Goal: Task Accomplishment & Management: Use online tool/utility

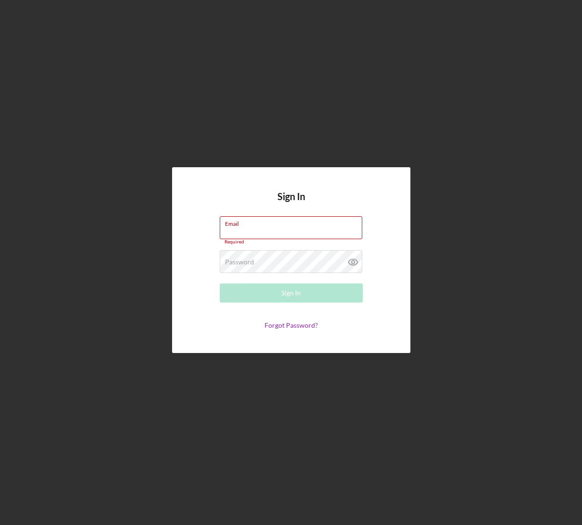
drag, startPoint x: 347, startPoint y: 229, endPoint x: 344, endPoint y: 233, distance: 5.1
click at [0, 381] on com-1password-button at bounding box center [0, 525] width 0 height 0
type input "[PERSON_NAME][EMAIL_ADDRESS][DOMAIN_NAME]"
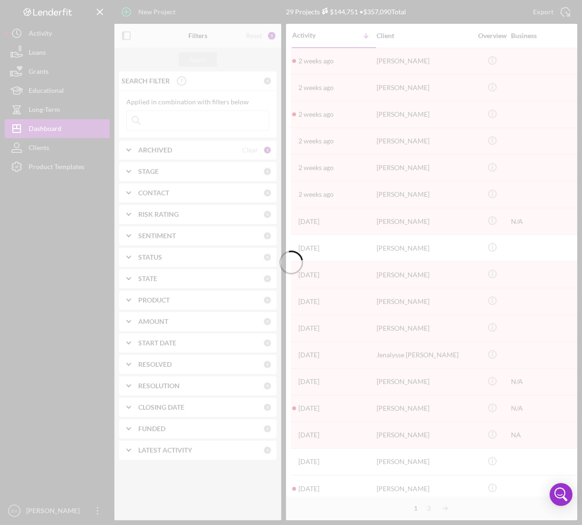
click at [61, 167] on div at bounding box center [291, 262] width 582 height 525
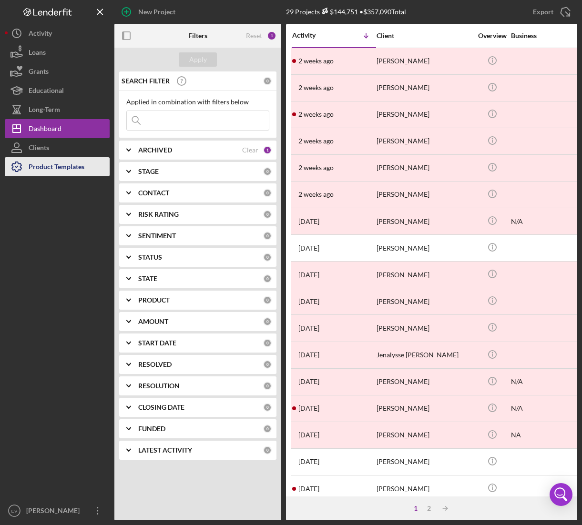
click at [54, 168] on div "Product Templates" at bounding box center [57, 167] width 56 height 21
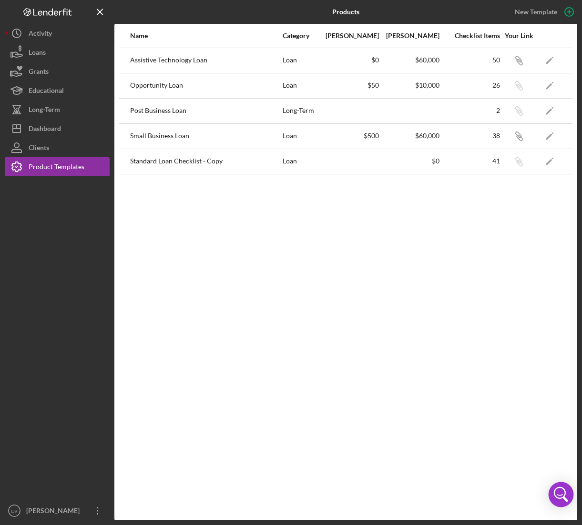
click at [560, 381] on icon "Open Intercom Messenger" at bounding box center [560, 494] width 23 height 23
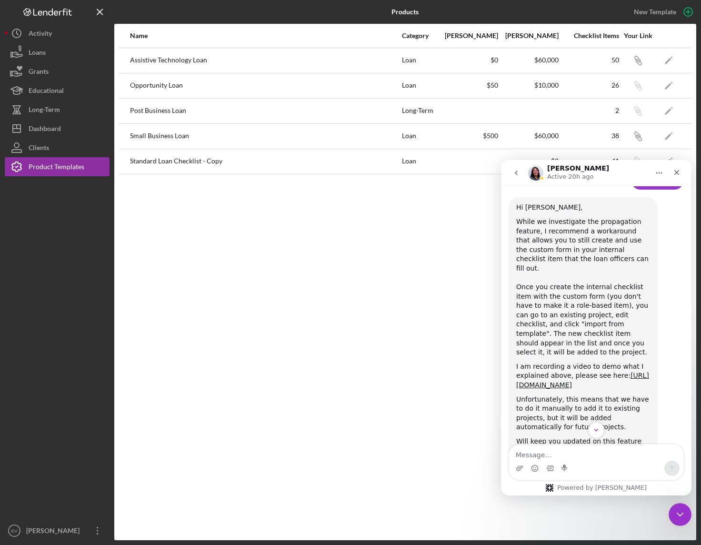
scroll to position [692, 0]
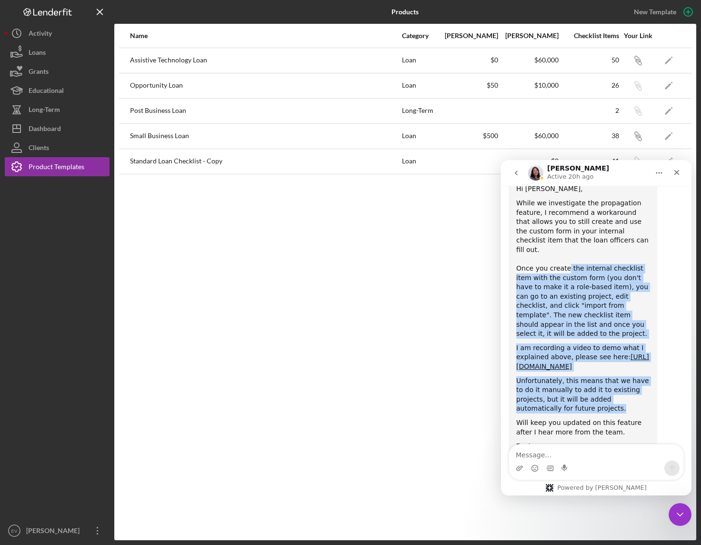
drag, startPoint x: 566, startPoint y: 241, endPoint x: 622, endPoint y: 398, distance: 166.8
click at [621, 381] on div "Hi [PERSON_NAME], While we investigate the propagation feature, I recommend a w…" at bounding box center [582, 322] width 133 height 276
click at [622, 381] on div "Christina says…" at bounding box center [582, 416] width 133 height 5
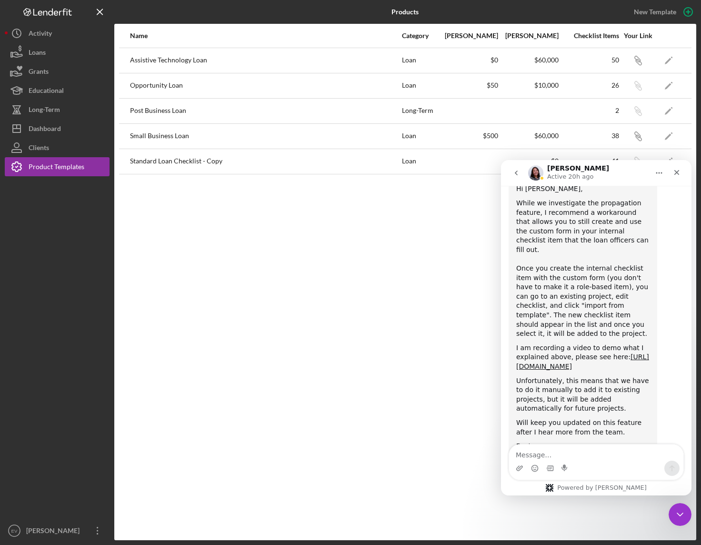
drag, startPoint x: 603, startPoint y: 406, endPoint x: 558, endPoint y: 370, distance: 58.0
click at [558, 370] on div "Hi [PERSON_NAME], While we investigate the propagation feature, I recommend a w…" at bounding box center [582, 322] width 133 height 276
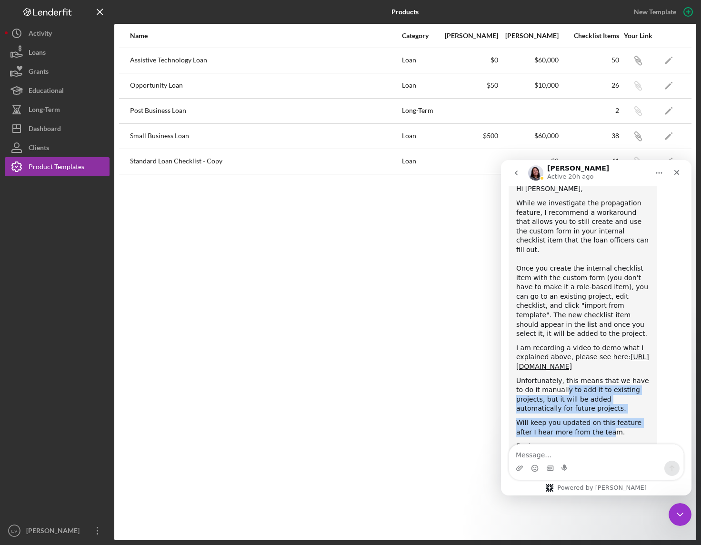
drag, startPoint x: 557, startPoint y: 372, endPoint x: 601, endPoint y: 416, distance: 62.7
click at [594, 381] on div "Hi [PERSON_NAME], While we investigate the propagation feature, I recommend a w…" at bounding box center [582, 322] width 133 height 276
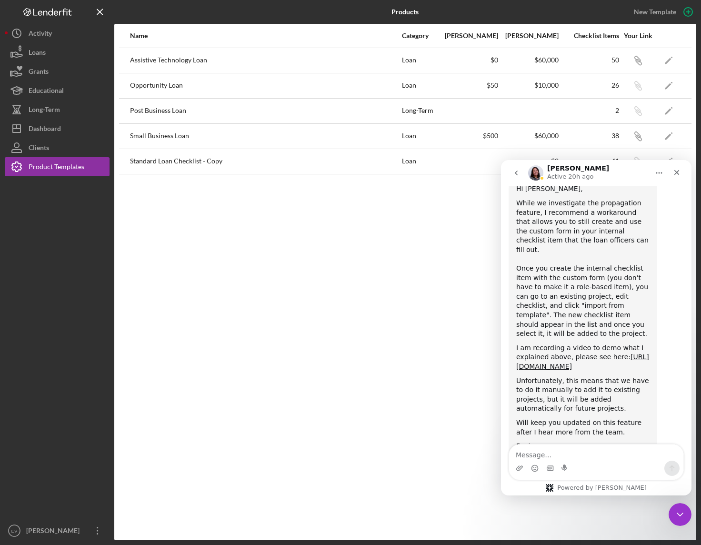
click at [602, 381] on div "Christina says…" at bounding box center [582, 439] width 133 height 5
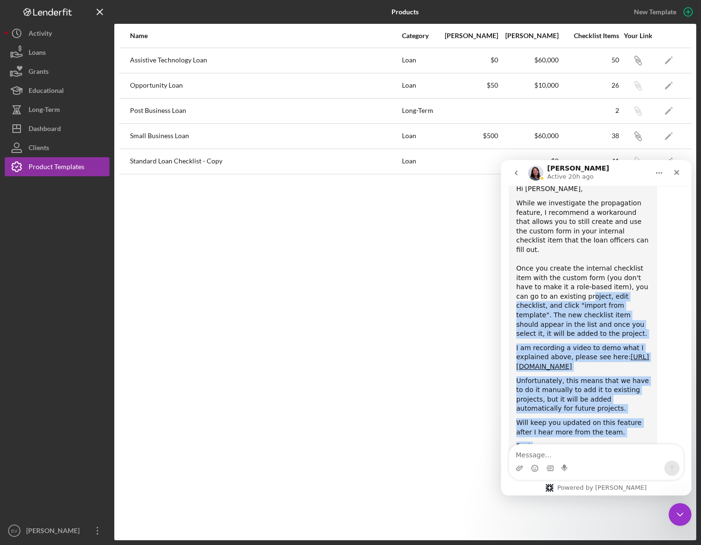
drag, startPoint x: 580, startPoint y: 416, endPoint x: 559, endPoint y: 264, distance: 153.4
click at [559, 264] on div "Hi [PERSON_NAME], While we investigate the propagation feature, I recommend a w…" at bounding box center [582, 322] width 133 height 276
drag, startPoint x: 559, startPoint y: 247, endPoint x: 605, endPoint y: 429, distance: 187.3
click at [604, 381] on div "Hi [PERSON_NAME], While we investigate the propagation feature, I recommend a w…" at bounding box center [582, 322] width 133 height 276
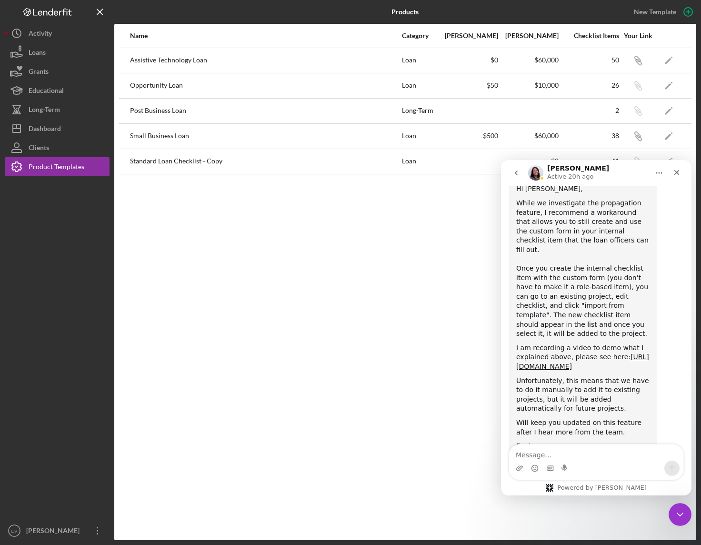
click at [605, 381] on div "Best," at bounding box center [582, 447] width 133 height 10
click at [603, 381] on div "Intercom messenger" at bounding box center [596, 468] width 174 height 15
click at [607, 381] on textarea "Message…" at bounding box center [596, 453] width 174 height 16
type textarea "Thanks for your help, [PERSON_NAME]! Much appreciated."
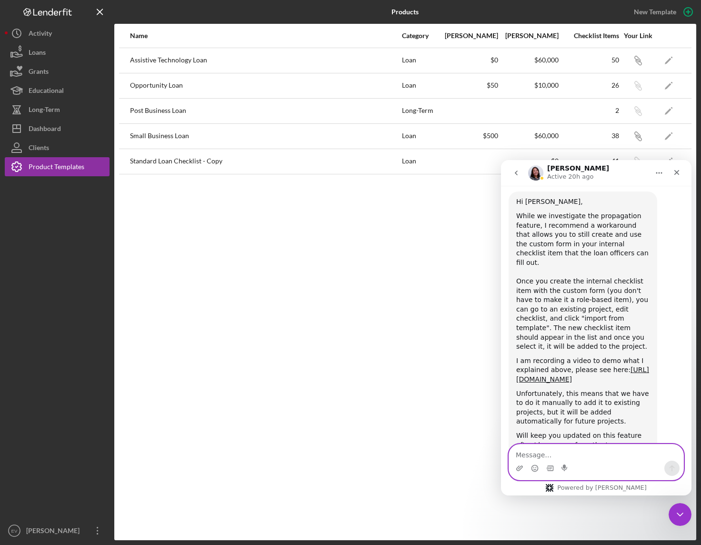
scroll to position [779, 0]
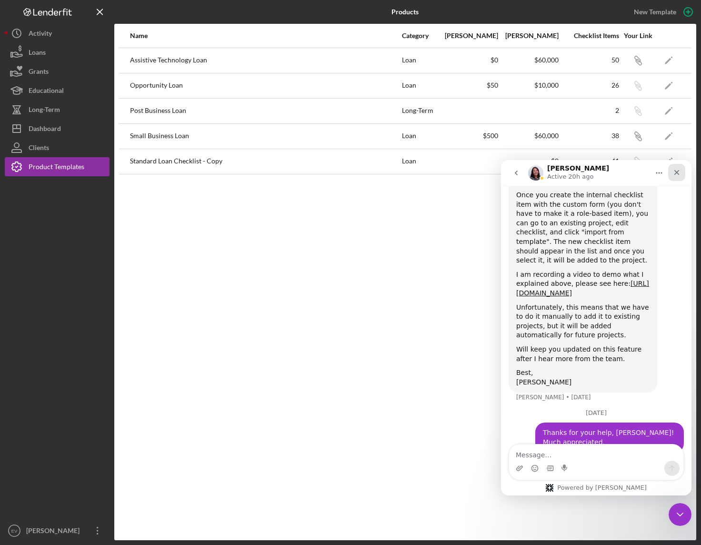
click at [669, 171] on div "Close" at bounding box center [676, 172] width 17 height 17
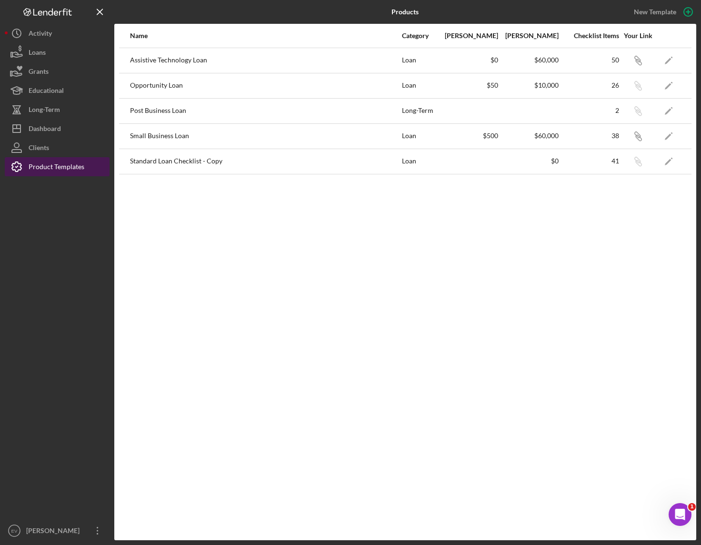
click at [43, 168] on div "Product Templates" at bounding box center [57, 167] width 56 height 21
click at [669, 57] on icon "Icon/Edit" at bounding box center [668, 60] width 21 height 21
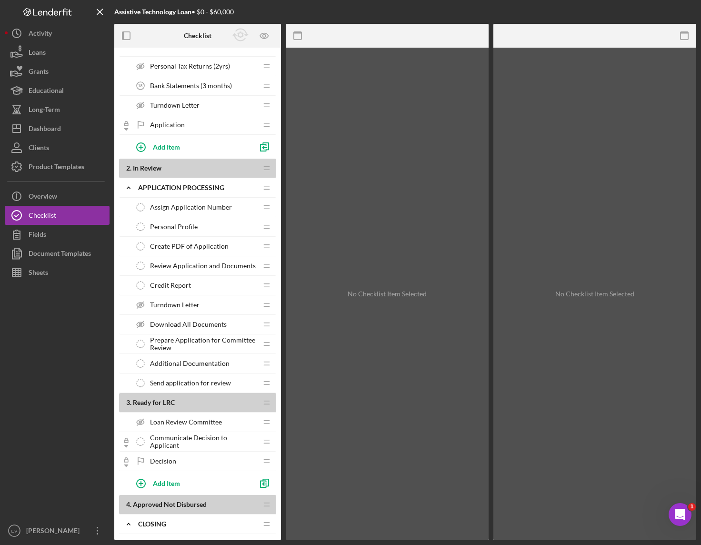
scroll to position [451, 0]
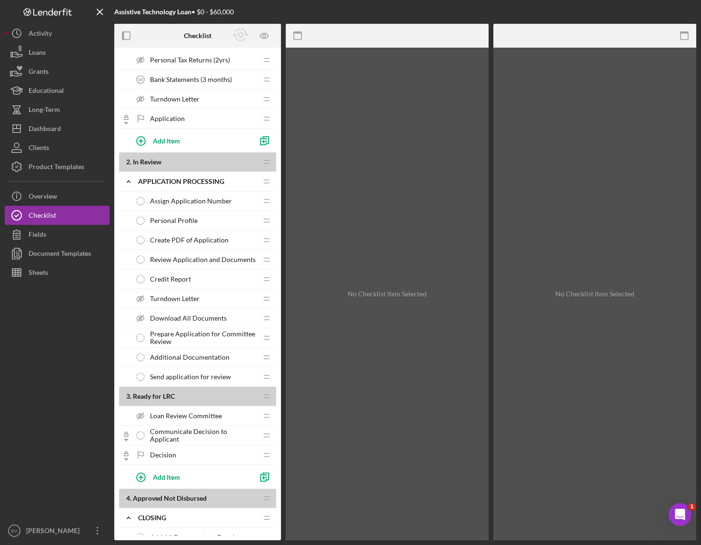
click at [177, 338] on span "Prepare Application for Committee Review" at bounding box center [203, 337] width 107 height 15
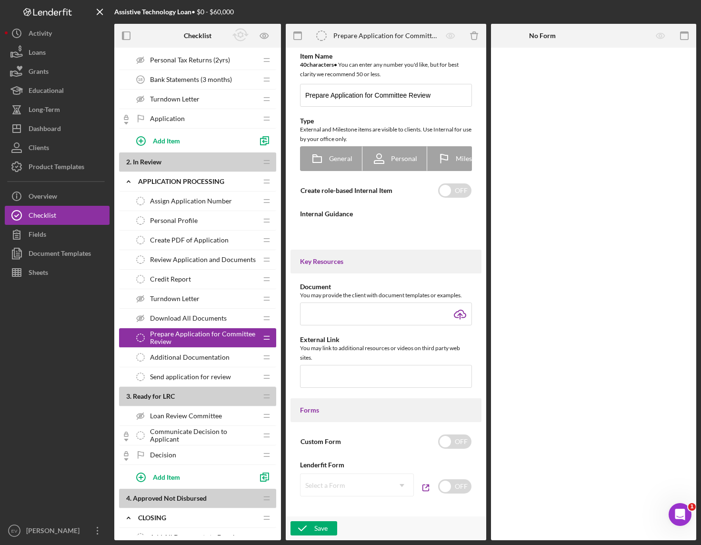
type textarea "<div>Prepare the financials and credit memo using the Financials Sheet. You wil…"
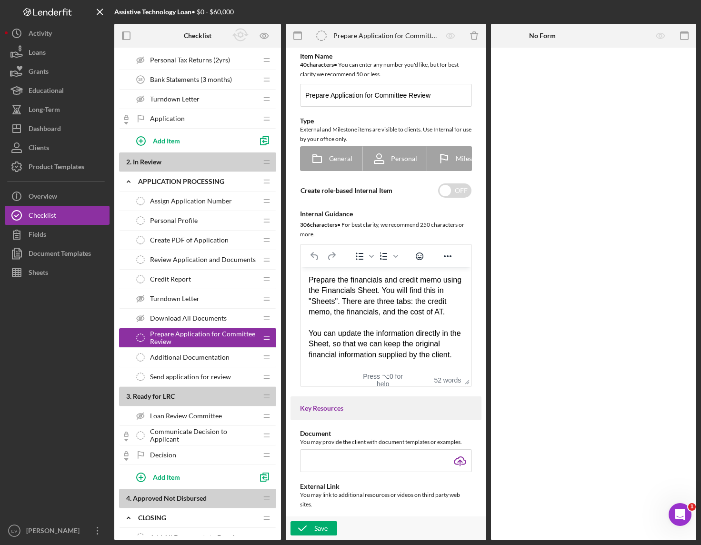
click at [183, 359] on span "Additional Documentation" at bounding box center [190, 358] width 80 height 8
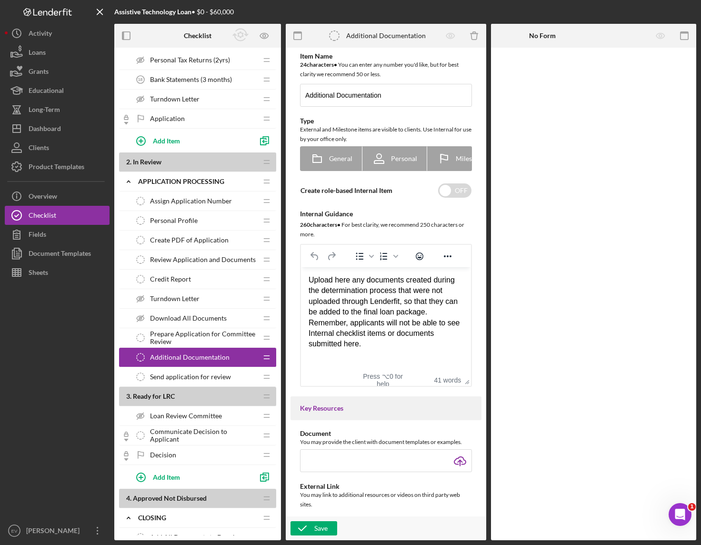
drag, startPoint x: 201, startPoint y: 431, endPoint x: 215, endPoint y: 429, distance: 14.4
click at [201, 381] on span "Communicate Decision to Applicant" at bounding box center [203, 435] width 107 height 15
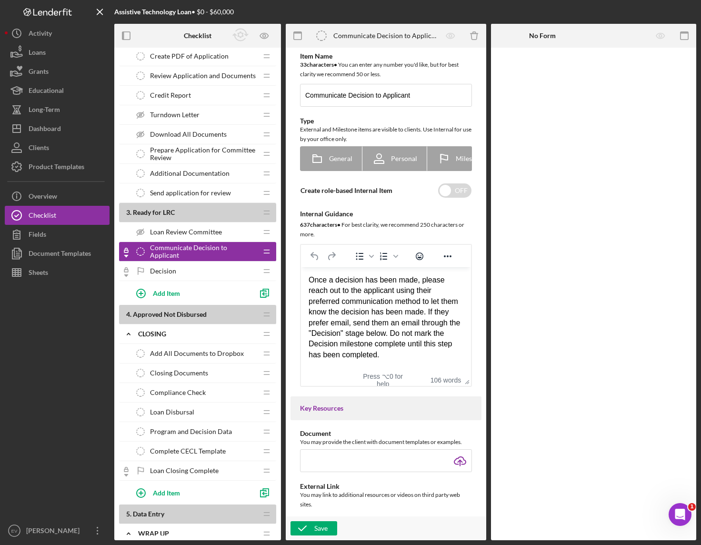
scroll to position [654, 0]
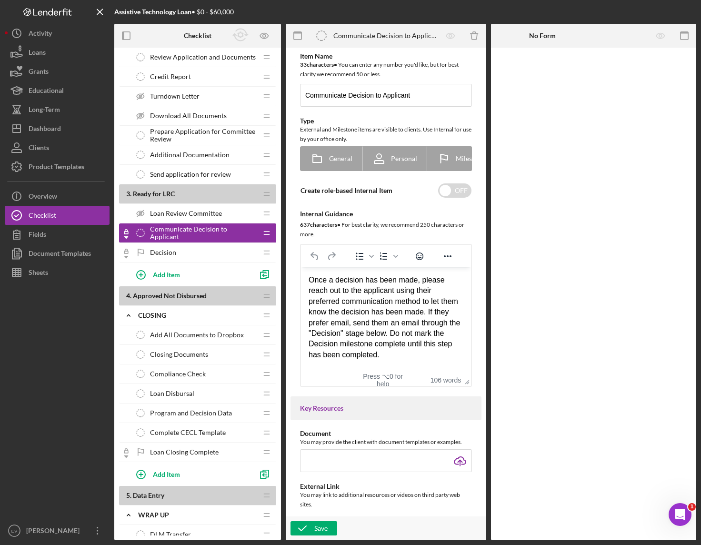
click at [202, 381] on span "Complete CECL Template" at bounding box center [188, 433] width 76 height 8
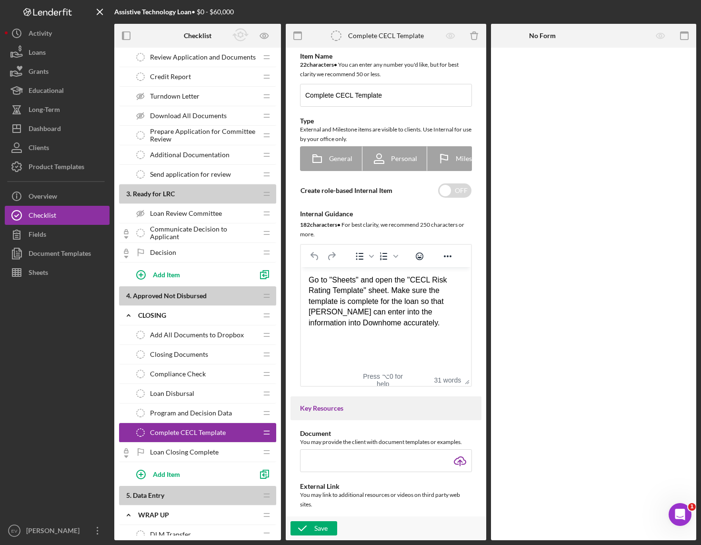
click at [194, 381] on div "Program and Decision Data Program and Decision Data" at bounding box center [194, 413] width 126 height 19
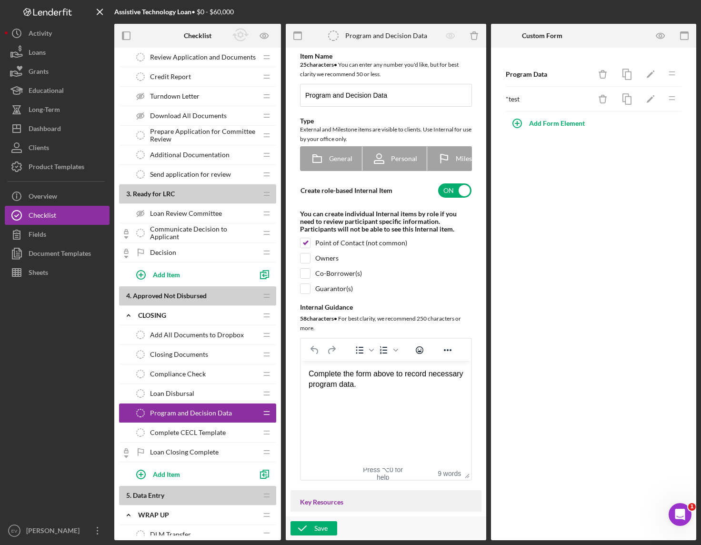
drag, startPoint x: 698, startPoint y: 537, endPoint x: 636, endPoint y: 550, distance: 62.7
click at [636, 381] on html "Assistive Technology Loan • $0 - $60,000 Checklist 1 . Application In Process I…" at bounding box center [350, 272] width 701 height 545
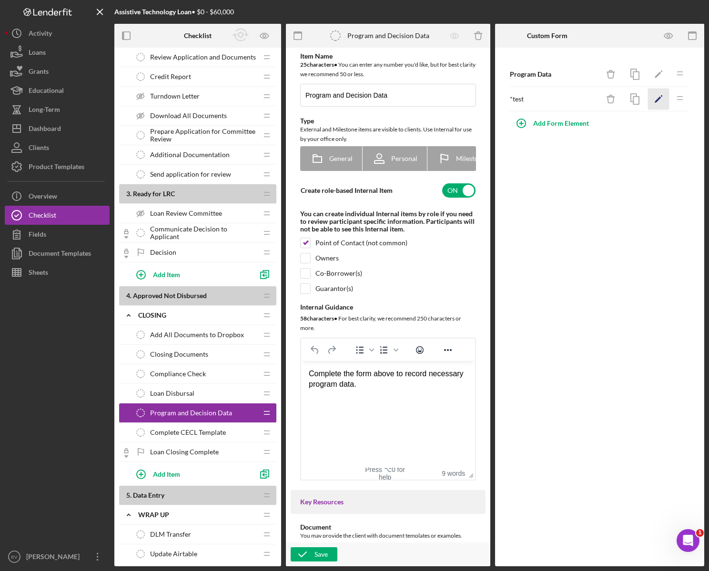
click at [659, 98] on polygon "button" at bounding box center [658, 100] width 7 height 7
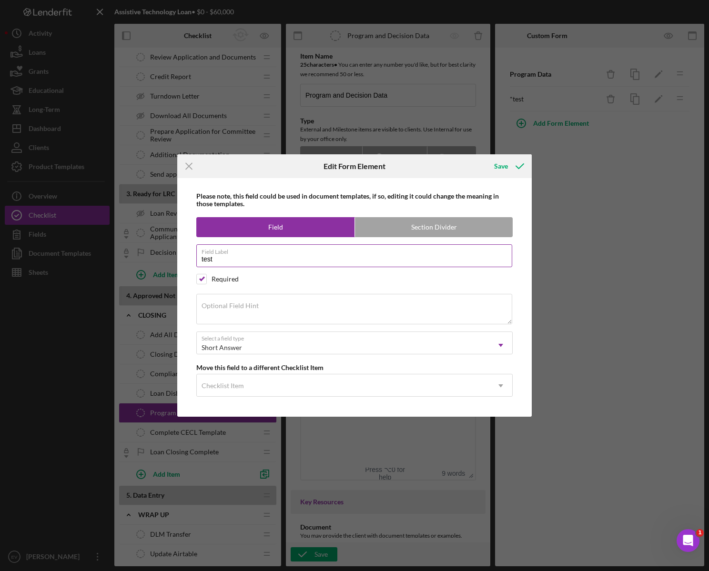
click at [252, 261] on input "test" at bounding box center [354, 255] width 316 height 23
type input "Gross Income"
click at [264, 381] on div "Checklist Item" at bounding box center [343, 386] width 293 height 22
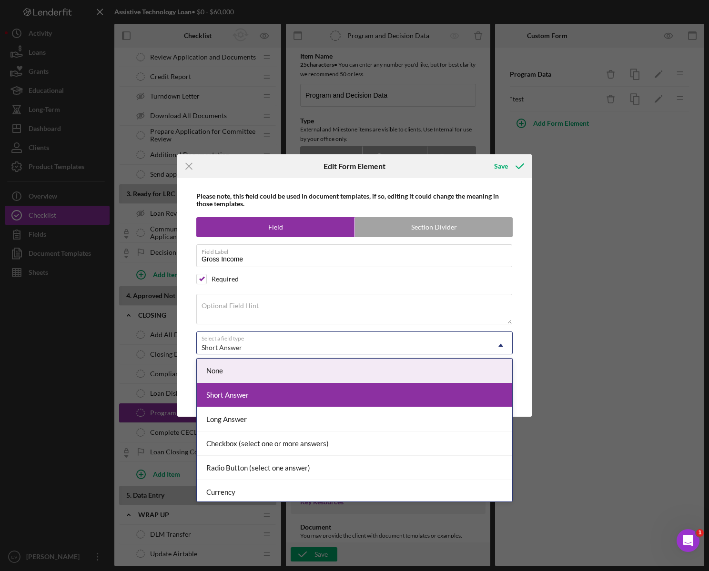
click at [296, 337] on div "Short Answer" at bounding box center [343, 348] width 293 height 22
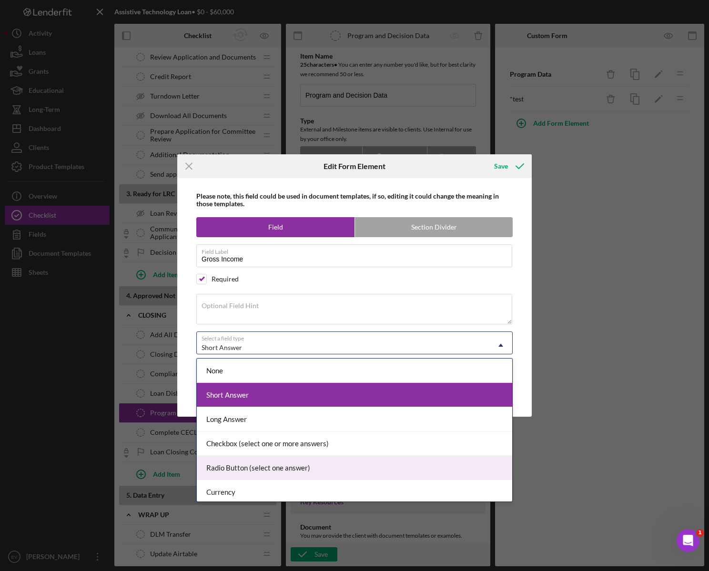
scroll to position [100, 0]
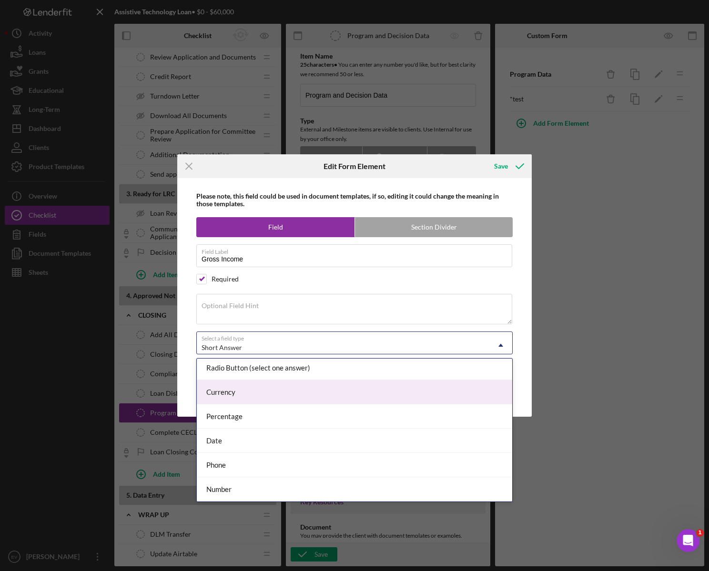
click at [280, 381] on div "Currency" at bounding box center [354, 392] width 315 height 24
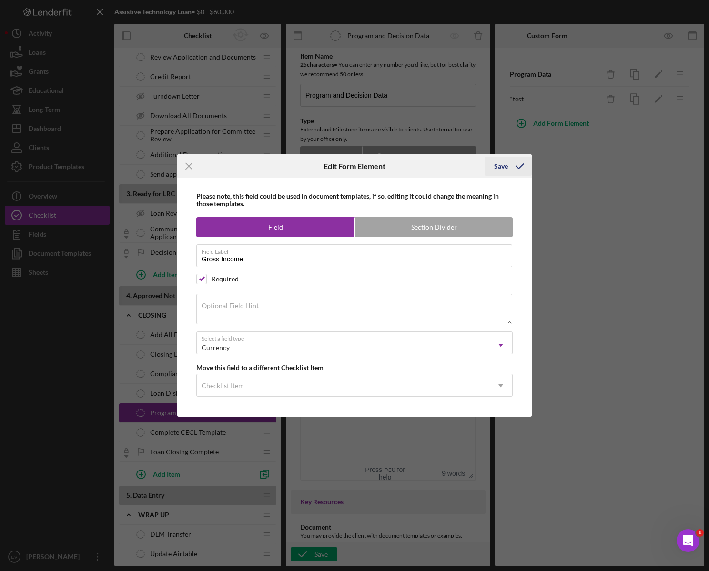
click at [509, 165] on icon "submit" at bounding box center [520, 166] width 24 height 24
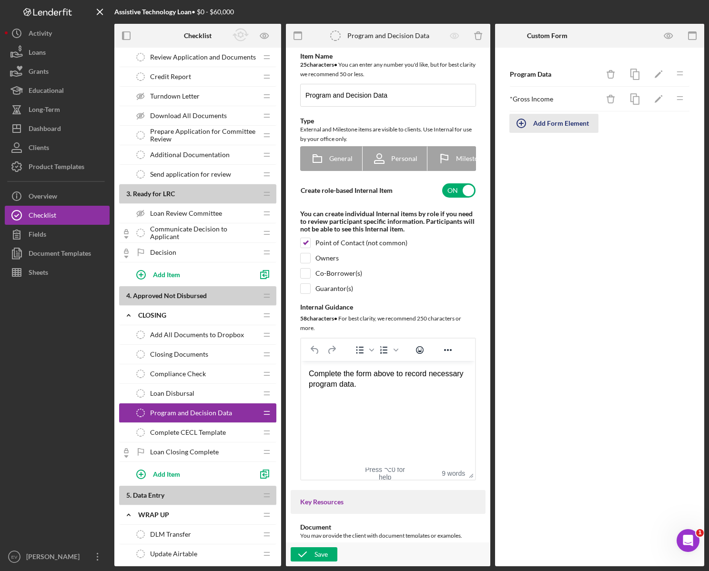
click at [565, 129] on div "Add Form Element" at bounding box center [561, 123] width 56 height 19
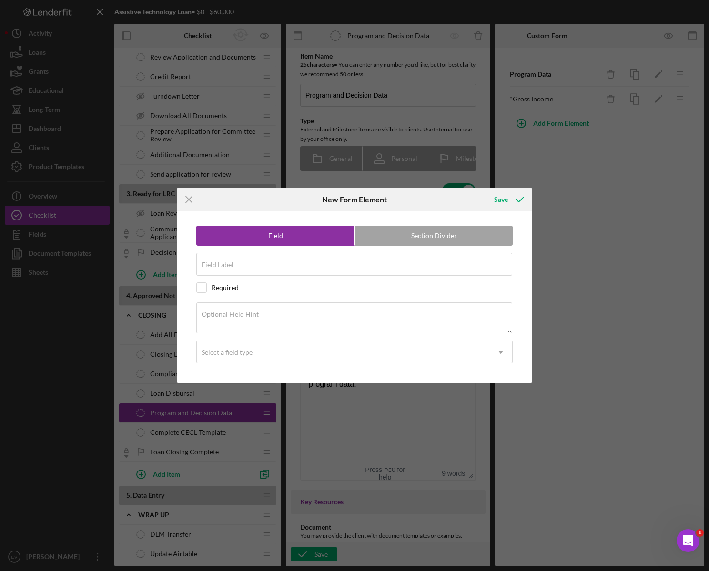
click at [268, 251] on div "Field Section Divider Field Label Required Optional Field Hint Select a field t…" at bounding box center [354, 298] width 345 height 172
click at [272, 256] on div "Field Label" at bounding box center [354, 265] width 316 height 24
type input "Net Income"
click at [226, 291] on div "Required" at bounding box center [225, 288] width 27 height 8
checkbox input "true"
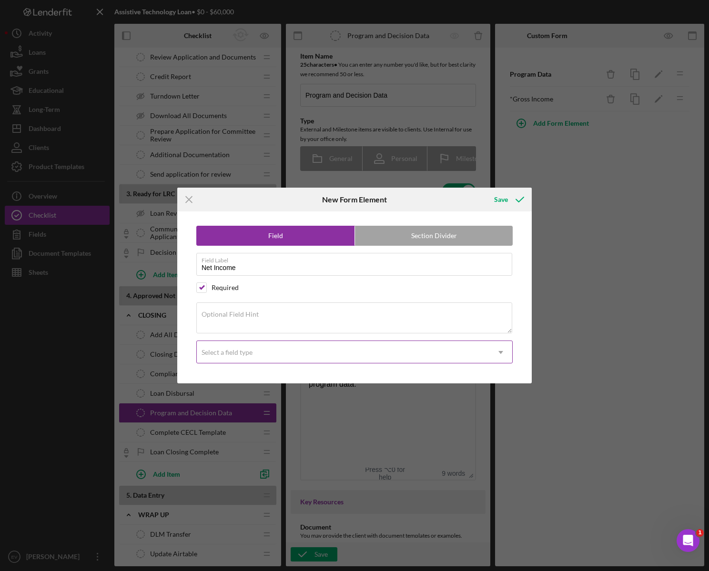
click at [253, 356] on div "Select a field type" at bounding box center [343, 353] width 293 height 22
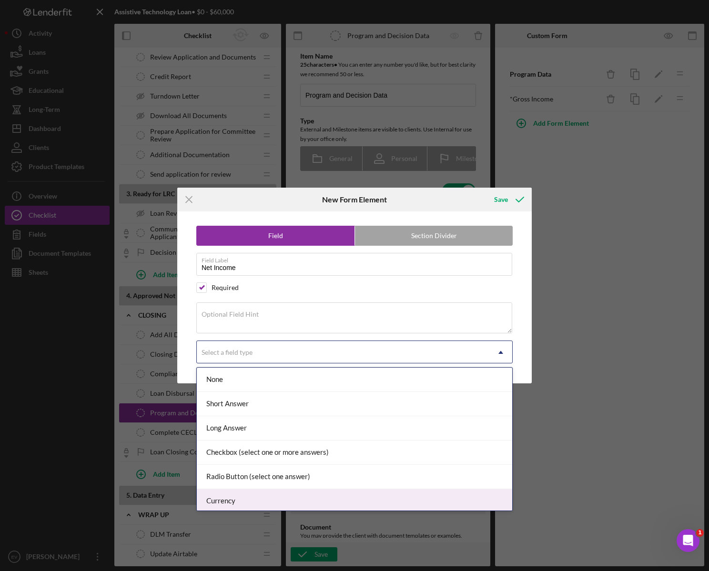
click at [282, 381] on div "Currency" at bounding box center [354, 501] width 315 height 24
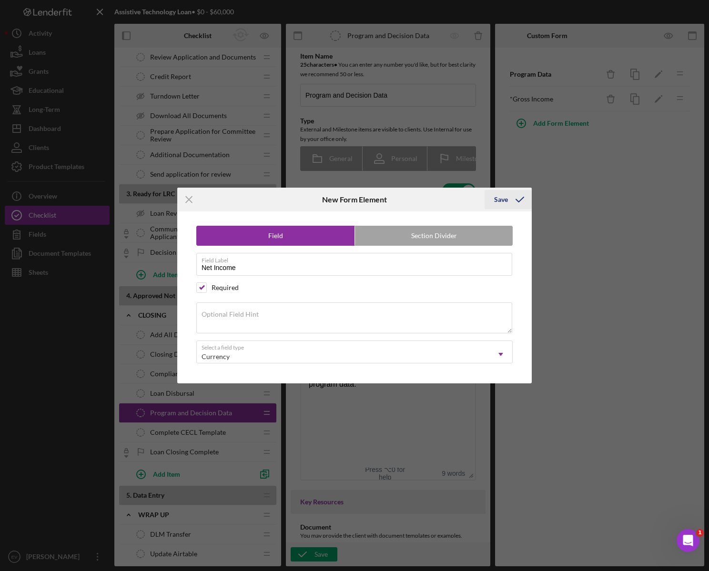
click at [513, 194] on icon "submit" at bounding box center [520, 200] width 24 height 24
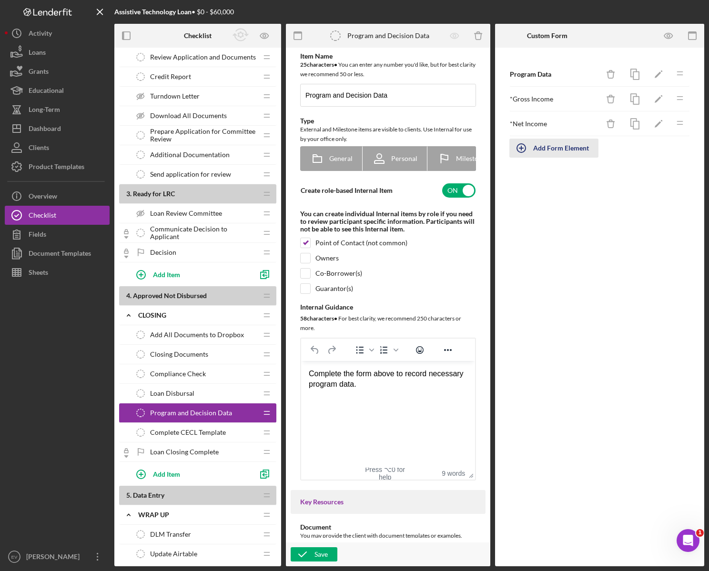
click at [520, 151] on icon "button" at bounding box center [521, 148] width 24 height 24
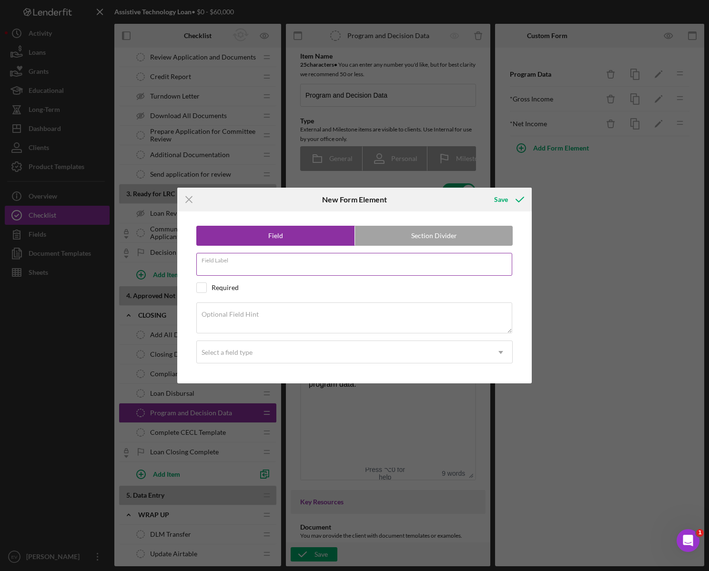
click at [282, 265] on input "Field Label" at bounding box center [354, 264] width 316 height 23
drag, startPoint x: 239, startPoint y: 272, endPoint x: 183, endPoint y: 265, distance: 56.1
click at [183, 265] on div "Field Section Divider Field Label # in HH Required Optional Field Hint Select a…" at bounding box center [354, 298] width 345 height 172
type input "Number in Household"
click at [259, 349] on div "Select a field type" at bounding box center [343, 353] width 293 height 22
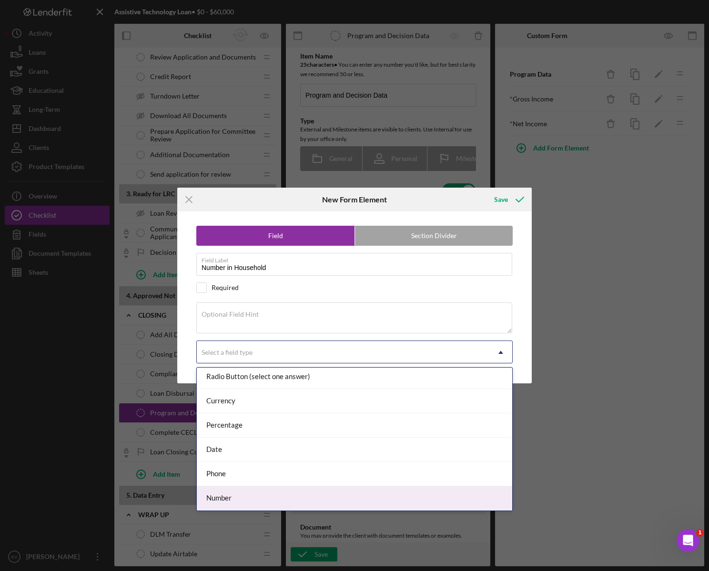
click at [278, 381] on div "Number" at bounding box center [354, 498] width 315 height 24
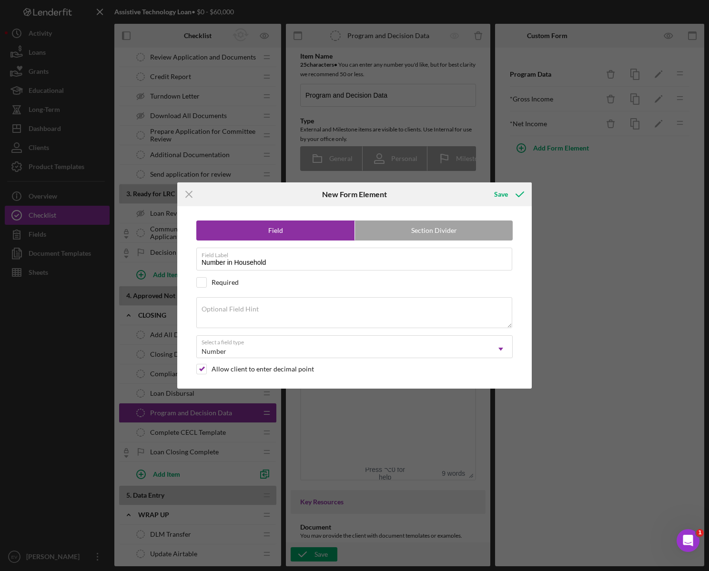
click at [234, 280] on div "Required" at bounding box center [225, 283] width 27 height 8
checkbox input "true"
drag, startPoint x: 287, startPoint y: 374, endPoint x: 293, endPoint y: 371, distance: 6.5
click at [288, 374] on div "Field Section Divider Field Label Number in Household Required Optional Field H…" at bounding box center [354, 297] width 345 height 182
click at [293, 369] on div "Allow client to enter decimal point" at bounding box center [263, 369] width 102 height 8
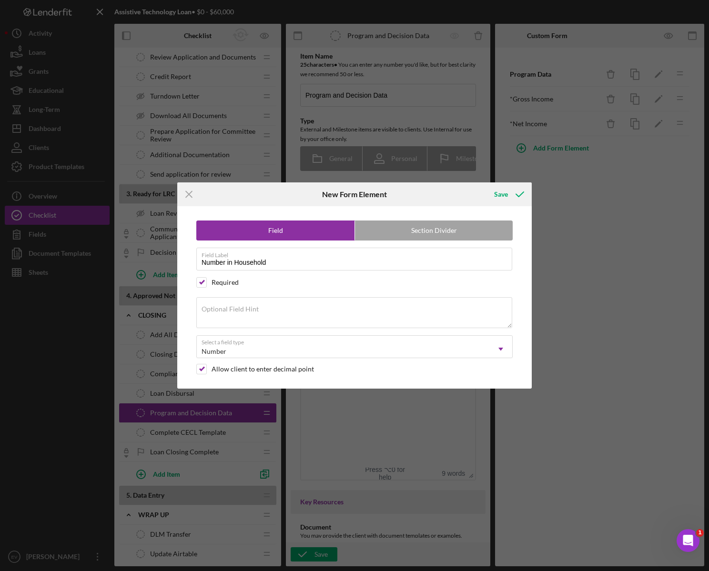
checkbox input "false"
click at [505, 193] on div "Save" at bounding box center [501, 194] width 14 height 19
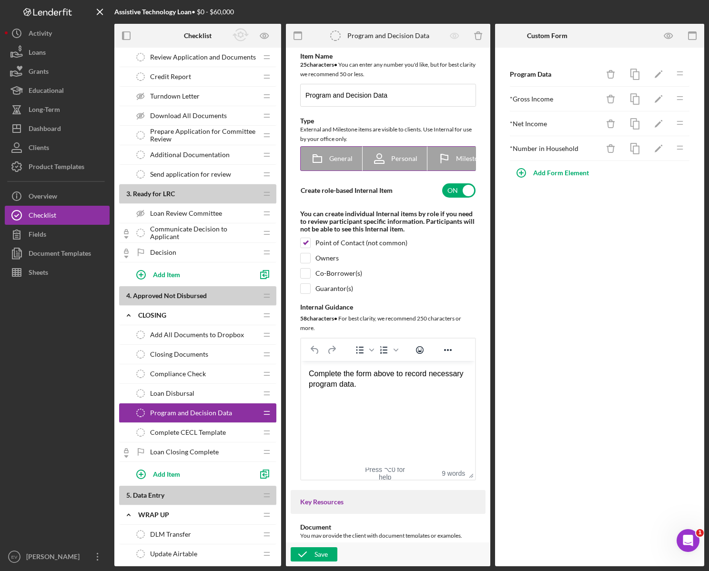
scroll to position [0, 83]
click at [543, 171] on div "Add Form Element" at bounding box center [561, 172] width 56 height 19
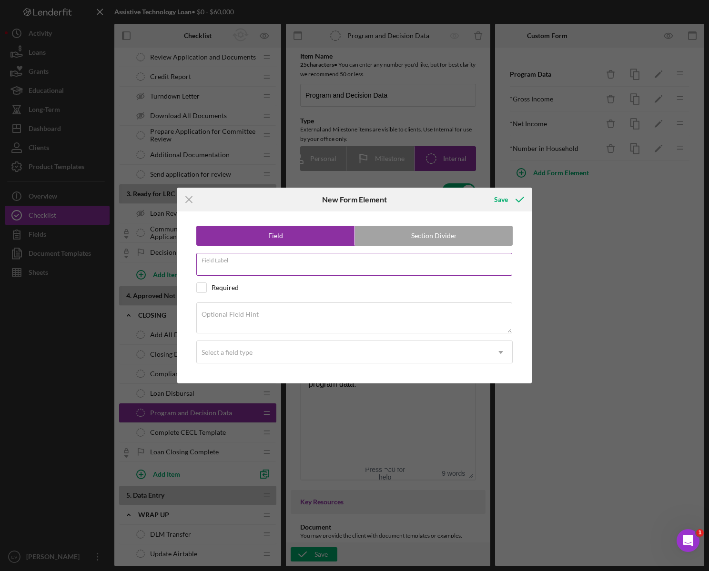
click at [259, 268] on input "Field Label" at bounding box center [354, 264] width 316 height 23
type input "Family Median Income"
click at [224, 284] on div "Required" at bounding box center [225, 288] width 27 height 8
checkbox input "true"
drag, startPoint x: 249, startPoint y: 347, endPoint x: 262, endPoint y: 352, distance: 13.3
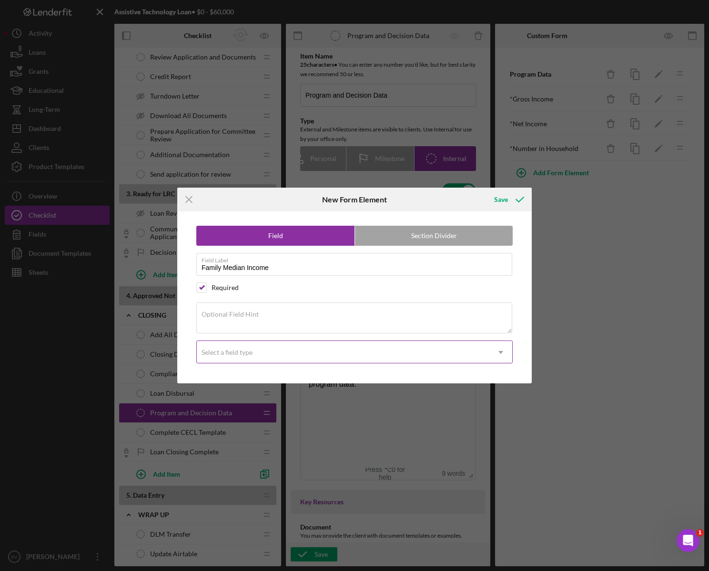
click at [249, 347] on div "Select a field type" at bounding box center [343, 353] width 293 height 22
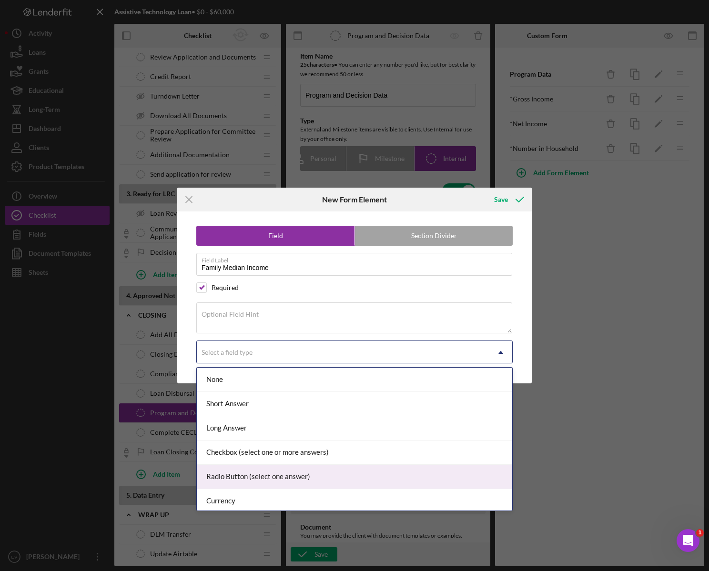
click at [255, 381] on div "Radio Button (select one answer)" at bounding box center [354, 477] width 315 height 24
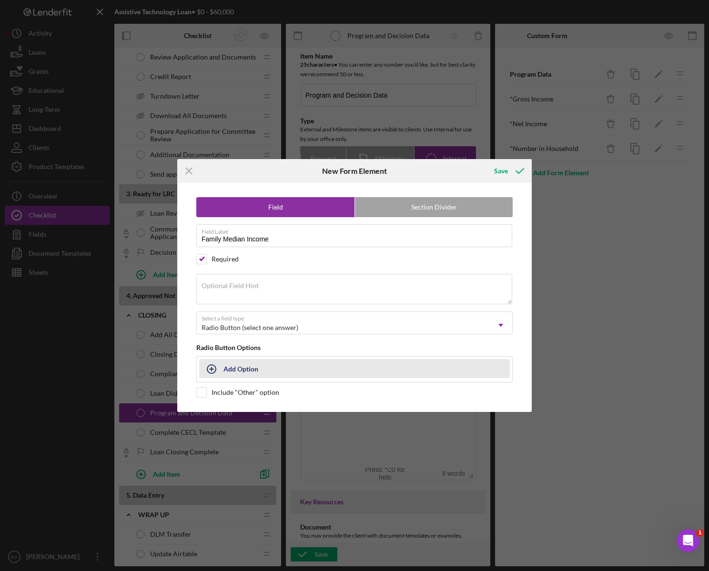
click at [247, 368] on div "Add Option" at bounding box center [240, 369] width 35 height 18
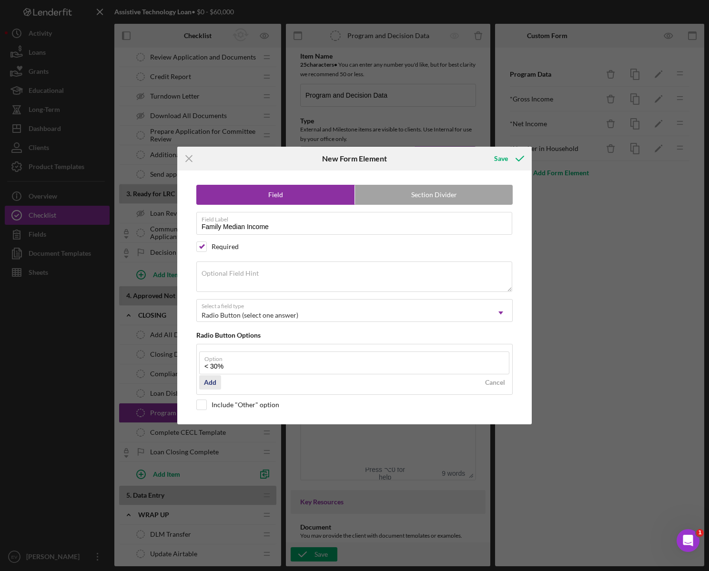
type input "< 30%"
click at [210, 380] on div "Add" at bounding box center [210, 382] width 12 height 14
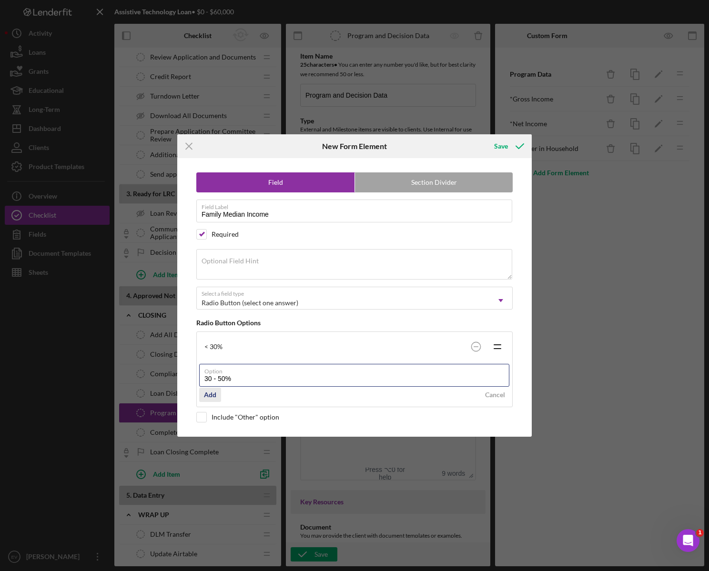
type input "30 - 50%"
click at [209, 381] on div "Add" at bounding box center [210, 395] width 12 height 14
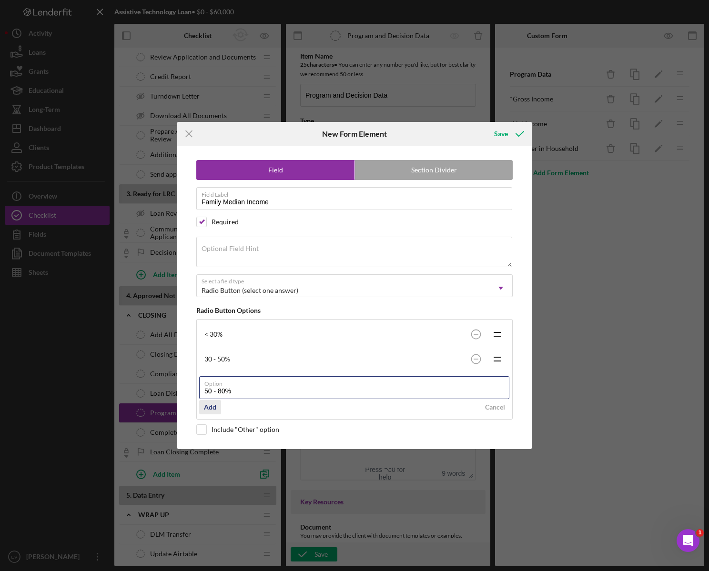
type input "50 - 80%"
click at [208, 381] on div "Add" at bounding box center [210, 407] width 12 height 14
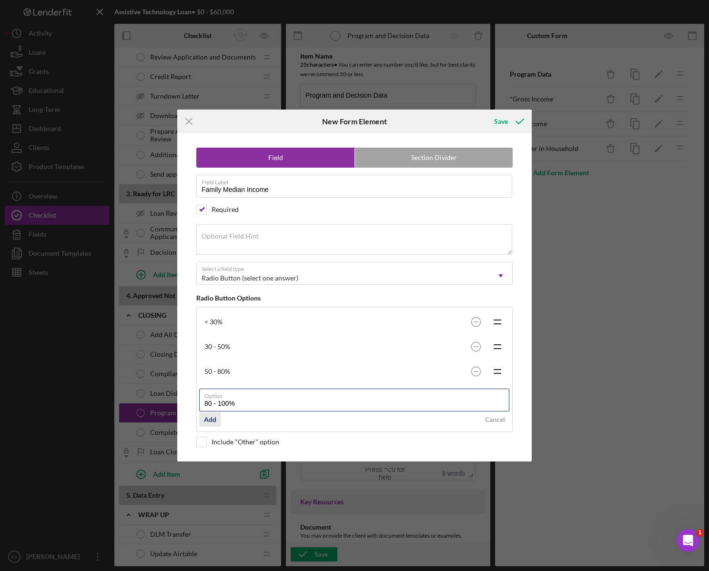
type input "80 - 100%"
click at [217, 381] on button "Add" at bounding box center [210, 420] width 22 height 14
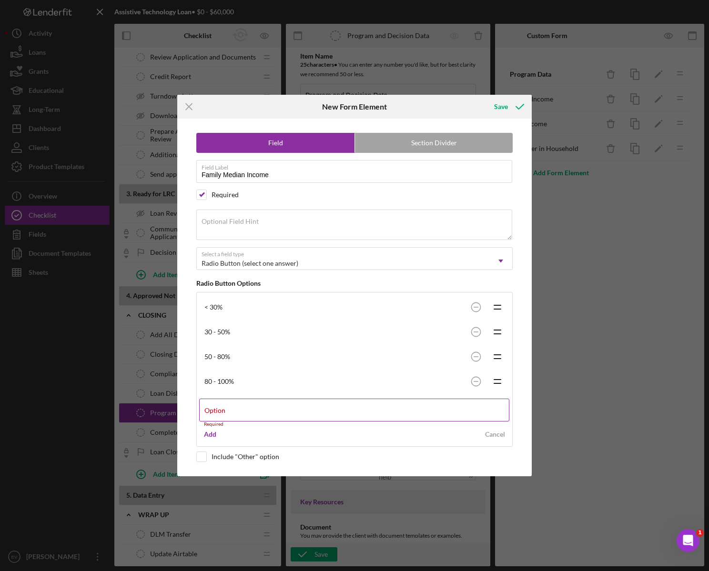
click at [226, 381] on div "Option Required" at bounding box center [354, 413] width 311 height 29
click at [226, 381] on input "Option" at bounding box center [354, 410] width 310 height 23
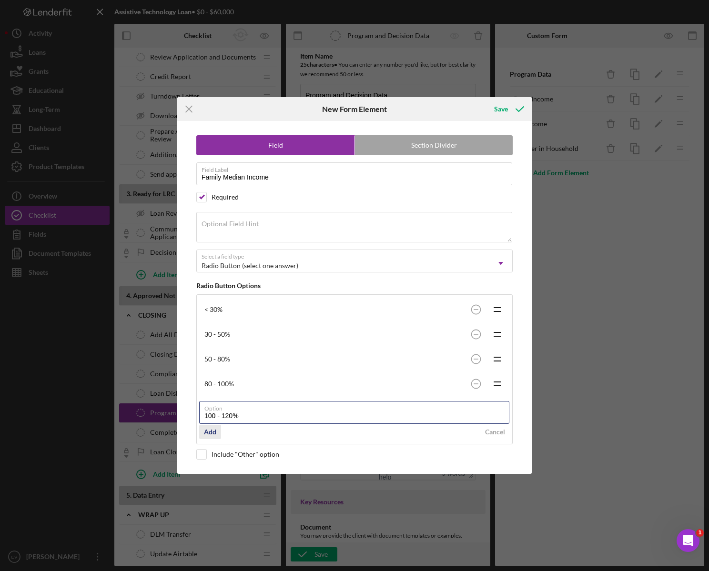
type input "100 - 120%"
click at [207, 381] on div "Add" at bounding box center [210, 432] width 12 height 14
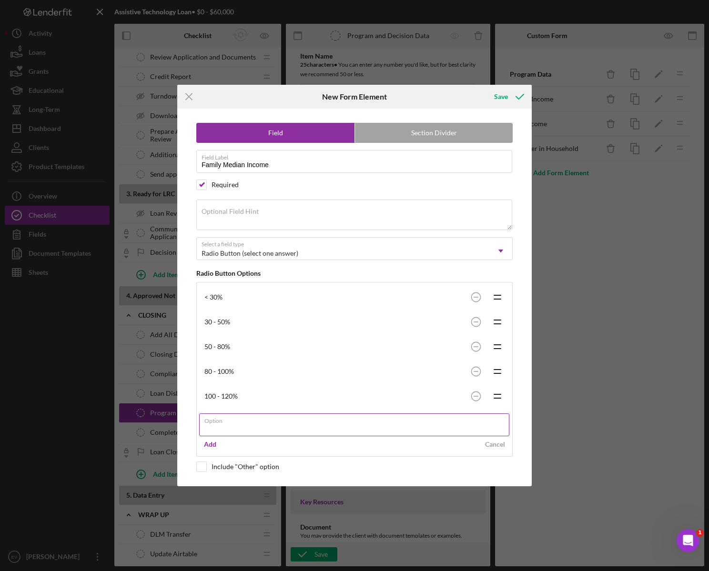
type input "<"
type input "> 120%"
click at [217, 381] on button "Add" at bounding box center [210, 444] width 22 height 14
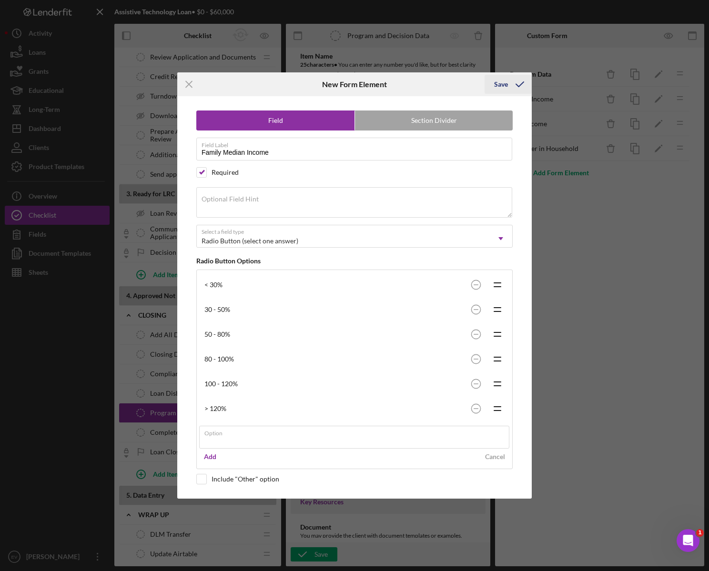
click at [514, 83] on div "Icon/Menu Close New Form Element Save Field Section Divider Field Label Family …" at bounding box center [354, 285] width 709 height 571
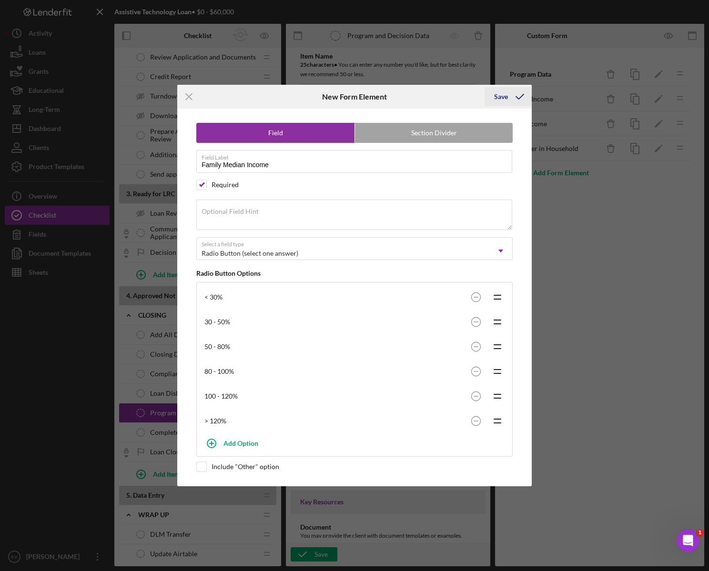
click at [505, 96] on div "Save" at bounding box center [501, 96] width 14 height 19
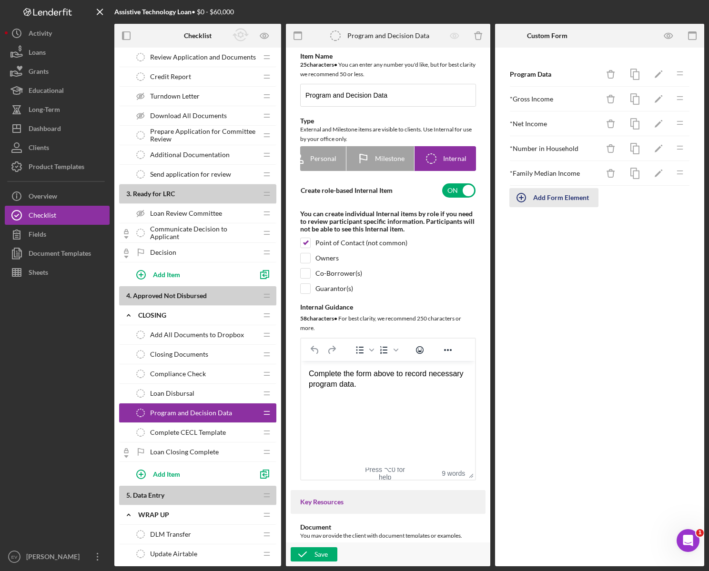
click at [546, 200] on div "Add Form Element" at bounding box center [561, 197] width 56 height 19
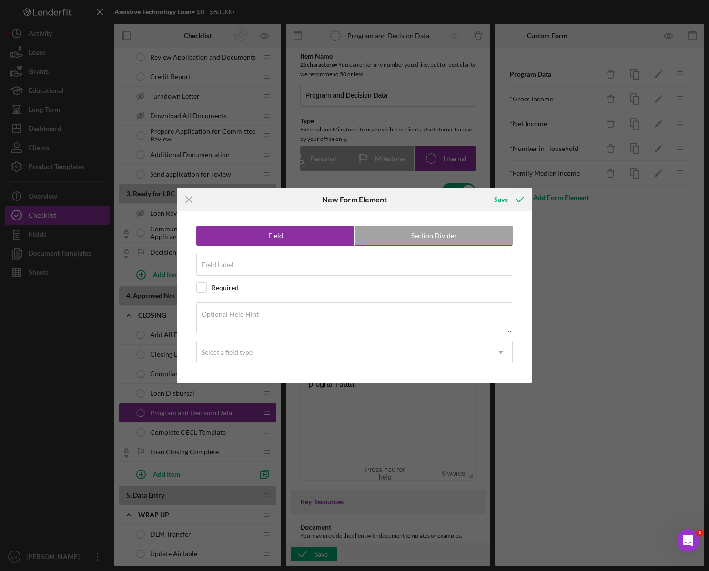
click at [414, 232] on label "Section Divider" at bounding box center [434, 235] width 158 height 19
radio input "false"
radio input "true"
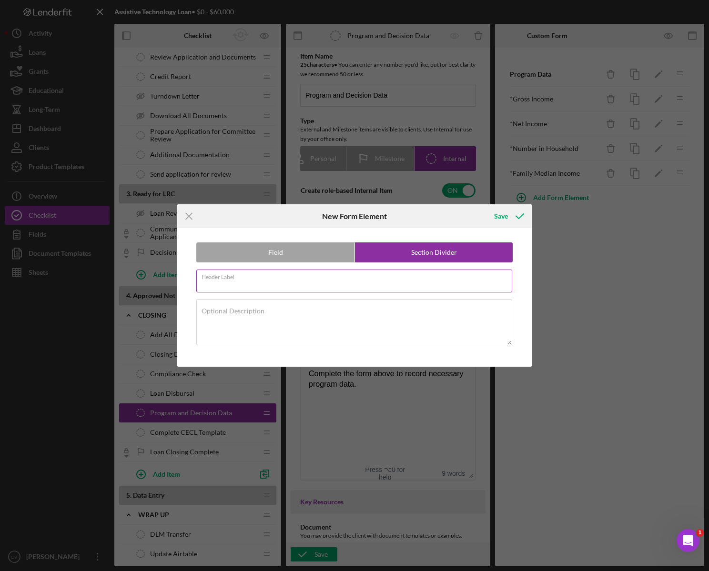
click at [318, 279] on div "Header Label Required" at bounding box center [354, 282] width 316 height 24
type input "Decision Information"
click at [493, 214] on button "Save" at bounding box center [508, 216] width 47 height 19
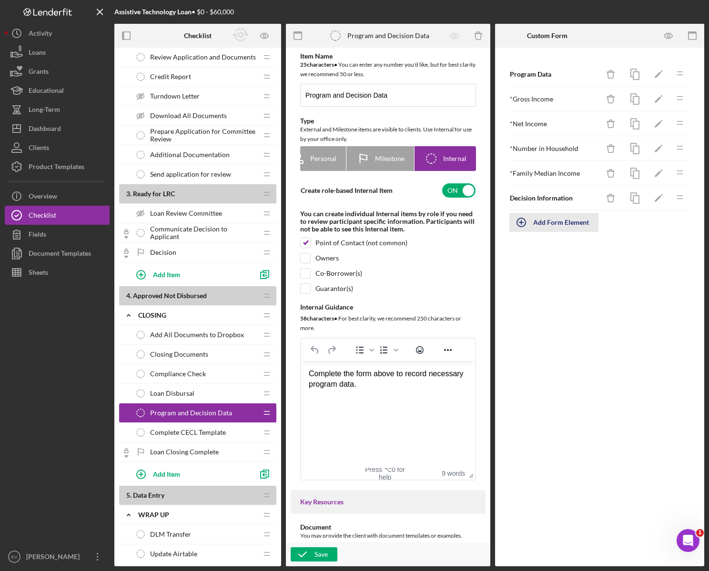
click at [548, 222] on div "Add Form Element" at bounding box center [561, 222] width 56 height 19
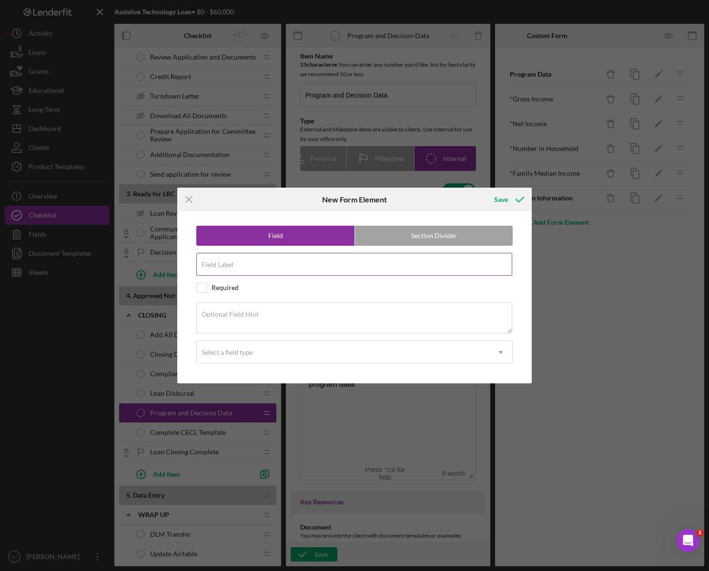
click at [288, 265] on input "Field Label" at bounding box center [354, 264] width 316 height 23
type input "Decision"
click at [225, 287] on div "Required" at bounding box center [225, 288] width 27 height 8
checkbox input "true"
click at [242, 353] on div "Select a field type" at bounding box center [227, 353] width 51 height 8
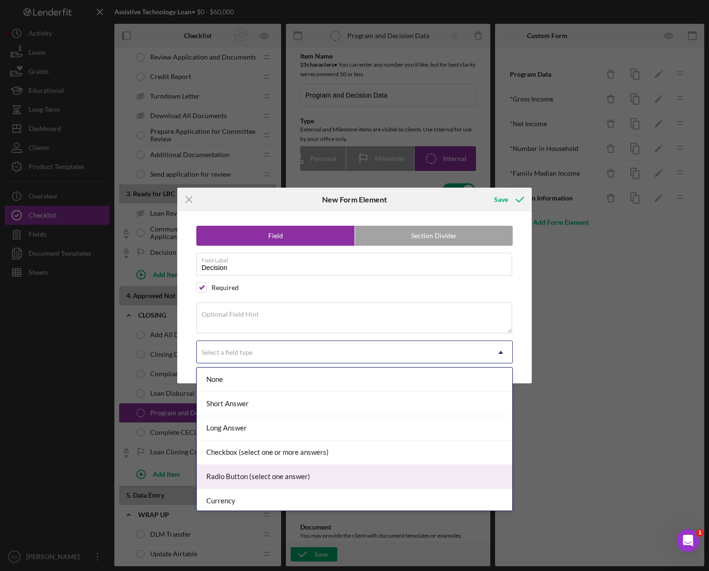
click at [259, 381] on div "Radio Button (select one answer)" at bounding box center [354, 477] width 315 height 24
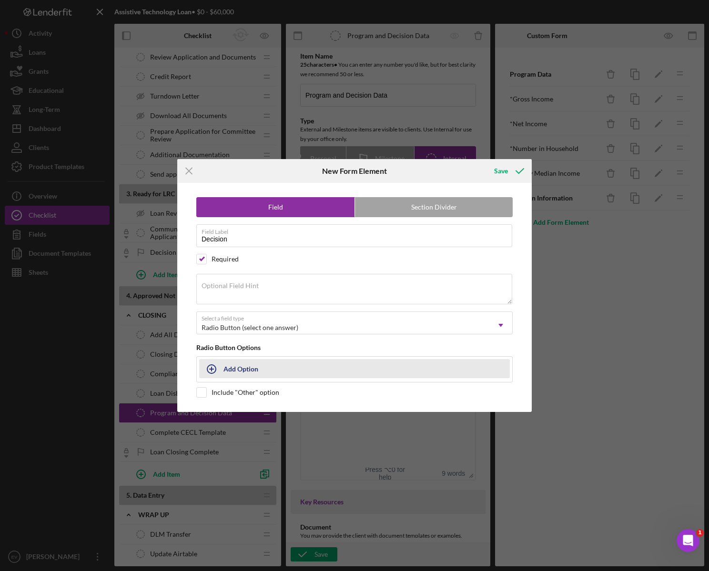
click at [240, 371] on div "Add Option" at bounding box center [240, 369] width 35 height 18
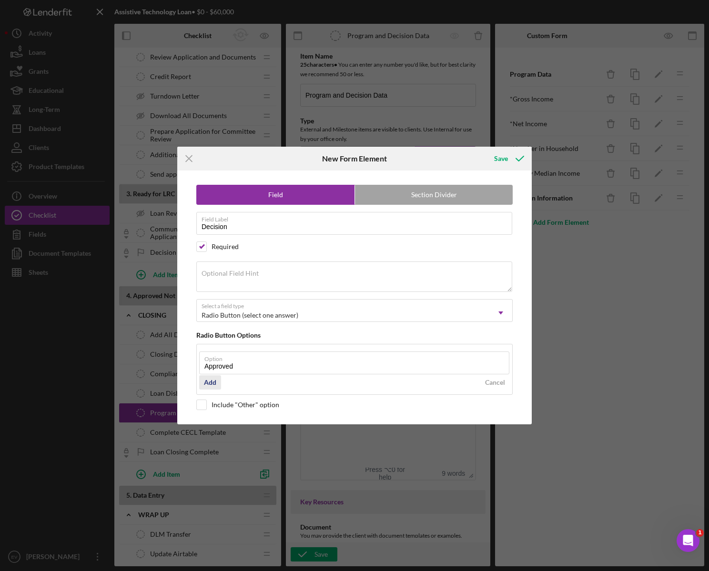
type input "Approved"
click at [207, 380] on div "Add" at bounding box center [210, 382] width 12 height 14
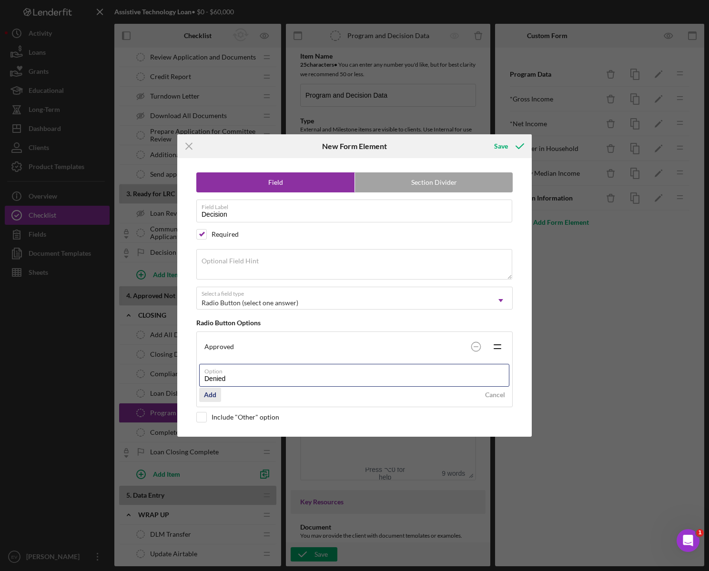
type input "Denied"
click at [213, 381] on div "Add" at bounding box center [210, 395] width 12 height 14
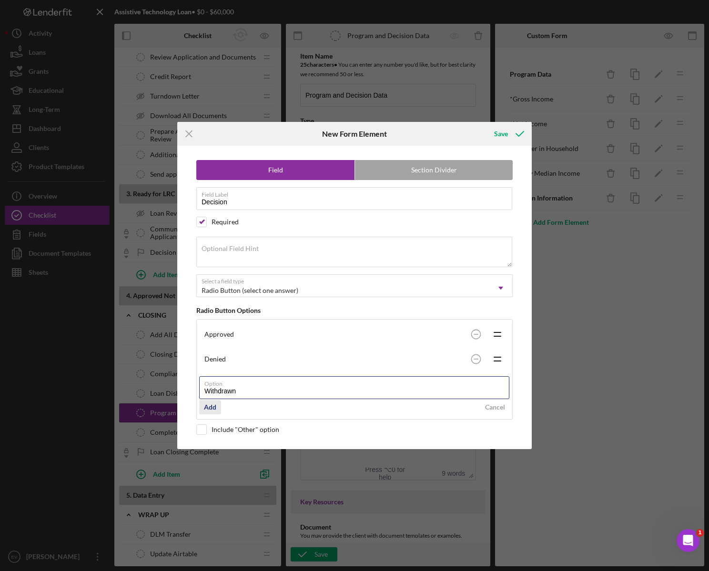
type input "Withdrawn"
click at [209, 381] on div "Add" at bounding box center [210, 407] width 12 height 14
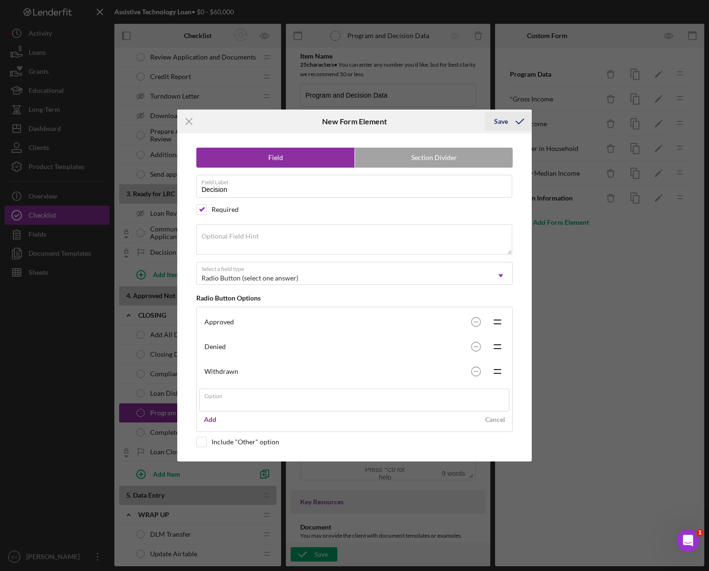
click at [512, 121] on div "Icon/Menu Close New Form Element Save Field Section Divider Field Label Decisio…" at bounding box center [354, 285] width 709 height 571
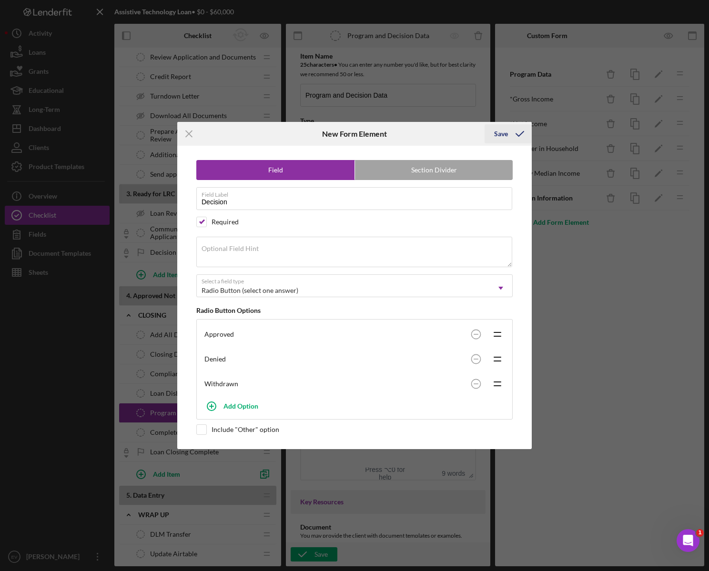
click at [503, 138] on div "Save" at bounding box center [501, 133] width 14 height 19
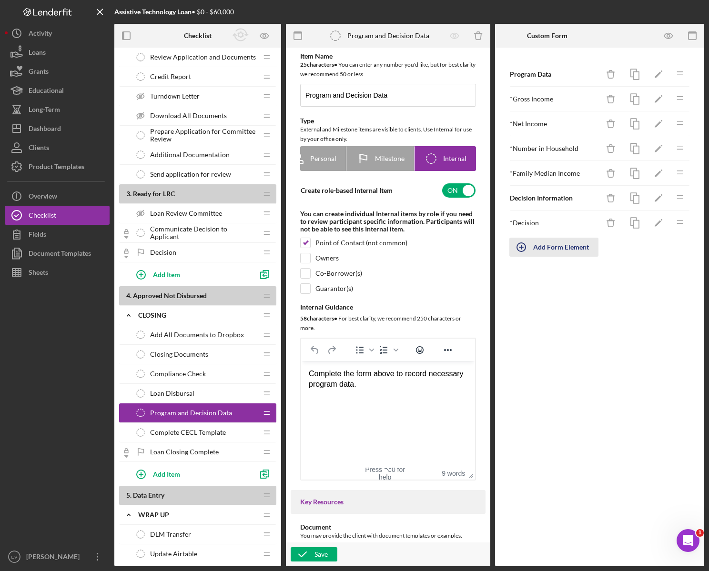
click at [536, 249] on div "Add Form Element" at bounding box center [561, 247] width 56 height 19
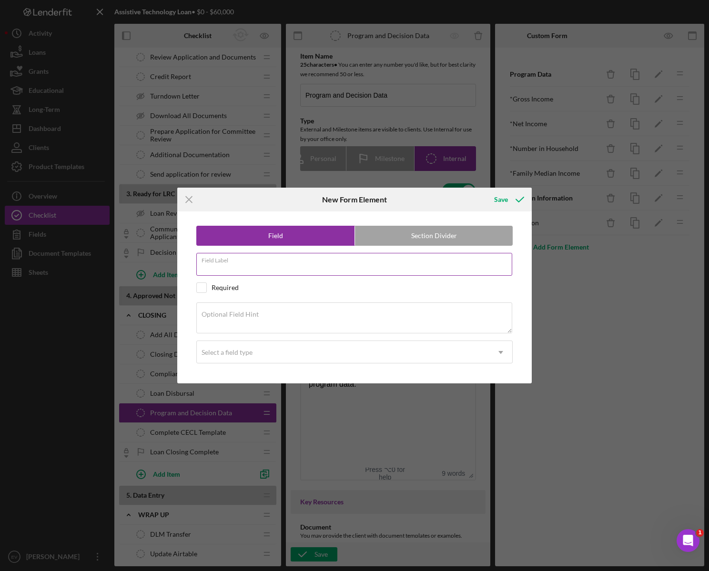
click at [333, 273] on input "Field Label" at bounding box center [354, 264] width 316 height 23
type input "Date Disbursed (If ApproveD"
drag, startPoint x: 265, startPoint y: 271, endPoint x: 200, endPoint y: 266, distance: 65.9
click at [200, 266] on input "Date Disbursed" at bounding box center [354, 264] width 316 height 23
click at [204, 268] on input "Date Disbursed" at bounding box center [354, 264] width 316 height 23
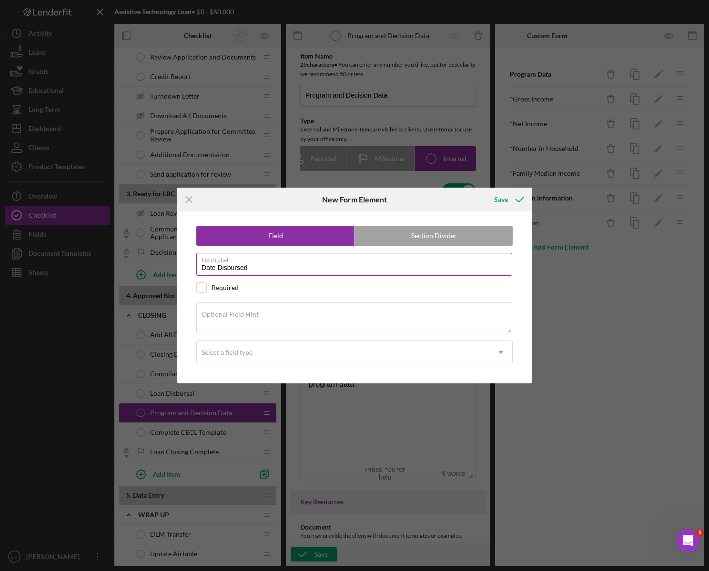
click at [204, 268] on input "Date Disbursed" at bounding box center [354, 264] width 316 height 23
type input "Denied / Withdrawn / Disbursed Date"
click at [223, 287] on div "Required" at bounding box center [225, 288] width 27 height 8
checkbox input "true"
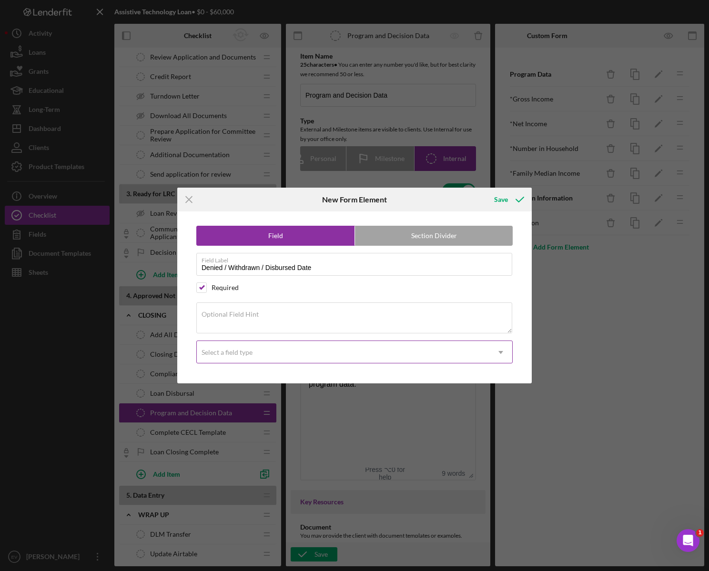
click at [271, 357] on div "Select a field type" at bounding box center [343, 353] width 293 height 22
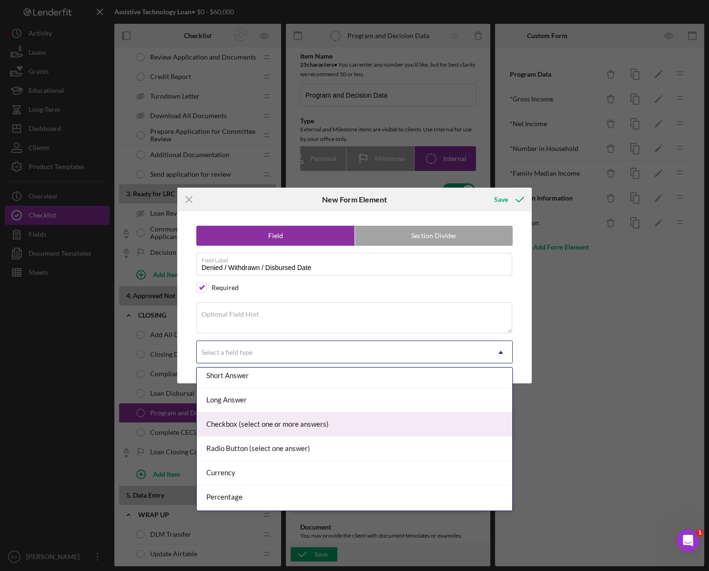
scroll to position [96, 0]
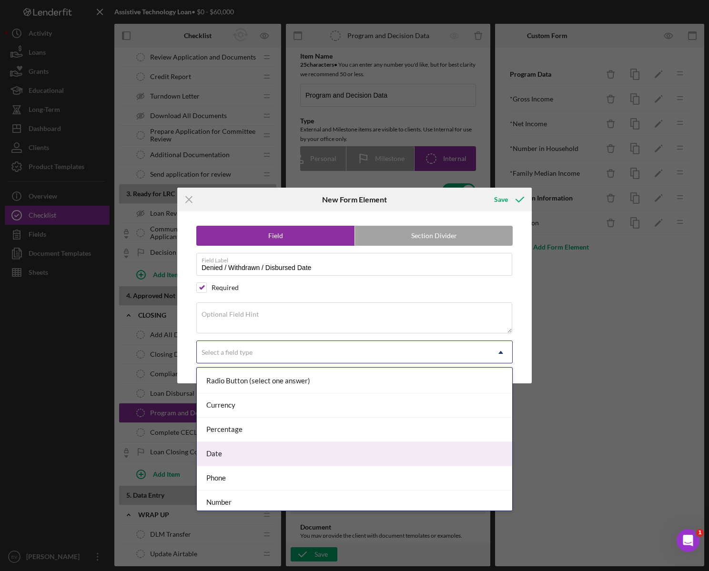
click at [268, 381] on div "Date" at bounding box center [354, 454] width 315 height 24
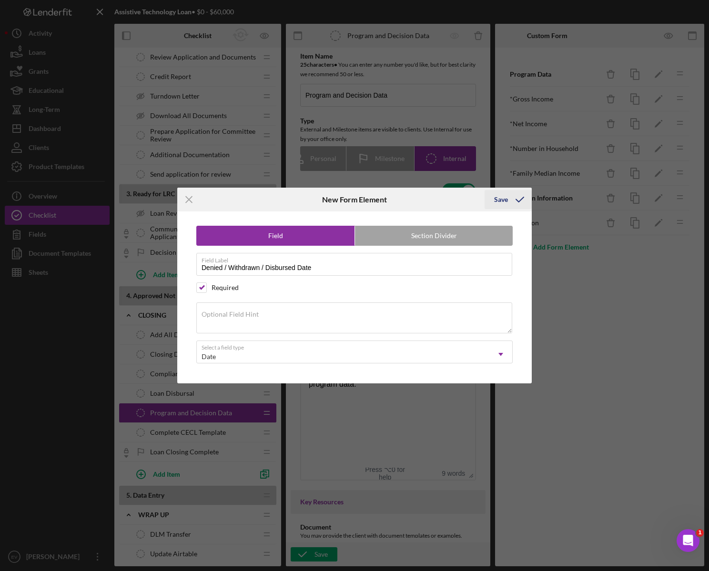
click at [514, 203] on icon "submit" at bounding box center [520, 200] width 24 height 24
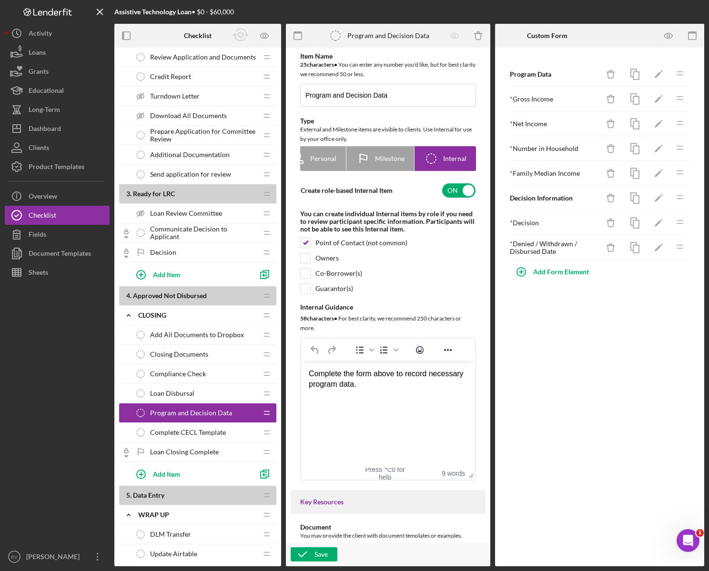
click at [599, 355] on div "Program Data Icon/Delete Icon/Edit Icon/Drag * Gross Income Icon/Delete Icon/Ed…" at bounding box center [599, 307] width 209 height 519
click at [310, 381] on icon "button" at bounding box center [303, 555] width 24 height 24
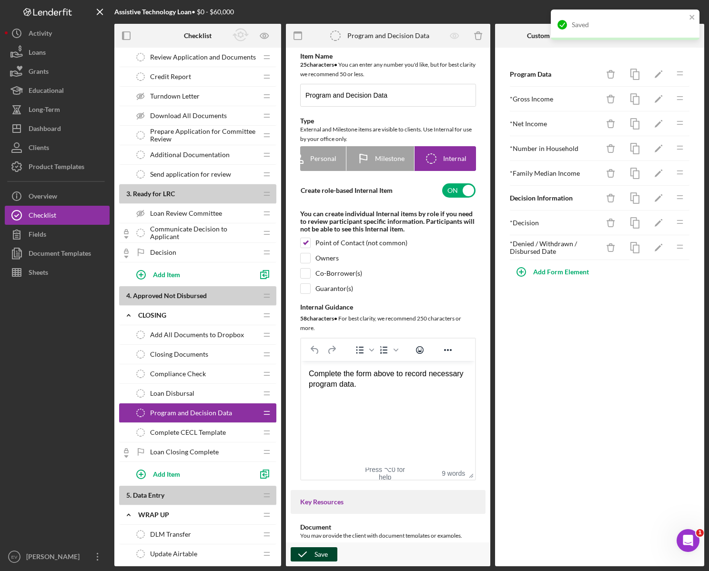
click at [405, 381] on html "Complete the form above to record necessary program data." at bounding box center [388, 379] width 174 height 37
click at [664, 248] on icon "Icon/Edit" at bounding box center [658, 247] width 21 height 21
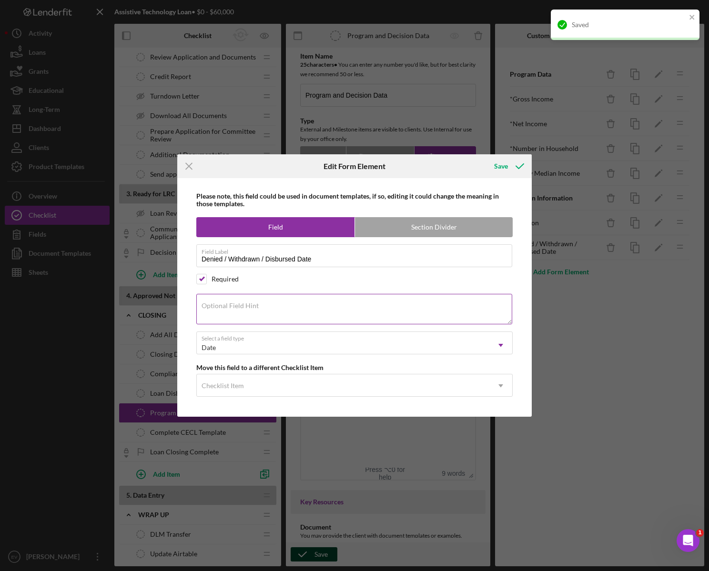
click at [269, 314] on textarea "Optional Field Hint" at bounding box center [354, 309] width 316 height 30
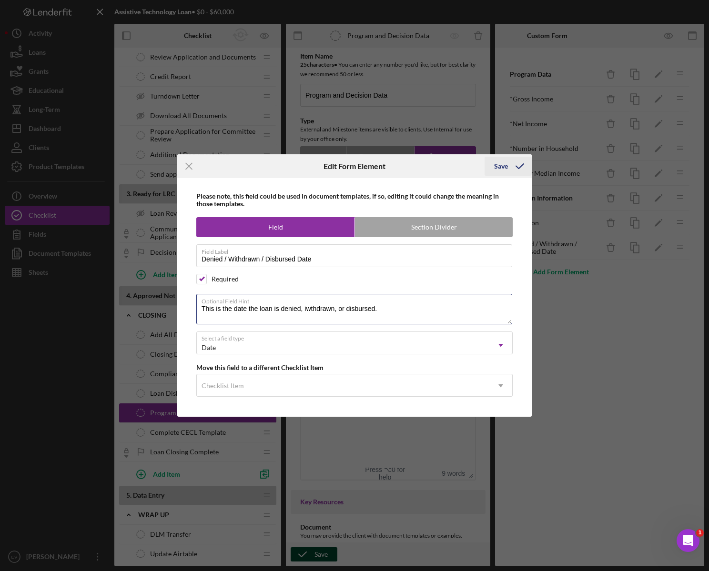
type textarea "This is the date the loan is denied, iwthdrawn, or disbursed."
click at [502, 165] on div "Save" at bounding box center [501, 166] width 14 height 19
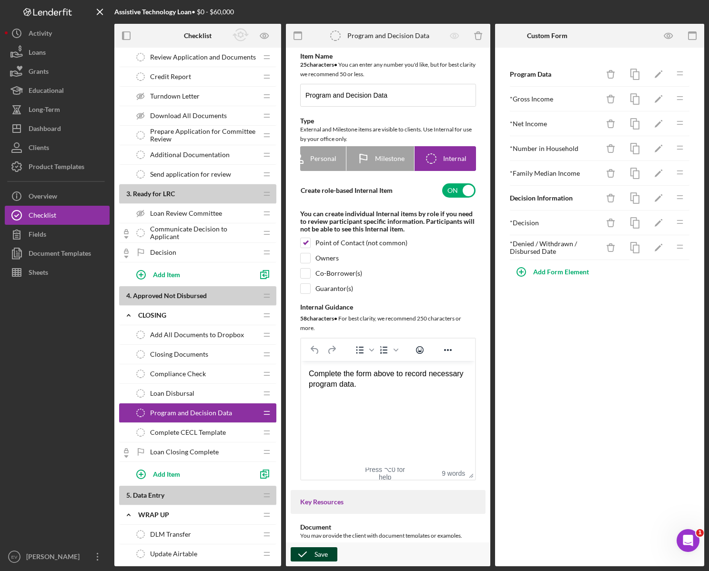
click at [564, 330] on div "Program Data Icon/Delete Icon/Edit Icon/Drag * Gross Income Icon/Delete Icon/Ed…" at bounding box center [599, 307] width 209 height 519
drag, startPoint x: 316, startPoint y: 556, endPoint x: 328, endPoint y: 554, distance: 12.5
click at [316, 381] on div "Save" at bounding box center [320, 554] width 13 height 14
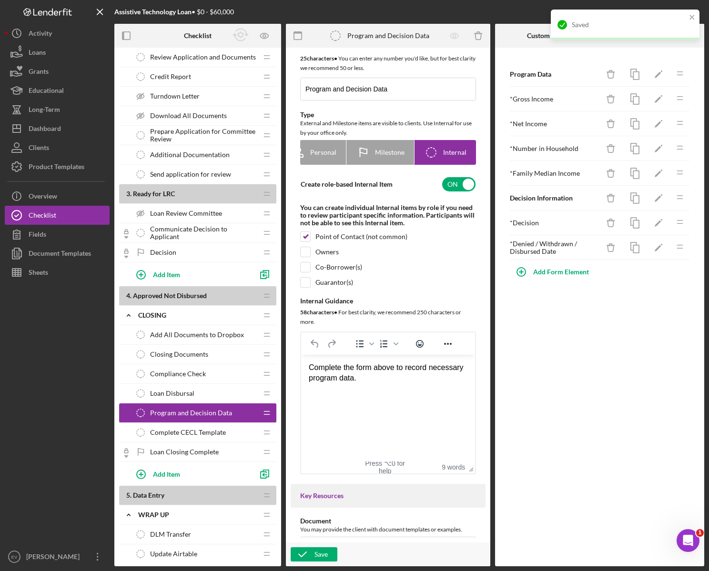
scroll to position [12, 0]
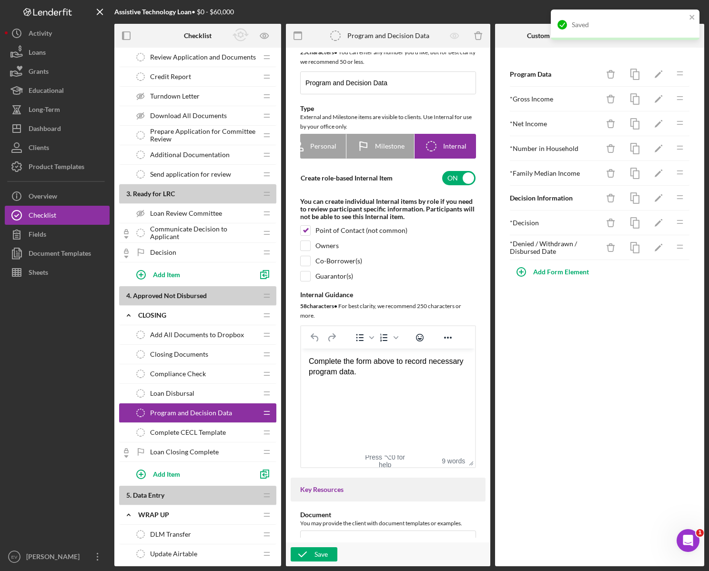
click at [184, 381] on span "Loan Disbursal" at bounding box center [172, 394] width 44 height 8
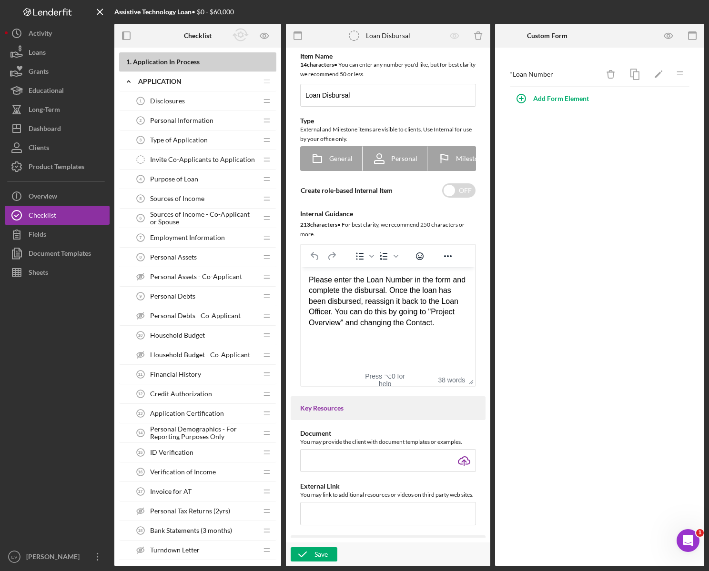
click at [192, 108] on div "Disclosures 1 Disclosures" at bounding box center [194, 100] width 126 height 19
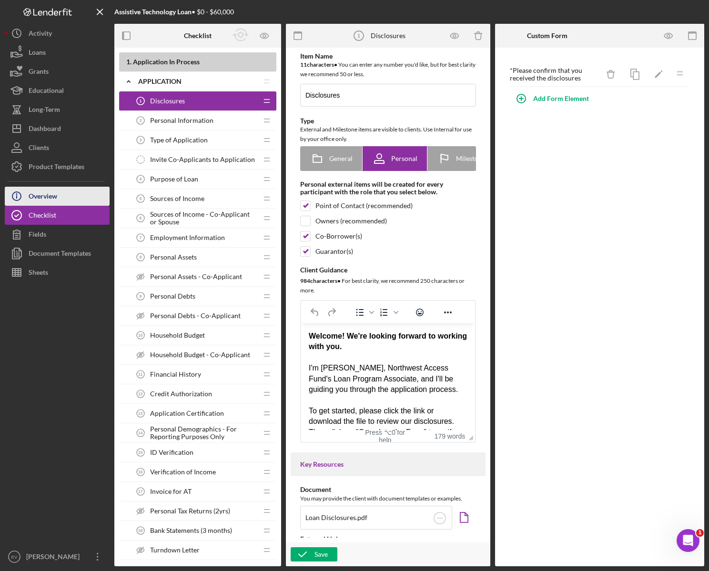
click at [71, 201] on button "Icon/Info Overview" at bounding box center [57, 196] width 105 height 19
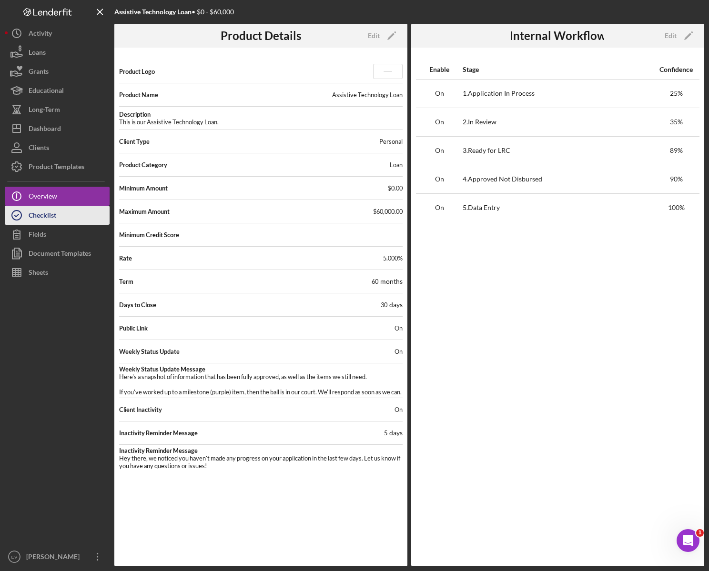
click at [72, 216] on button "Checklist" at bounding box center [57, 215] width 105 height 19
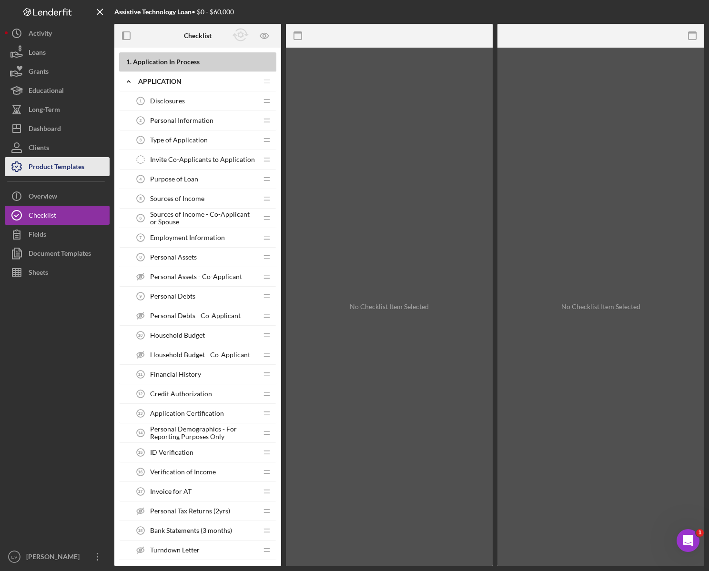
click at [65, 162] on div "Product Templates" at bounding box center [57, 167] width 56 height 21
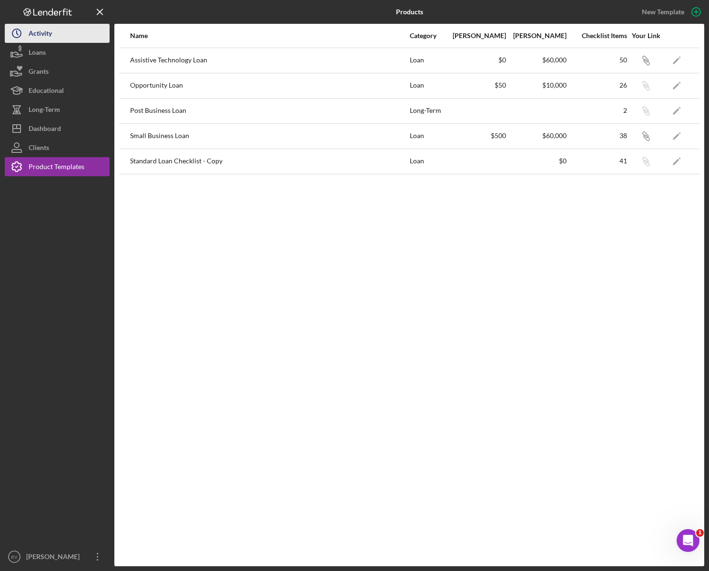
click at [48, 42] on div "Activity" at bounding box center [40, 34] width 23 height 21
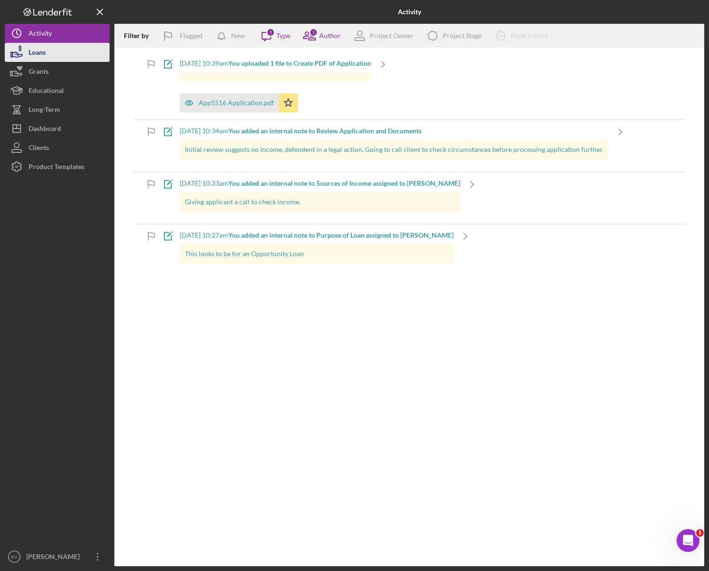
click at [66, 54] on button "Loans" at bounding box center [57, 52] width 105 height 19
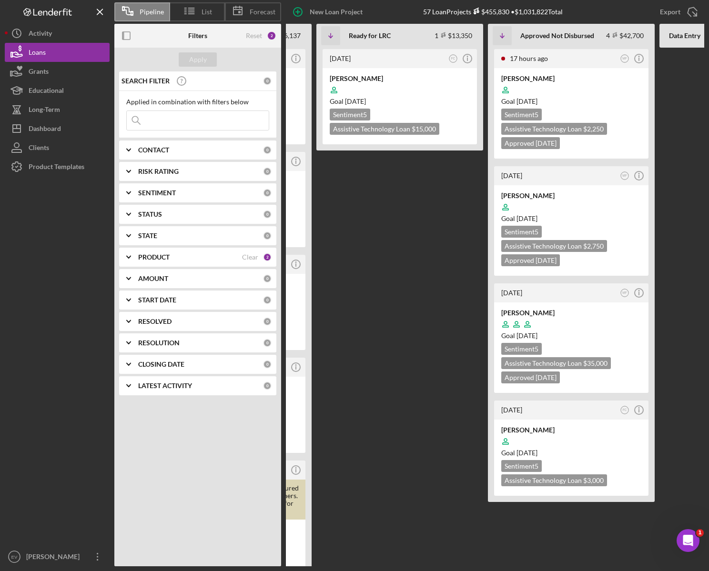
scroll to position [0, 323]
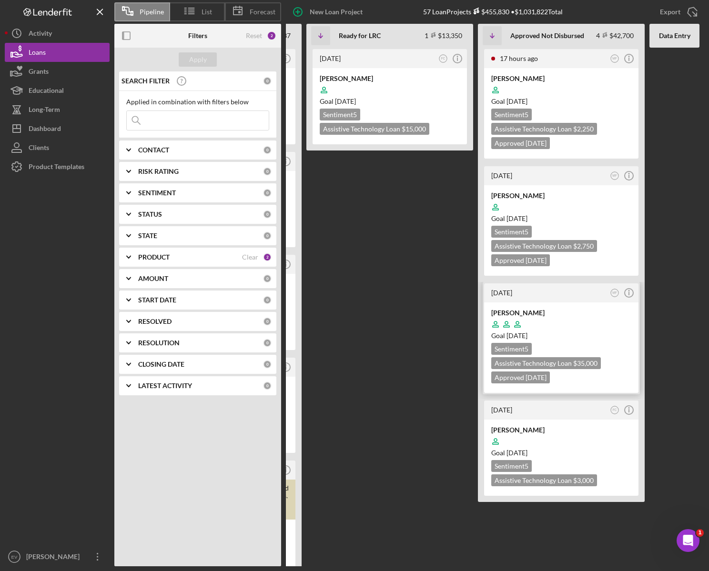
click at [559, 341] on div "[PERSON_NAME] Goal [DATE] Sentiment 5 Assistive Technology Loan $35,000 Approve…" at bounding box center [561, 348] width 154 height 91
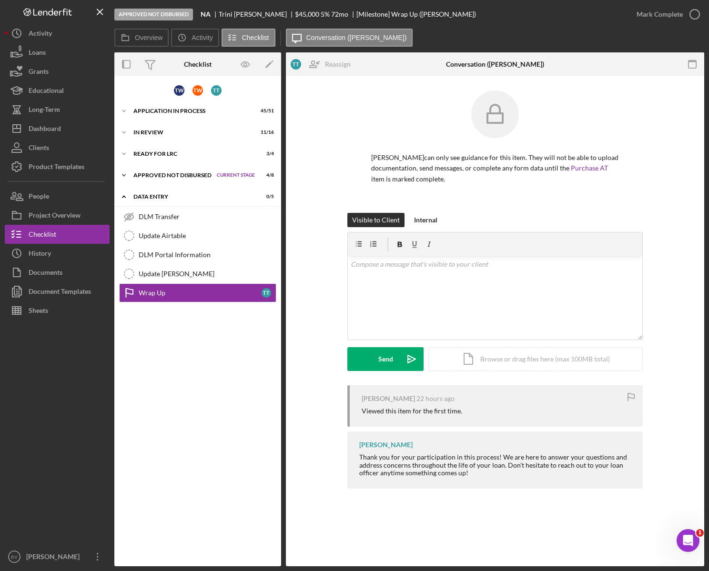
click at [168, 173] on div "Approved Not Disbursed" at bounding box center [172, 175] width 79 height 6
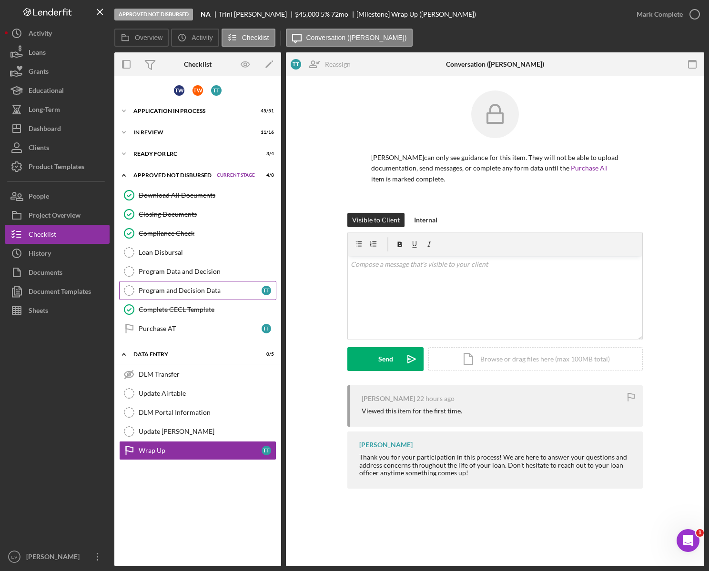
click at [199, 292] on div "Program and Decision Data" at bounding box center [200, 291] width 123 height 8
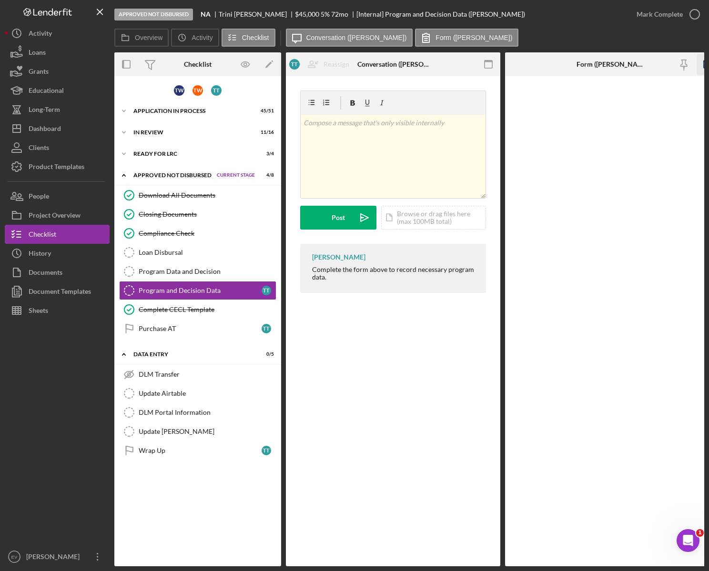
click at [669, 64] on icon "button" at bounding box center [707, 64] width 21 height 21
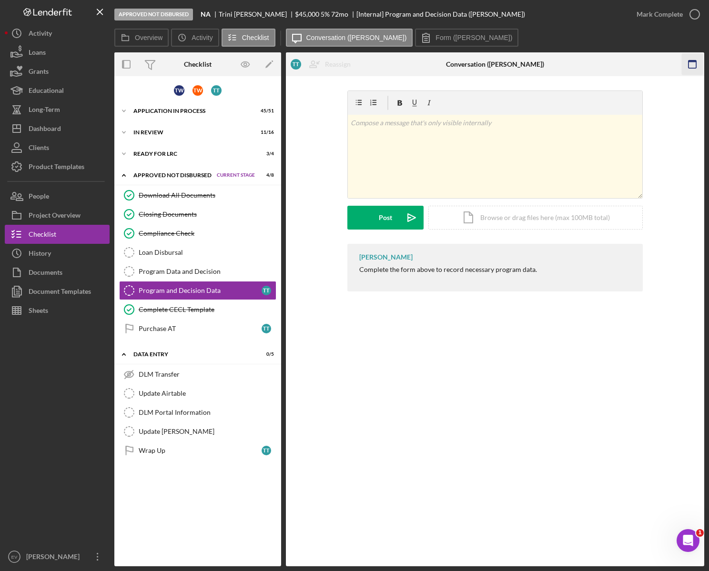
click at [669, 67] on icon "button" at bounding box center [692, 64] width 21 height 21
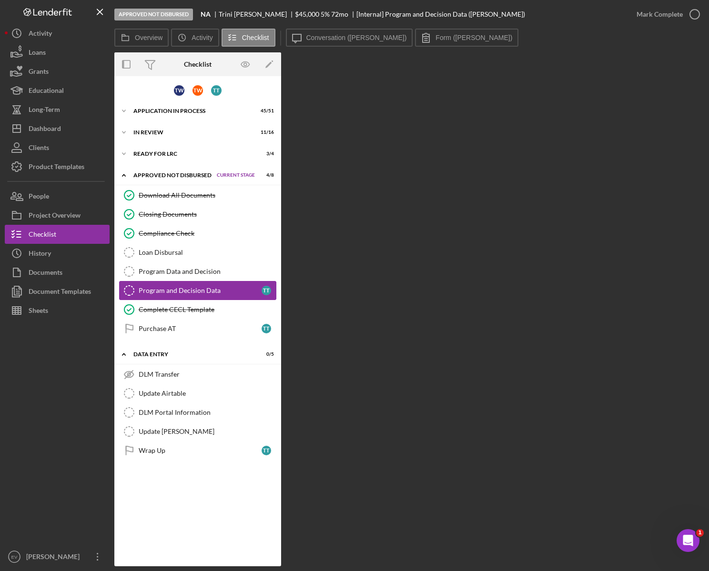
click at [202, 296] on link "Program and Decision Data Program and Decision Data T T" at bounding box center [197, 290] width 157 height 19
click at [70, 163] on div "Product Templates" at bounding box center [57, 167] width 56 height 21
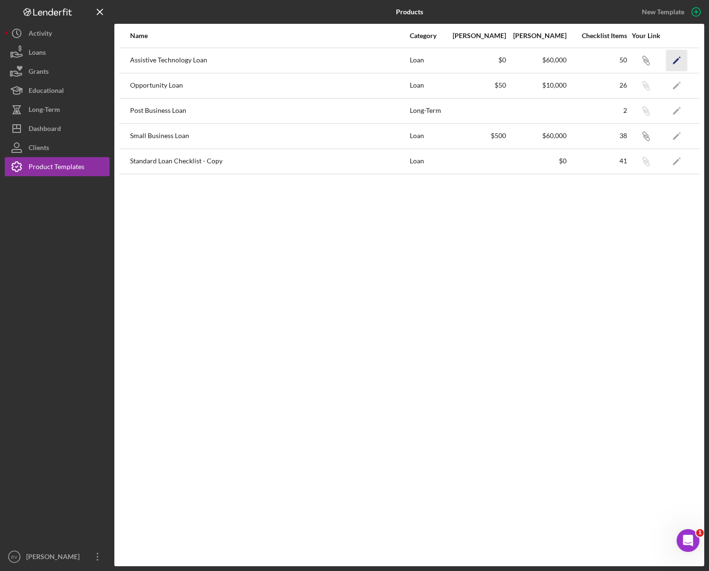
click at [669, 64] on icon "Icon/Edit" at bounding box center [676, 60] width 21 height 21
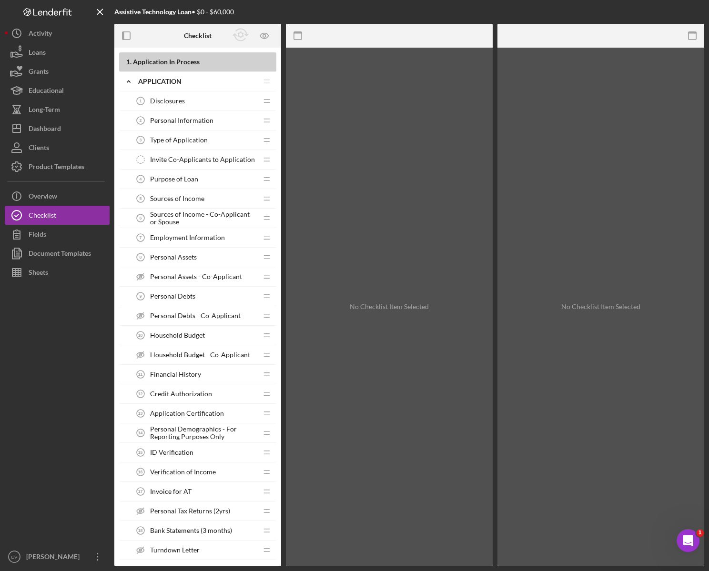
scroll to position [781, 0]
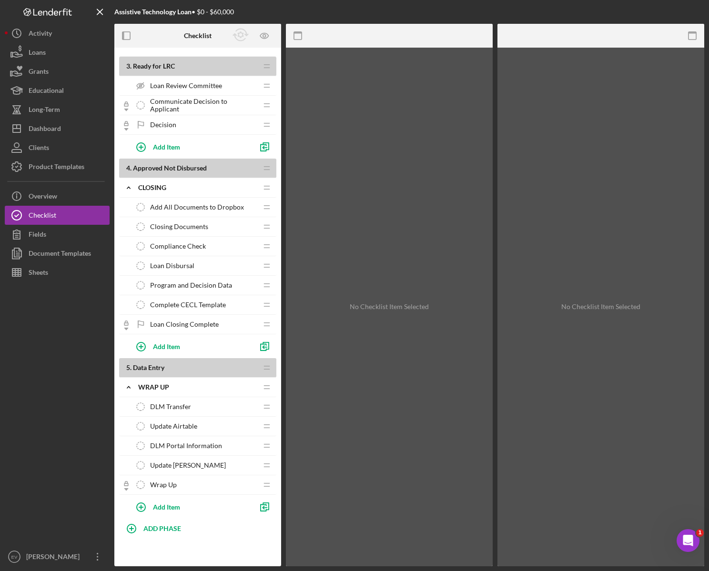
click at [209, 289] on div "Program and Decision Data Program and Decision Data" at bounding box center [194, 285] width 126 height 19
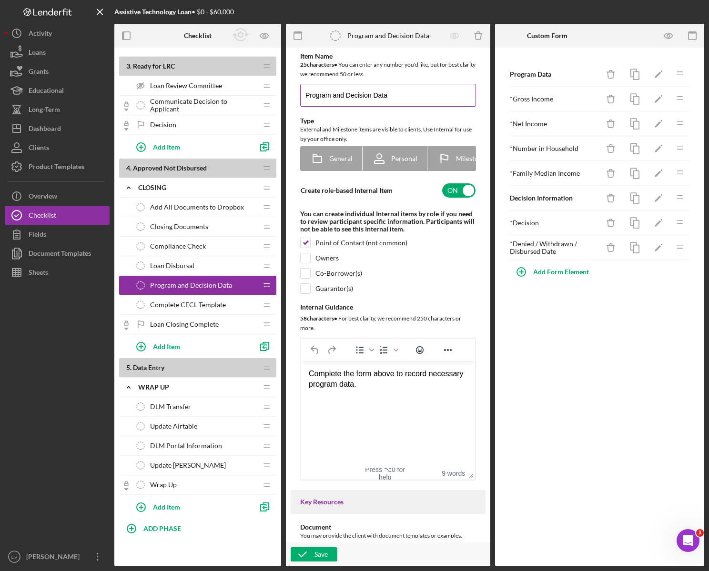
click at [385, 93] on input "Program and Decision Data" at bounding box center [388, 95] width 176 height 23
type input "Data Wrap-Up"
click at [324, 381] on div "Save" at bounding box center [320, 554] width 13 height 14
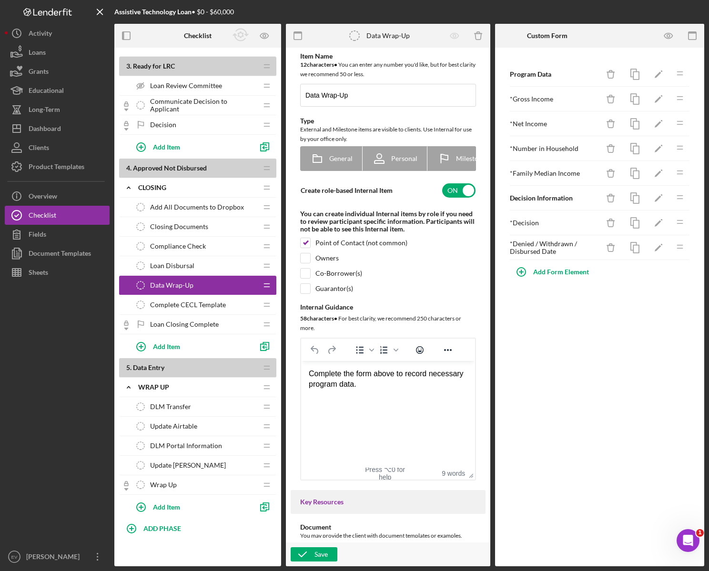
click at [172, 304] on span "Complete CECL Template" at bounding box center [188, 305] width 76 height 8
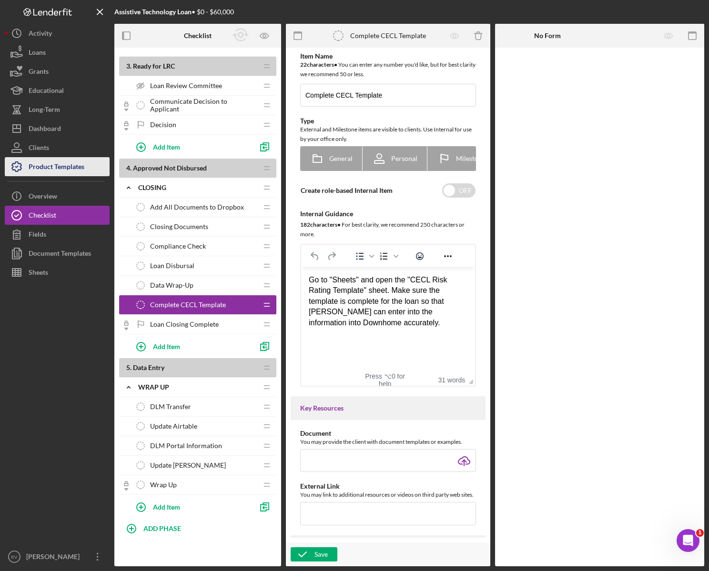
click at [69, 168] on div "Product Templates" at bounding box center [57, 167] width 56 height 21
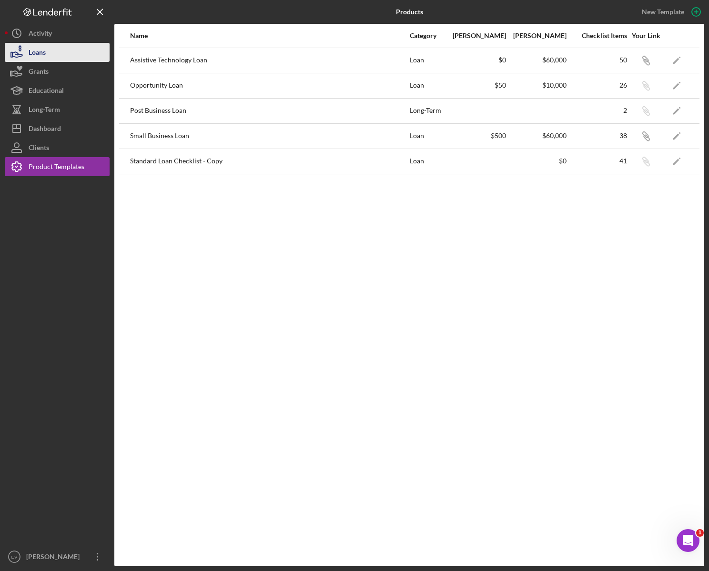
click at [53, 52] on button "Loans" at bounding box center [57, 52] width 105 height 19
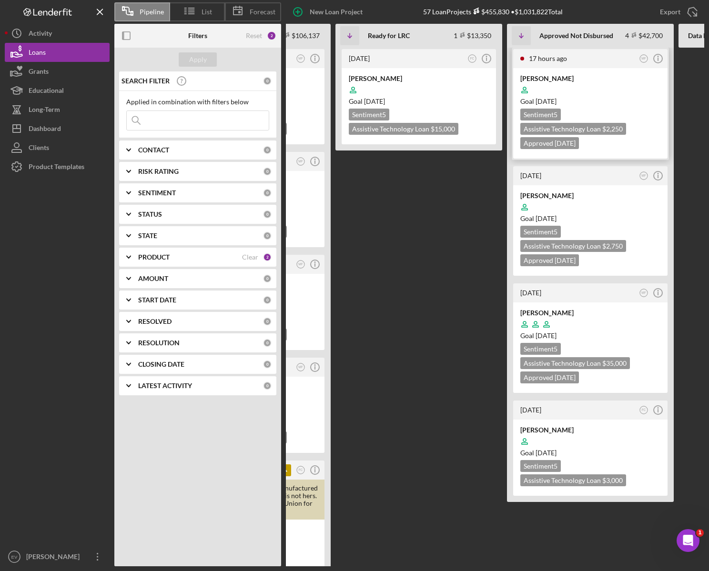
scroll to position [0, 323]
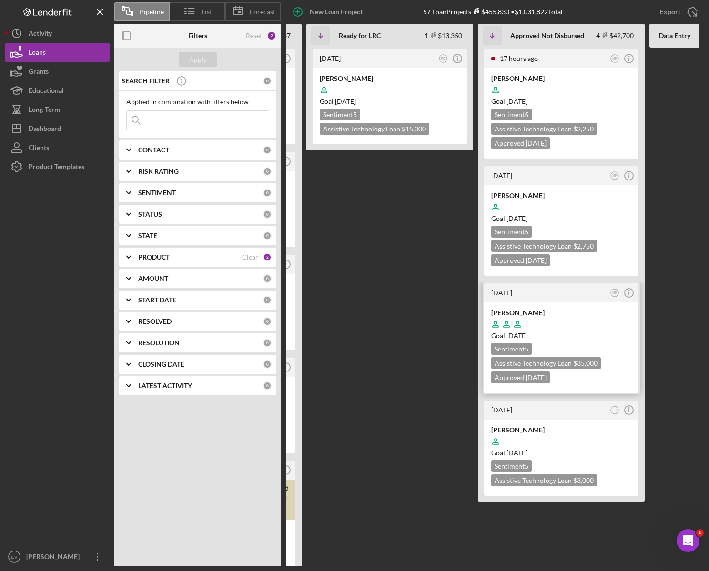
click at [571, 326] on div at bounding box center [561, 324] width 140 height 18
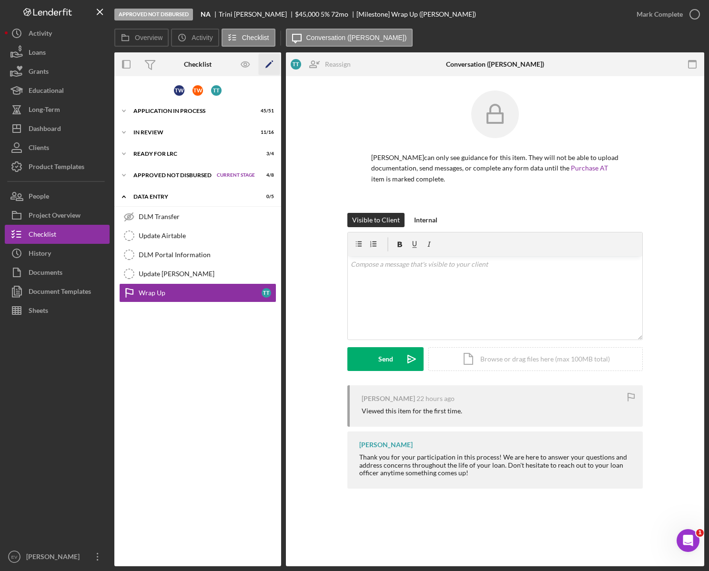
click at [270, 65] on icon "Icon/Edit" at bounding box center [269, 64] width 21 height 21
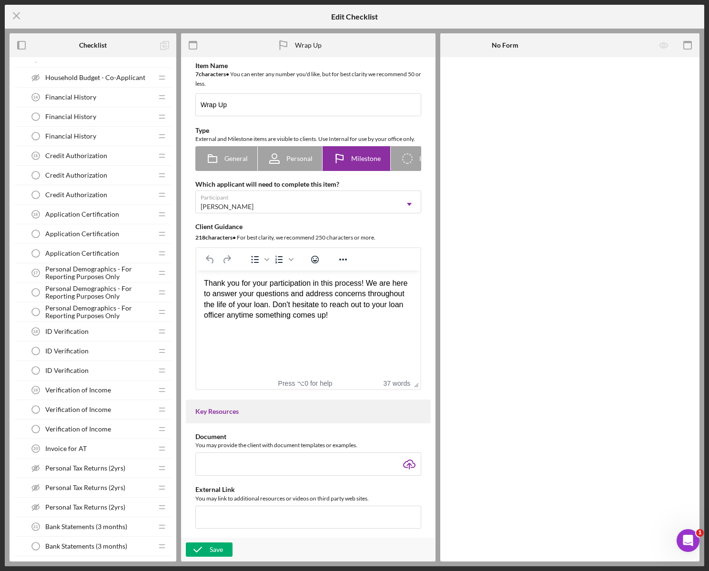
scroll to position [1441, 0]
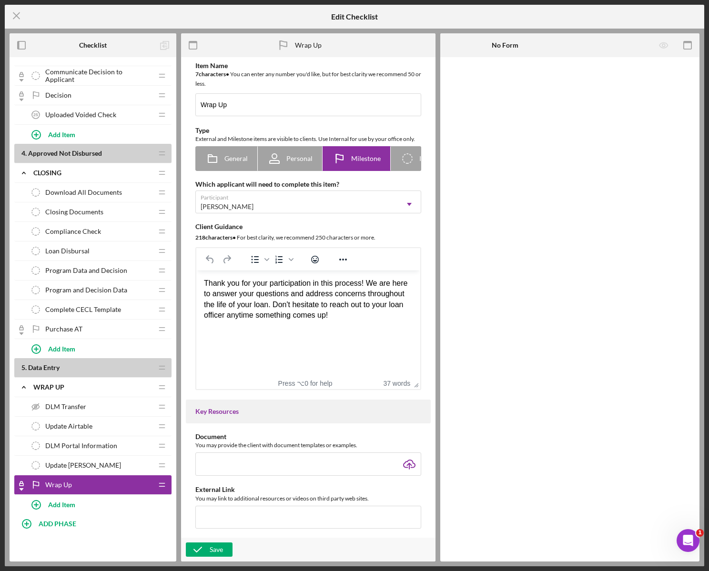
click at [95, 287] on span "Program and Decision Data" at bounding box center [86, 290] width 82 height 8
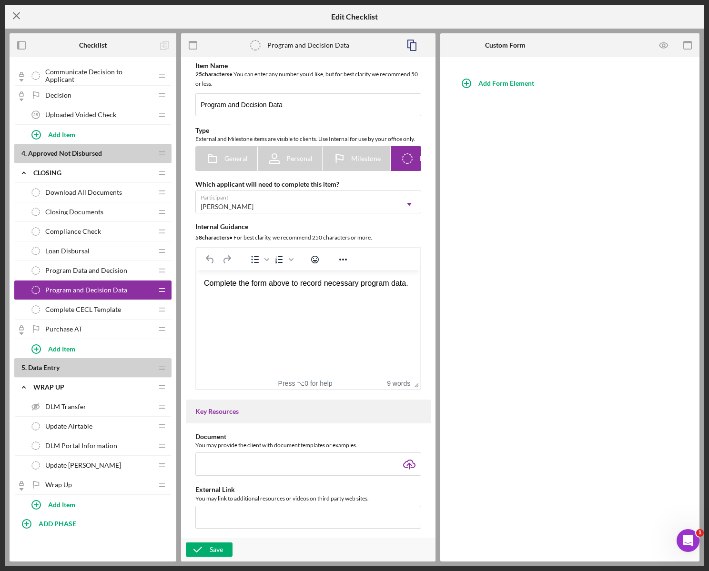
click at [19, 16] on icon "Icon/Menu Close" at bounding box center [17, 16] width 24 height 24
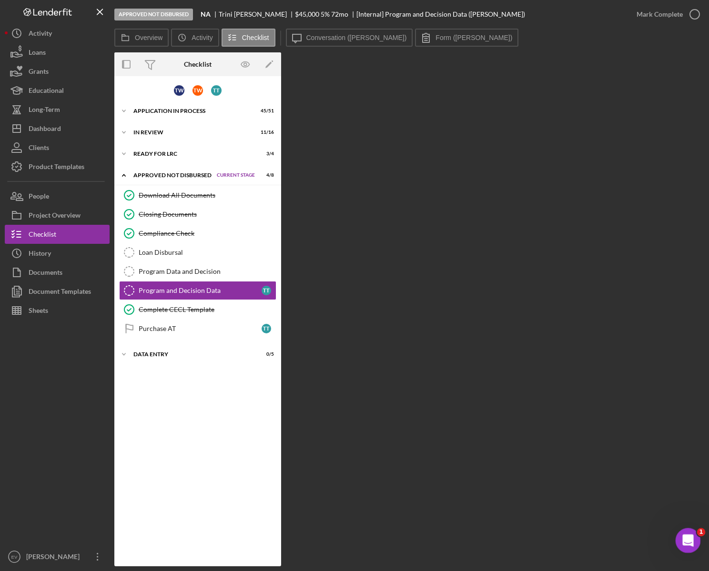
click at [669, 381] on icon "Open Intercom Messenger" at bounding box center [687, 540] width 16 height 16
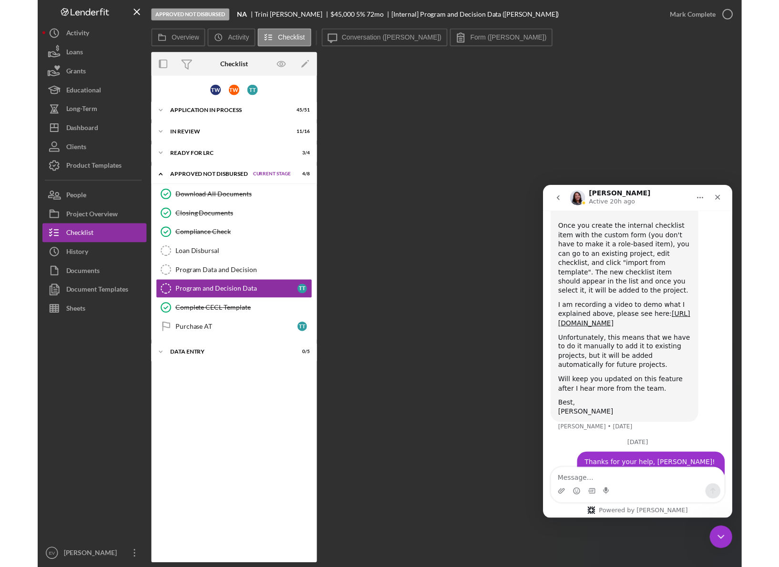
scroll to position [779, 0]
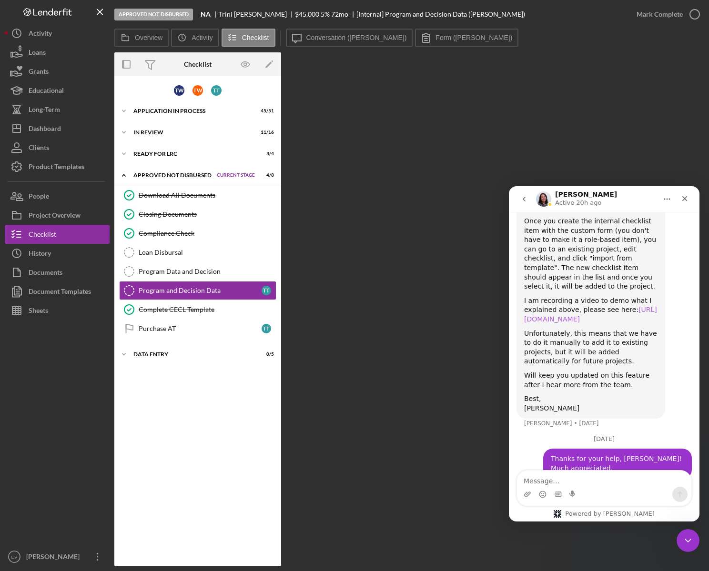
click at [566, 306] on link "[URL][DOMAIN_NAME]" at bounding box center [590, 314] width 133 height 17
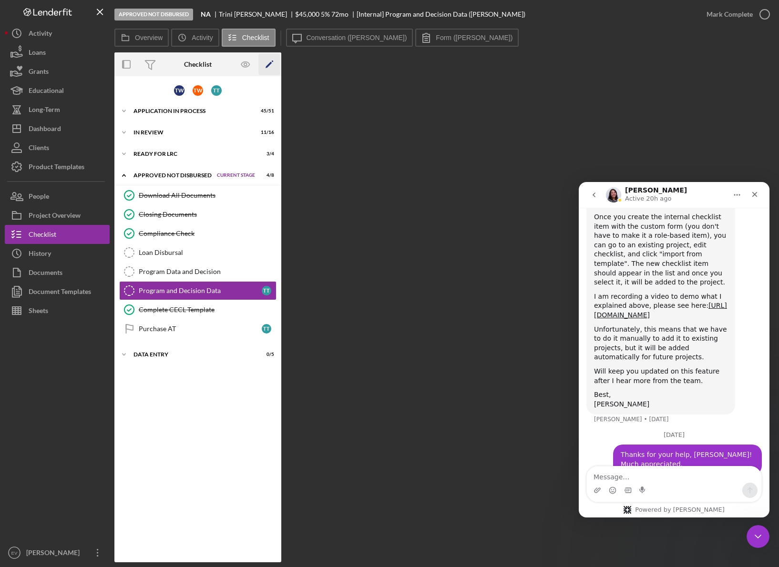
click at [276, 64] on icon "Icon/Edit" at bounding box center [269, 64] width 21 height 21
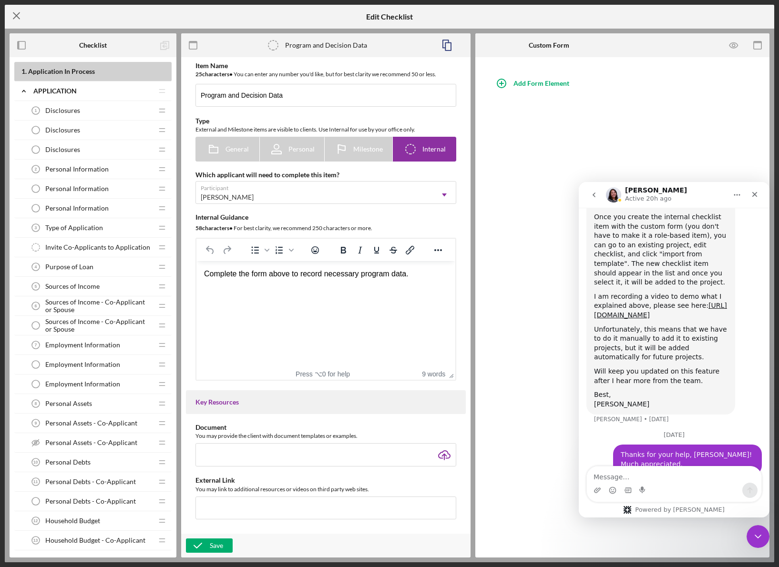
click at [13, 13] on line at bounding box center [16, 16] width 6 height 6
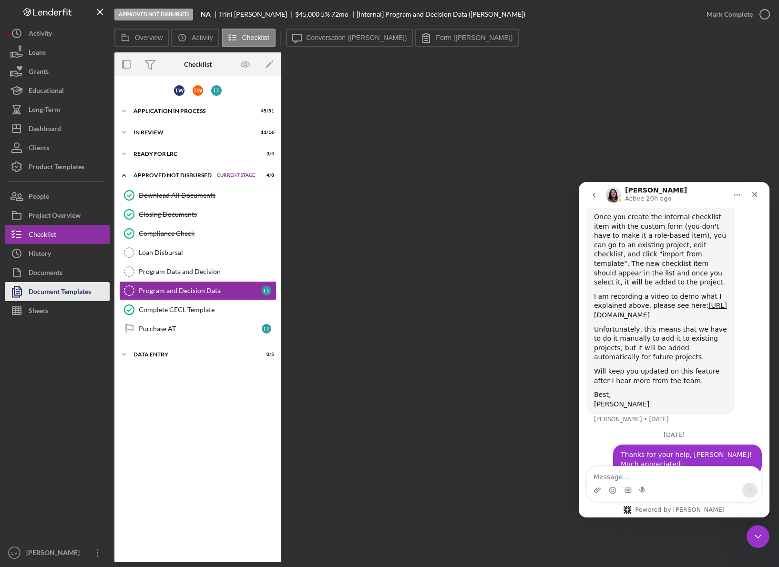
click at [66, 289] on div "Document Templates" at bounding box center [60, 292] width 62 height 21
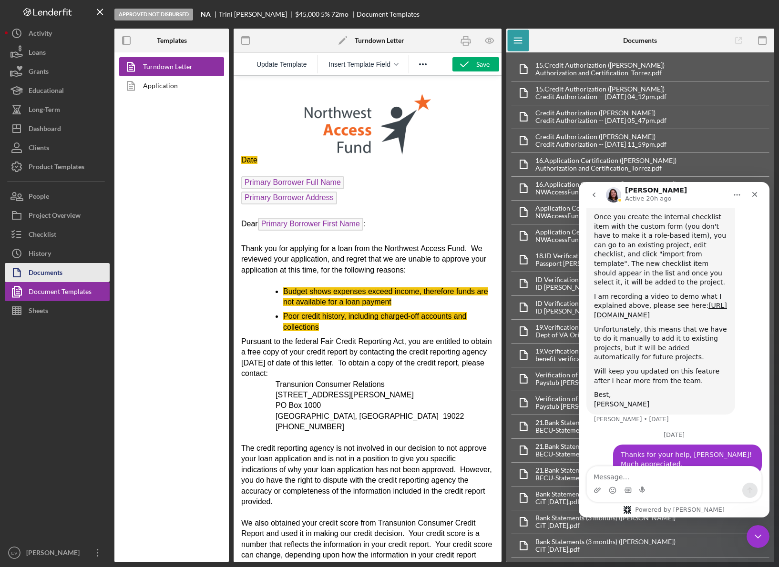
click at [52, 275] on div "Documents" at bounding box center [46, 273] width 34 height 21
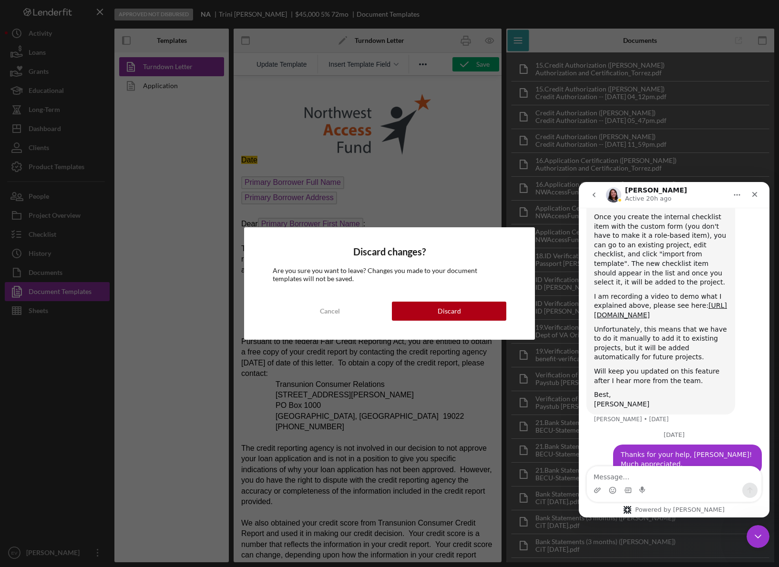
click at [58, 248] on div "Discard changes? Are you sure you want to leave? Changes you made to your docum…" at bounding box center [389, 283] width 779 height 567
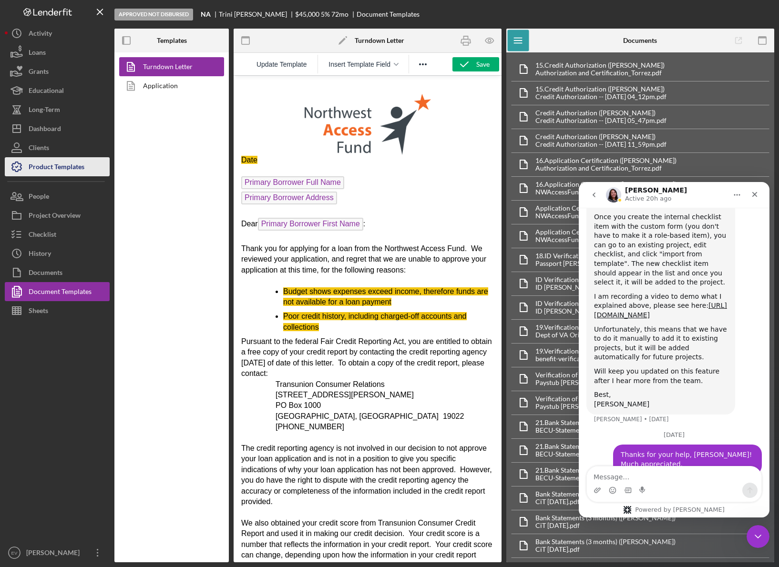
click at [62, 157] on div "Icon/History Activity Loans Grants Educational Long-Term Icon/Dashboard Dashboa…" at bounding box center [57, 293] width 105 height 538
click at [62, 166] on div "Product Templates" at bounding box center [57, 167] width 56 height 21
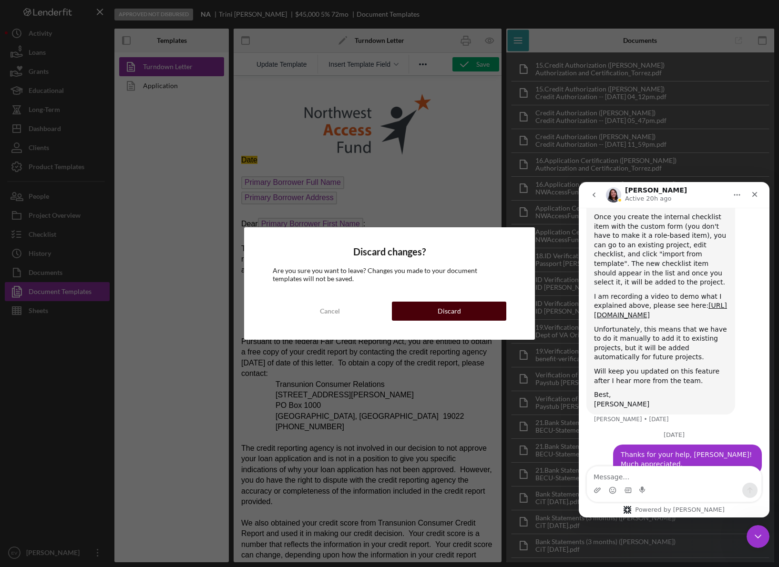
click at [431, 310] on button "Discard" at bounding box center [449, 311] width 114 height 19
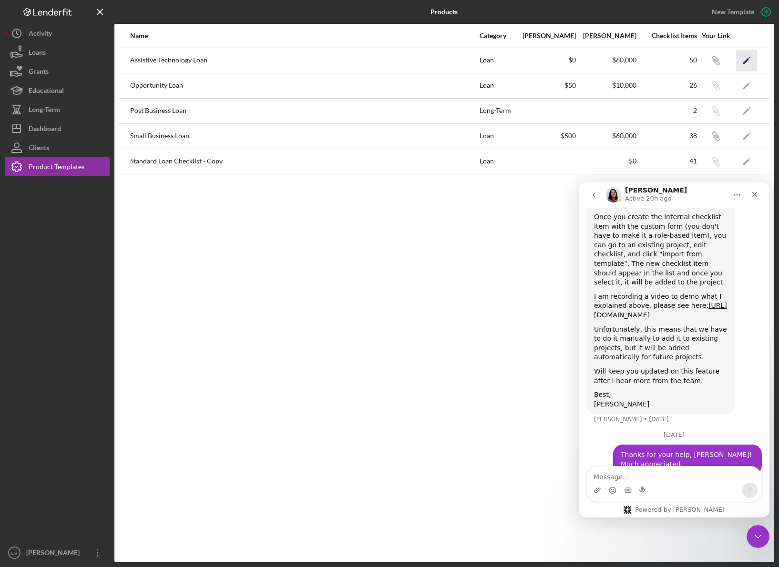
click at [669, 56] on icon "Icon/Edit" at bounding box center [746, 60] width 21 height 21
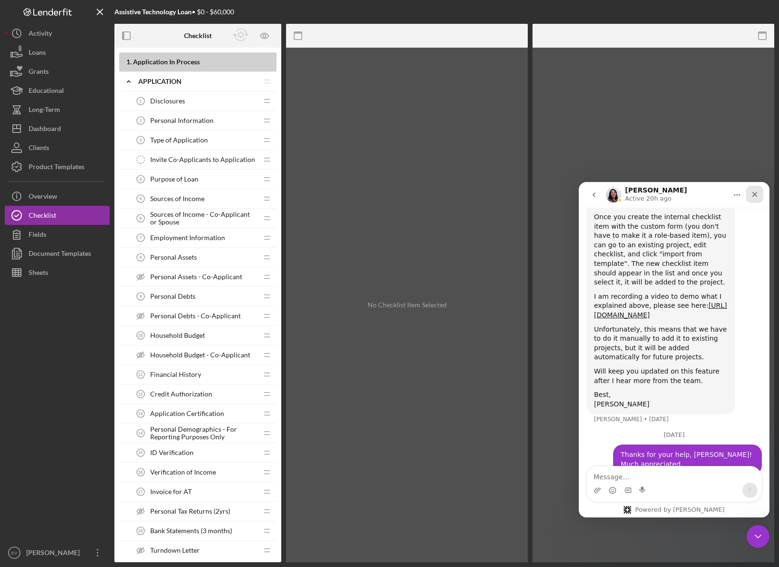
click at [669, 197] on div "Close" at bounding box center [754, 194] width 17 height 17
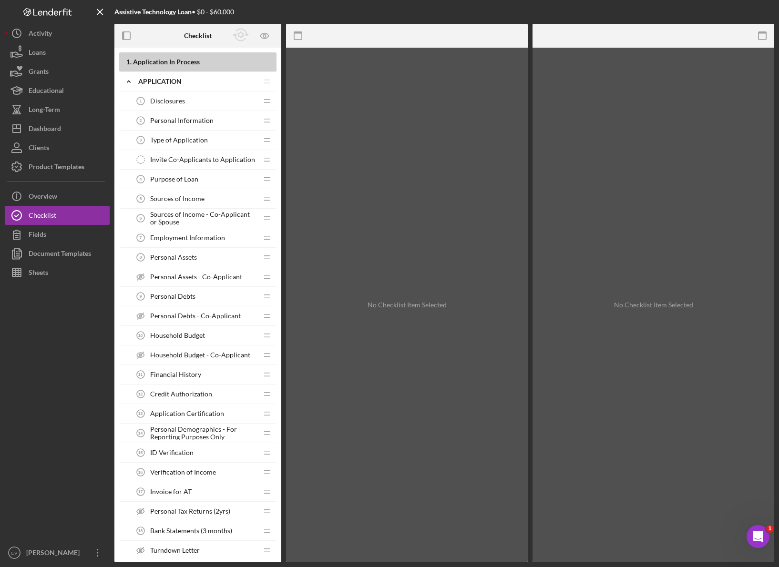
scroll to position [786, 0]
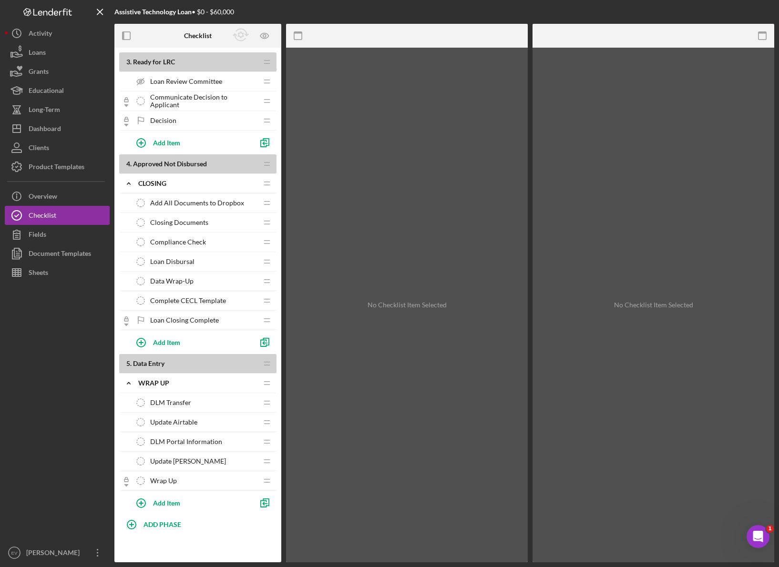
click at [185, 279] on span "Data Wrap-Up" at bounding box center [171, 281] width 43 height 8
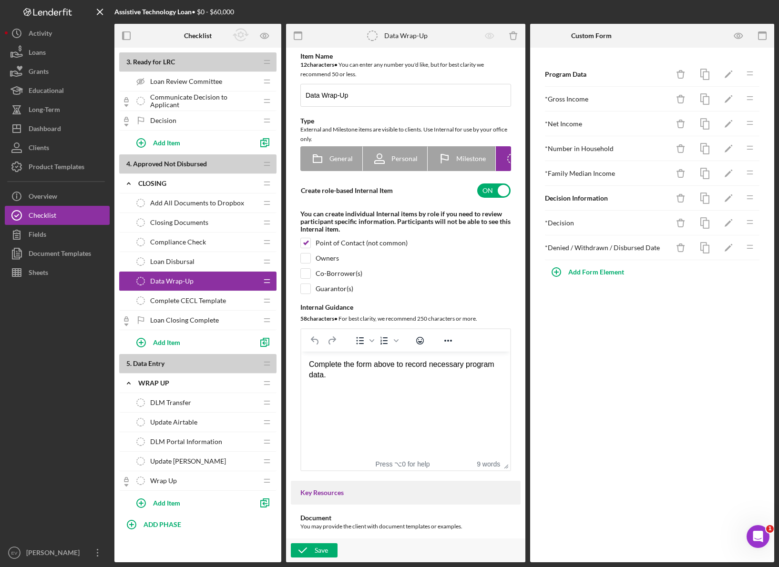
click at [191, 287] on div "Data Wrap-Up Data Wrap-Up" at bounding box center [194, 281] width 126 height 19
click at [167, 338] on div "Add Item" at bounding box center [166, 342] width 27 height 18
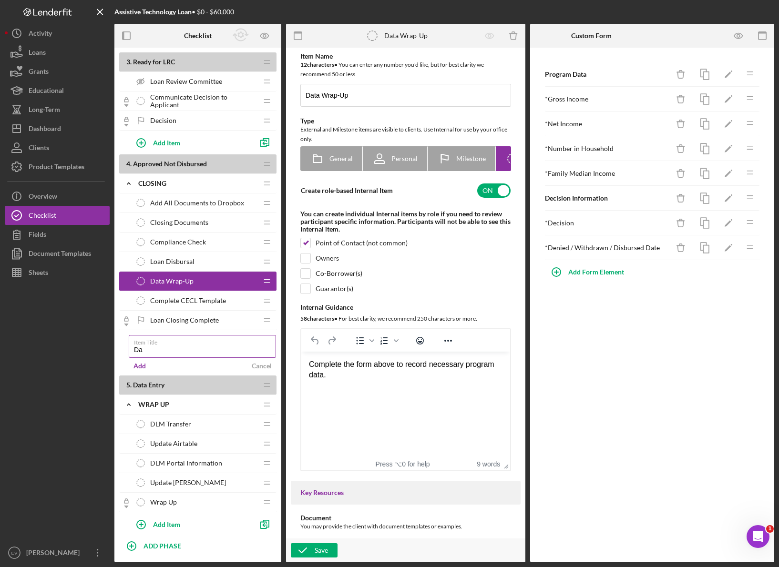
type input "D"
type input "L"
type input "Applicant / Loan Info"
click at [140, 366] on div "Add" at bounding box center [139, 366] width 12 height 14
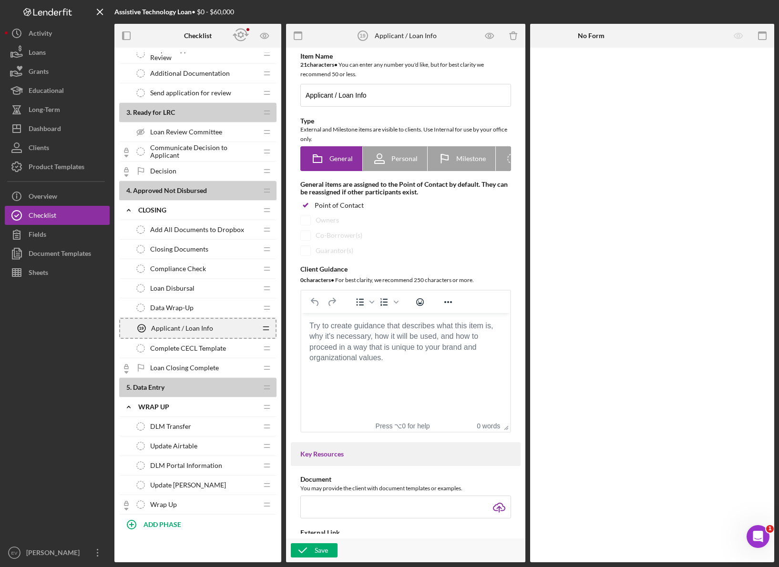
scroll to position [786, 0]
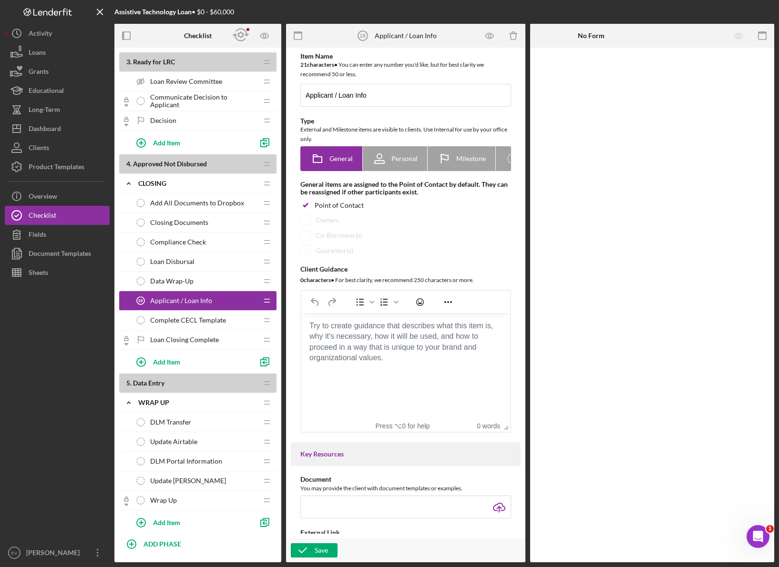
click at [190, 282] on span "Data Wrap-Up" at bounding box center [171, 281] width 43 height 8
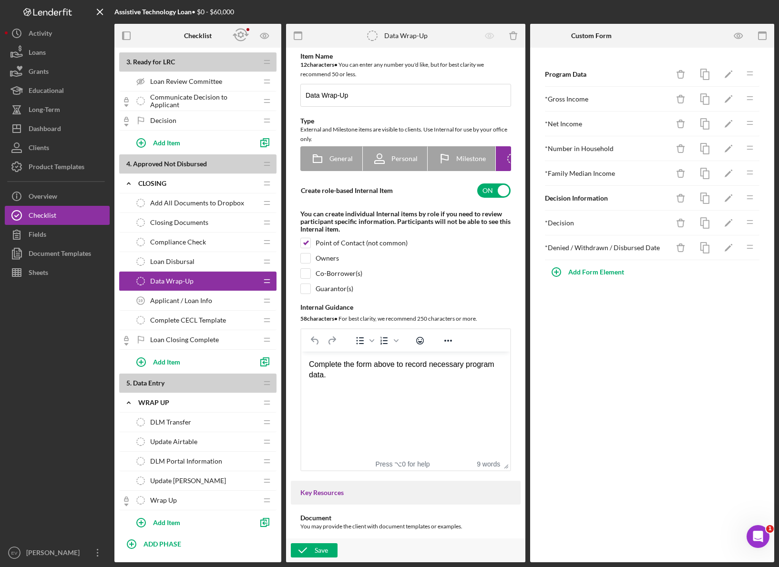
click at [181, 304] on div "Applicant / Loan Info 19 Applicant / Loan Info" at bounding box center [194, 300] width 126 height 19
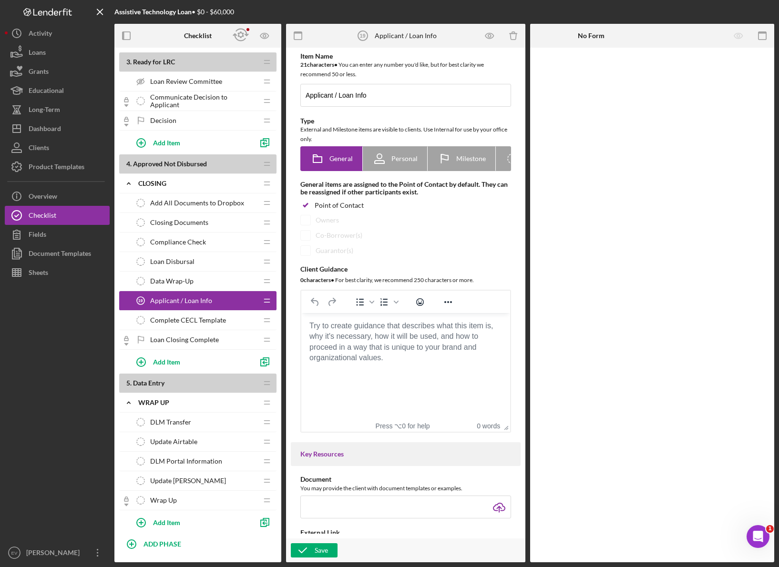
click at [199, 277] on div "Data Wrap-Up Data Wrap-Up" at bounding box center [194, 281] width 126 height 19
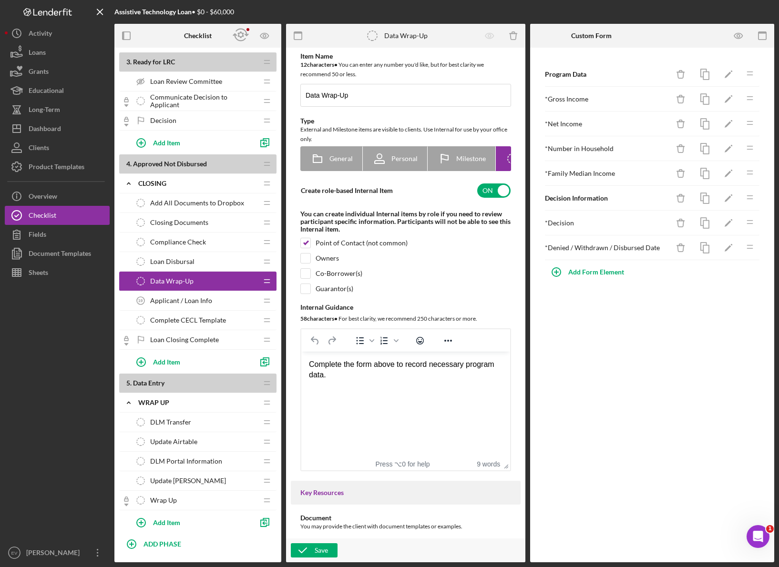
click at [202, 303] on span "Applicant / Loan Info" at bounding box center [181, 301] width 62 height 8
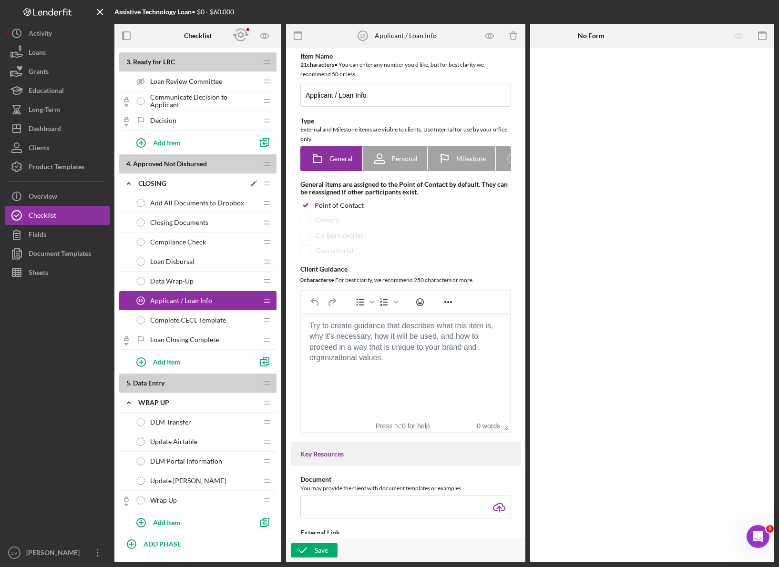
click at [252, 185] on polygon at bounding box center [253, 184] width 5 height 5
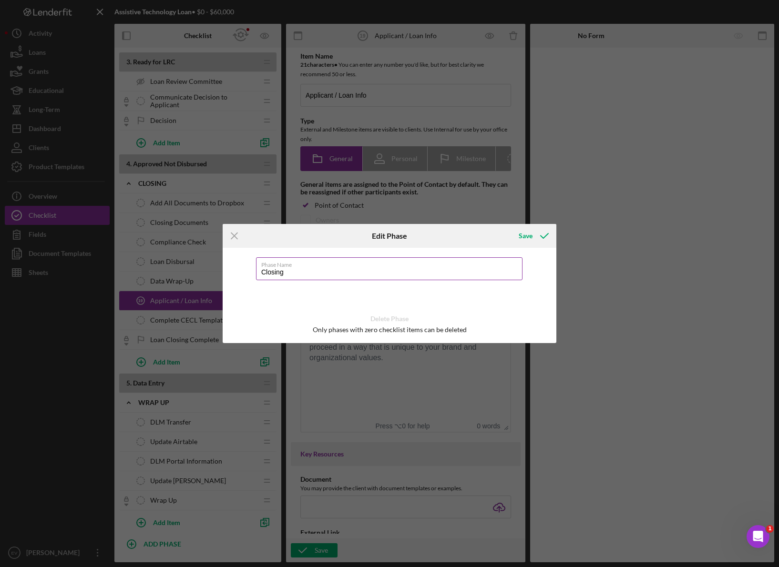
click at [279, 272] on input "Closing" at bounding box center [389, 268] width 266 height 23
click at [310, 276] on input "Post-Decision" at bounding box center [389, 268] width 266 height 23
click at [241, 265] on div "Phase Name Post-Decision Delete Phase Only phases with zero checklist items can…" at bounding box center [390, 295] width 334 height 95
type input "Post-Decision"
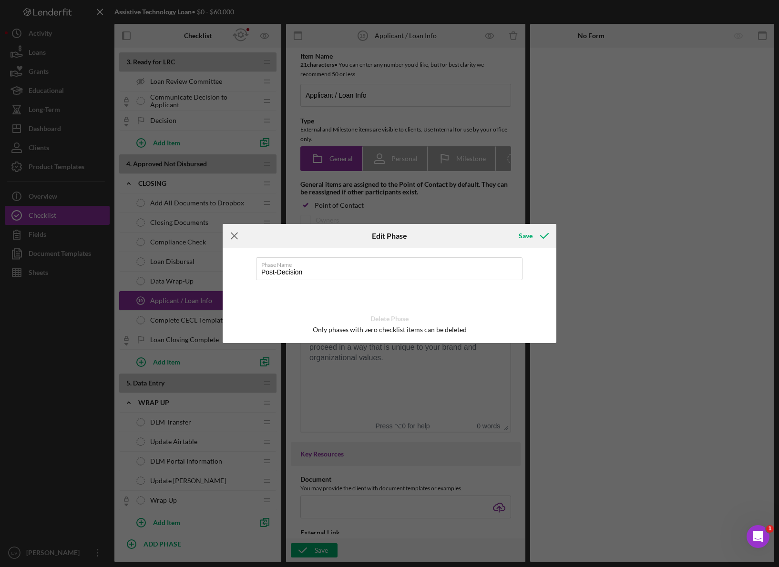
click at [234, 232] on icon "Icon/Menu Close" at bounding box center [235, 236] width 24 height 24
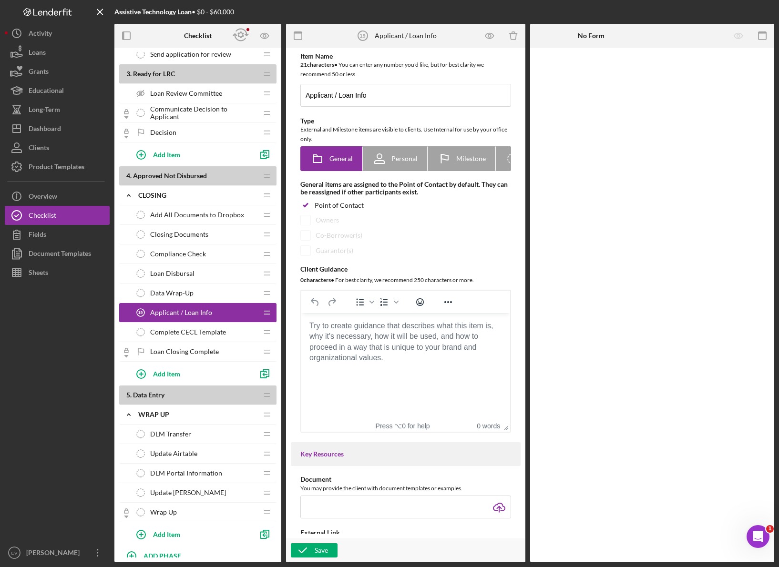
scroll to position [705, 0]
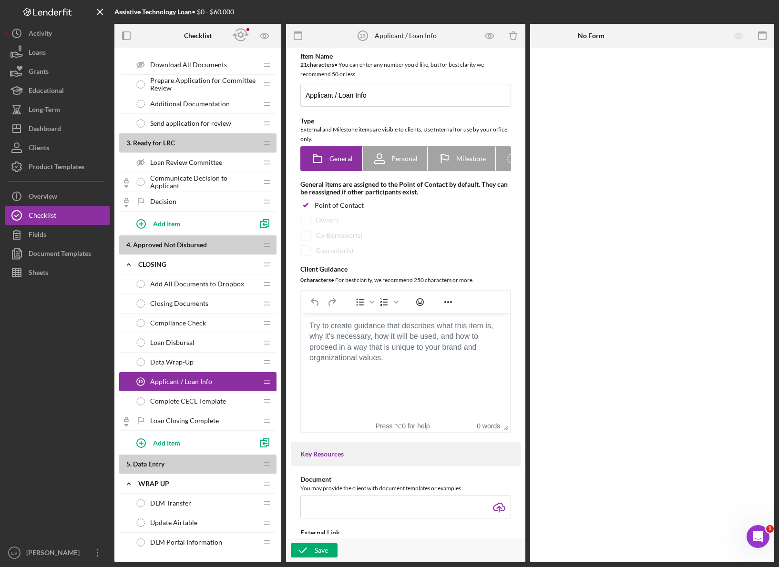
click at [193, 364] on div "Data Wrap-Up Data Wrap-Up" at bounding box center [194, 362] width 126 height 19
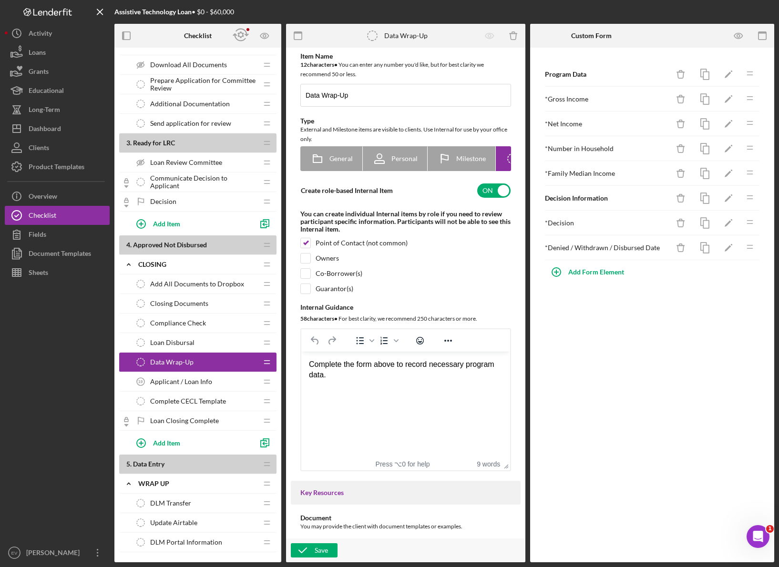
click at [210, 381] on span "Applicant / Loan Info" at bounding box center [181, 382] width 62 height 8
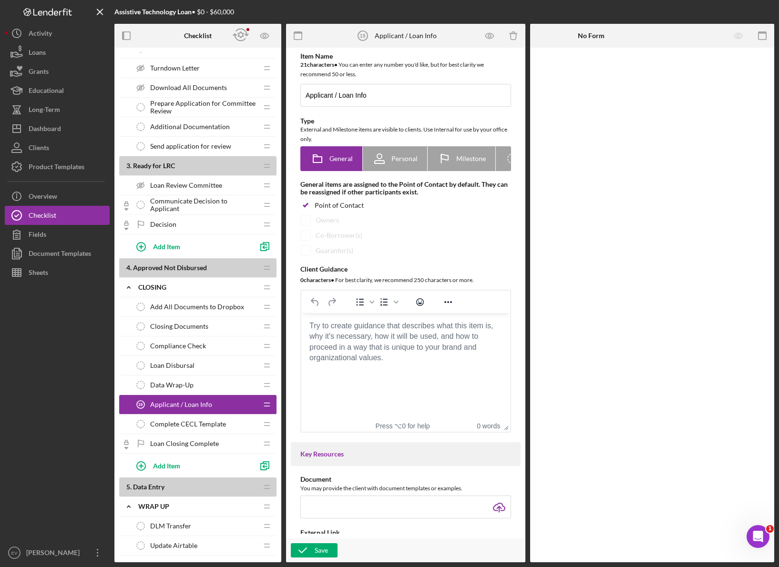
scroll to position [567, 0]
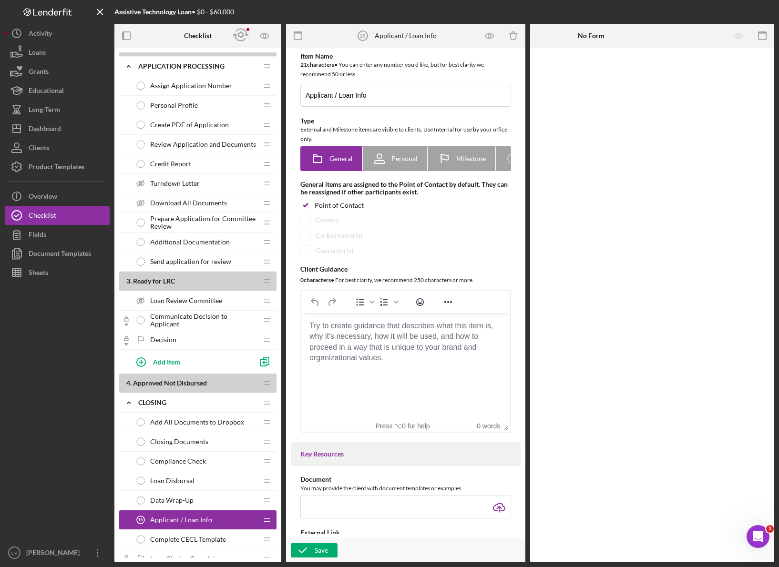
click at [189, 206] on span "Download All Documents" at bounding box center [188, 203] width 77 height 8
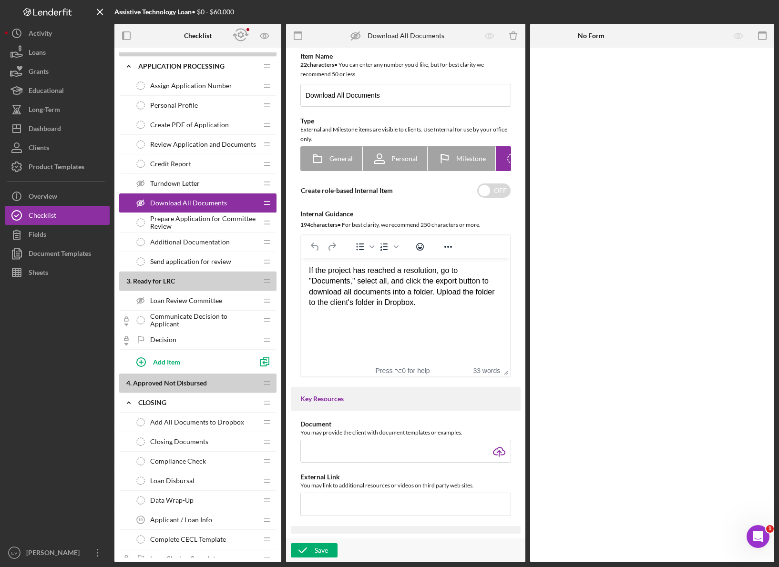
scroll to position [683, 0]
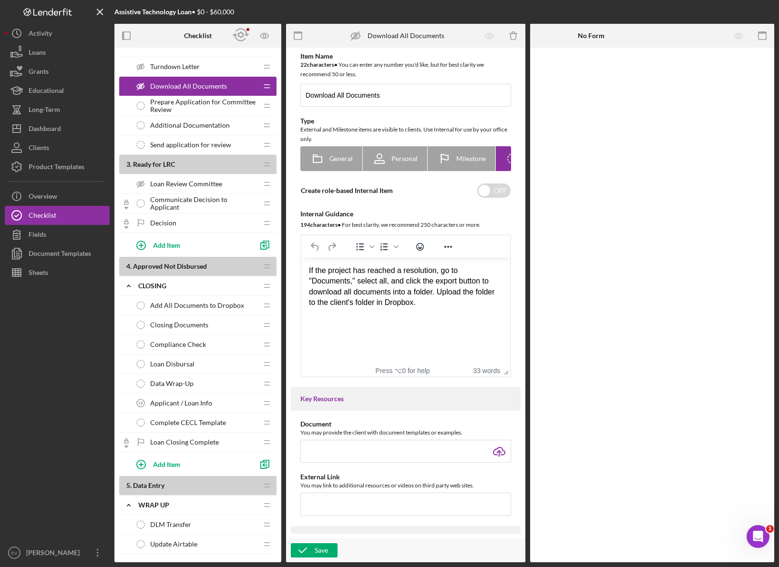
click at [188, 381] on div "Applicant / Loan Info 19 Applicant / Loan Info" at bounding box center [194, 403] width 126 height 19
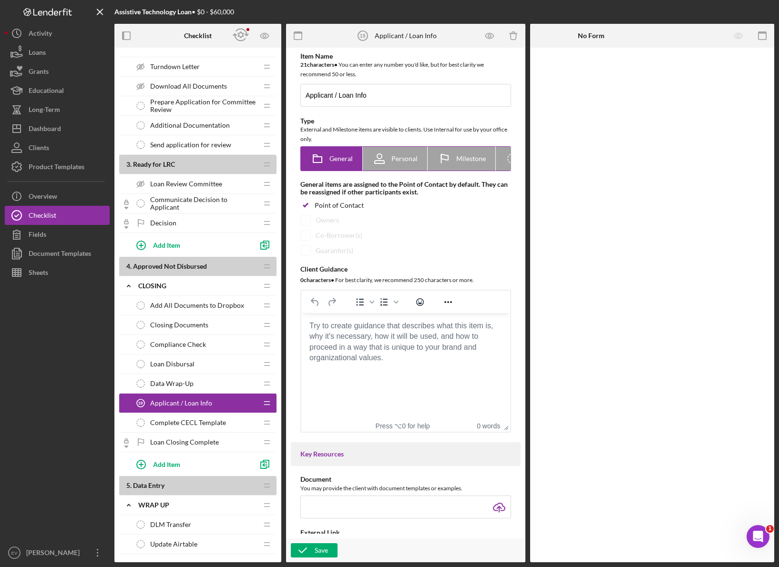
scroll to position [0, 48]
click at [483, 160] on span "Internal" at bounding box center [489, 159] width 23 height 8
radio input "false"
radio input "true"
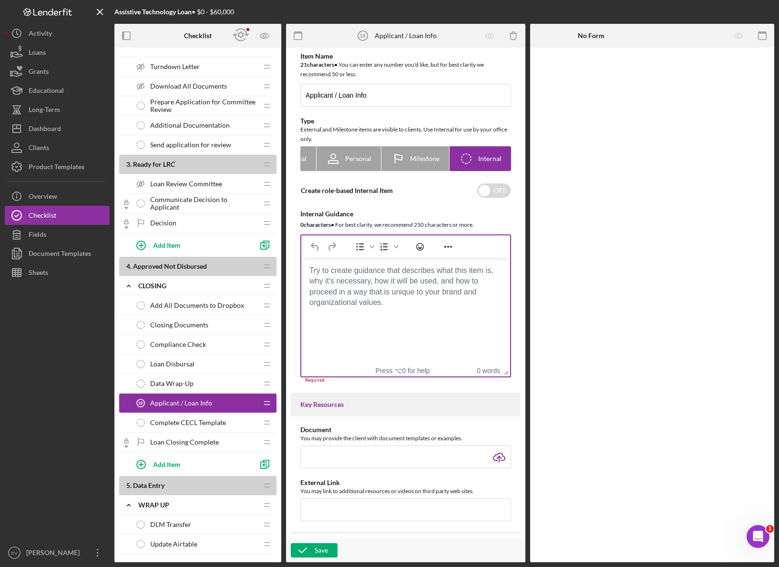
click at [339, 283] on html at bounding box center [405, 271] width 209 height 26
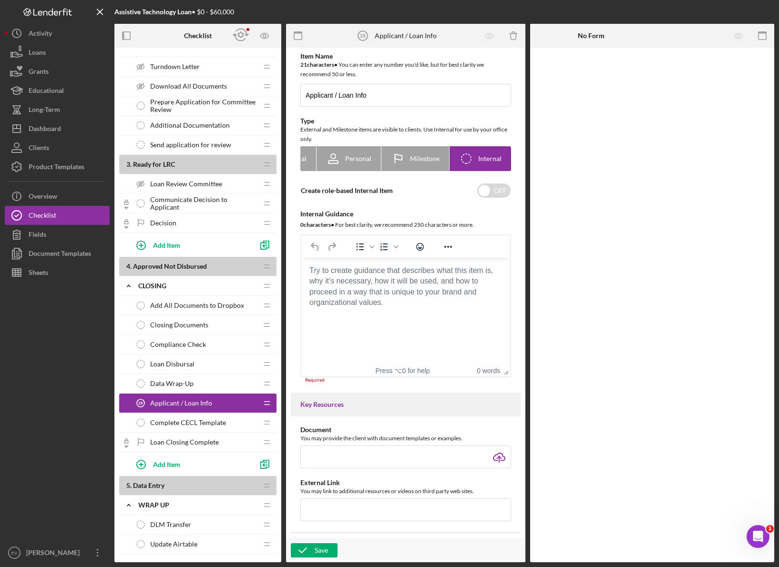
click at [353, 276] on body "Rich Text Area. Press ALT-0 for help." at bounding box center [405, 270] width 193 height 10
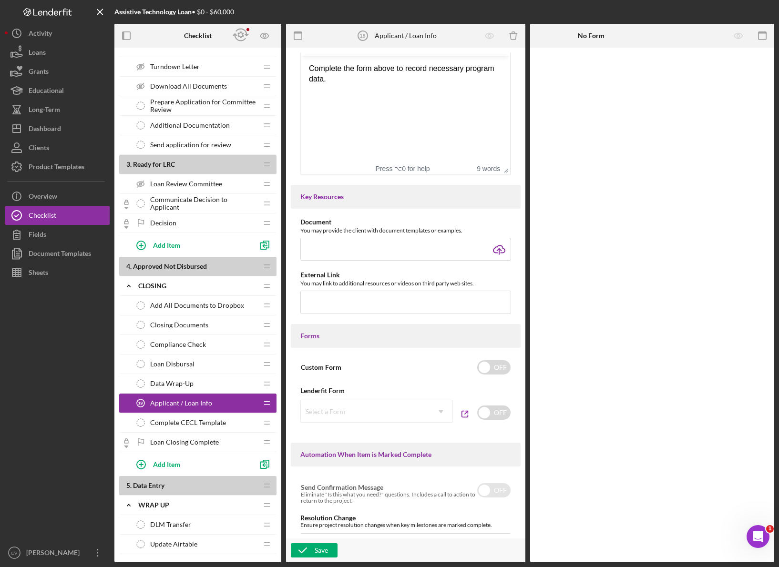
scroll to position [438, 0]
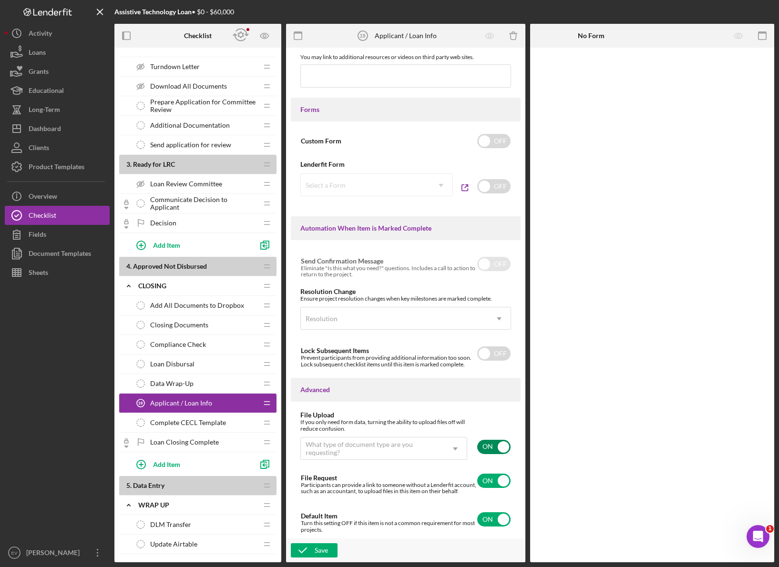
click at [492, 381] on input "checkbox" at bounding box center [493, 447] width 33 height 14
checkbox input "false"
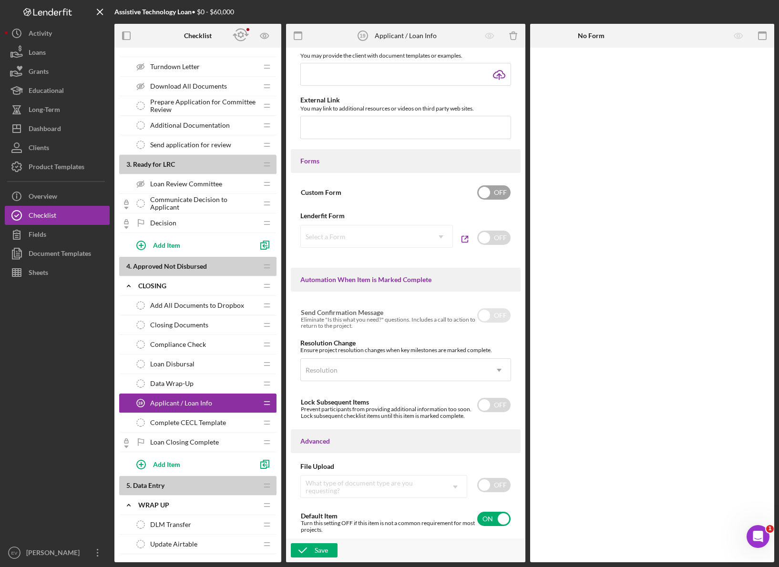
click at [482, 192] on input "checkbox" at bounding box center [493, 192] width 33 height 14
checkbox input "true"
click at [599, 78] on div "Add Form Element" at bounding box center [596, 73] width 56 height 19
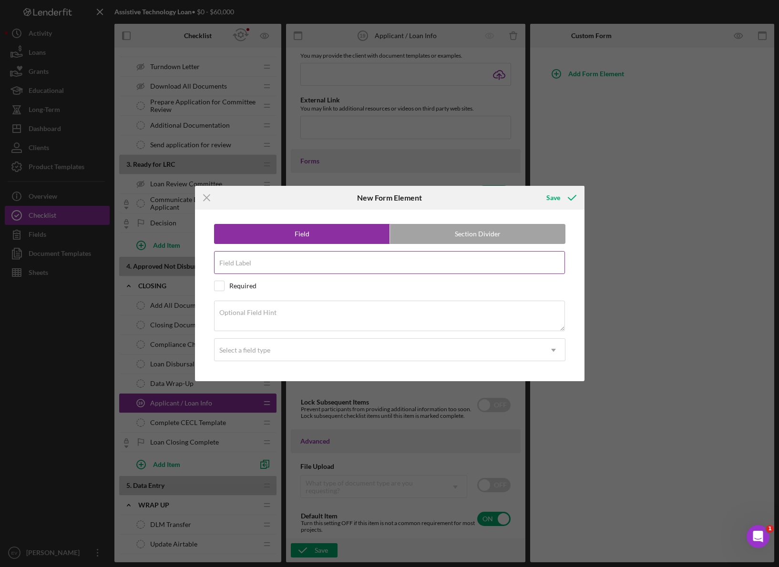
click at [374, 268] on input "Field Label" at bounding box center [389, 262] width 351 height 23
type input "Program Data"
click at [476, 226] on label "Section Divider" at bounding box center [477, 233] width 175 height 19
radio input "false"
radio input "true"
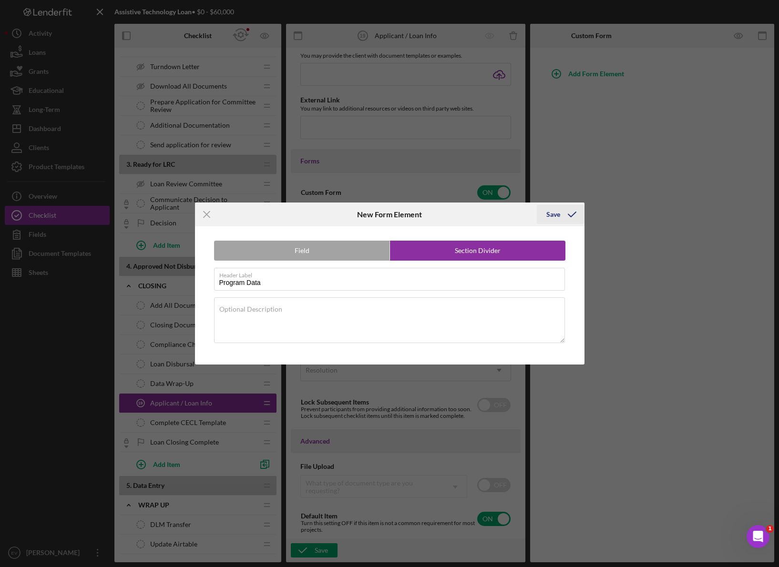
click at [548, 217] on div "Save" at bounding box center [553, 214] width 14 height 19
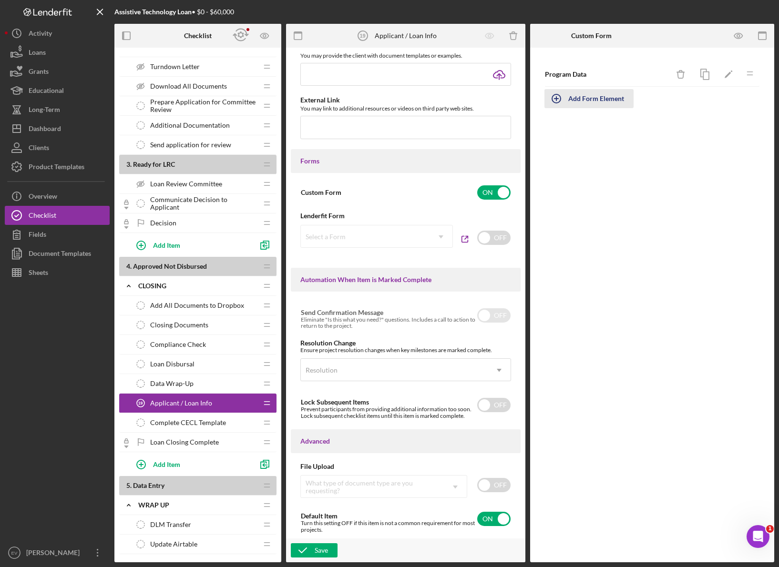
click at [570, 99] on div "Add Form Element" at bounding box center [596, 98] width 56 height 19
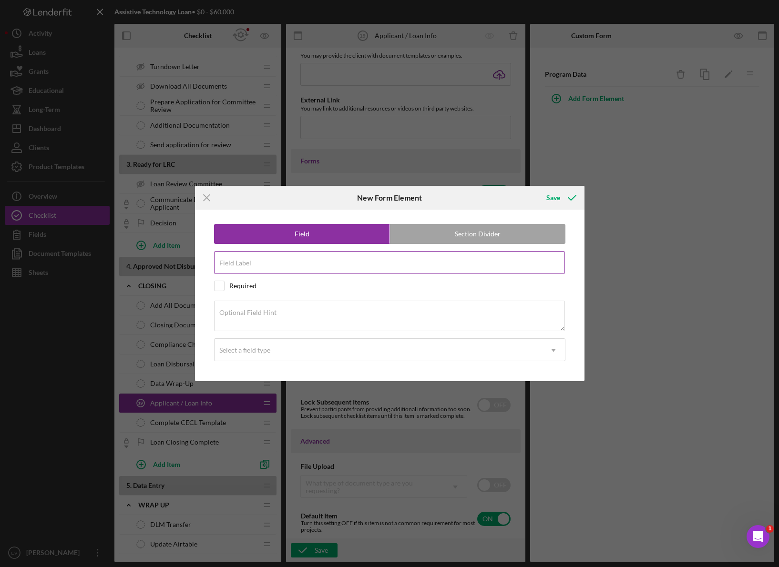
click at [336, 268] on input "Field Label" at bounding box center [389, 262] width 351 height 23
type input "Gross Income"
click at [252, 286] on div "Required" at bounding box center [242, 286] width 27 height 8
checkbox input "true"
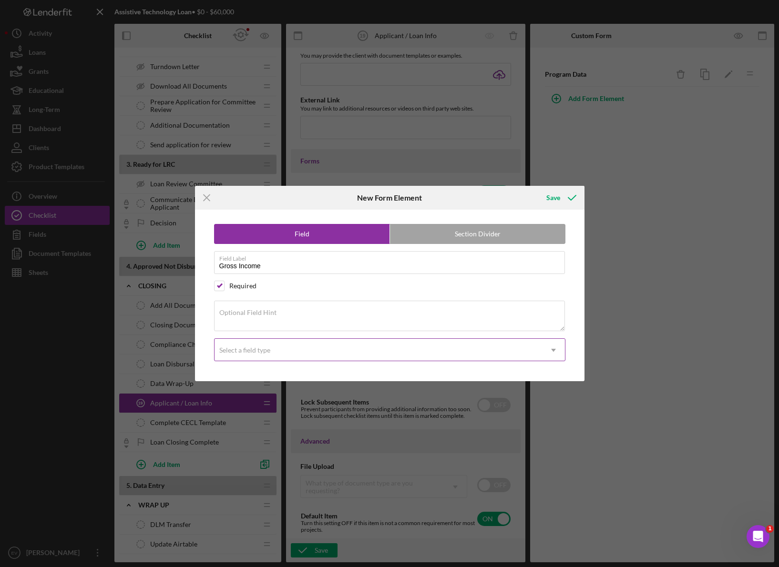
click at [306, 361] on div "Select a field type" at bounding box center [377, 350] width 327 height 22
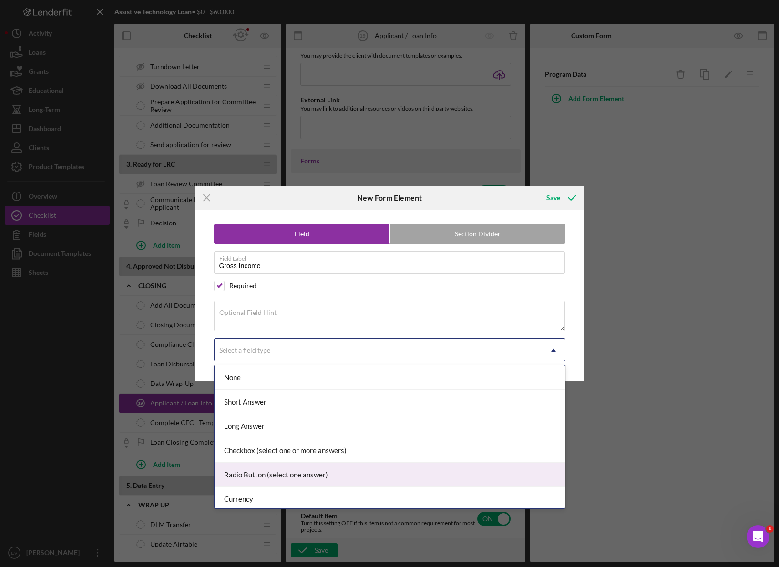
scroll to position [100, 0]
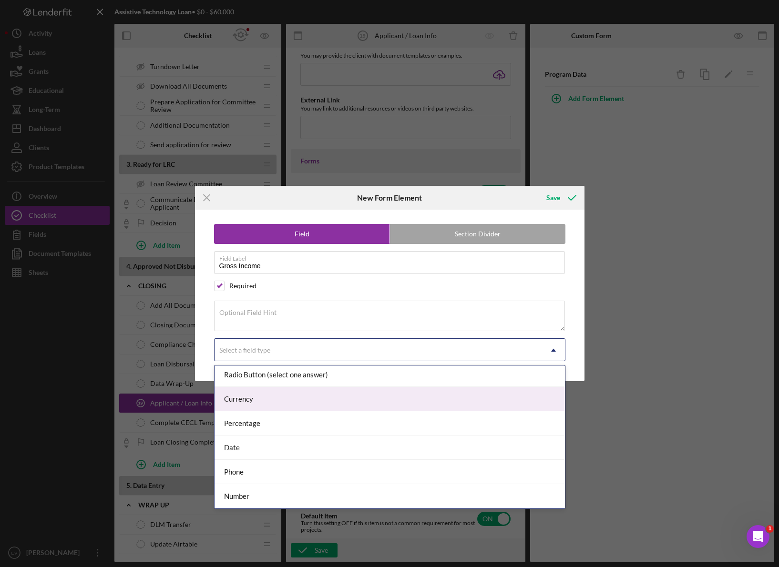
click at [339, 381] on div "Currency" at bounding box center [389, 399] width 350 height 24
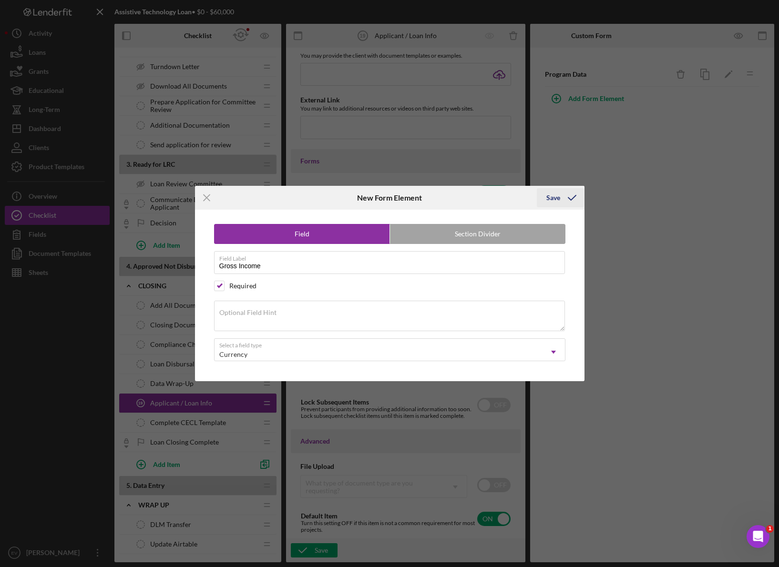
click at [571, 196] on icon "submit" at bounding box center [572, 198] width 24 height 24
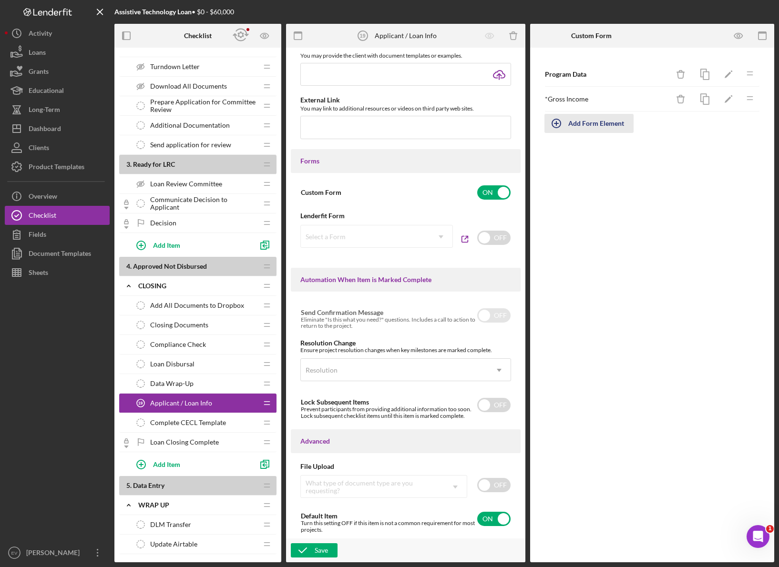
click at [570, 126] on div "Add Form Element" at bounding box center [596, 123] width 56 height 19
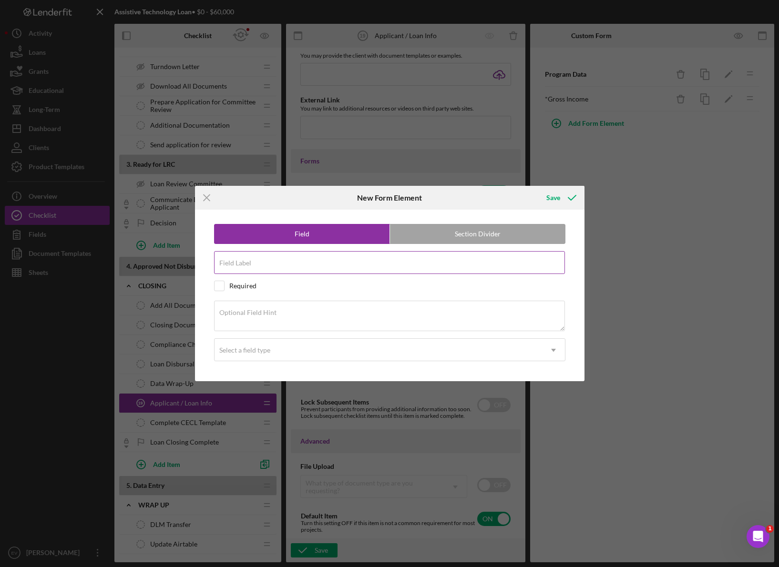
click at [306, 265] on input "Field Label" at bounding box center [389, 262] width 351 height 23
type input "Net Income"
click at [250, 287] on div "Required" at bounding box center [242, 286] width 27 height 8
checkbox input "true"
click at [294, 349] on div "Select a field type" at bounding box center [377, 350] width 327 height 22
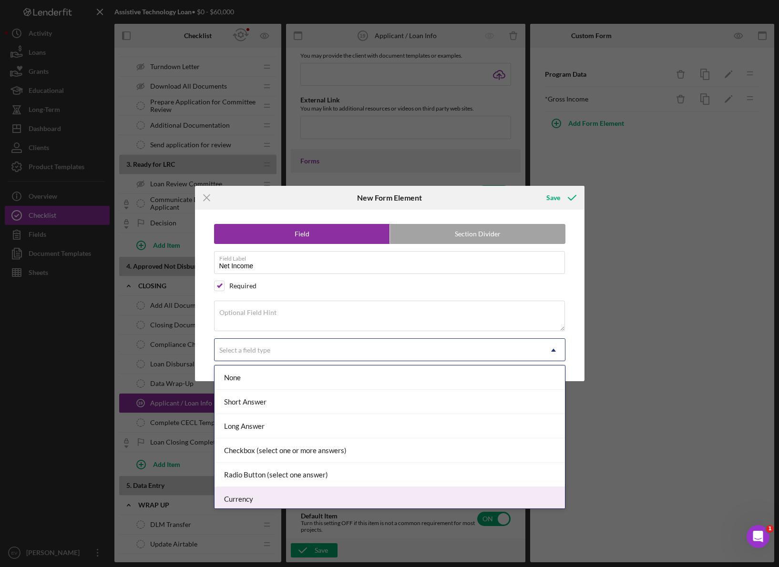
click at [343, 381] on div "Currency" at bounding box center [389, 499] width 350 height 24
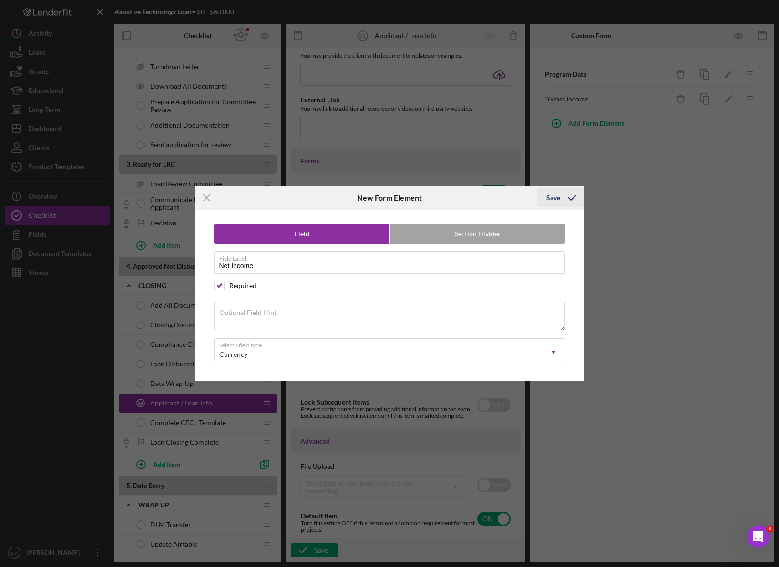
click at [559, 191] on div "Save" at bounding box center [553, 197] width 14 height 19
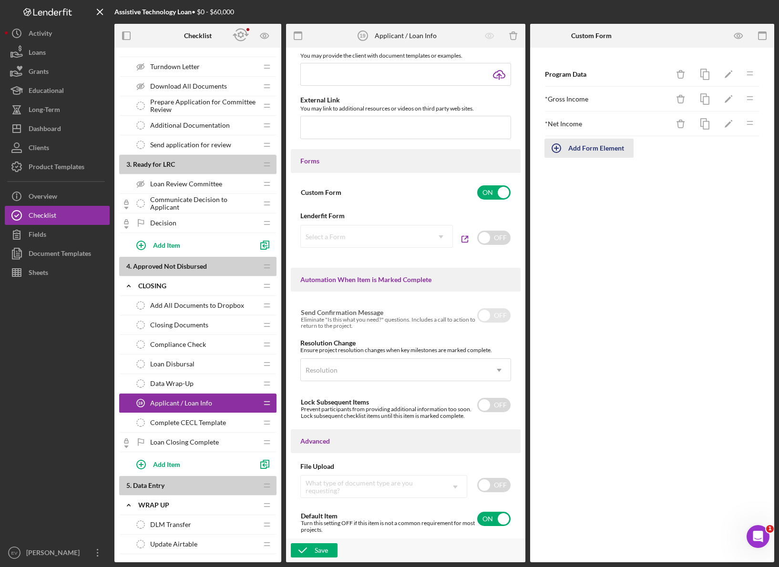
click at [586, 148] on div "Add Form Element" at bounding box center [596, 148] width 56 height 19
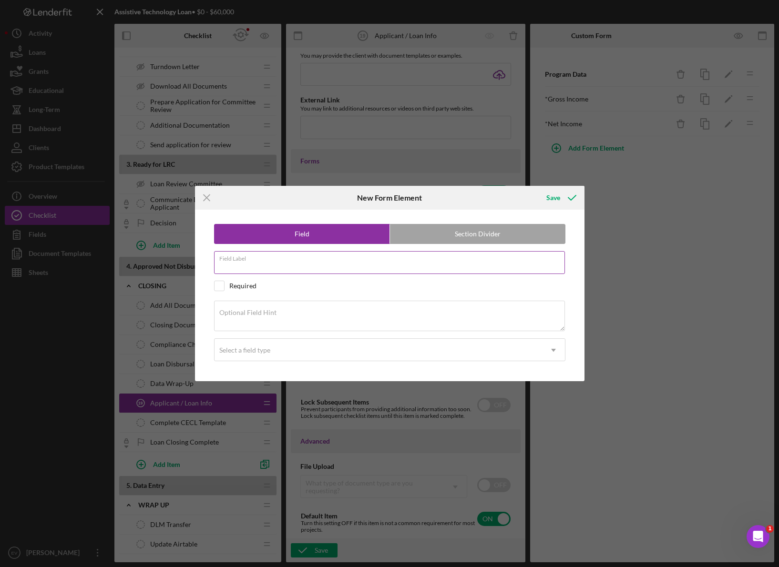
click at [259, 260] on div "Field Label" at bounding box center [389, 263] width 351 height 24
type input "Number in Household"
click at [243, 289] on div "Required" at bounding box center [242, 286] width 27 height 8
checkbox input "true"
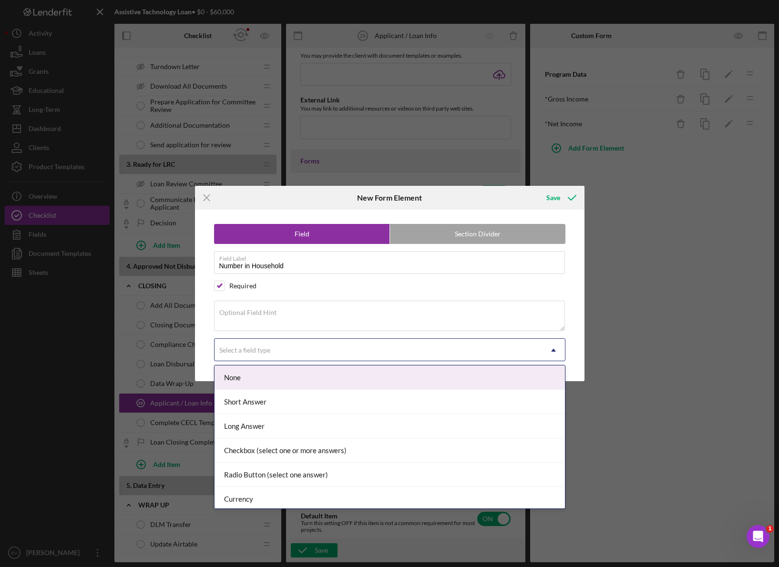
click at [280, 355] on div "Select a field type" at bounding box center [377, 350] width 327 height 22
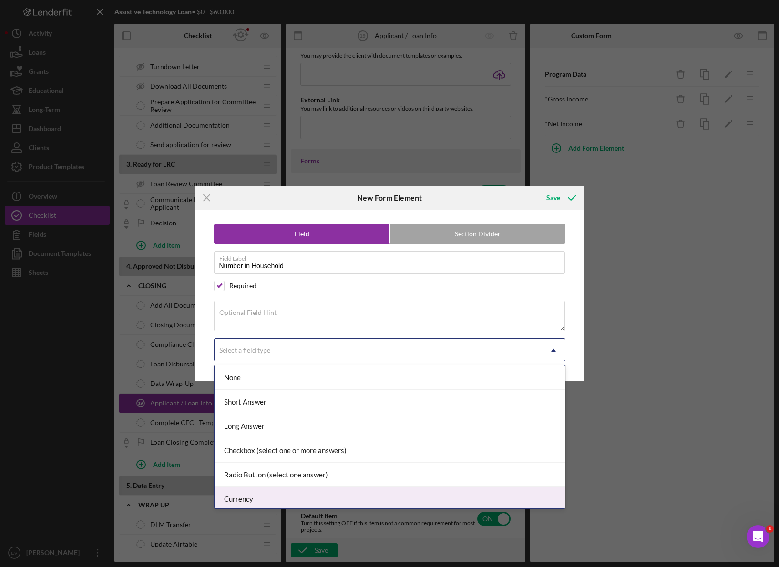
click at [292, 381] on div "Currency" at bounding box center [389, 499] width 350 height 24
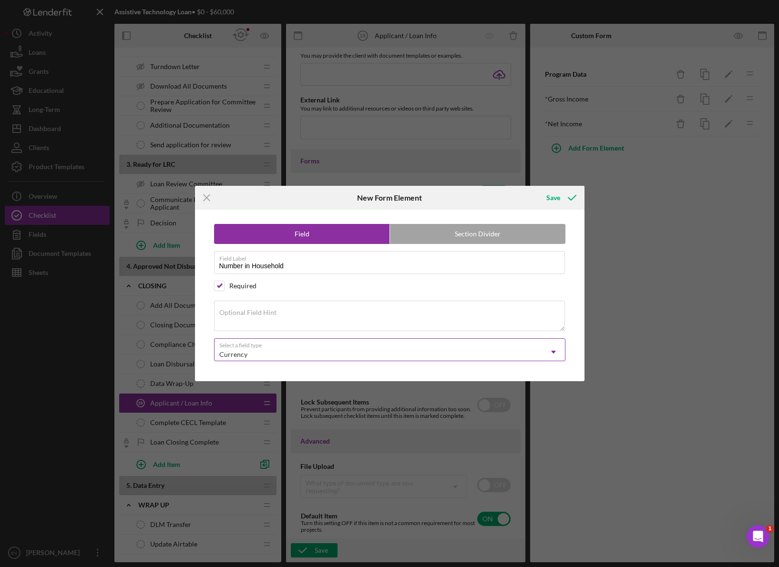
click at [271, 354] on div "Currency" at bounding box center [377, 355] width 327 height 22
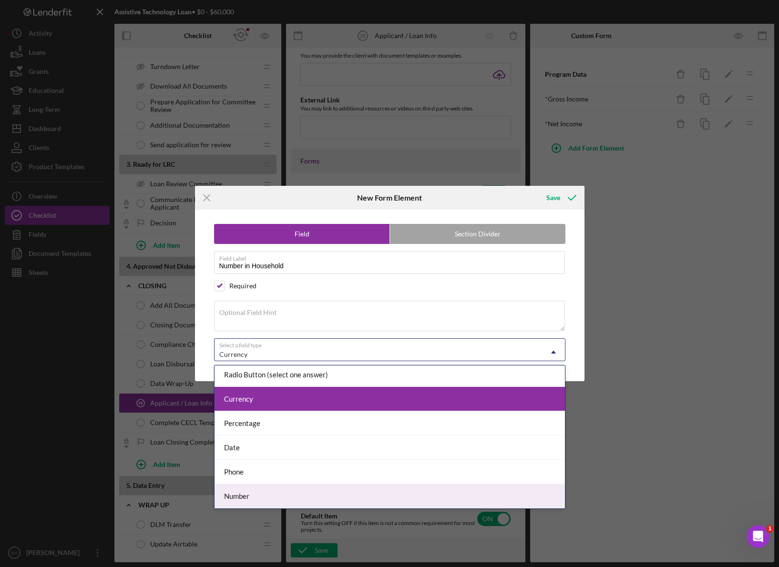
click at [300, 381] on div "Number" at bounding box center [389, 496] width 350 height 24
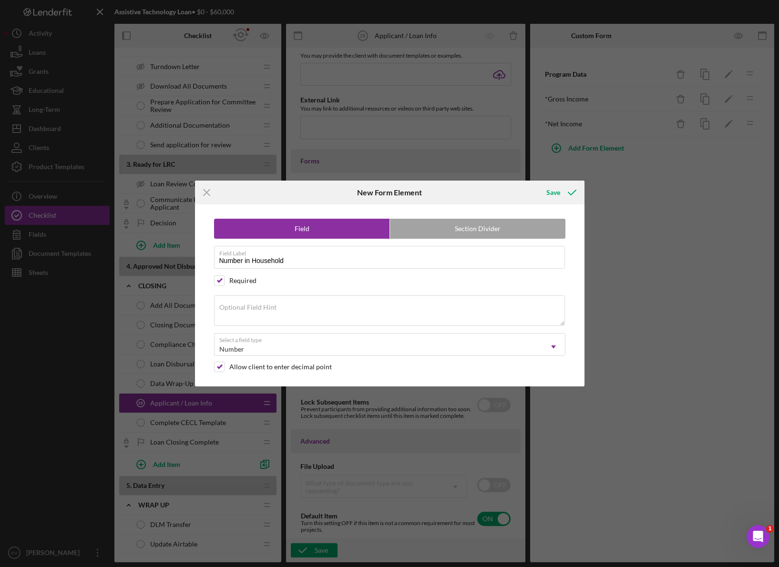
click at [263, 369] on div "Allow client to enter decimal point" at bounding box center [280, 367] width 102 height 8
checkbox input "false"
click at [557, 194] on div "Save" at bounding box center [553, 192] width 14 height 19
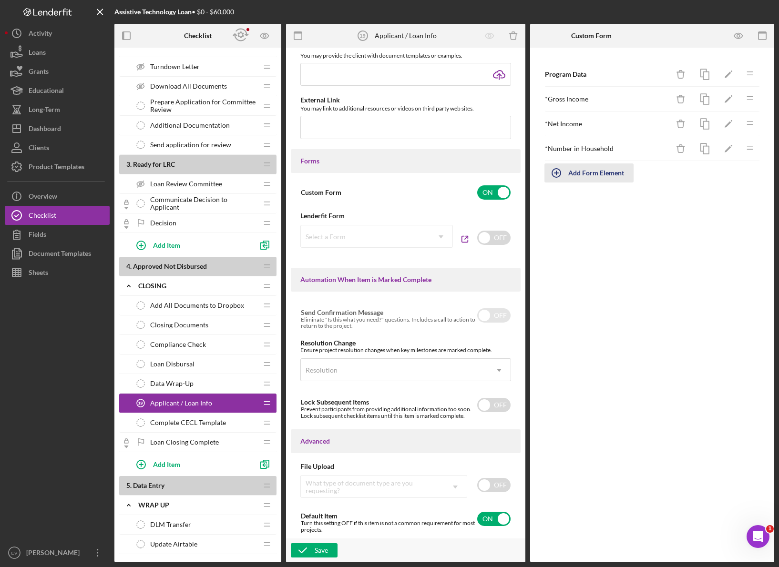
click at [589, 171] on div "Add Form Element" at bounding box center [596, 172] width 56 height 19
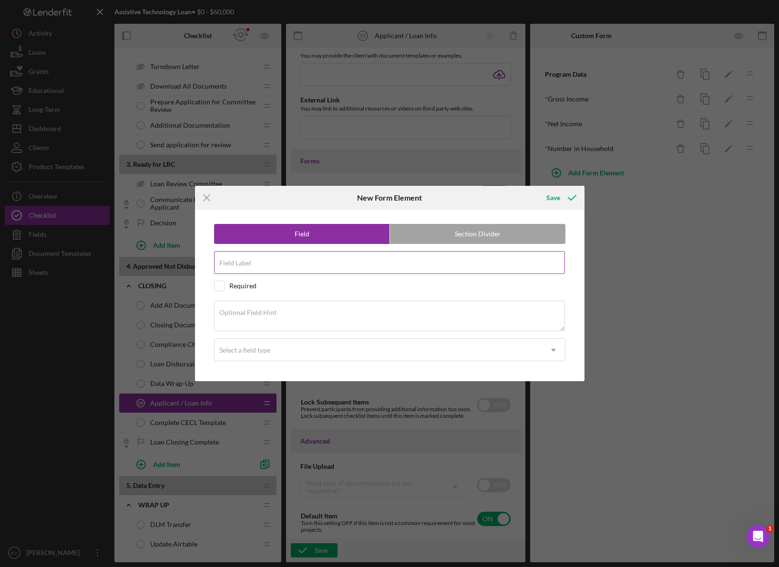
click at [303, 271] on input "Field Label" at bounding box center [389, 262] width 351 height 23
type input "Family Median Income"
click at [238, 288] on div "Required" at bounding box center [242, 286] width 27 height 8
checkbox input "true"
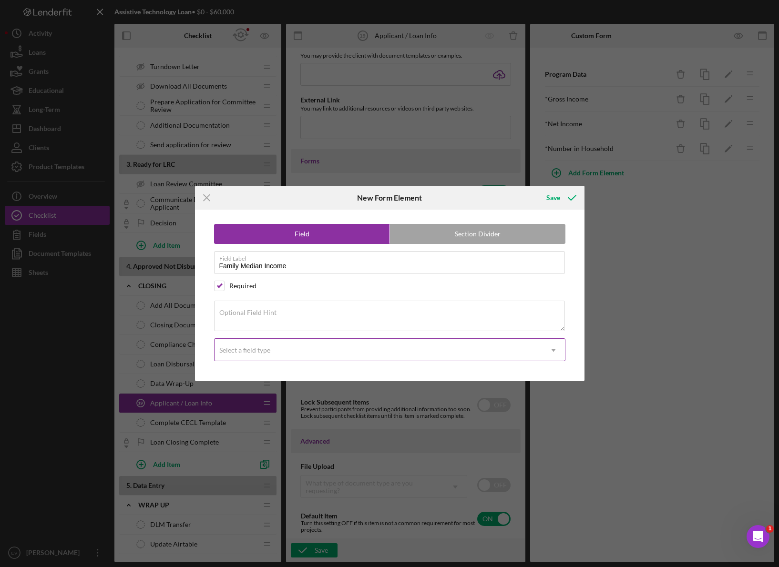
click at [272, 349] on div "Select a field type" at bounding box center [377, 350] width 327 height 22
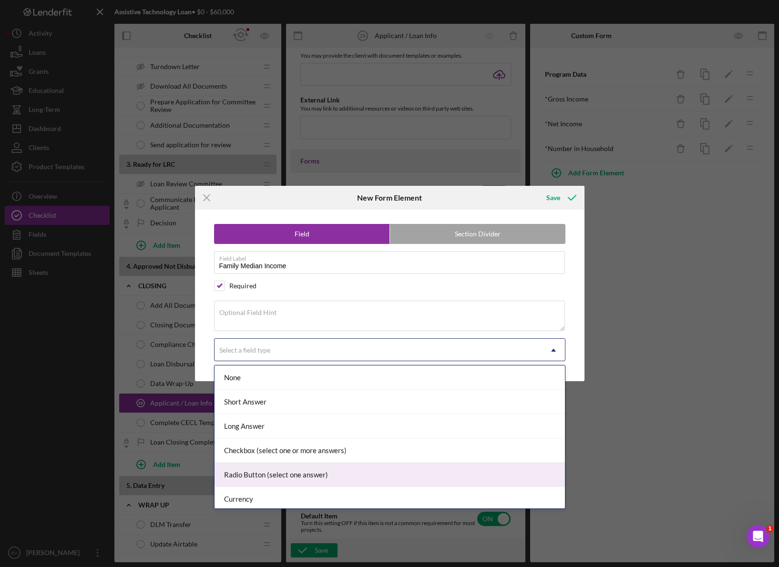
click at [303, 381] on div "Radio Button (select one answer)" at bounding box center [389, 475] width 350 height 24
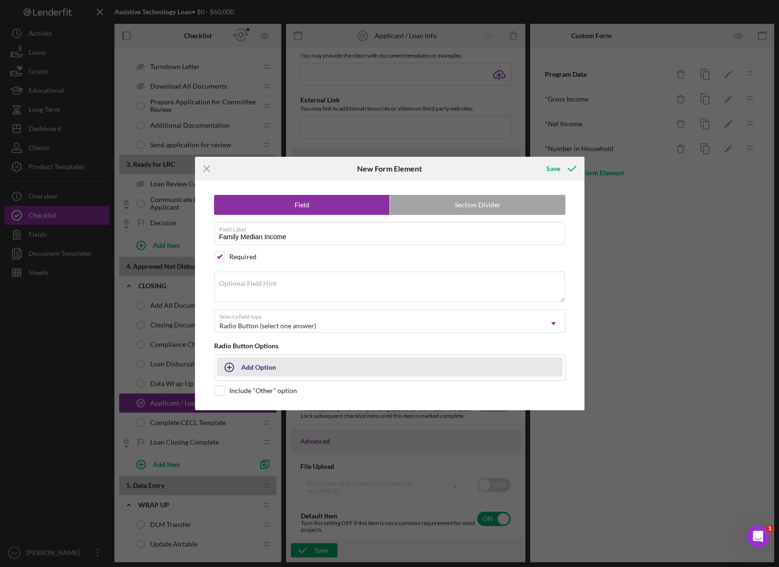
click at [270, 369] on div "Add Option" at bounding box center [258, 367] width 35 height 18
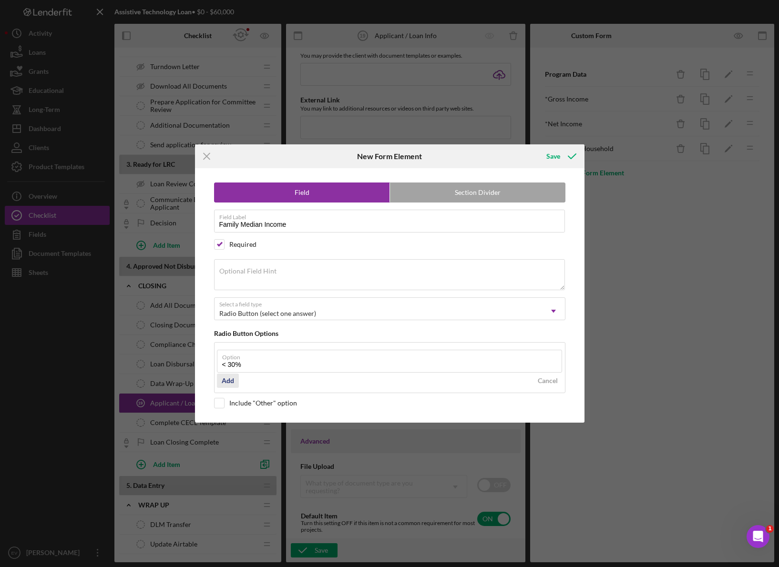
type input "< 30%"
click at [229, 381] on div "Add" at bounding box center [228, 381] width 12 height 14
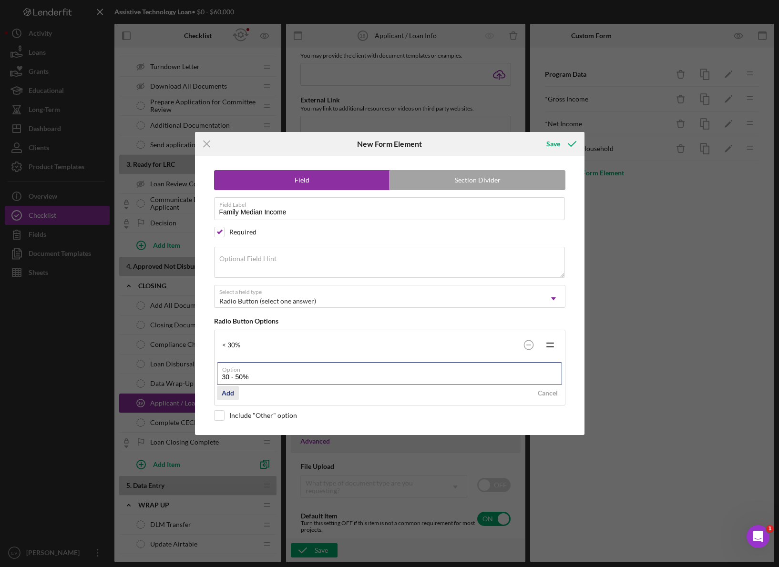
type input "30 - 50%"
click at [225, 381] on div "Add" at bounding box center [228, 393] width 12 height 14
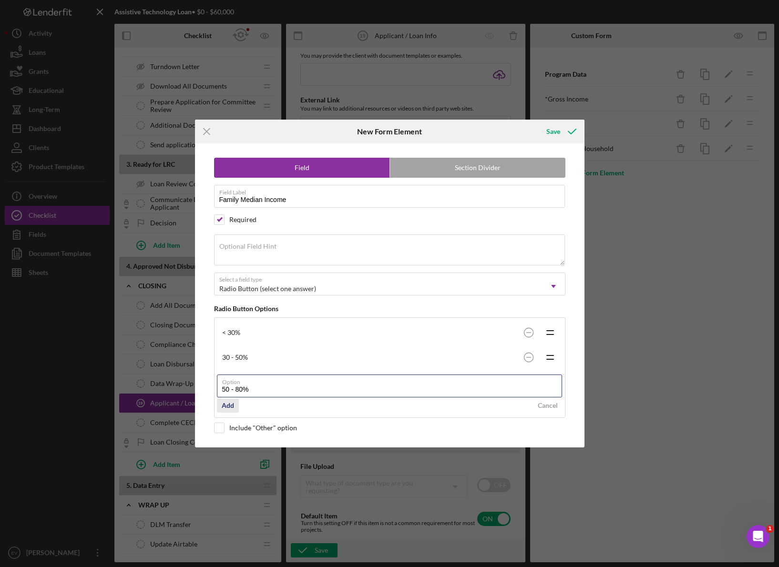
type input "50 - 80%"
click at [230, 381] on div "Add" at bounding box center [228, 405] width 12 height 14
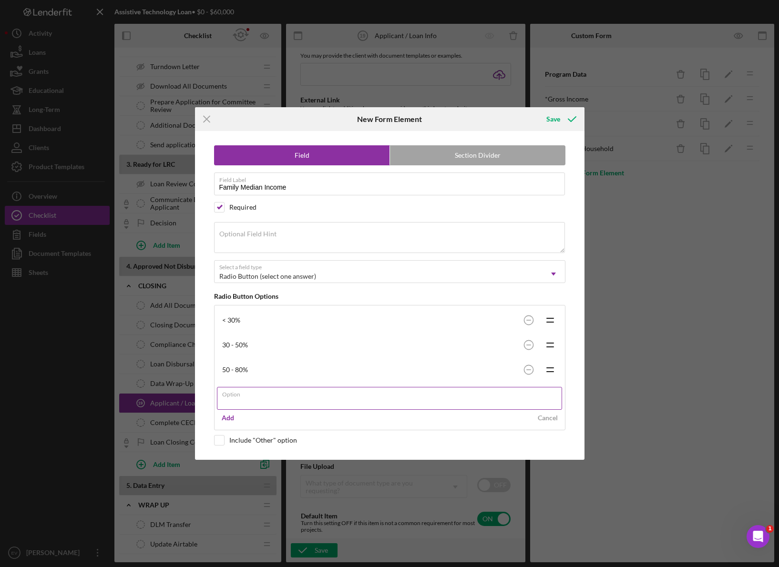
click at [236, 381] on input "Option" at bounding box center [389, 398] width 345 height 23
type input "80 - 100%"
click at [223, 381] on div "Add" at bounding box center [228, 418] width 12 height 14
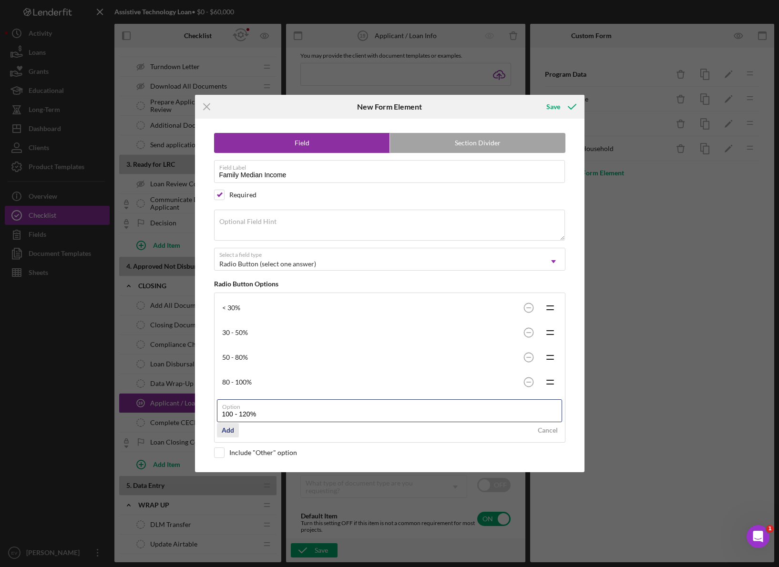
type input "100 - 120%"
click at [227, 381] on div "Add" at bounding box center [228, 430] width 12 height 14
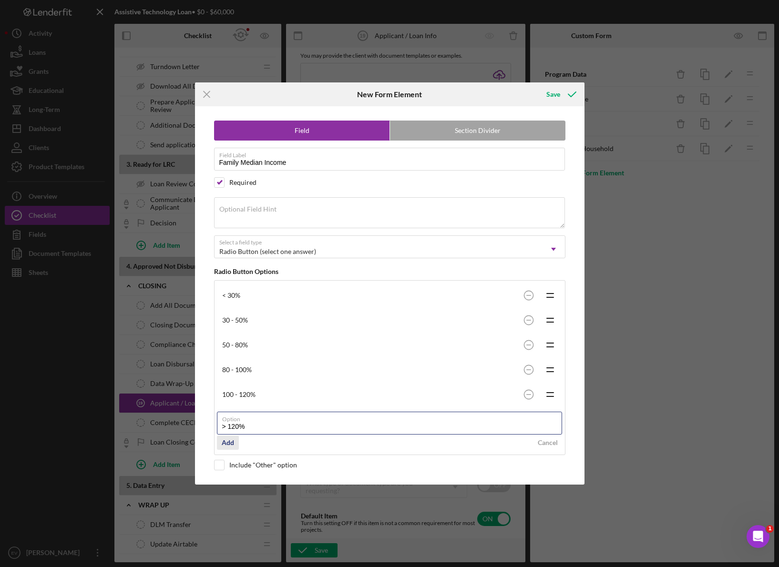
type input "> 120%"
click at [220, 381] on button "Add" at bounding box center [228, 442] width 22 height 14
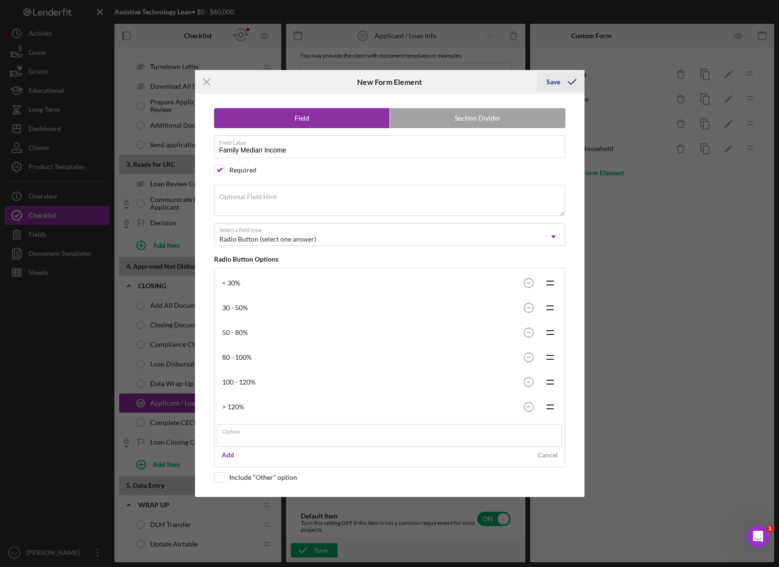
click at [557, 79] on div "Icon/Menu Close New Form Element Save Field Section Divider Field Label Family …" at bounding box center [389, 283] width 779 height 567
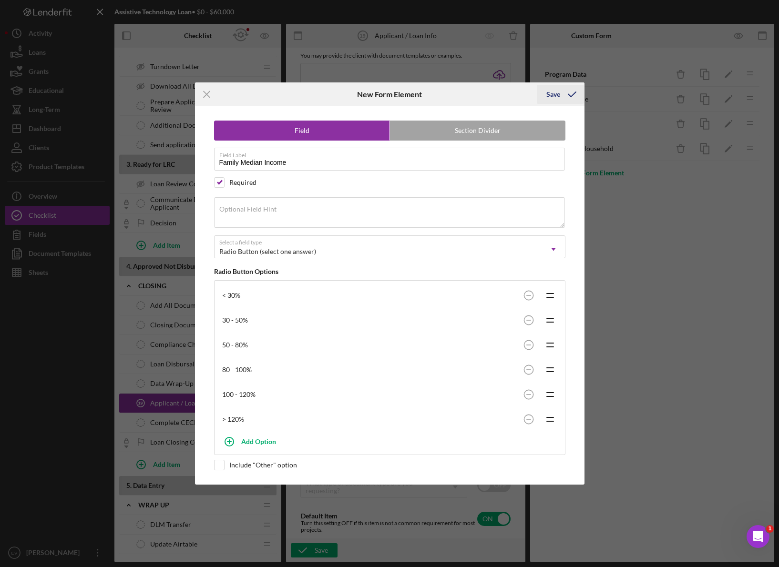
click at [560, 97] on icon "submit" at bounding box center [572, 94] width 24 height 24
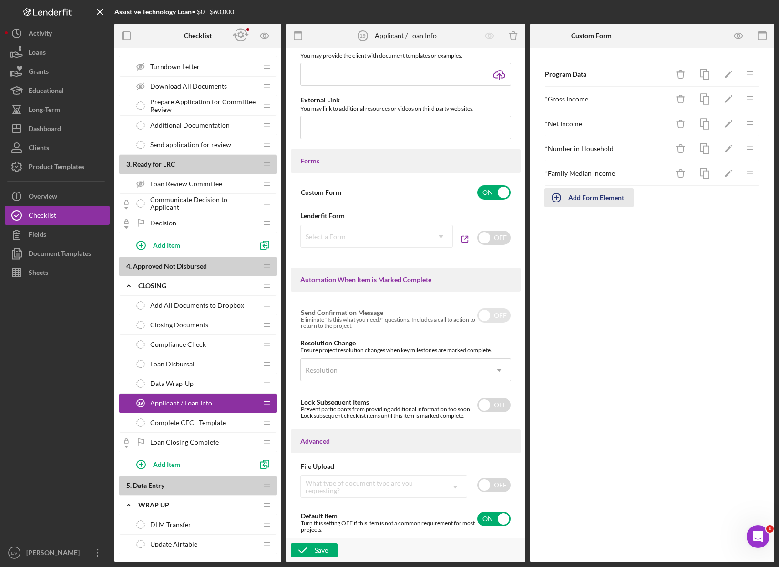
click at [581, 196] on div "Add Form Element" at bounding box center [596, 197] width 56 height 19
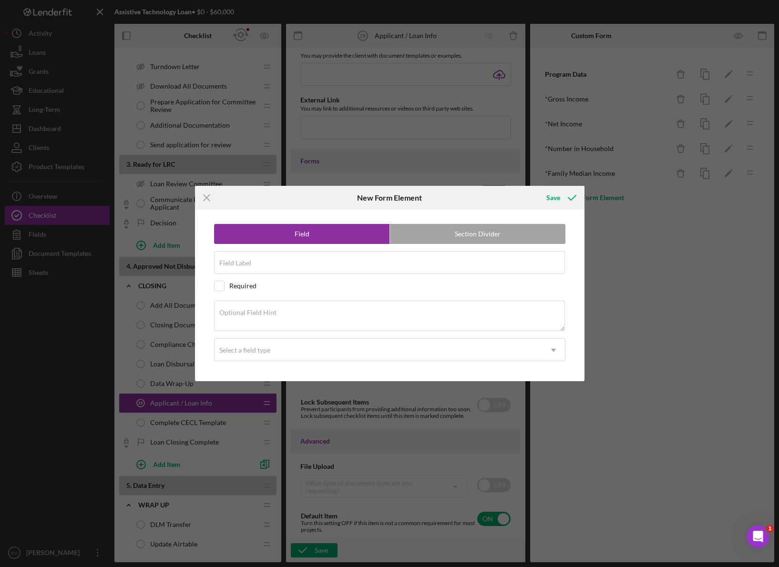
click at [434, 235] on label "Section Divider" at bounding box center [477, 233] width 175 height 19
radio input "false"
radio input "true"
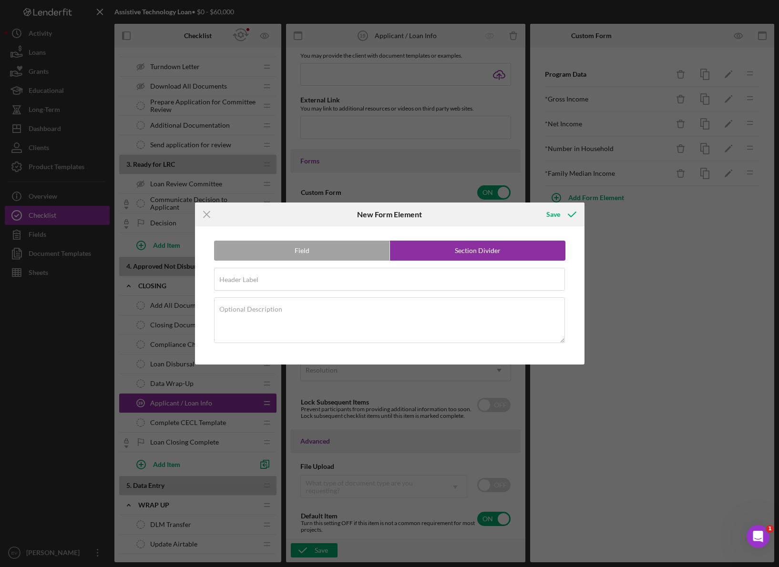
click at [378, 264] on div "Field Section Divider Header Label Required Optional Description" at bounding box center [390, 295] width 380 height 138
click at [381, 283] on input "Header Label" at bounding box center [389, 279] width 351 height 23
type input "Decision Information"
click at [567, 214] on icon "submit" at bounding box center [572, 214] width 24 height 24
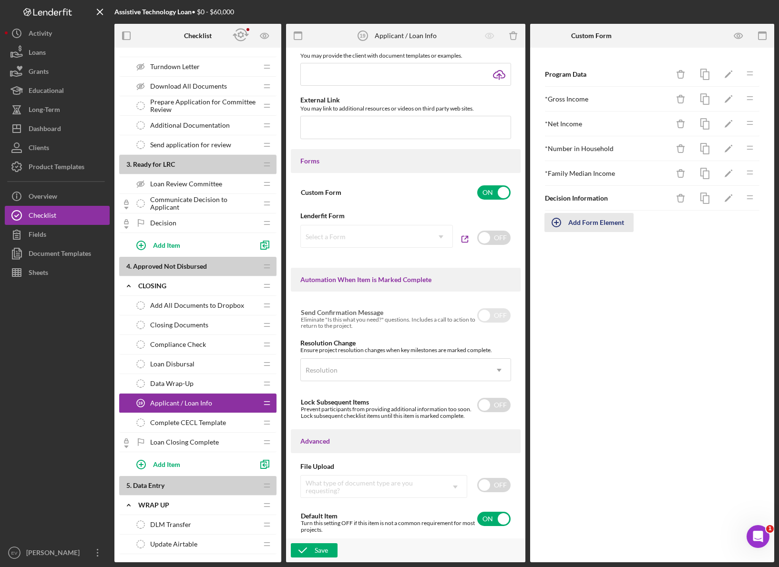
click at [566, 217] on icon "button" at bounding box center [556, 223] width 24 height 24
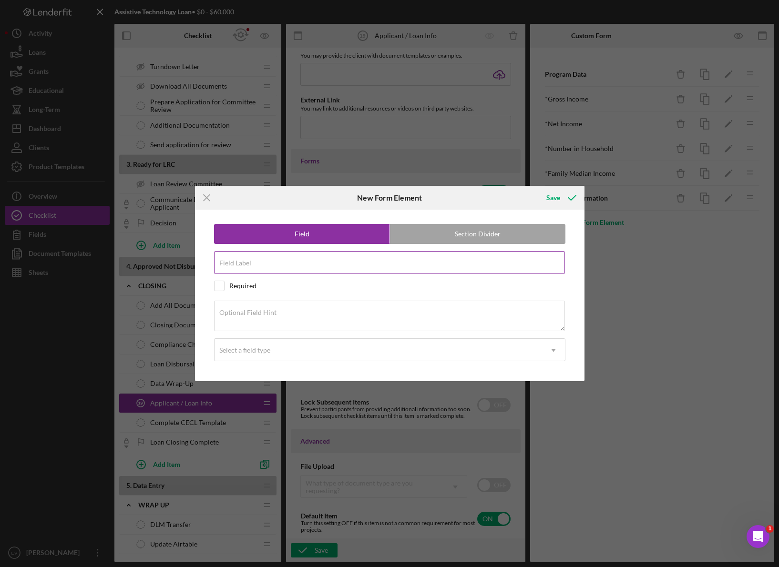
click at [425, 269] on input "Field Label" at bounding box center [389, 262] width 351 height 23
type input "Decision"
click at [239, 286] on div "Required" at bounding box center [242, 286] width 27 height 8
checkbox input "true"
click at [275, 356] on div "Select a field type" at bounding box center [377, 350] width 327 height 22
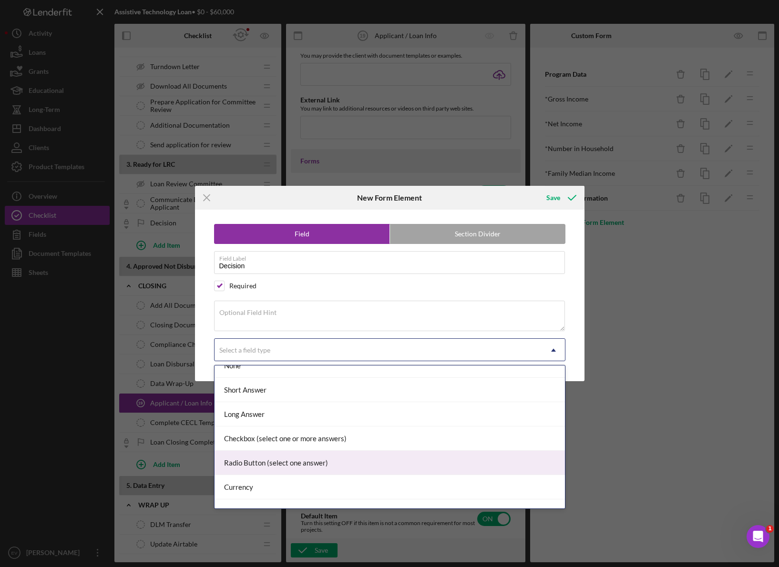
scroll to position [18, 0]
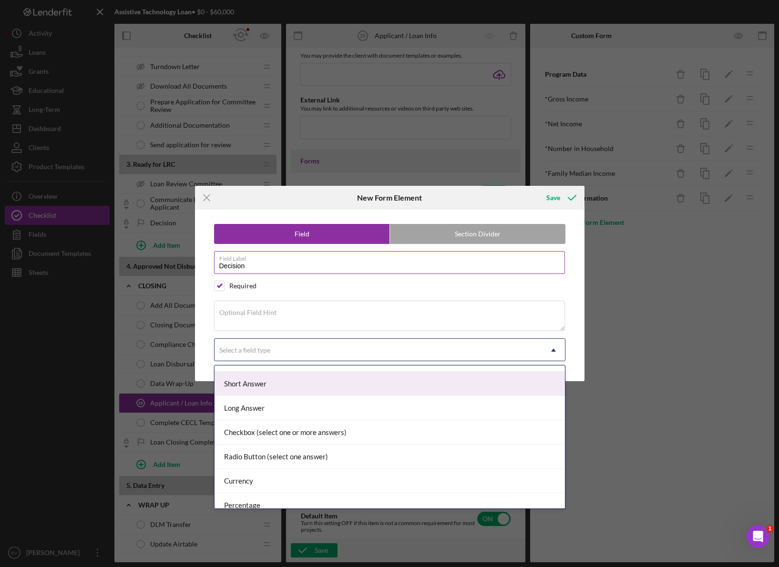
click at [271, 269] on input "Decision" at bounding box center [389, 262] width 351 height 23
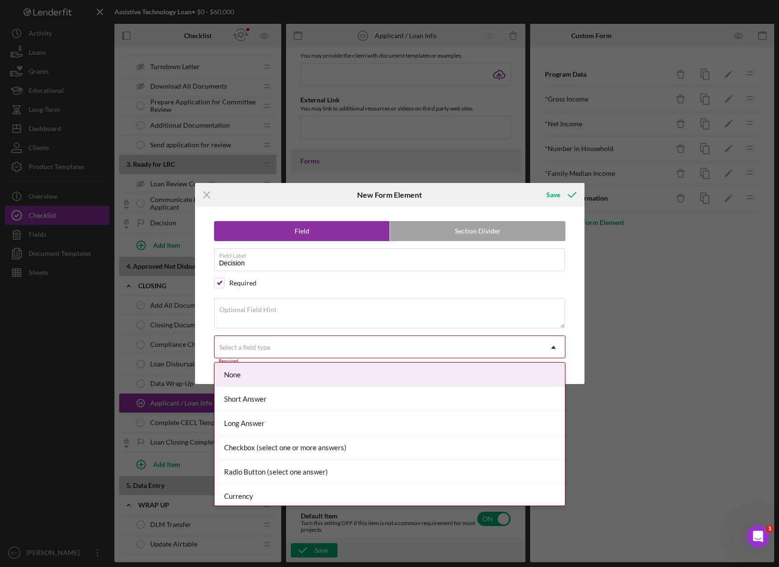
click at [254, 344] on div "Select a field type" at bounding box center [244, 348] width 51 height 8
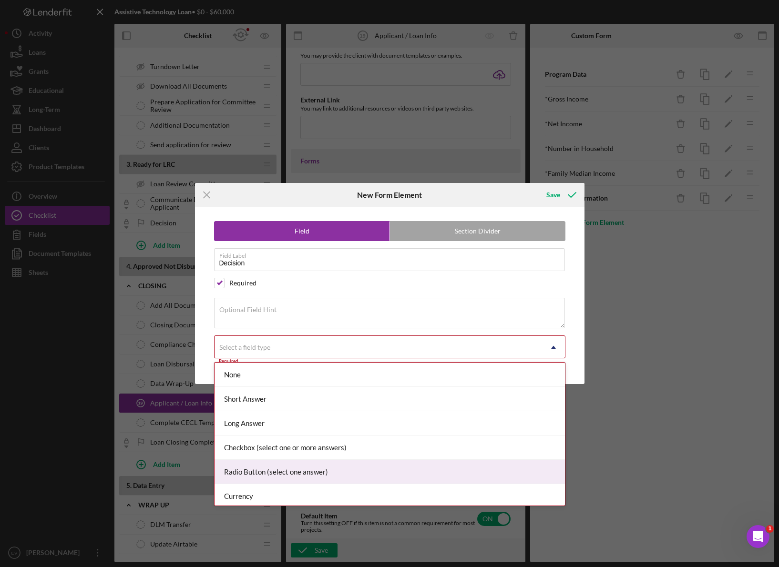
click at [288, 381] on div "Radio Button (select one answer)" at bounding box center [389, 472] width 350 height 24
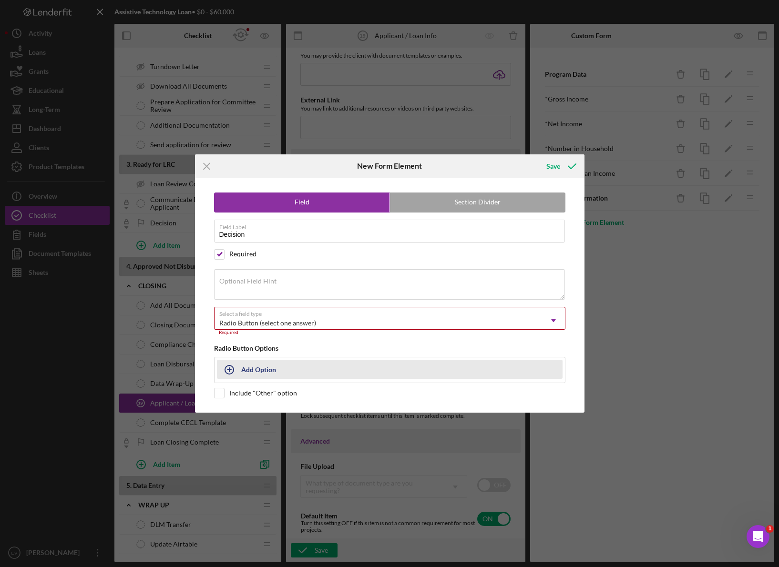
click at [269, 369] on div "Add Option" at bounding box center [258, 369] width 35 height 18
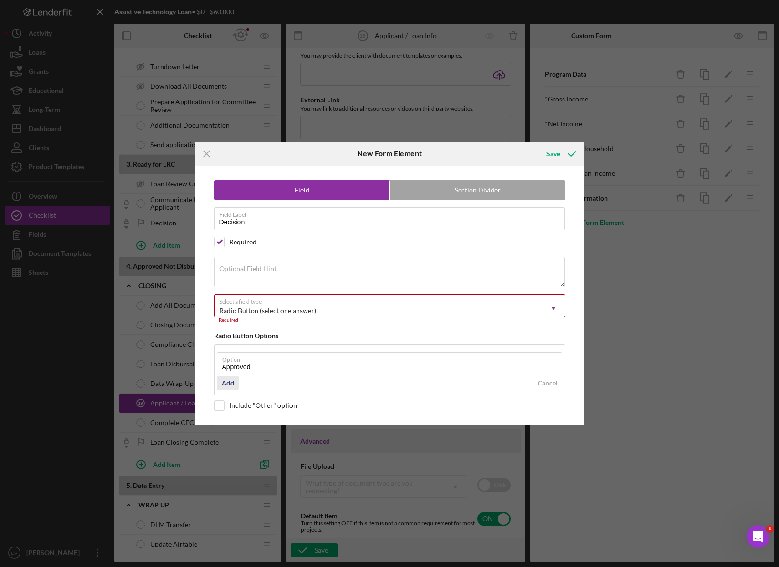
type input "Approved"
click at [223, 381] on div "Add" at bounding box center [228, 383] width 12 height 14
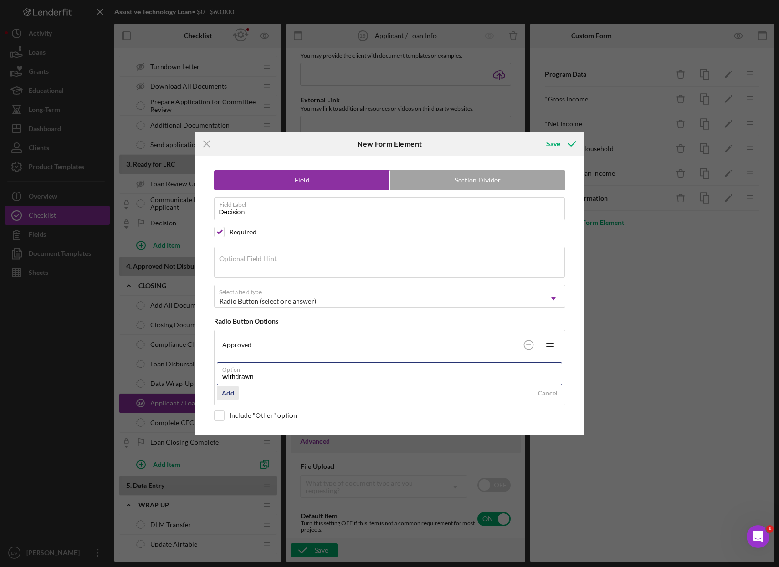
type input "Withdrawn"
click at [223, 381] on div "Add" at bounding box center [228, 393] width 12 height 14
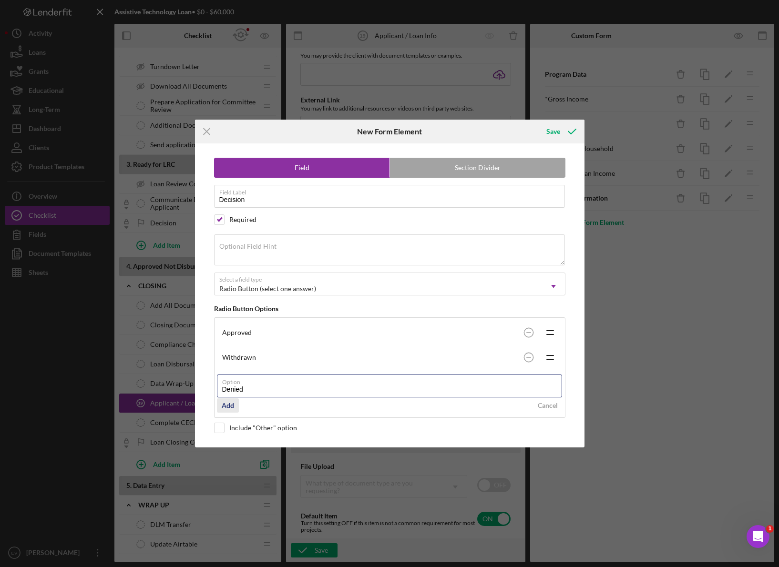
type input "Denied"
click at [227, 381] on div "Add" at bounding box center [228, 405] width 12 height 14
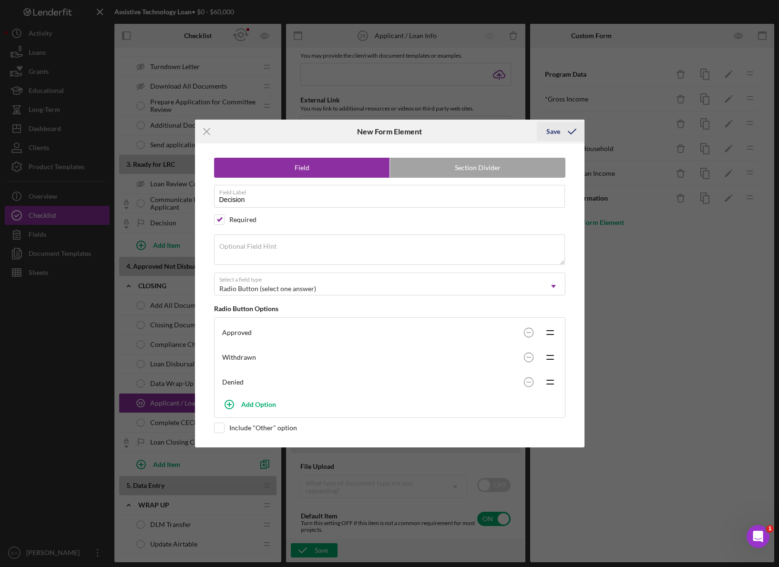
click at [550, 123] on div "Save" at bounding box center [553, 131] width 14 height 19
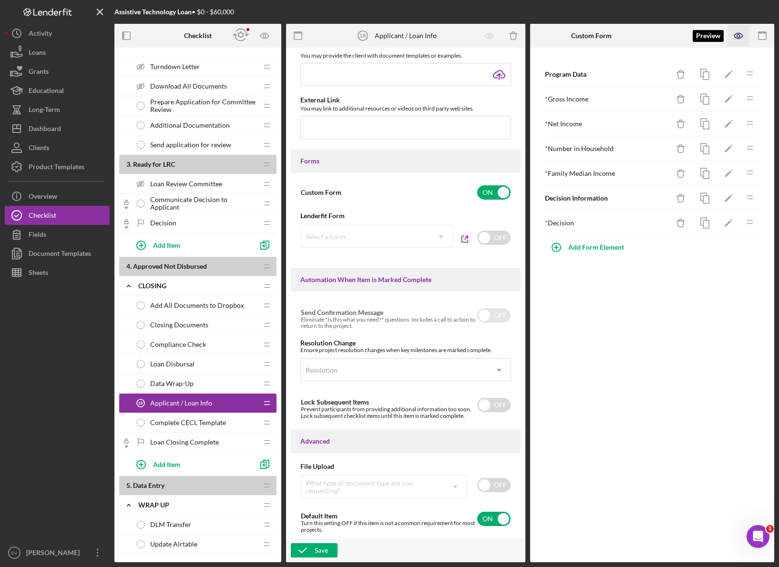
click at [669, 36] on icon "button" at bounding box center [738, 35] width 21 height 21
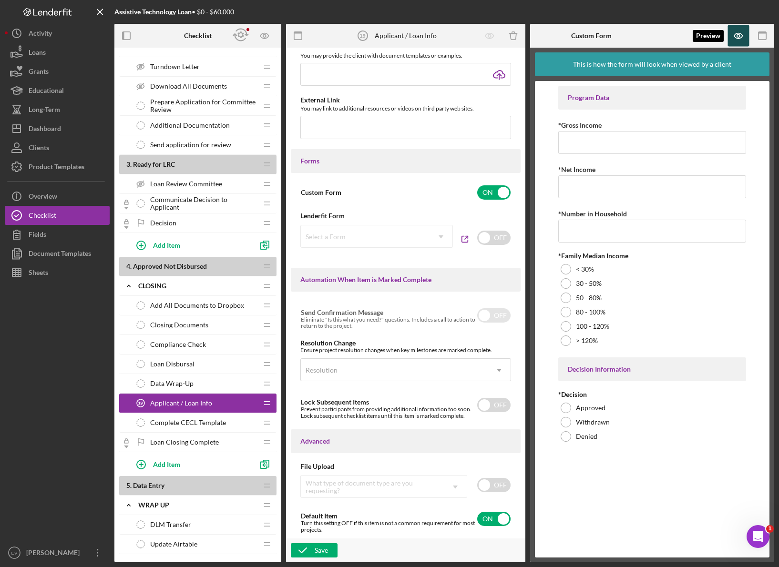
click at [669, 36] on icon "button" at bounding box center [738, 35] width 21 height 21
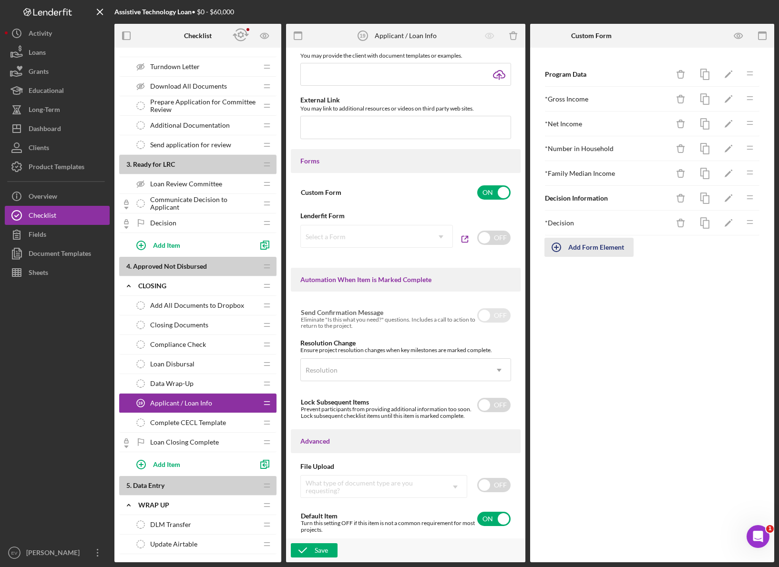
click at [582, 245] on div "Add Form Element" at bounding box center [596, 247] width 56 height 19
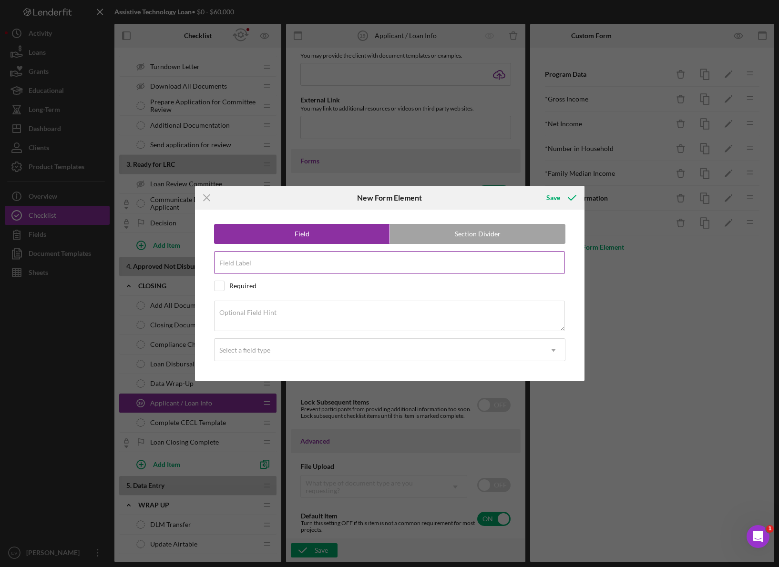
click at [373, 272] on input "Field Label" at bounding box center [389, 262] width 351 height 23
type input "Decision / Closing Date"
click at [242, 278] on div "Field Section Divider Field Label Decision / Closing Date Required Optional Fie…" at bounding box center [390, 296] width 380 height 172
click at [237, 283] on div "Required" at bounding box center [242, 286] width 27 height 8
checkbox input "true"
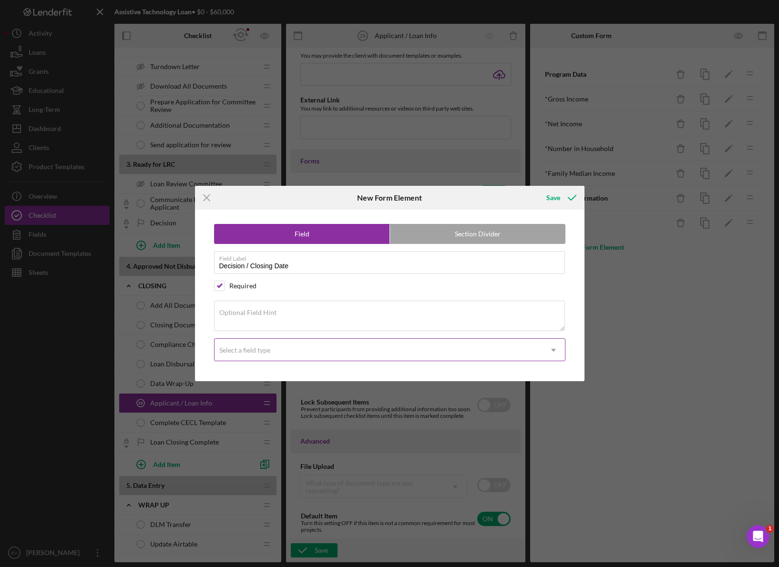
click at [300, 347] on div "Select a field type" at bounding box center [377, 350] width 327 height 22
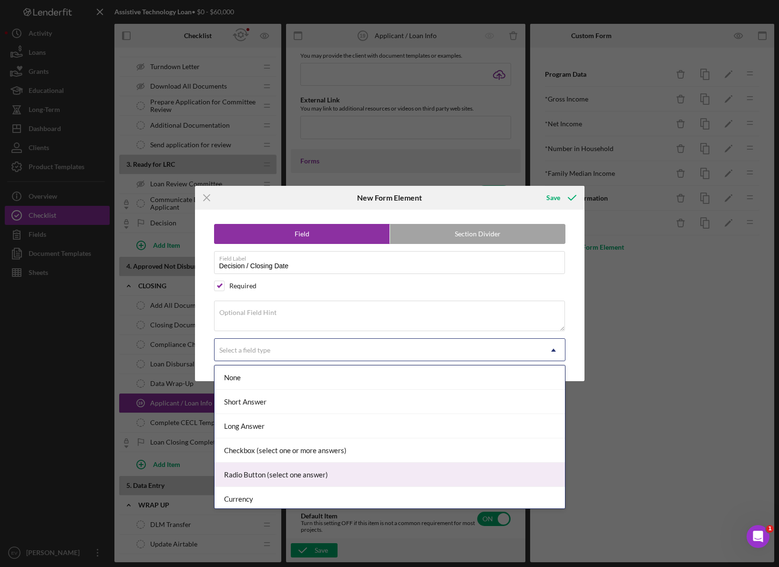
scroll to position [55, 0]
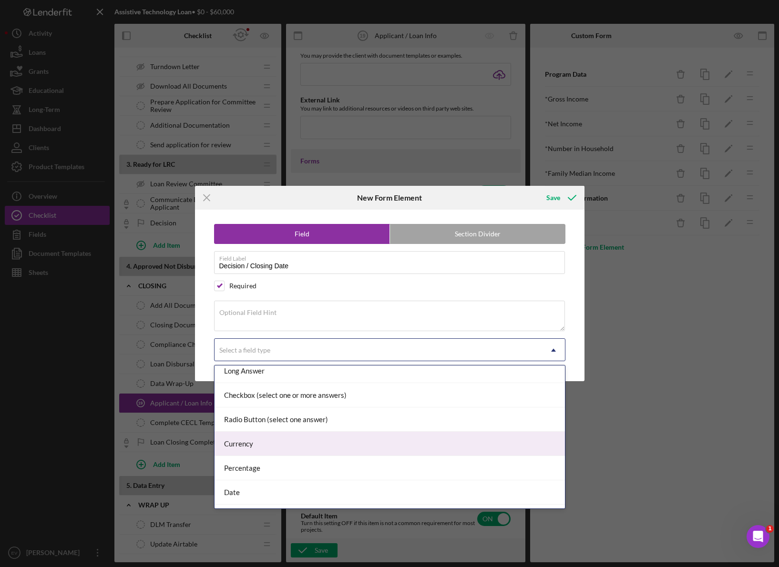
click at [316, 381] on div "Currency" at bounding box center [389, 444] width 350 height 24
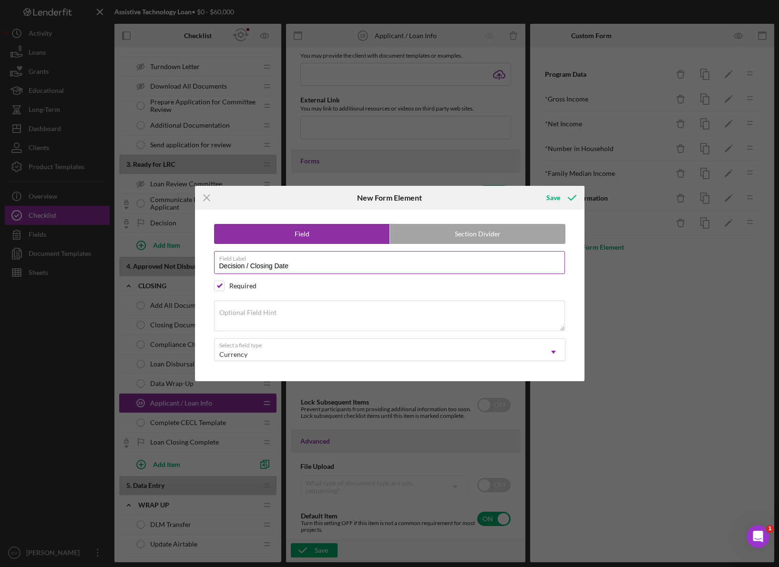
click at [242, 269] on input "Decision / Closing Date" at bounding box center [389, 262] width 351 height 23
click at [244, 268] on input "Decision / Closing Date" at bounding box center [389, 262] width 351 height 23
click at [229, 268] on input "Decision / Closing Date" at bounding box center [389, 262] width 351 height 23
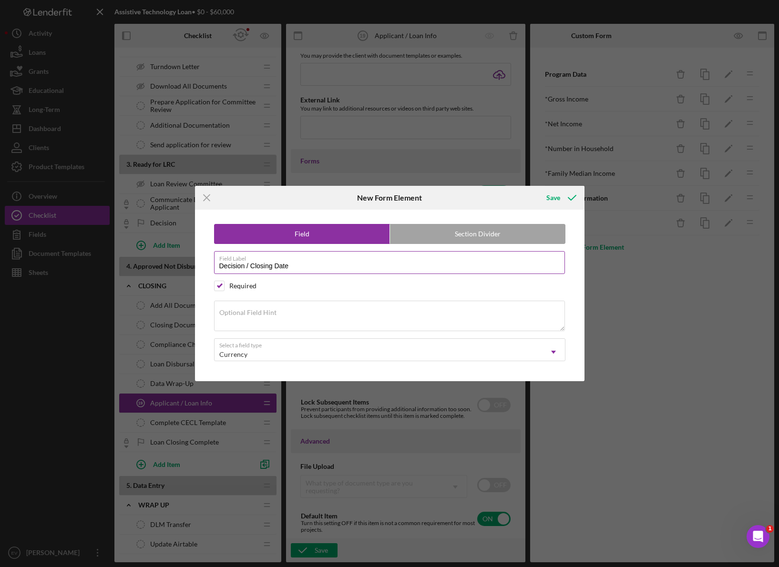
drag, startPoint x: 229, startPoint y: 268, endPoint x: 266, endPoint y: 267, distance: 37.7
click at [266, 267] on input "Decision / Closing Date" at bounding box center [389, 262] width 351 height 23
type input "Closing / Decision Date"
click at [296, 349] on div "Currency" at bounding box center [377, 355] width 327 height 22
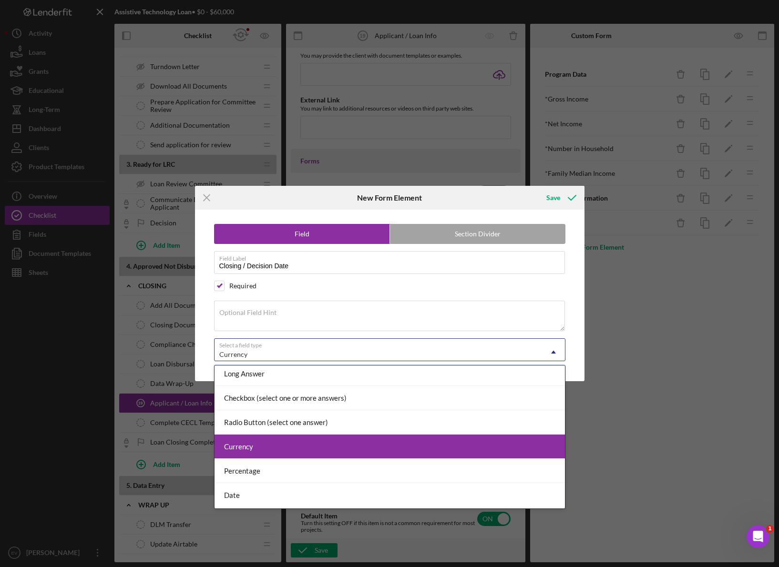
scroll to position [59, 0]
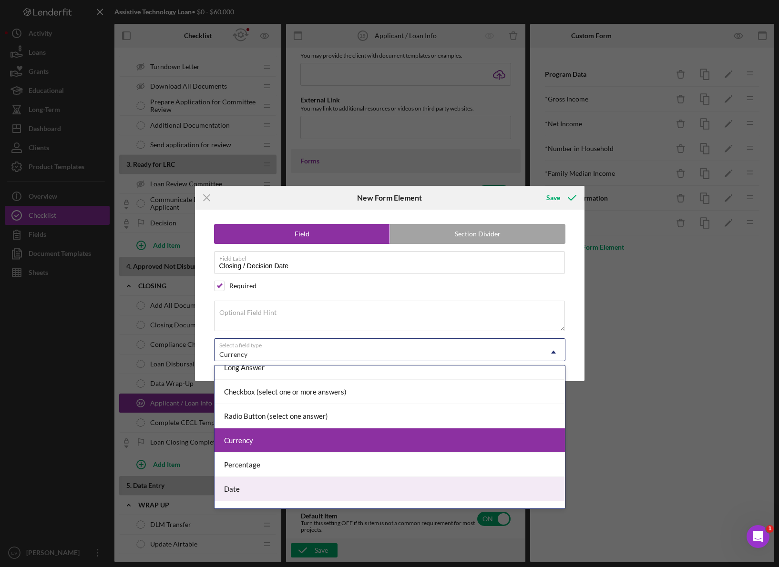
click at [299, 381] on div "Date" at bounding box center [389, 489] width 350 height 24
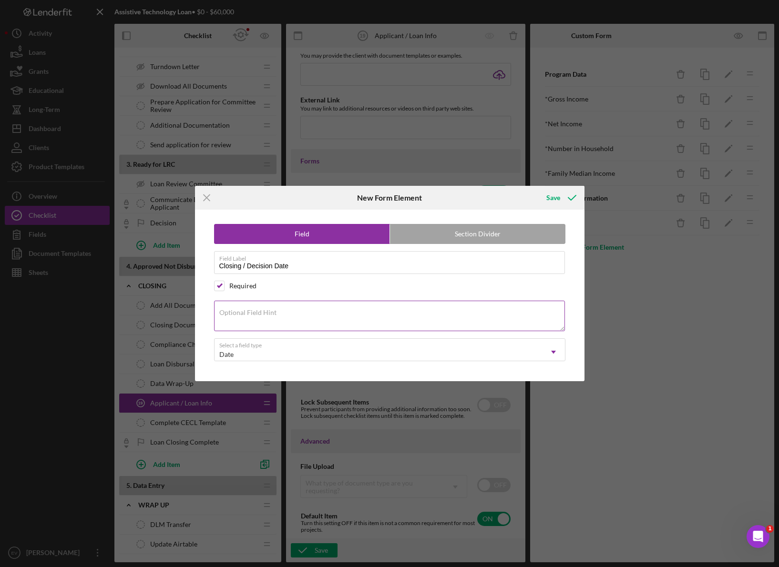
click at [277, 314] on textarea "Optional Field Hint" at bounding box center [389, 316] width 351 height 30
type textarea "T"
type textarea "The date the loan is disbursed, or the date the loan is denied / withdrawn."
click at [565, 197] on icon "submit" at bounding box center [572, 198] width 24 height 24
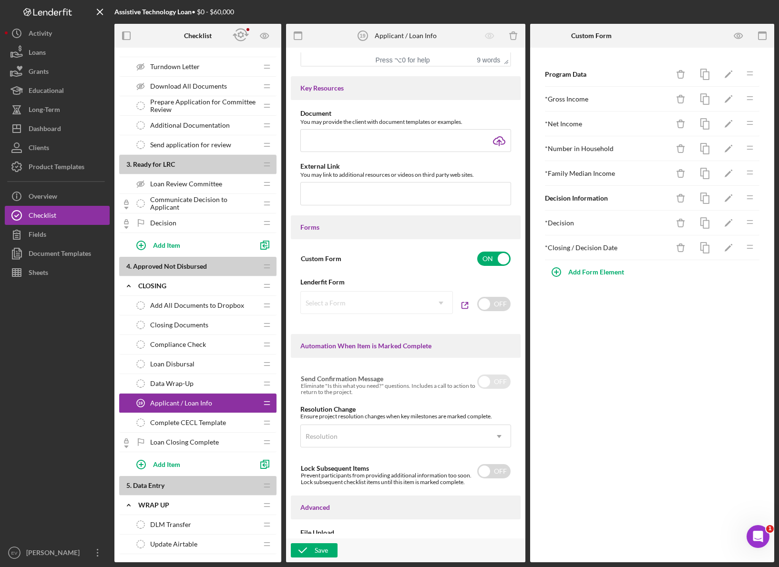
scroll to position [317, 0]
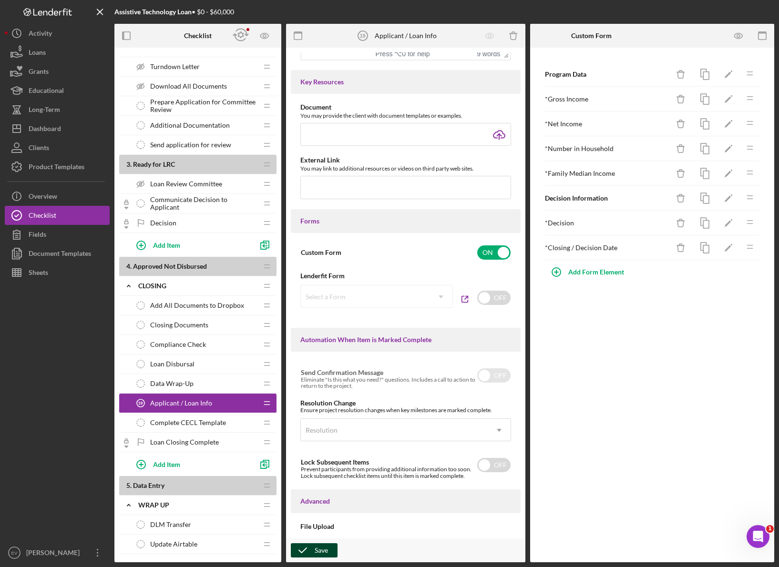
click at [313, 381] on icon "button" at bounding box center [303, 550] width 24 height 24
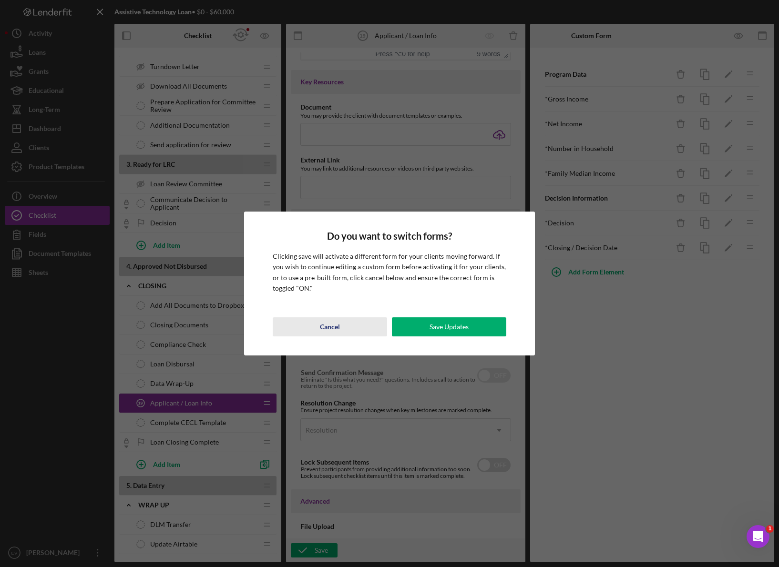
click at [327, 331] on div "Cancel" at bounding box center [330, 326] width 20 height 19
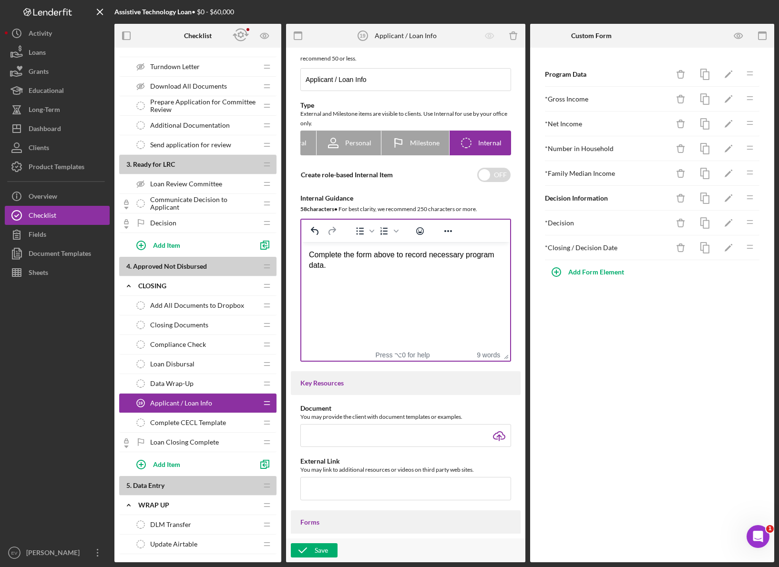
scroll to position [0, 0]
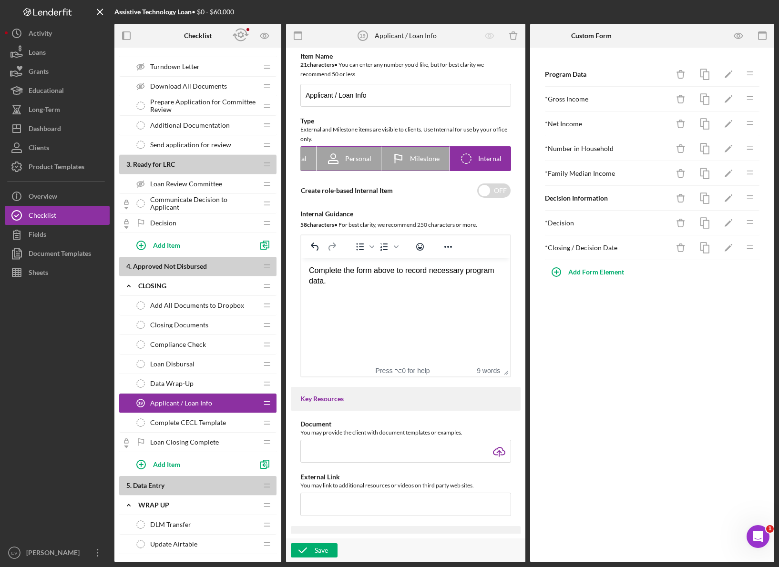
click at [466, 153] on icon "Icon/Checklist Item Internal" at bounding box center [466, 159] width 24 height 24
click at [319, 381] on div "Save" at bounding box center [320, 550] width 13 height 14
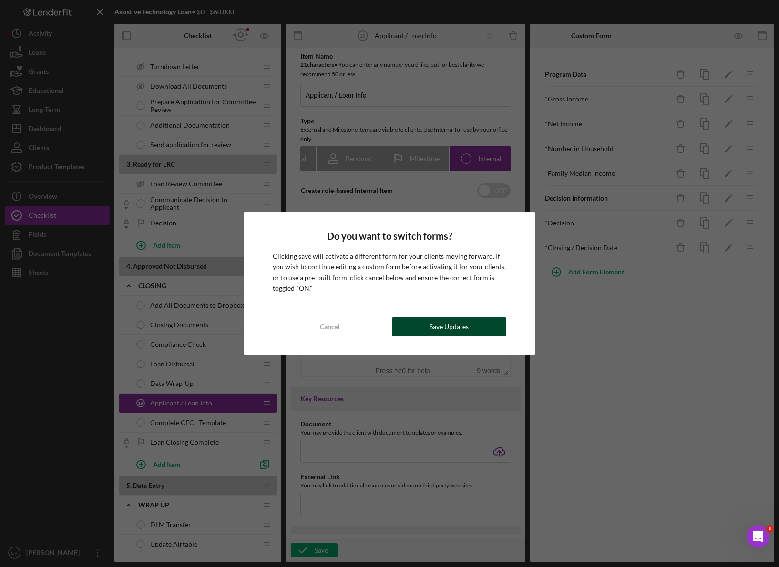
click at [455, 331] on div "Save Updates" at bounding box center [448, 326] width 39 height 19
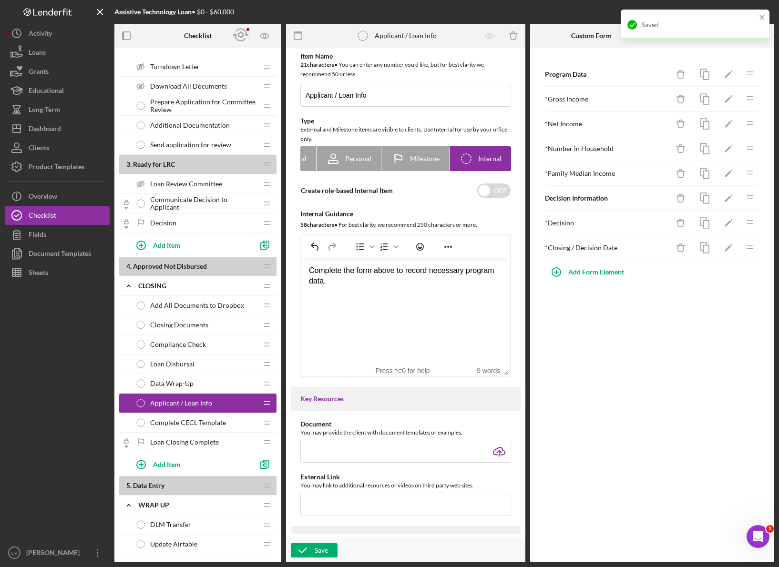
click at [198, 381] on div "Data Wrap-Up Data Wrap-Up" at bounding box center [194, 383] width 126 height 19
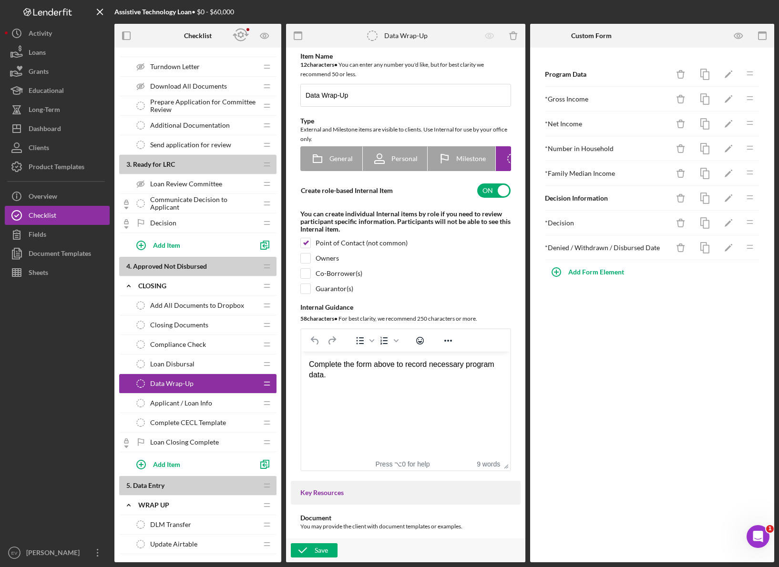
click at [203, 381] on div "Applicant / Loan Info Applicant / Loan Info" at bounding box center [194, 403] width 126 height 19
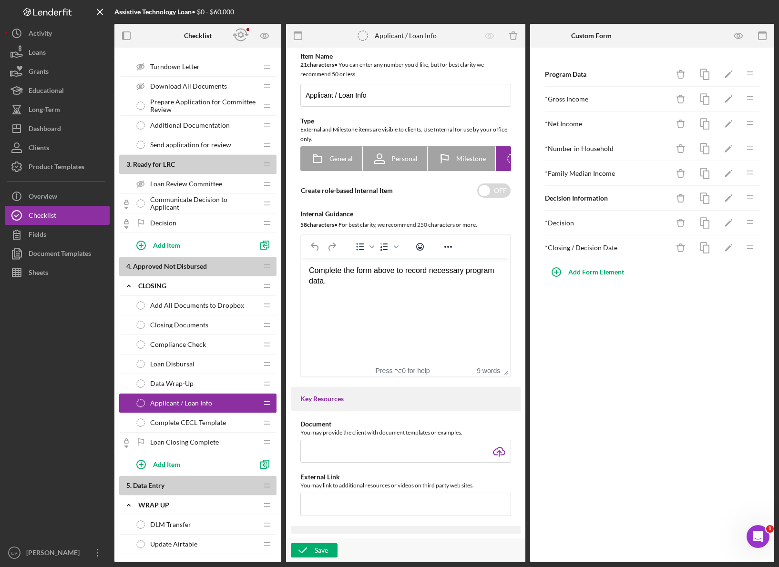
click at [201, 381] on div "Data Wrap-Up Data Wrap-Up" at bounding box center [194, 383] width 126 height 19
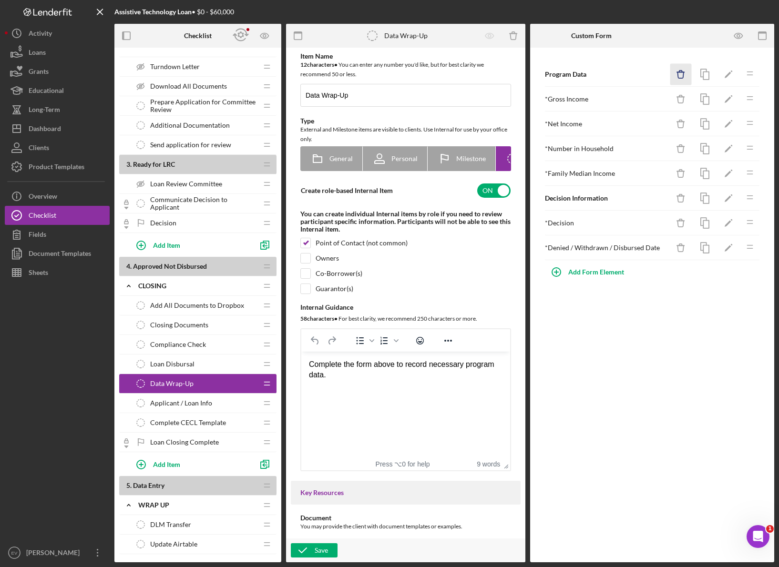
click at [669, 75] on icon "Icon/Delete" at bounding box center [680, 74] width 21 height 21
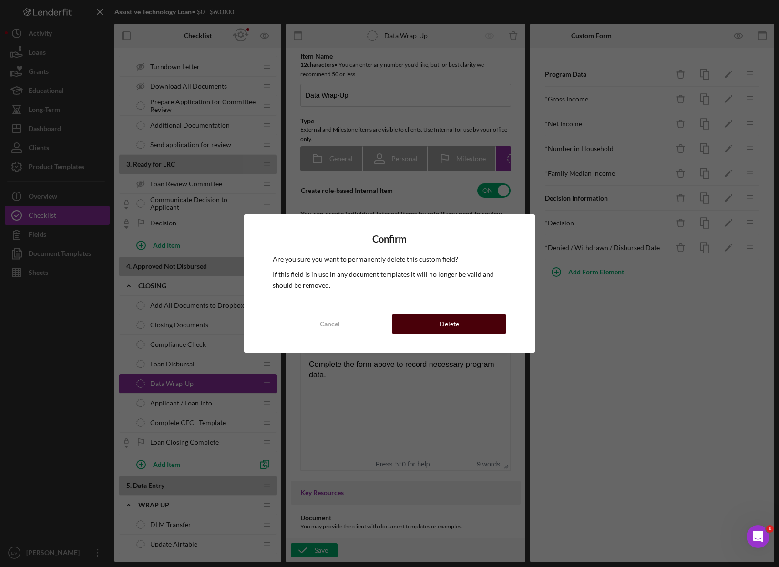
click at [466, 324] on button "Delete" at bounding box center [449, 323] width 114 height 19
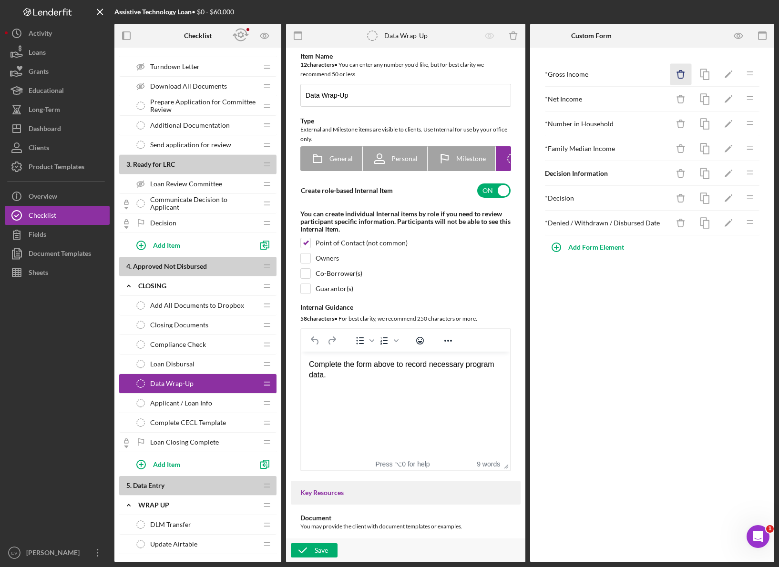
click at [669, 72] on line "button" at bounding box center [680, 72] width 7 height 0
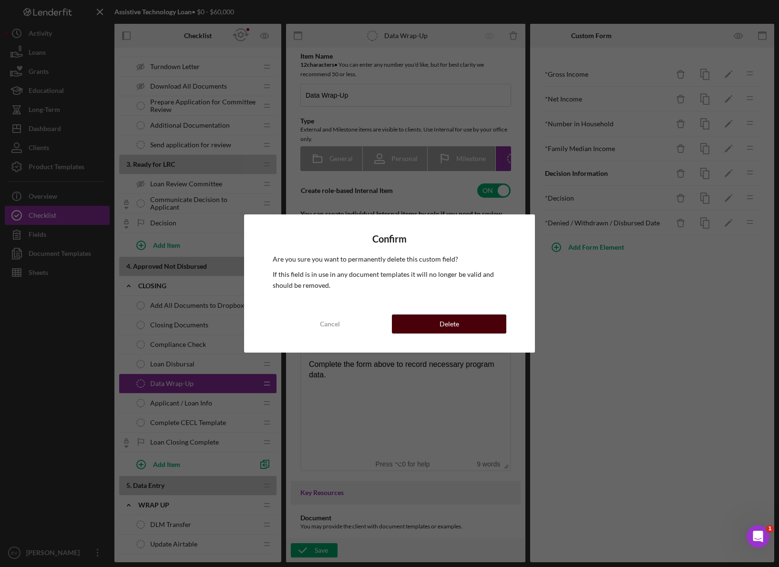
click at [449, 332] on div "Delete" at bounding box center [449, 323] width 20 height 19
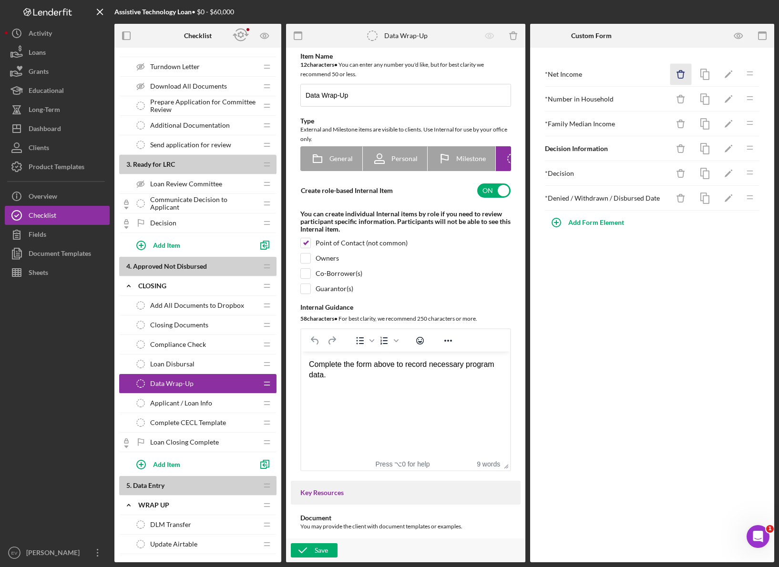
click at [669, 68] on icon "Icon/Delete" at bounding box center [680, 74] width 21 height 21
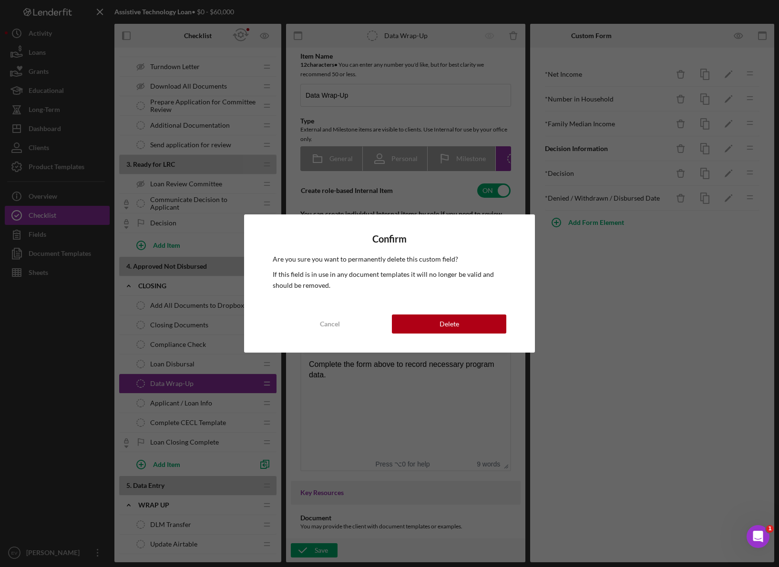
drag, startPoint x: 457, startPoint y: 326, endPoint x: 501, endPoint y: 295, distance: 53.0
click at [457, 326] on div "Delete" at bounding box center [449, 323] width 20 height 19
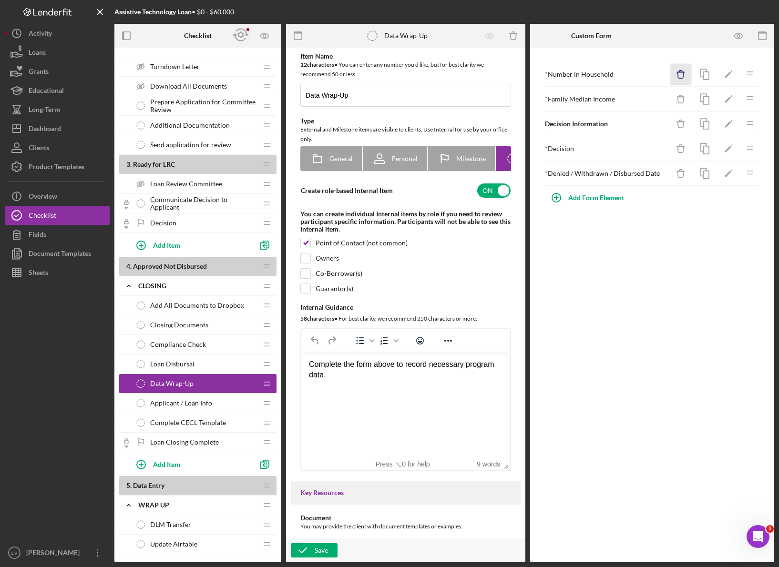
click at [669, 74] on icon "Icon/Delete" at bounding box center [680, 74] width 21 height 21
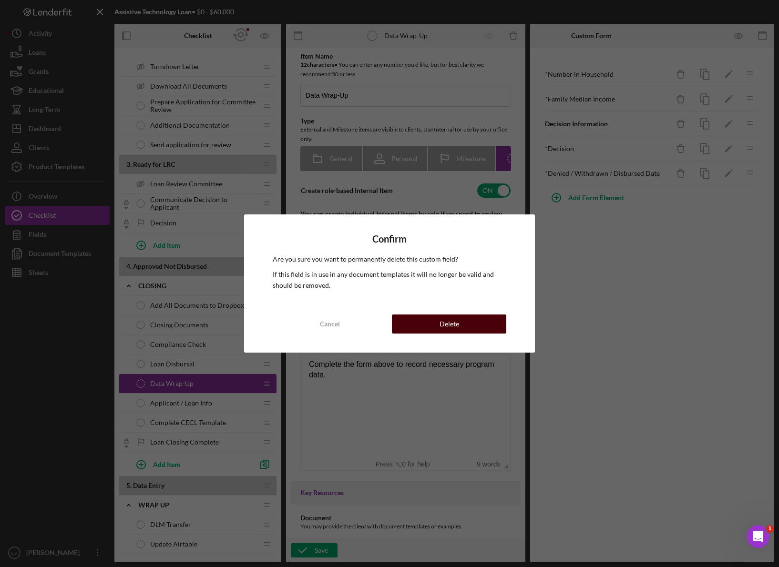
drag, startPoint x: 449, startPoint y: 318, endPoint x: 493, endPoint y: 292, distance: 51.1
click at [449, 318] on div "Delete" at bounding box center [449, 323] width 20 height 19
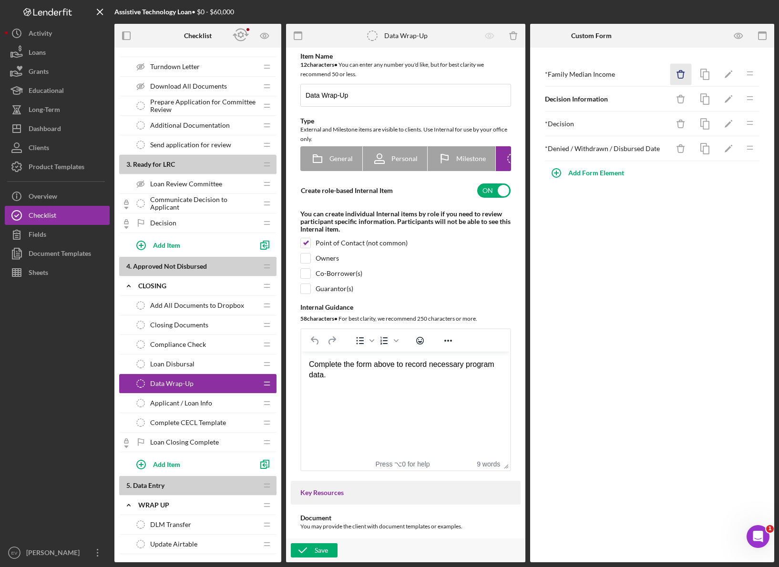
click at [669, 67] on icon "Icon/Delete" at bounding box center [680, 74] width 21 height 21
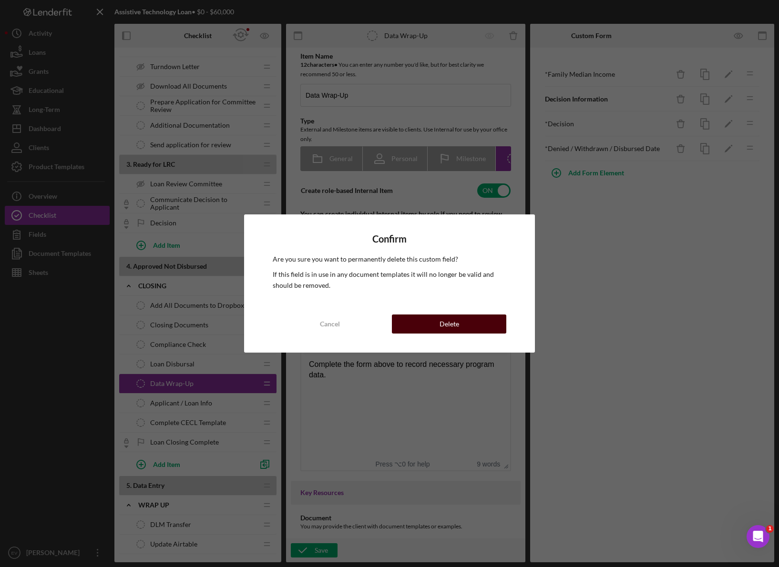
click at [448, 316] on div "Delete" at bounding box center [449, 323] width 20 height 19
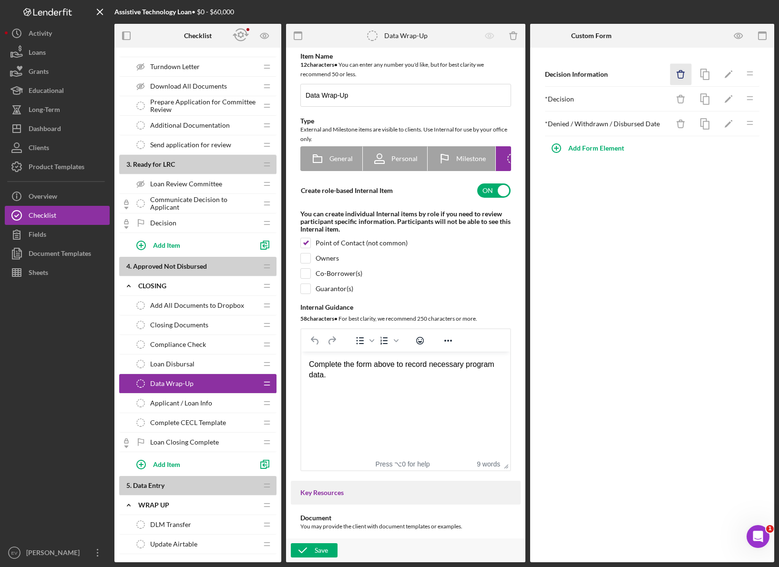
click at [669, 73] on icon "Icon/Delete" at bounding box center [680, 74] width 21 height 21
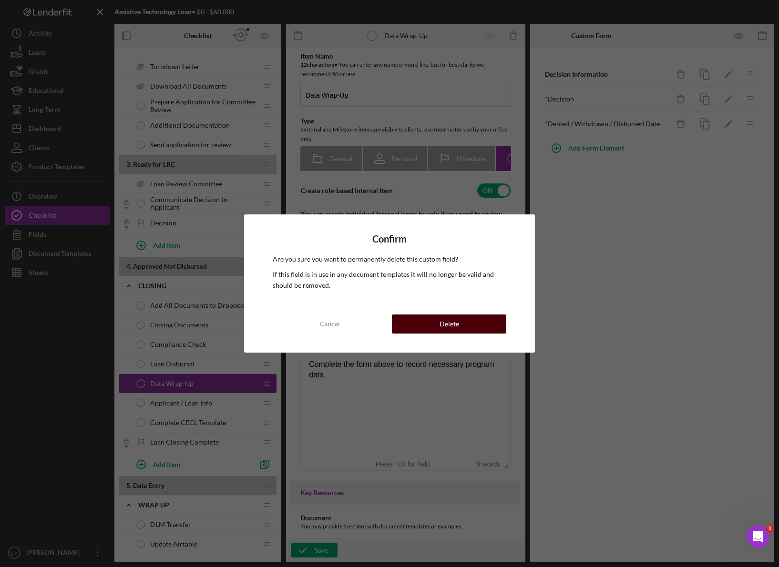
click at [463, 329] on button "Delete" at bounding box center [449, 323] width 114 height 19
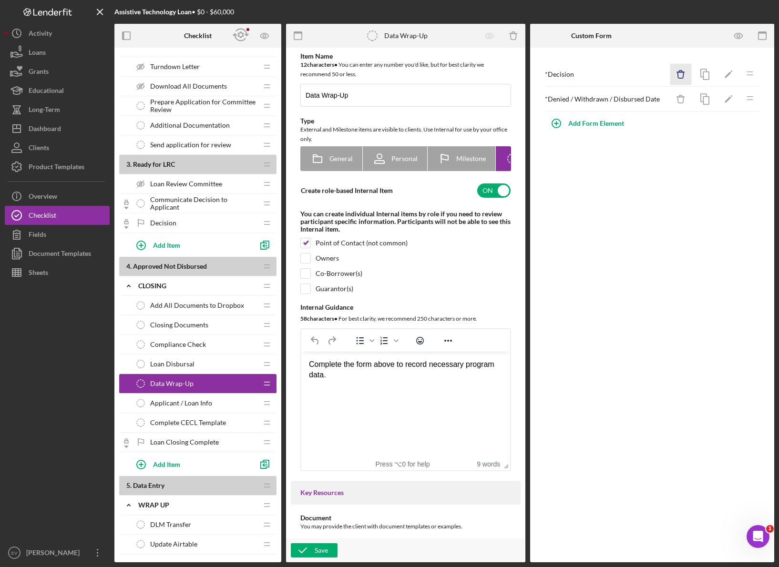
click at [669, 72] on icon "button" at bounding box center [680, 72] width 3 height 2
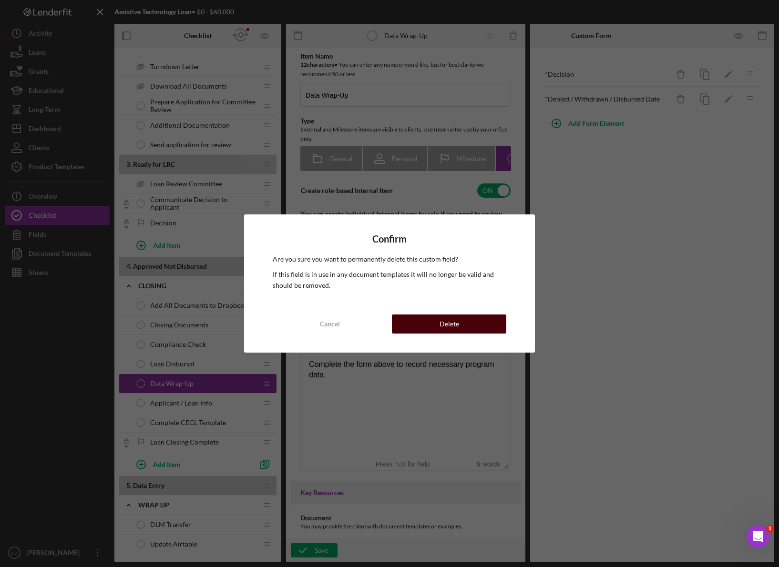
click at [454, 323] on div "Delete" at bounding box center [449, 323] width 20 height 19
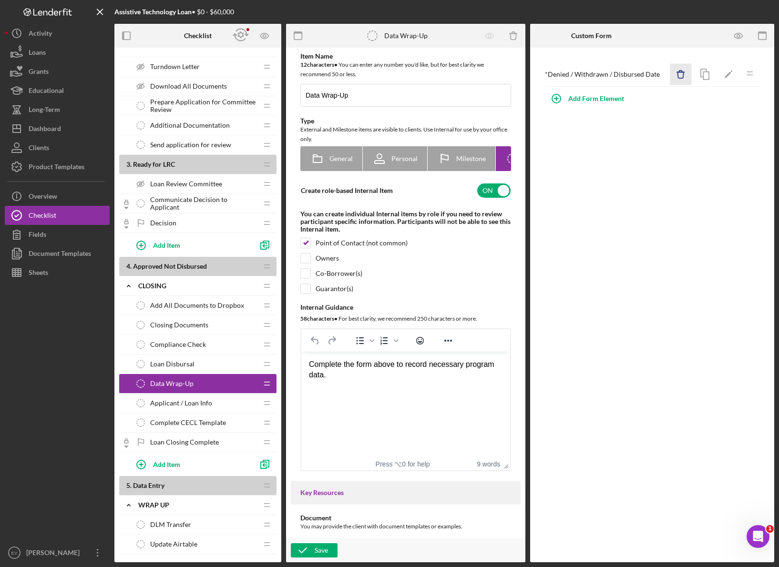
click at [669, 72] on icon "Icon/Delete" at bounding box center [680, 74] width 21 height 21
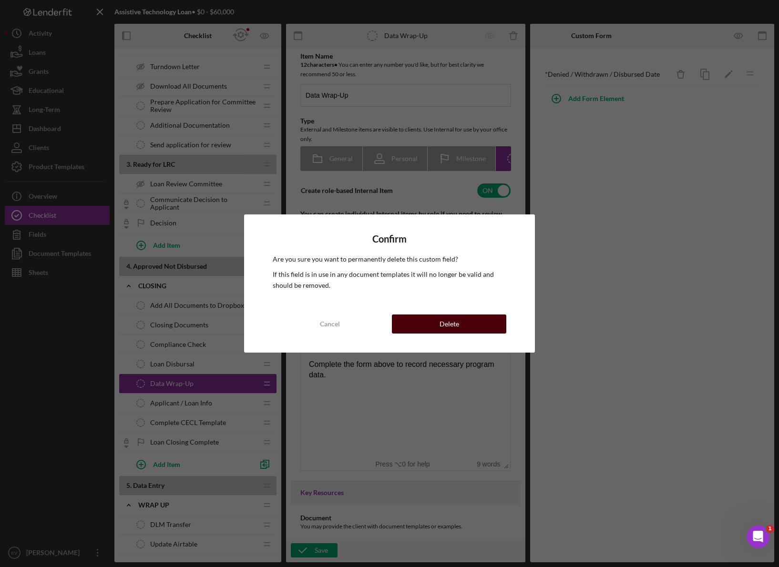
click at [462, 322] on button "Delete" at bounding box center [449, 323] width 114 height 19
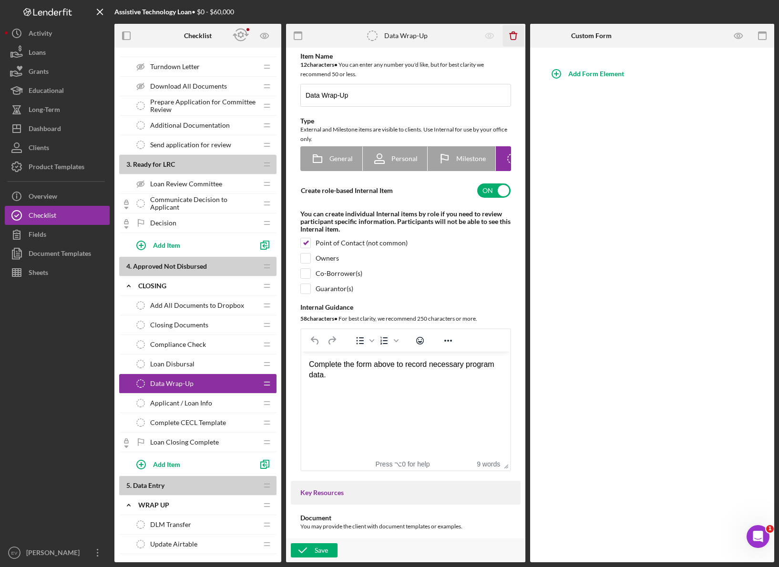
click at [516, 37] on icon "Icon/Delete" at bounding box center [513, 35] width 21 height 21
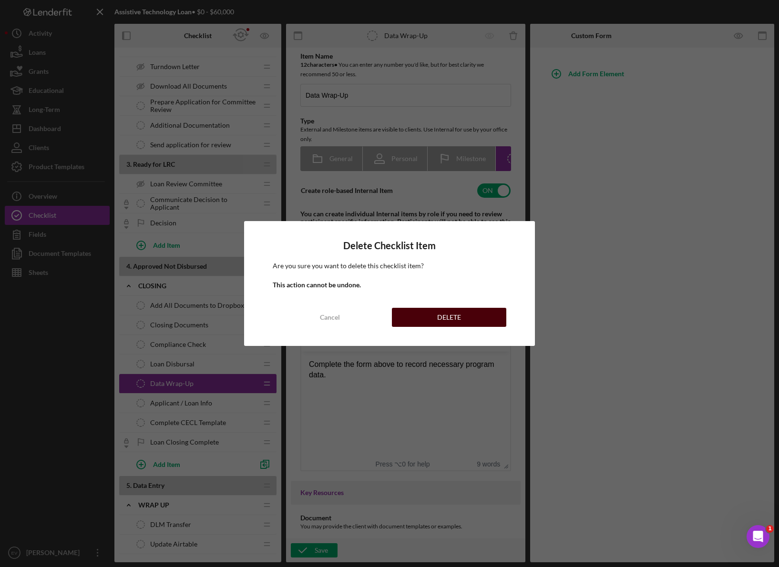
click at [449, 315] on div "DELETE" at bounding box center [449, 317] width 24 height 19
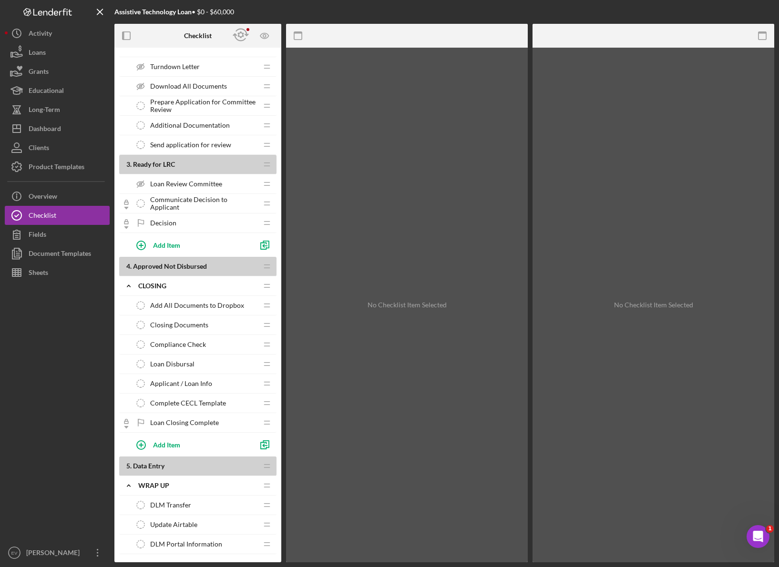
click at [205, 378] on div "Applicant / Loan Info Applicant / Loan Info" at bounding box center [194, 383] width 126 height 19
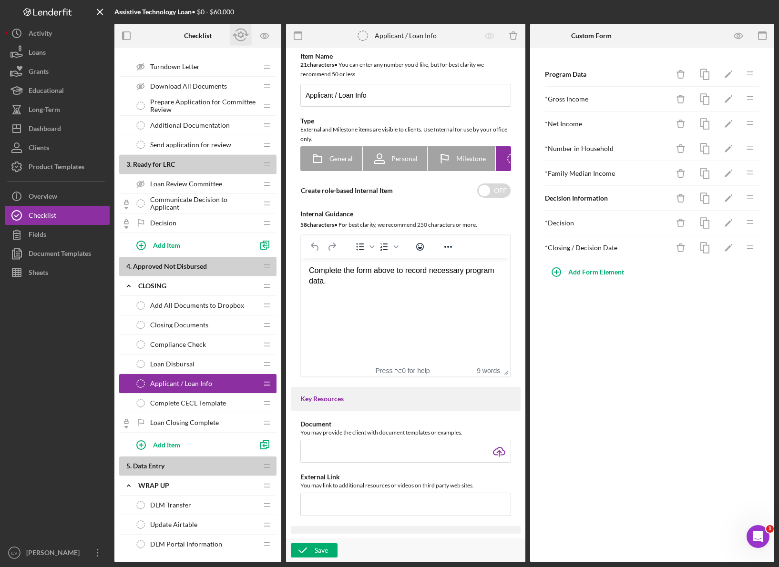
click at [239, 35] on icon "button" at bounding box center [240, 35] width 6 height 7
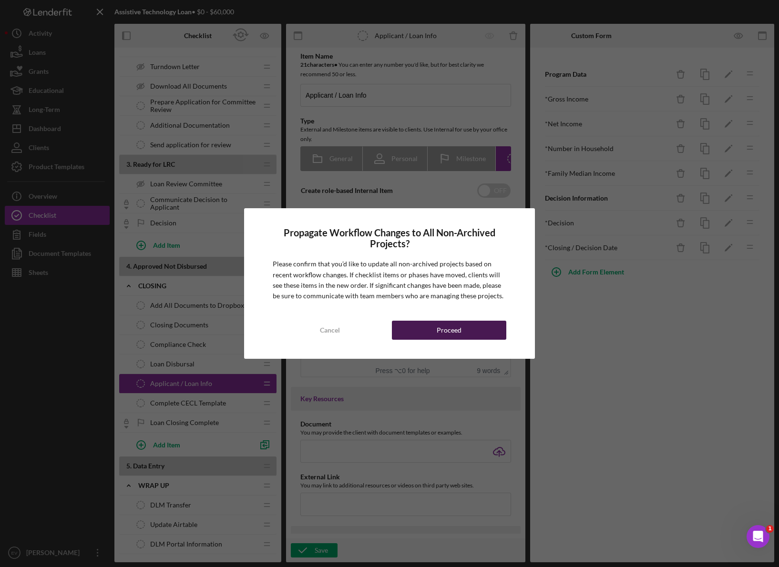
click at [452, 332] on div "Proceed" at bounding box center [448, 330] width 25 height 19
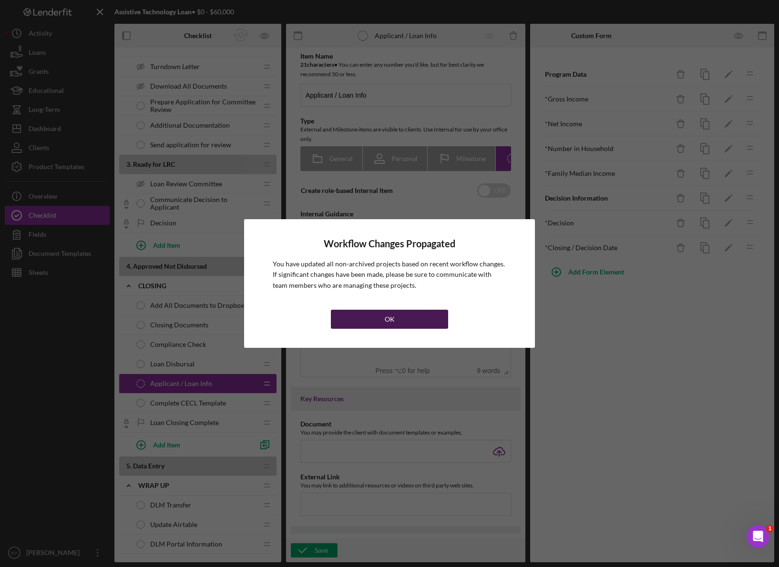
click at [401, 321] on button "OK" at bounding box center [389, 319] width 117 height 19
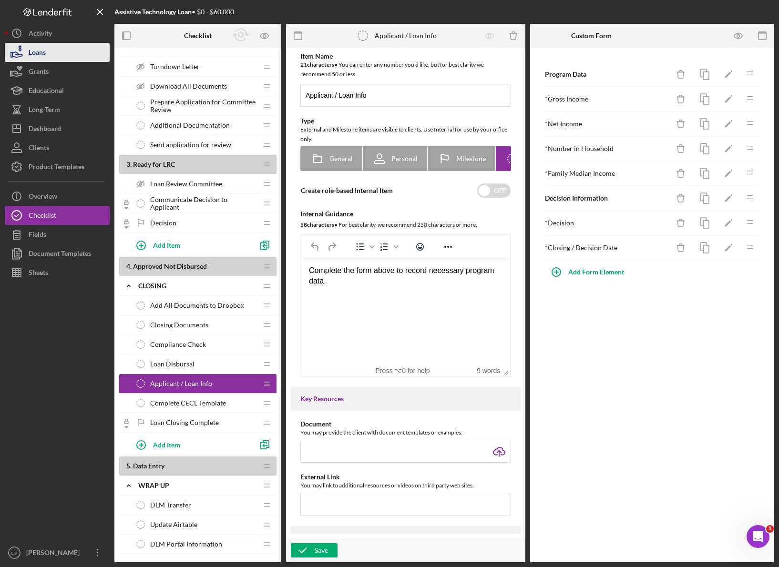
click at [60, 54] on button "Loans" at bounding box center [57, 52] width 105 height 19
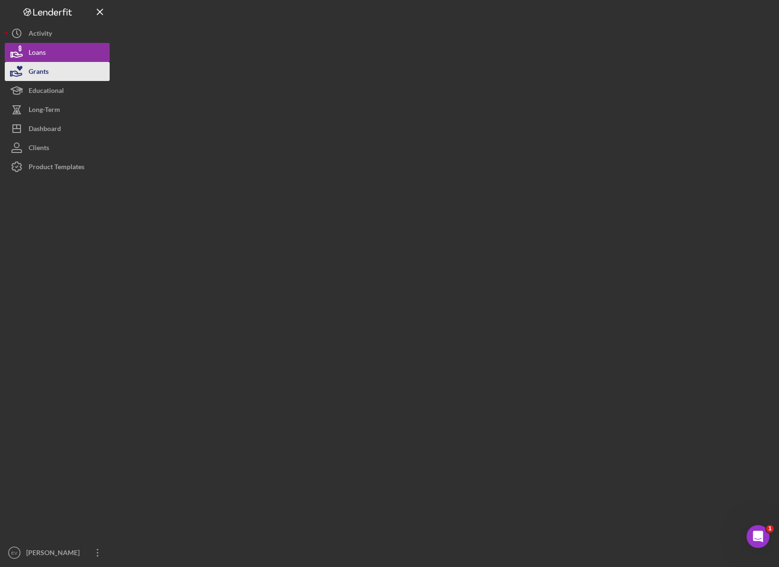
click at [42, 67] on div "Grants" at bounding box center [39, 72] width 20 height 21
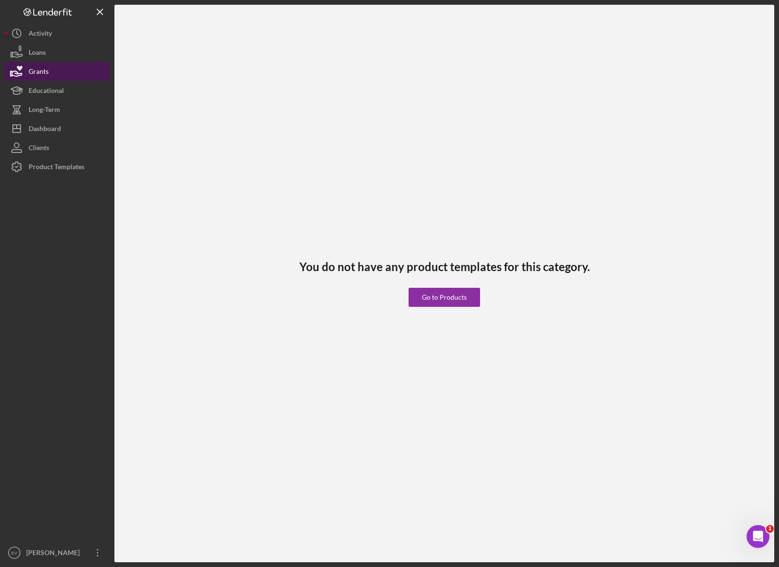
click at [62, 50] on button "Loans" at bounding box center [57, 52] width 105 height 19
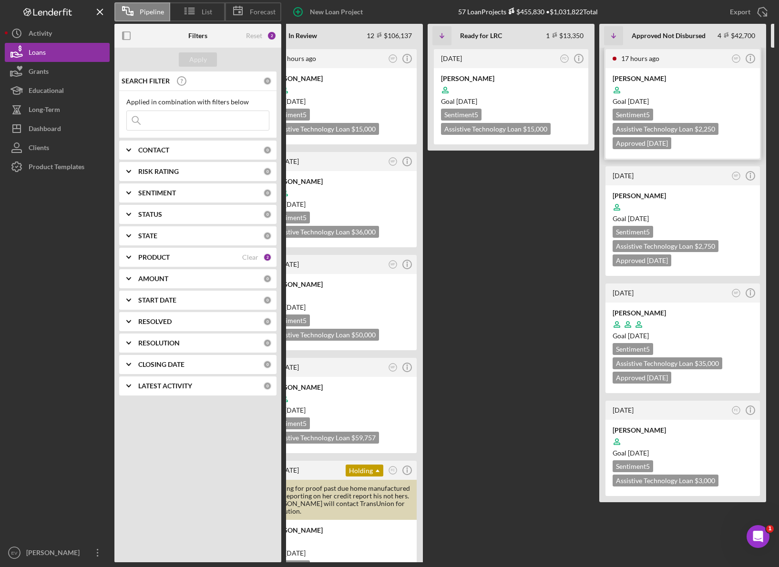
scroll to position [0, 212]
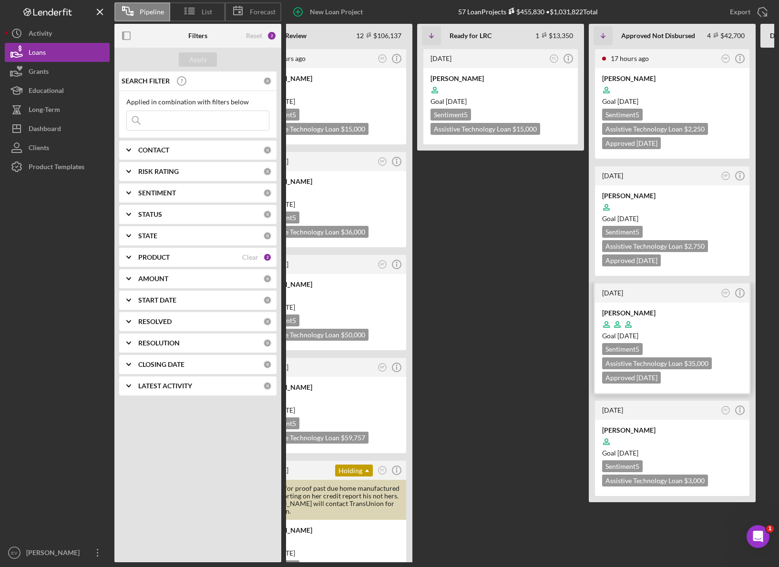
click at [660, 348] on div "Sentiment 5 Assistive Technology Loan $35,000 Approved [DATE]" at bounding box center [672, 363] width 140 height 40
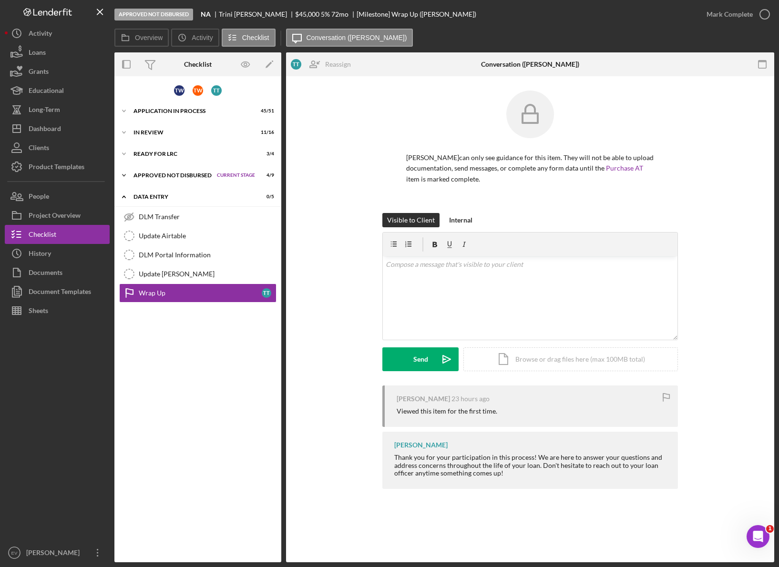
click at [186, 176] on div "Approved Not Disbursed" at bounding box center [172, 175] width 79 height 6
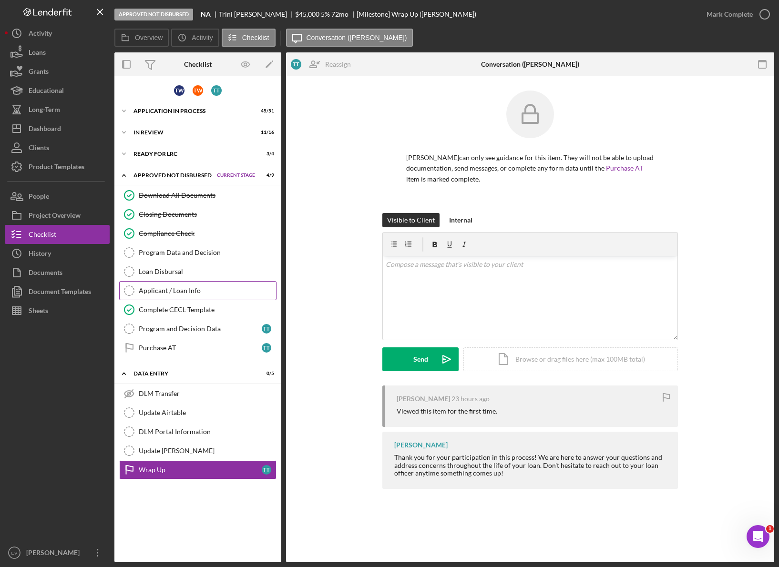
click at [196, 293] on div "Applicant / Loan Info" at bounding box center [207, 291] width 137 height 8
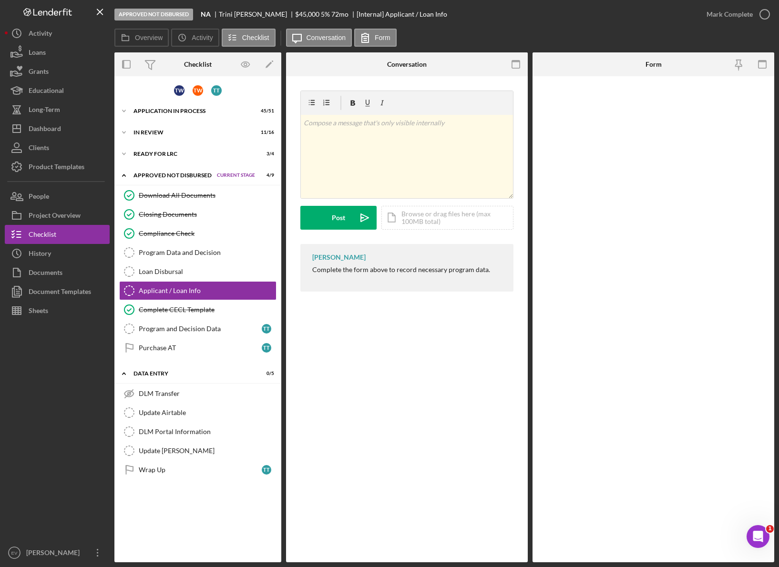
click at [374, 235] on div "v Color teal Color pink Remove color Add row above Add row below Add column bef…" at bounding box center [406, 167] width 213 height 153
click at [630, 95] on div at bounding box center [653, 319] width 242 height 486
click at [635, 62] on div "Form" at bounding box center [653, 64] width 81 height 24
click at [462, 62] on div at bounding box center [487, 64] width 81 height 24
click at [510, 65] on icon "button" at bounding box center [515, 64] width 21 height 21
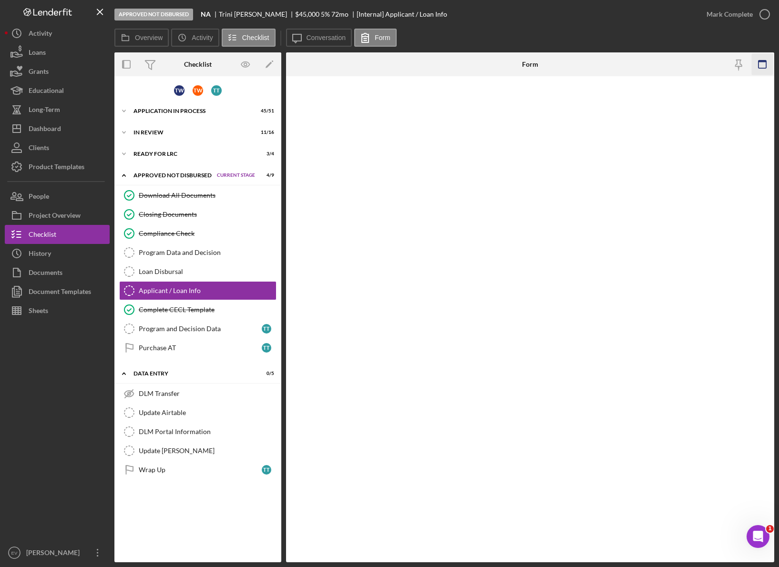
click at [669, 70] on icon "button" at bounding box center [761, 64] width 21 height 21
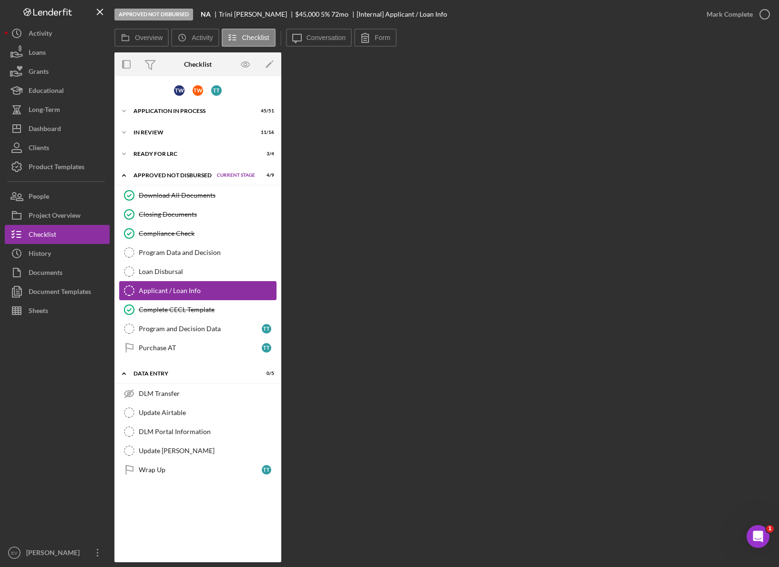
click at [199, 294] on div "Applicant / Loan Info" at bounding box center [207, 291] width 137 height 8
click at [324, 69] on div "Overview Internal Workflow Stage Approved Not Disbursed Icon/Dropdown Arrow Arc…" at bounding box center [443, 307] width 659 height 510
click at [168, 274] on div "Loan Disbursal" at bounding box center [207, 272] width 137 height 8
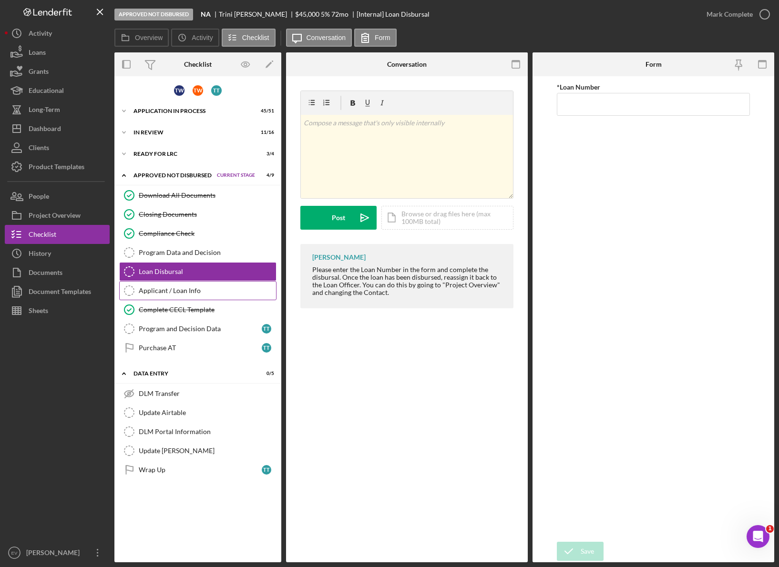
click at [169, 289] on div "Applicant / Loan Info" at bounding box center [207, 291] width 137 height 8
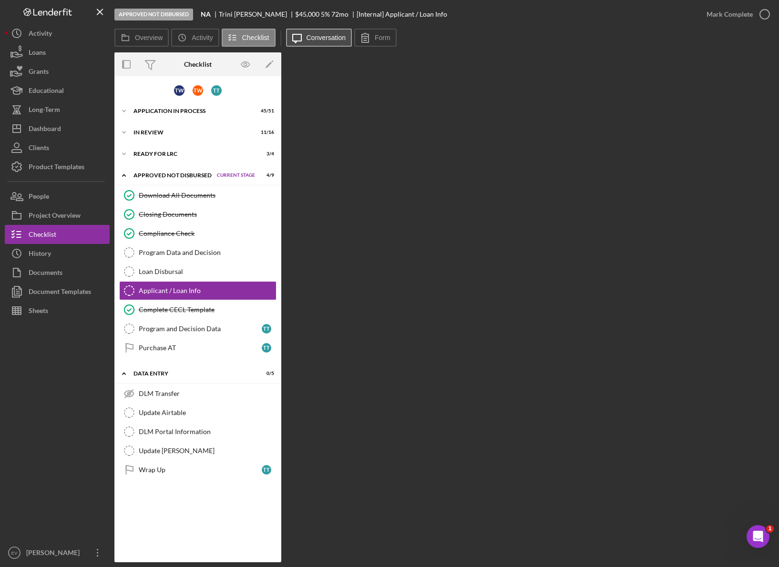
click at [322, 41] on button "Icon/Message Conversation" at bounding box center [319, 38] width 66 height 18
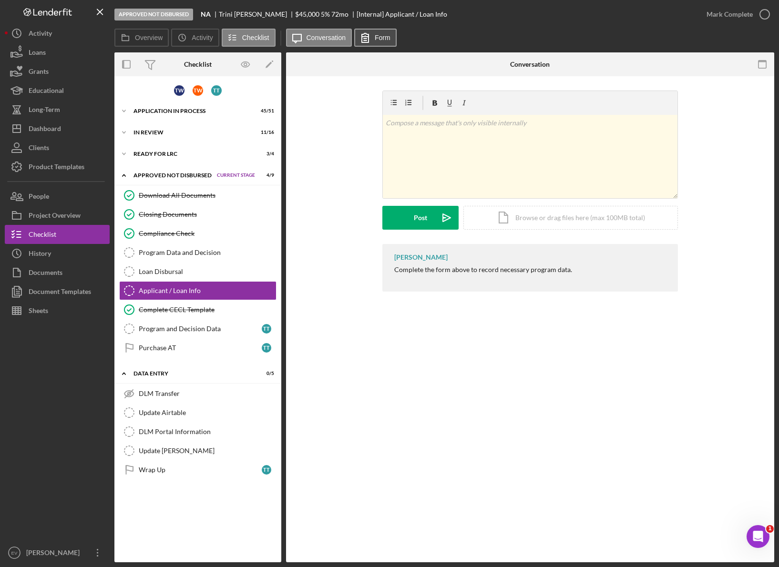
click at [371, 37] on icon at bounding box center [365, 38] width 24 height 24
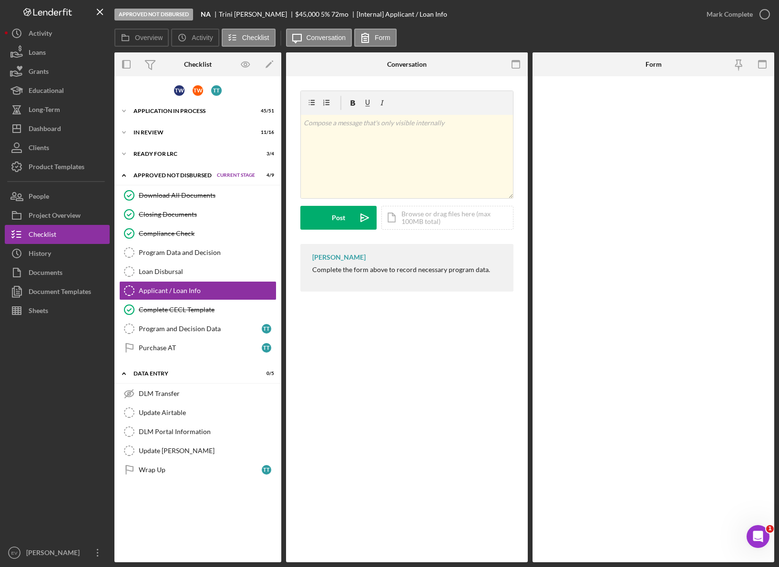
click at [589, 156] on div at bounding box center [653, 319] width 242 height 486
click at [669, 152] on div at bounding box center [653, 319] width 242 height 486
drag, startPoint x: 728, startPoint y: 446, endPoint x: 729, endPoint y: 306, distance: 139.6
click at [669, 381] on div at bounding box center [653, 319] width 242 height 486
click at [669, 68] on icon "button" at bounding box center [738, 64] width 21 height 21
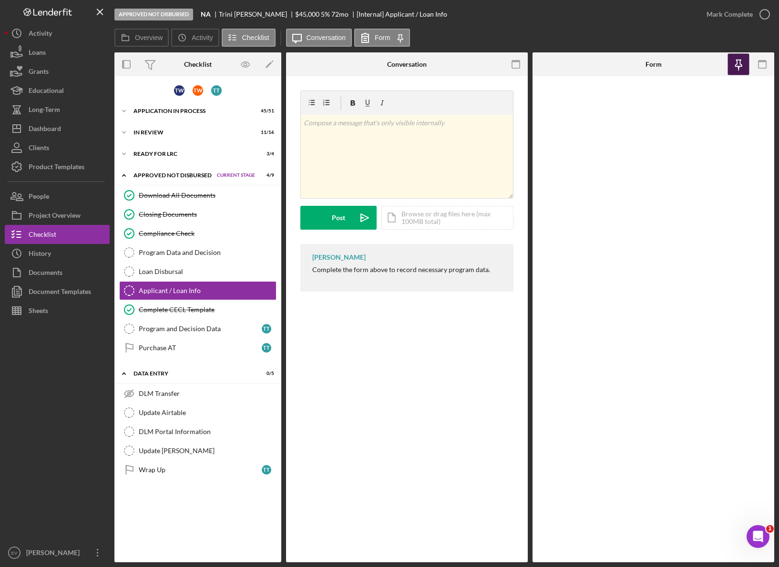
click at [669, 65] on icon "button" at bounding box center [738, 64] width 21 height 21
click at [439, 81] on div "v Color teal Color pink Remove color Add row above Add row below Add column bef…" at bounding box center [407, 193] width 242 height 234
click at [587, 165] on div at bounding box center [653, 319] width 242 height 486
click at [403, 155] on div "v Color teal Color pink Remove color Add row above Add row below Add column bef…" at bounding box center [407, 156] width 212 height 83
click at [196, 273] on div "Loan Disbursal" at bounding box center [207, 272] width 137 height 8
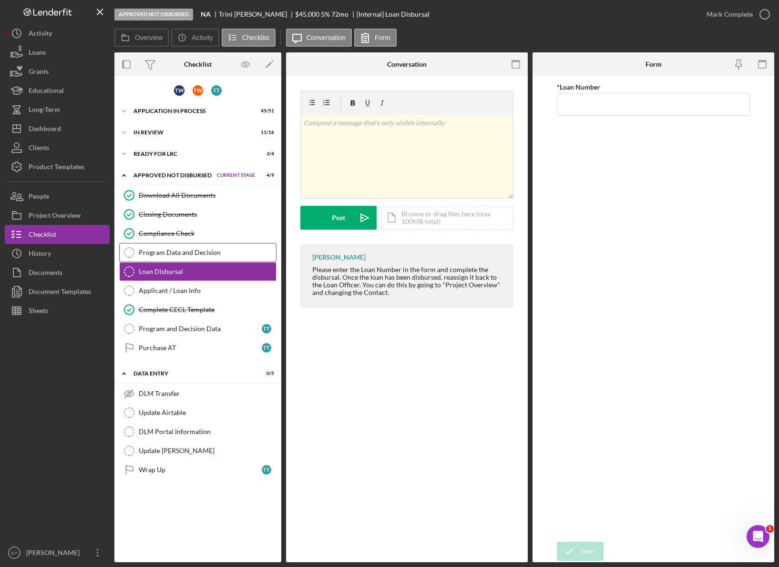
click at [197, 253] on div "Program Data and Decision" at bounding box center [207, 253] width 137 height 8
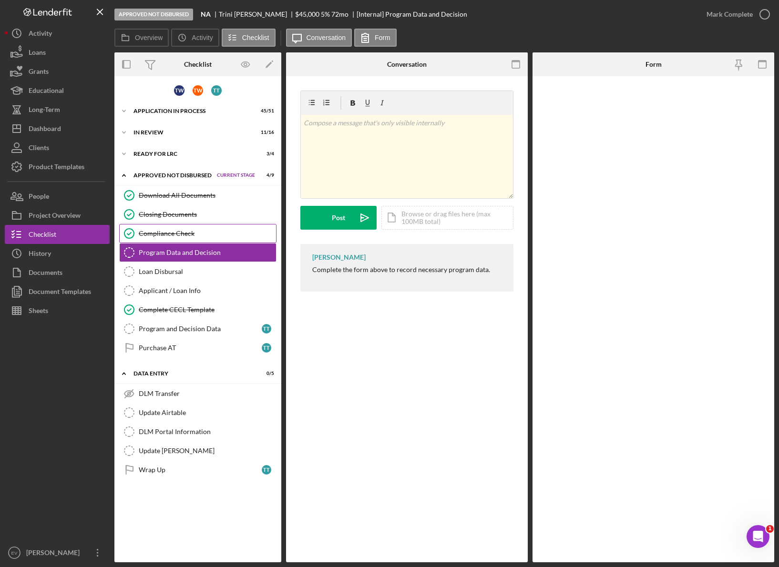
click at [196, 228] on link "Compliance Check Compliance Check" at bounding box center [197, 233] width 157 height 19
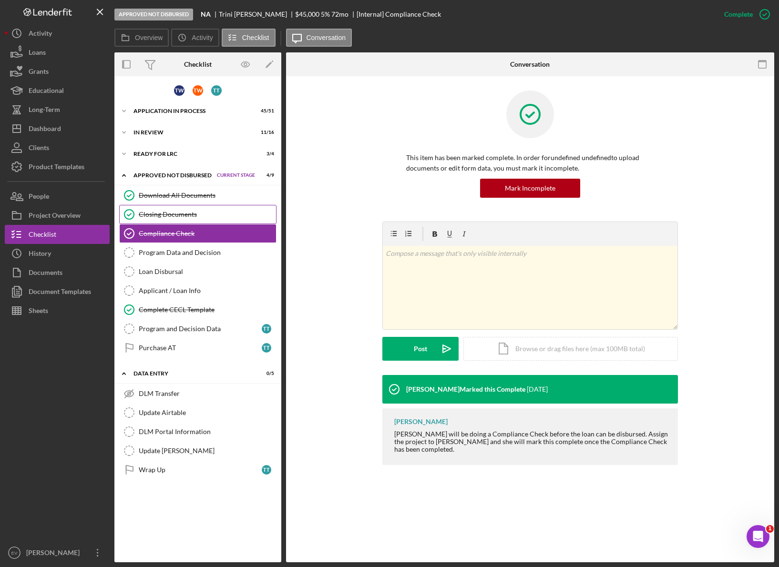
click at [206, 213] on div "Closing Documents" at bounding box center [207, 215] width 137 height 8
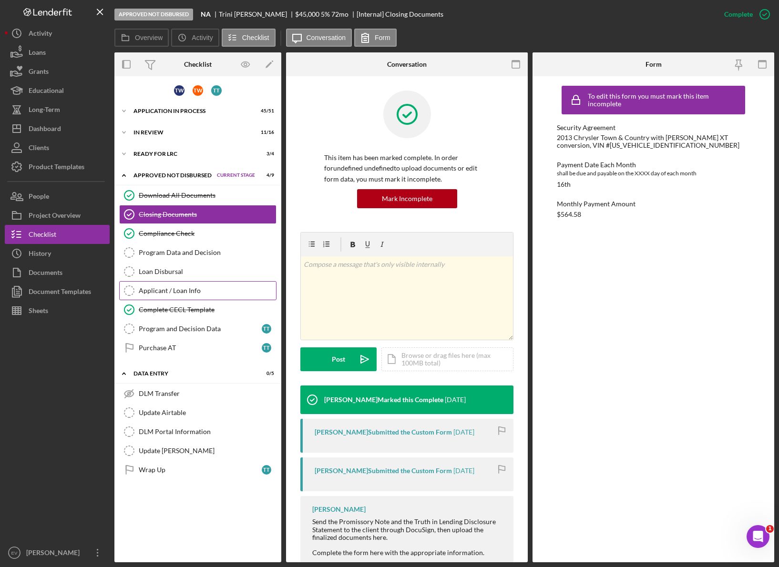
click at [183, 291] on div "Applicant / Loan Info" at bounding box center [207, 291] width 137 height 8
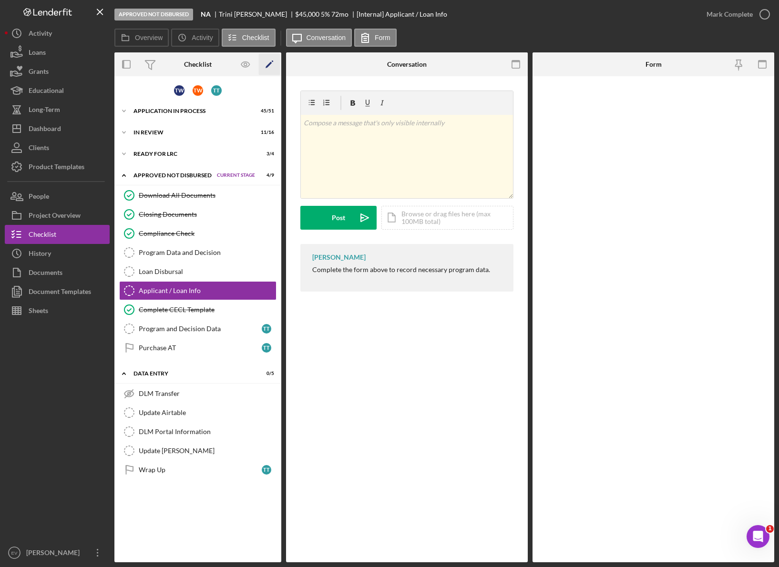
click at [273, 65] on icon "Icon/Edit" at bounding box center [269, 64] width 21 height 21
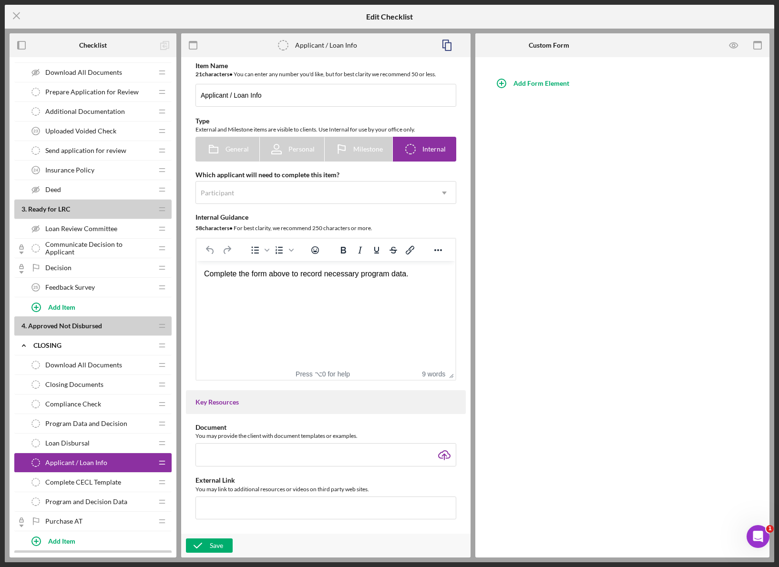
scroll to position [1250, 0]
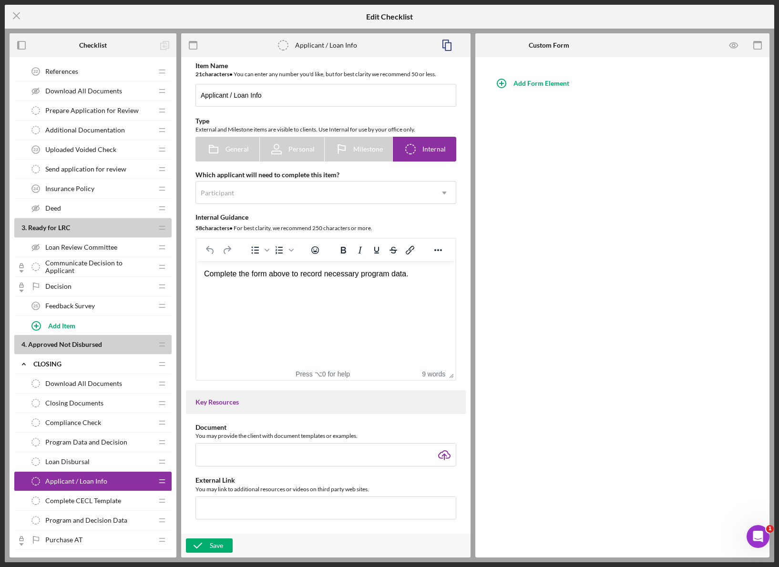
click at [98, 144] on div "Uploaded Voided Check 23 Uploaded Voided Check" at bounding box center [89, 149] width 126 height 19
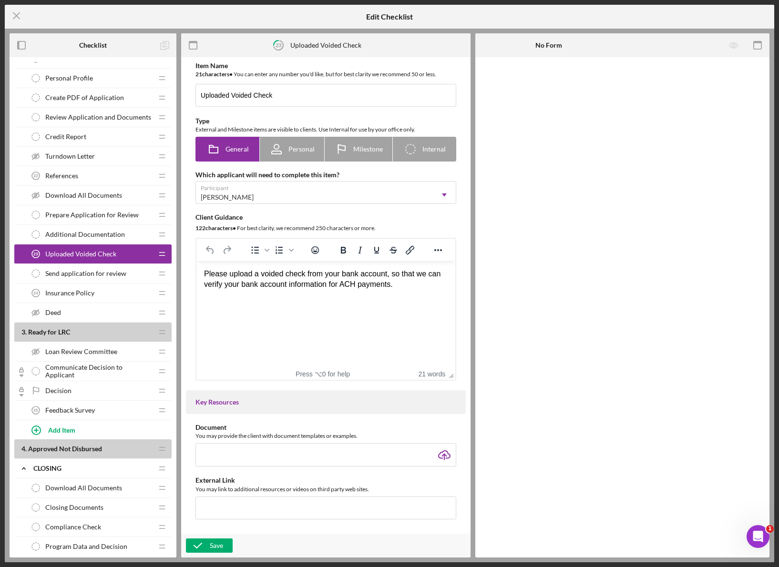
scroll to position [1465, 0]
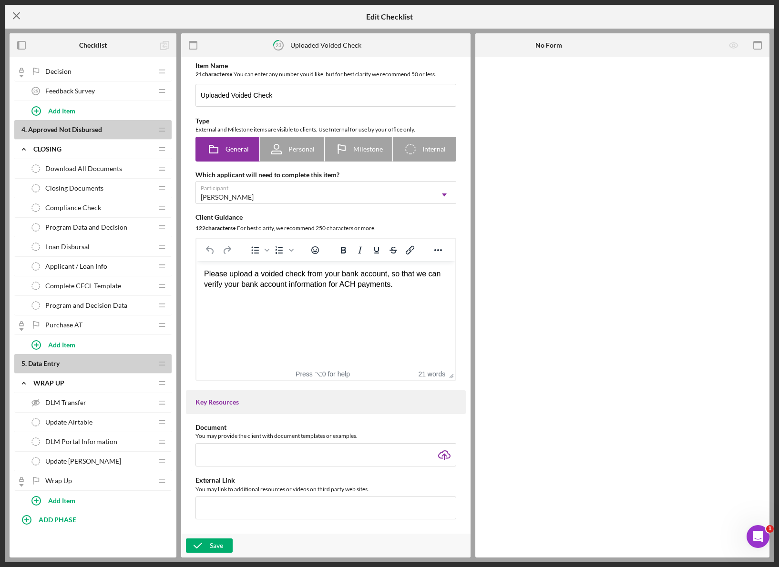
click at [17, 17] on icon "Icon/Menu Close" at bounding box center [17, 16] width 24 height 24
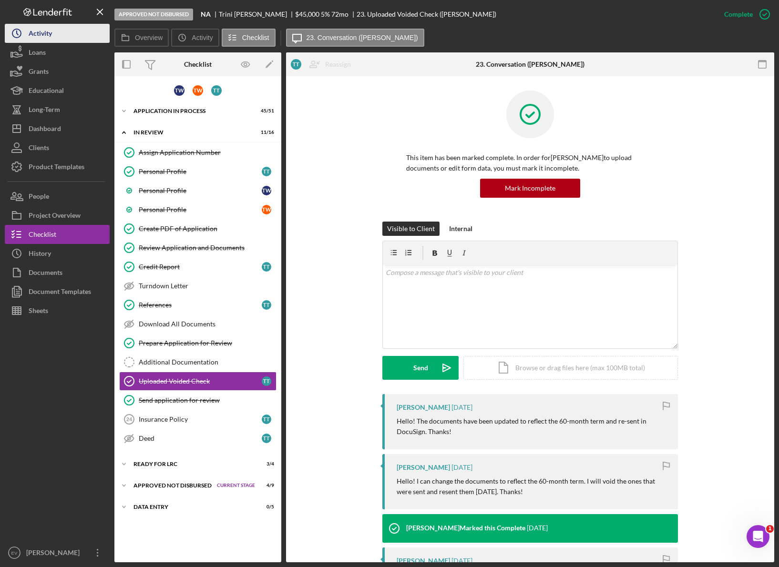
click at [44, 35] on div "Activity" at bounding box center [40, 34] width 23 height 21
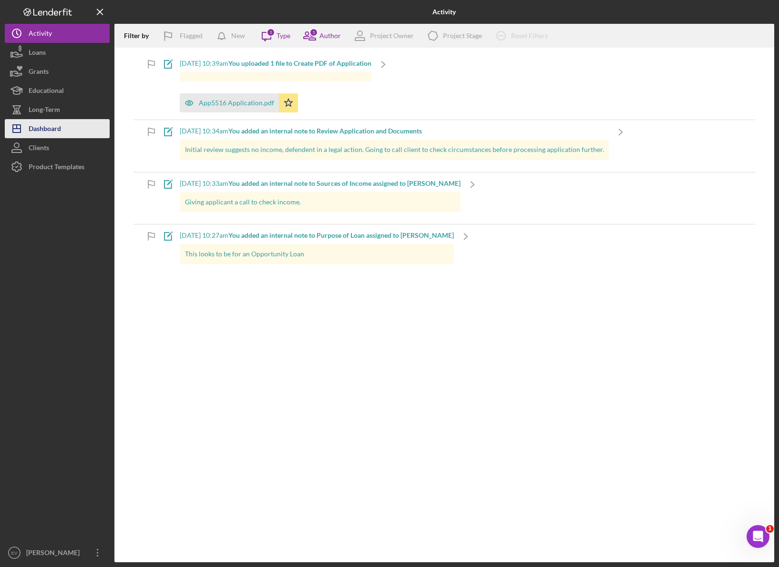
click at [55, 128] on div "Dashboard" at bounding box center [45, 129] width 32 height 21
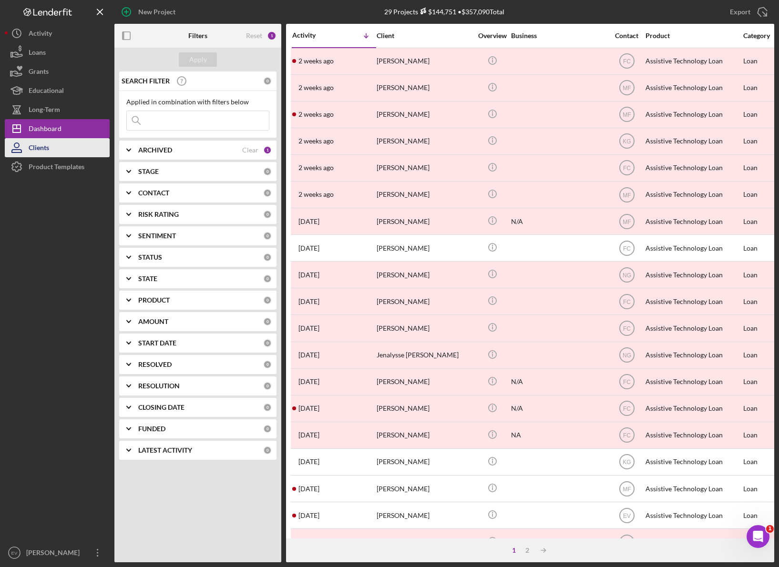
click at [63, 147] on button "Clients" at bounding box center [57, 147] width 105 height 19
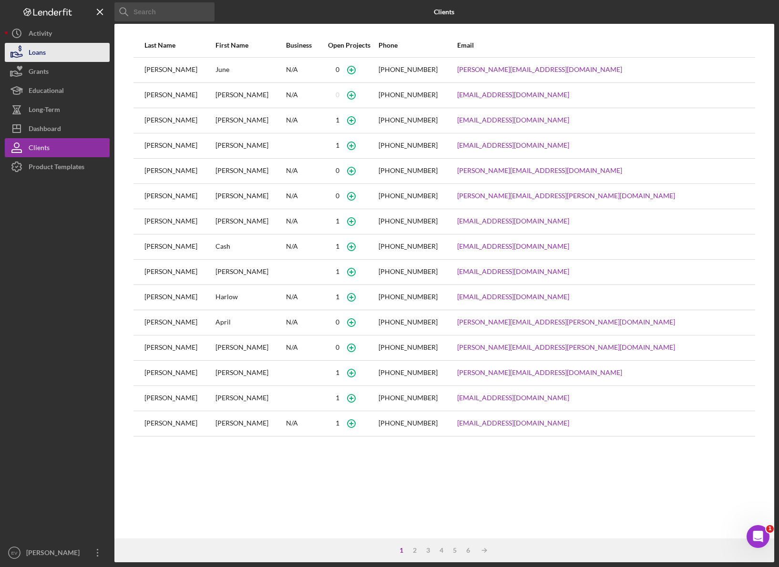
click at [46, 58] on button "Loans" at bounding box center [57, 52] width 105 height 19
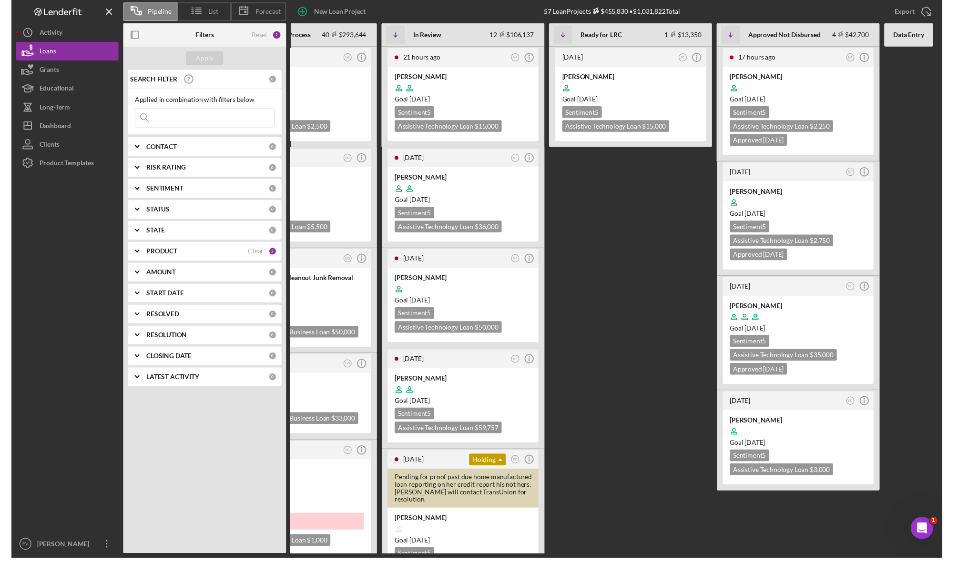
scroll to position [0, 54]
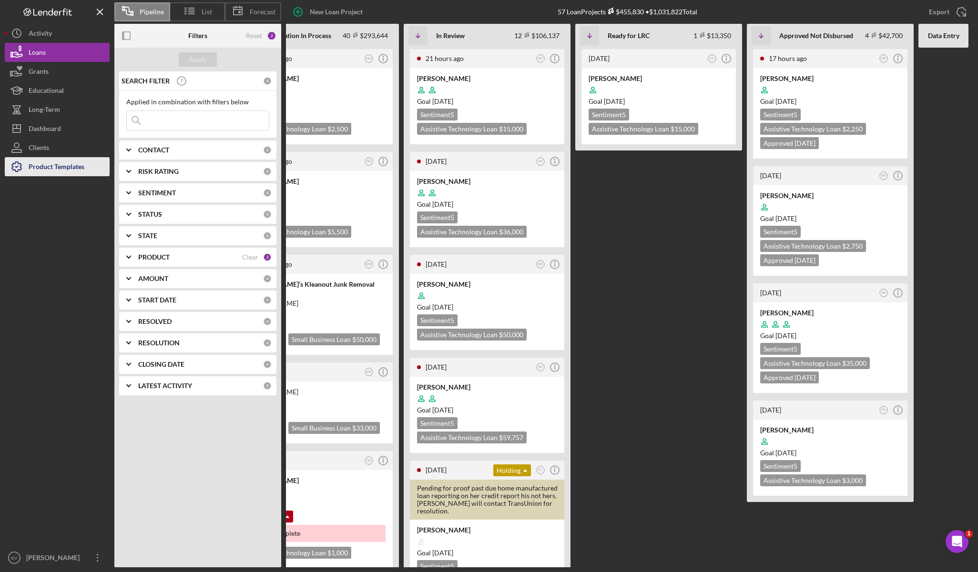
click at [44, 169] on div "Product Templates" at bounding box center [57, 167] width 56 height 21
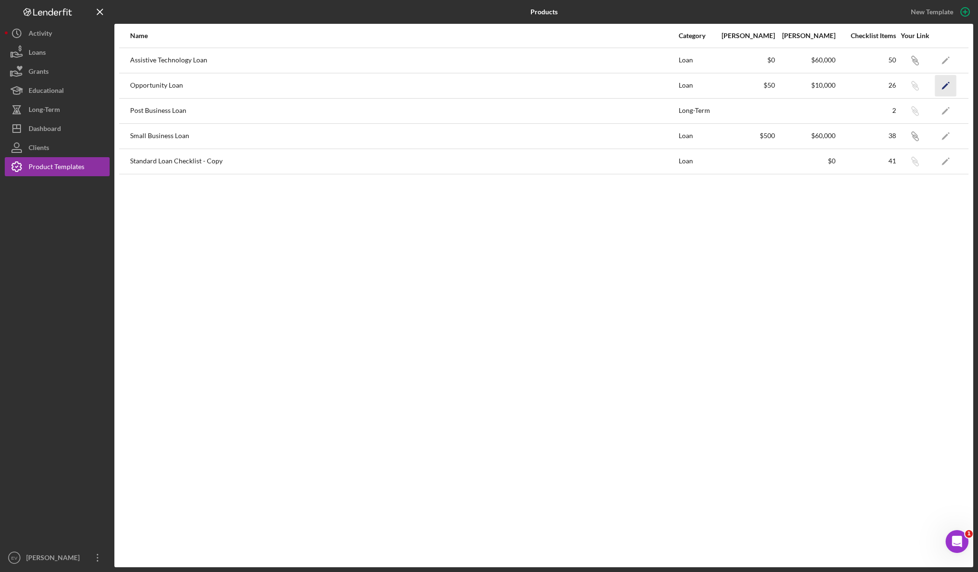
click at [669, 83] on icon "Icon/Edit" at bounding box center [945, 85] width 21 height 21
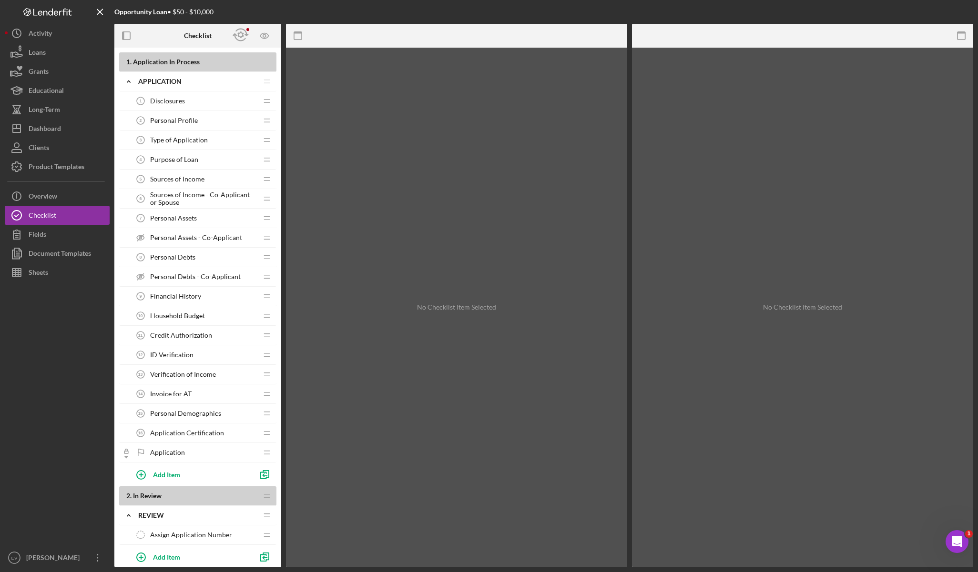
click at [190, 107] on div "Disclosures 1 Disclosures" at bounding box center [194, 100] width 126 height 19
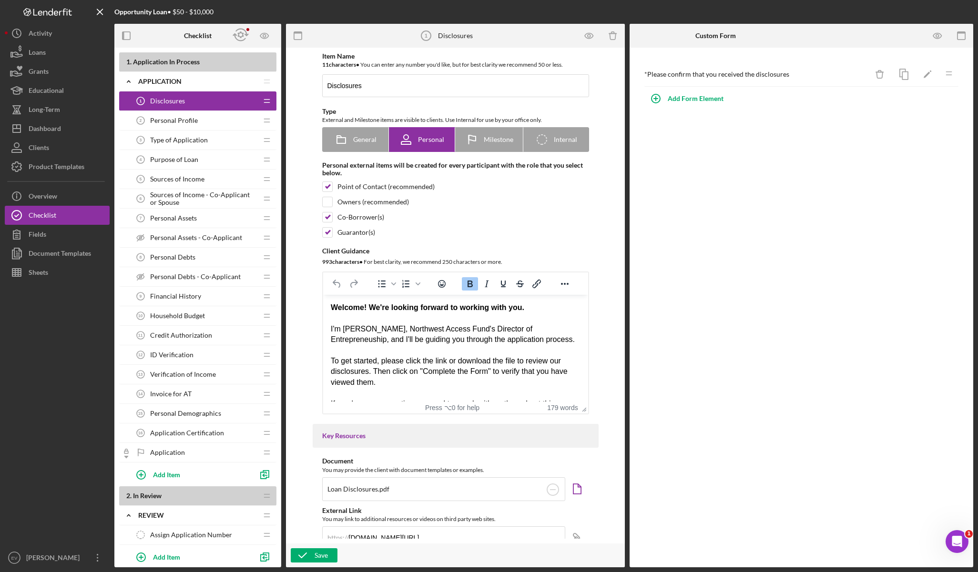
click at [188, 122] on span "Personal Profile" at bounding box center [174, 121] width 48 height 8
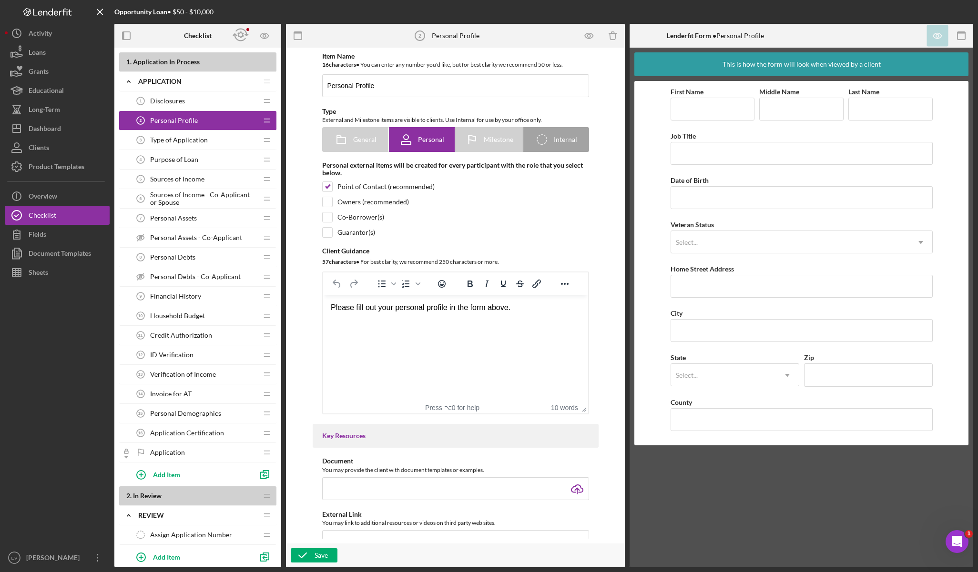
click at [171, 99] on span "Disclosures" at bounding box center [167, 101] width 35 height 8
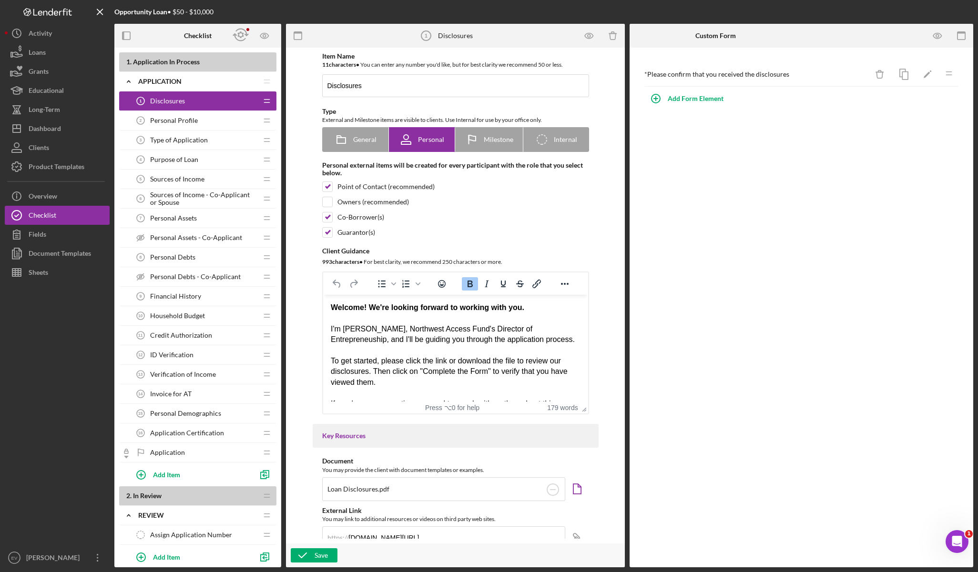
click at [202, 124] on div "Personal Profile 2 Personal Profile" at bounding box center [194, 120] width 126 height 19
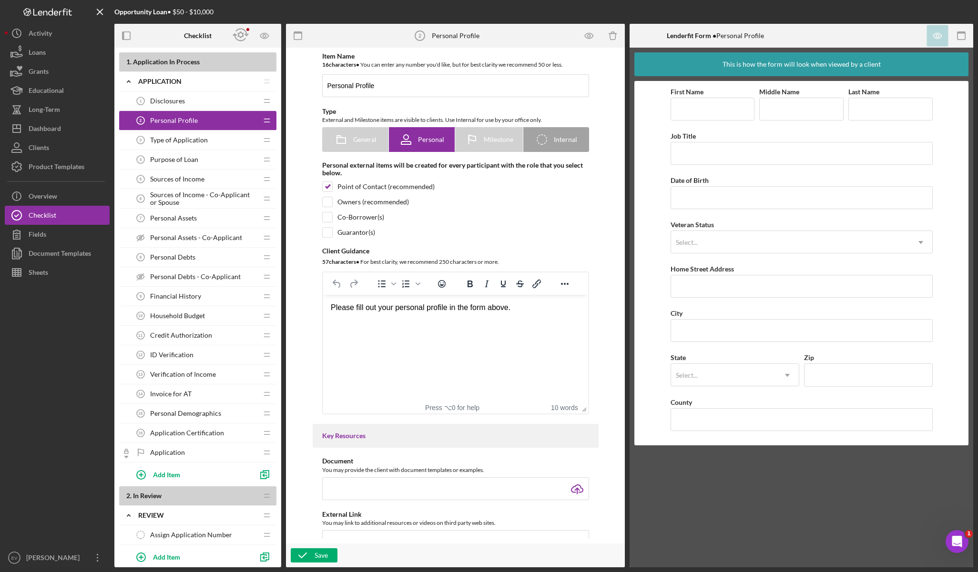
click at [198, 145] on div "Type of Application 3 Type of Application" at bounding box center [194, 140] width 126 height 19
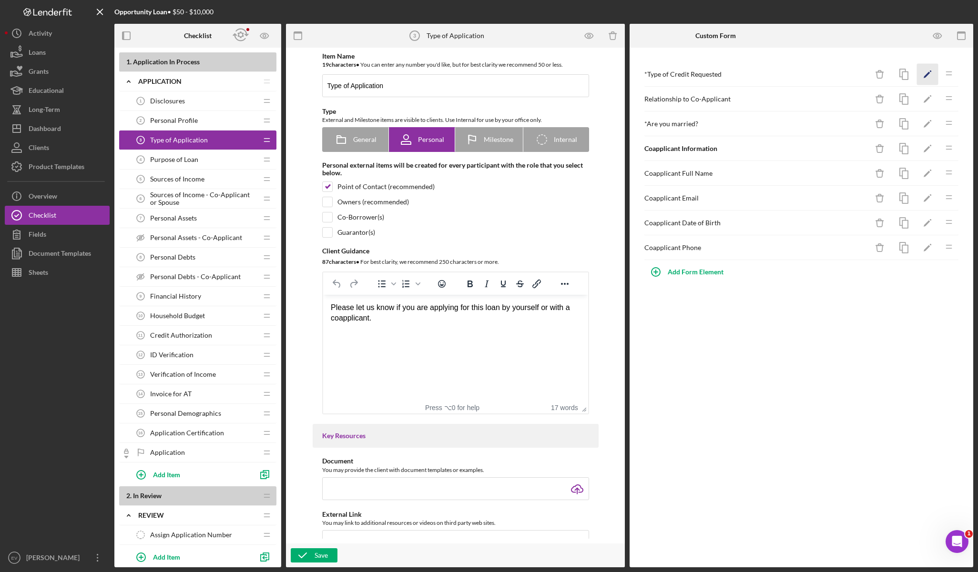
click at [669, 78] on polygon "button" at bounding box center [926, 75] width 7 height 7
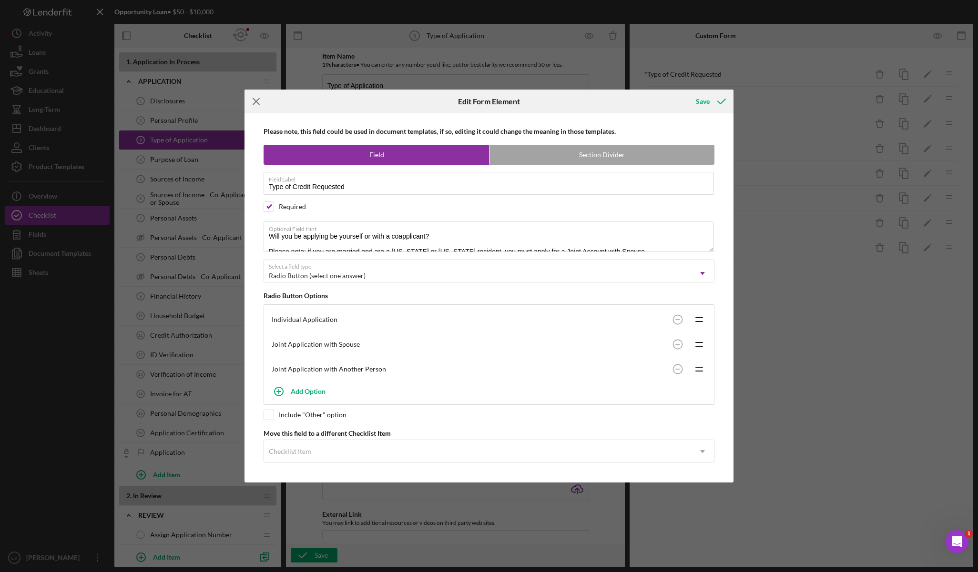
click at [257, 103] on line at bounding box center [256, 102] width 6 height 6
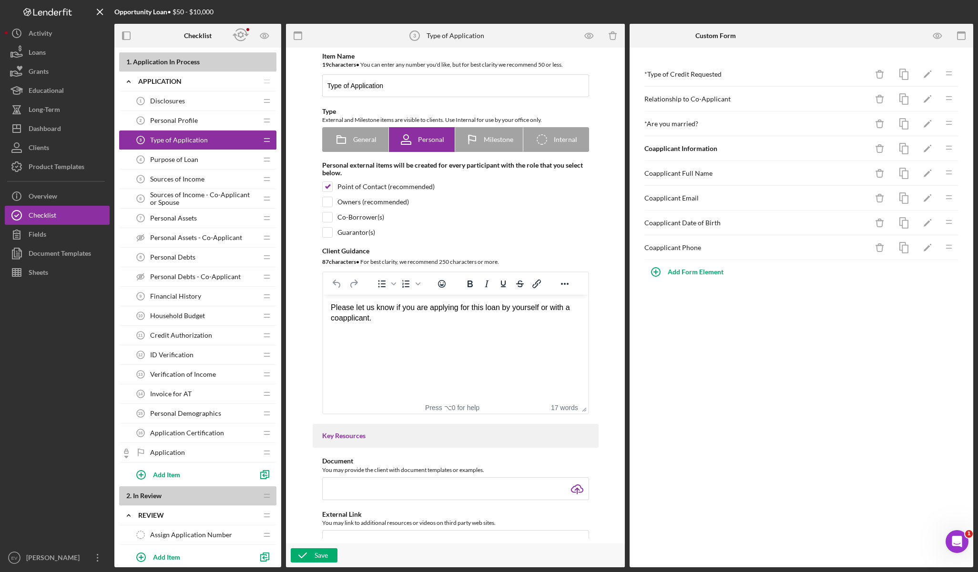
click at [192, 163] on span "Purpose of Loan" at bounding box center [174, 160] width 48 height 8
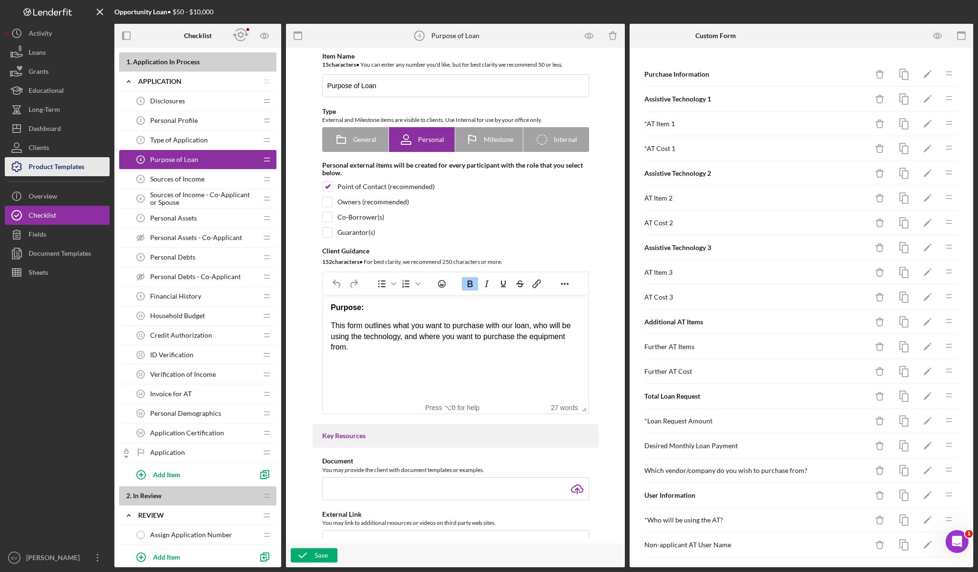
click at [59, 162] on div "Product Templates" at bounding box center [57, 167] width 56 height 21
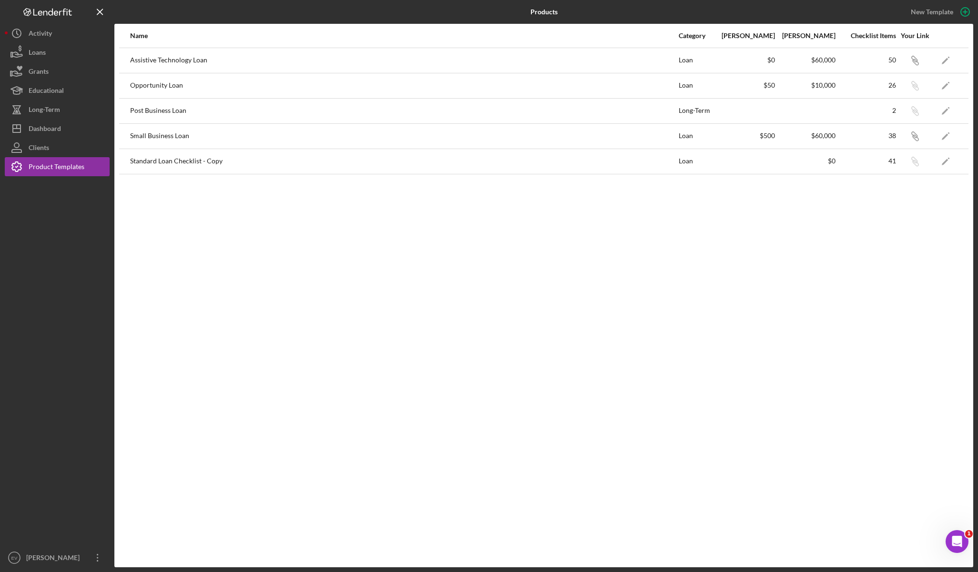
click at [170, 62] on div "Assistive Technology Loan" at bounding box center [403, 61] width 547 height 24
click at [669, 61] on link "Icon/Edit" at bounding box center [945, 61] width 24 height 24
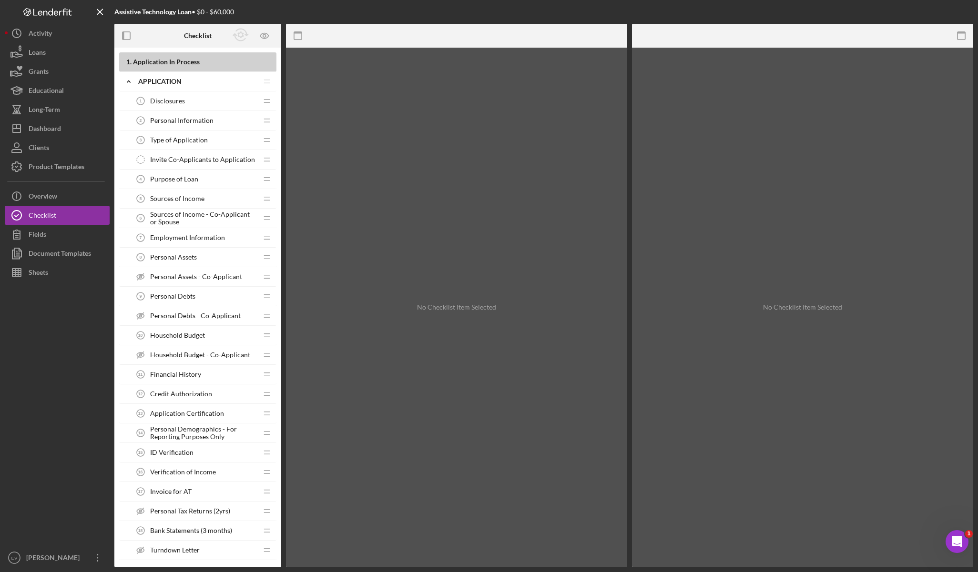
scroll to position [780, 0]
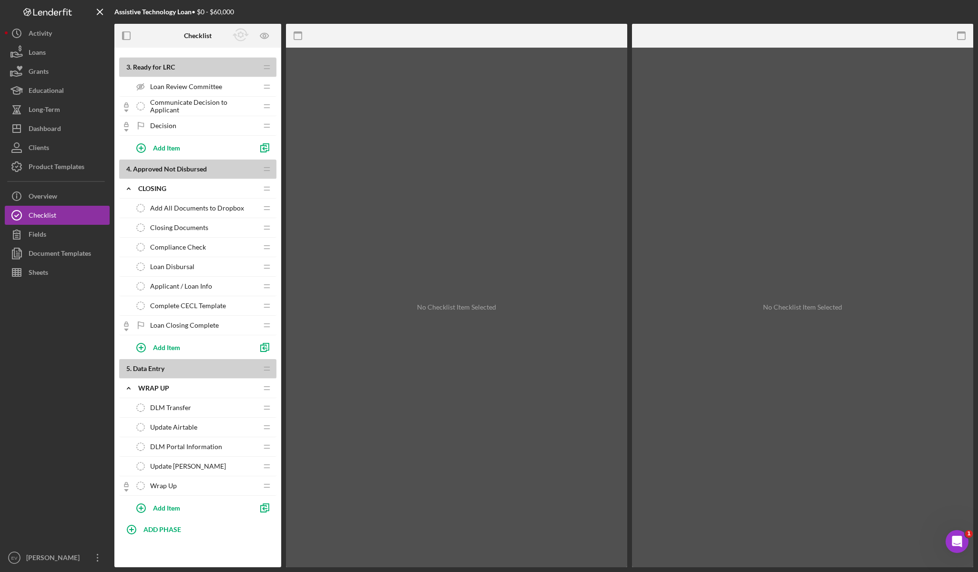
click at [215, 246] on div "Compliance Check Compliance Check" at bounding box center [194, 247] width 126 height 19
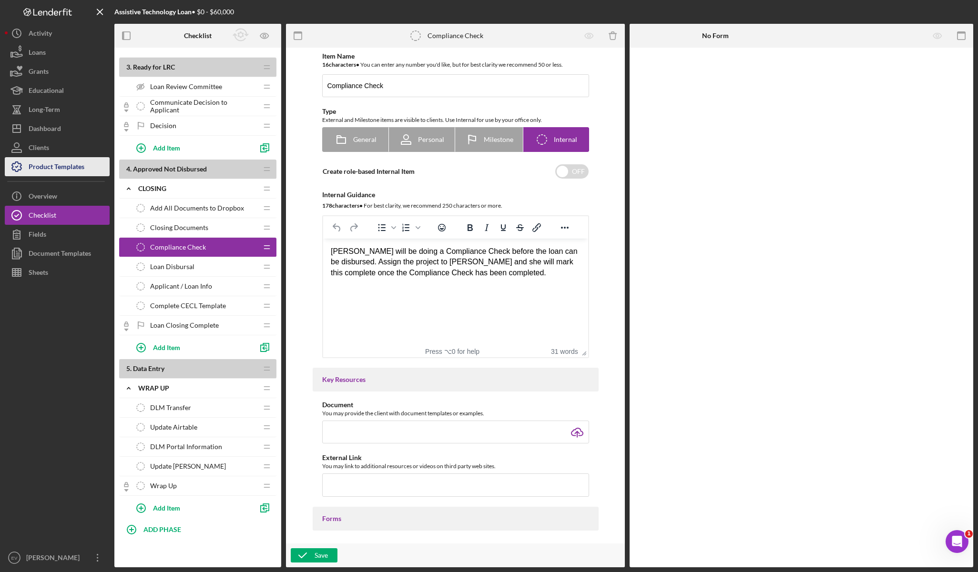
click at [56, 165] on div "Product Templates" at bounding box center [57, 167] width 56 height 21
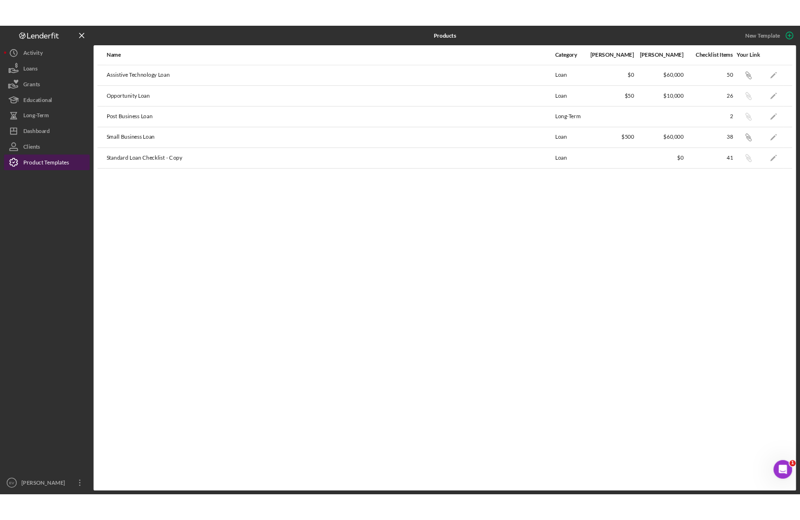
scroll to position [779, 0]
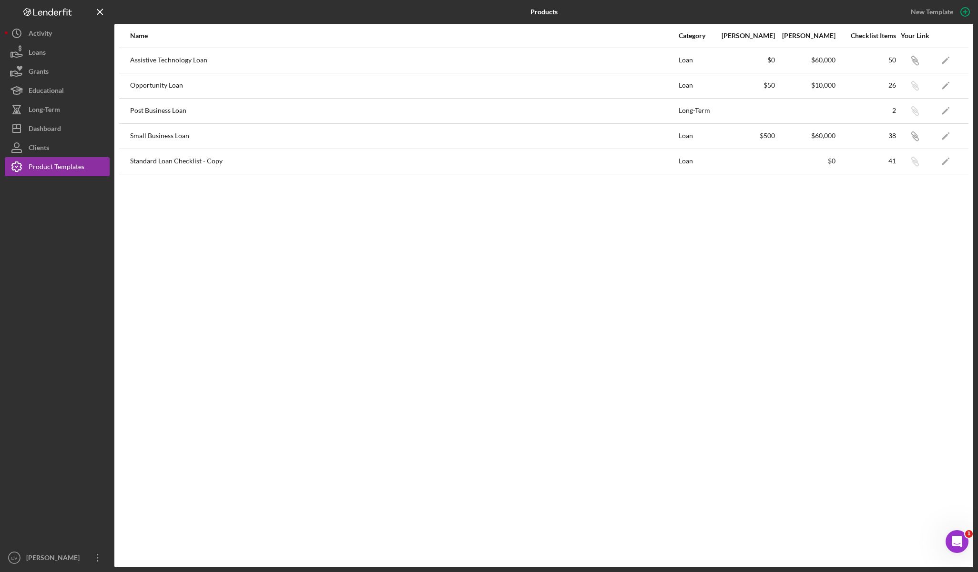
click at [327, 381] on div "Name Category Min Amount Max Amount Checklist Items Your Link Assistive Technol…" at bounding box center [543, 296] width 859 height 544
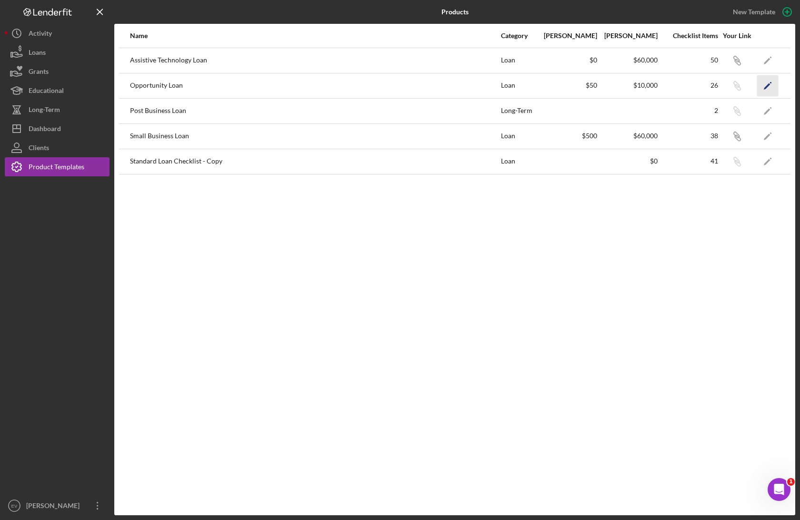
click at [669, 85] on icon "Icon/Edit" at bounding box center [768, 85] width 21 height 21
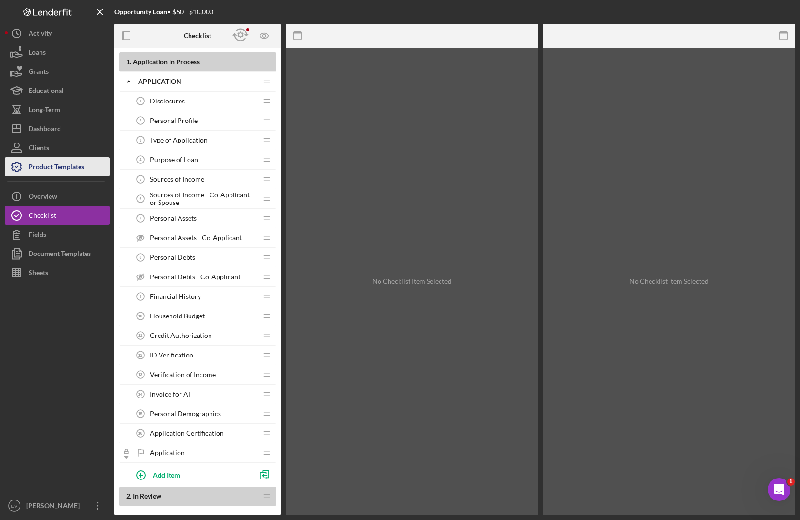
click at [53, 172] on div "Product Templates" at bounding box center [57, 167] width 56 height 21
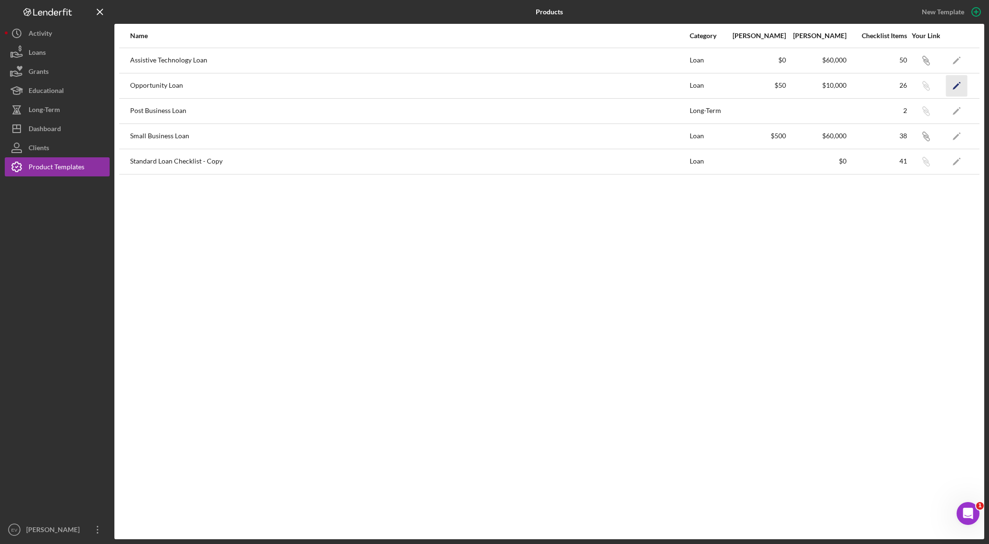
click at [669, 87] on icon "Icon/Edit" at bounding box center [956, 85] width 21 height 21
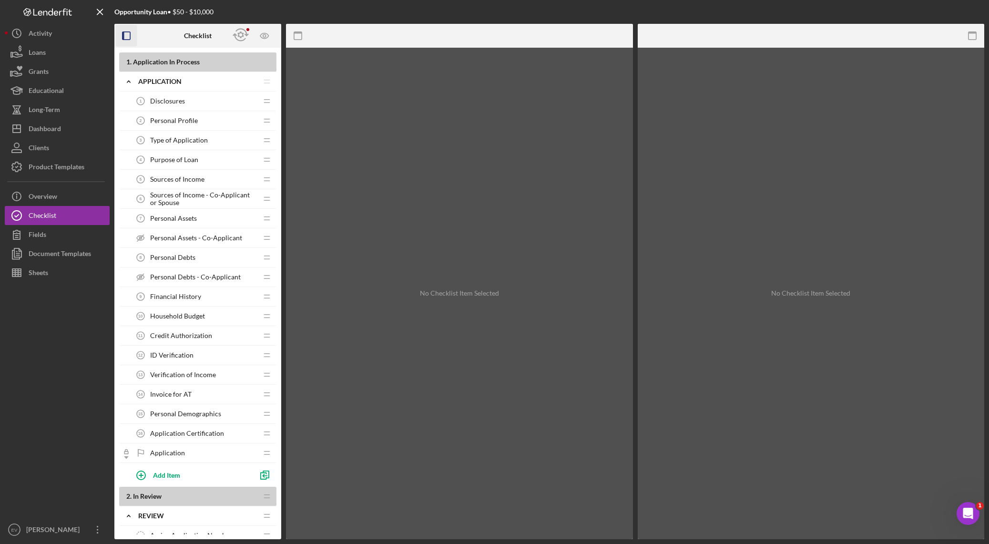
click at [120, 38] on icon "button" at bounding box center [126, 35] width 21 height 21
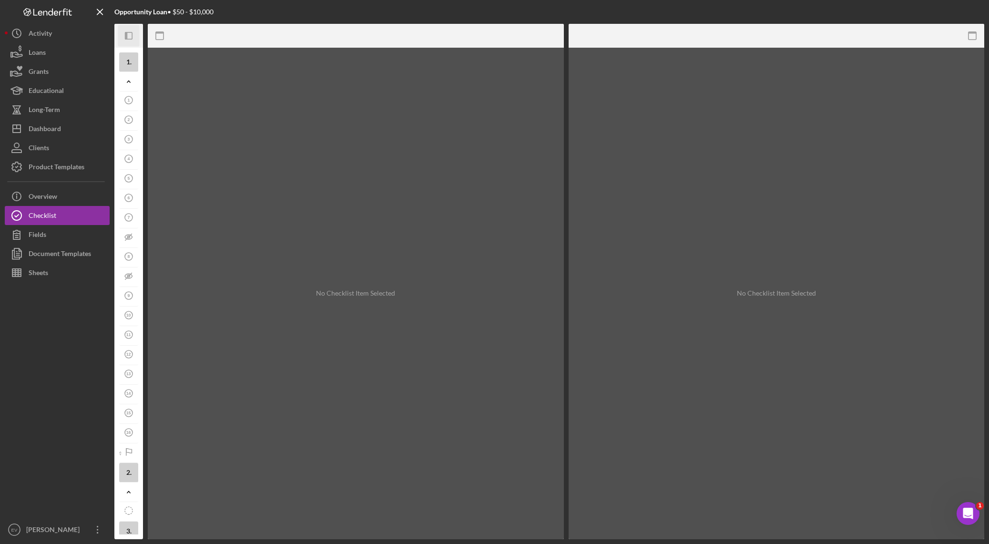
click at [123, 38] on icon "Icon/Panel Side Expand" at bounding box center [128, 35] width 21 height 21
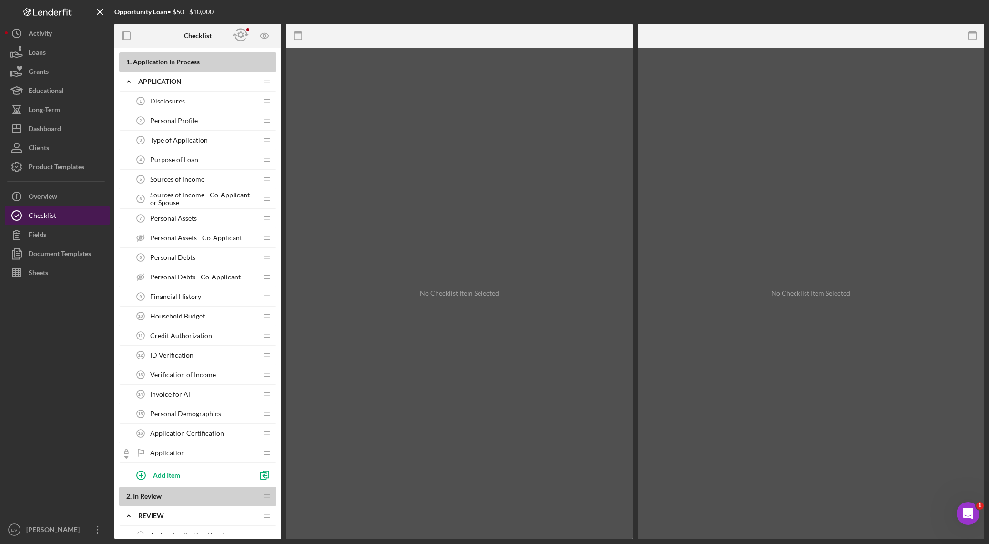
click at [67, 218] on button "Checklist" at bounding box center [57, 215] width 105 height 19
click at [69, 170] on div "Product Templates" at bounding box center [57, 167] width 56 height 21
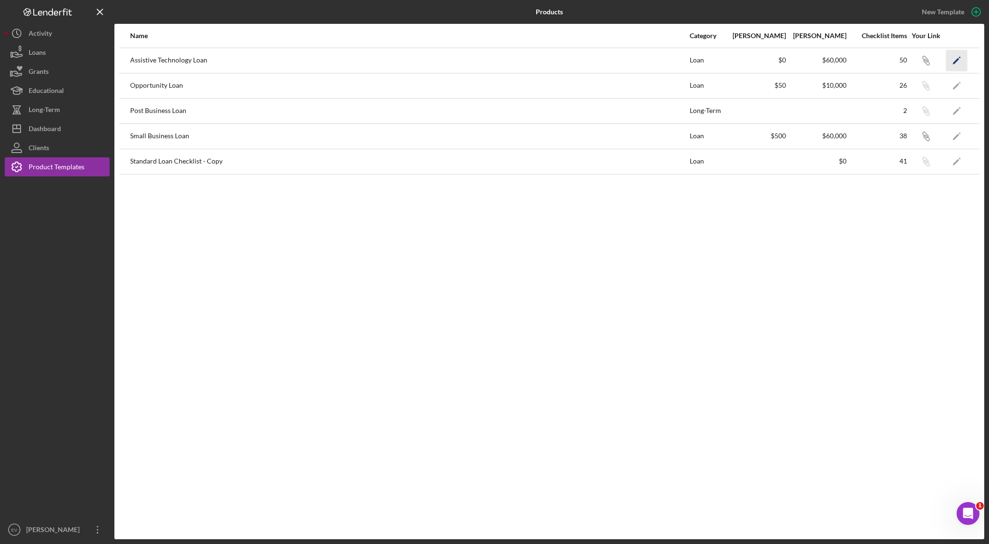
click at [669, 63] on icon "Icon/Edit" at bounding box center [956, 60] width 21 height 21
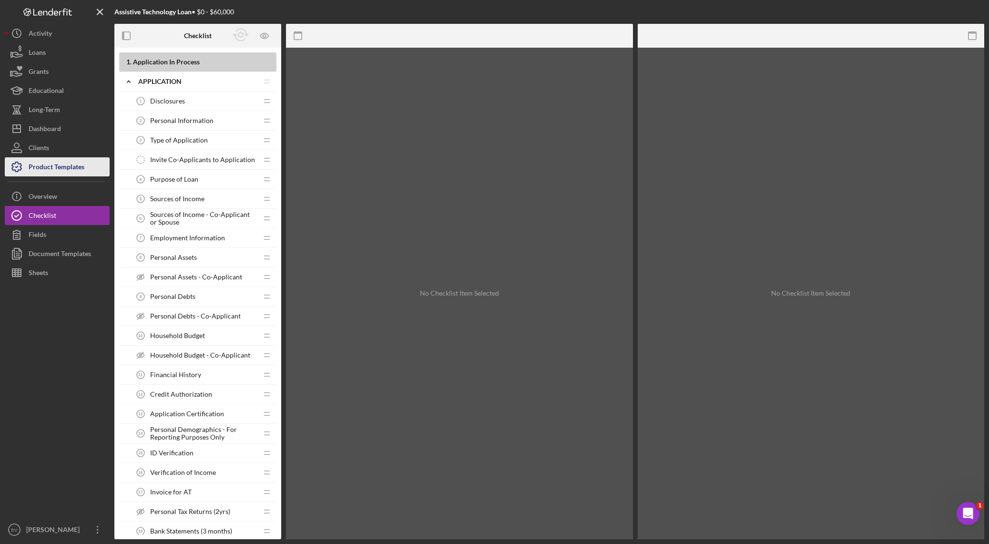
click at [64, 171] on div "Product Templates" at bounding box center [57, 167] width 56 height 21
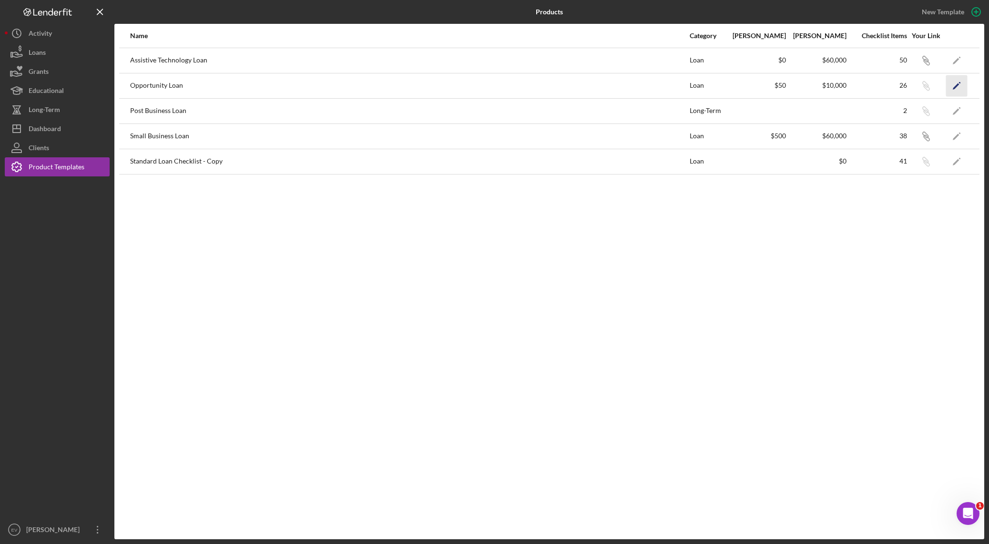
click at [669, 87] on icon "Icon/Edit" at bounding box center [956, 85] width 21 height 21
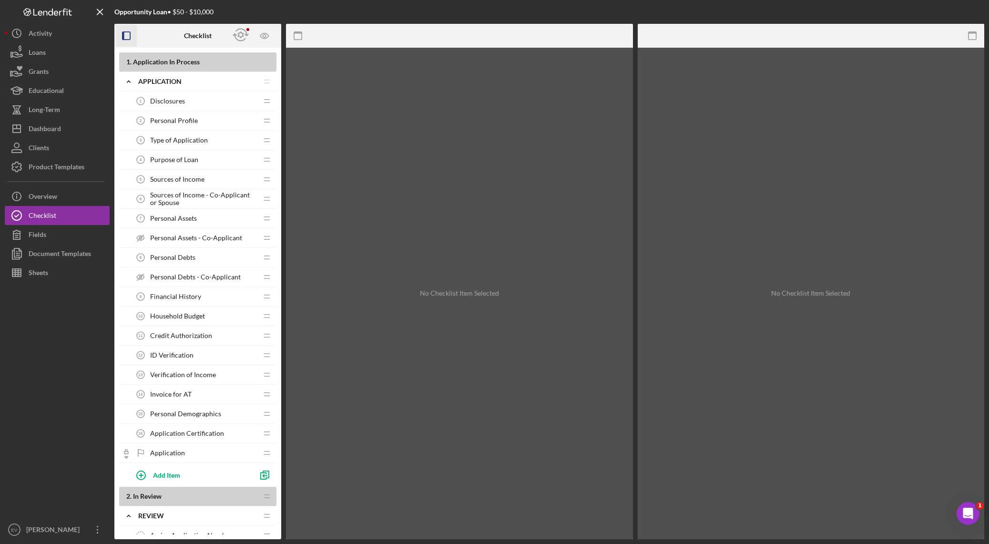
click at [119, 33] on icon "button" at bounding box center [126, 35] width 21 height 21
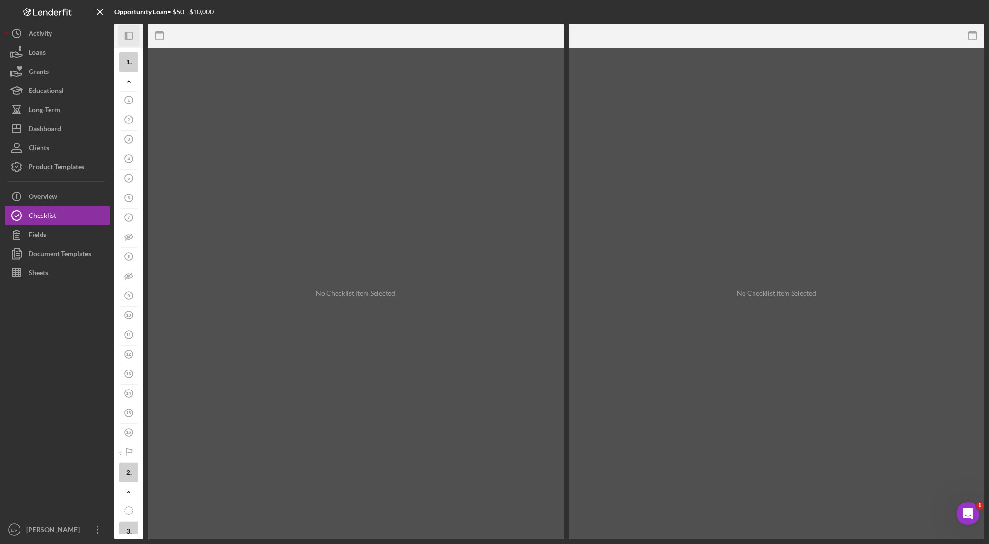
click at [121, 32] on icon "Icon/Panel Side Expand" at bounding box center [128, 35] width 21 height 21
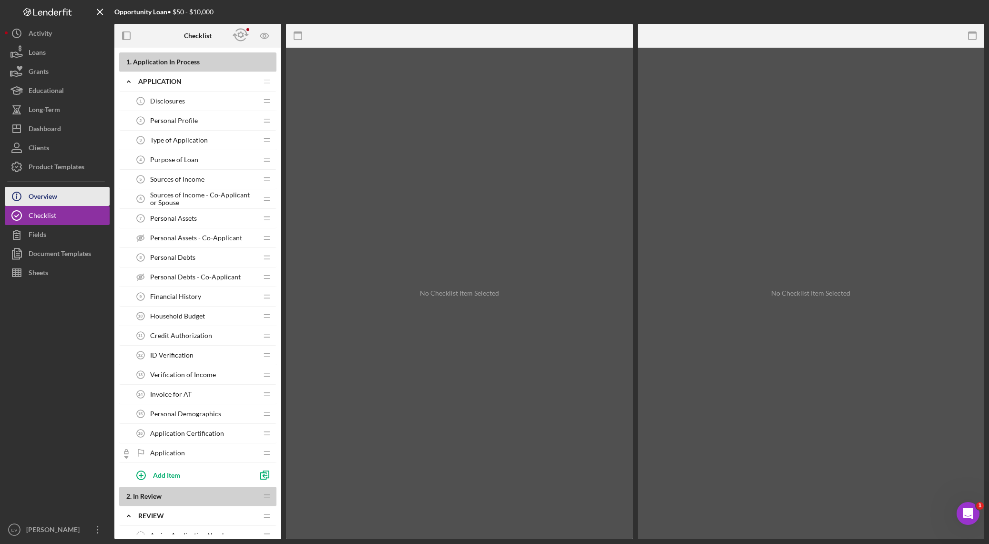
click at [63, 201] on button "Icon/Info Overview" at bounding box center [57, 196] width 105 height 19
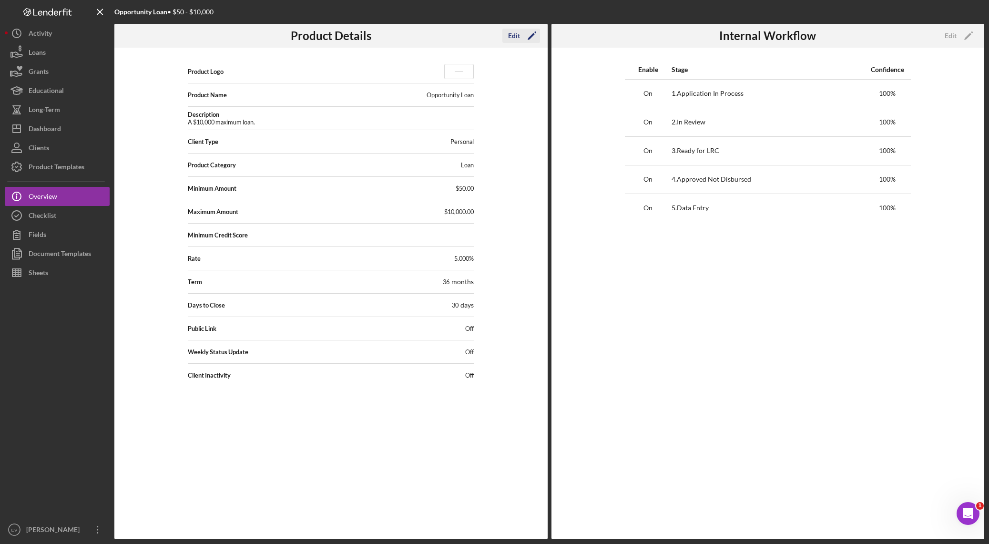
click at [515, 40] on div "Edit" at bounding box center [514, 36] width 12 height 14
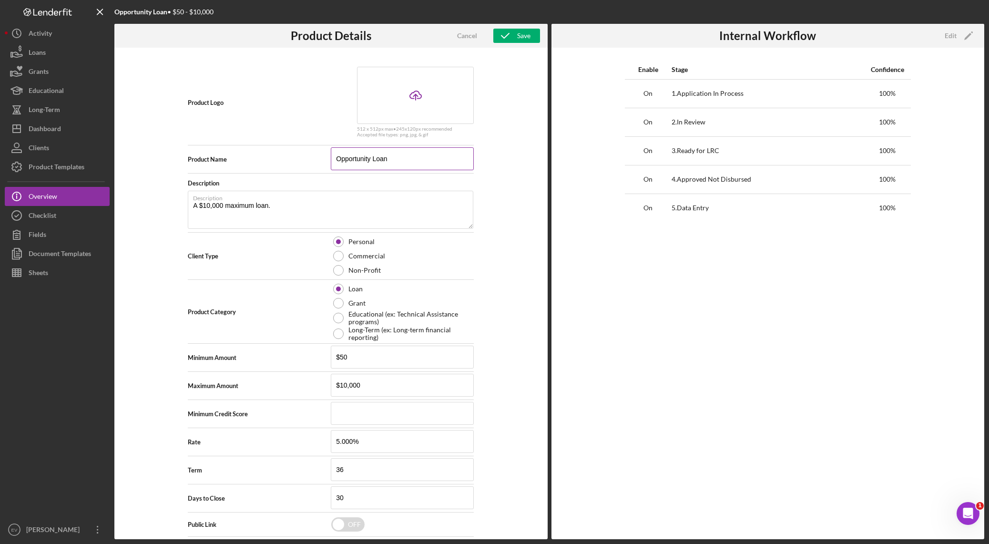
click at [354, 160] on input "Opportunity Loan" at bounding box center [402, 158] width 143 height 23
type input "Test"
click at [530, 38] on button "Save" at bounding box center [516, 36] width 47 height 14
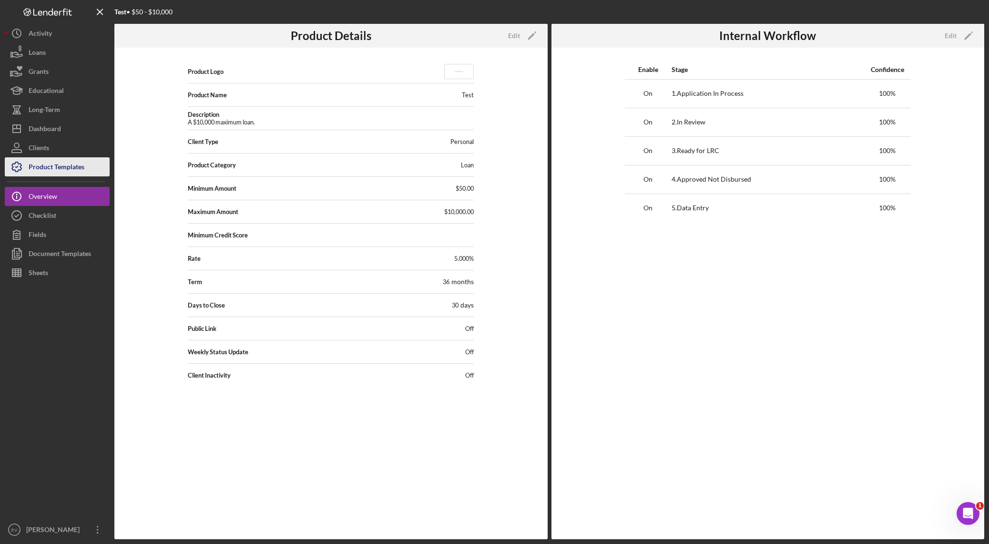
click at [62, 167] on div "Product Templates" at bounding box center [57, 167] width 56 height 21
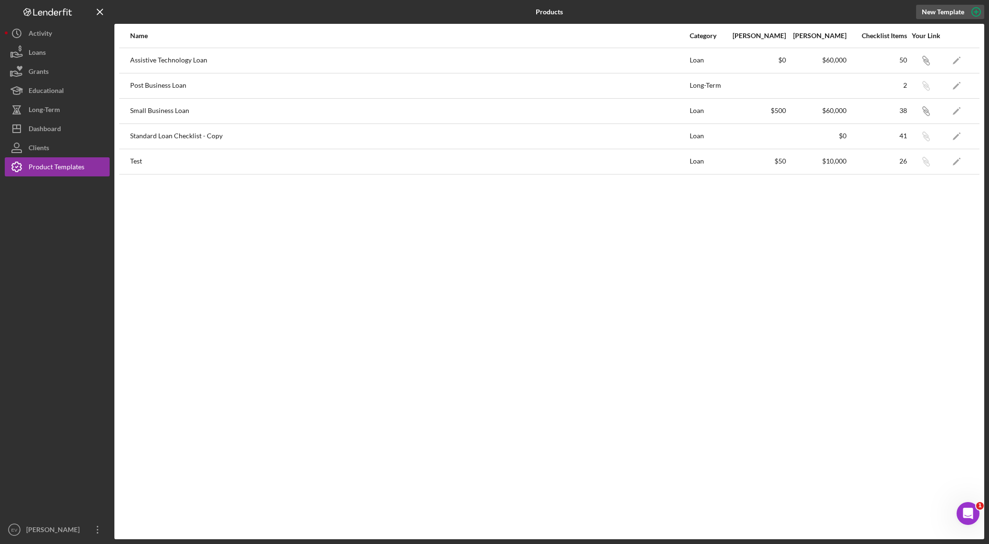
click at [669, 11] on div "New Template" at bounding box center [942, 12] width 42 height 14
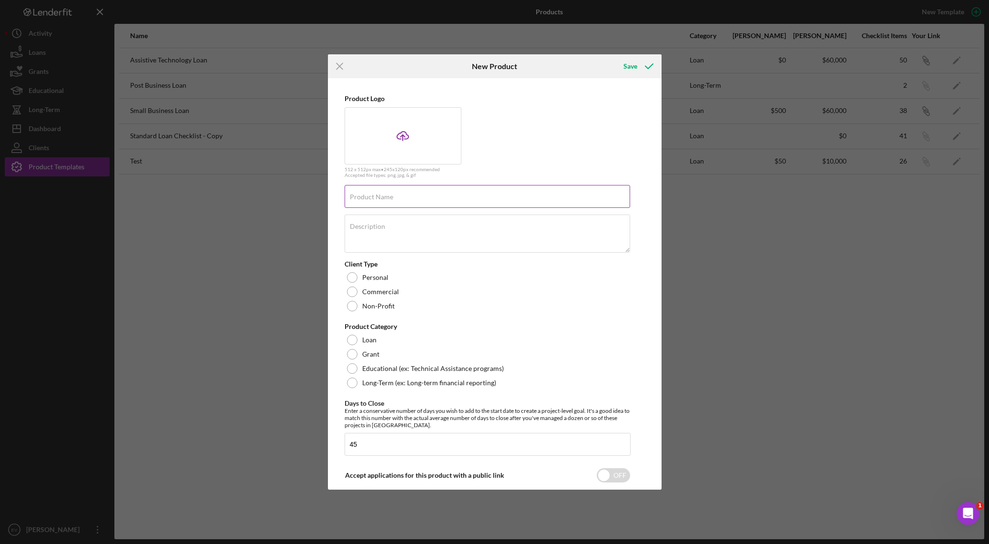
click at [400, 207] on input "Product Name" at bounding box center [486, 196] width 285 height 23
type input "Opportunity Loan"
type textarea "A loan to meet one-time expenses and"
click at [395, 229] on textarea "A loan to meet one-time expenses and" at bounding box center [486, 233] width 285 height 38
drag, startPoint x: 395, startPoint y: 229, endPoint x: 493, endPoint y: 229, distance: 97.7
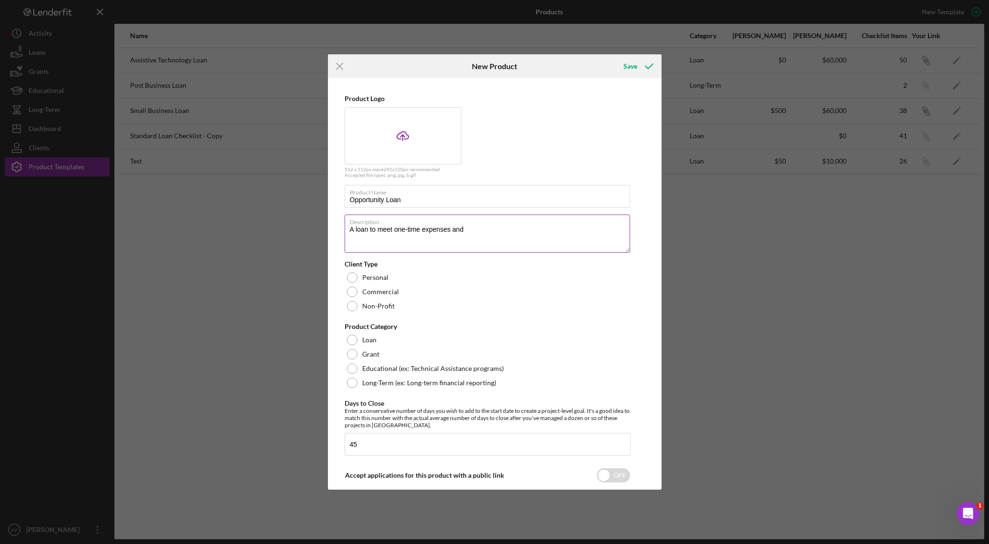
click at [493, 229] on textarea "A loan to meet one-time expenses and" at bounding box center [486, 233] width 285 height 38
click at [481, 236] on textarea "A loan to meet one-time expenses and" at bounding box center [486, 233] width 285 height 38
click at [481, 235] on textarea "A loan to meet one-time expenses and" at bounding box center [486, 233] width 285 height 38
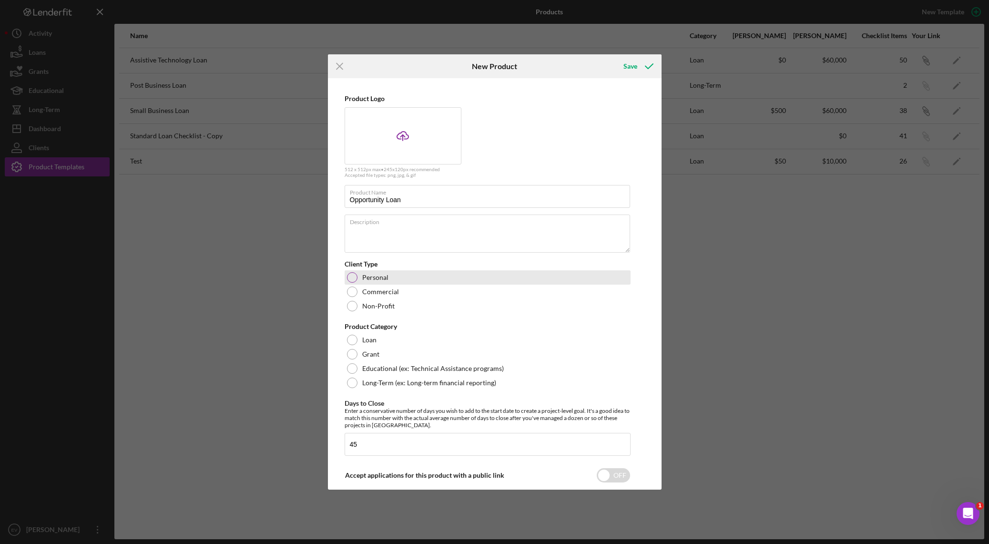
click at [372, 275] on label "Personal" at bounding box center [375, 277] width 26 height 8
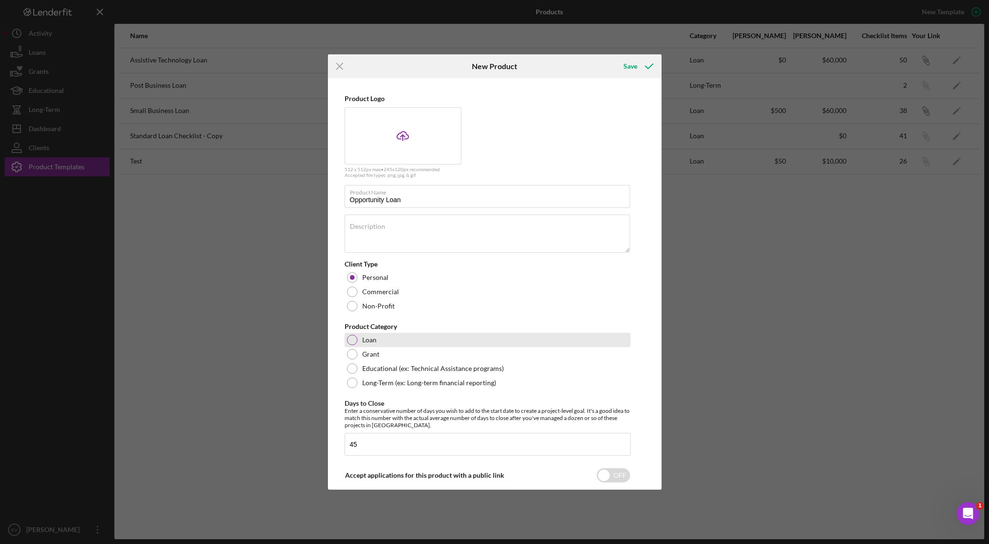
click at [368, 342] on label "Loan" at bounding box center [369, 340] width 14 height 8
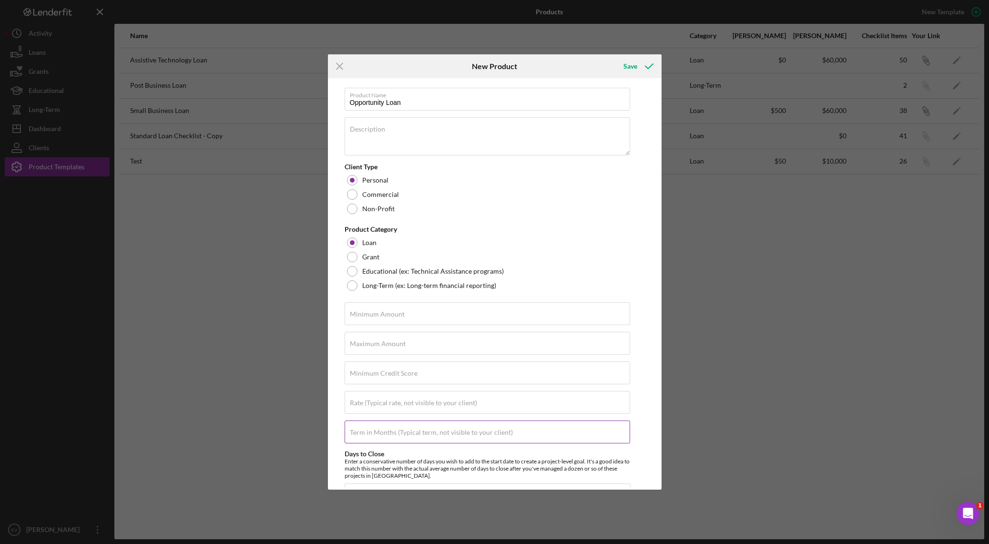
scroll to position [146, 0]
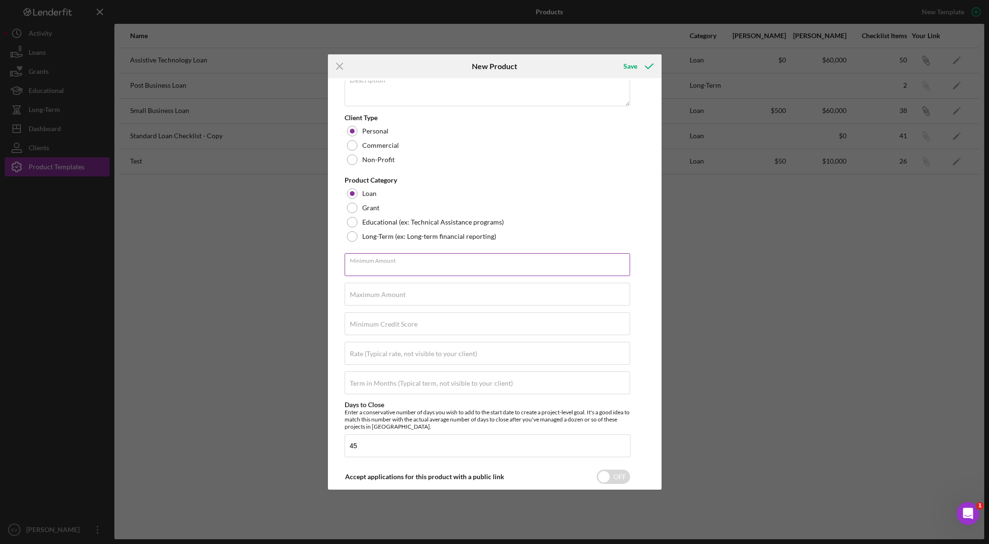
click at [414, 264] on input "Minimum Amount" at bounding box center [486, 264] width 285 height 23
type input "$50"
type input "$10,000"
click at [423, 357] on input "Rate (Typical rate, not visible to your client)" at bounding box center [486, 353] width 285 height 23
type input "5.000%"
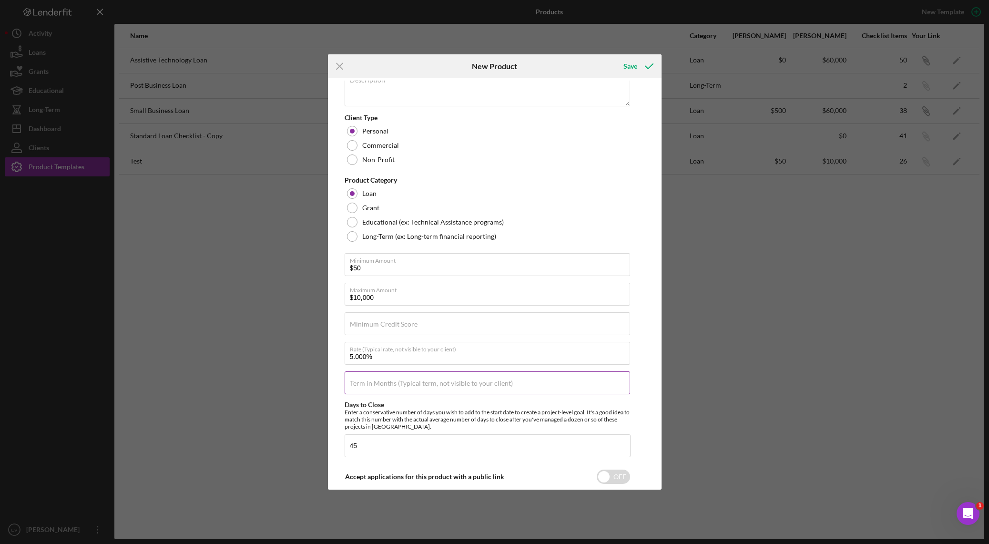
click at [489, 381] on label "Term in Months (Typical term, not visible to your client)" at bounding box center [431, 383] width 163 height 8
click at [489, 381] on input "Term in Months (Typical term, not visible to your client)" at bounding box center [486, 382] width 285 height 23
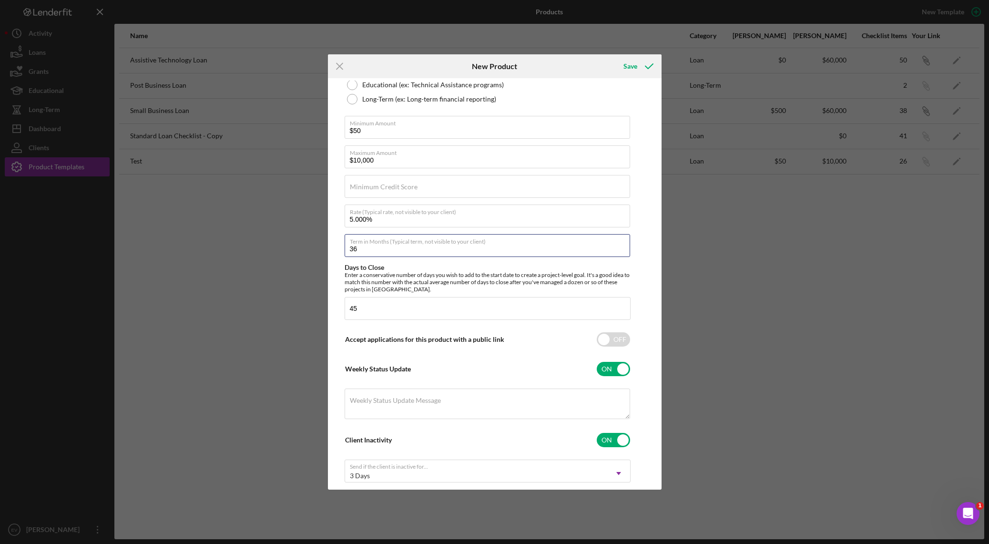
scroll to position [336, 0]
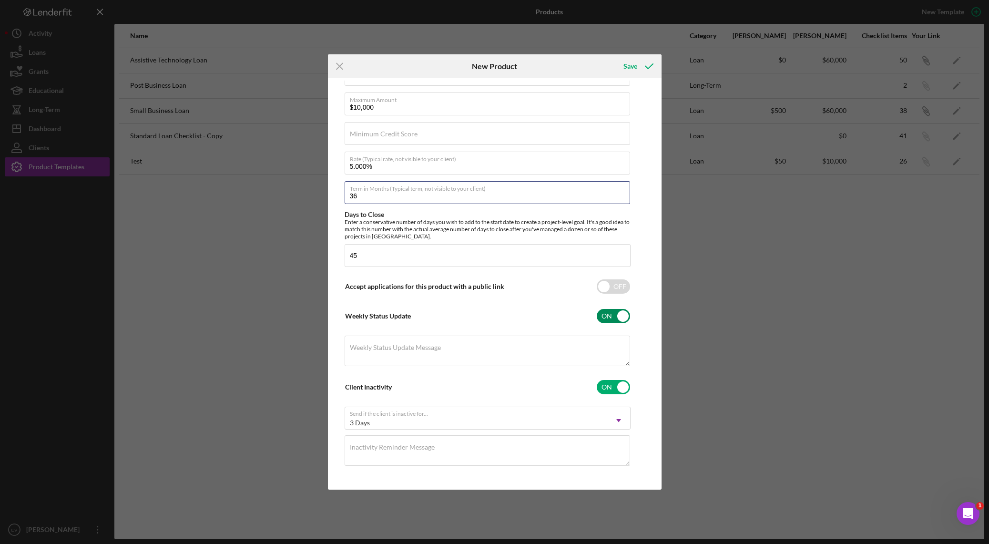
type input "36"
click at [624, 314] on input "checkbox" at bounding box center [613, 316] width 33 height 14
checkbox input "false"
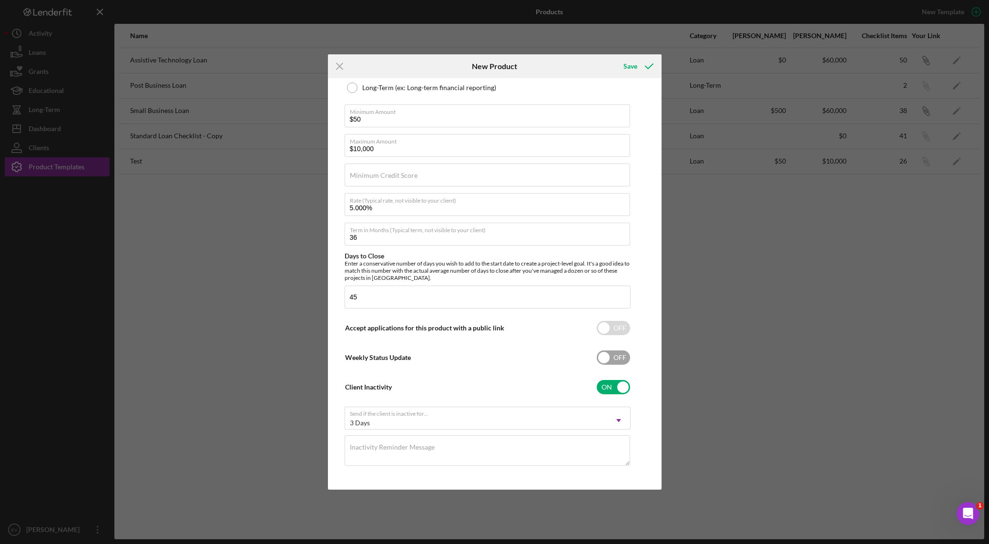
scroll to position [295, 0]
click at [642, 57] on icon "submit" at bounding box center [649, 66] width 24 height 24
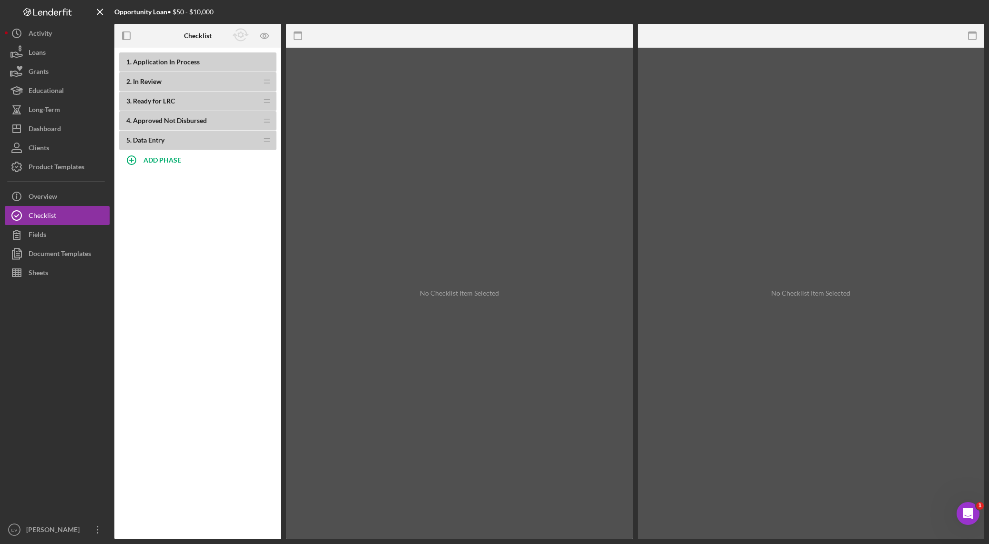
click at [191, 66] on div "1 . Application In Process" at bounding box center [197, 62] width 157 height 20
click at [126, 36] on icon "button" at bounding box center [126, 35] width 21 height 21
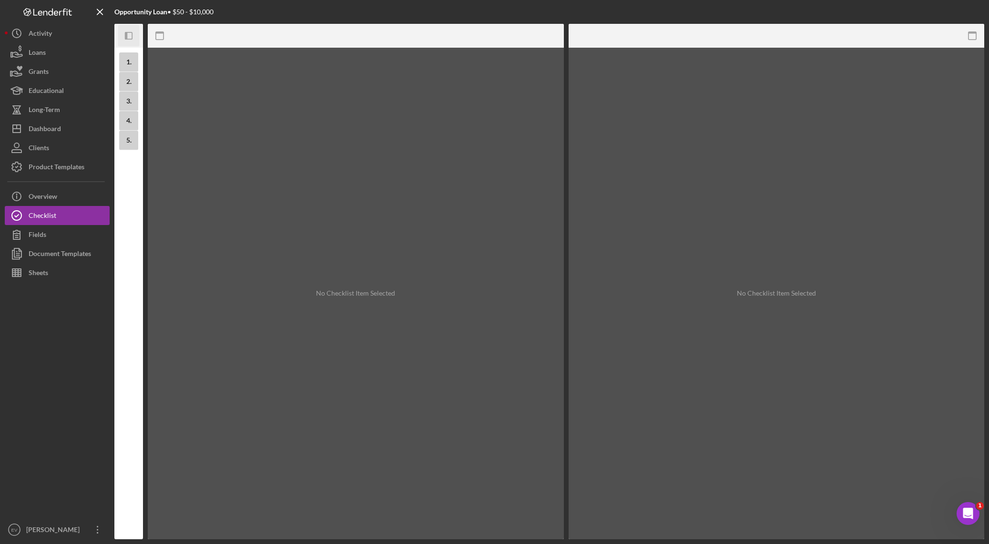
click at [132, 35] on rect "button" at bounding box center [128, 35] width 7 height 7
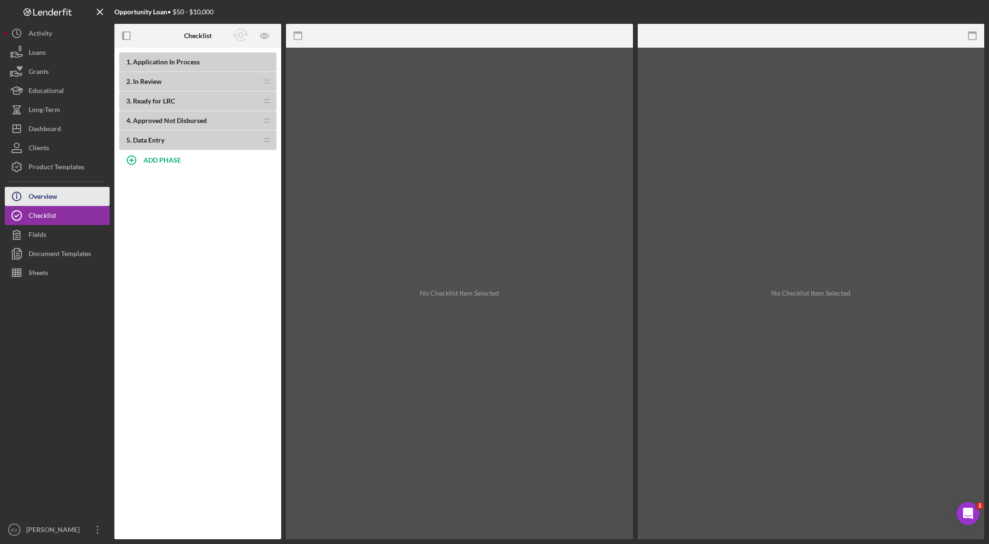
click at [75, 194] on button "Icon/Info Overview" at bounding box center [57, 196] width 105 height 19
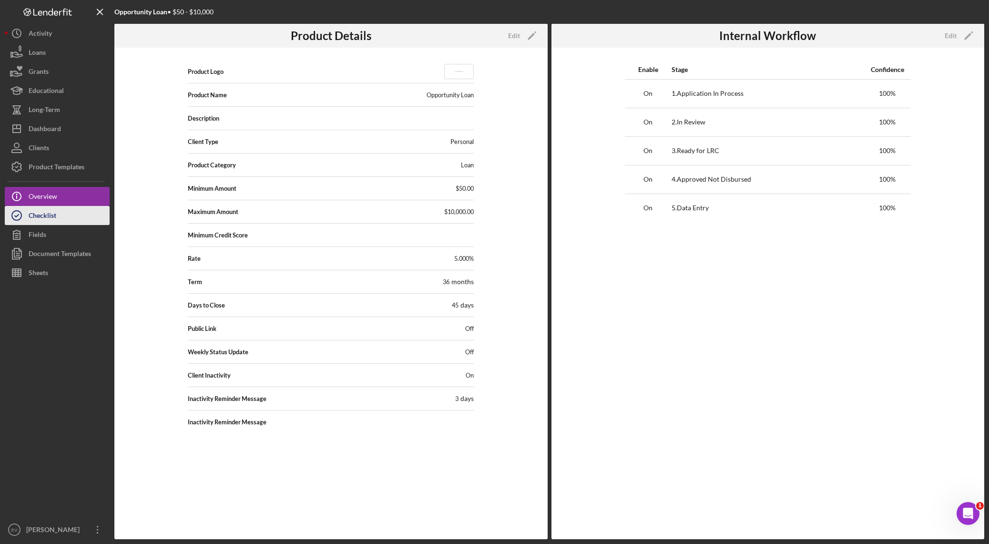
click at [47, 213] on div "Checklist" at bounding box center [43, 216] width 28 height 21
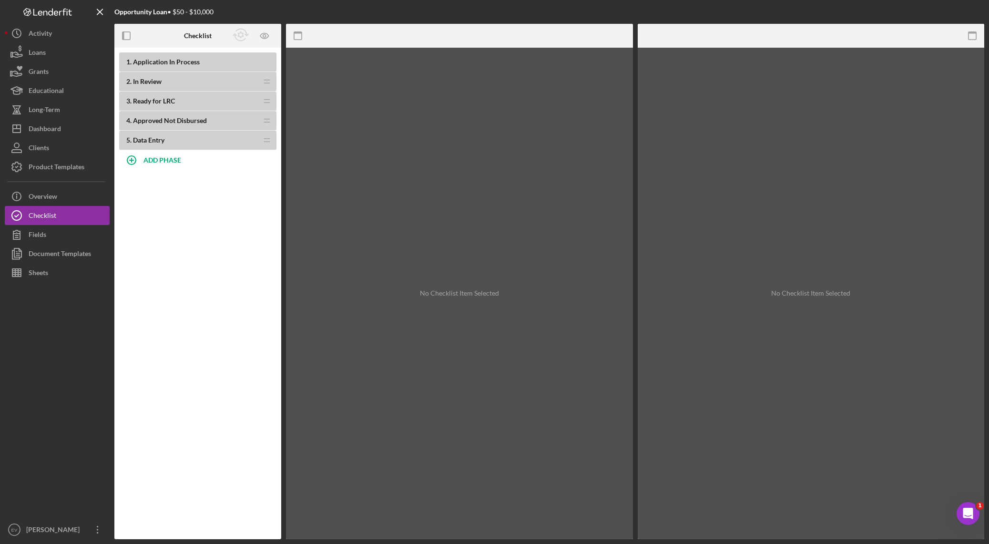
click at [181, 65] on span "Application In Process" at bounding box center [166, 62] width 67 height 8
click at [124, 33] on icon "button" at bounding box center [126, 35] width 21 height 21
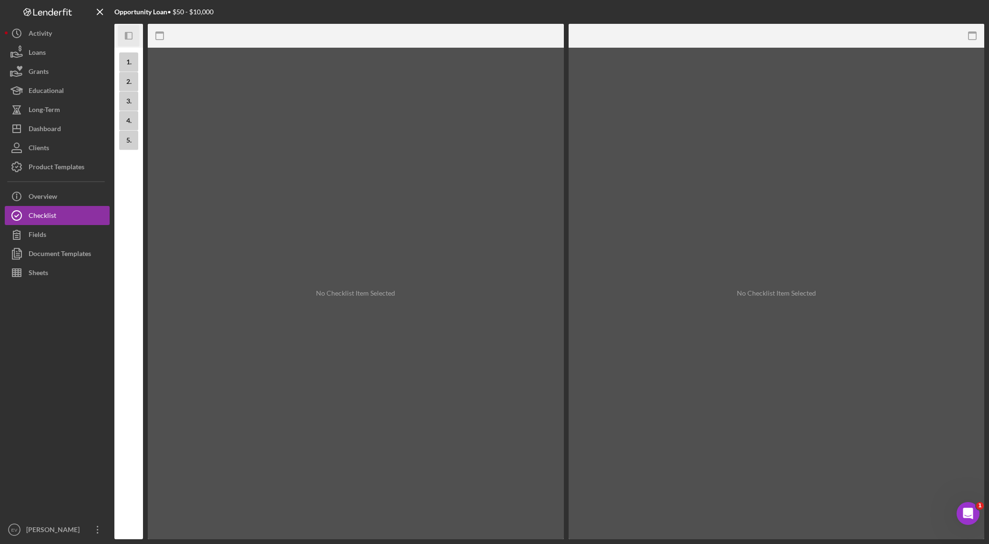
click at [123, 34] on icon "Icon/Panel Side Expand" at bounding box center [128, 35] width 21 height 21
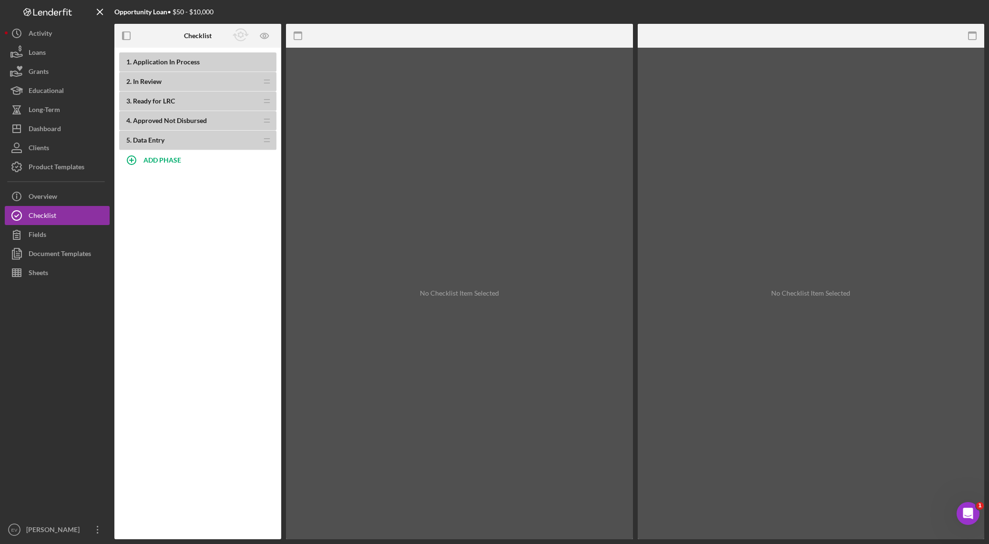
click at [165, 63] on span "Application In Process" at bounding box center [166, 62] width 67 height 8
click at [144, 164] on button "ADD PHASE" at bounding box center [197, 159] width 157 height 19
click at [163, 165] on input "Phase Title" at bounding box center [197, 166] width 157 height 23
click at [148, 210] on div "1 . Application In Process 2 . In Review Icon/Drag 3 . Ready for LRC Icon/Drag …" at bounding box center [197, 293] width 167 height 491
click at [149, 162] on b "ADD PHASE" at bounding box center [162, 160] width 38 height 8
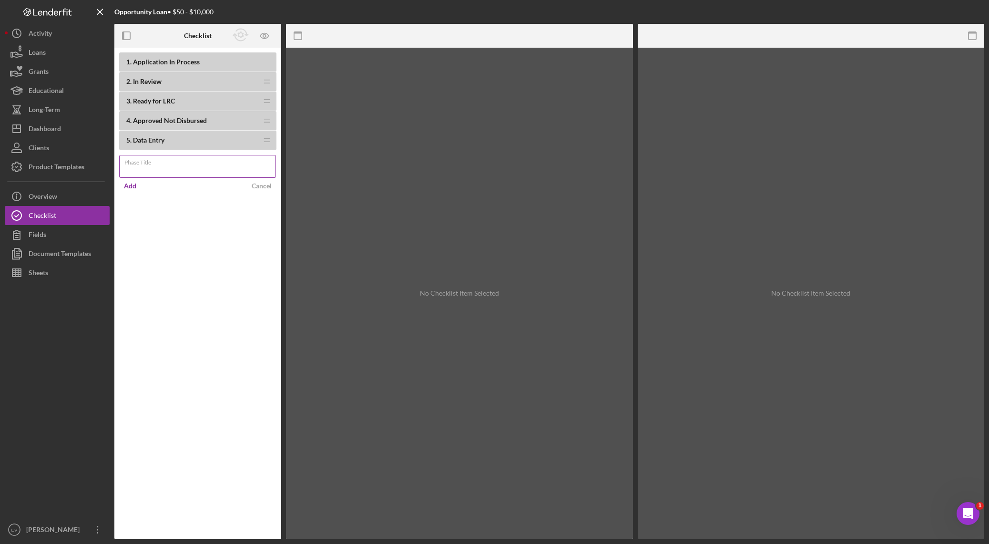
click at [132, 167] on input "Phase Title" at bounding box center [197, 166] width 157 height 23
click at [126, 186] on div "Add" at bounding box center [130, 186] width 12 height 14
click at [140, 166] on input "Phase Title" at bounding box center [197, 166] width 157 height 23
click at [148, 171] on input "Phase Title" at bounding box center [197, 166] width 157 height 23
click at [157, 235] on div "1 . Application In Process 2 . In Review Icon/Drag 3 . Ready for LRC Icon/Drag …" at bounding box center [197, 293] width 167 height 491
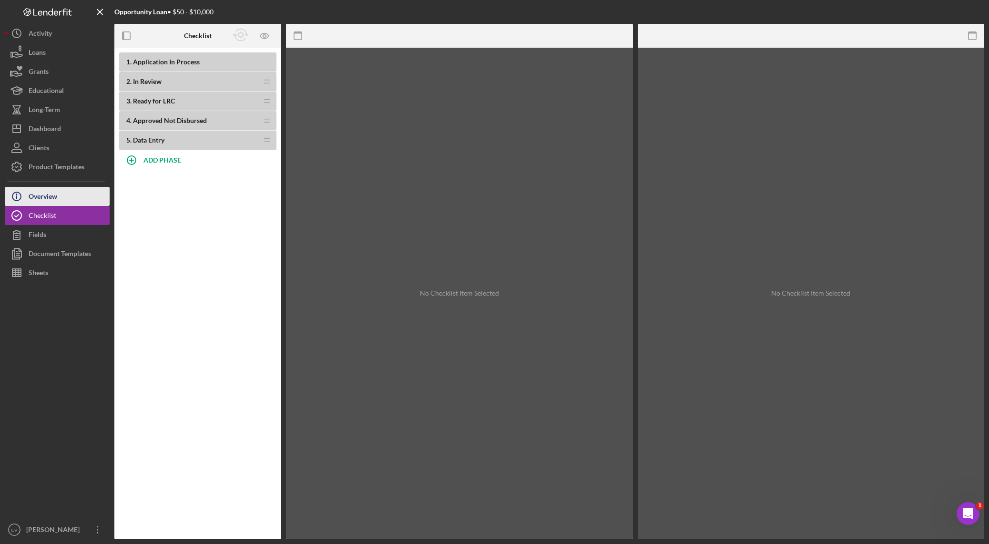
click at [65, 196] on button "Icon/Info Overview" at bounding box center [57, 196] width 105 height 19
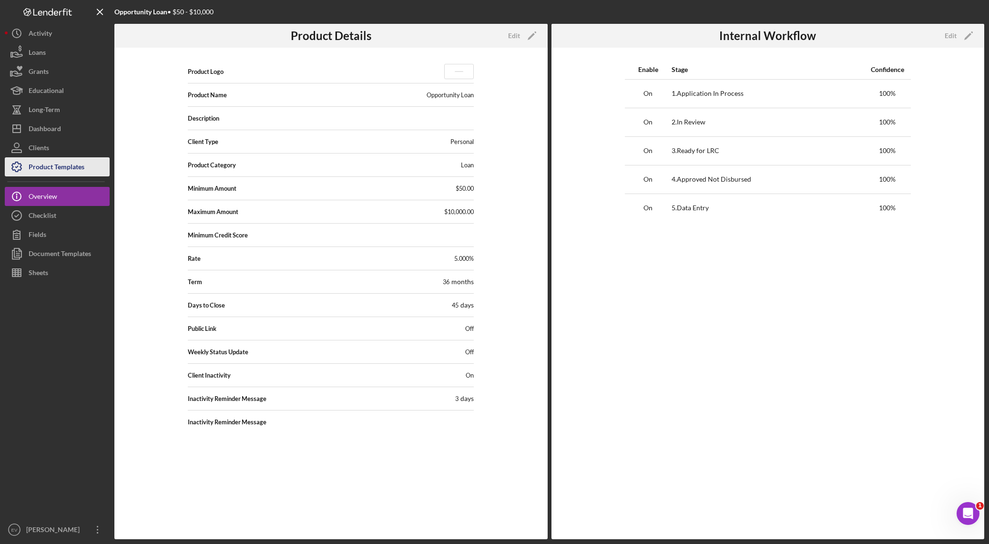
click at [57, 165] on div "Product Templates" at bounding box center [57, 167] width 56 height 21
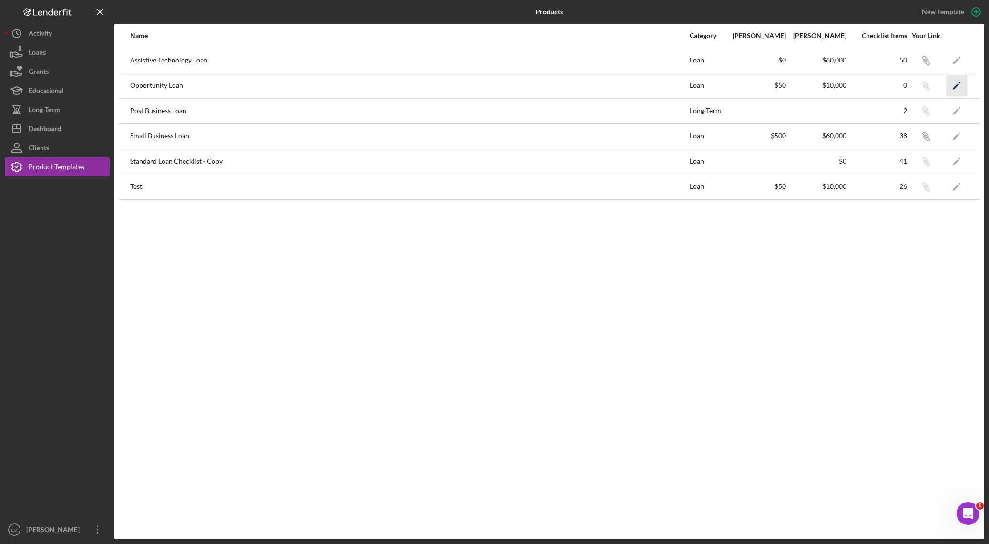
click at [669, 87] on icon "Icon/Edit" at bounding box center [956, 85] width 21 height 21
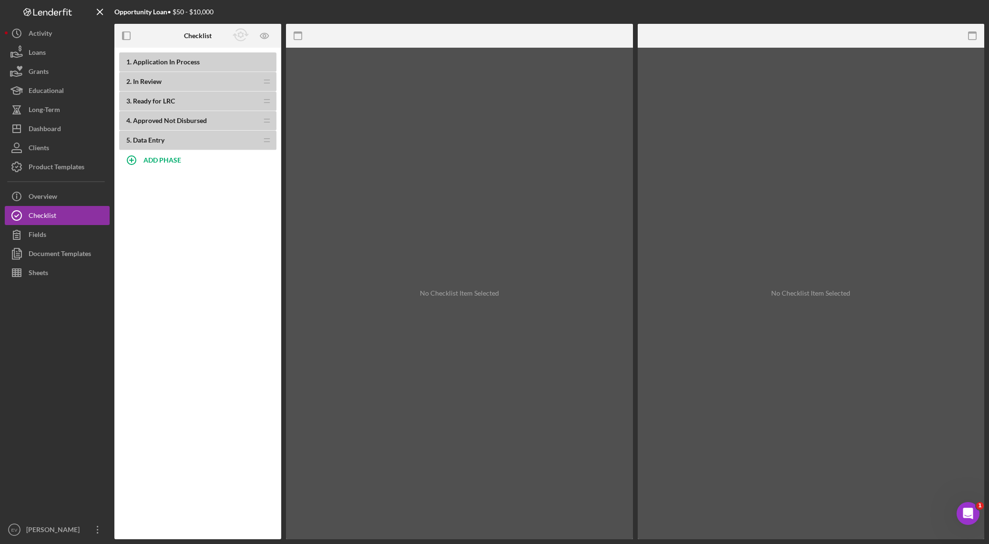
click at [166, 60] on span "Application In Process" at bounding box center [166, 62] width 67 height 8
click at [160, 159] on b "ADD PHASE" at bounding box center [162, 160] width 38 height 8
type input "Disclosures"
click at [128, 184] on div "Add" at bounding box center [130, 186] width 12 height 14
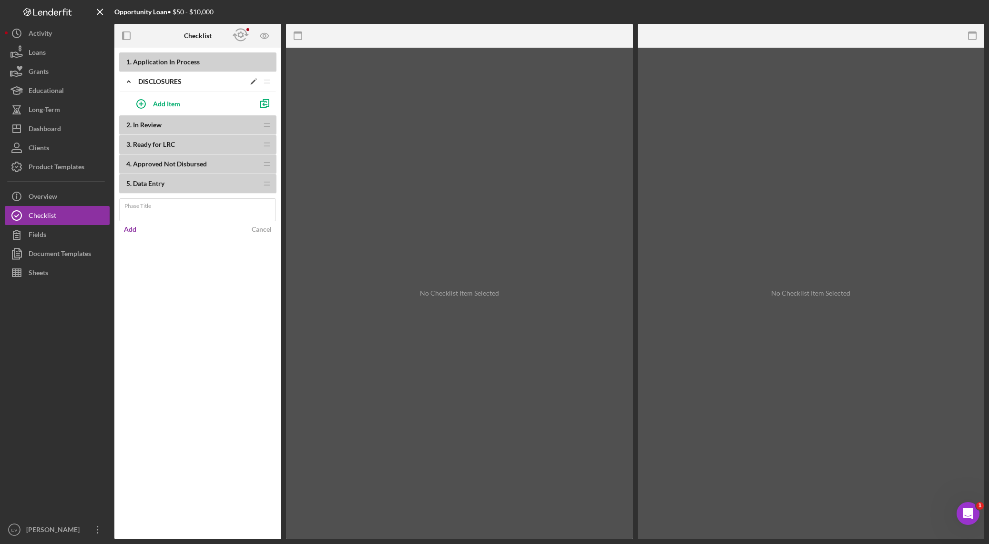
click at [201, 77] on div "Icon/Expander Disclosures Icon/Edit Icon/Drag" at bounding box center [197, 82] width 157 height 20
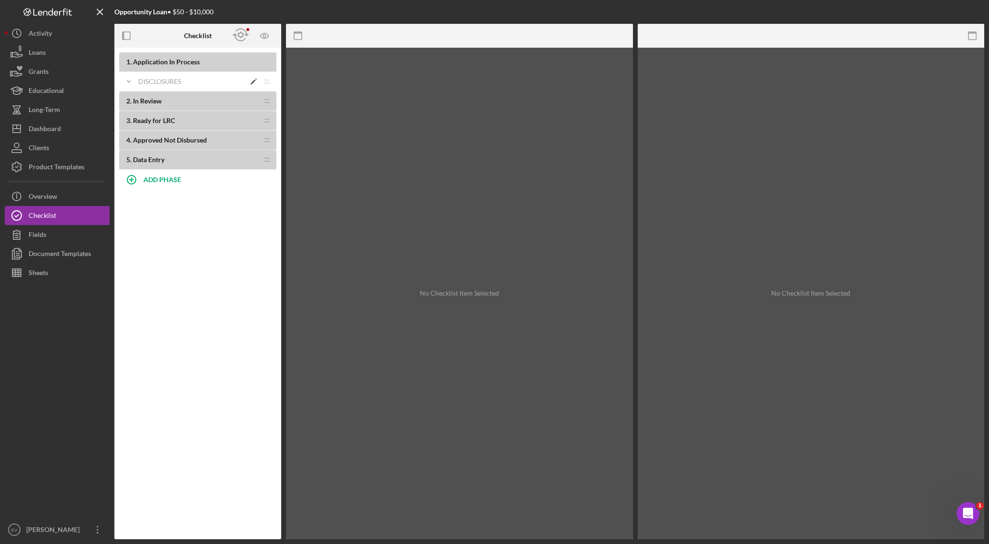
click at [152, 82] on div "Disclosures" at bounding box center [191, 82] width 107 height 8
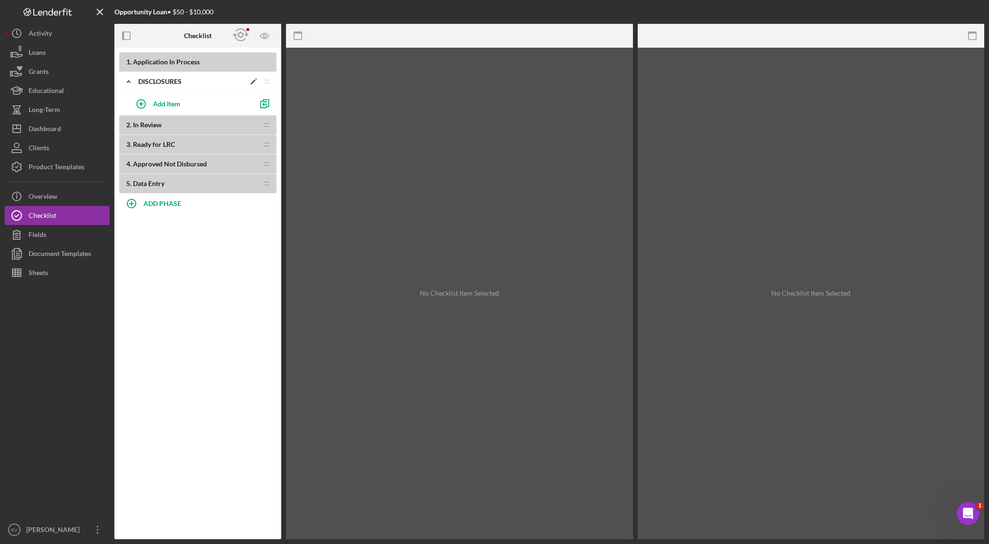
click at [253, 82] on polygon at bounding box center [253, 82] width 5 height 5
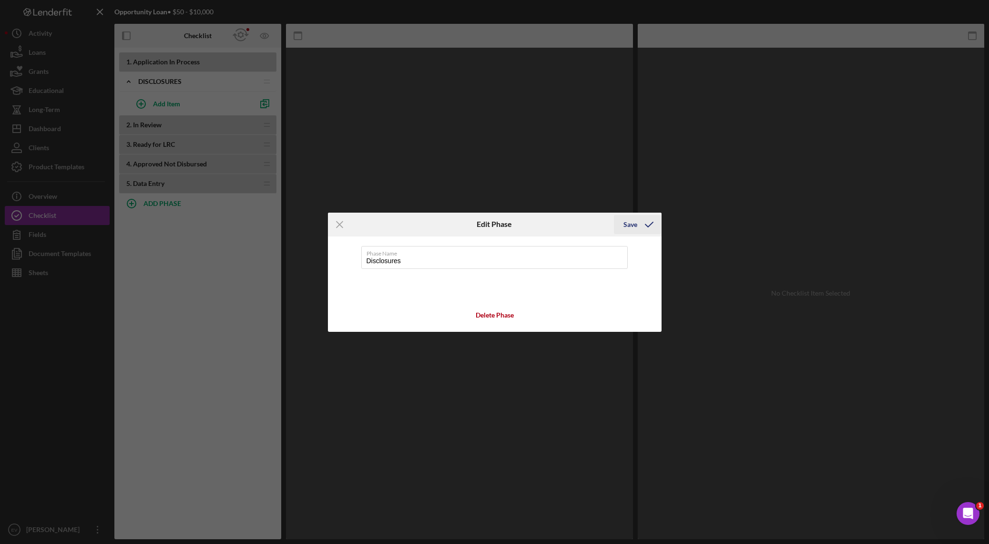
click at [643, 225] on icon "submit" at bounding box center [649, 225] width 24 height 24
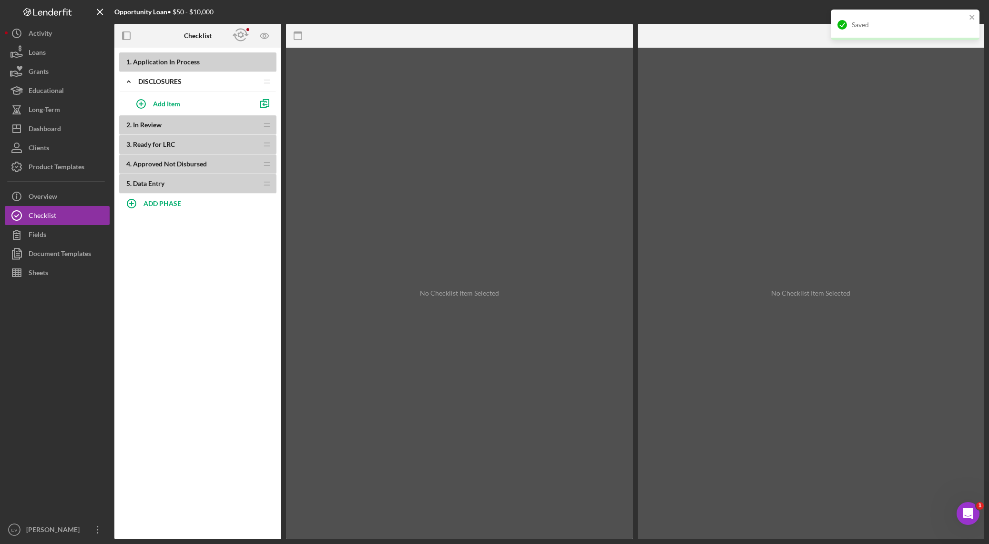
click at [421, 45] on div at bounding box center [460, 36] width 116 height 24
click at [404, 74] on div "No Checklist Item Selected" at bounding box center [459, 293] width 347 height 491
click at [270, 83] on icon "Icon/Drag" at bounding box center [266, 81] width 19 height 19
click at [152, 79] on div "Disclosures" at bounding box center [191, 82] width 107 height 8
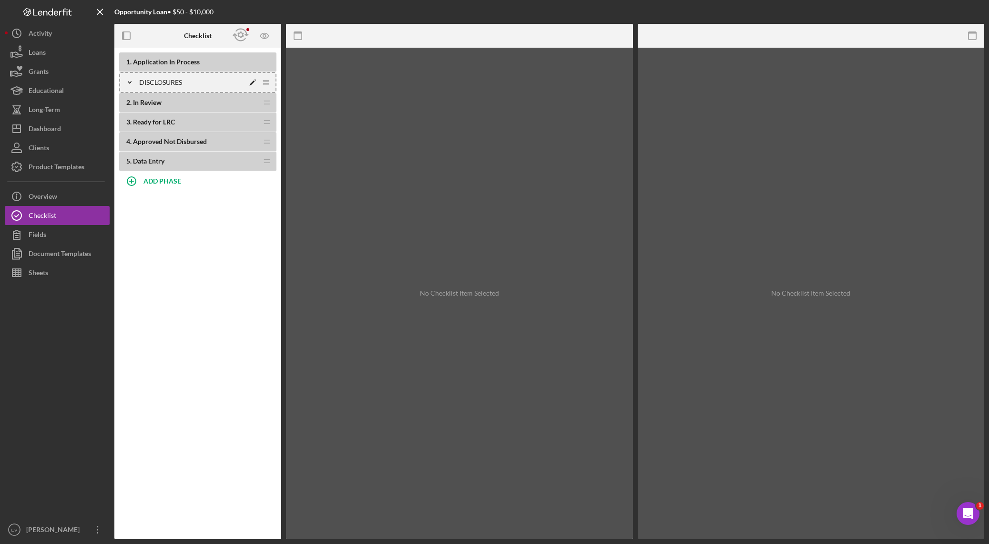
click at [150, 81] on div "Disclosures" at bounding box center [191, 83] width 105 height 8
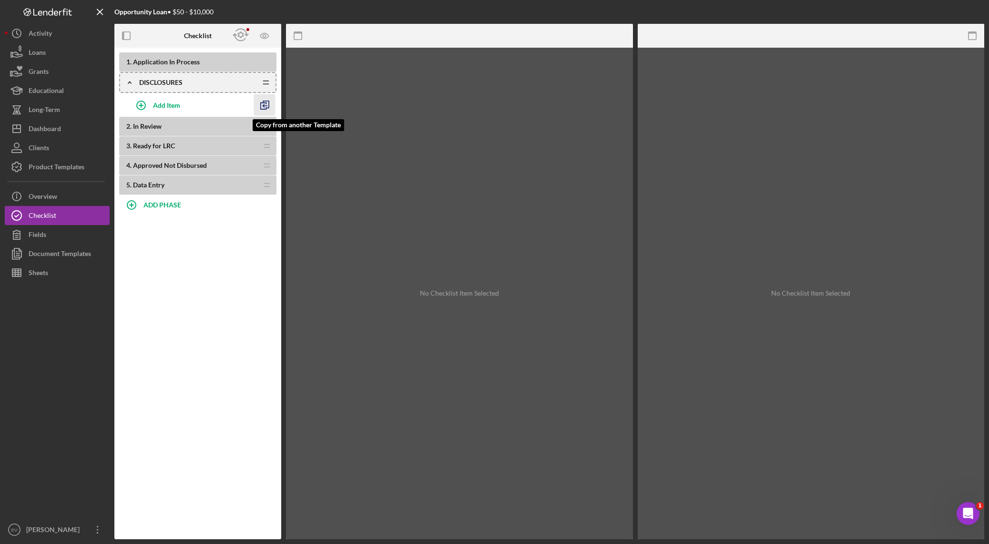
click at [263, 106] on line "button" at bounding box center [265, 106] width 4 height 0
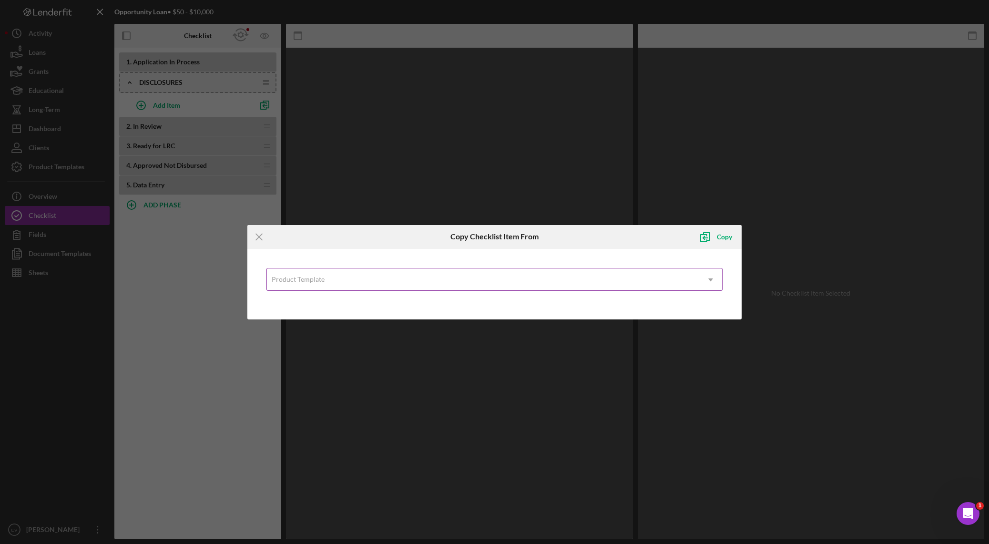
click at [347, 279] on div "Product Template" at bounding box center [483, 280] width 433 height 22
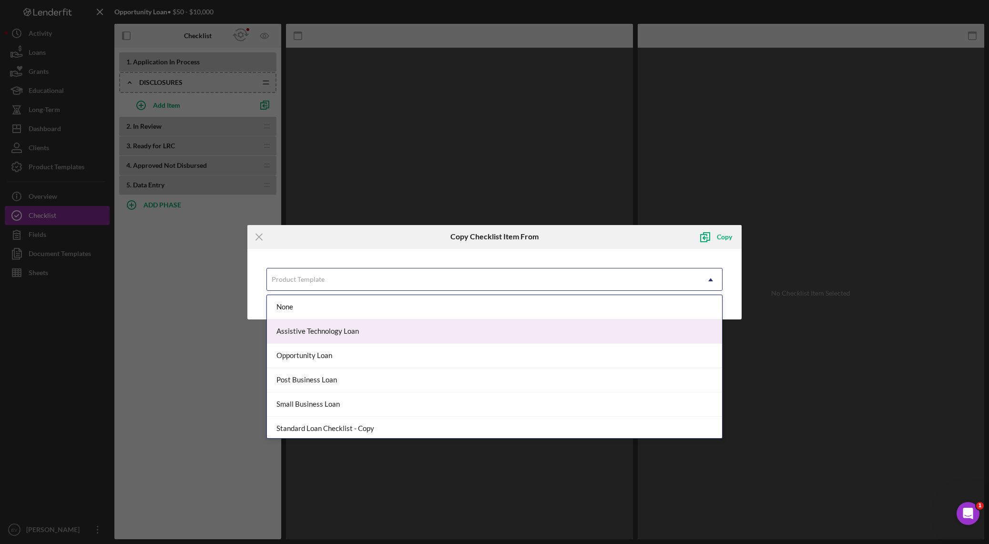
click at [353, 332] on div "Assistive Technology Loan" at bounding box center [494, 331] width 455 height 24
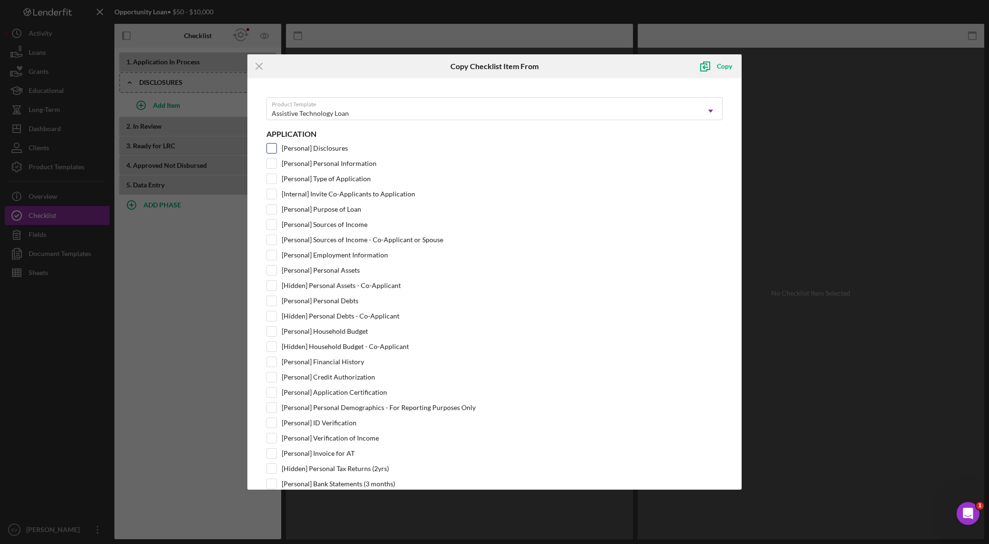
click at [271, 147] on input "[Personal] Disclosures" at bounding box center [272, 148] width 10 height 10
checkbox input "true"
click at [271, 176] on input "[Personal] Type of Application" at bounding box center [272, 179] width 10 height 10
checkbox input "true"
click at [273, 193] on input "[Internal] Invite Co-Applicants to Application" at bounding box center [272, 194] width 10 height 10
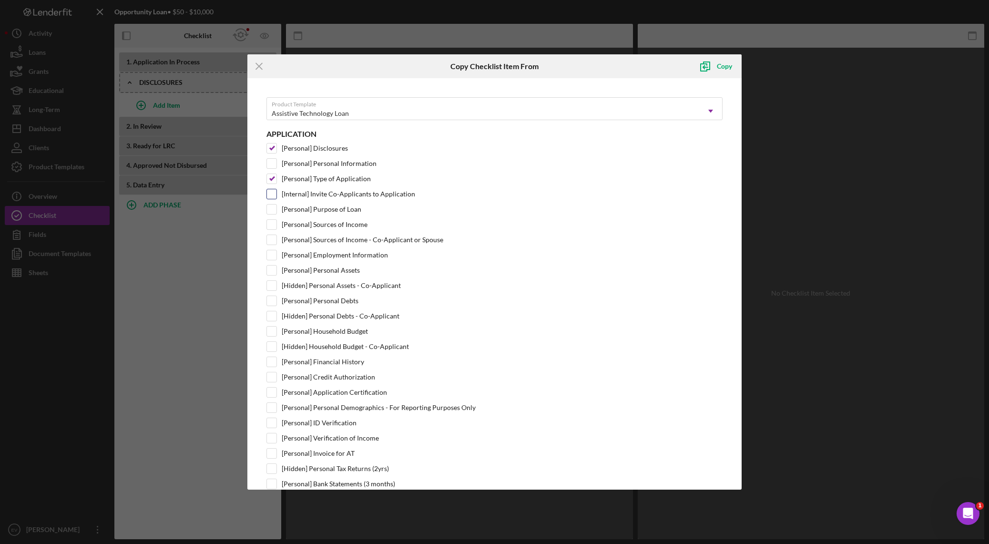
checkbox input "true"
click at [271, 207] on input "[Personal] Purpose of Loan" at bounding box center [272, 209] width 10 height 10
click at [272, 209] on input "[Personal] Purpose of Loan" at bounding box center [272, 209] width 10 height 10
checkbox input "false"
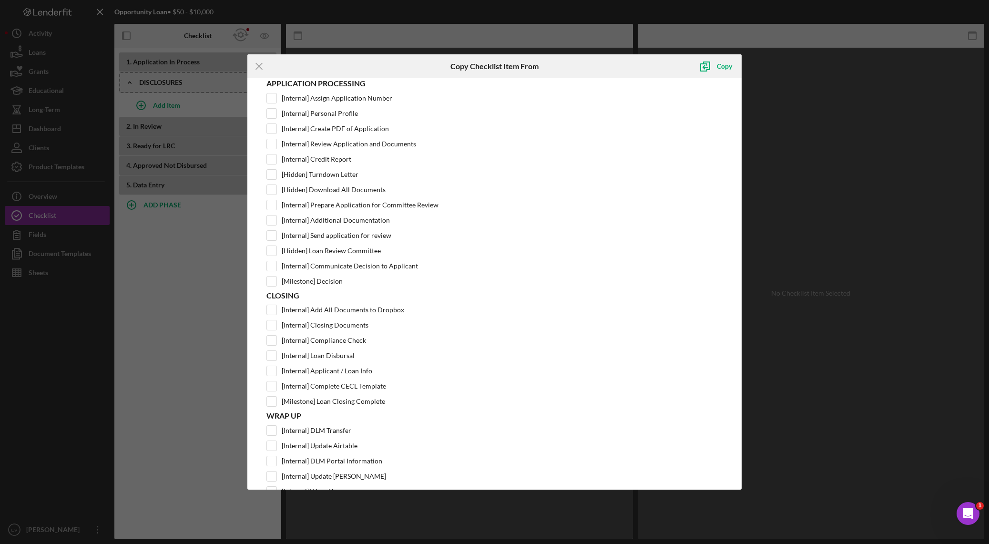
scroll to position [349, 0]
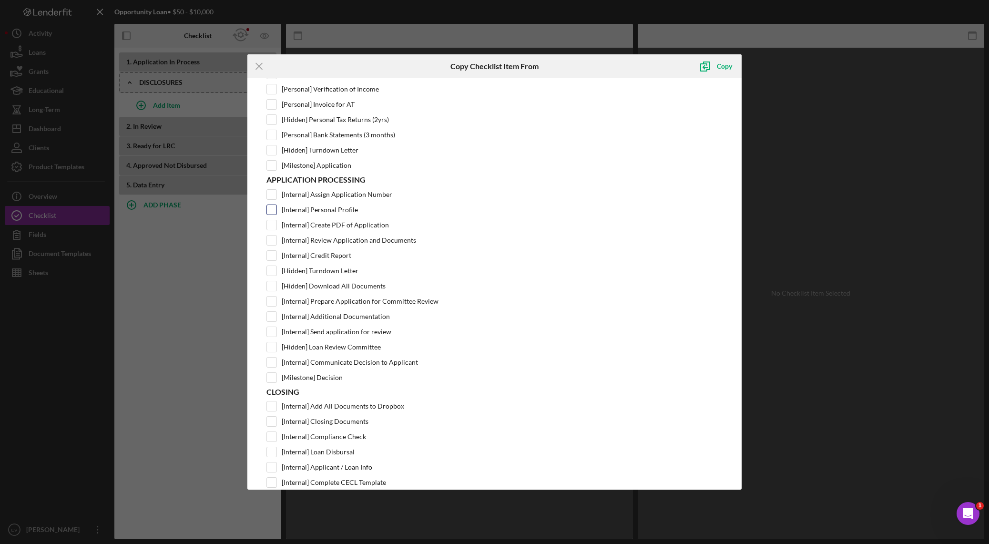
click at [272, 211] on input "[Internal] Personal Profile" at bounding box center [272, 210] width 10 height 10
checkbox input "true"
click at [669, 66] on icon "submit" at bounding box center [705, 66] width 24 height 24
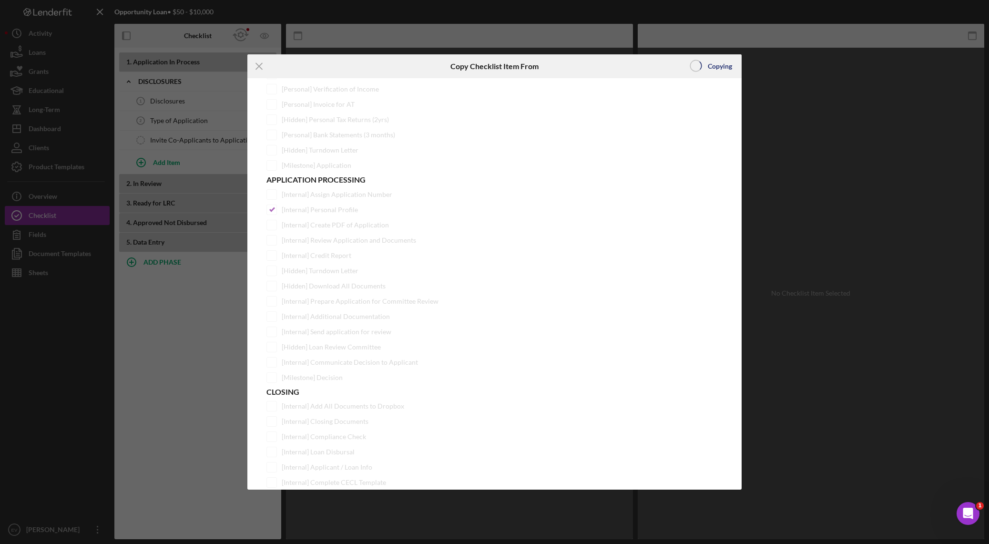
scroll to position [0, 0]
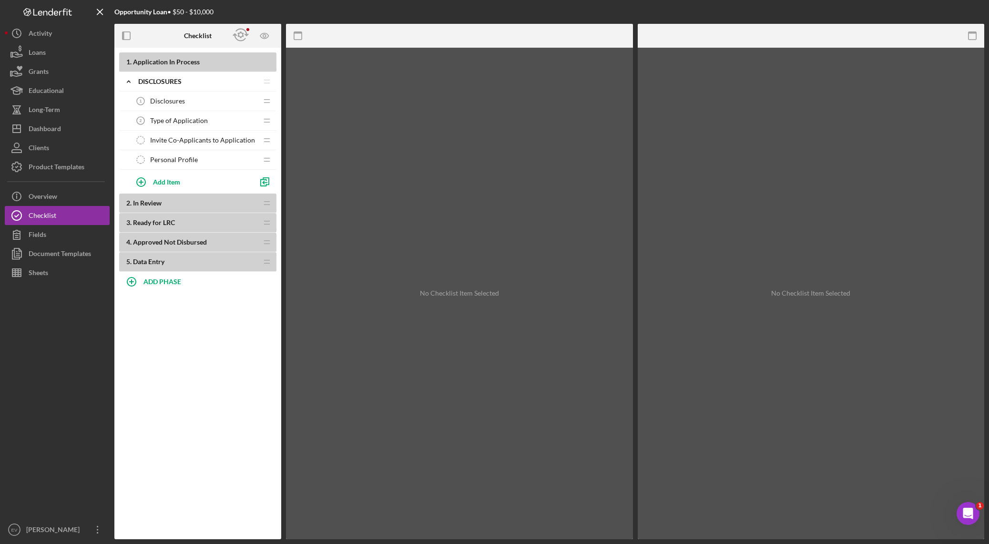
click at [185, 159] on span "Personal Profile" at bounding box center [174, 160] width 48 height 8
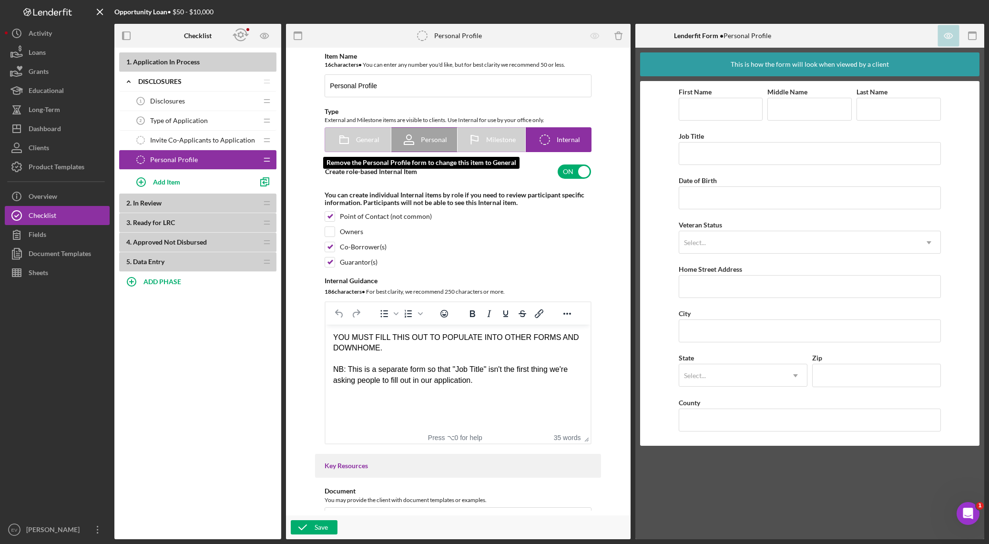
click at [354, 142] on icon at bounding box center [344, 140] width 24 height 24
click at [351, 139] on icon at bounding box center [344, 140] width 24 height 24
click at [334, 138] on icon at bounding box center [344, 140] width 24 height 24
click at [367, 140] on span "General" at bounding box center [367, 140] width 23 height 8
click at [206, 144] on div "Invite Co-Applicants to Application Invite Co-Applicants to Application" at bounding box center [194, 140] width 126 height 19
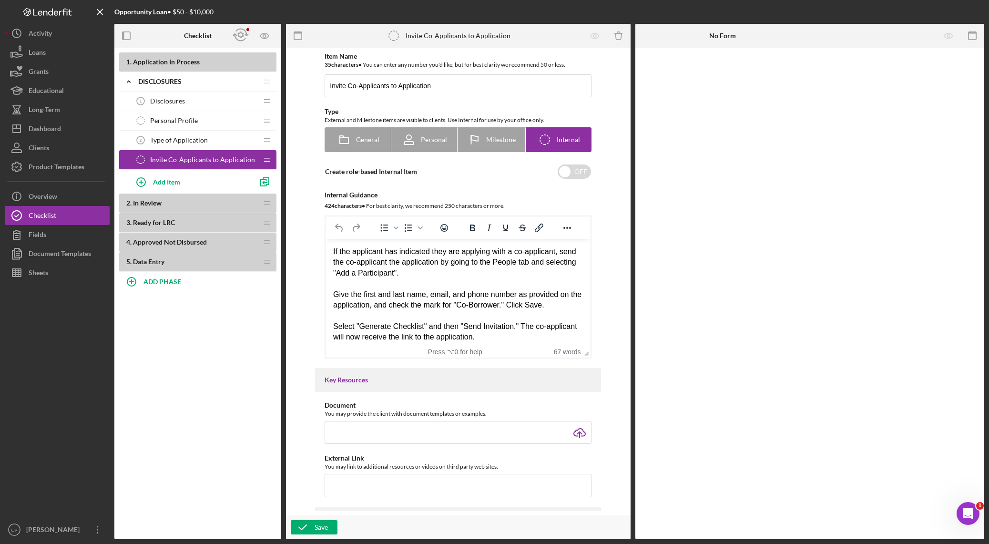
click at [186, 124] on span "Personal Profile" at bounding box center [174, 121] width 48 height 8
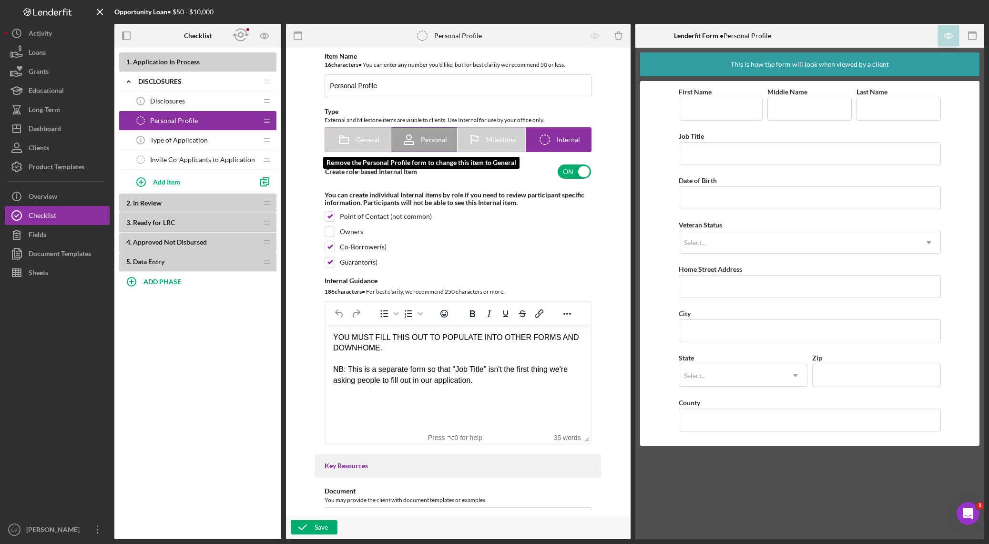
click at [381, 145] on label "General" at bounding box center [358, 140] width 66 height 24
click at [365, 144] on div "General" at bounding box center [358, 140] width 42 height 24
click at [426, 133] on div "Personal" at bounding box center [424, 140] width 45 height 24
radio input "true"
checkbox input "false"
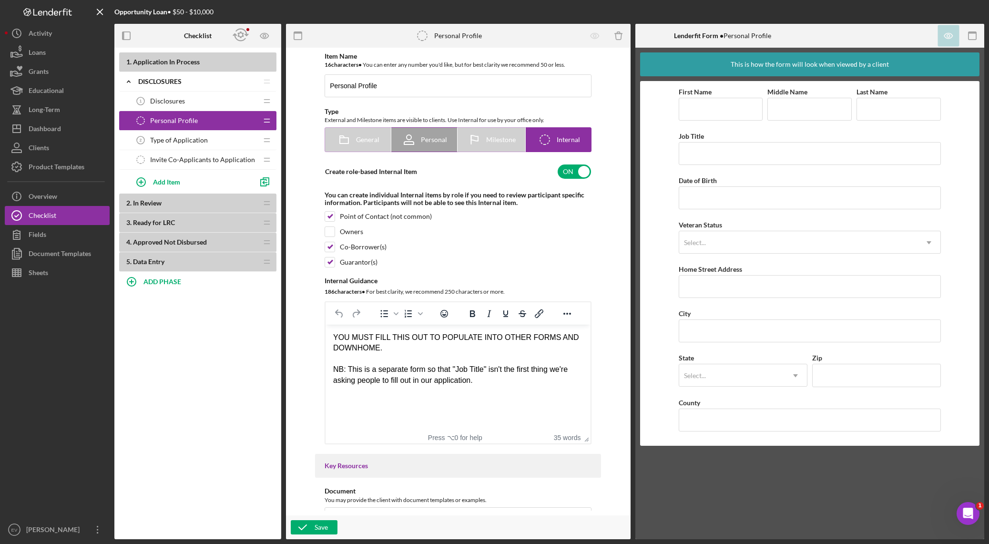
checkbox input "false"
checkbox input "true"
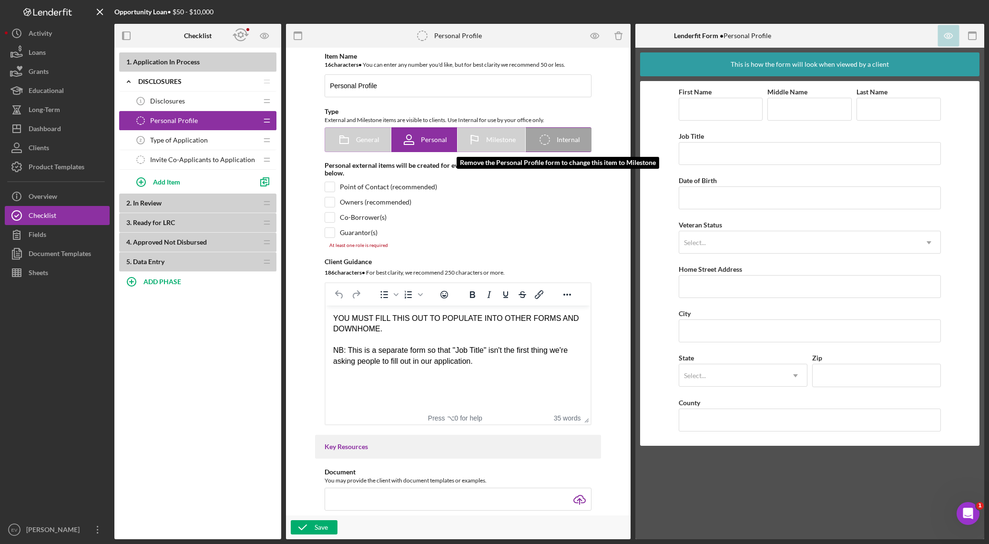
click at [491, 137] on span "Milestone" at bounding box center [501, 140] width 30 height 8
click at [484, 140] on icon at bounding box center [474, 140] width 24 height 24
click at [418, 140] on icon at bounding box center [409, 140] width 24 height 24
click at [357, 143] on div "General" at bounding box center [358, 140] width 42 height 24
click at [329, 187] on input "checkbox" at bounding box center [330, 187] width 10 height 10
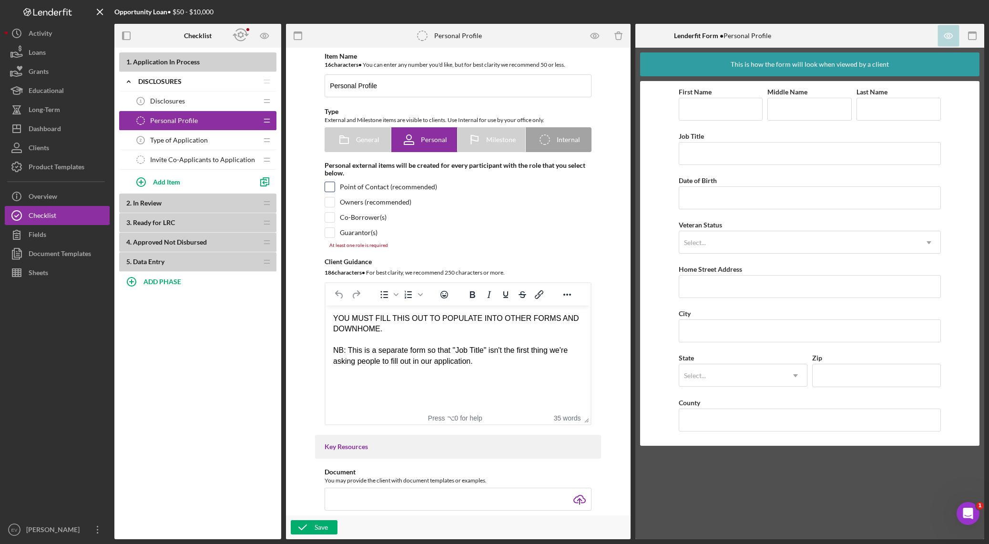
checkbox input "true"
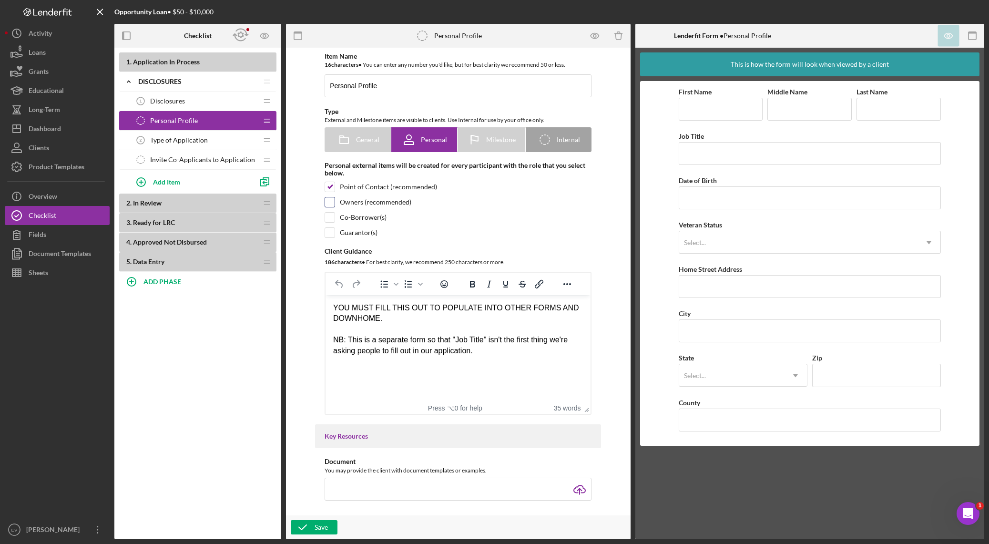
click at [328, 205] on input "checkbox" at bounding box center [330, 202] width 10 height 10
checkbox input "true"
click at [327, 220] on input "checkbox" at bounding box center [330, 218] width 10 height 10
checkbox input "true"
click at [324, 381] on div "Save" at bounding box center [320, 527] width 13 height 14
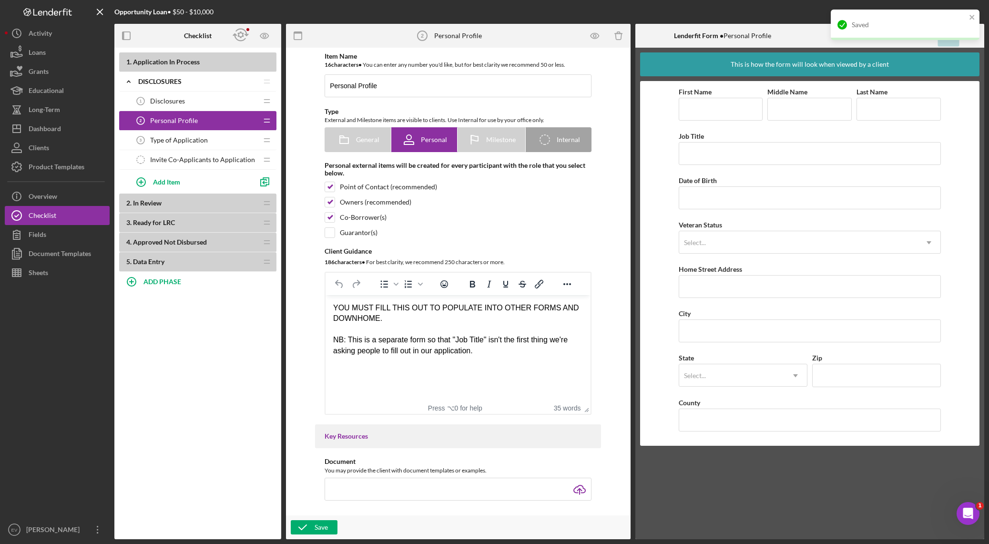
click at [190, 139] on span "Type of Application" at bounding box center [179, 140] width 58 height 8
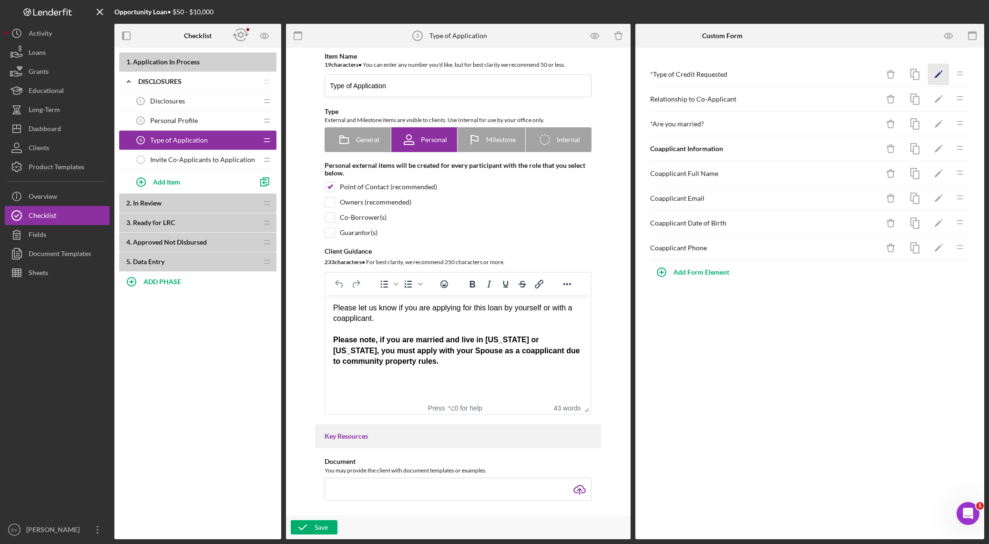
click at [669, 72] on icon "Icon/Edit" at bounding box center [938, 74] width 21 height 21
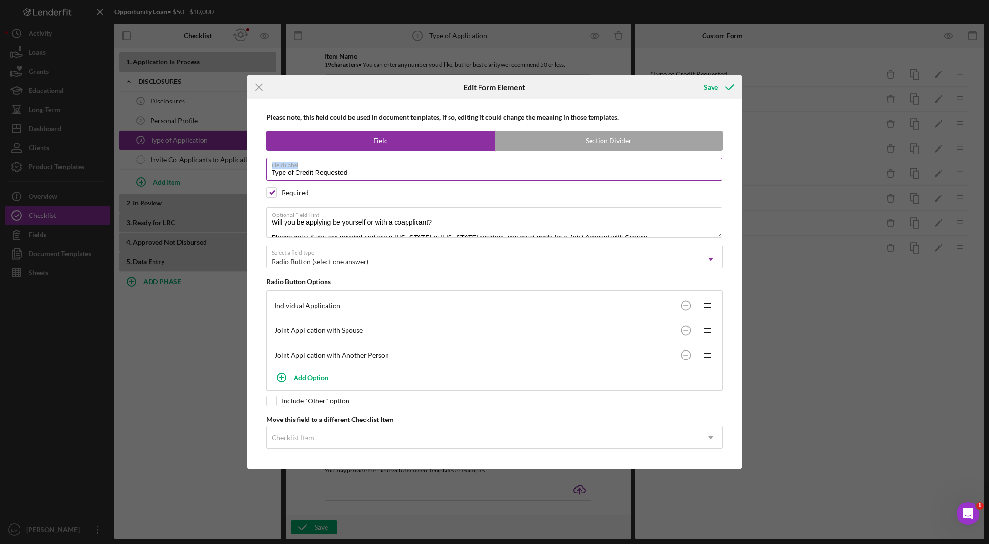
drag, startPoint x: 350, startPoint y: 168, endPoint x: 266, endPoint y: 172, distance: 83.9
click at [265, 172] on div "Please note, this field could be used in document templates, if so, editing it …" at bounding box center [494, 283] width 485 height 369
click at [298, 178] on input "Type of Credit Requested" at bounding box center [494, 169] width 456 height 23
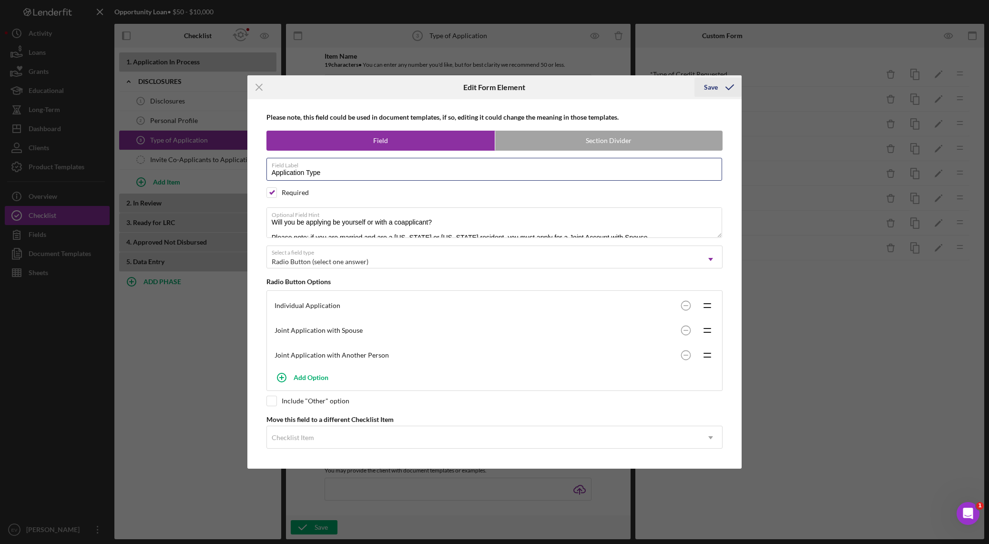
type input "Application Type"
click at [669, 84] on icon "submit" at bounding box center [730, 87] width 24 height 24
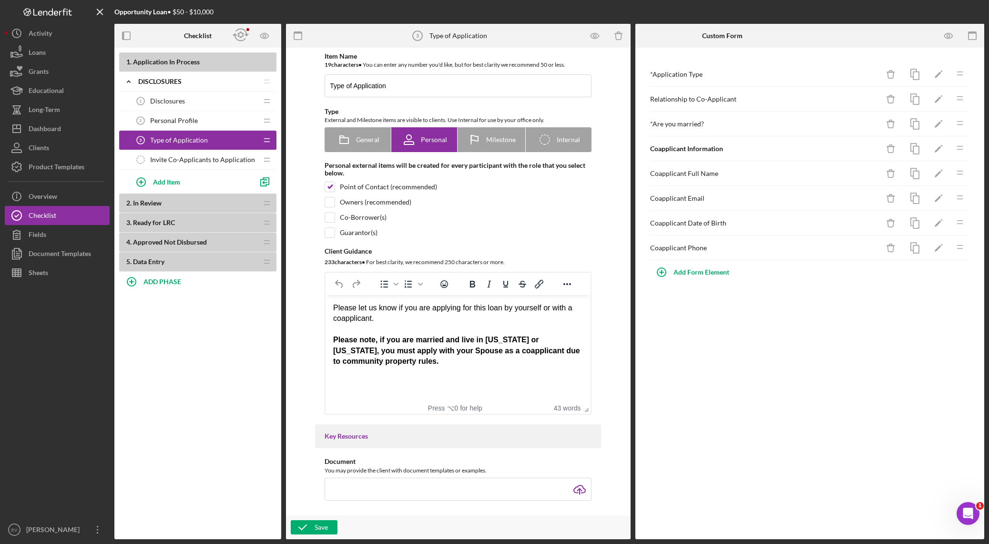
click at [183, 158] on span "Invite Co-Applicants to Application" at bounding box center [202, 160] width 105 height 8
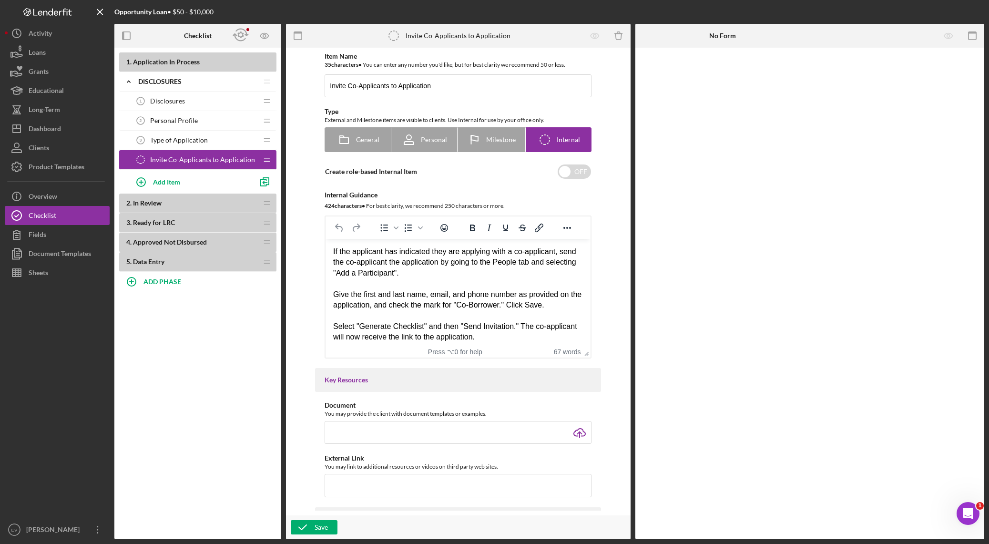
scroll to position [5, 0]
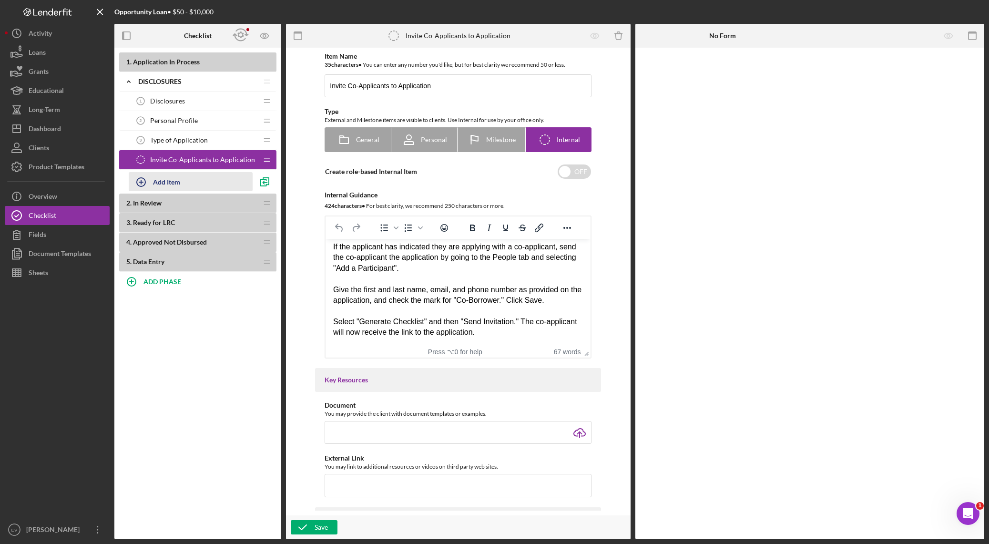
click at [173, 183] on div "Add Item" at bounding box center [166, 181] width 27 height 18
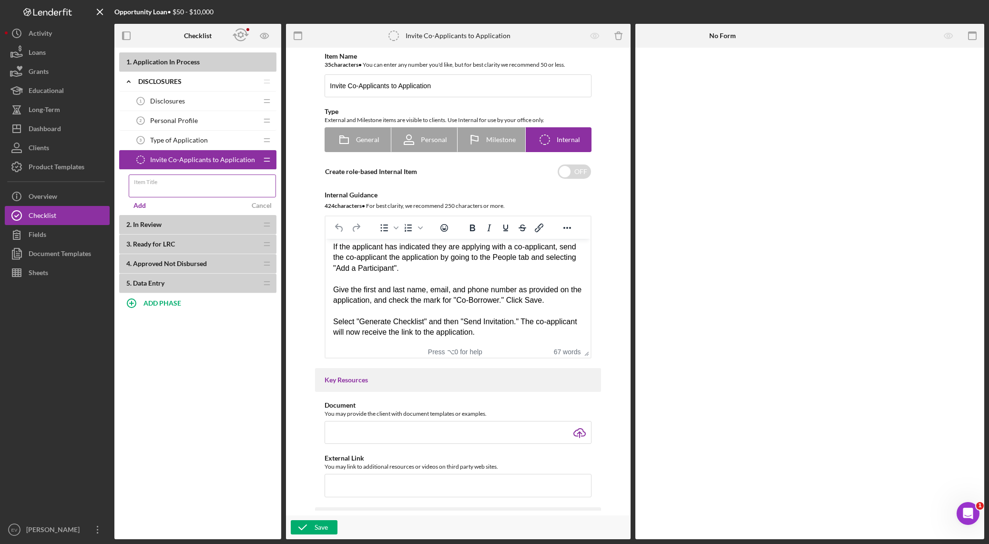
click at [194, 184] on div "Item Title" at bounding box center [203, 186] width 148 height 24
click at [204, 178] on div "Item Title Required" at bounding box center [203, 188] width 148 height 29
type input "Purpose of Loan"
click at [132, 203] on button "Add" at bounding box center [140, 205] width 22 height 14
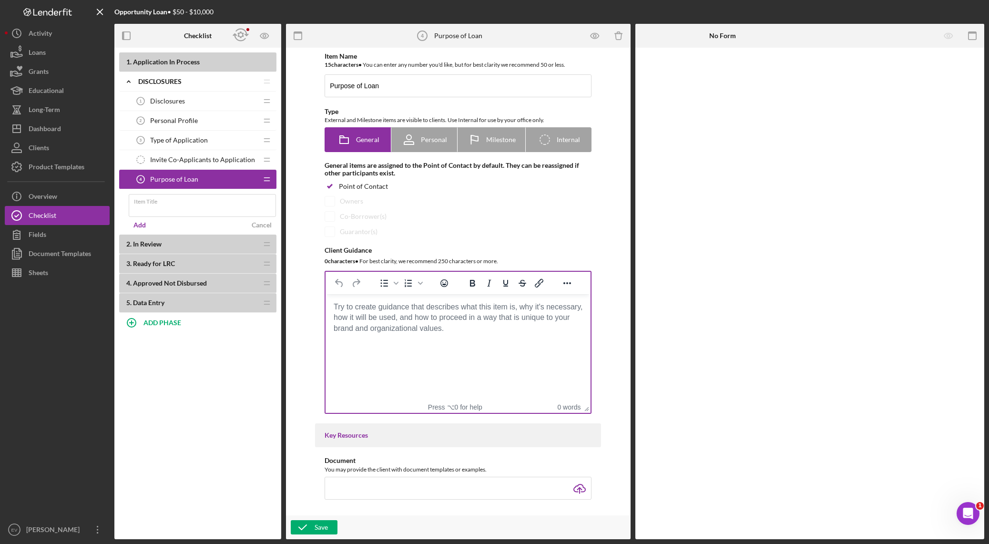
click at [401, 312] on body "Rich Text Area. Press ALT-0 for help." at bounding box center [458, 307] width 250 height 10
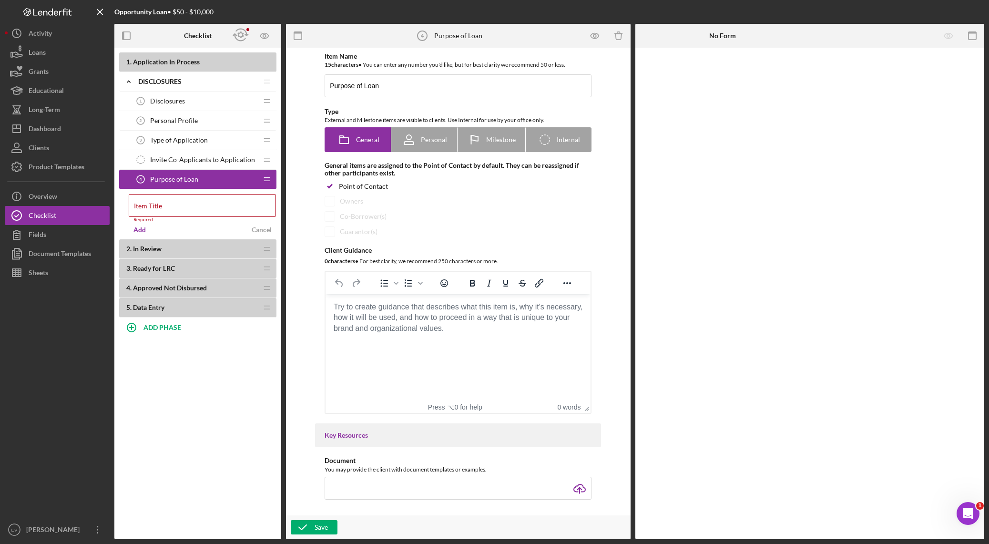
click at [395, 312] on body "Rich Text Area. Press ALT-0 for help." at bounding box center [458, 307] width 250 height 10
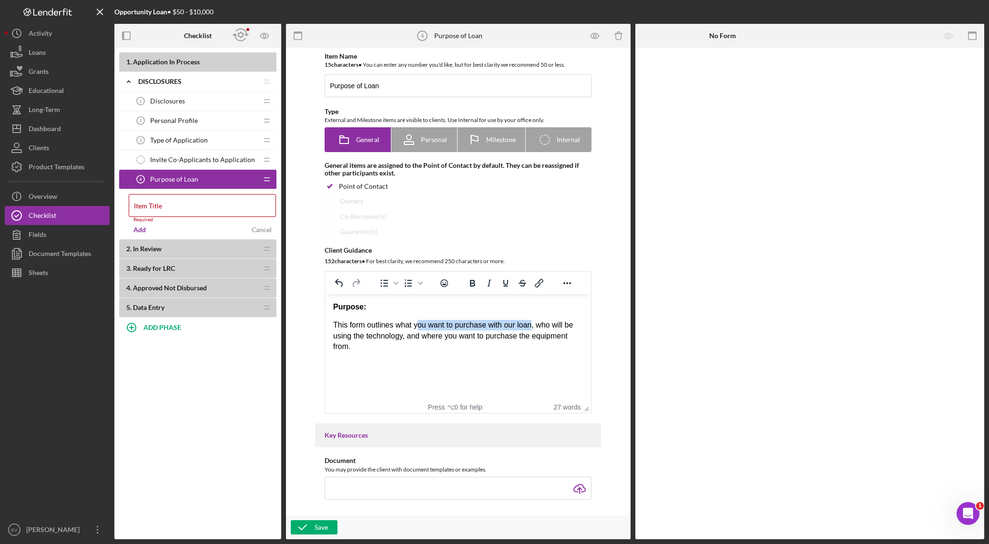
drag, startPoint x: 511, startPoint y: 324, endPoint x: 561, endPoint y: 322, distance: 50.6
click at [560, 322] on p "This form outlines what you want to purchase with our loan, who will be using t…" at bounding box center [458, 336] width 250 height 32
click at [561, 322] on p "This form outlines what you want to purchase with our loan, who will be using t…" at bounding box center [458, 336] width 250 height 32
click at [475, 321] on p "This form outlines what you want to purchase with our loan, who will be using t…" at bounding box center [458, 336] width 250 height 32
drag, startPoint x: 457, startPoint y: 322, endPoint x: 392, endPoint y: 323, distance: 65.3
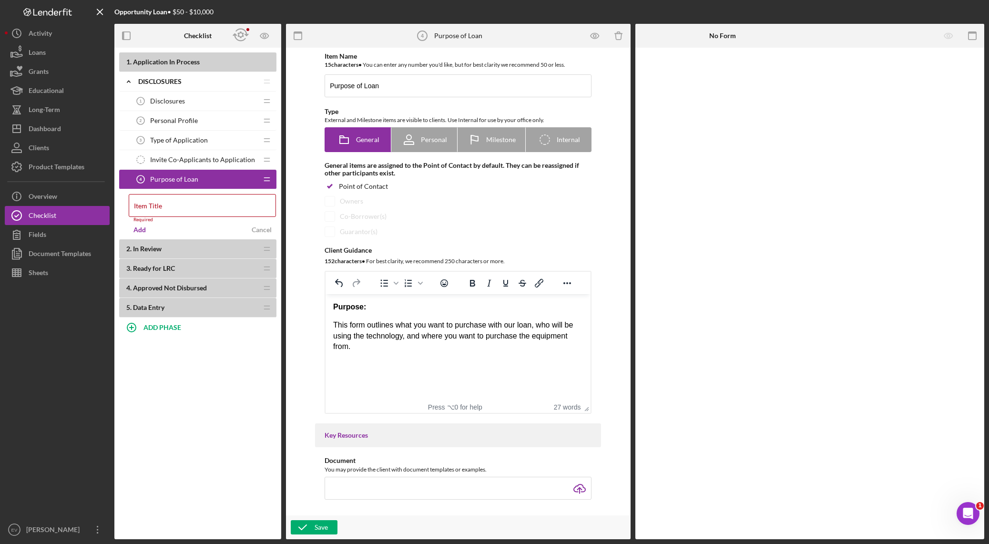
click at [450, 323] on p "This form outlines what you want to purchase with our loan, who will be using t…" at bounding box center [458, 336] width 250 height 32
drag, startPoint x: 391, startPoint y: 323, endPoint x: 548, endPoint y: 331, distance: 157.4
click at [548, 331] on p "This form outlines what you want to purchase with our loan, who will be using t…" at bounding box center [458, 336] width 250 height 32
click at [552, 331] on p "This form outlines what you want to purchase with our loan, who will be using t…" at bounding box center [458, 336] width 250 height 32
click at [404, 325] on p "This form outlines what you want to purchase with our loan, who will be using t…" at bounding box center [458, 336] width 250 height 32
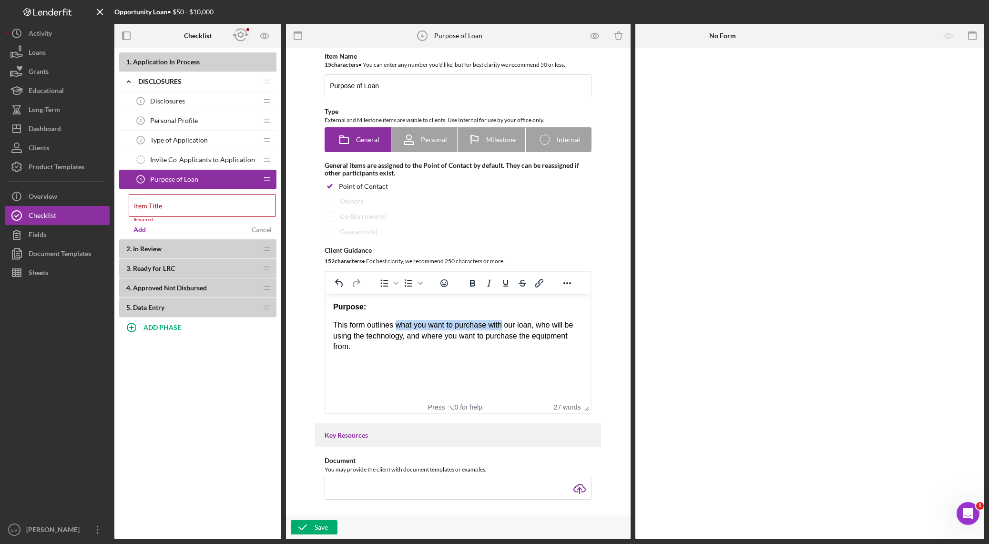
drag, startPoint x: 404, startPoint y: 325, endPoint x: 492, endPoint y: 324, distance: 88.2
click at [492, 324] on p "This form outlines what you want to purchase with our loan, who will be using t…" at bounding box center [458, 336] width 250 height 32
drag, startPoint x: 539, startPoint y: 324, endPoint x: 394, endPoint y: 344, distance: 147.1
click at [394, 344] on p "This form outlines what you want to purchase with our loan, who will be using t…" at bounding box center [458, 336] width 250 height 32
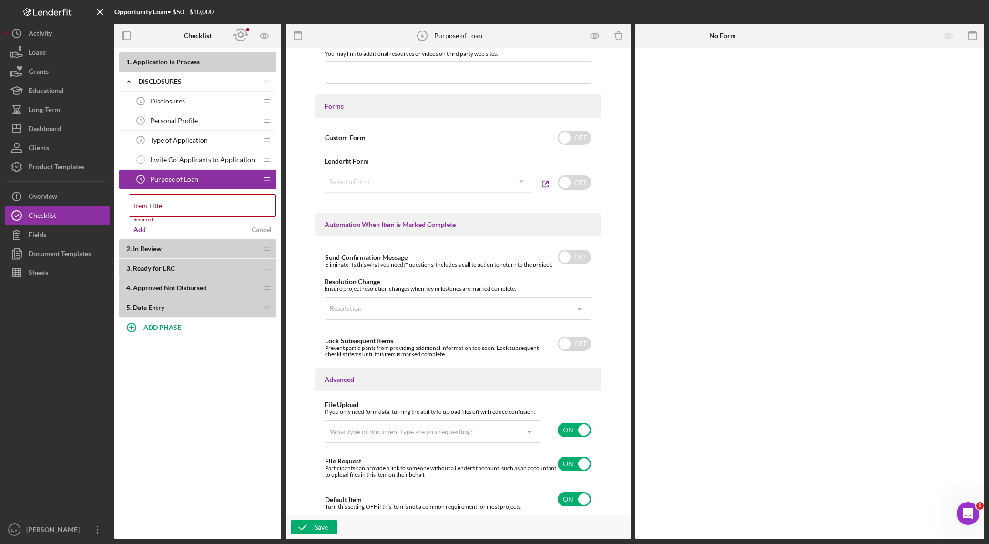
click at [580, 381] on div "ON" at bounding box center [571, 430] width 40 height 20
checkbox input "false"
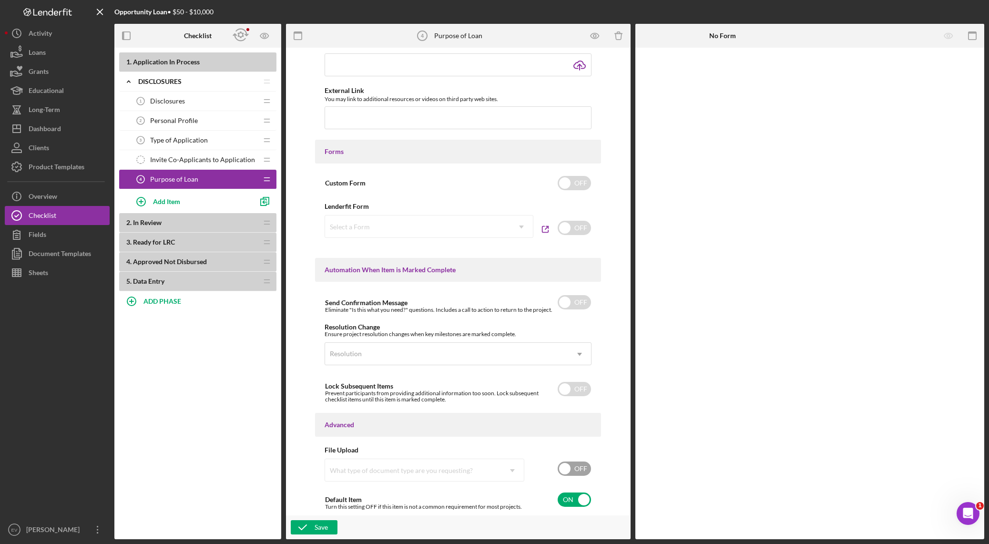
scroll to position [423, 0]
click at [563, 181] on input "checkbox" at bounding box center [573, 183] width 33 height 14
checkbox input "true"
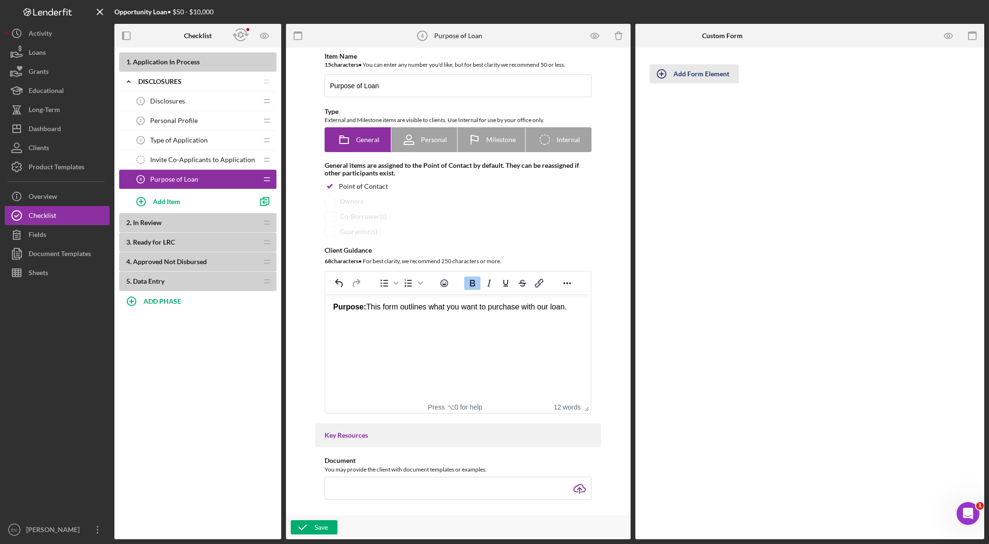
click at [669, 66] on div "Add Form Element" at bounding box center [701, 73] width 56 height 19
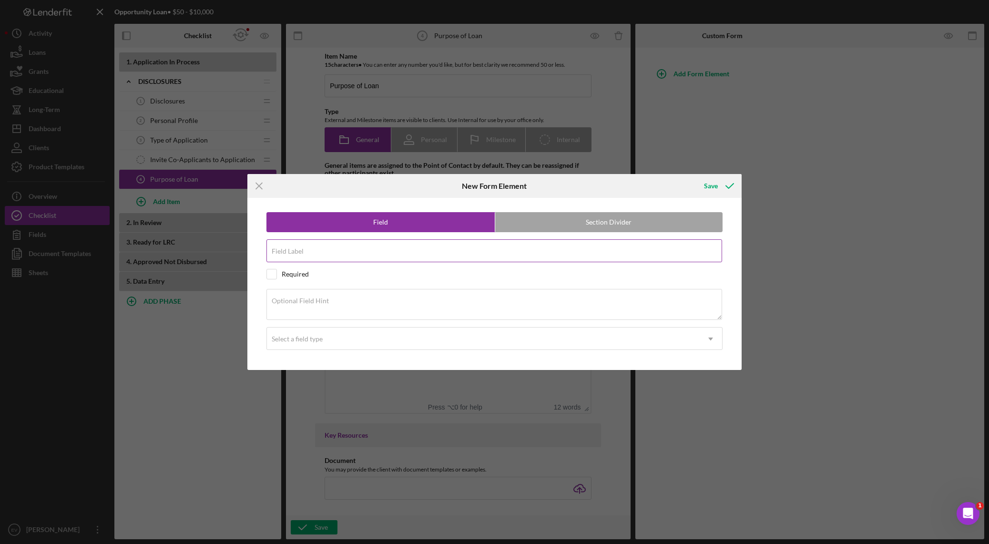
click at [354, 250] on div "Field Label" at bounding box center [494, 251] width 456 height 24
click at [351, 255] on input "Purchase Information" at bounding box center [494, 250] width 456 height 23
type input "Loan Purpose Information"
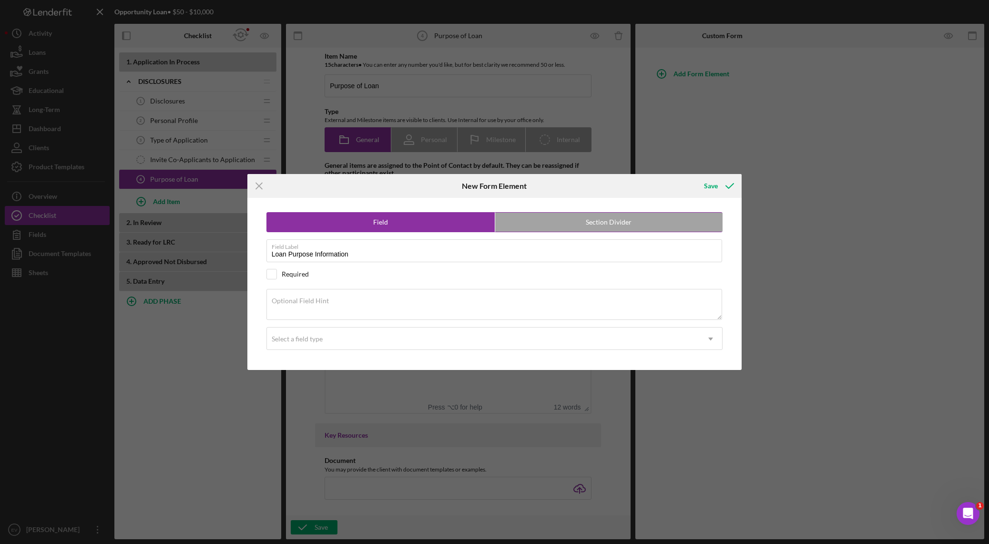
click at [626, 219] on label "Section Divider" at bounding box center [609, 222] width 228 height 19
radio input "false"
radio input "true"
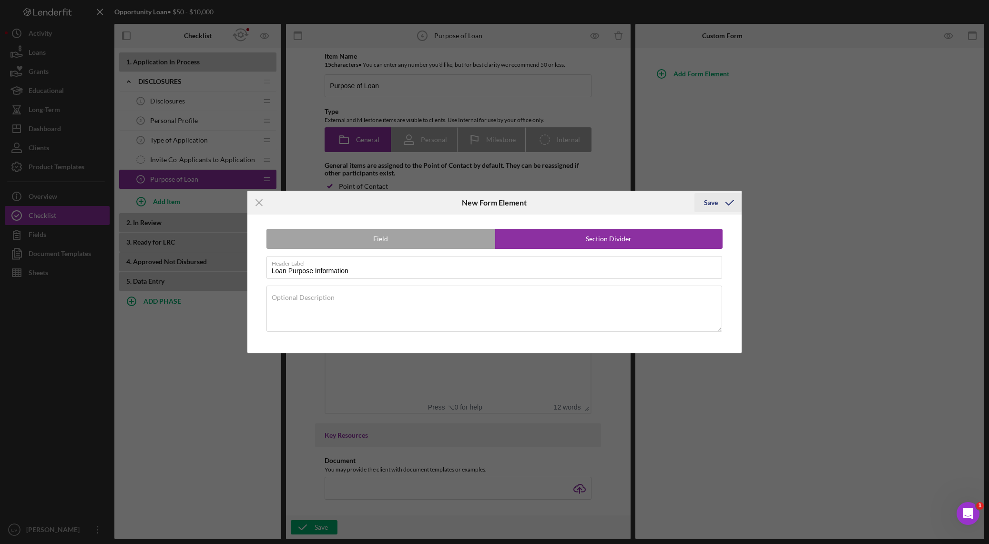
click at [669, 197] on icon "submit" at bounding box center [730, 203] width 24 height 24
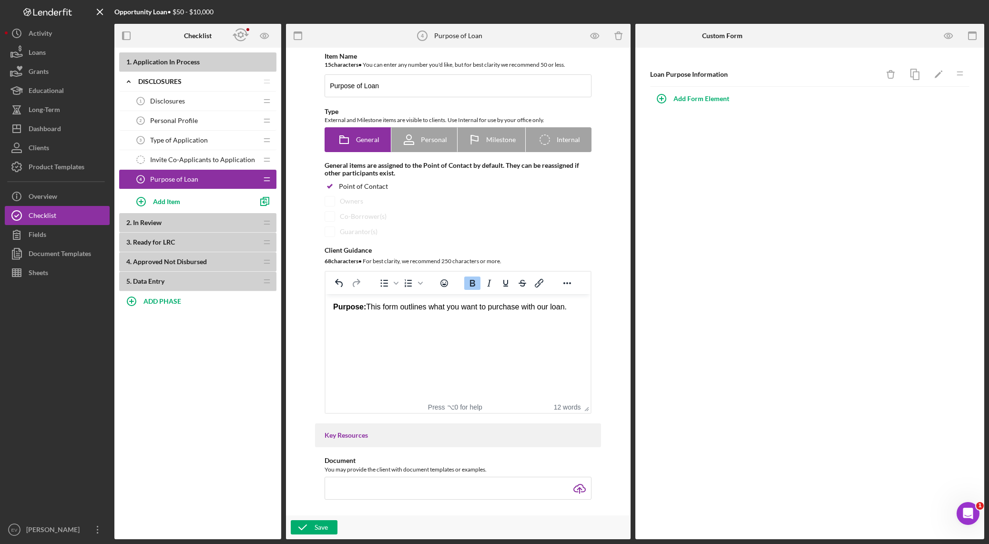
click at [669, 197] on div "Loan Purpose Information Icon/Delete Icon/Edit Icon/Drag Add Form Element" at bounding box center [809, 293] width 349 height 491
click at [669, 101] on div "Add Form Element" at bounding box center [701, 98] width 56 height 19
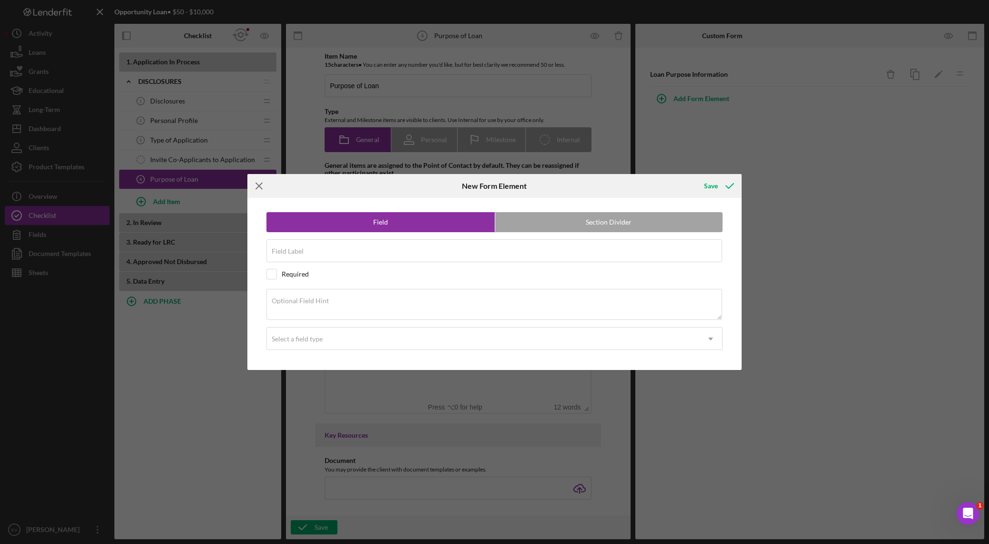
click at [258, 186] on line at bounding box center [259, 186] width 6 height 6
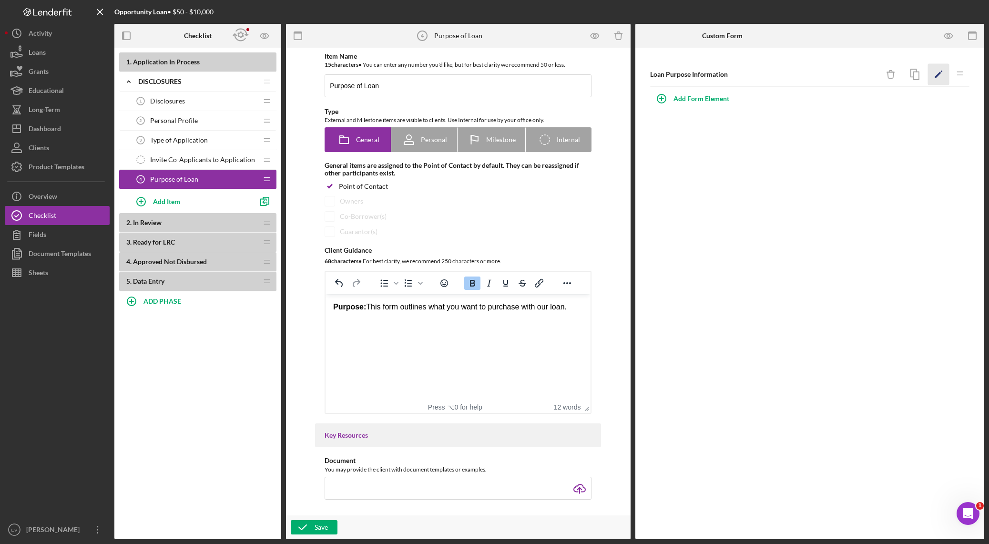
click at [669, 76] on icon "Icon/Edit" at bounding box center [938, 74] width 21 height 21
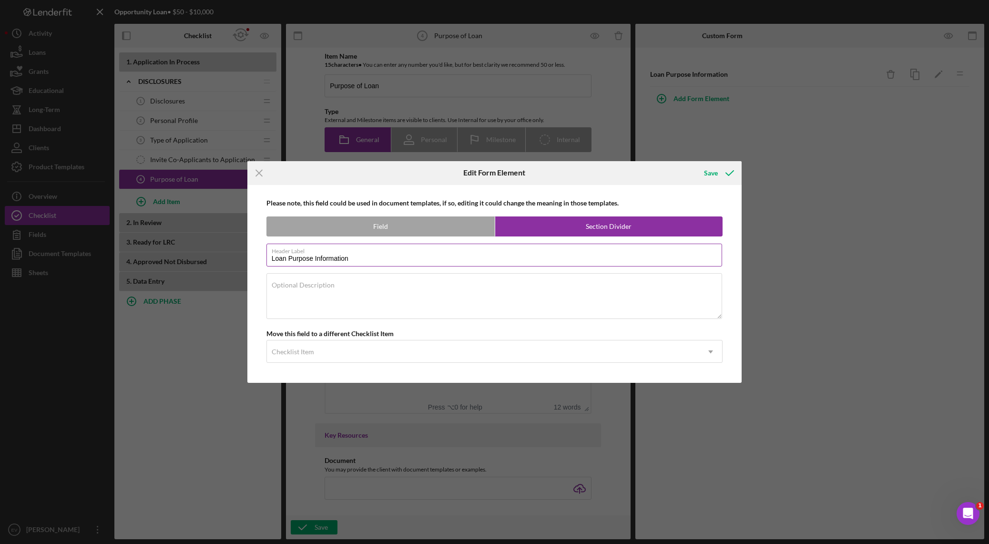
click at [304, 257] on input "Loan Purpose Information" at bounding box center [494, 254] width 456 height 23
type input "Loan Request Information"
click at [669, 175] on icon "submit" at bounding box center [730, 173] width 24 height 24
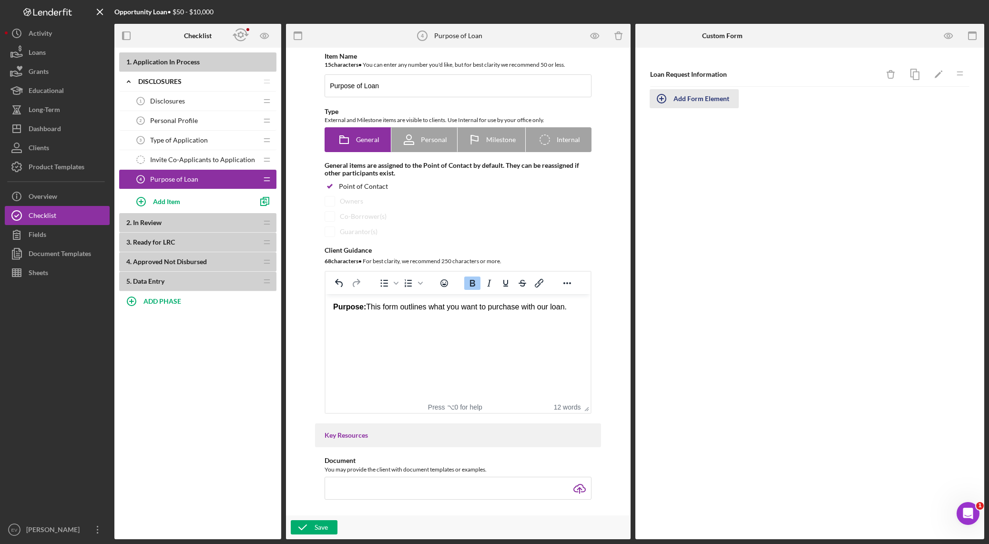
click at [669, 99] on div "Add Form Element" at bounding box center [701, 98] width 56 height 19
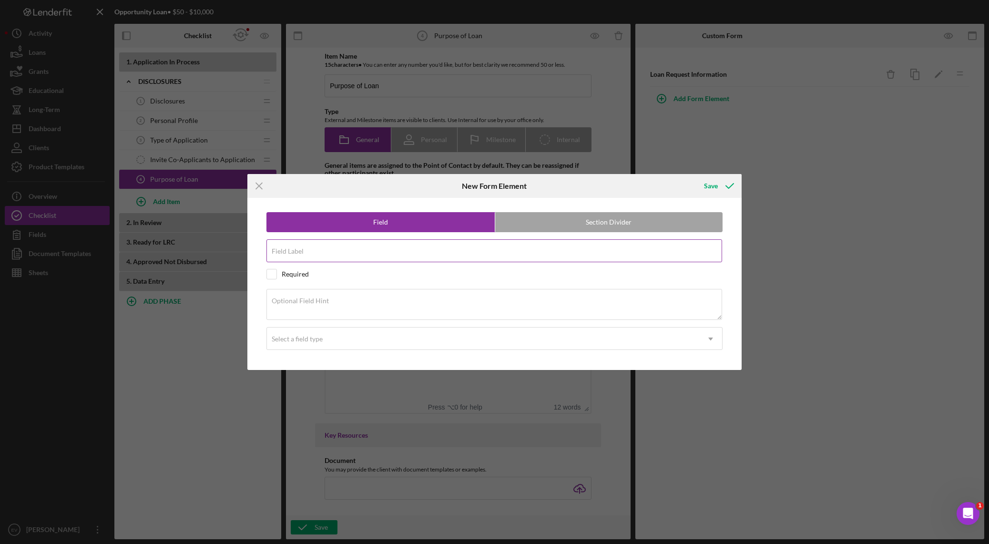
click at [362, 248] on div "Field Label" at bounding box center [494, 251] width 456 height 24
click at [325, 254] on input "Field Label" at bounding box center [494, 250] width 456 height 23
type input "How much would you like to borrow?"
click at [356, 340] on div "Select a field type" at bounding box center [483, 339] width 433 height 22
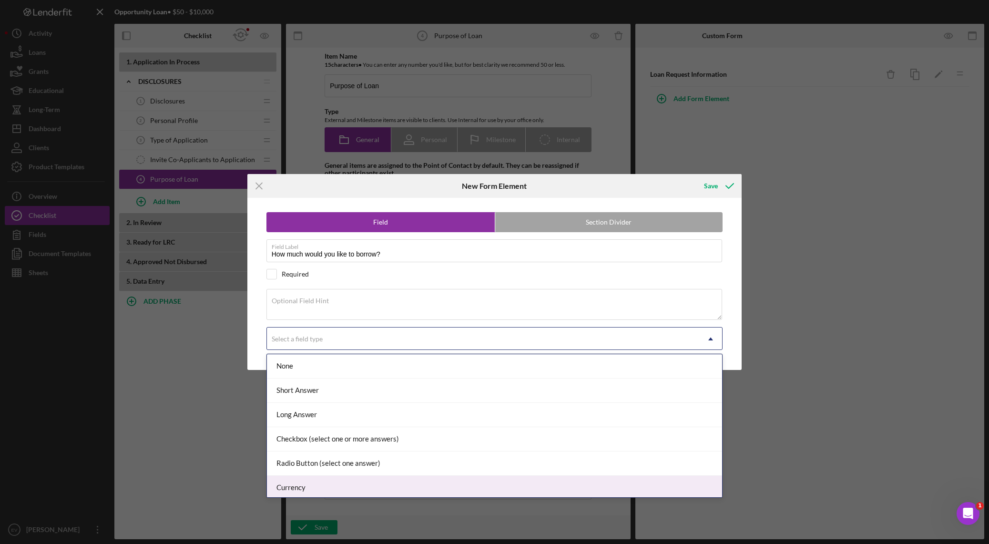
click at [349, 381] on div "Currency" at bounding box center [494, 488] width 455 height 24
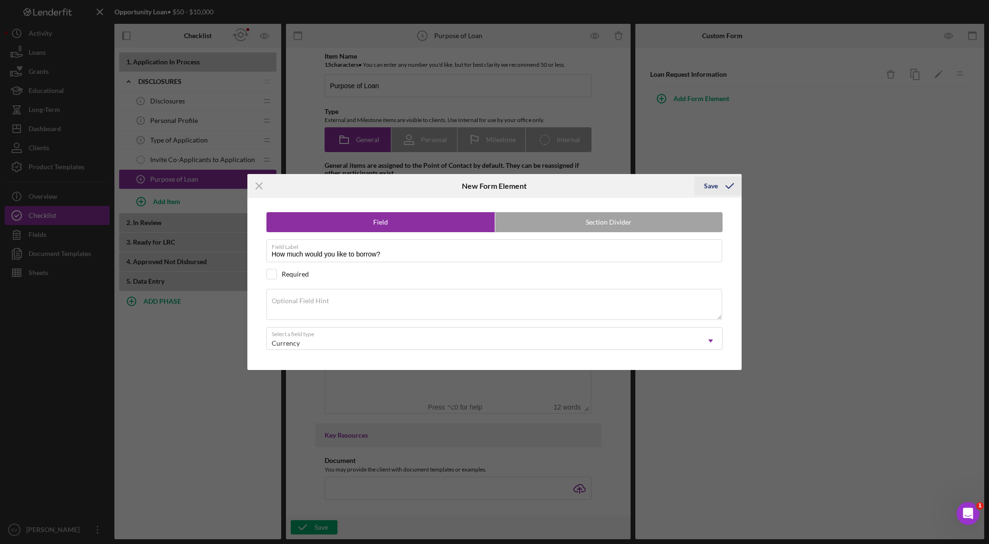
click at [669, 180] on icon "submit" at bounding box center [730, 186] width 24 height 24
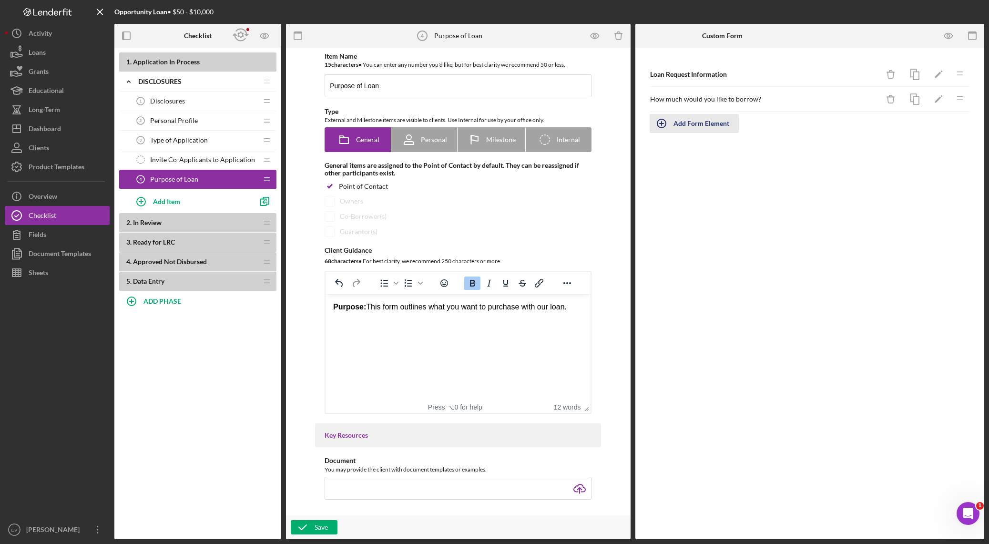
click at [669, 128] on div "Add Form Element" at bounding box center [701, 123] width 56 height 19
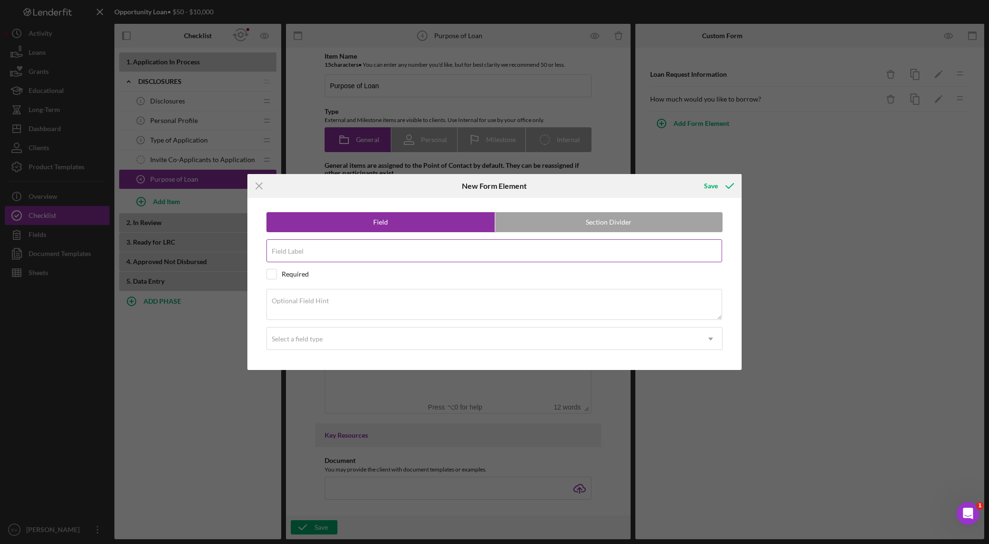
click at [322, 253] on input "Field Label" at bounding box center [494, 250] width 456 height 23
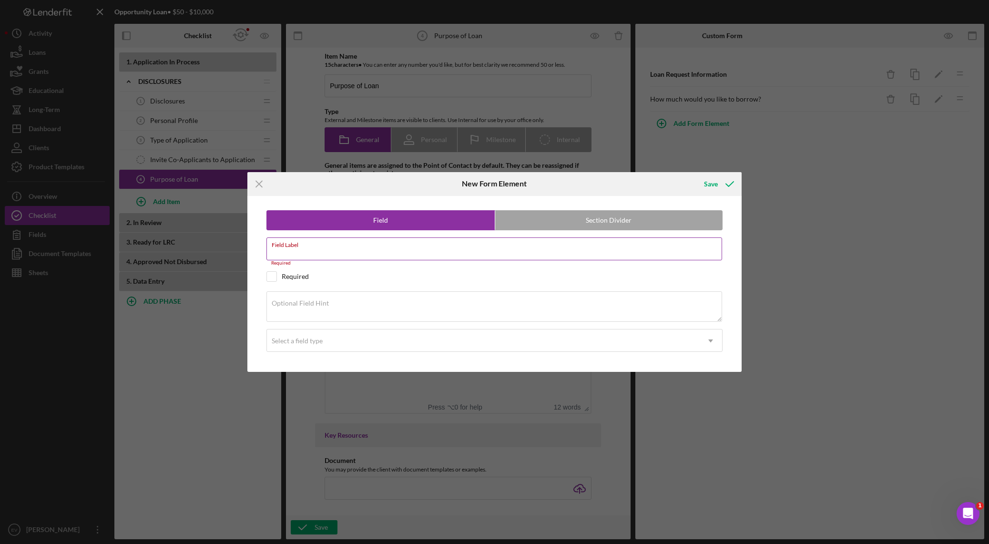
paste input "How do you plan to use the funds?"
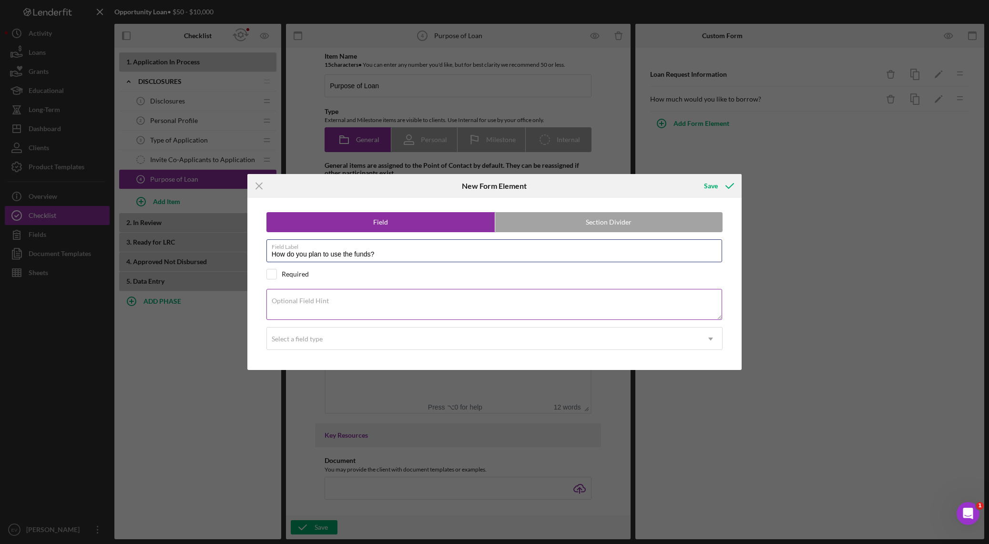
type input "How do you plan to use the funds?"
click at [344, 303] on textarea "Optional Field Hint" at bounding box center [494, 304] width 456 height 30
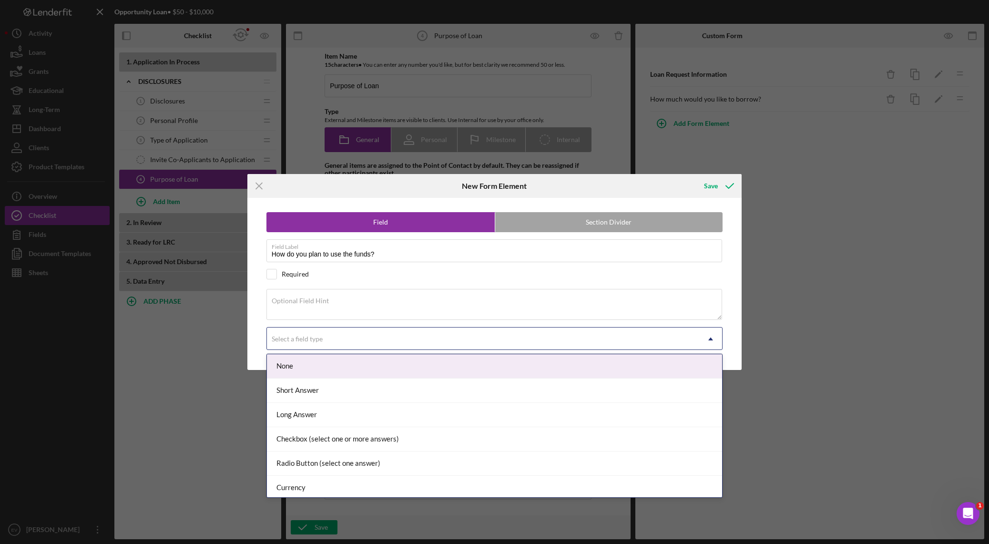
click at [343, 335] on div "Select a field type" at bounding box center [483, 339] width 433 height 22
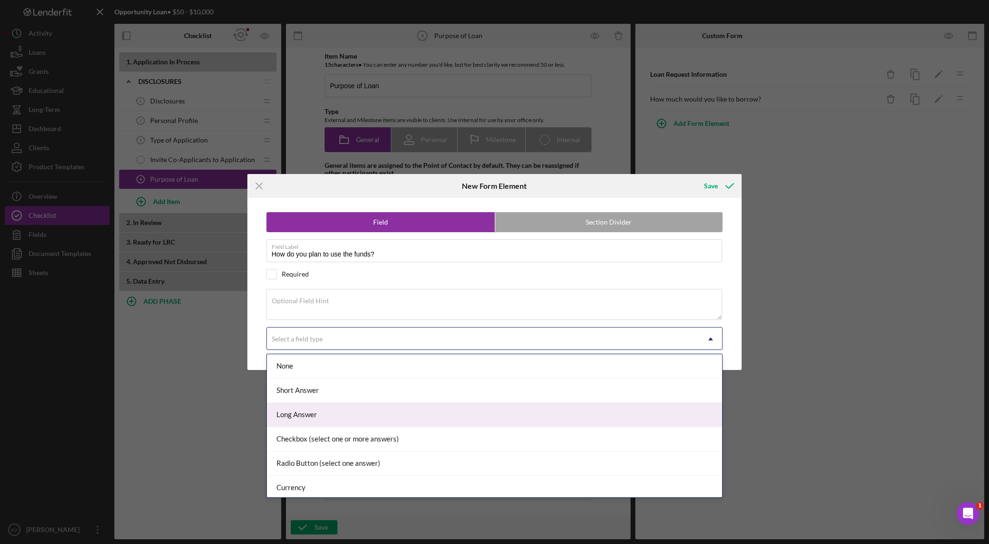
click at [394, 381] on div "Long Answer" at bounding box center [494, 415] width 455 height 24
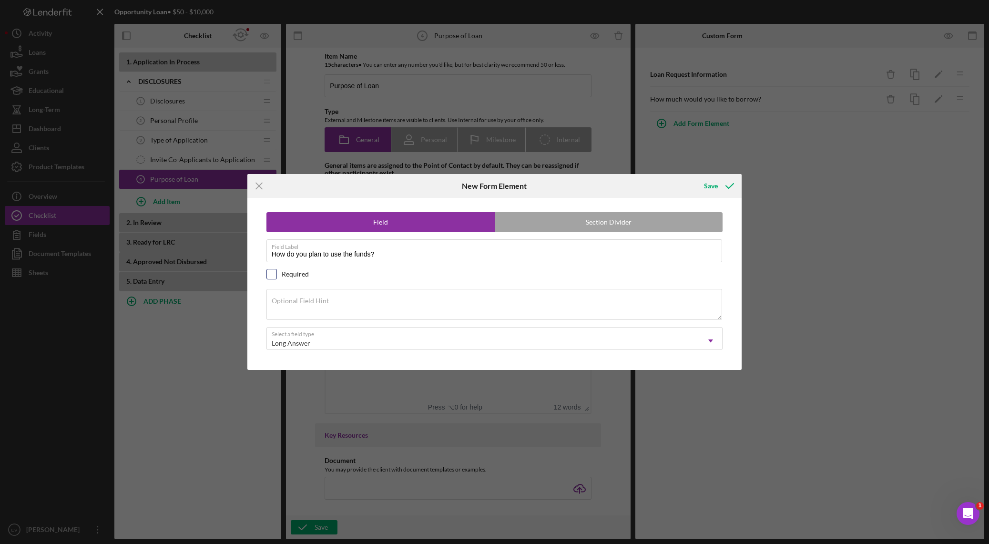
click at [274, 276] on input "checkbox" at bounding box center [272, 274] width 10 height 10
checkbox input "true"
click at [669, 185] on icon "submit" at bounding box center [730, 186] width 24 height 24
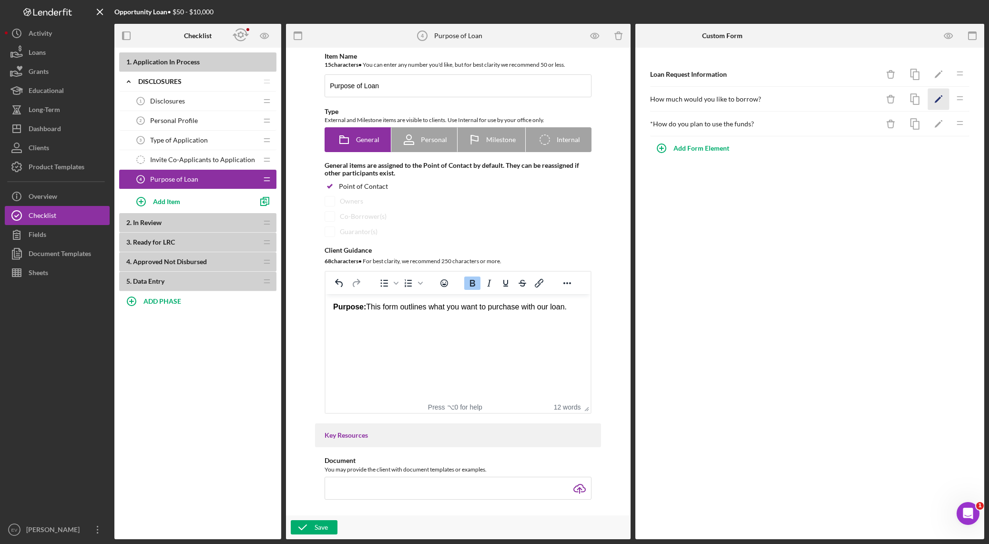
click at [669, 104] on icon "Icon/Edit" at bounding box center [938, 99] width 21 height 21
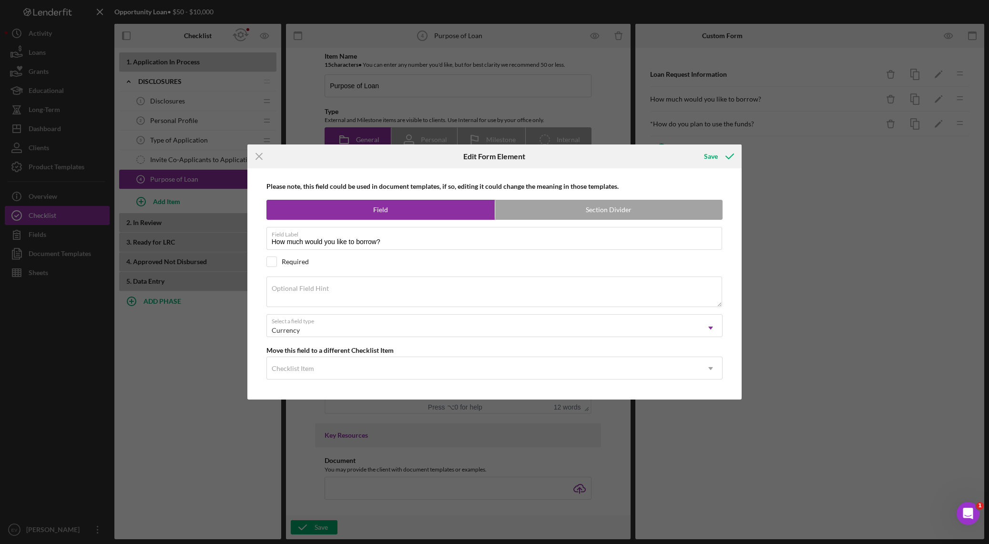
click at [304, 260] on div "Required" at bounding box center [295, 262] width 27 height 8
checkbox input "true"
click at [669, 157] on div "Save" at bounding box center [711, 156] width 14 height 19
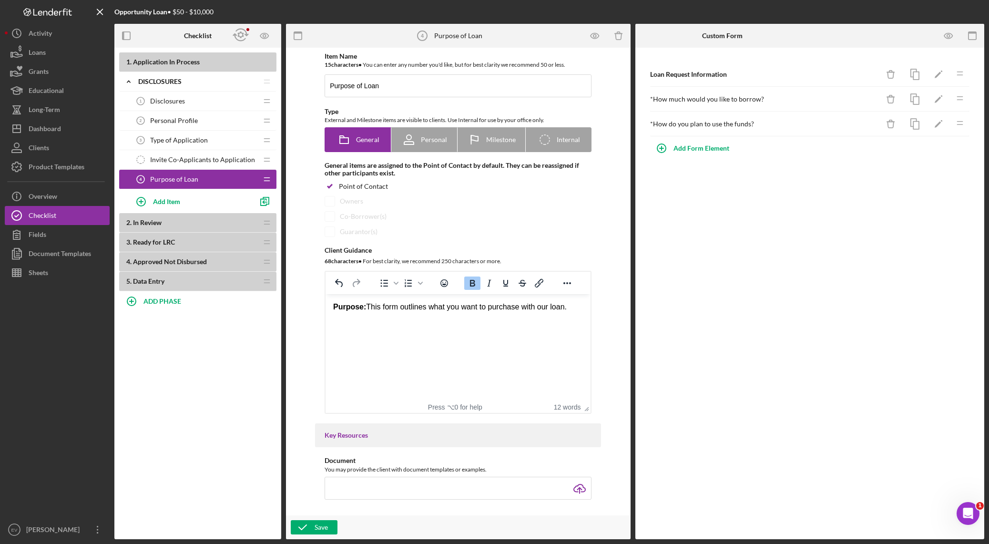
click at [669, 137] on div "Loan Request Information Icon/Delete Icon/Edit Icon/Drag * How much would you l…" at bounding box center [810, 109] width 340 height 115
click at [669, 146] on div "Add Form Element" at bounding box center [701, 148] width 56 height 19
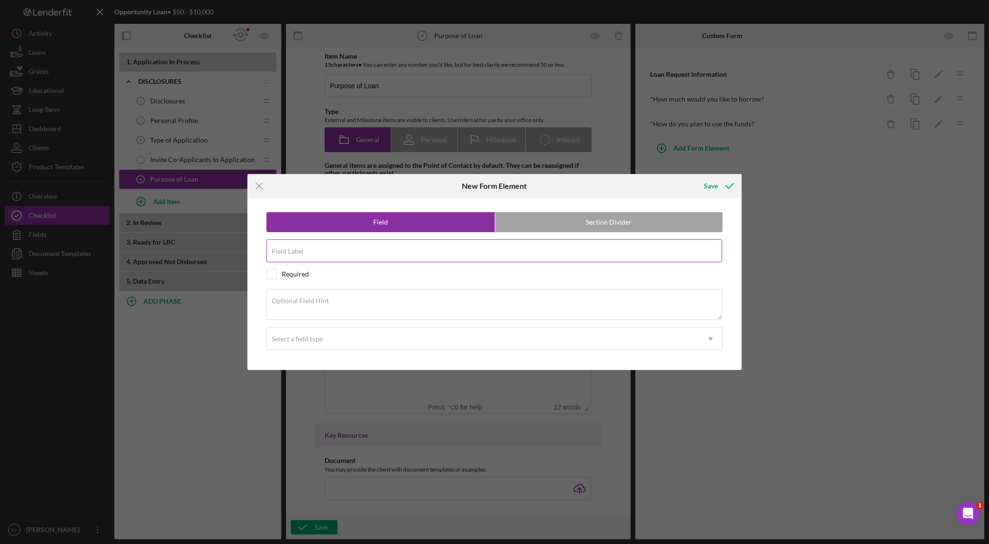
click at [350, 260] on input "Field Label" at bounding box center [494, 250] width 456 height 23
paste input "What is the nature of your disability or health condition?"
type input "What is the nature of your disability or health condition?"
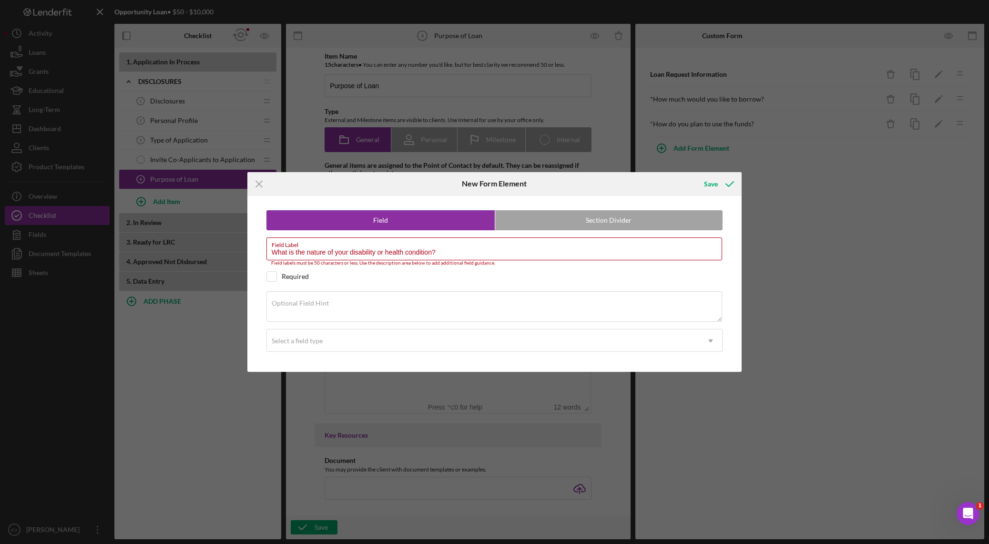
click at [259, 309] on div "Field Section Divider Field Label What is the nature of your disability or heal…" at bounding box center [494, 284] width 485 height 176
click at [322, 341] on div "Select a field type" at bounding box center [297, 341] width 51 height 8
click at [324, 276] on div "Required" at bounding box center [494, 276] width 456 height 10
checkbox input "true"
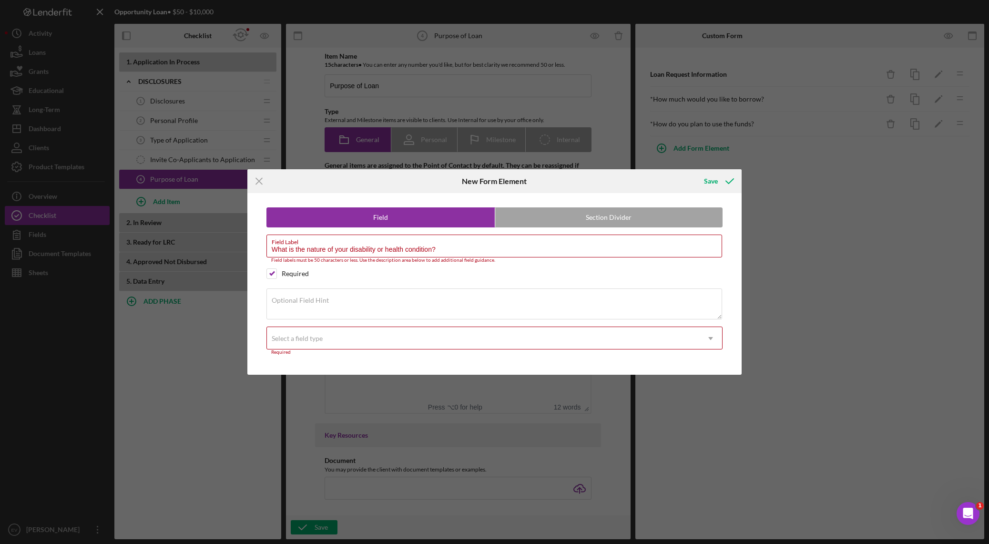
click at [304, 323] on div "Field Section Divider Field Label What is the nature of your disability or heal…" at bounding box center [494, 284] width 485 height 182
click at [345, 307] on textarea "Optional Field Hint" at bounding box center [494, 303] width 456 height 30
drag, startPoint x: 616, startPoint y: 306, endPoint x: 607, endPoint y: 303, distance: 9.4
click at [607, 303] on textarea "Northwest Access Fund lends to people with disabilities, older adults, and thos…" at bounding box center [494, 303] width 456 height 30
click at [486, 314] on textarea "Northwest Access Fund lends to people with disabilities, older adults, and thos…" at bounding box center [494, 303] width 456 height 30
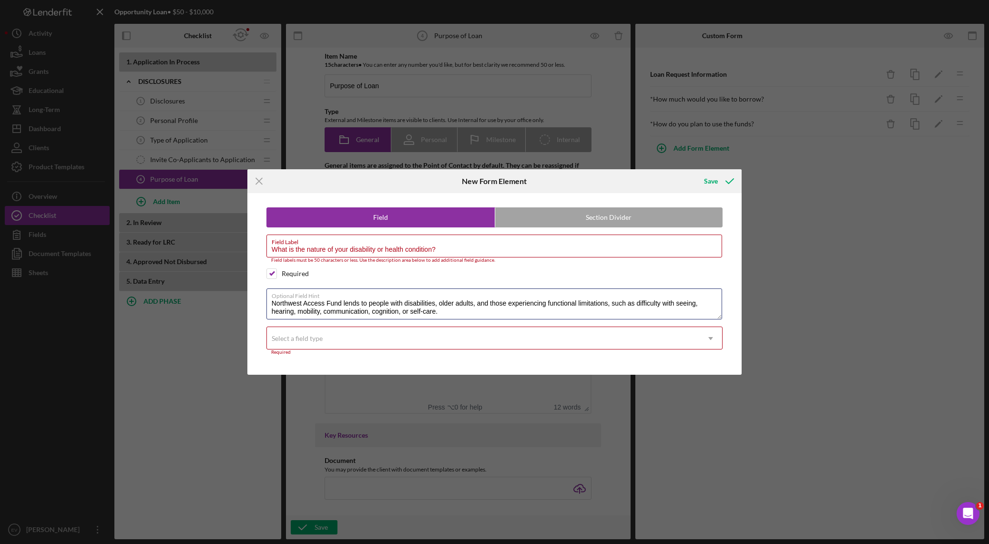
type textarea "Northwest Access Fund lends to people with disabilities, older adults, and thos…"
click at [381, 341] on div "Select a field type" at bounding box center [483, 338] width 433 height 22
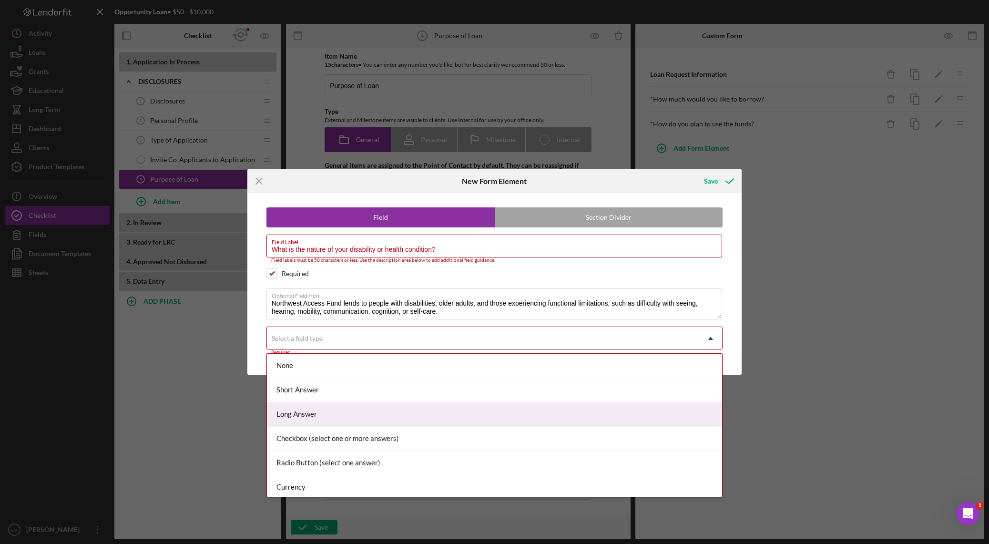
click at [355, 381] on div "Long Answer" at bounding box center [494, 414] width 455 height 24
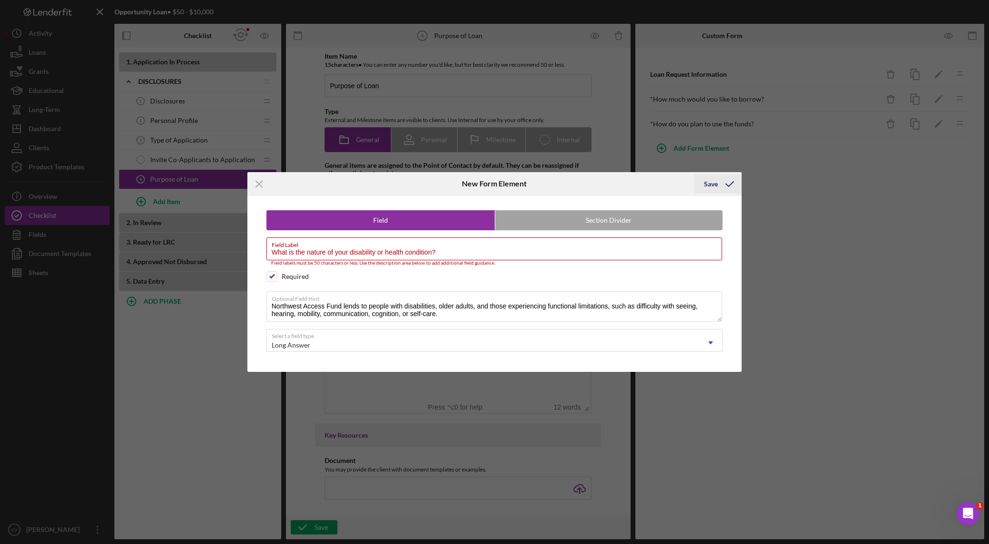
click at [669, 185] on div "Save" at bounding box center [711, 183] width 14 height 19
click at [669, 182] on div "Save" at bounding box center [711, 183] width 14 height 19
click at [302, 254] on input "What is the nature of your disability or health condition?" at bounding box center [494, 248] width 456 height 23
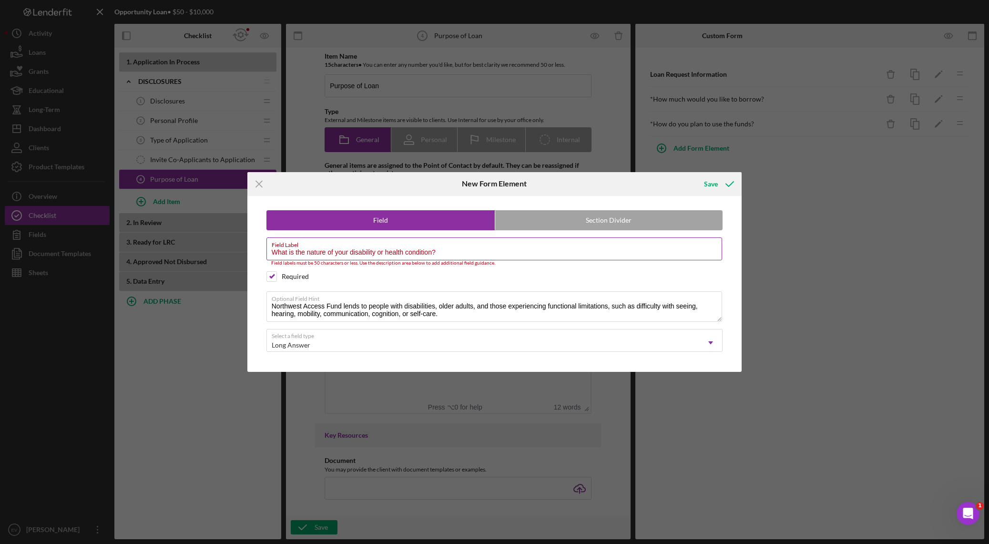
click at [289, 256] on input "What is the nature of your disability or health condition?" at bounding box center [494, 248] width 456 height 23
click at [276, 255] on input "What is the nature of your disability or health condition?" at bounding box center [494, 248] width 456 height 23
drag, startPoint x: 276, startPoint y: 255, endPoint x: 425, endPoint y: 252, distance: 148.7
click at [425, 252] on input "What is the nature of your disability or health condition?" at bounding box center [494, 248] width 456 height 23
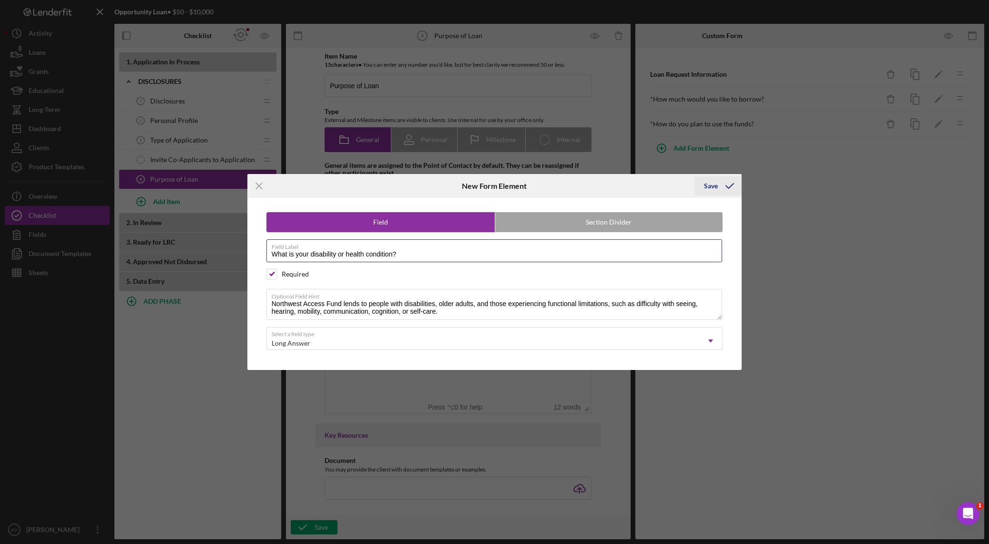
type input "What is your disability or health condition?"
click at [669, 184] on icon "submit" at bounding box center [730, 186] width 24 height 24
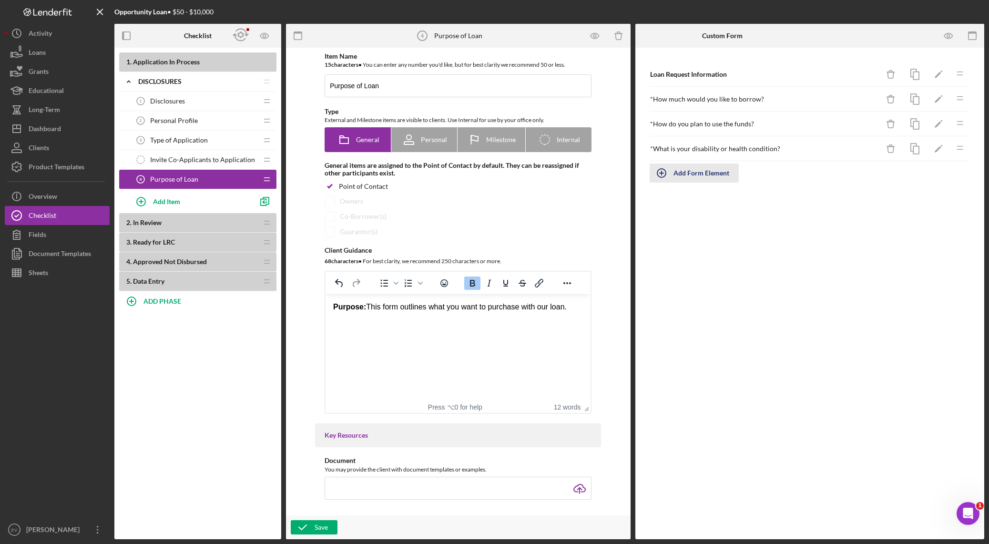
click at [669, 173] on div "Add Form Element" at bounding box center [701, 172] width 56 height 19
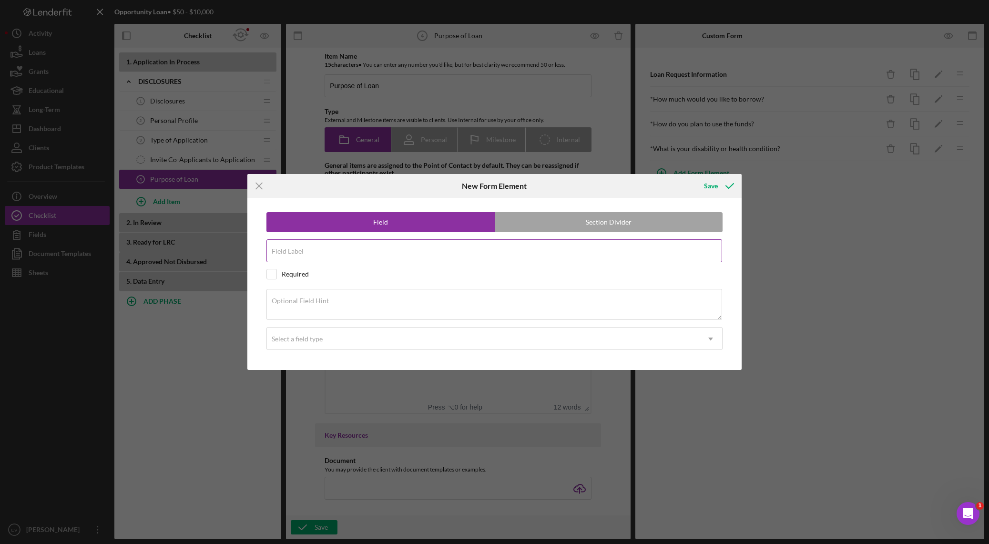
click at [321, 247] on div "Field Label" at bounding box center [494, 251] width 456 height 24
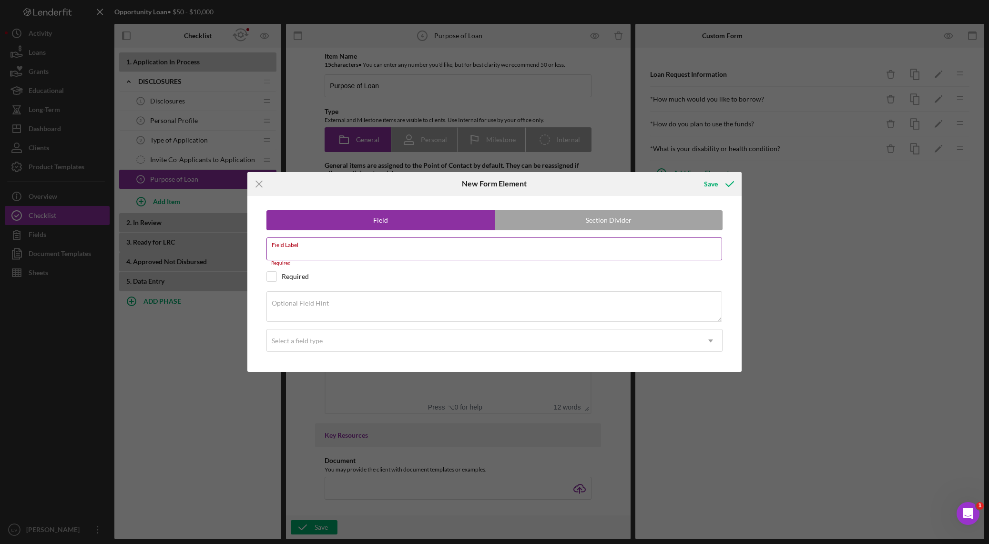
click at [352, 251] on input "Field Label" at bounding box center [494, 248] width 456 height 23
paste input "How did you hear about Northwest Access Fund?"
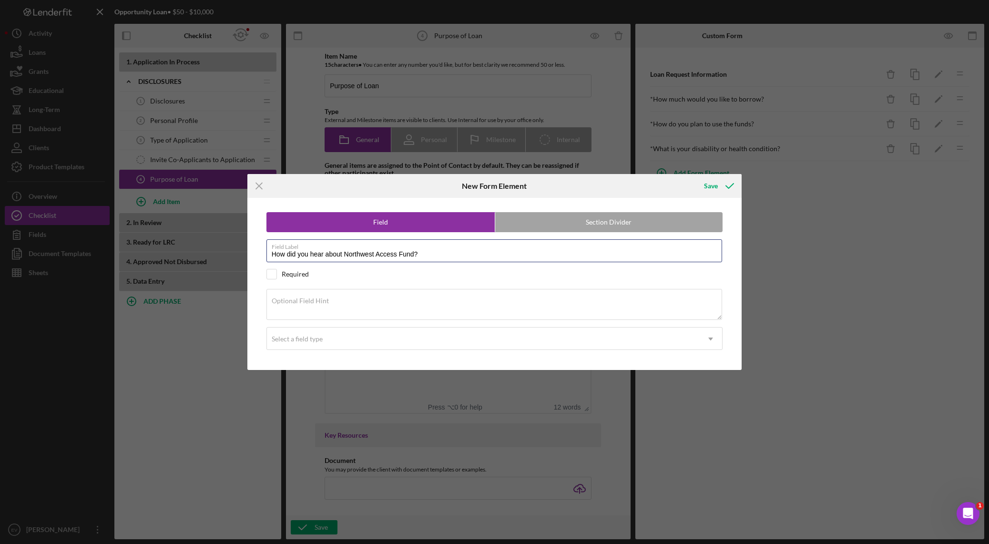
drag, startPoint x: 412, startPoint y: 262, endPoint x: 215, endPoint y: 246, distance: 196.9
click at [221, 246] on div "Icon/Menu Close New Form Element Save Field Section Divider Field Label How did…" at bounding box center [494, 272] width 989 height 544
type input "How did you hear about Northwest Access Fund?"
click at [297, 277] on div "Required" at bounding box center [295, 274] width 27 height 8
click at [296, 276] on div "Required" at bounding box center [295, 274] width 27 height 8
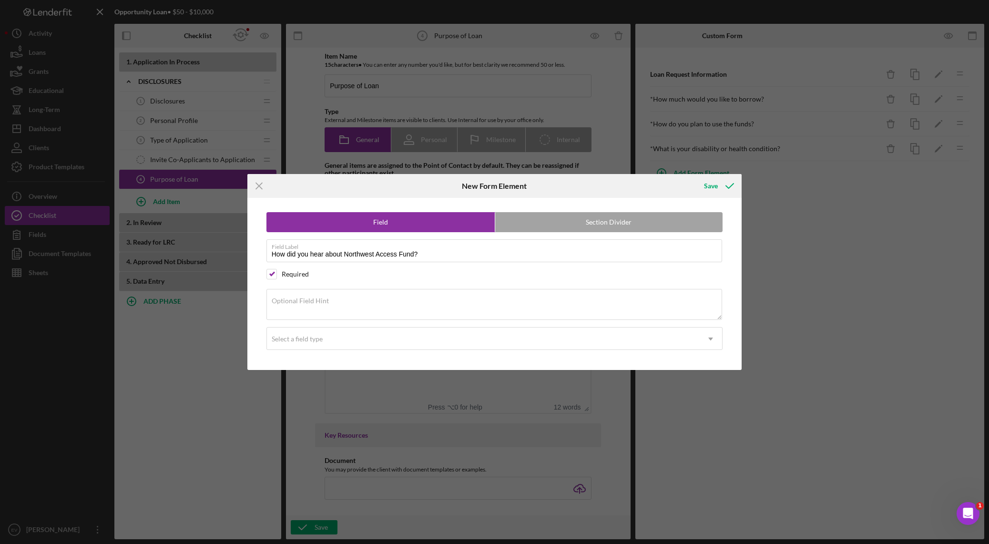
checkbox input "false"
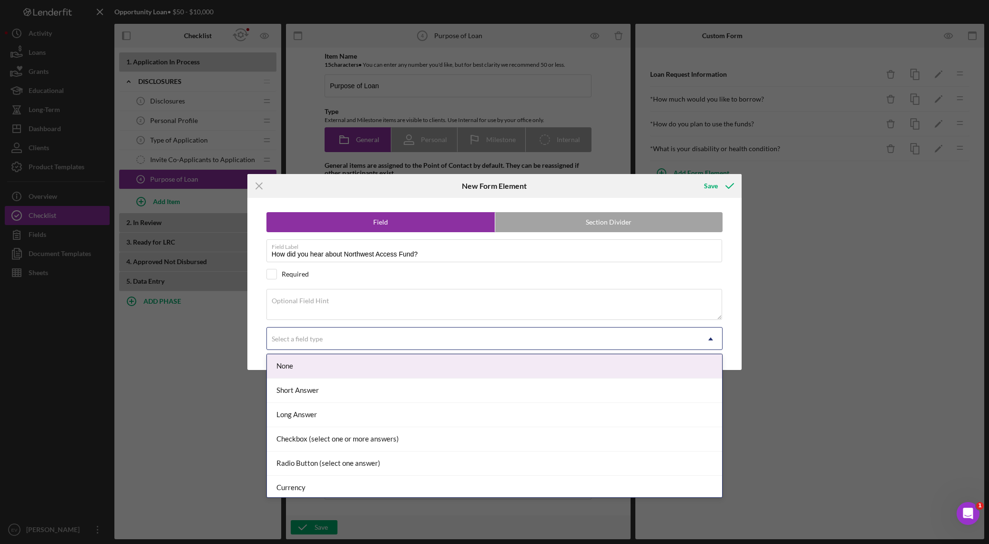
click at [329, 341] on div "Select a field type" at bounding box center [483, 339] width 433 height 22
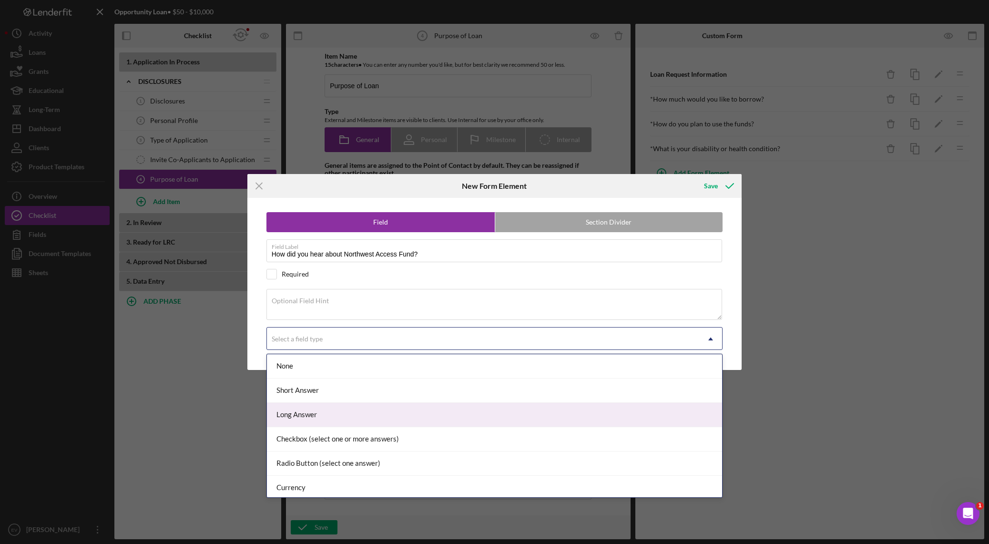
click at [346, 381] on div "Long Answer" at bounding box center [494, 415] width 455 height 24
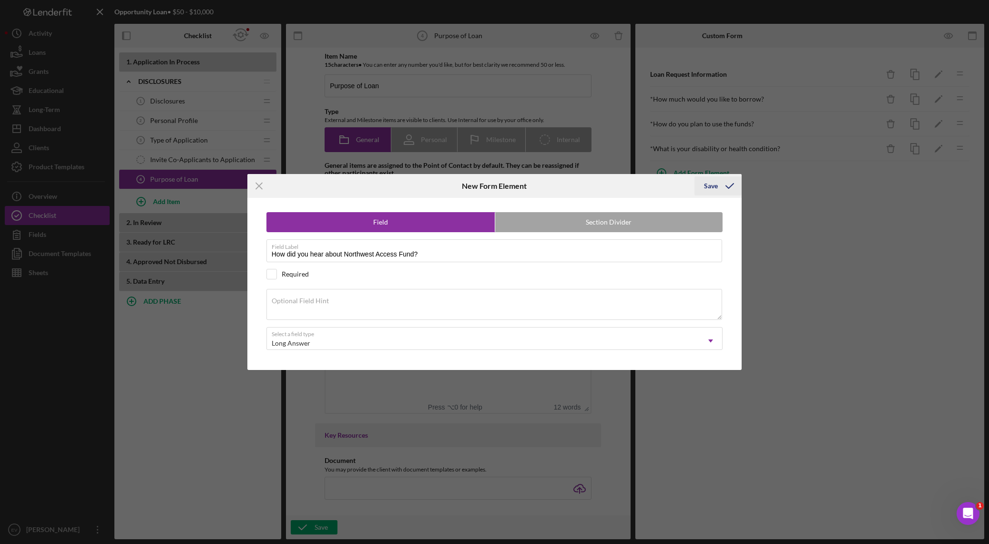
click at [669, 182] on div "Save" at bounding box center [711, 185] width 14 height 19
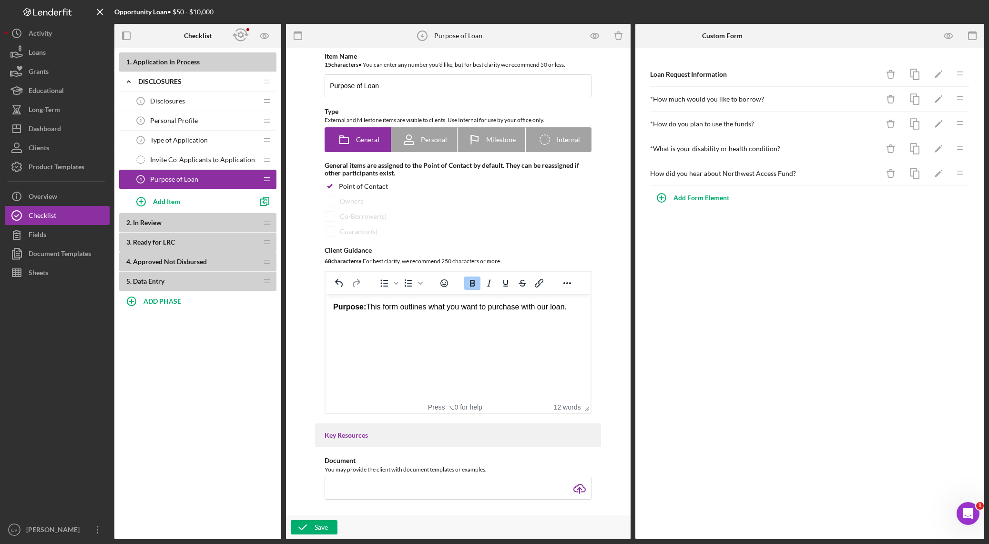
click at [175, 117] on span "Personal Profile" at bounding box center [174, 121] width 48 height 8
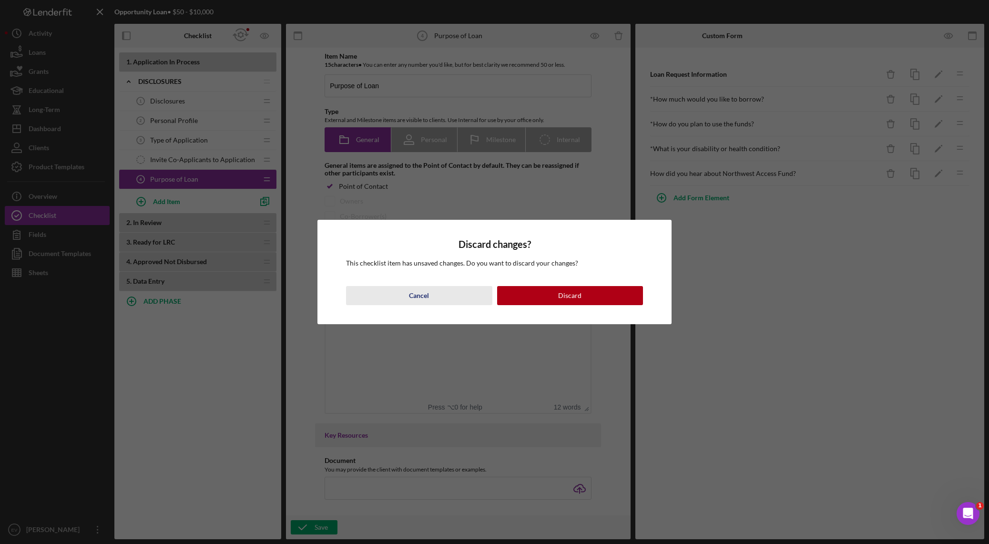
click at [425, 288] on div "Cancel" at bounding box center [419, 295] width 20 height 19
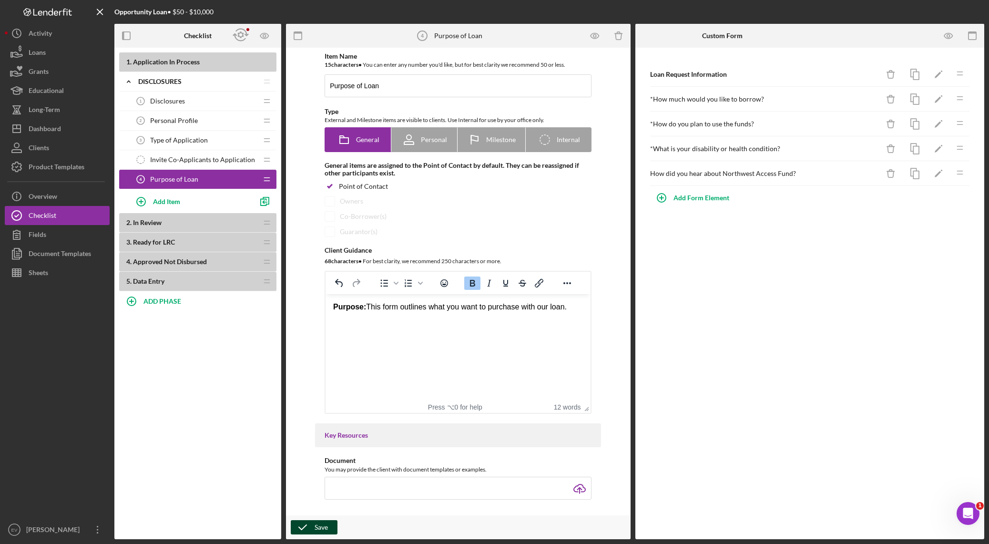
click at [303, 381] on icon "button" at bounding box center [303, 527] width 24 height 24
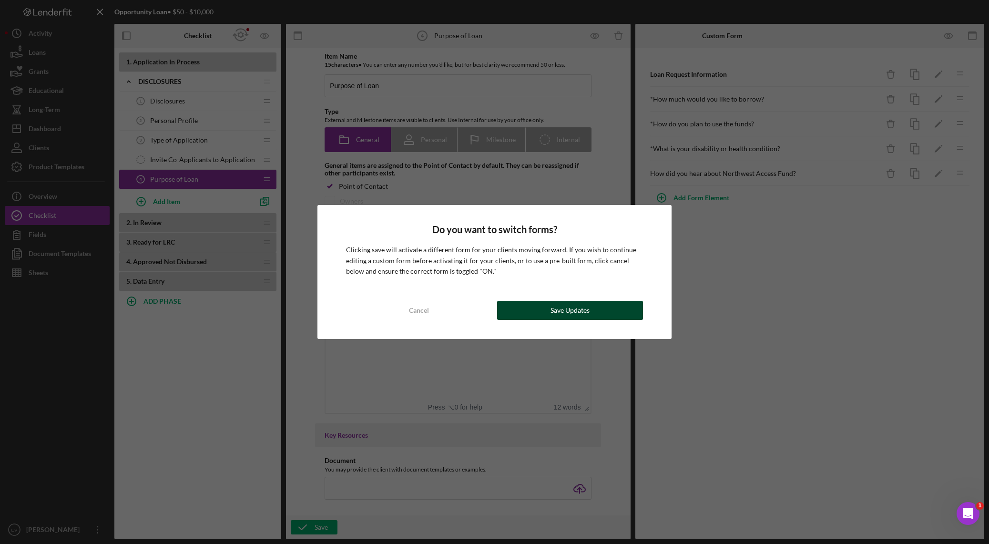
click at [536, 308] on button "Save Updates" at bounding box center [570, 310] width 146 height 19
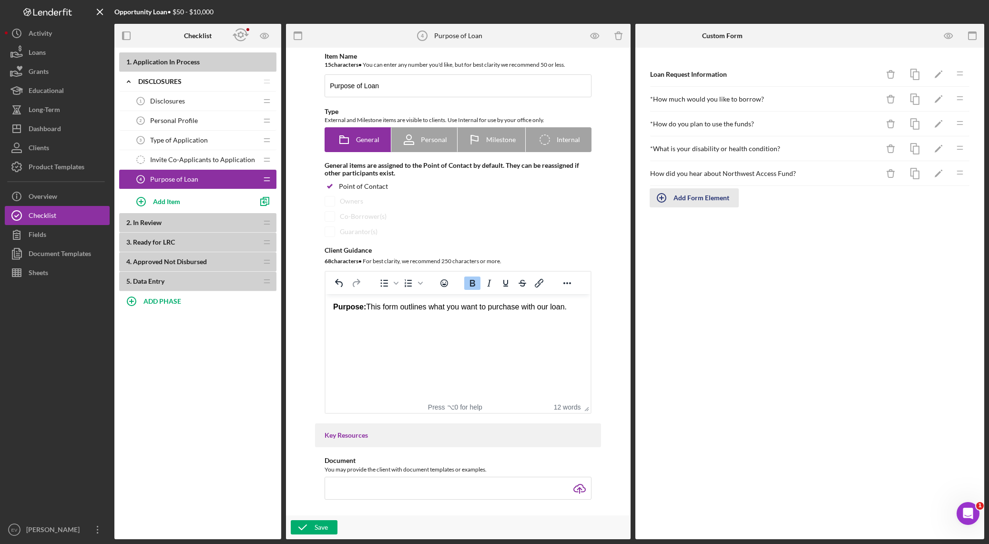
click at [669, 197] on div "Add Form Element" at bounding box center [701, 197] width 56 height 19
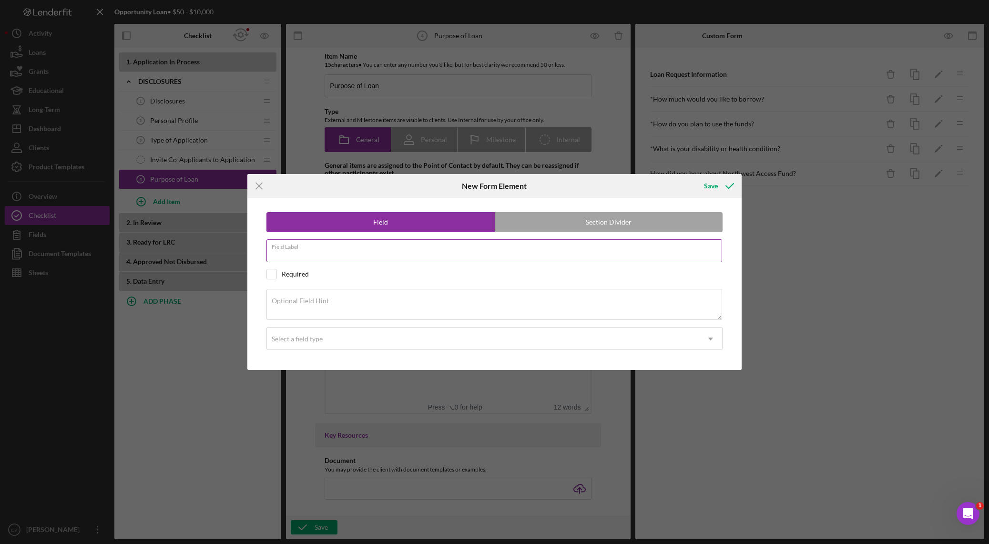
click at [414, 258] on input "Field Label" at bounding box center [494, 250] width 456 height 23
type input "Preferred monthly payment"
click at [278, 272] on div "Required" at bounding box center [494, 274] width 456 height 10
checkbox input "true"
click at [314, 293] on div "Optional Field Hint" at bounding box center [494, 305] width 456 height 32
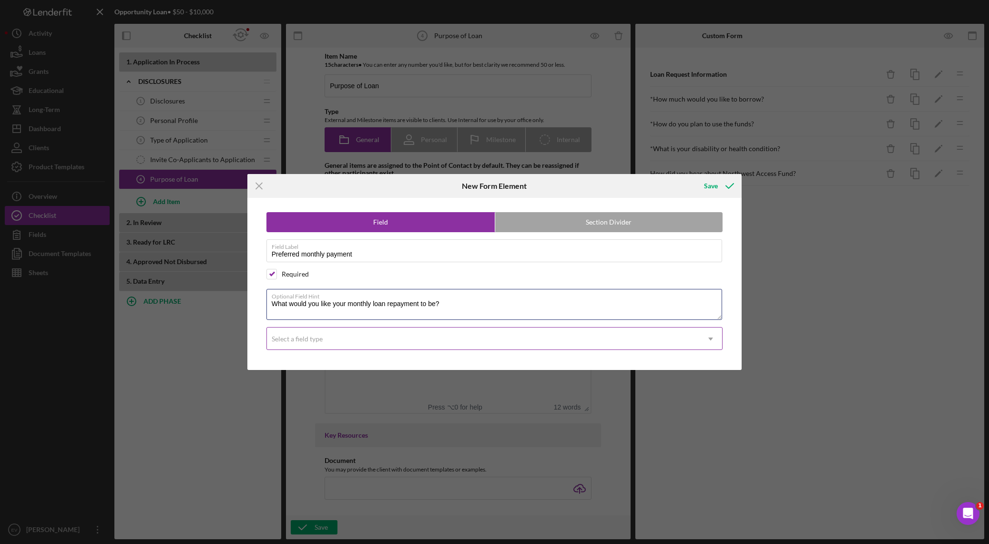
type textarea "What would you like your monthly loan repayment to be?"
click at [350, 339] on div "Select a field type" at bounding box center [483, 339] width 433 height 22
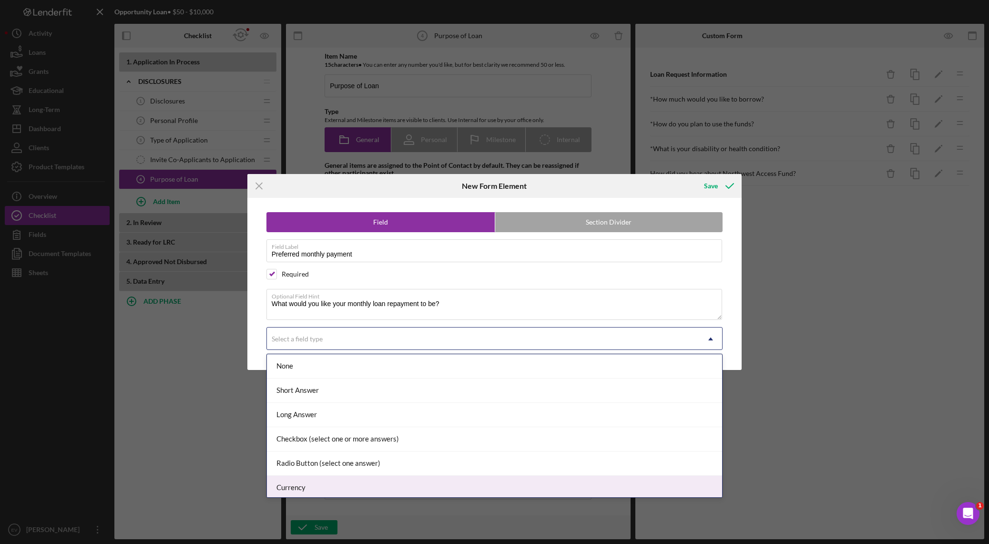
click at [340, 381] on div "Currency" at bounding box center [494, 488] width 455 height 24
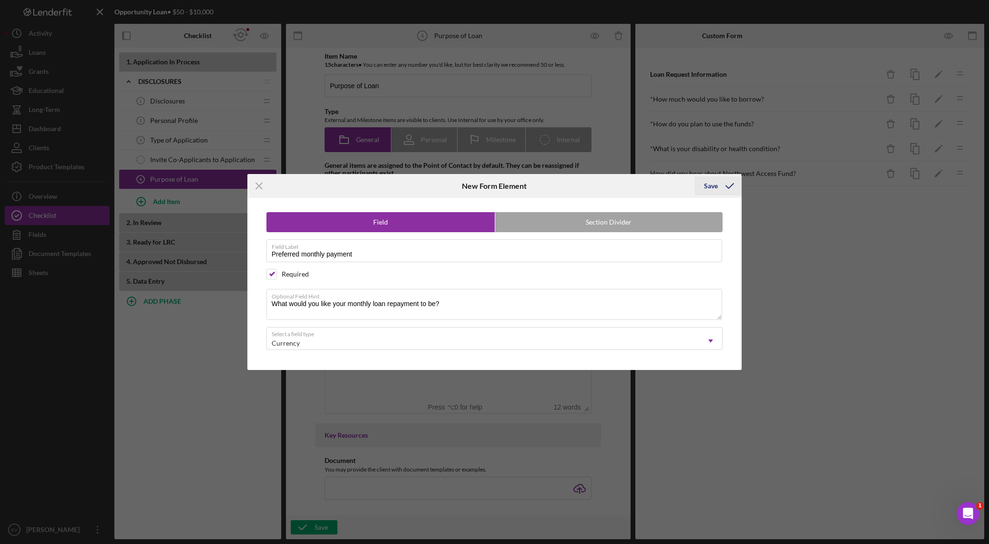
drag, startPoint x: 724, startPoint y: 180, endPoint x: 720, endPoint y: 188, distance: 9.0
click at [669, 184] on icon "submit" at bounding box center [730, 186] width 24 height 24
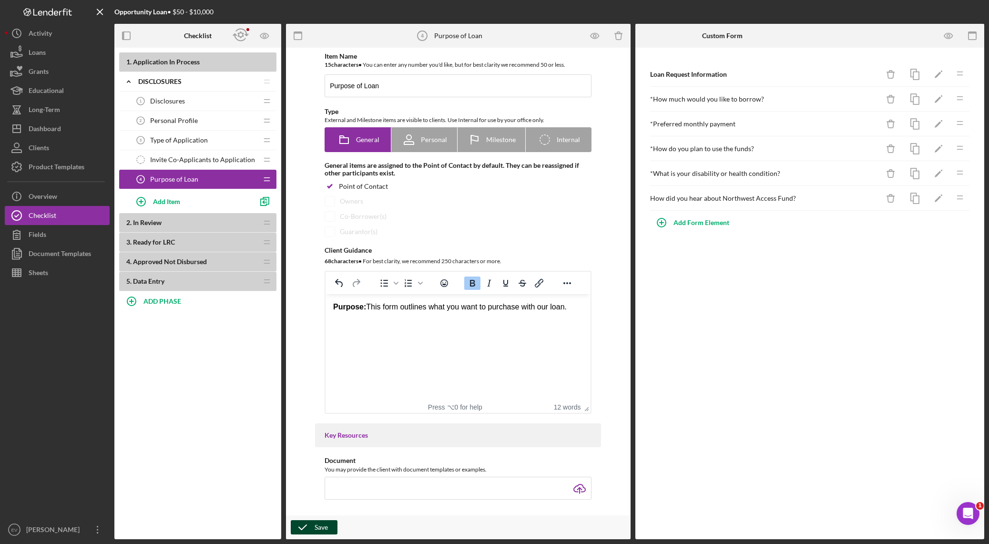
click at [313, 381] on icon "button" at bounding box center [303, 527] width 24 height 24
click at [176, 156] on span "Invite Co-Applicants to Application" at bounding box center [202, 160] width 105 height 8
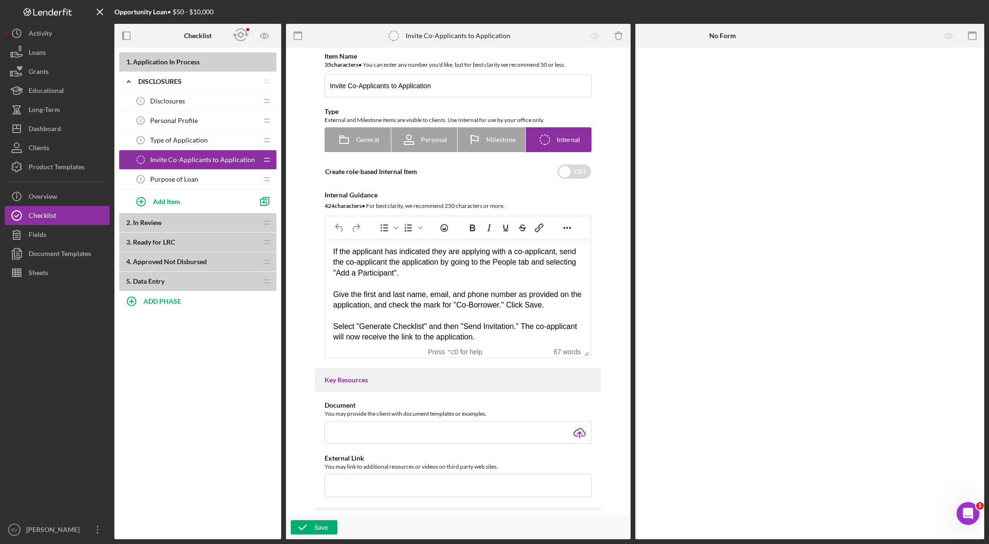
click at [192, 137] on span "Type of Application" at bounding box center [179, 140] width 58 height 8
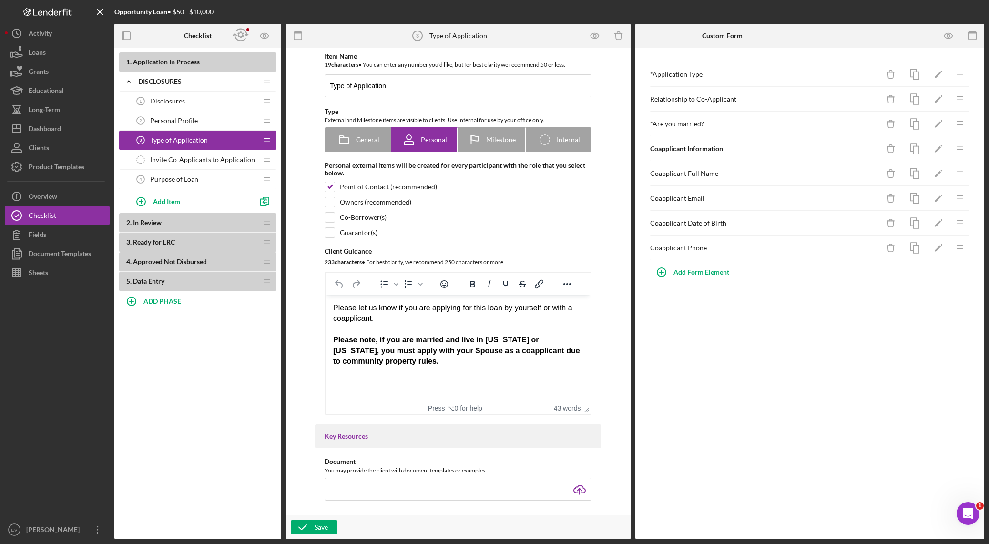
click at [191, 174] on div "Purpose of Loan 4 Purpose of Loan" at bounding box center [194, 179] width 126 height 19
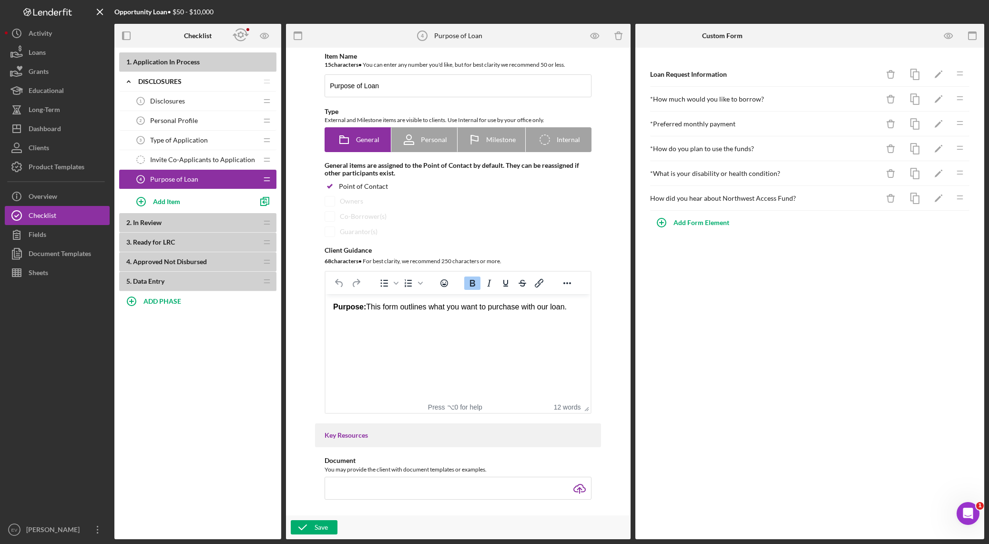
click at [188, 160] on span "Invite Co-Applicants to Application" at bounding box center [202, 160] width 105 height 8
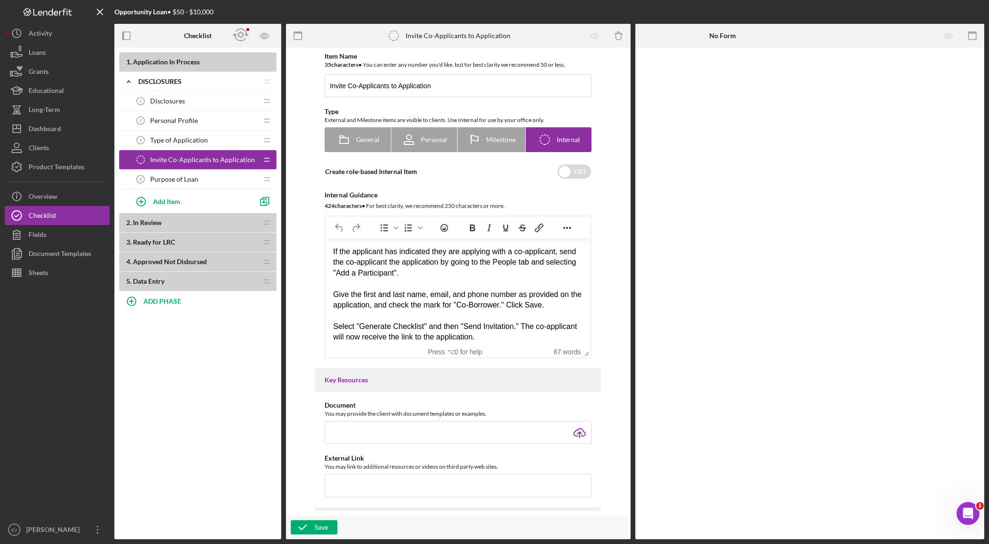
click at [181, 179] on span "Purpose of Loan" at bounding box center [174, 179] width 48 height 8
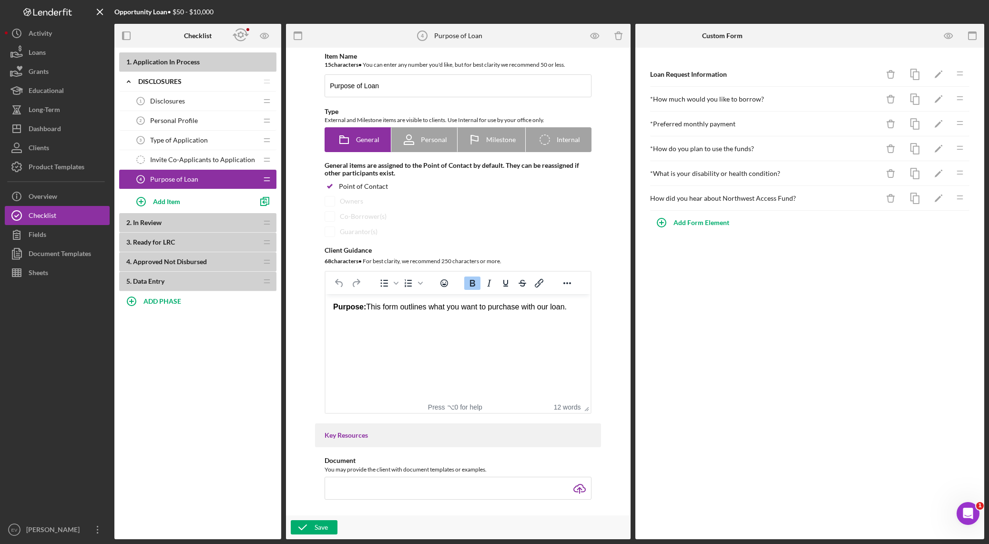
click at [184, 99] on span "Disclosures" at bounding box center [167, 101] width 35 height 8
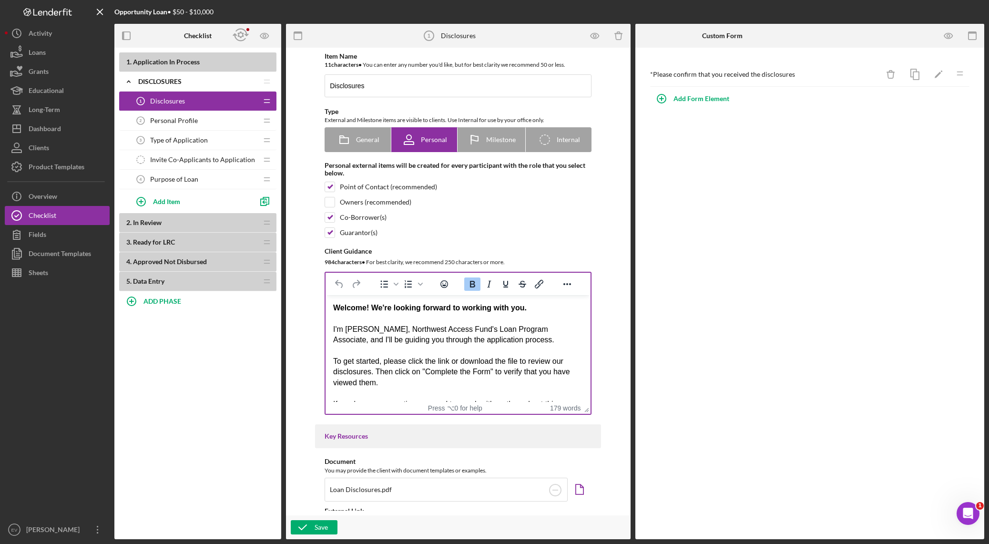
click at [359, 328] on div "I'm [PERSON_NAME], Northwest Access Fund's Loan Program Associate, and I'll be …" at bounding box center [458, 334] width 250 height 21
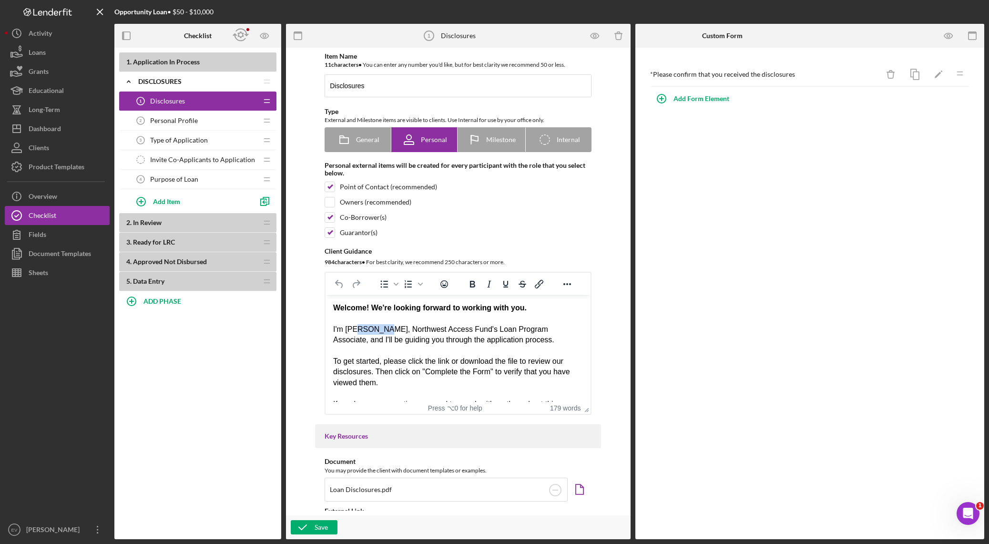
drag, startPoint x: 358, startPoint y: 328, endPoint x: 382, endPoint y: 330, distance: 23.9
click at [382, 330] on div "I'm [PERSON_NAME], Northwest Access Fund's Loan Program Associate, and I'll be …" at bounding box center [458, 334] width 250 height 21
drag, startPoint x: 382, startPoint y: 330, endPoint x: 356, endPoint y: 328, distance: 25.8
click at [356, 328] on div "I'm [PERSON_NAME], Northwest Access Fund's Loan Program Associate, and I'll be …" at bounding box center [458, 334] width 250 height 21
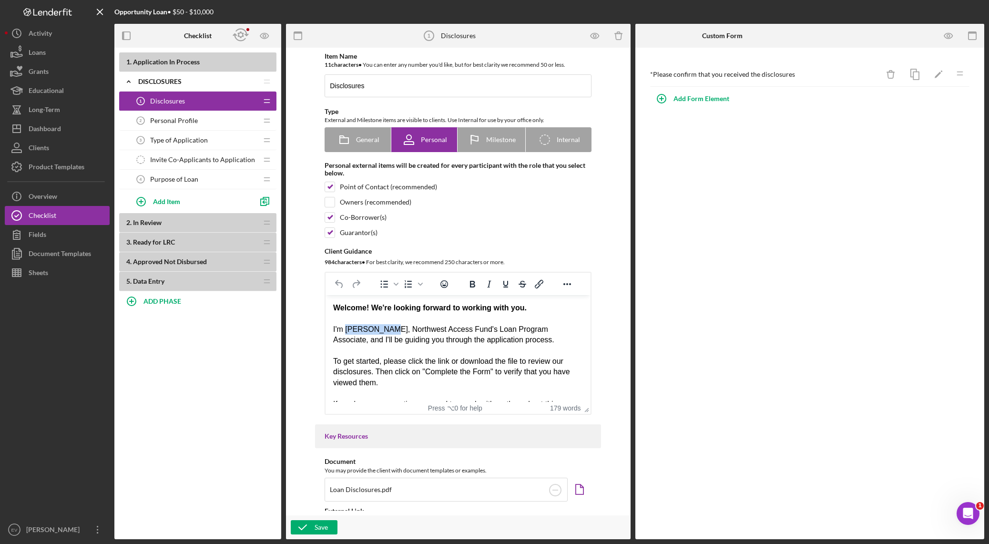
click at [356, 328] on div "I'm [PERSON_NAME], Northwest Access Fund's Loan Program Associate, and I'll be …" at bounding box center [458, 334] width 250 height 21
drag, startPoint x: 355, startPoint y: 329, endPoint x: 406, endPoint y: 333, distance: 51.1
click at [406, 333] on div "I'm [PERSON_NAME], Northwest Access Fund's Loan Program Associate, and I'll be …" at bounding box center [458, 334] width 250 height 21
click at [337, 330] on div "I'm [PERSON_NAME], Northwest Access Fund's Loan Program Associate, and I'll be …" at bounding box center [458, 334] width 250 height 21
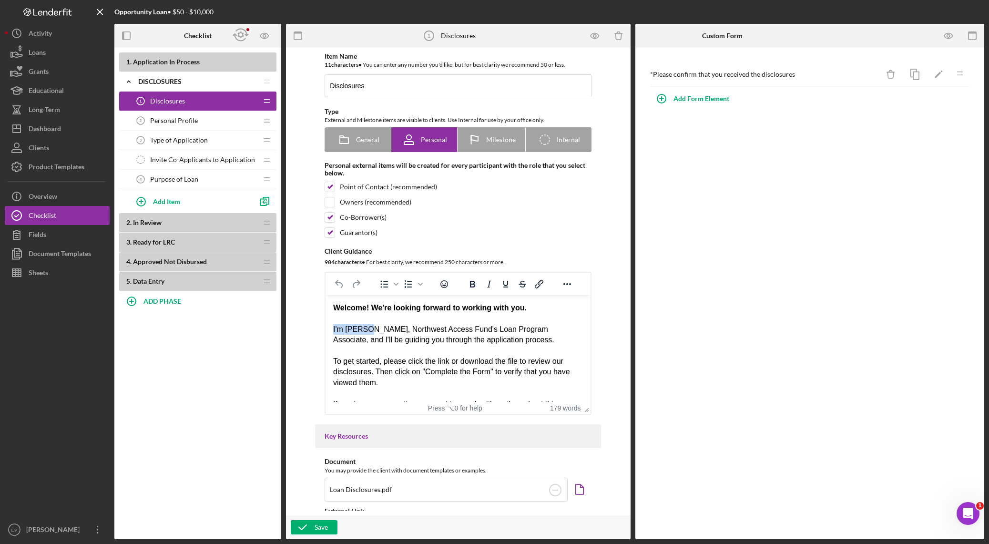
drag, startPoint x: 337, startPoint y: 330, endPoint x: 357, endPoint y: 330, distance: 20.0
click at [357, 330] on div "I'm [PERSON_NAME], Northwest Access Fund's Loan Program Associate, and I'll be …" at bounding box center [458, 334] width 250 height 21
drag, startPoint x: 357, startPoint y: 330, endPoint x: 542, endPoint y: 330, distance: 184.9
click at [542, 330] on div "I'm [PERSON_NAME], Northwest Access Fund's Loan Program Associate, and I'll be …" at bounding box center [458, 334] width 250 height 21
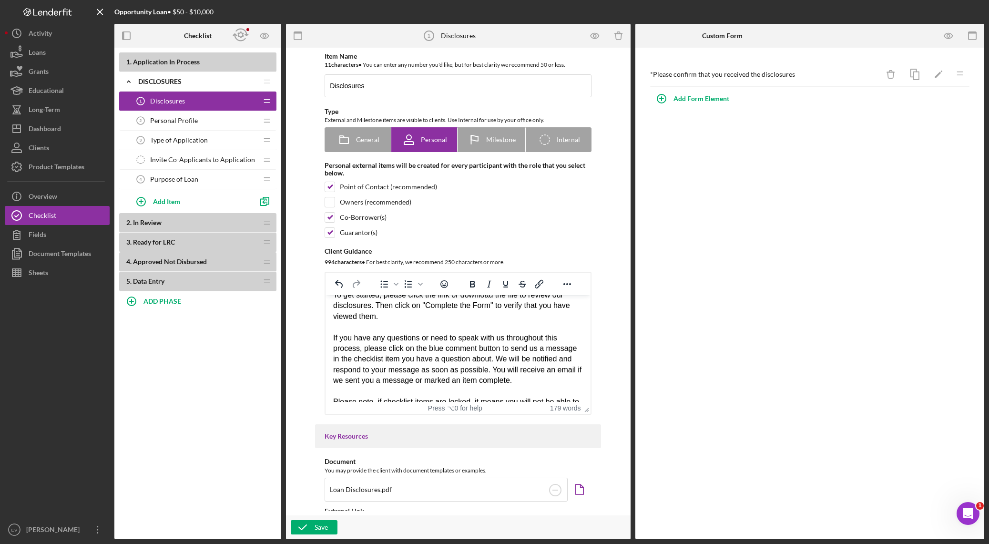
scroll to position [87, 0]
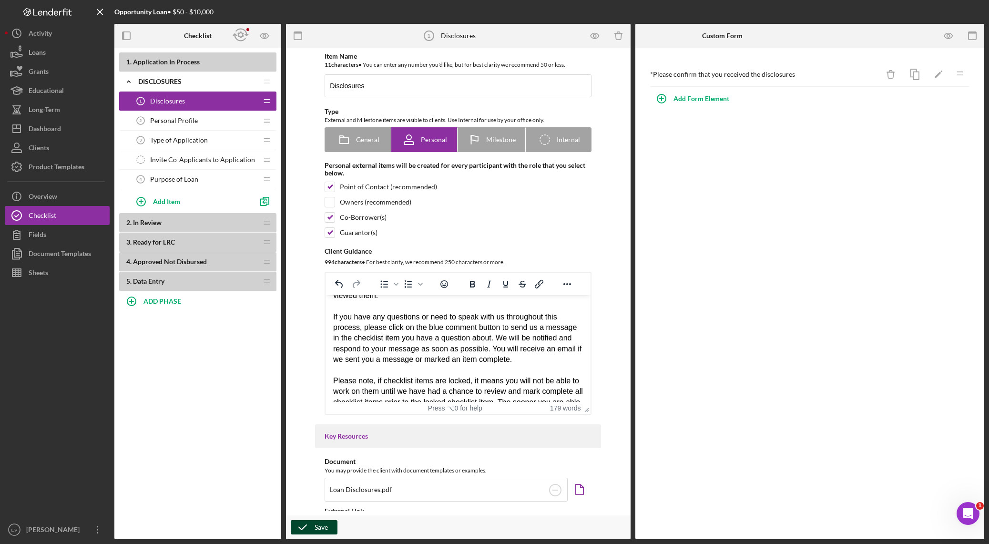
click at [308, 381] on icon "button" at bounding box center [303, 527] width 24 height 24
click at [194, 126] on div "Personal Profile 2 Personal Profile" at bounding box center [194, 120] width 126 height 19
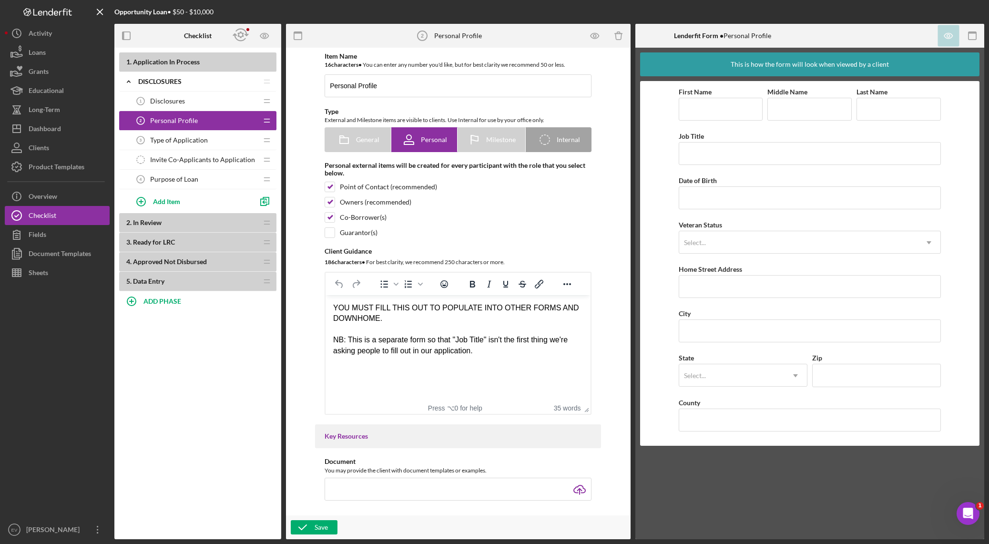
click at [430, 348] on div "NB: This is a separate form so that "Job Title" isn't the first thing we're ask…" at bounding box center [458, 344] width 250 height 21
click at [427, 357] on html "YOU MUST FILL THIS OUT TO POPULATE INTO OTHER FORMS AND DOWNHOME. NB: This is a…" at bounding box center [457, 329] width 265 height 69
click at [425, 354] on div "NB: This is a separate form so that "Job Title" isn't the first thing we're ask…" at bounding box center [458, 344] width 250 height 21
drag, startPoint x: 425, startPoint y: 354, endPoint x: 351, endPoint y: 285, distance: 101.5
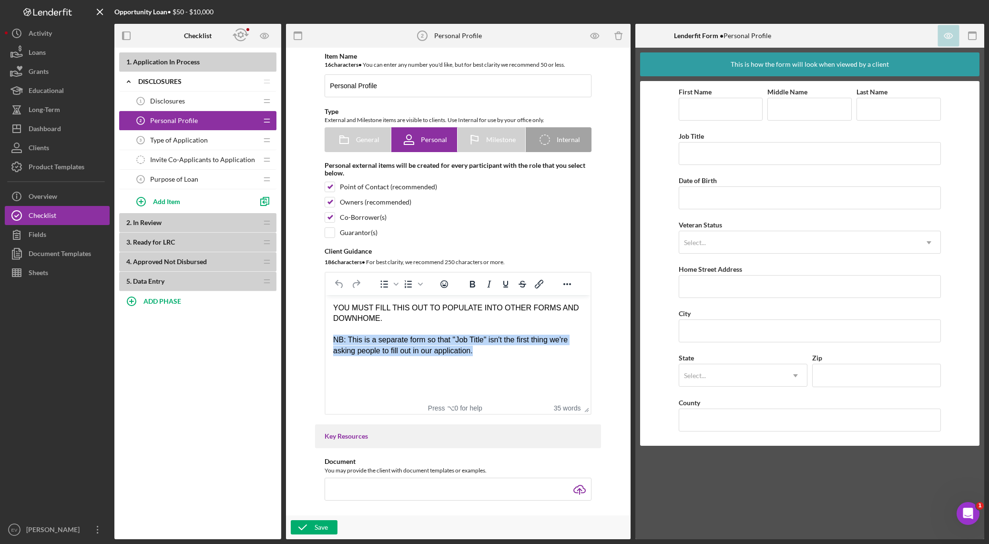
click at [351, 295] on html "YOU MUST FILL THIS OUT TO POPULATE INTO OTHER FORMS AND DOWNHOME. NB: This is a…" at bounding box center [457, 329] width 265 height 69
click at [381, 347] on div "NB: This is a separate form so that "Job Title" isn't the first thing we're ask…" at bounding box center [458, 344] width 250 height 21
drag, startPoint x: 514, startPoint y: 370, endPoint x: 336, endPoint y: 283, distance: 198.2
click at [336, 295] on html "YOU MUST FILL THIS OUT TO POPULATE INTO OTHER FORMS AND DOWNHOME. NB: This is a…" at bounding box center [457, 329] width 265 height 69
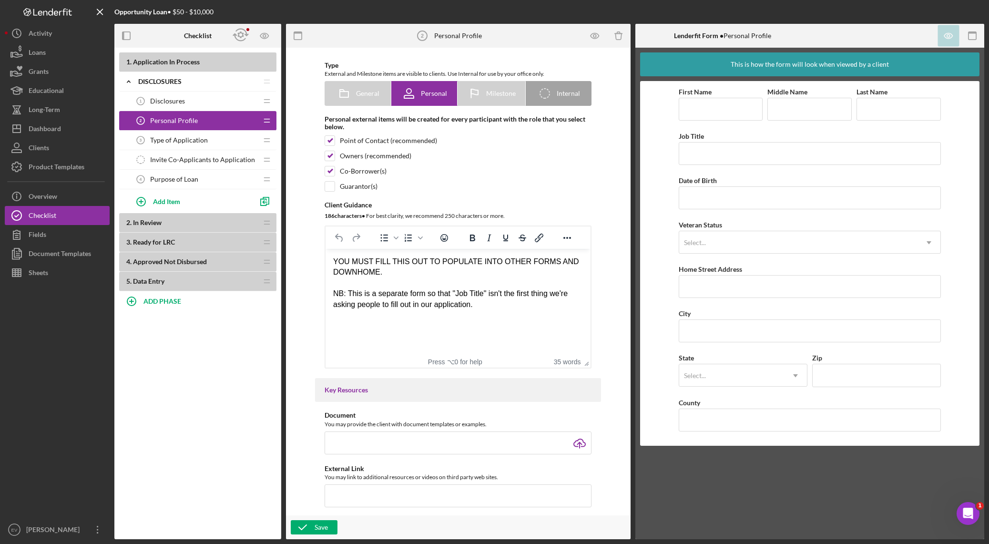
scroll to position [40, 0]
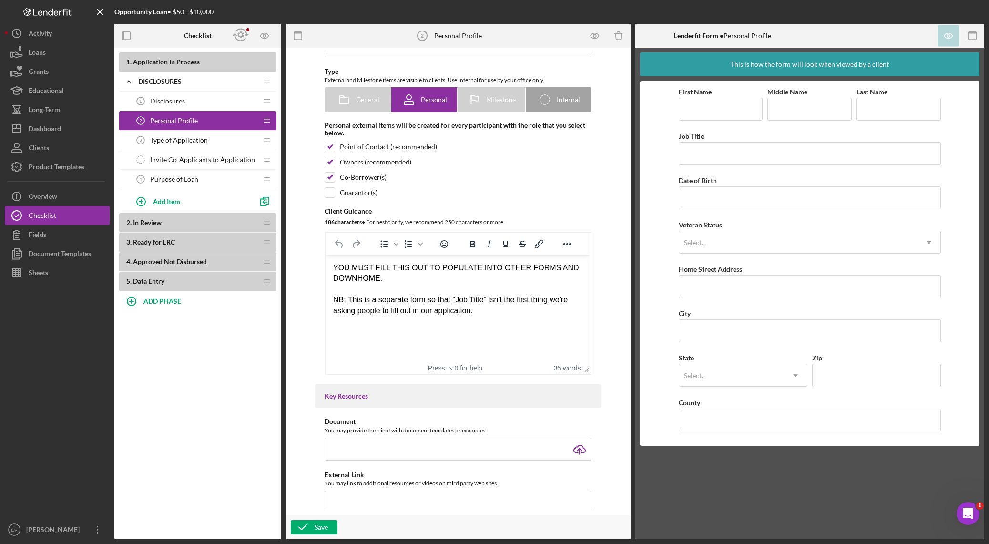
drag, startPoint x: 487, startPoint y: 314, endPoint x: 278, endPoint y: 252, distance: 217.7
click at [325, 255] on html "YOU MUST FILL THIS OUT TO POPULATE INTO OTHER FORMS AND DOWNHOME. NB: This is a…" at bounding box center [457, 289] width 265 height 69
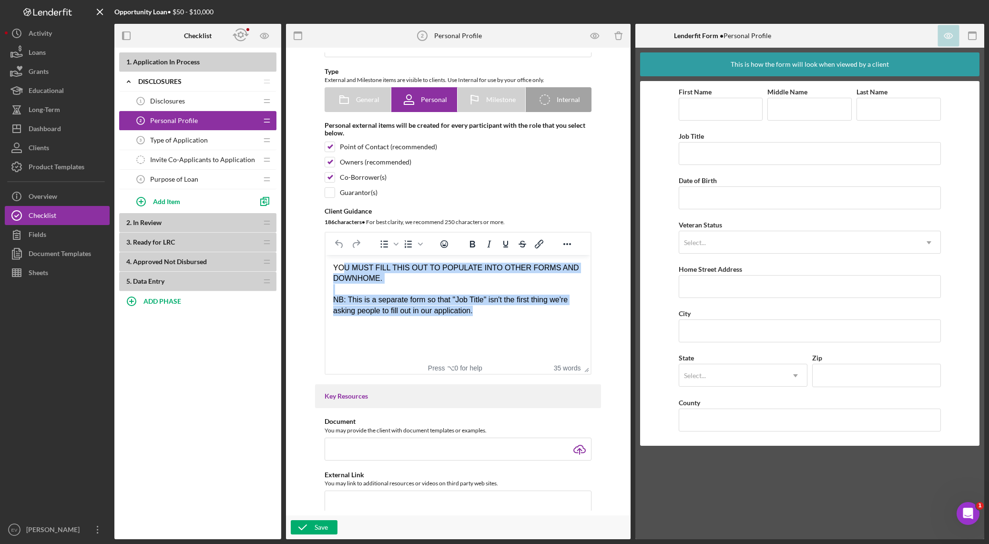
drag, startPoint x: 481, startPoint y: 311, endPoint x: 340, endPoint y: 269, distance: 146.8
click at [342, 271] on body "YOU MUST FILL THIS OUT TO POPULATE INTO OTHER FORMS AND DOWNHOME. NB: This is a…" at bounding box center [458, 289] width 250 height 53
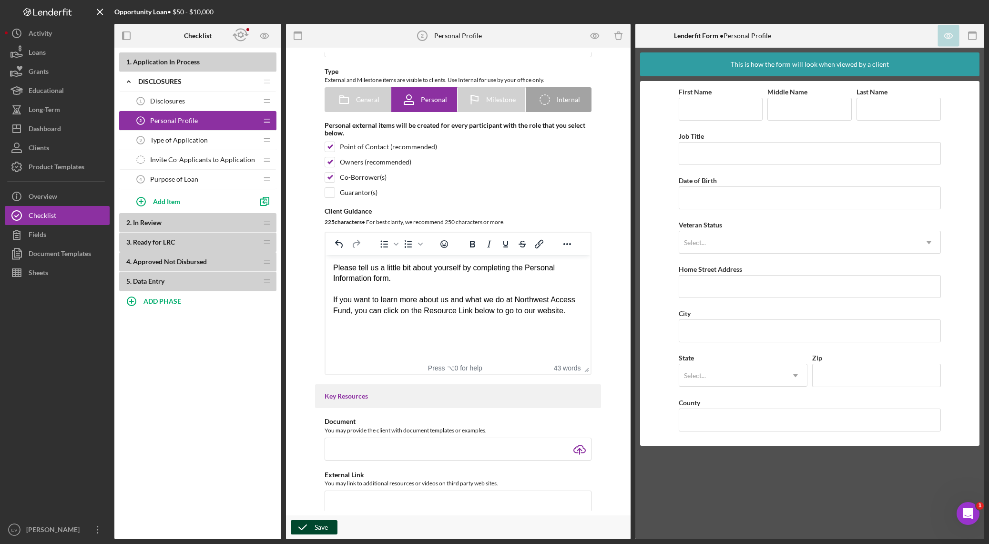
click at [318, 381] on div "Save" at bounding box center [320, 527] width 13 height 14
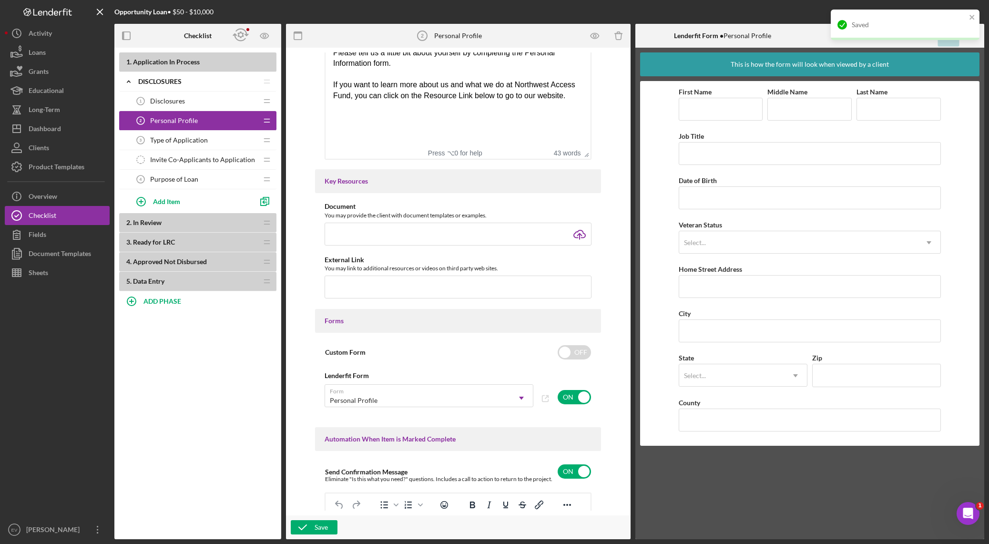
scroll to position [419, 0]
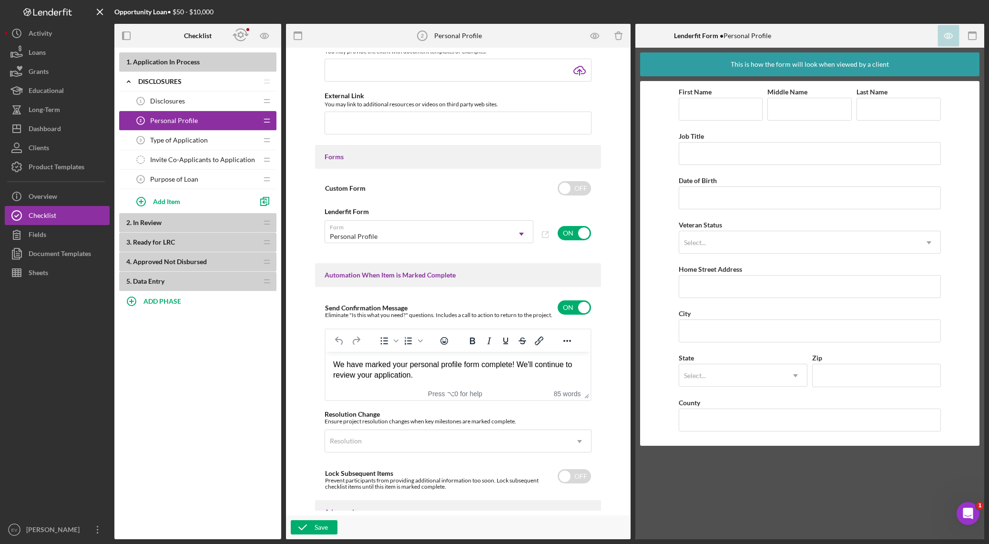
click at [165, 140] on span "Type of Application" at bounding box center [179, 140] width 58 height 8
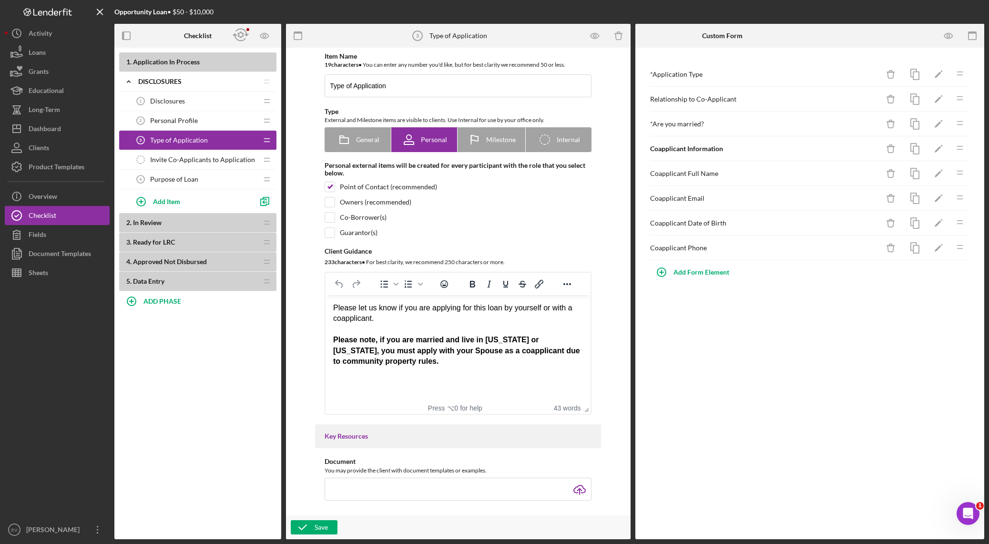
click at [171, 160] on span "Invite Co-Applicants to Application" at bounding box center [202, 160] width 105 height 8
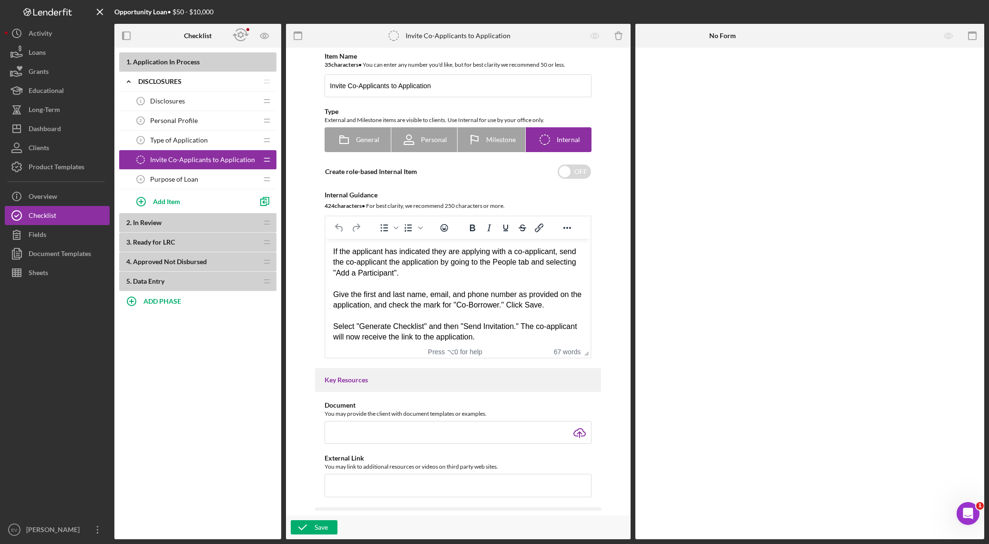
click at [178, 180] on span "Purpose of Loan" at bounding box center [174, 179] width 48 height 8
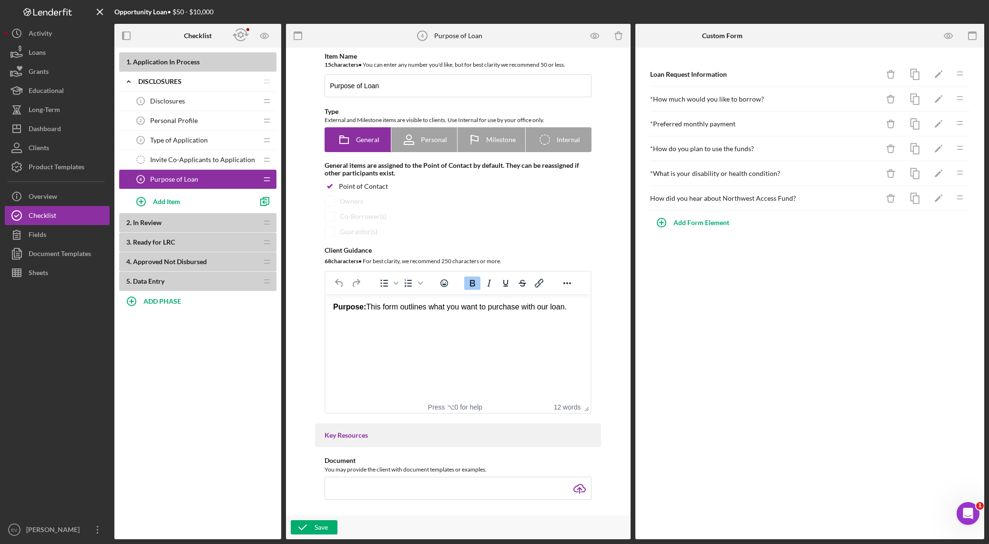
click at [207, 131] on div "Type of Application 3 Type of Application" at bounding box center [194, 140] width 126 height 19
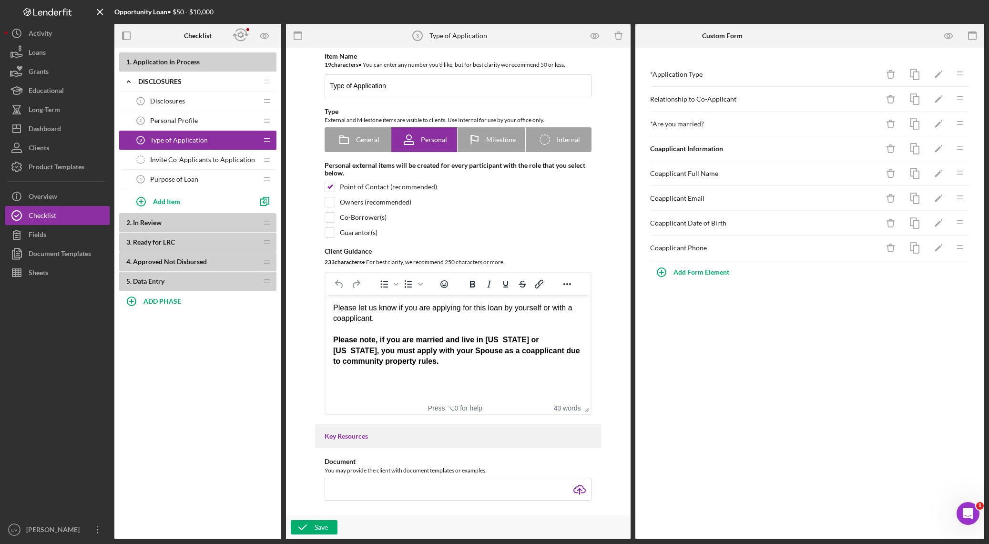
click at [204, 113] on div "Personal Profile 2 Personal Profile" at bounding box center [194, 120] width 126 height 19
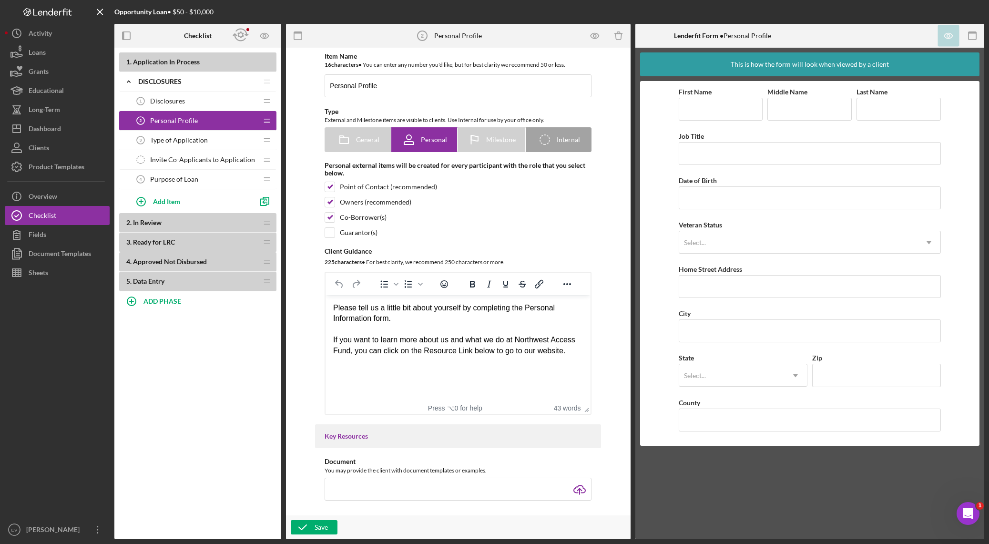
click at [190, 139] on span "Type of Application" at bounding box center [179, 140] width 58 height 8
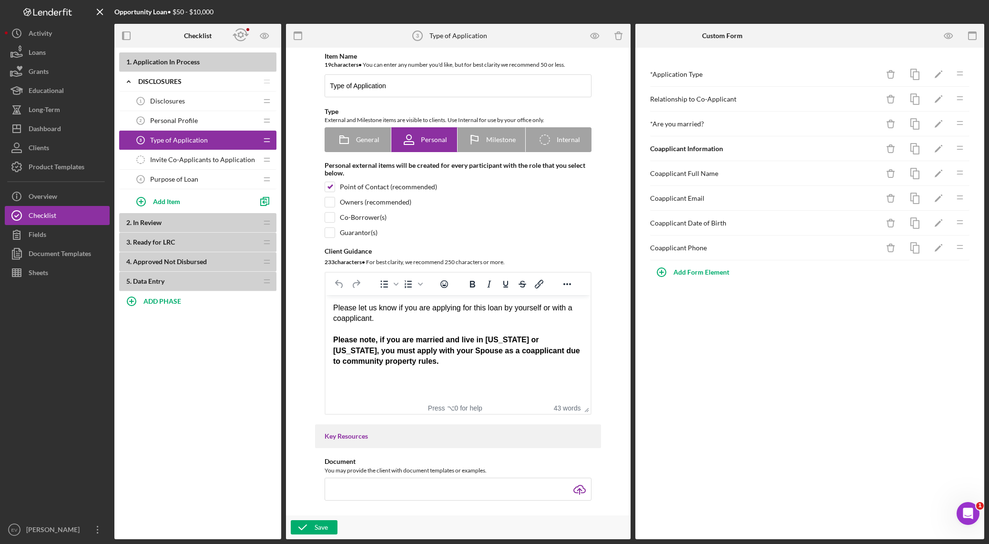
click at [187, 182] on span "Purpose of Loan" at bounding box center [174, 179] width 48 height 8
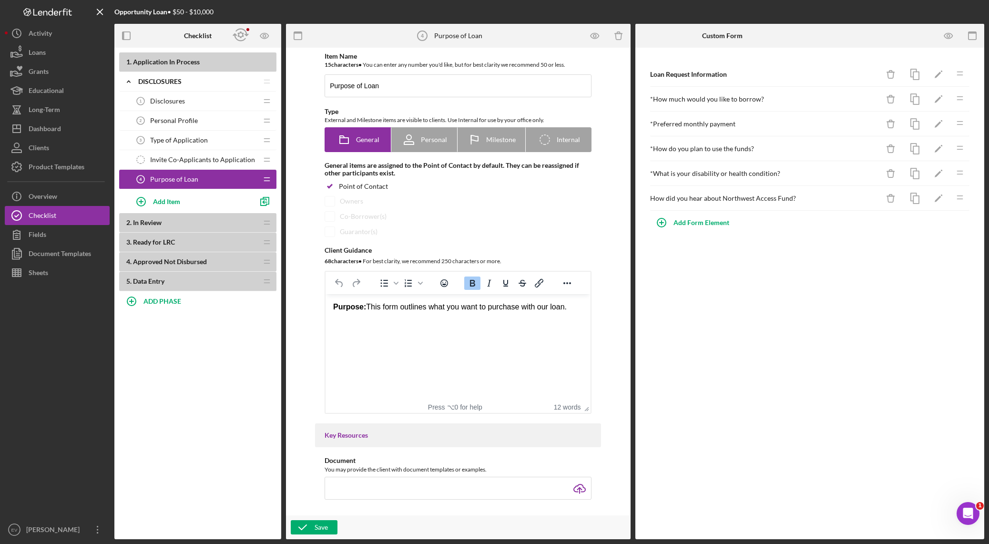
click at [167, 134] on div "Type of Application 3 Type of Application" at bounding box center [194, 140] width 126 height 19
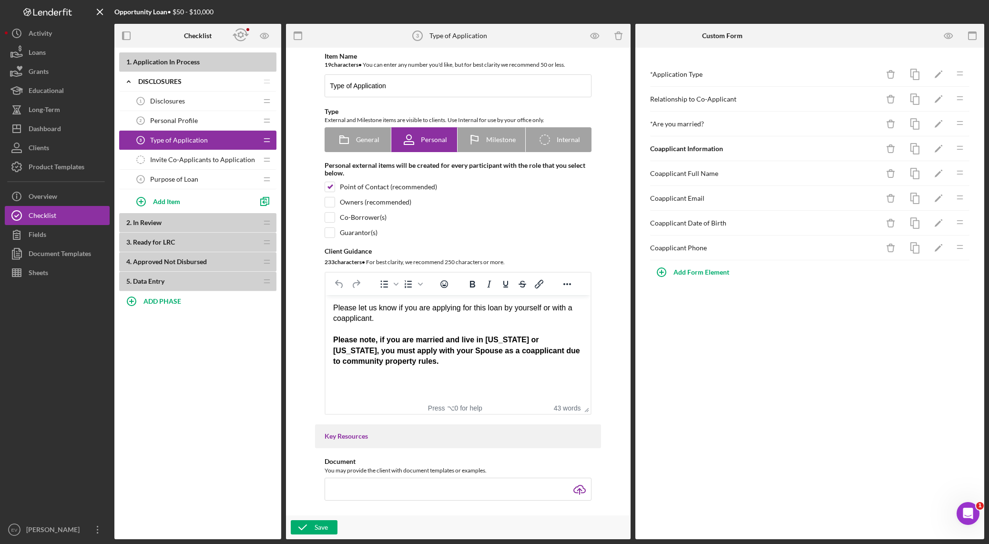
click at [167, 121] on span "Personal Profile" at bounding box center [174, 121] width 48 height 8
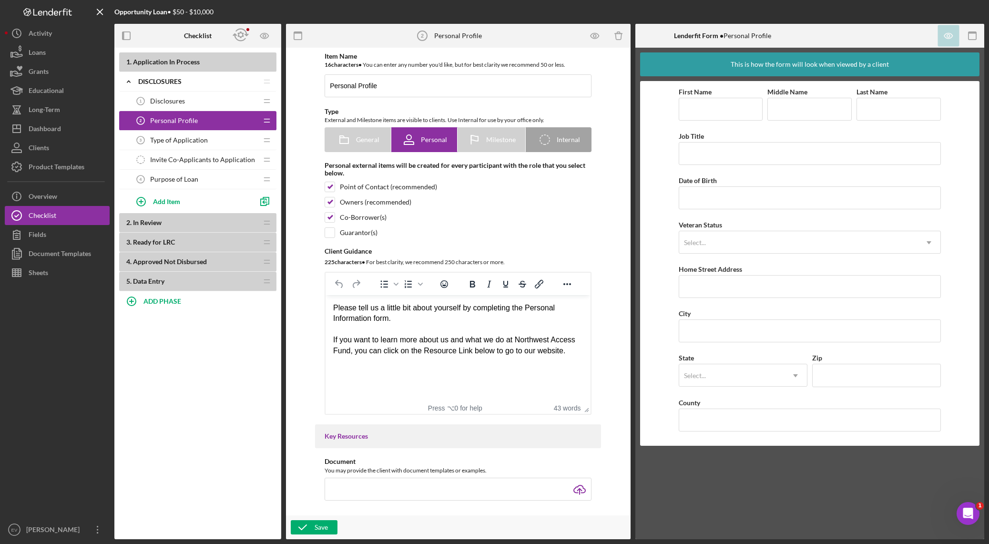
click at [175, 177] on span "Purpose of Loan" at bounding box center [174, 179] width 48 height 8
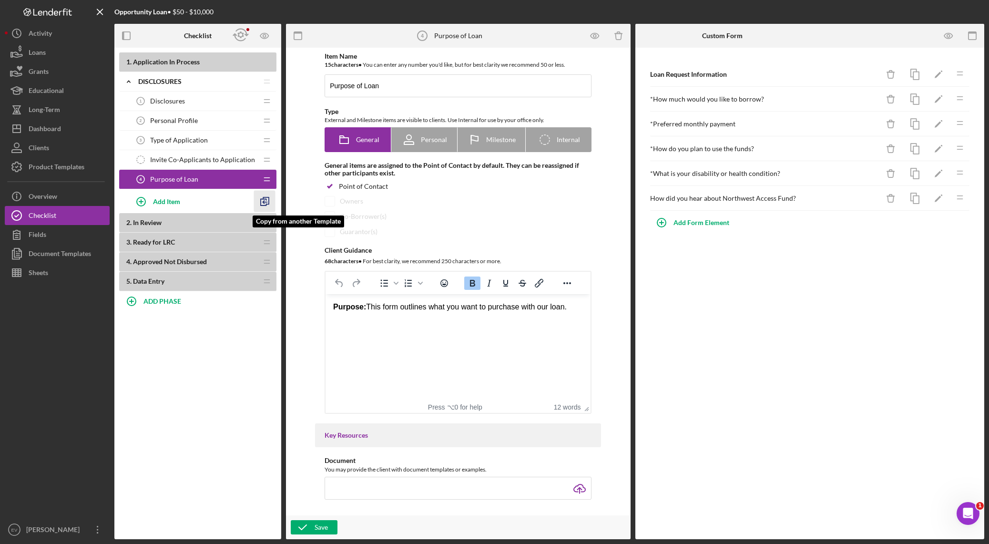
click at [269, 202] on icon "button" at bounding box center [264, 201] width 21 height 21
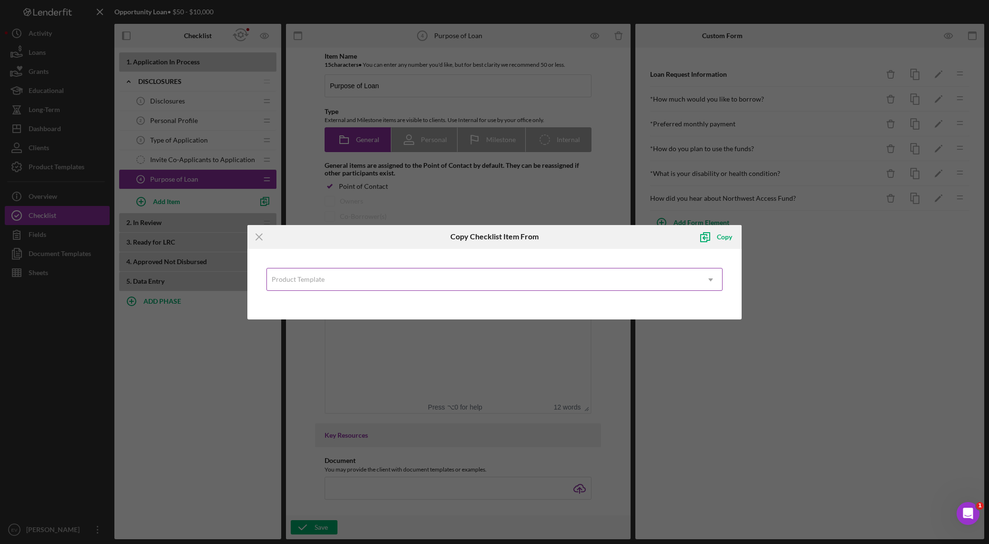
click at [354, 278] on div "Product Template" at bounding box center [483, 280] width 433 height 22
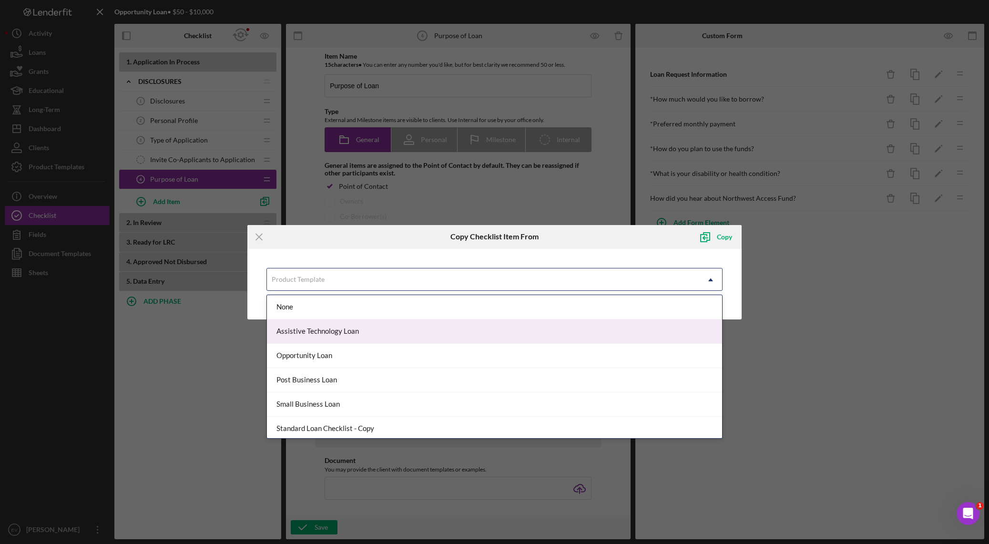
click at [360, 330] on div "Assistive Technology Loan" at bounding box center [494, 331] width 455 height 24
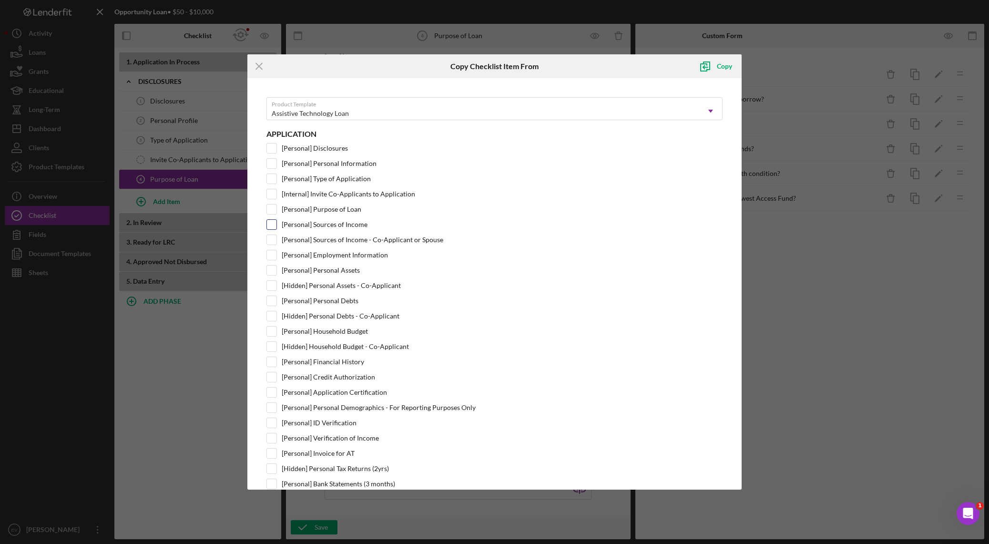
click at [345, 221] on label "[Personal] Sources of Income" at bounding box center [325, 225] width 86 height 10
click at [276, 221] on input "[Personal] Sources of Income" at bounding box center [272, 225] width 10 height 10
checkbox input "true"
click at [341, 240] on label "[Personal] Sources of Income - Co-Applicant or Spouse" at bounding box center [363, 240] width 162 height 10
click at [276, 240] on input "[Personal] Sources of Income - Co-Applicant or Spouse" at bounding box center [272, 240] width 10 height 10
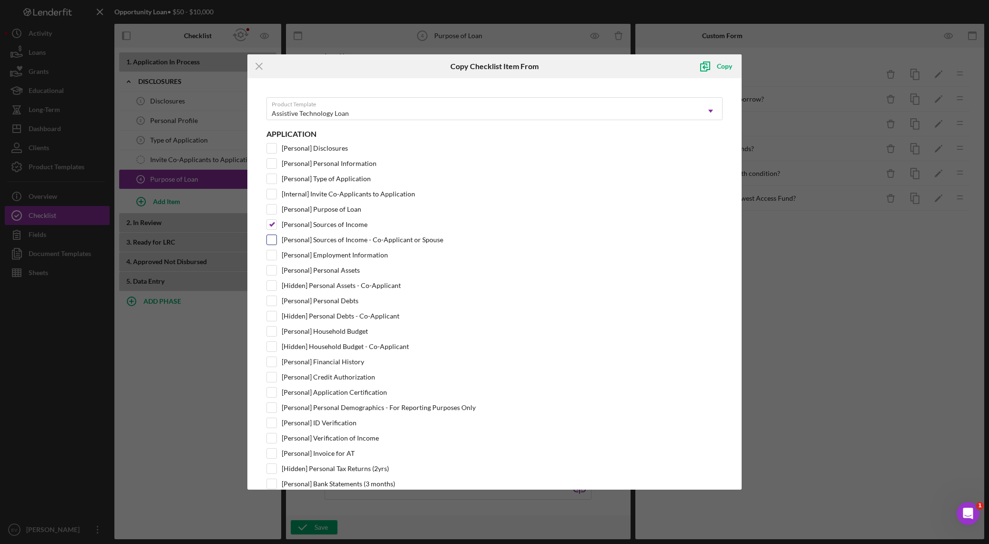
checkbox input "true"
click at [339, 257] on label "[Personal] Employment Information" at bounding box center [335, 255] width 106 height 10
click at [276, 257] on input "[Personal] Employment Information" at bounding box center [272, 255] width 10 height 10
checkbox input "true"
drag, startPoint x: 334, startPoint y: 271, endPoint x: 335, endPoint y: 276, distance: 5.3
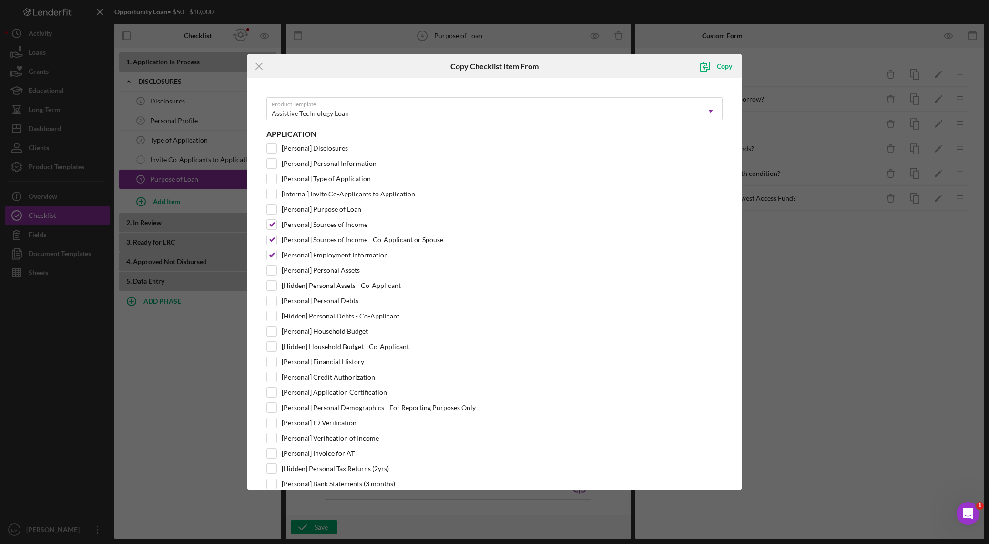
click at [334, 271] on label "[Personal] Personal Assets" at bounding box center [321, 270] width 78 height 10
click at [276, 271] on input "[Personal] Personal Assets" at bounding box center [272, 270] width 10 height 10
checkbox input "true"
click at [333, 285] on label "[Hidden] Personal Assets - Co-Applicant" at bounding box center [341, 286] width 119 height 10
click at [276, 285] on input "[Hidden] Personal Assets - Co-Applicant" at bounding box center [272, 286] width 10 height 10
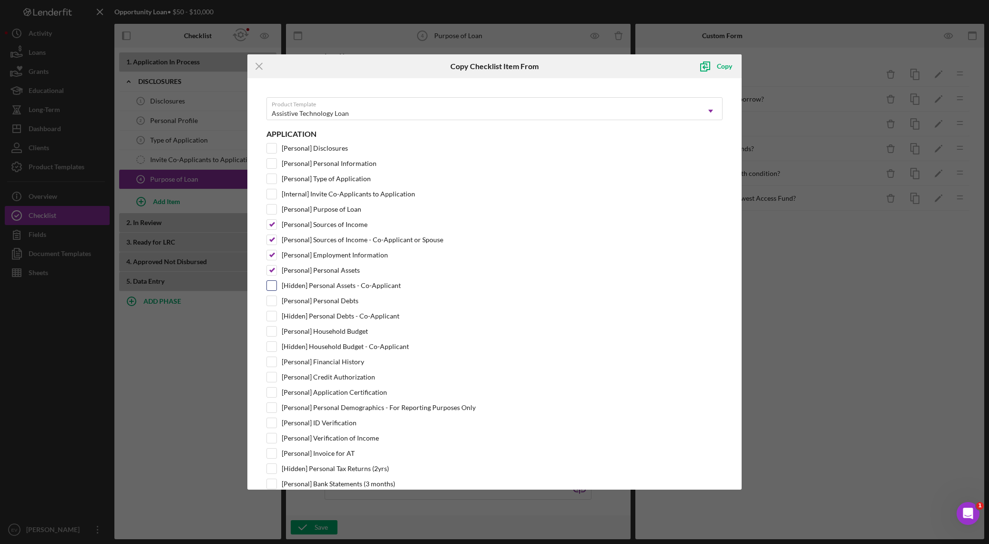
checkbox input "true"
click at [335, 300] on label "[Personal] Personal Debts" at bounding box center [320, 301] width 77 height 10
click at [276, 300] on input "[Personal] Personal Debts" at bounding box center [272, 301] width 10 height 10
checkbox input "true"
click at [339, 317] on label "[Hidden] Personal Debts - Co-Applicant" at bounding box center [341, 316] width 118 height 10
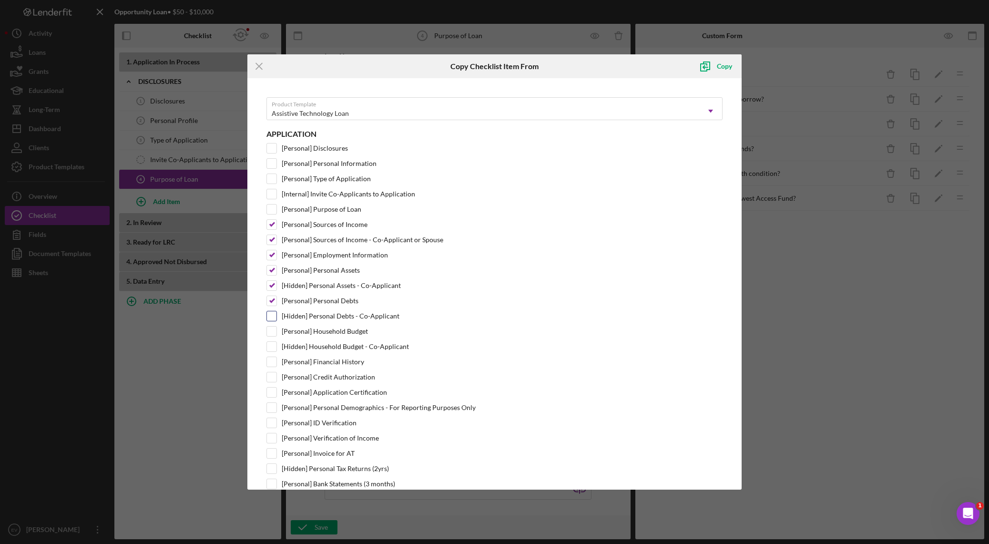
click at [276, 317] on input "[Hidden] Personal Debts - Co-Applicant" at bounding box center [272, 316] width 10 height 10
checkbox input "true"
click at [669, 70] on div "Copy" at bounding box center [724, 66] width 15 height 19
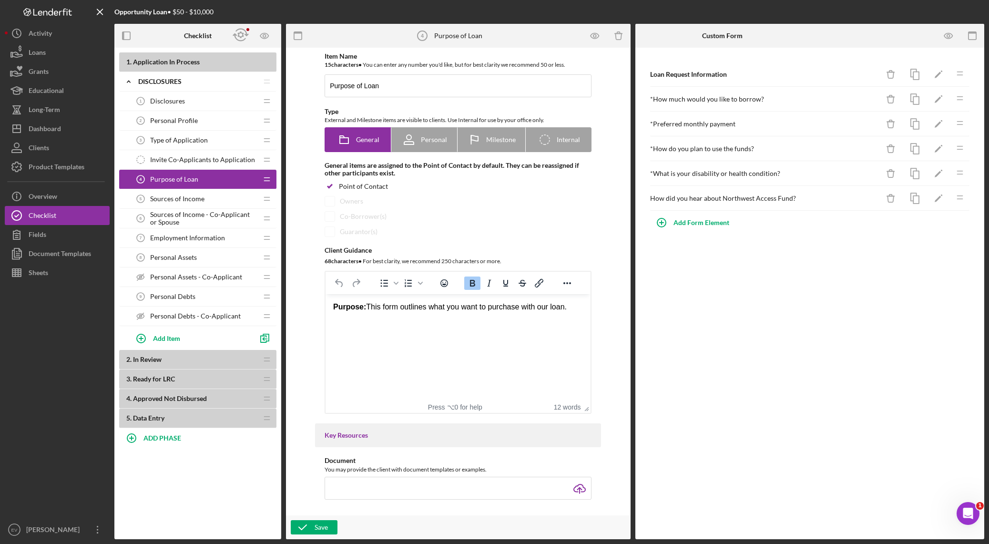
click at [181, 200] on span "Sources of Income" at bounding box center [177, 199] width 54 height 8
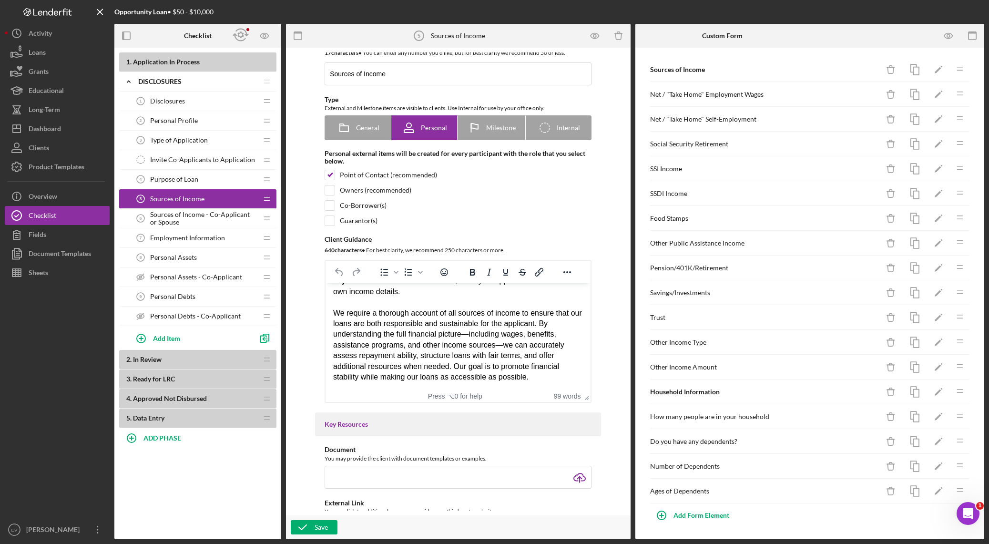
scroll to position [34, 0]
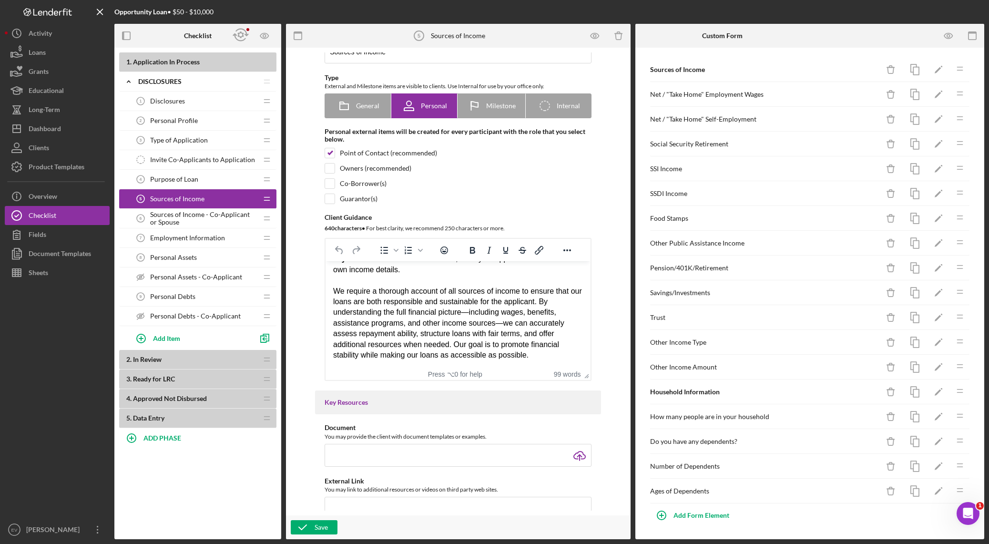
click at [185, 215] on span "Sources of Income - Co-Applicant or Spouse" at bounding box center [203, 218] width 107 height 15
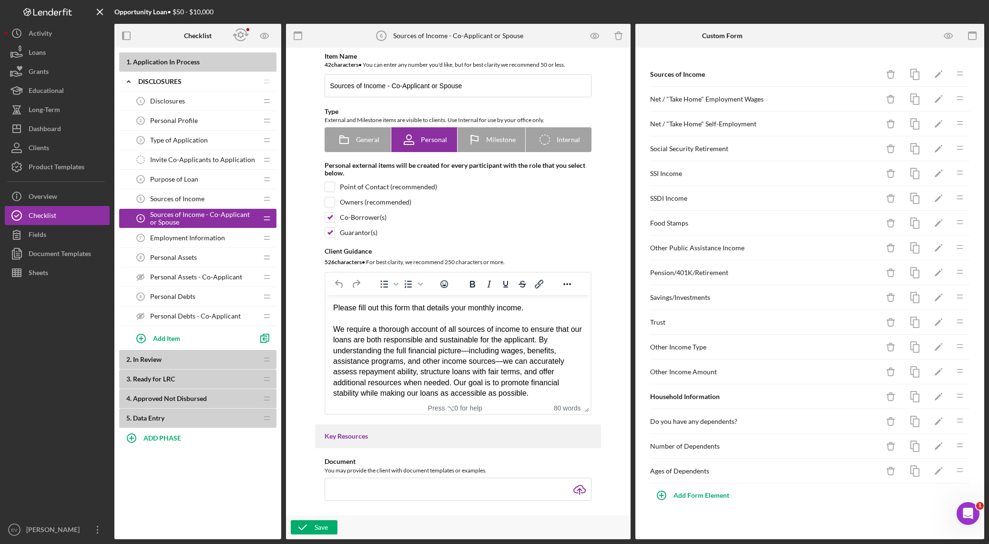
scroll to position [5, 0]
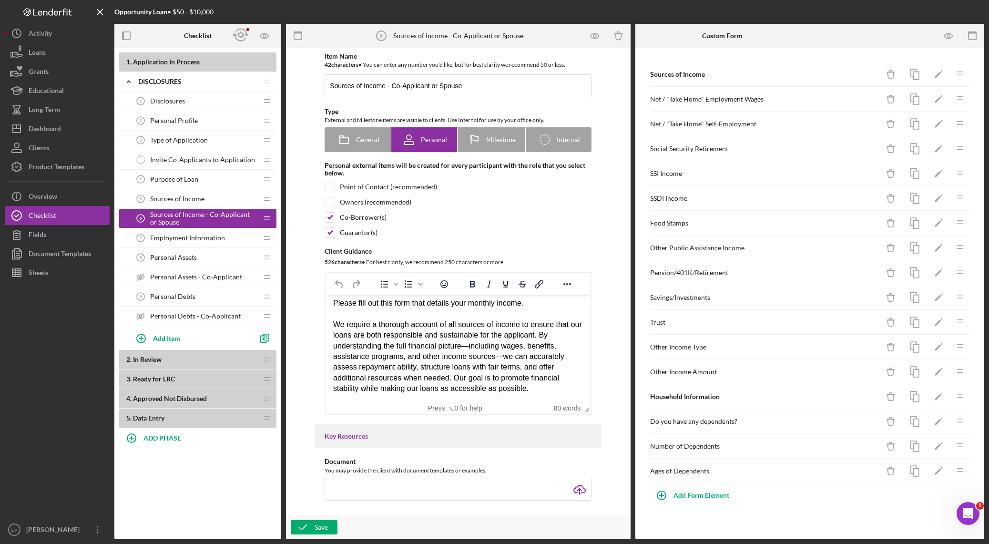
click at [198, 236] on span "Employment Information" at bounding box center [187, 238] width 75 height 8
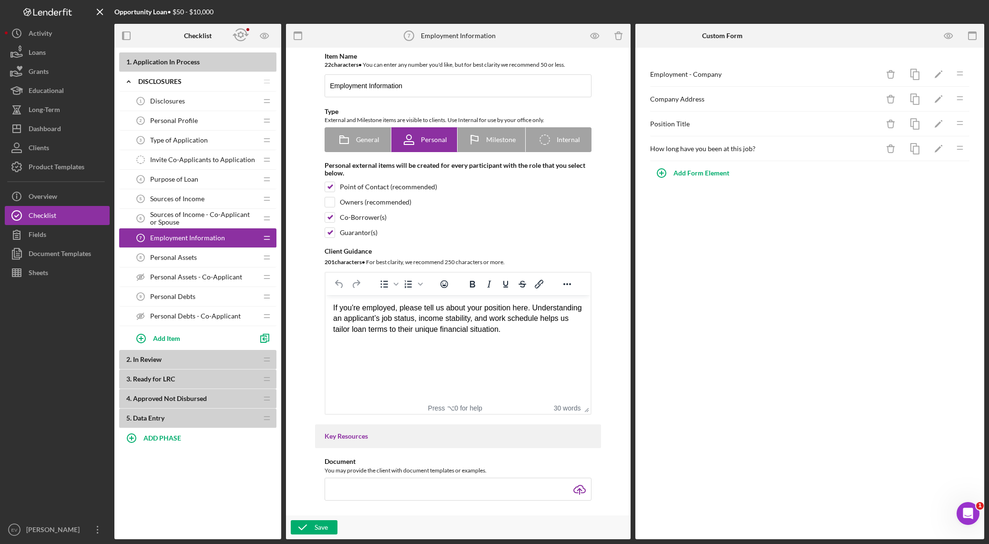
click at [178, 261] on span "Personal Assets" at bounding box center [173, 257] width 47 height 8
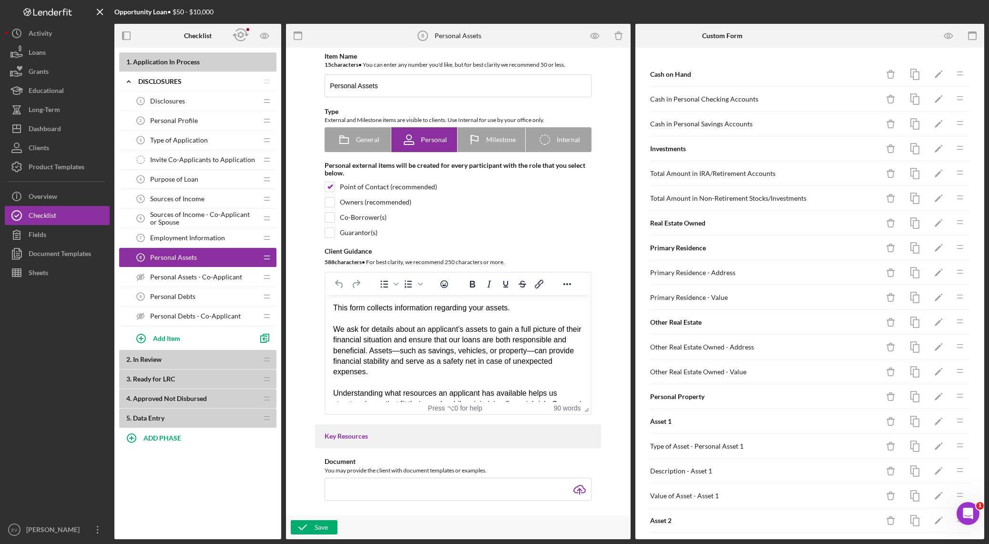
click at [181, 213] on span "Sources of Income - Co-Applicant or Spouse" at bounding box center [203, 218] width 107 height 15
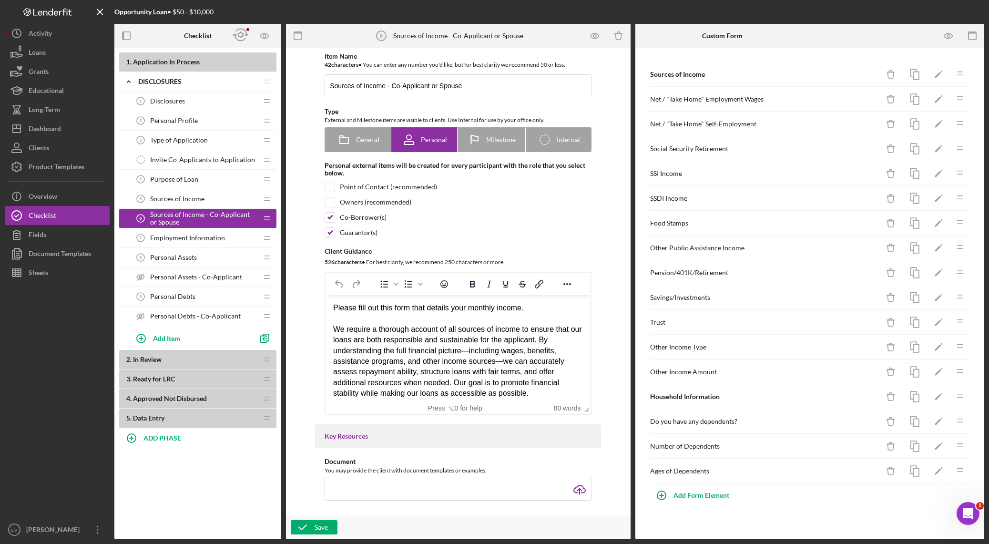
click at [193, 234] on span "Employment Information" at bounding box center [187, 238] width 75 height 8
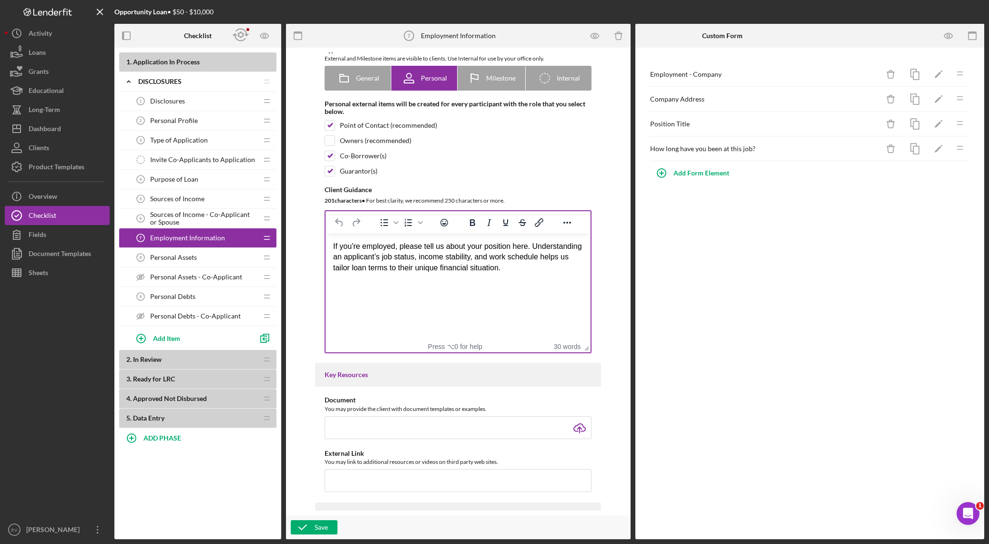
scroll to position [104, 0]
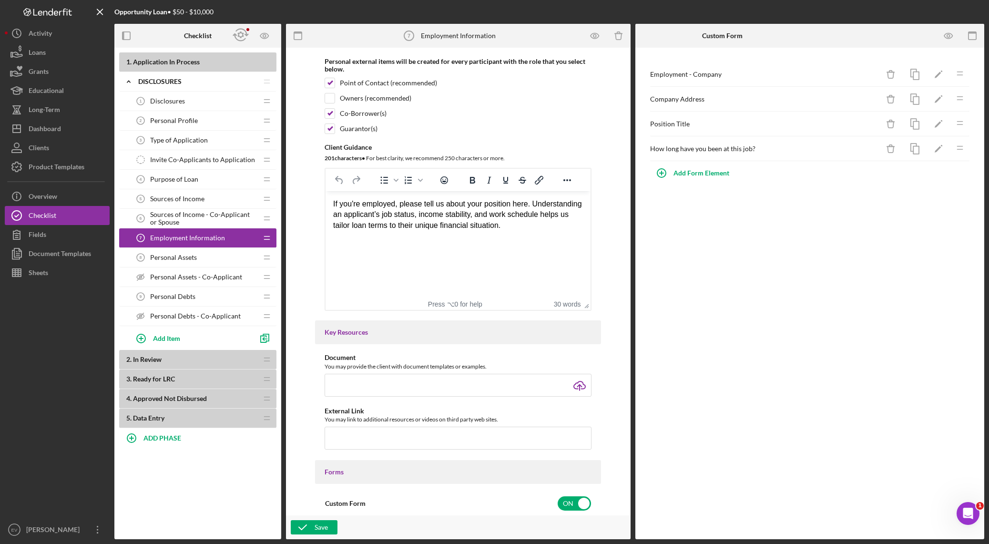
click at [177, 254] on span "Personal Assets" at bounding box center [173, 257] width 47 height 8
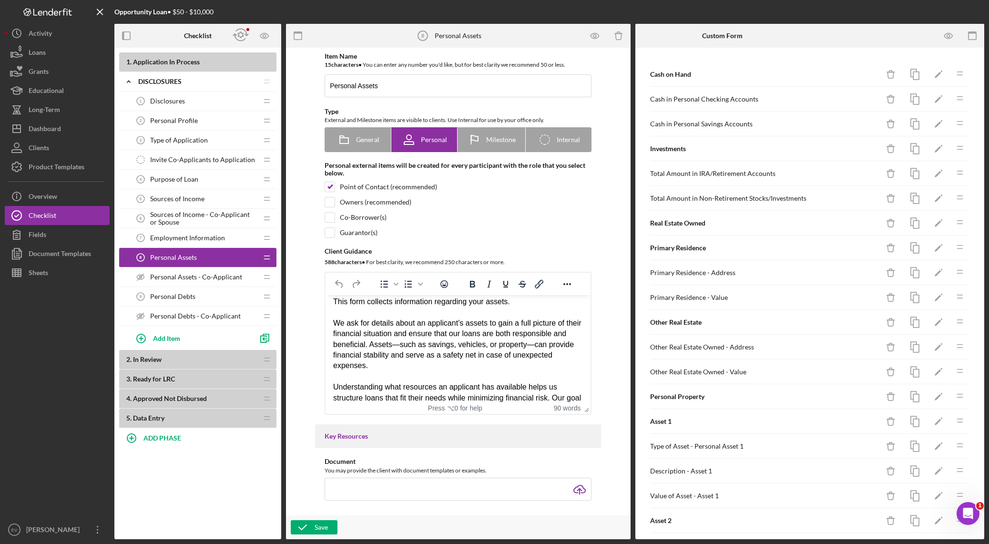
scroll to position [19, 0]
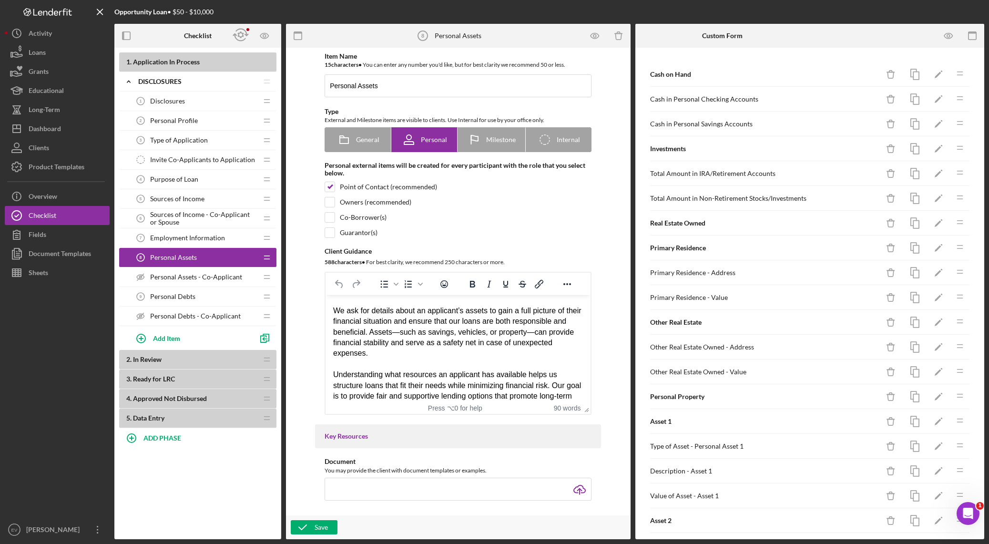
click at [190, 277] on span "Personal Assets - Co-Applicant" at bounding box center [196, 277] width 92 height 8
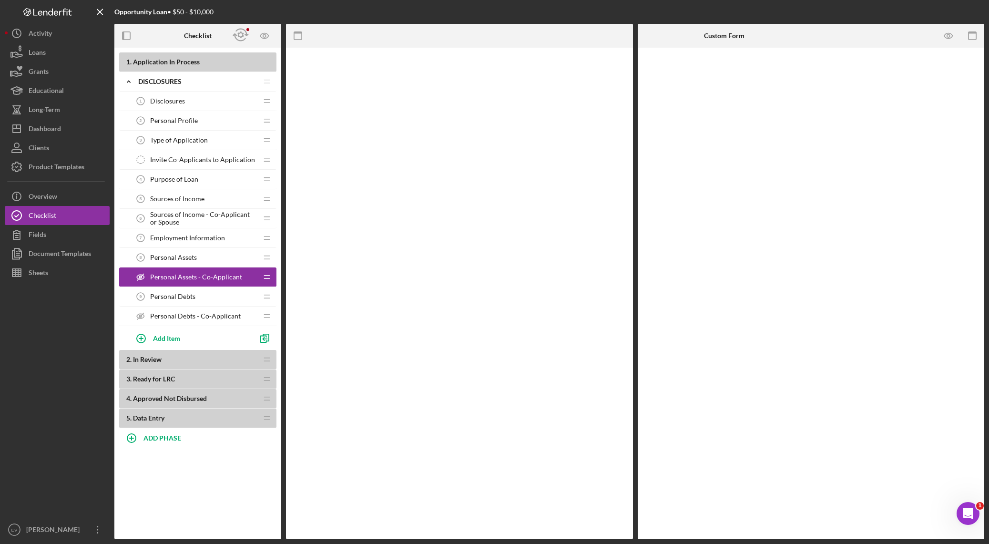
drag, startPoint x: 188, startPoint y: 293, endPoint x: 192, endPoint y: 297, distance: 5.4
click at [188, 294] on span "Personal Debts" at bounding box center [172, 297] width 45 height 8
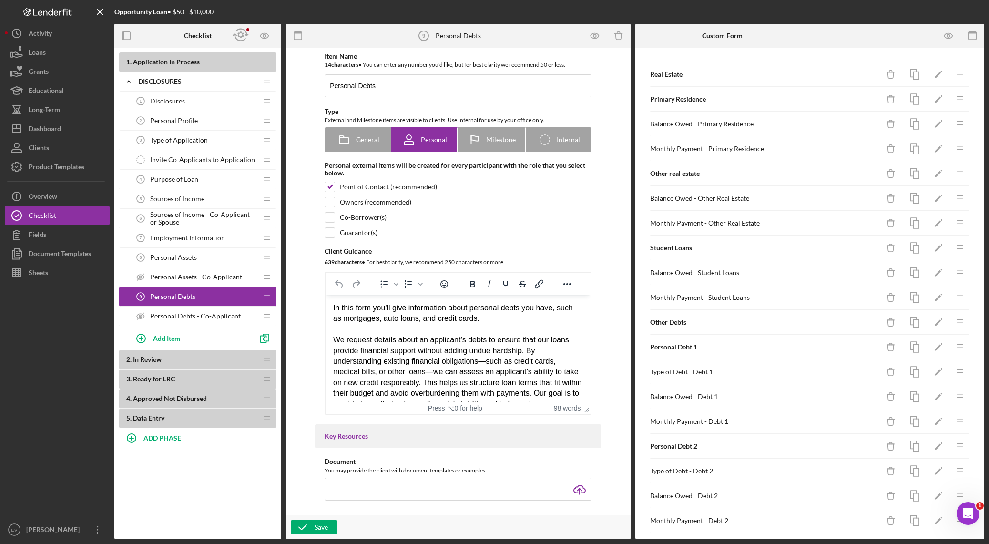
click at [206, 316] on span "Personal Debts - Co-Applicant" at bounding box center [195, 316] width 91 height 8
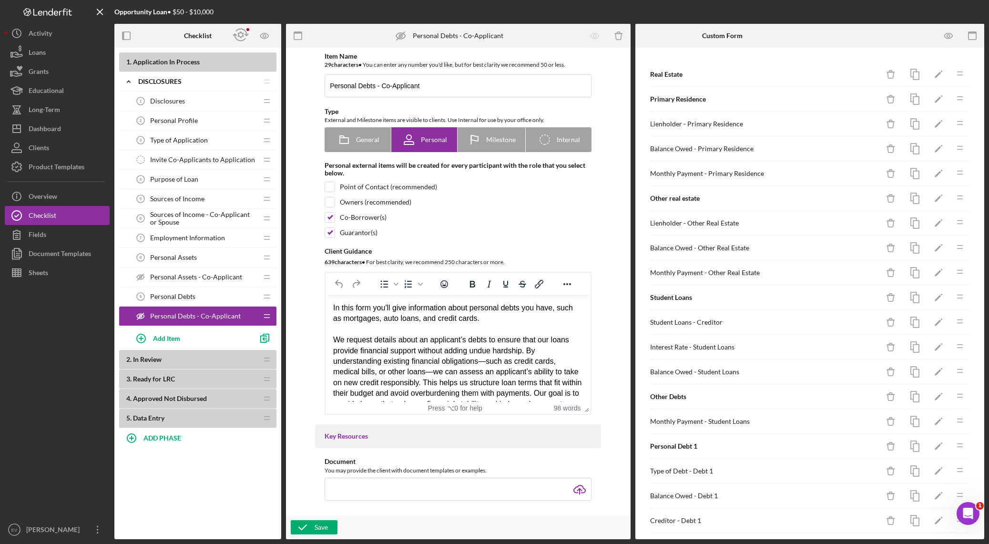
scroll to position [779, 0]
click at [42, 277] on div "Sheets" at bounding box center [39, 273] width 20 height 21
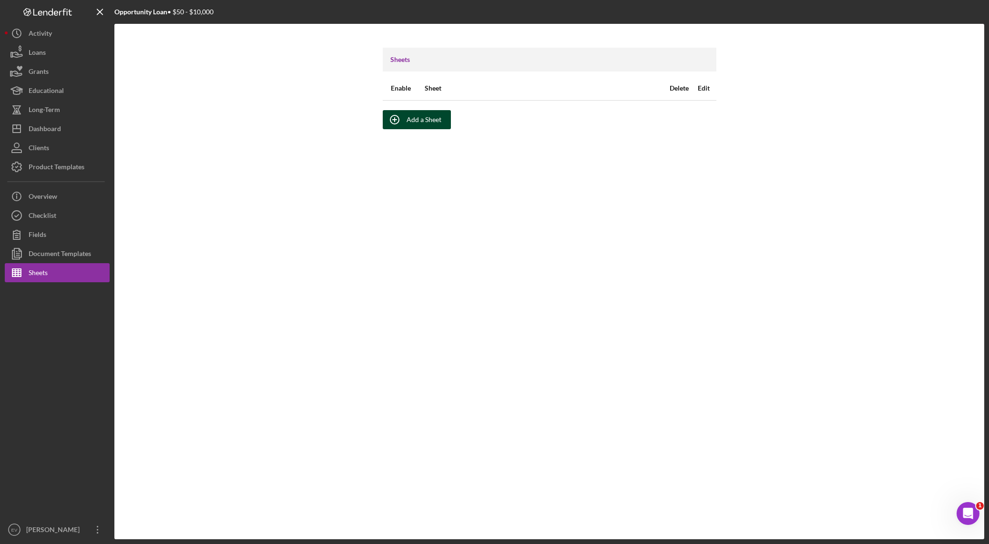
click at [413, 125] on div "Add a Sheet" at bounding box center [423, 119] width 35 height 19
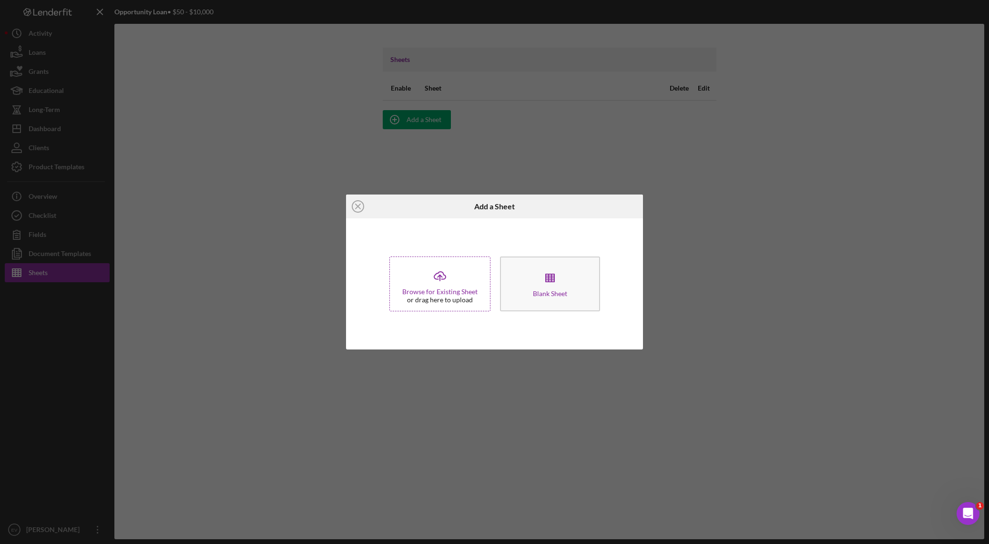
click at [426, 281] on div "Icon/Upload Browse for Existing Sheet or drag here to upload" at bounding box center [439, 283] width 101 height 55
click at [359, 205] on line at bounding box center [357, 206] width 5 height 5
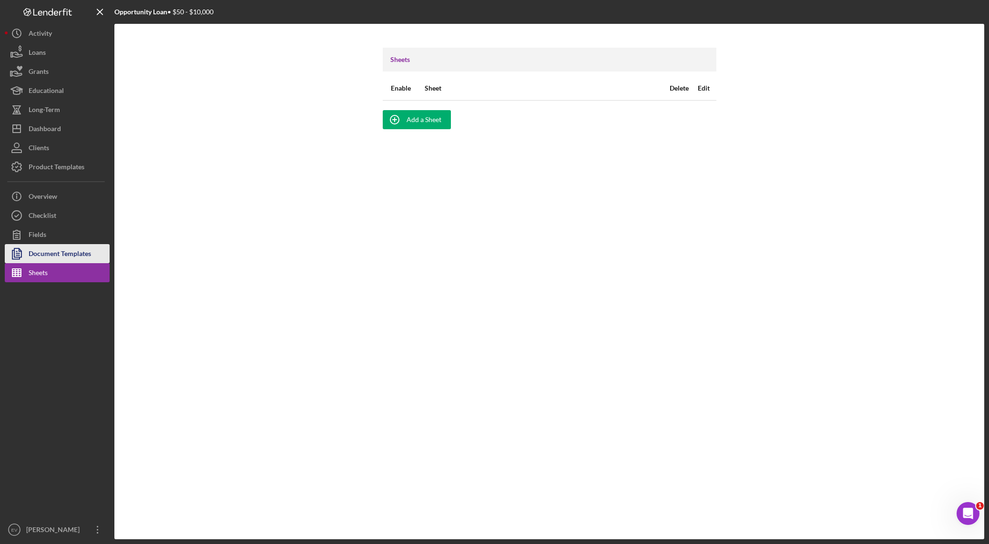
click at [74, 251] on div "Document Templates" at bounding box center [60, 254] width 62 height 21
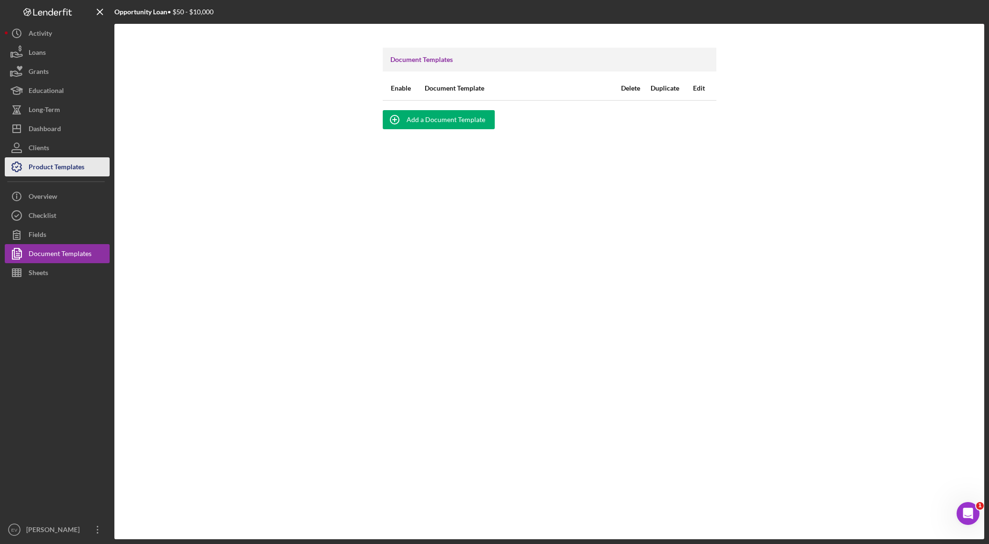
click at [59, 166] on div "Product Templates" at bounding box center [57, 167] width 56 height 21
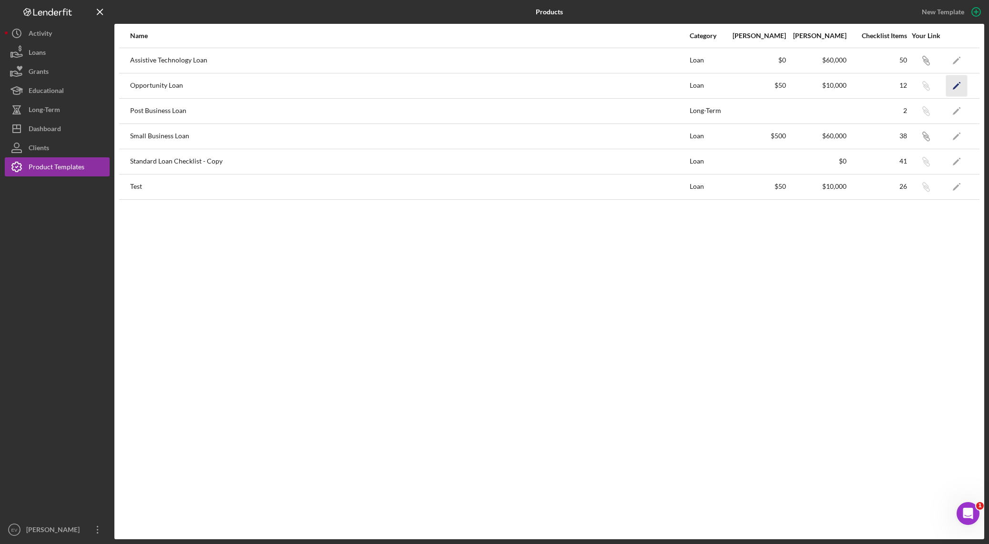
click at [669, 85] on icon "Icon/Edit" at bounding box center [956, 85] width 21 height 21
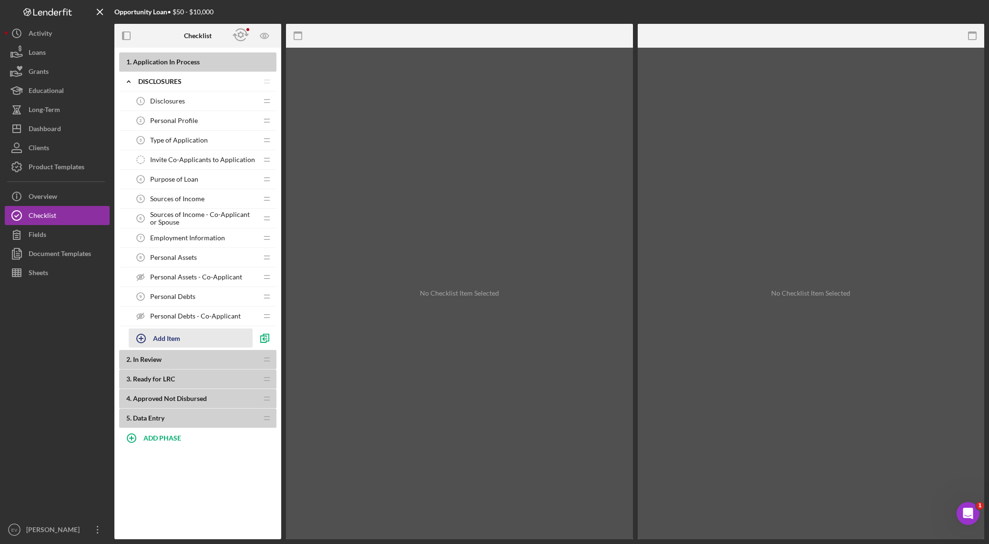
click at [167, 341] on div "Add Item" at bounding box center [166, 338] width 27 height 18
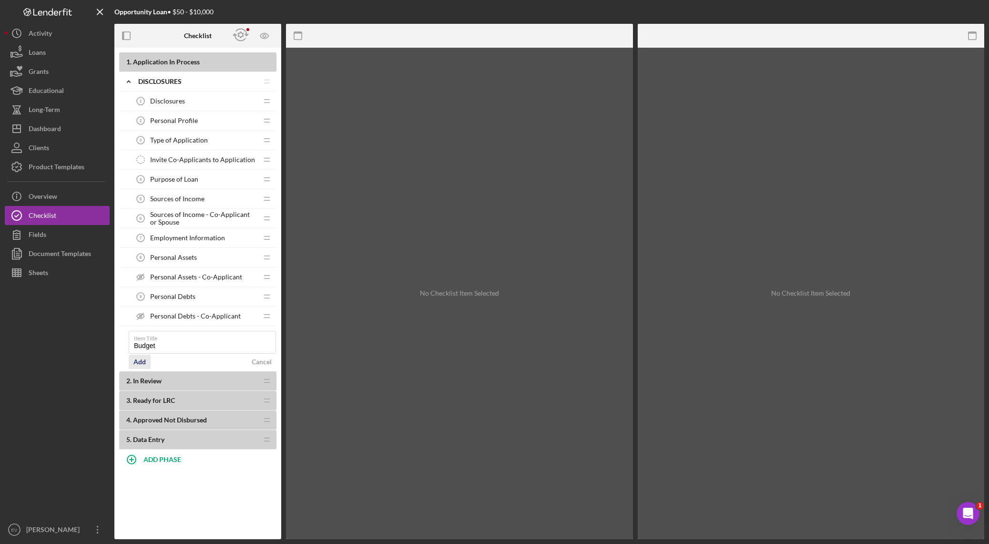
type input "Budget"
click at [145, 362] on div "Add" at bounding box center [139, 361] width 12 height 14
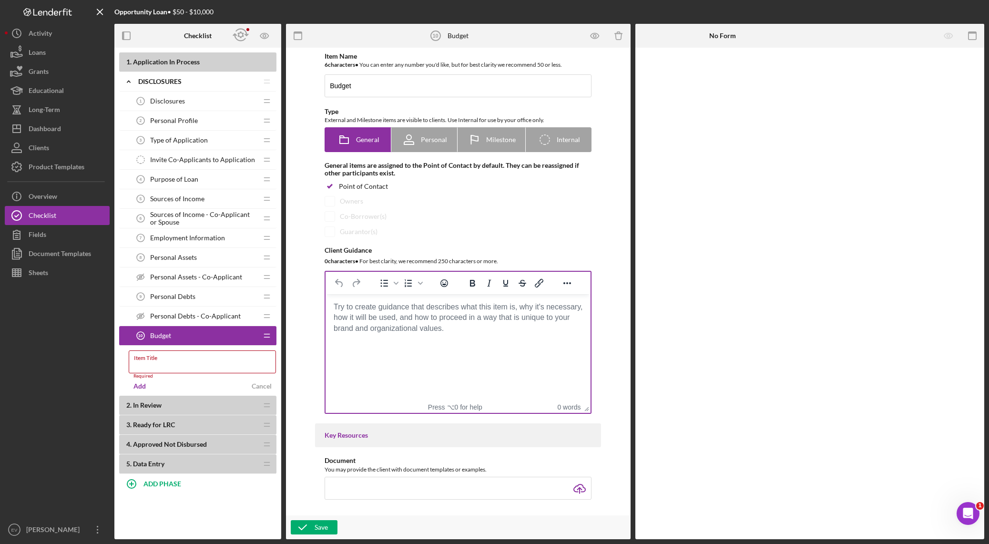
click at [390, 312] on body "Rich Text Area. Press ALT-0 for help." at bounding box center [458, 307] width 250 height 10
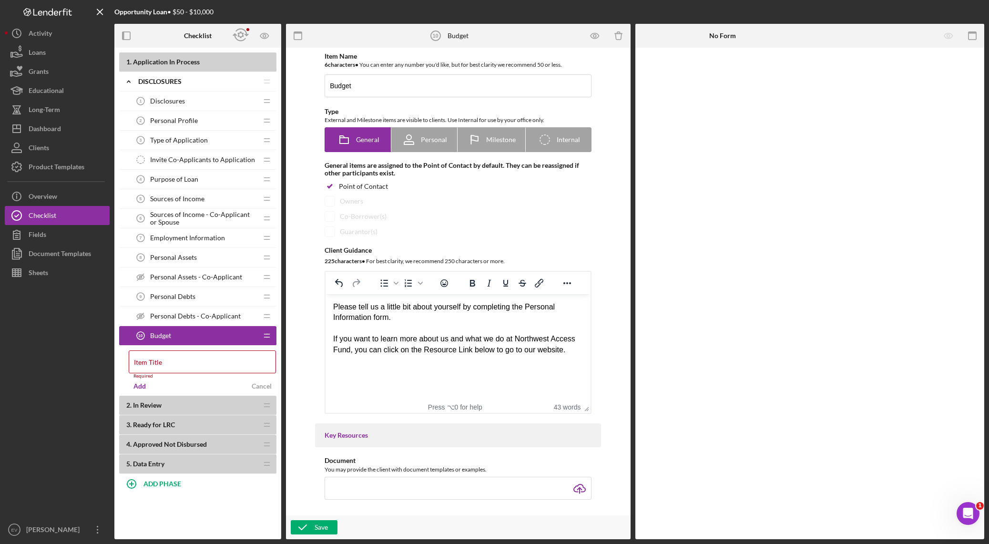
click at [478, 329] on div "Rich Text Area. Press ALT-0 for help." at bounding box center [458, 328] width 250 height 10
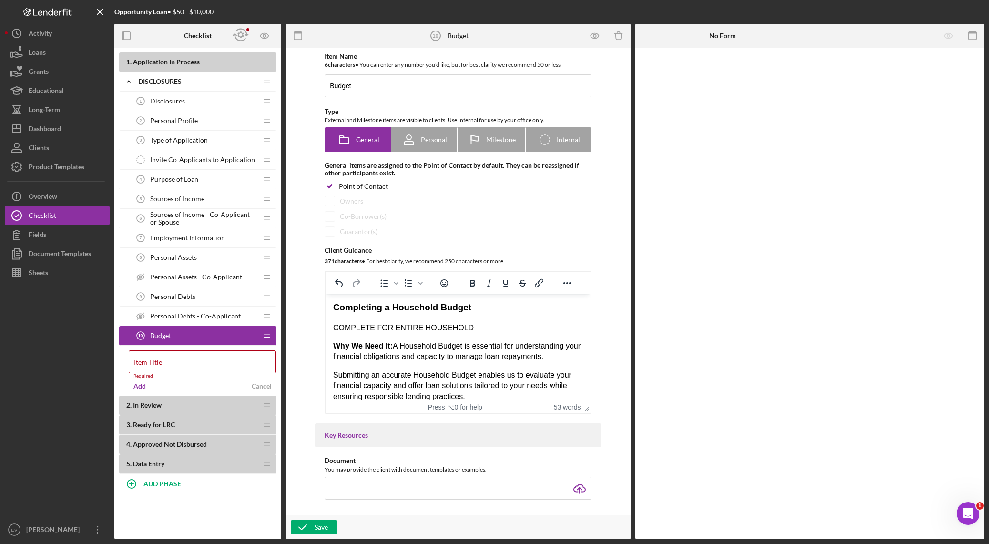
scroll to position [213, 0]
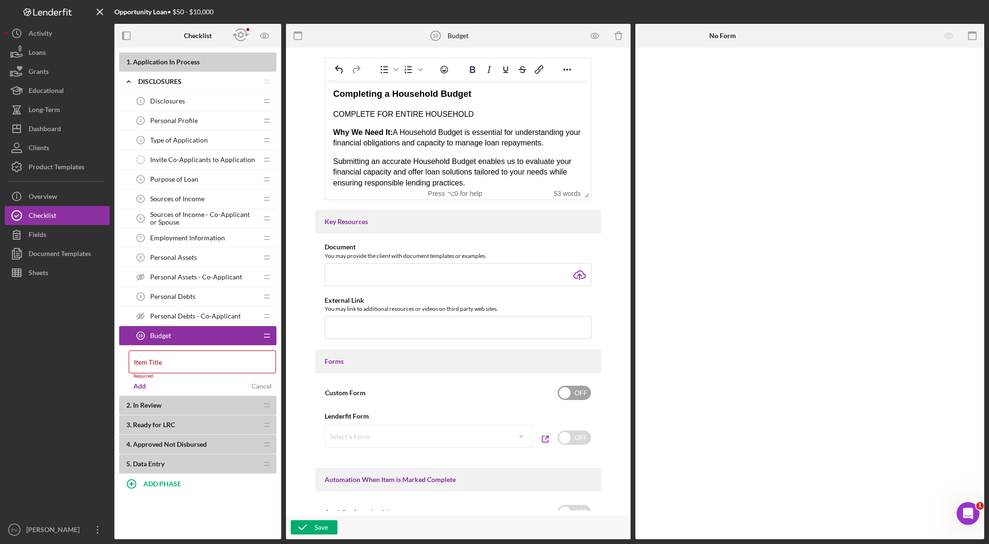
click at [572, 381] on input "checkbox" at bounding box center [573, 392] width 33 height 14
checkbox input "true"
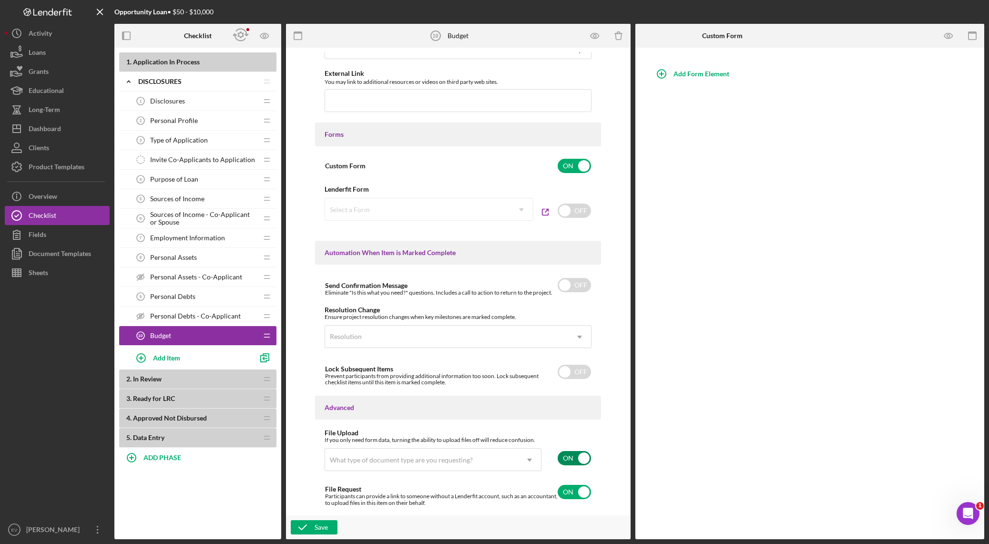
click at [571, 381] on input "checkbox" at bounding box center [573, 458] width 33 height 14
checkbox input "false"
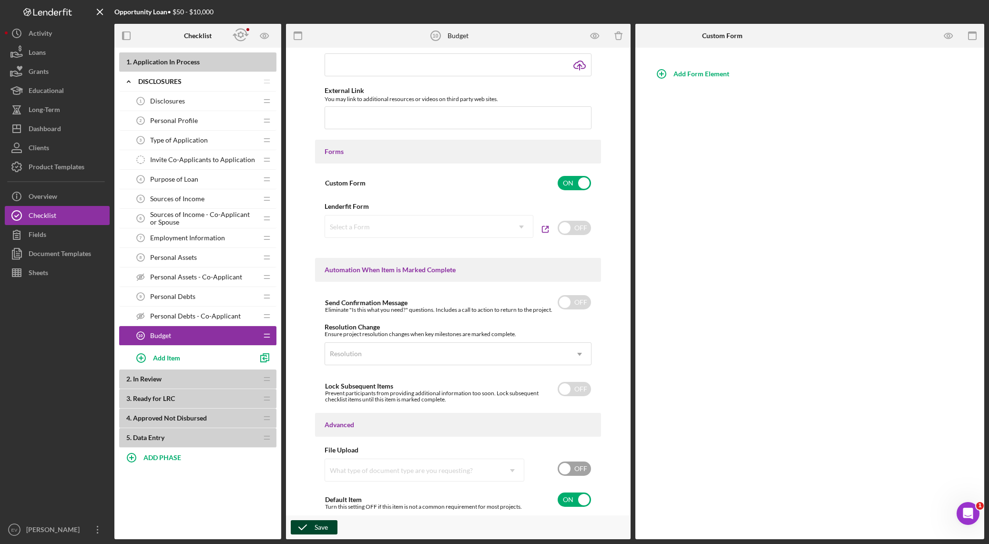
click at [326, 381] on div "Save" at bounding box center [320, 527] width 13 height 14
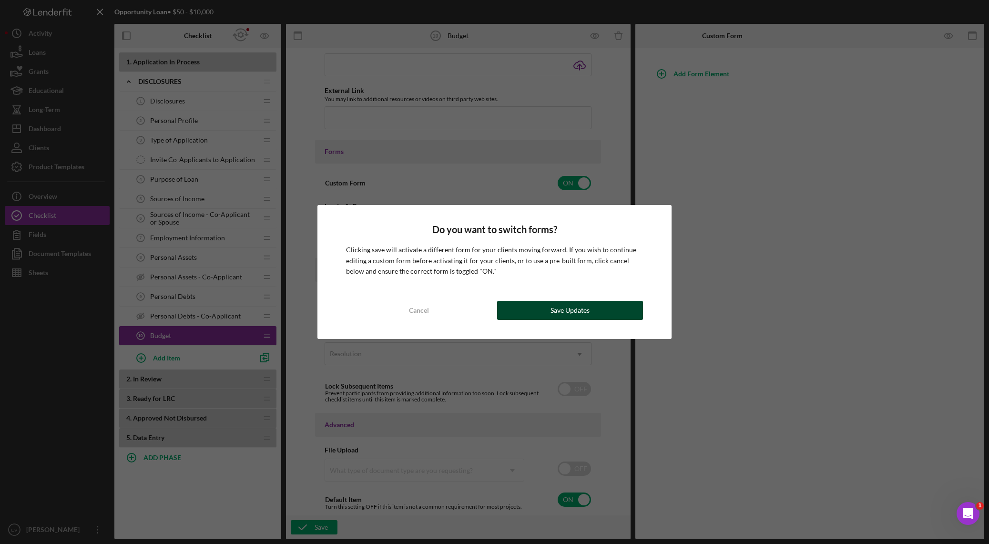
click at [567, 311] on div "Save Updates" at bounding box center [569, 310] width 39 height 19
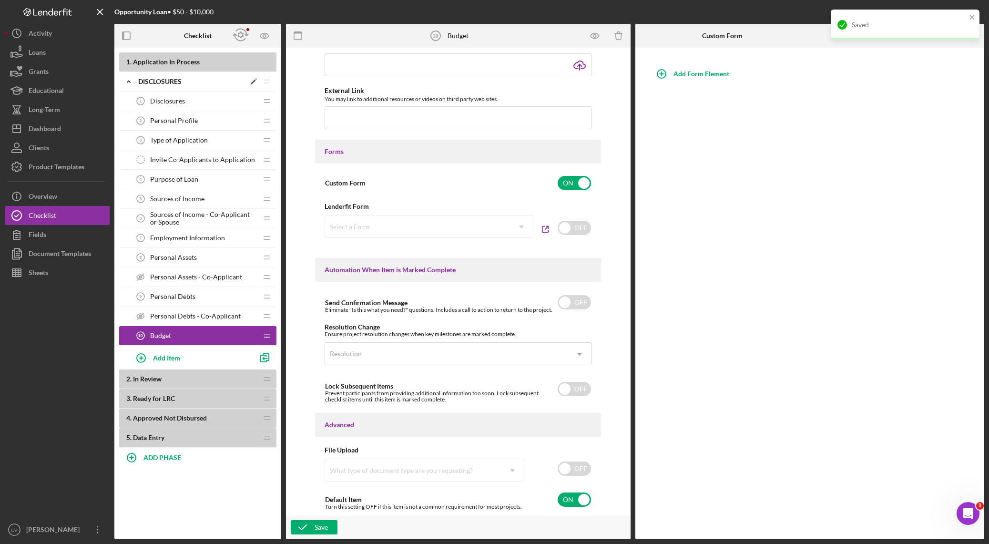
click at [250, 84] on icon "Icon/Edit" at bounding box center [253, 81] width 17 height 17
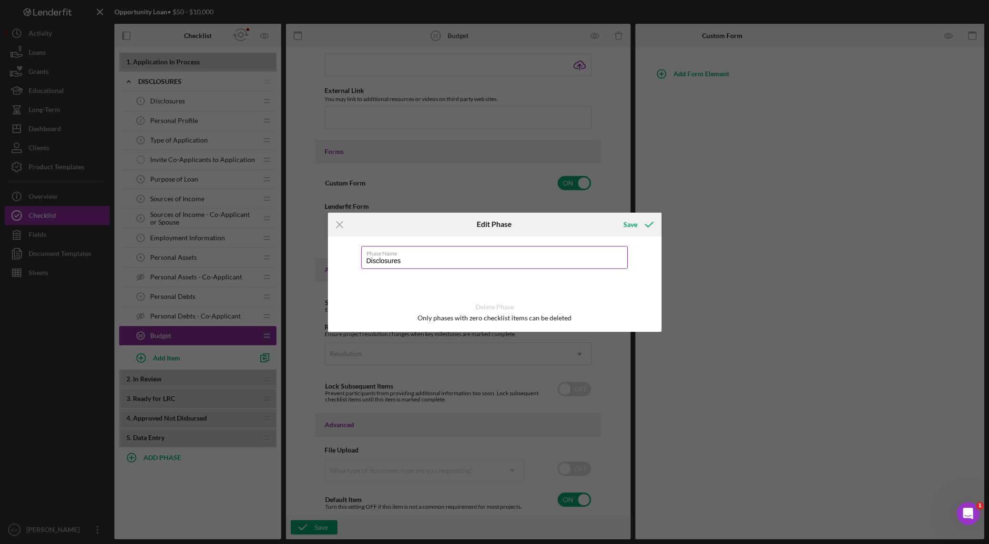
click at [396, 260] on input "Disclosures" at bounding box center [494, 257] width 266 height 23
type input "Eligibility Phase"
click at [633, 222] on div "Save" at bounding box center [630, 224] width 14 height 19
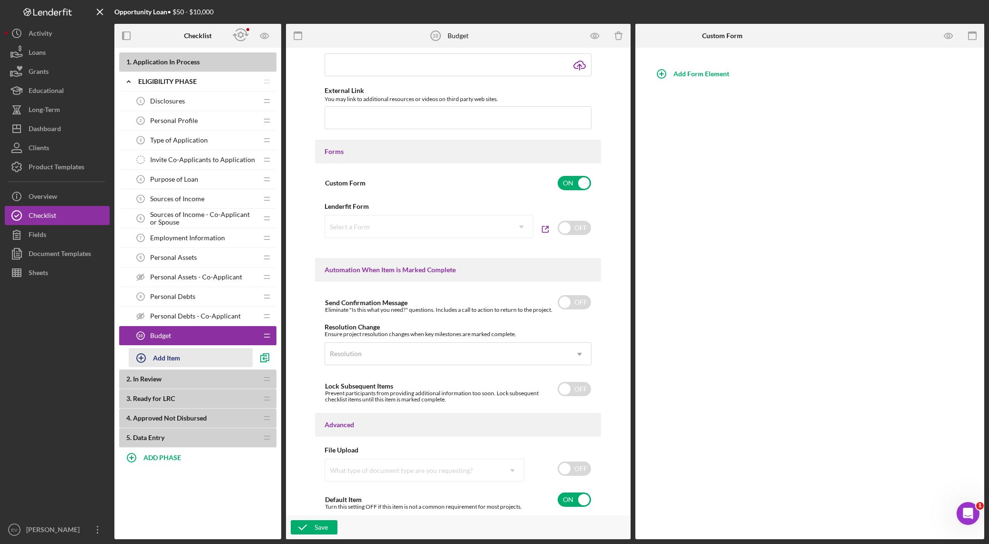
click at [157, 354] on div "Add Item" at bounding box center [166, 357] width 27 height 18
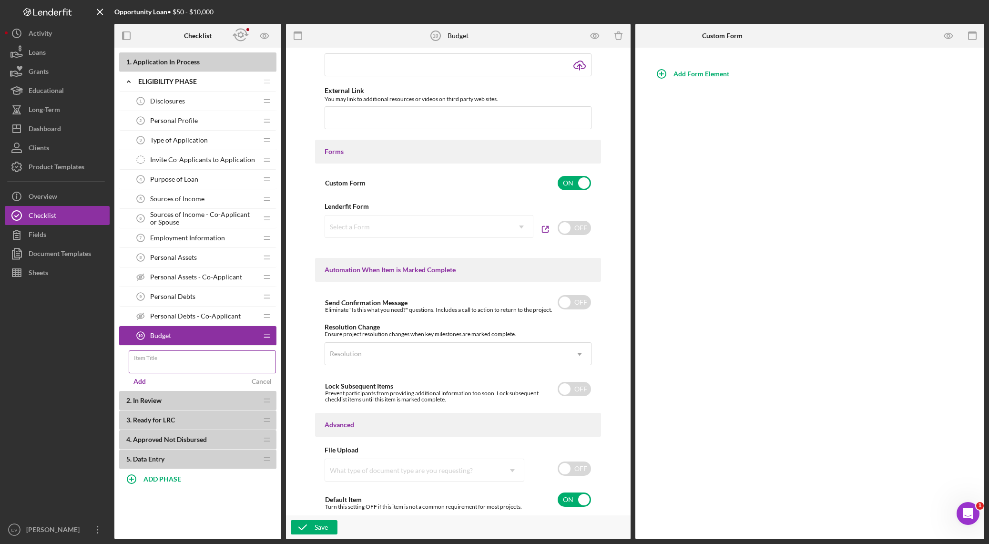
click at [185, 366] on input "Item Title" at bounding box center [202, 361] width 147 height 23
type input "Eligibility"
click at [139, 381] on div "Add" at bounding box center [139, 381] width 12 height 14
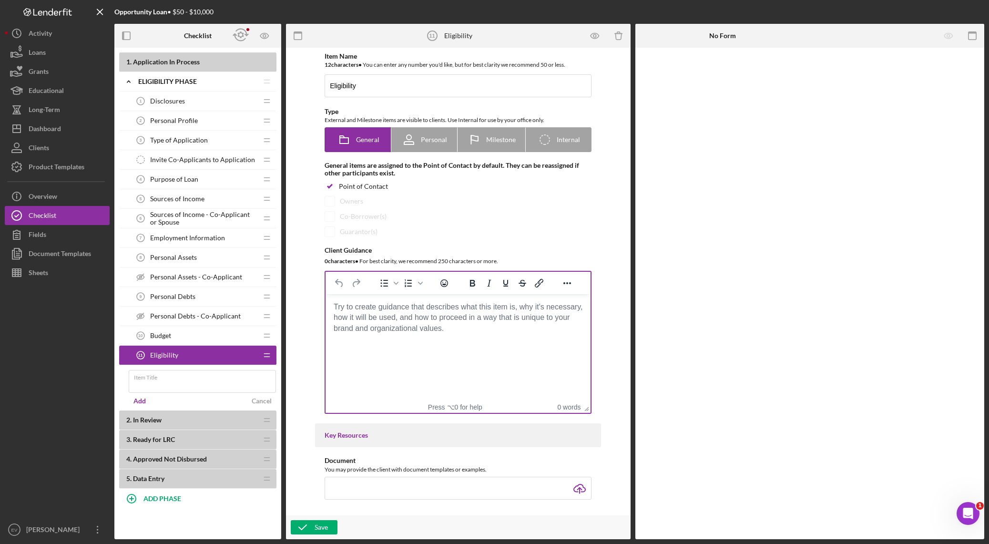
click at [419, 320] on html at bounding box center [457, 307] width 265 height 26
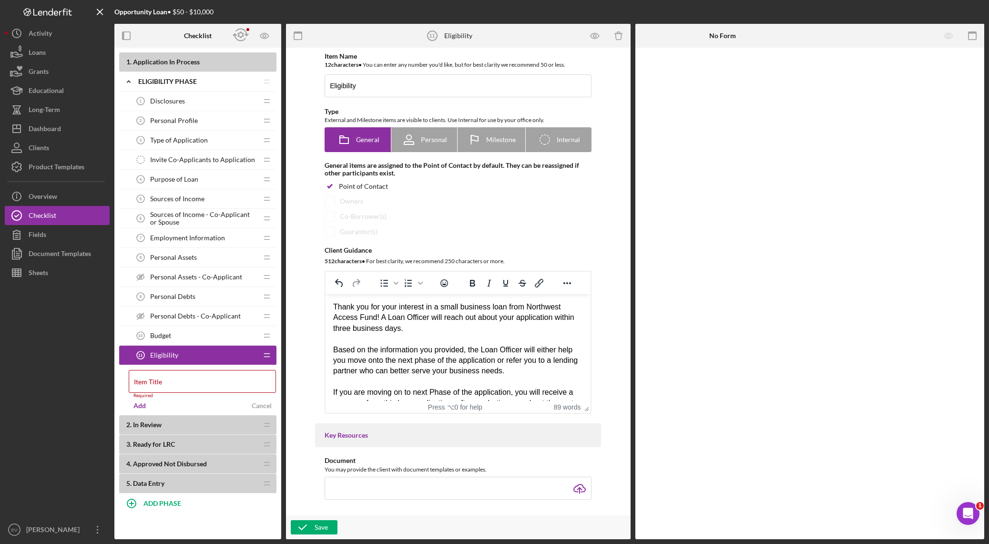
scroll to position [6, 0]
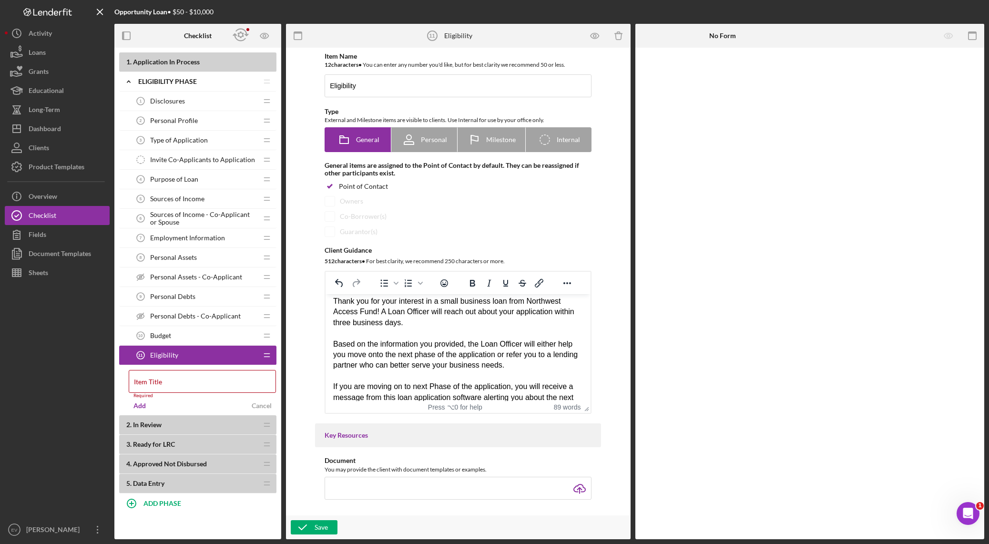
click at [450, 302] on div "Thank you for your interest in a small business loan from Northwest Access Fund…" at bounding box center [458, 312] width 250 height 32
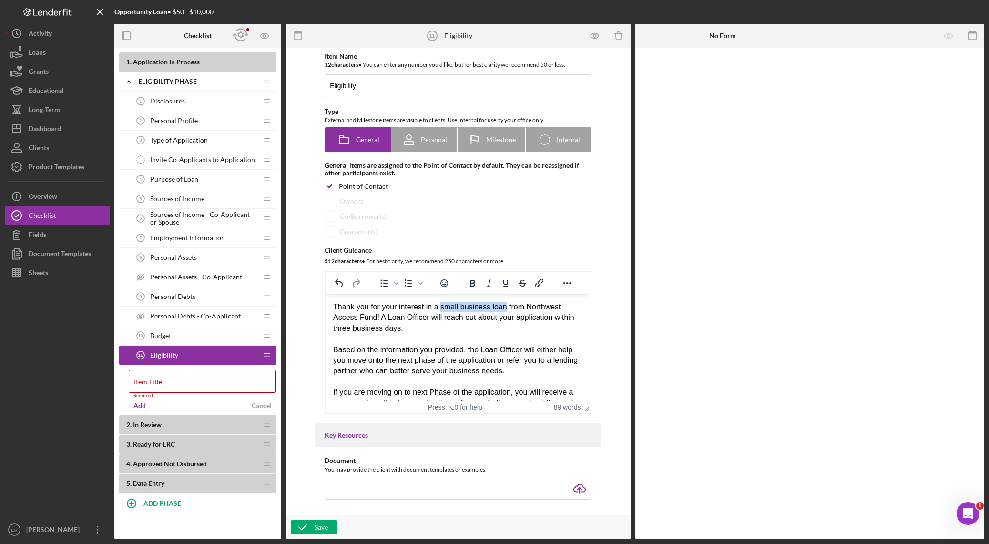
drag, startPoint x: 450, startPoint y: 302, endPoint x: 496, endPoint y: 306, distance: 46.4
click at [496, 306] on div "Thank you for your interest in a small business loan from Northwest Access Fund…" at bounding box center [458, 318] width 250 height 32
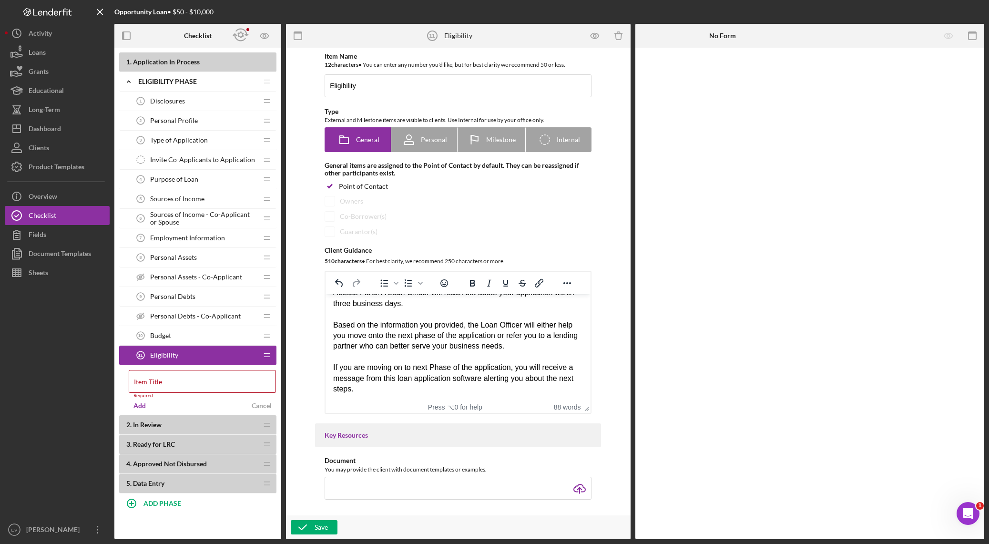
scroll to position [26, 0]
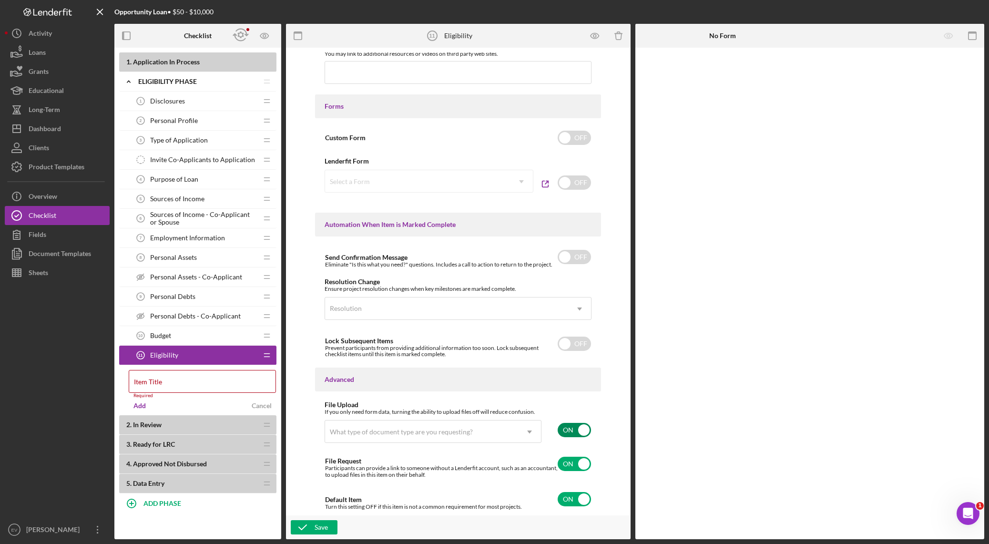
click at [567, 381] on input "checkbox" at bounding box center [573, 430] width 33 height 14
checkbox input "false"
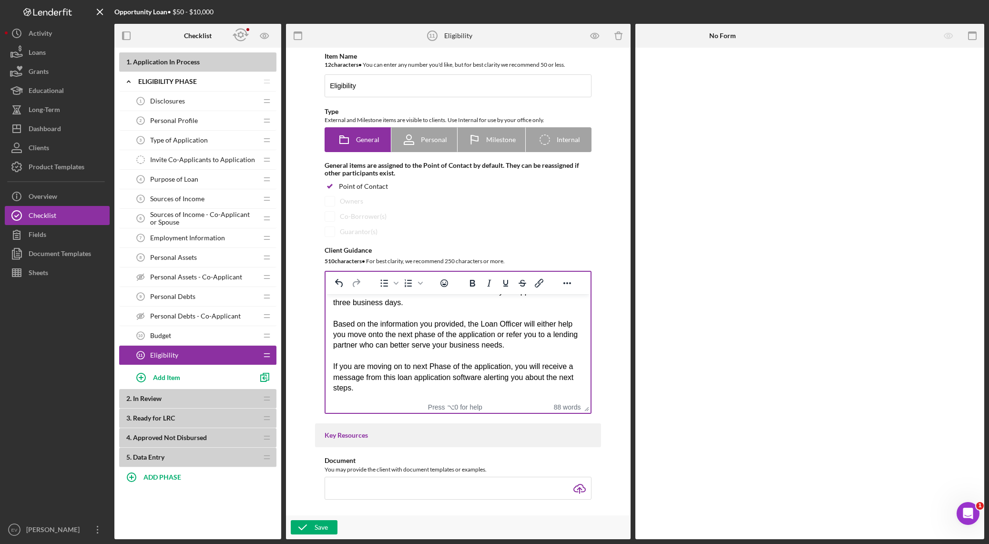
scroll to position [0, 0]
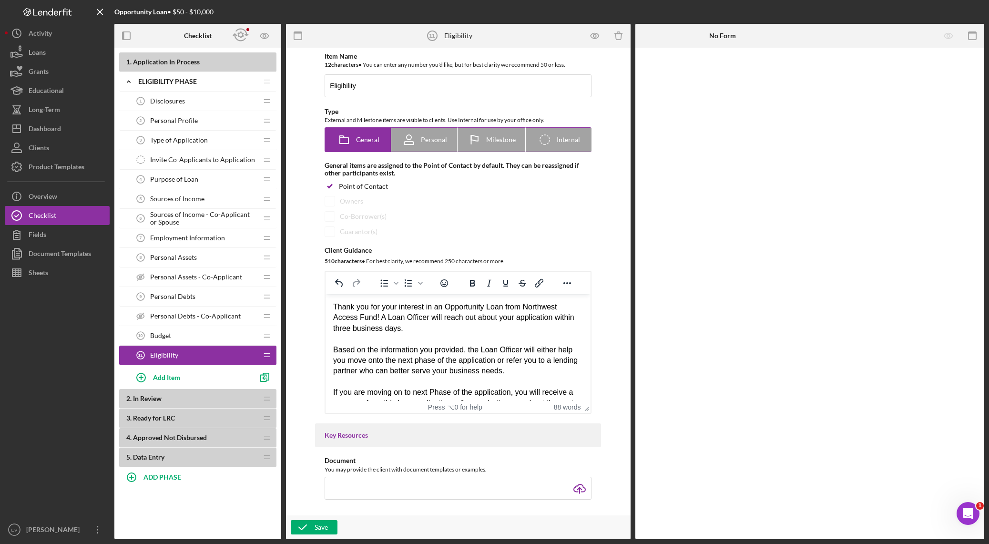
click at [490, 140] on span "Milestone" at bounding box center [501, 140] width 30 height 8
radio input "false"
radio input "true"
click at [313, 381] on icon "button" at bounding box center [303, 527] width 24 height 24
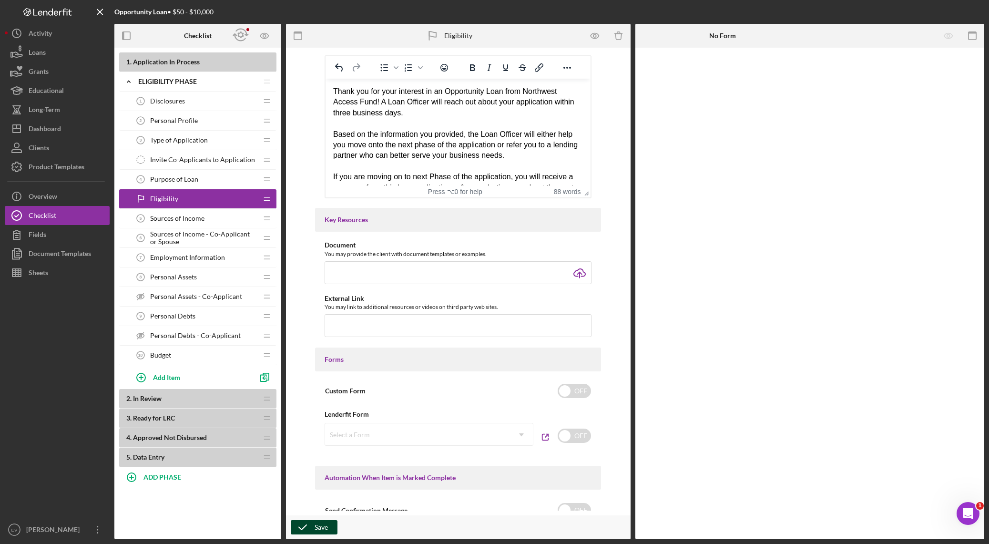
scroll to position [423, 0]
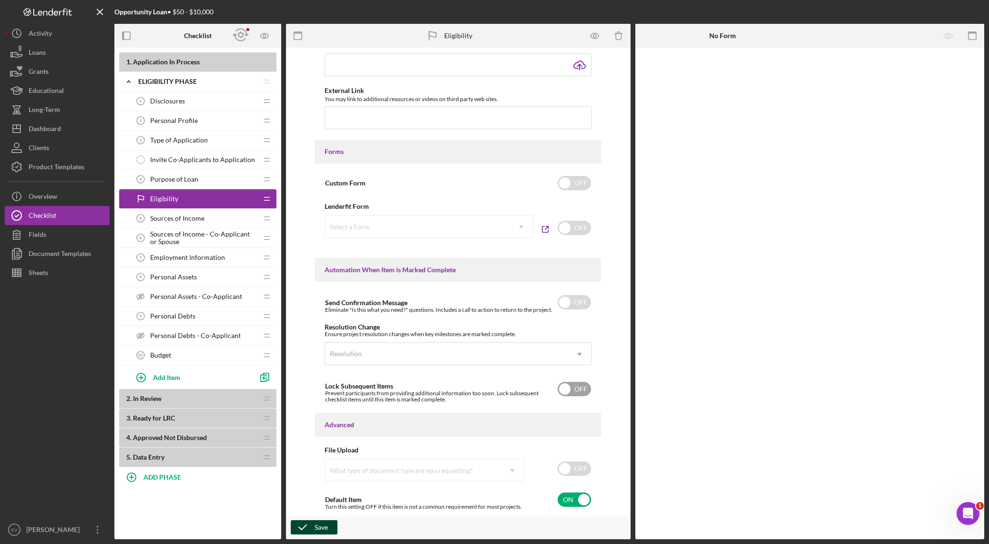
click at [567, 381] on input "checkbox" at bounding box center [573, 389] width 33 height 14
checkbox input "true"
click at [170, 199] on span "Eligibility" at bounding box center [164, 199] width 28 height 8
click at [320, 381] on div "Save" at bounding box center [320, 527] width 13 height 14
click at [163, 381] on b "ADD PHASE" at bounding box center [162, 477] width 38 height 8
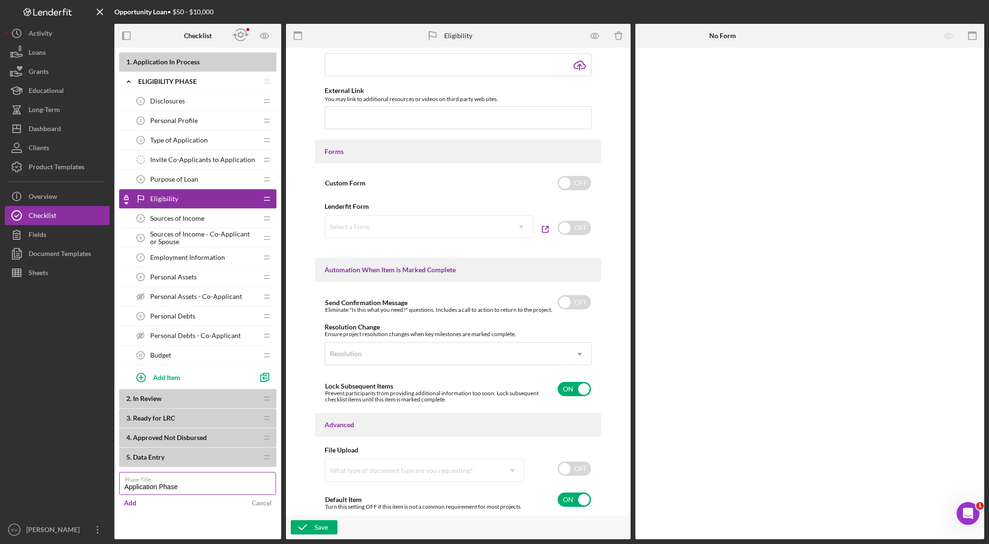
type input "Application Phase"
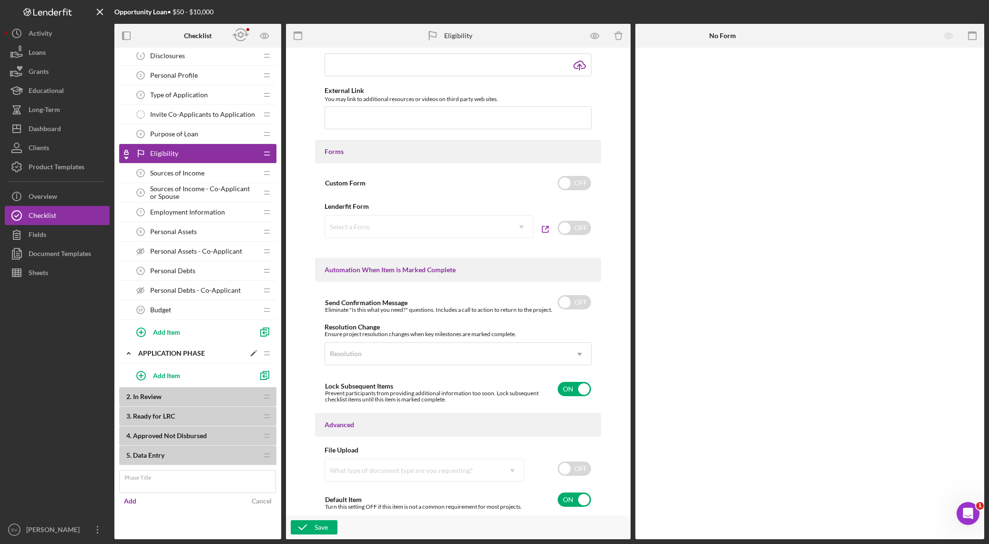
scroll to position [20, 0]
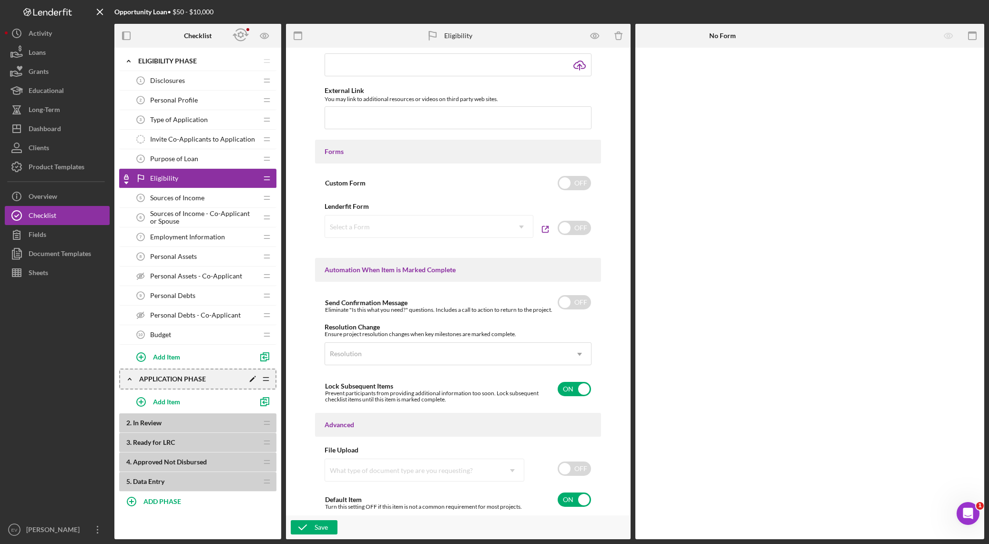
drag, startPoint x: 264, startPoint y: 354, endPoint x: 250, endPoint y: 368, distance: 20.6
click at [245, 310] on div "1 . Application In Process Icon/Expander Eligibility Phase Icon/Edit Icon/Drag …" at bounding box center [197, 261] width 157 height 459
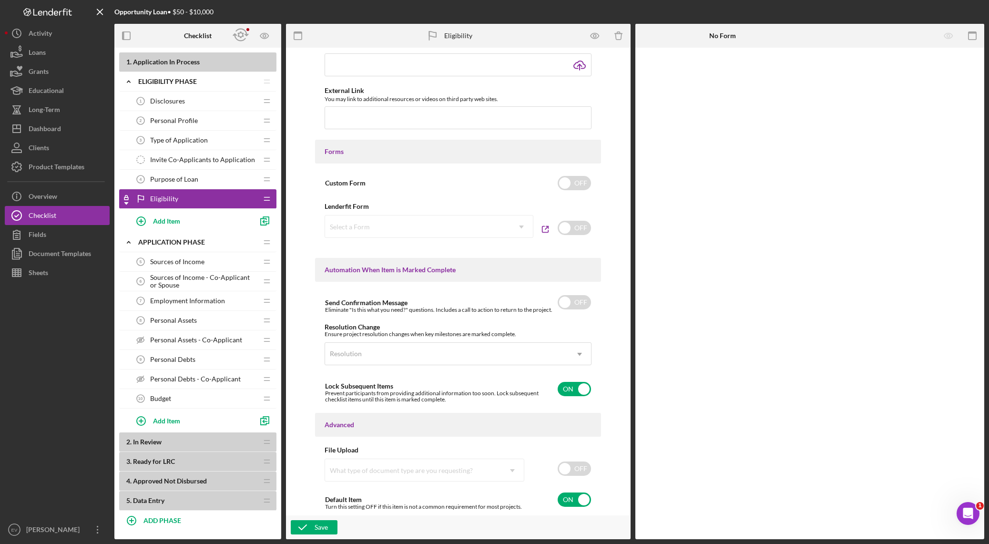
click at [177, 262] on span "Sources of Income" at bounding box center [177, 262] width 54 height 8
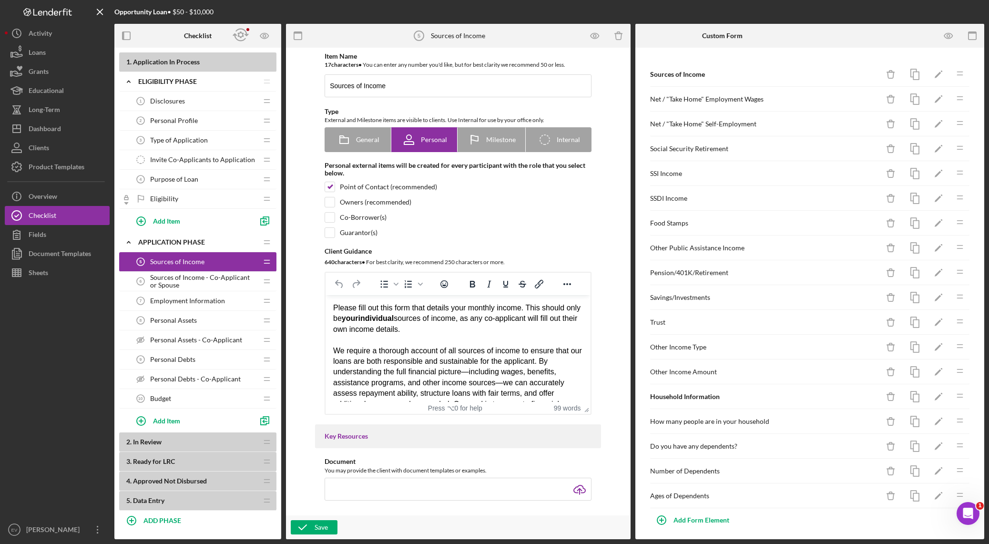
click at [177, 280] on span "Sources of Income - Co-Applicant or Spouse" at bounding box center [203, 280] width 107 height 15
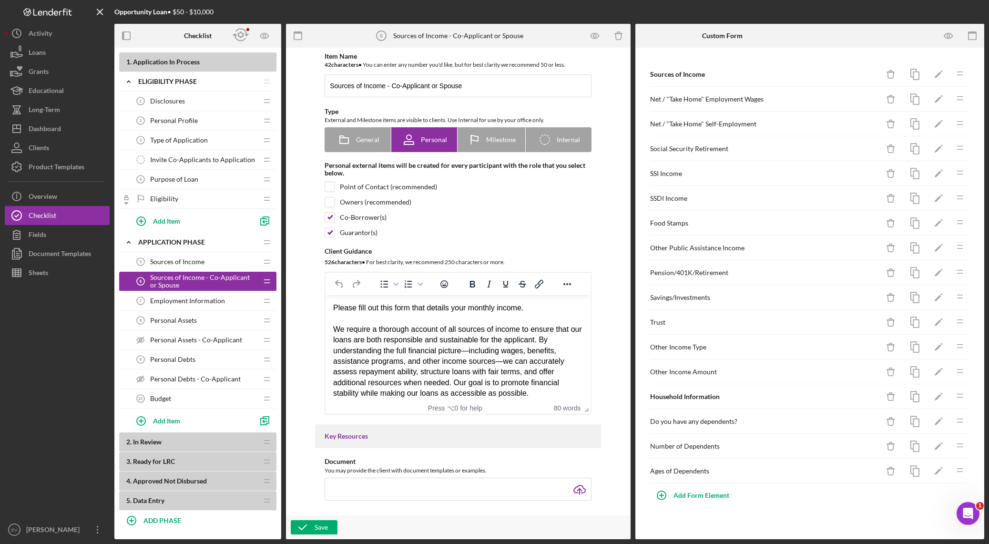
click at [179, 301] on span "Employment Information" at bounding box center [187, 301] width 75 height 8
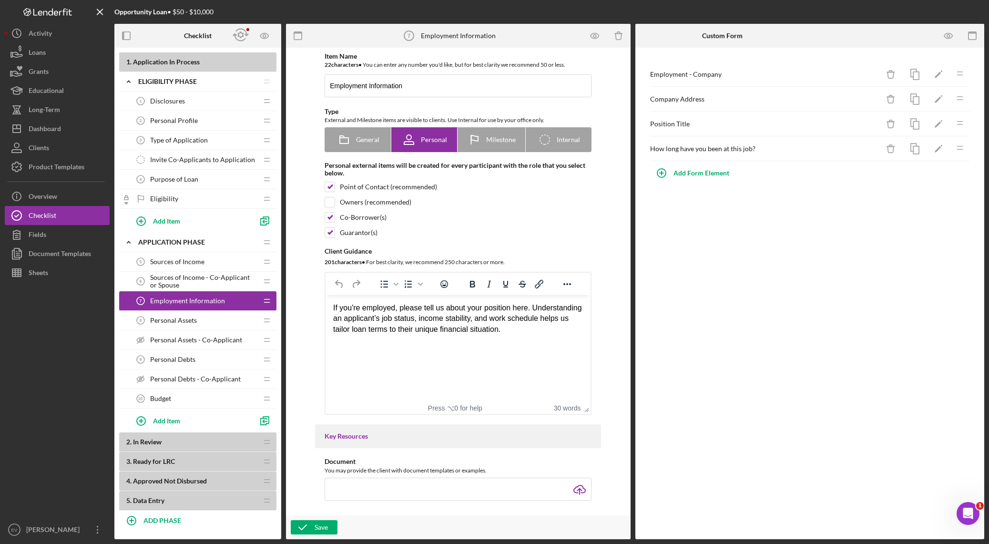
click at [181, 317] on span "Personal Assets" at bounding box center [173, 320] width 47 height 8
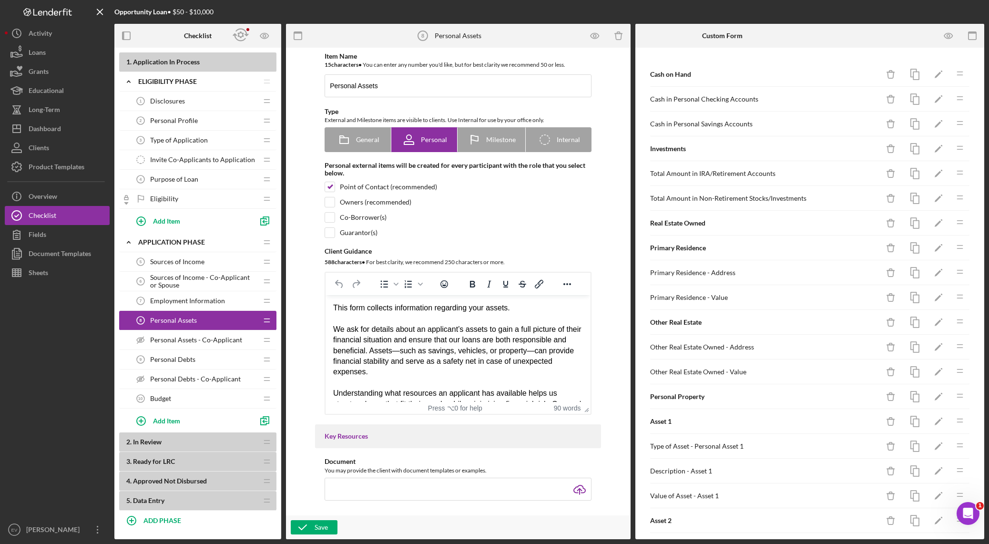
click at [192, 361] on span "Personal Debts" at bounding box center [172, 359] width 45 height 8
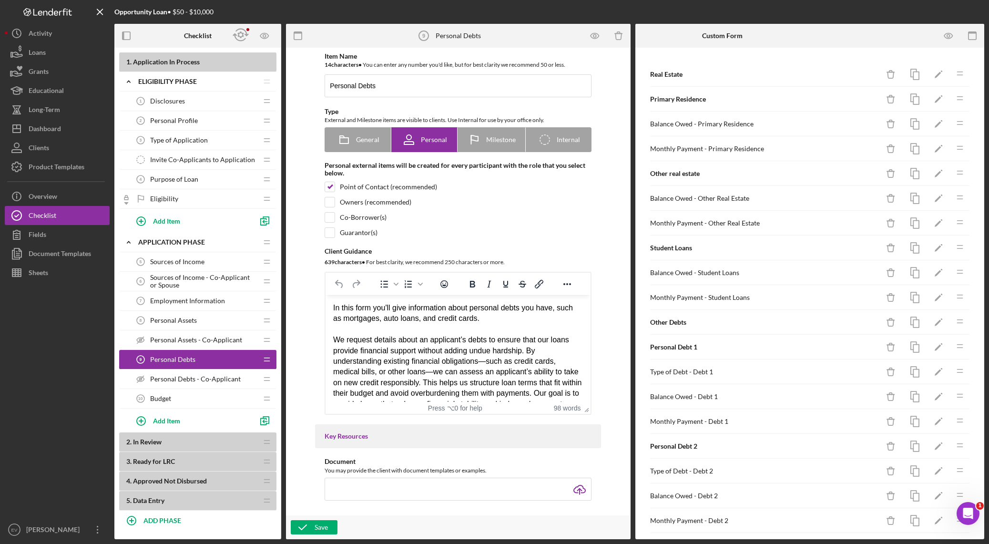
click at [187, 381] on div "Budget 10 Budget" at bounding box center [194, 398] width 126 height 19
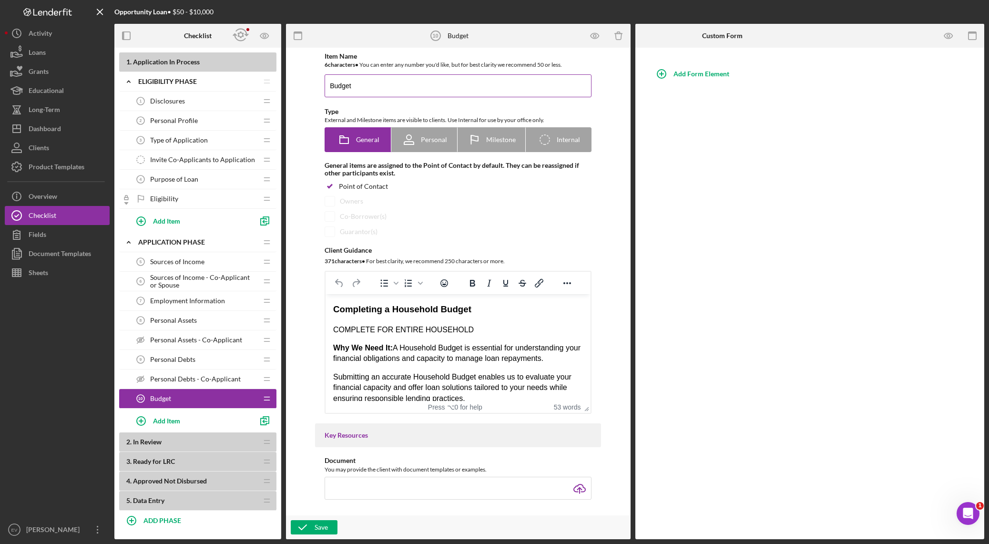
click at [328, 85] on input "Budget" at bounding box center [457, 85] width 267 height 23
type input "Household Budget"
click at [317, 381] on div "Save" at bounding box center [320, 527] width 13 height 14
click at [129, 84] on icon "Icon/Expander" at bounding box center [128, 81] width 19 height 19
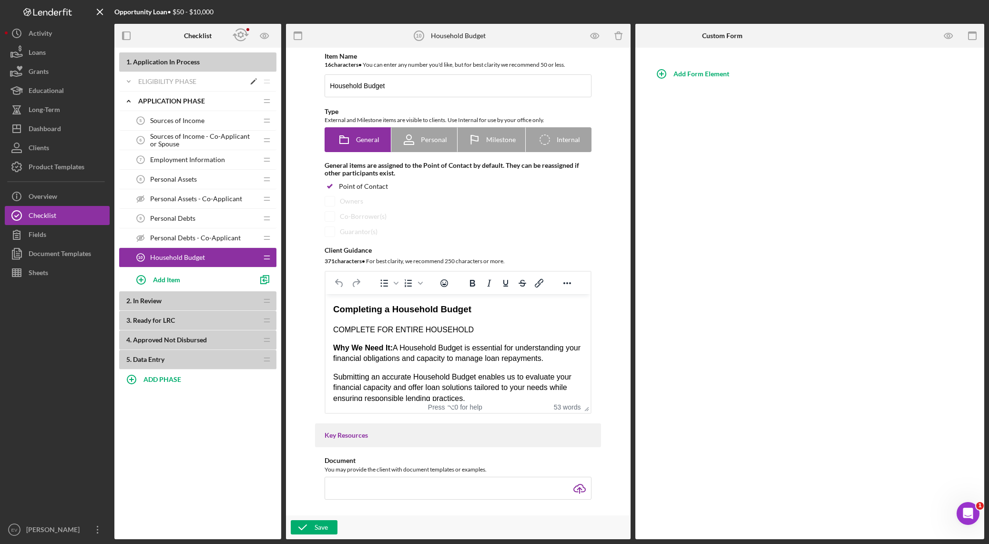
click at [129, 84] on icon "Icon/Expander" at bounding box center [128, 81] width 19 height 19
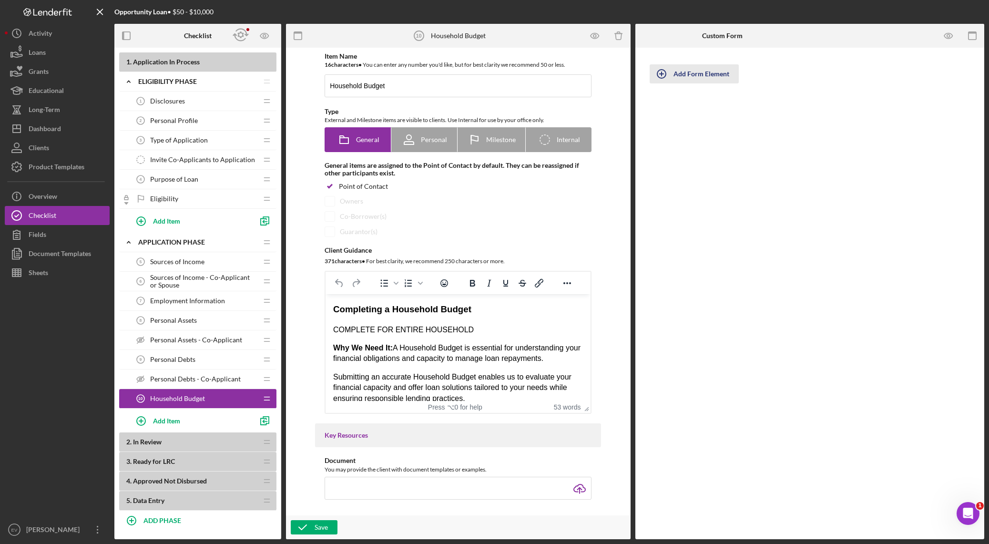
click at [669, 75] on div "Add Form Element" at bounding box center [701, 73] width 56 height 19
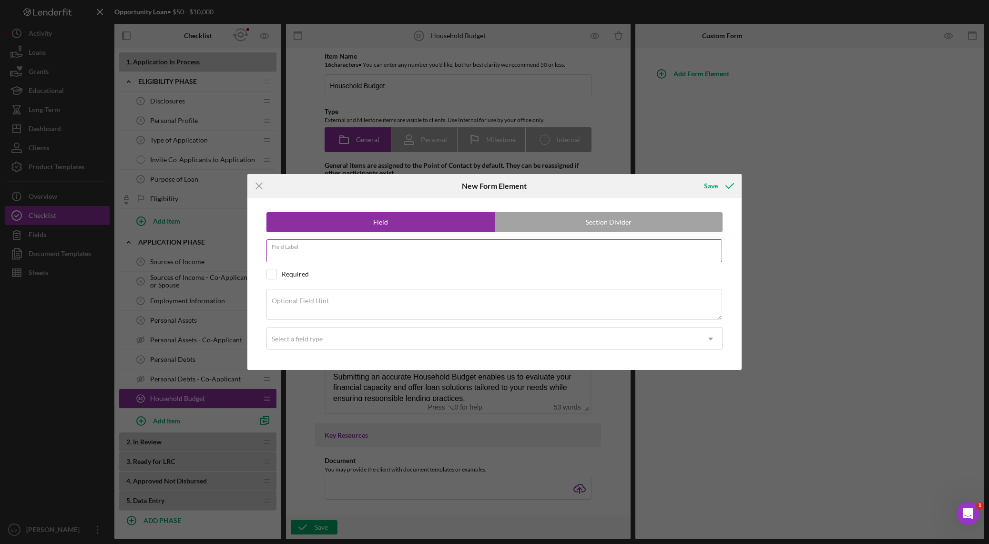
click at [304, 256] on input "Field Label" at bounding box center [494, 250] width 456 height 23
type input "Housing Expenses"
click at [514, 225] on label "Section Divider" at bounding box center [609, 222] width 228 height 19
radio input "false"
radio input "true"
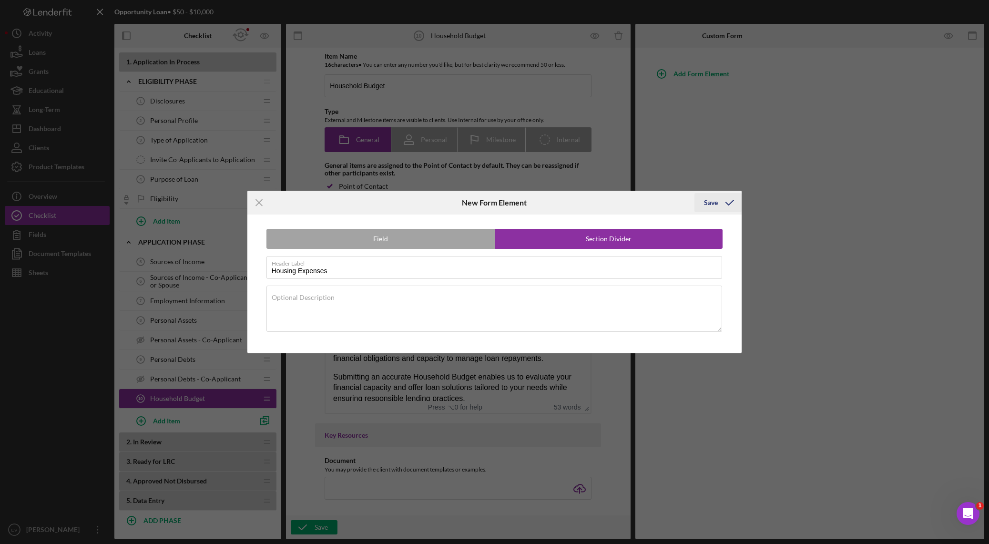
click at [669, 200] on div "Save" at bounding box center [711, 202] width 14 height 19
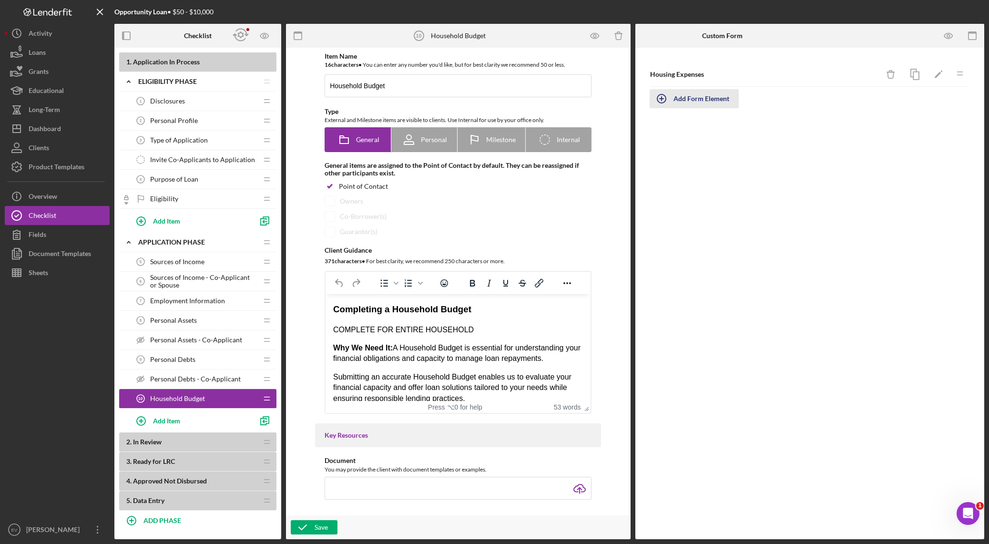
click at [669, 103] on div "Add Form Element" at bounding box center [701, 98] width 56 height 19
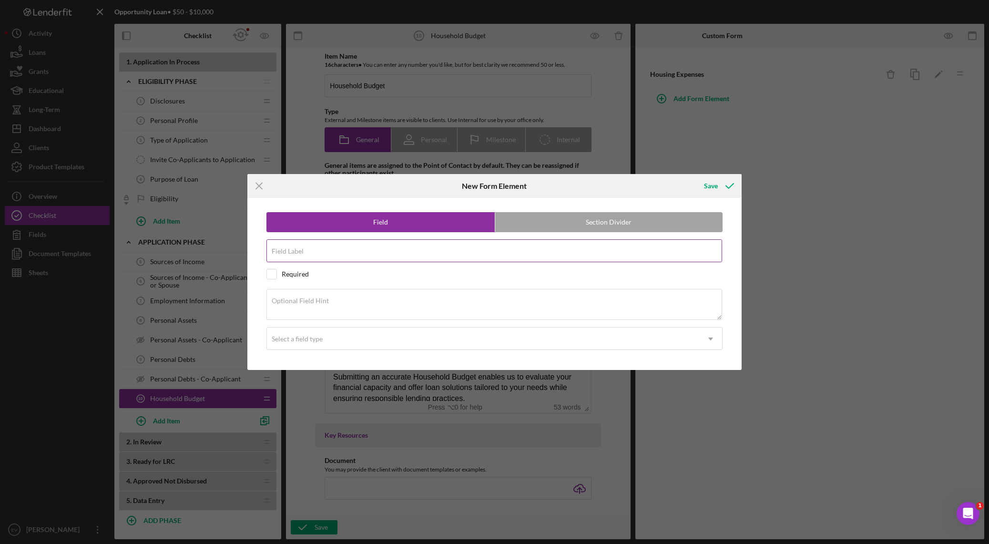
click at [342, 255] on input "Field Label" at bounding box center [494, 250] width 456 height 23
type input "Rent / Mortgage"
click at [342, 323] on div "Field Section Divider Field Label Rent / Mortgage Required Optional Field Hint …" at bounding box center [494, 284] width 485 height 172
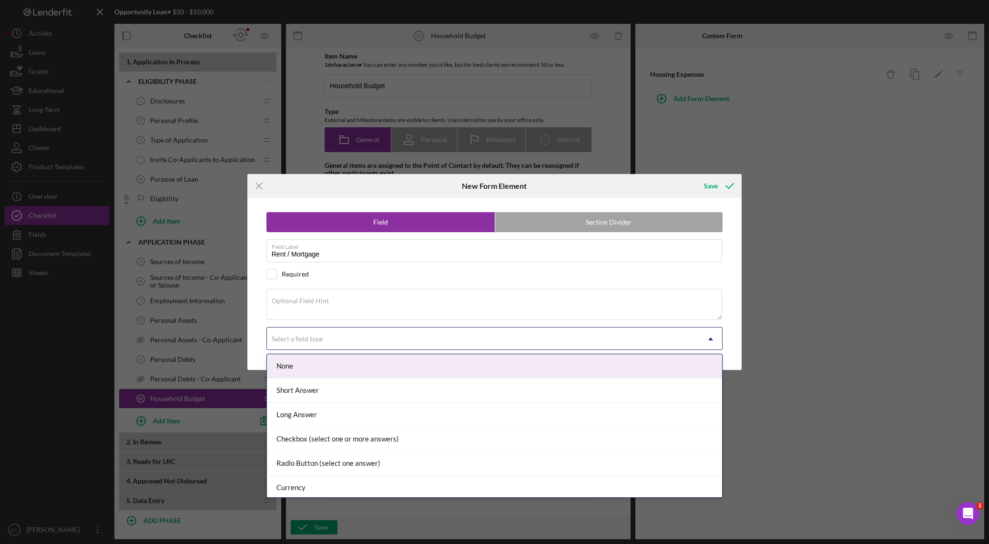
click at [341, 349] on div "Field Section Divider Field Label Rent / Mortgage Required Optional Field Hint …" at bounding box center [494, 284] width 485 height 172
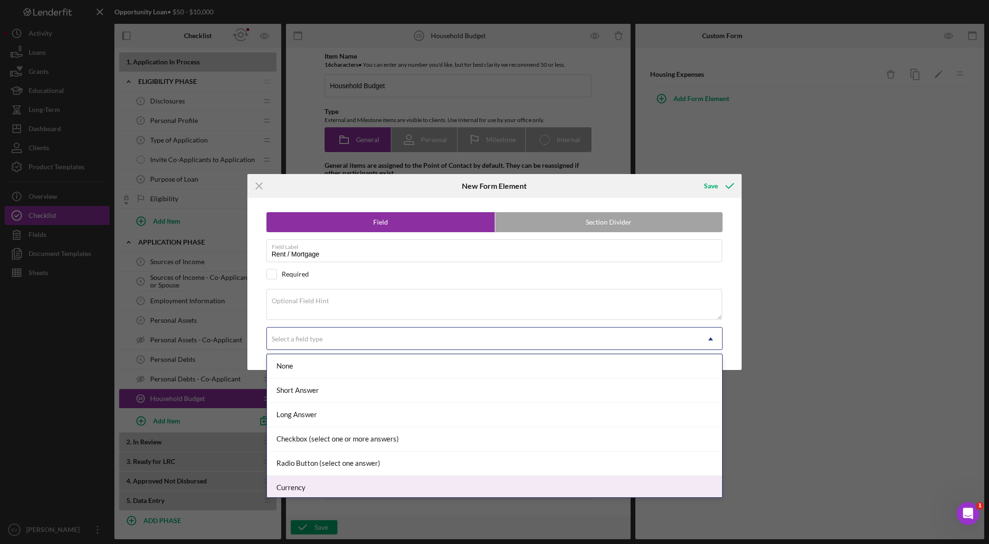
drag, startPoint x: 344, startPoint y: 489, endPoint x: 350, endPoint y: 486, distance: 7.7
click at [344, 381] on div "Currency" at bounding box center [494, 488] width 455 height 24
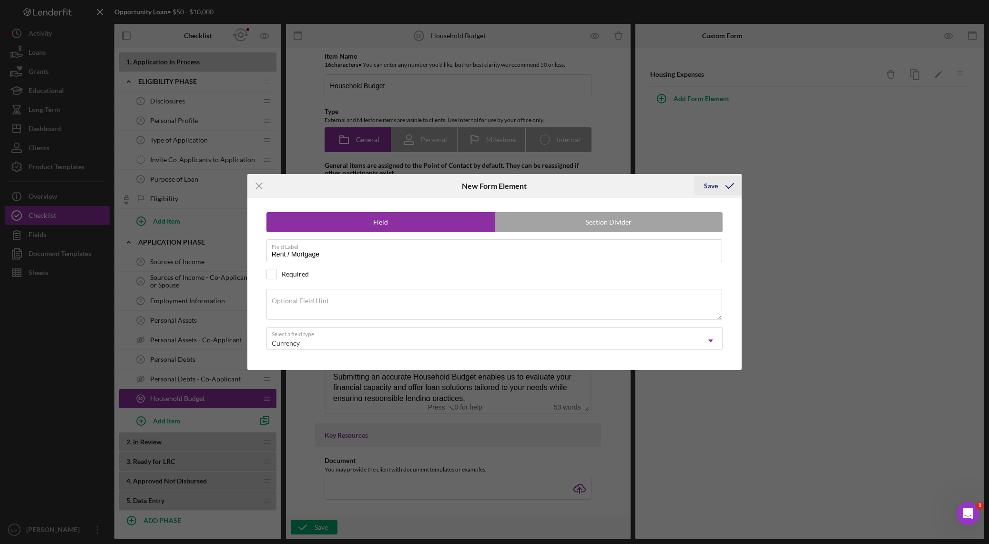
click at [669, 184] on icon "submit" at bounding box center [730, 186] width 24 height 24
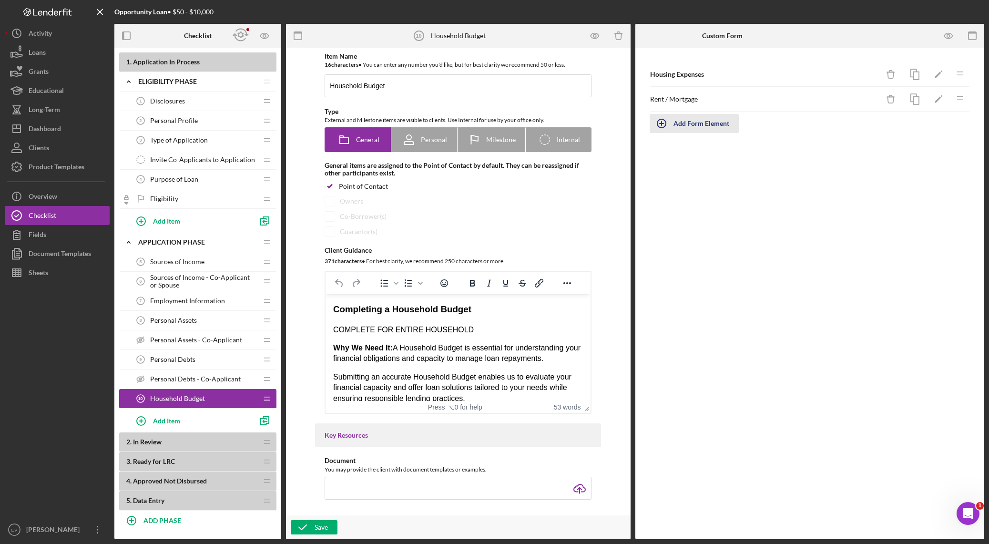
click at [669, 124] on button "Add Form Element" at bounding box center [693, 123] width 89 height 19
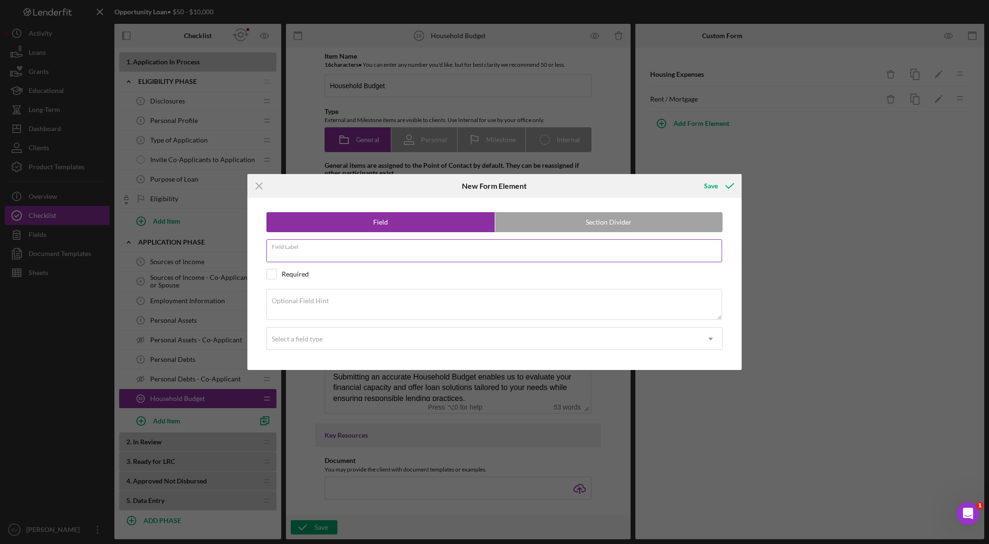
click at [377, 253] on input "Field Label" at bounding box center [494, 250] width 456 height 23
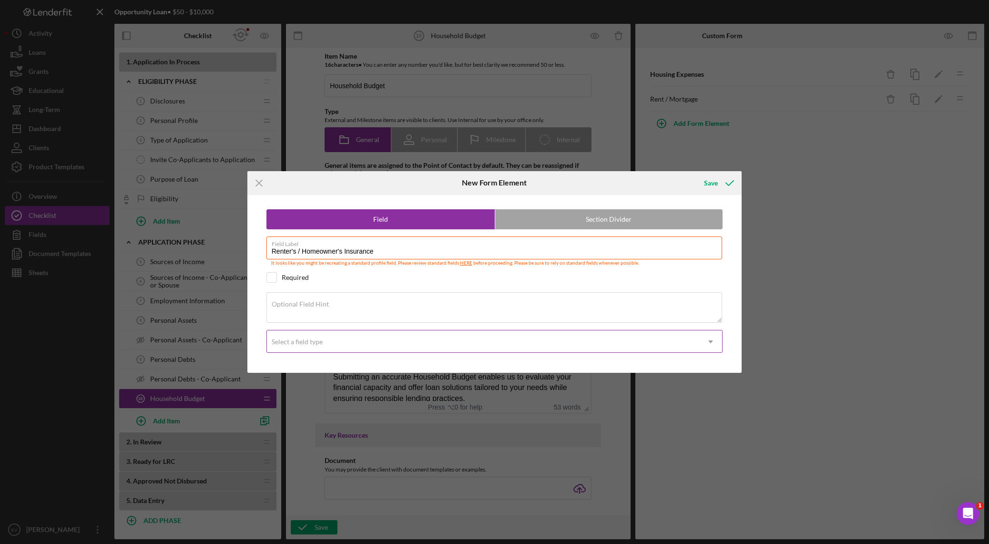
type input "Renter's / Homeowner's Insurance"
click at [330, 346] on div "Select a field type" at bounding box center [483, 342] width 433 height 22
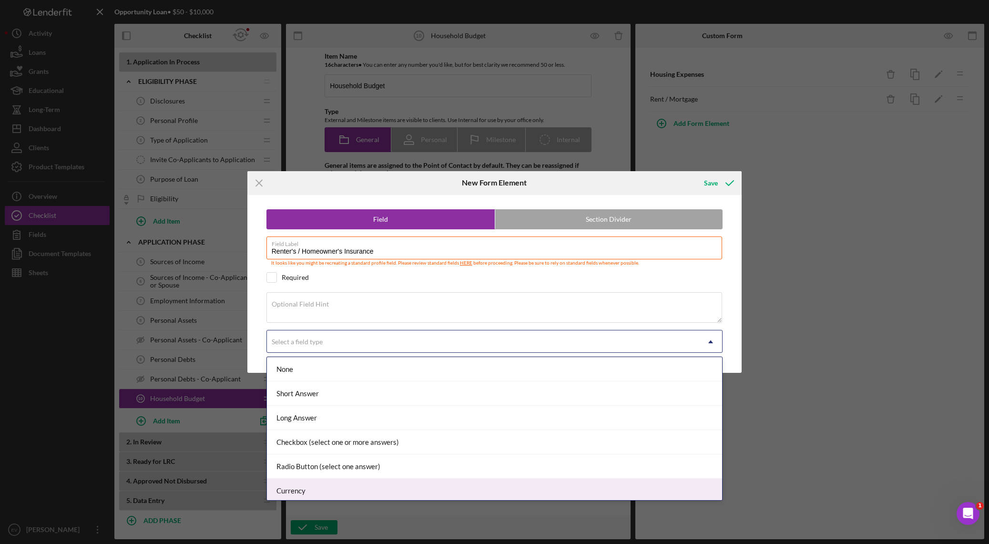
click at [348, 381] on div "Currency" at bounding box center [494, 490] width 455 height 24
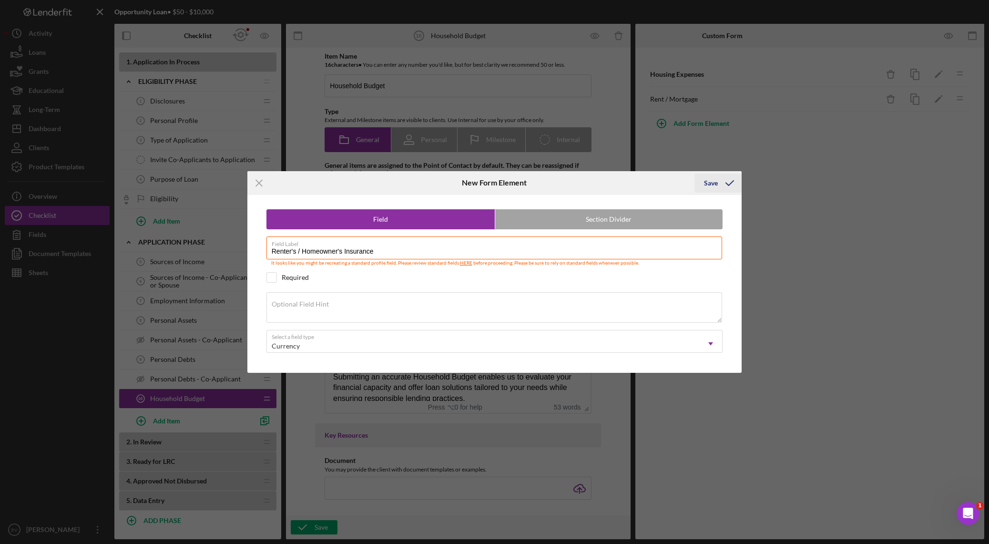
click at [669, 185] on icon "submit" at bounding box center [730, 183] width 24 height 24
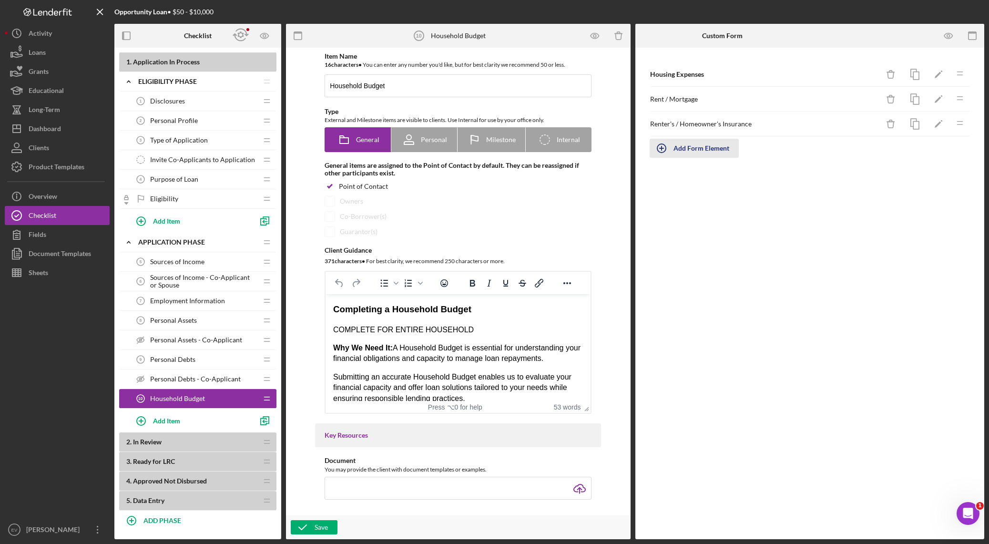
click at [669, 141] on div "Add Form Element" at bounding box center [701, 148] width 56 height 19
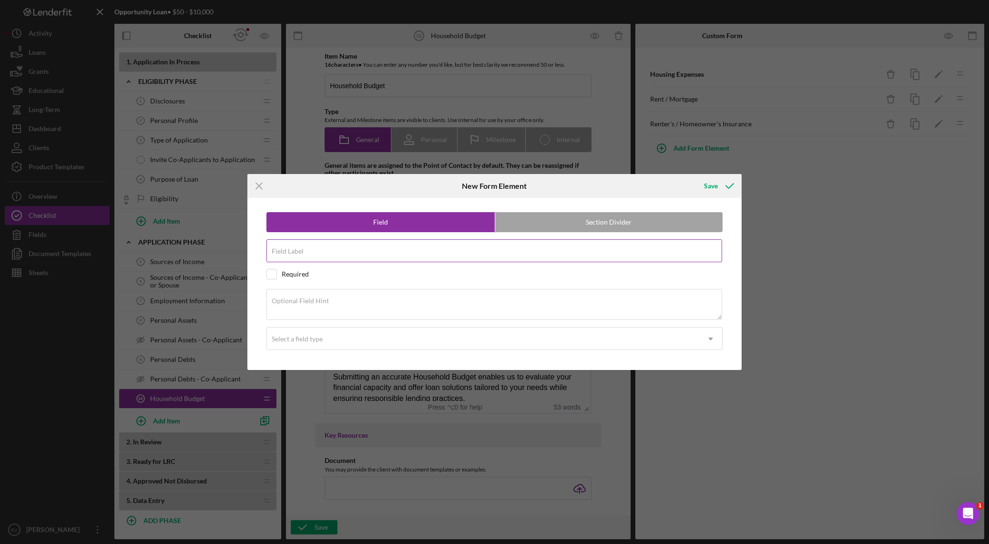
click at [341, 249] on div "Field Label" at bounding box center [494, 251] width 456 height 24
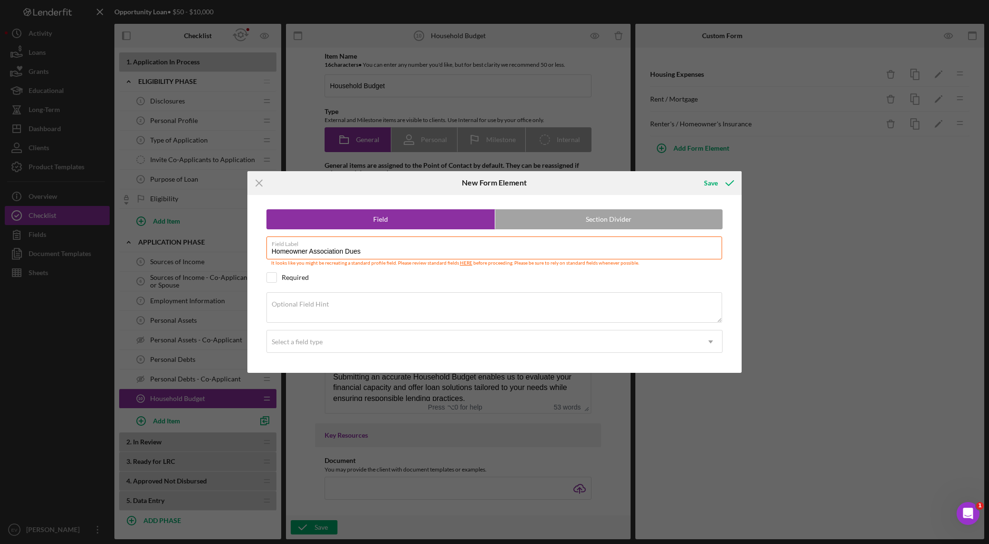
type input "Homeowner Association Dues"
click at [364, 324] on div "Field Section Divider Field Label Homeowner Association Dues It looks like you …" at bounding box center [494, 284] width 485 height 178
click at [370, 341] on div "Select a field type" at bounding box center [483, 342] width 433 height 22
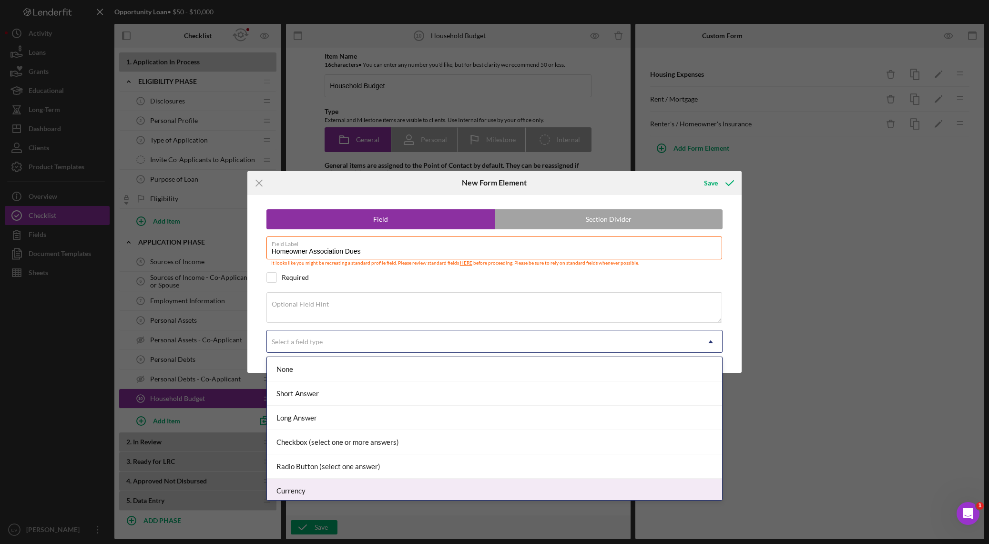
click at [388, 381] on div "Currency" at bounding box center [494, 490] width 455 height 24
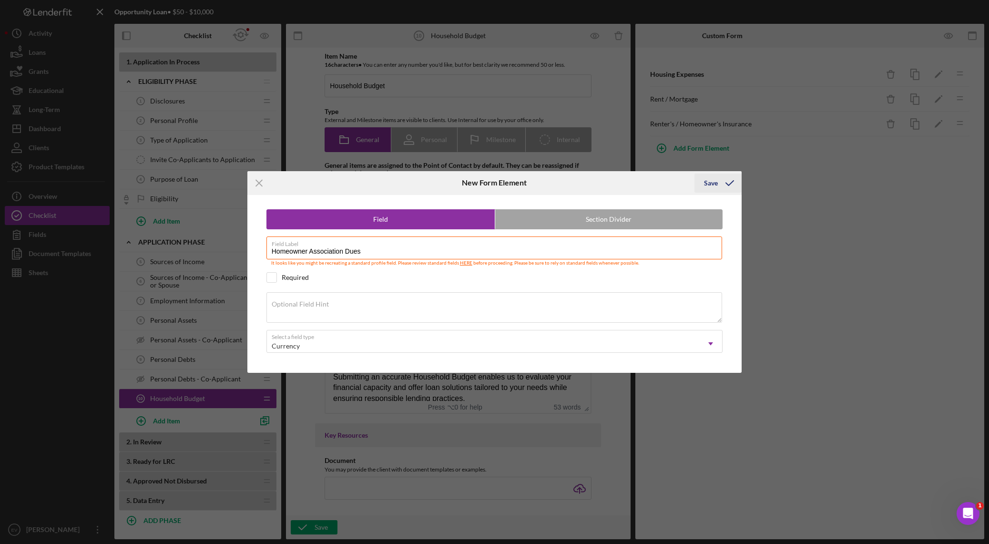
click at [669, 180] on div "Save" at bounding box center [711, 182] width 14 height 19
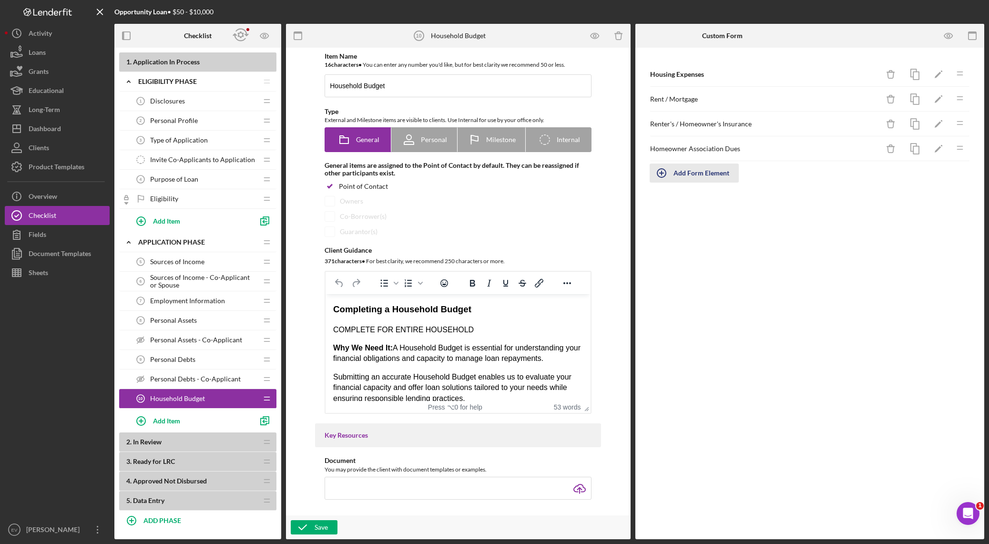
click at [669, 172] on div "Add Form Element" at bounding box center [701, 172] width 56 height 19
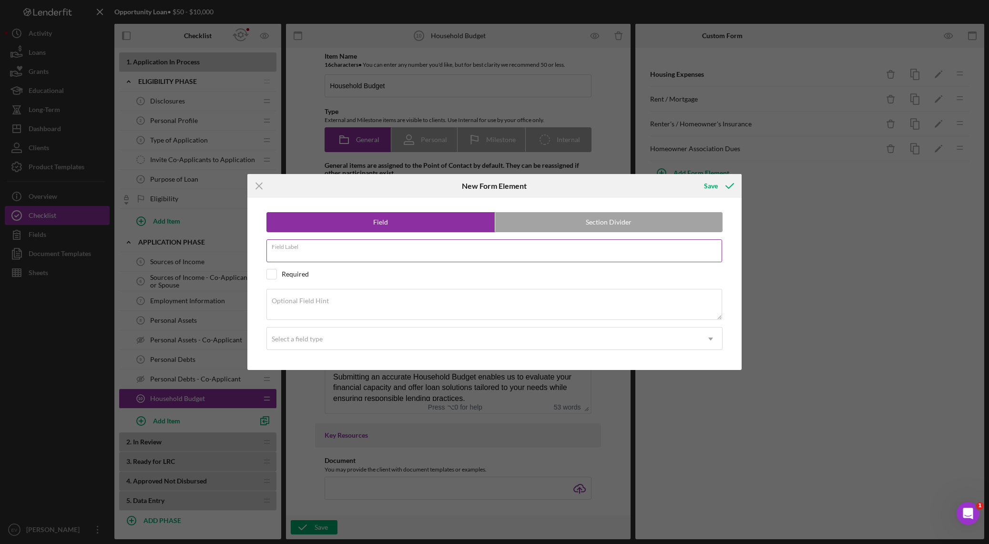
click at [344, 253] on input "Field Label" at bounding box center [494, 250] width 456 height 23
type input "Utilities"
click at [324, 338] on div "Select a field type" at bounding box center [483, 339] width 433 height 22
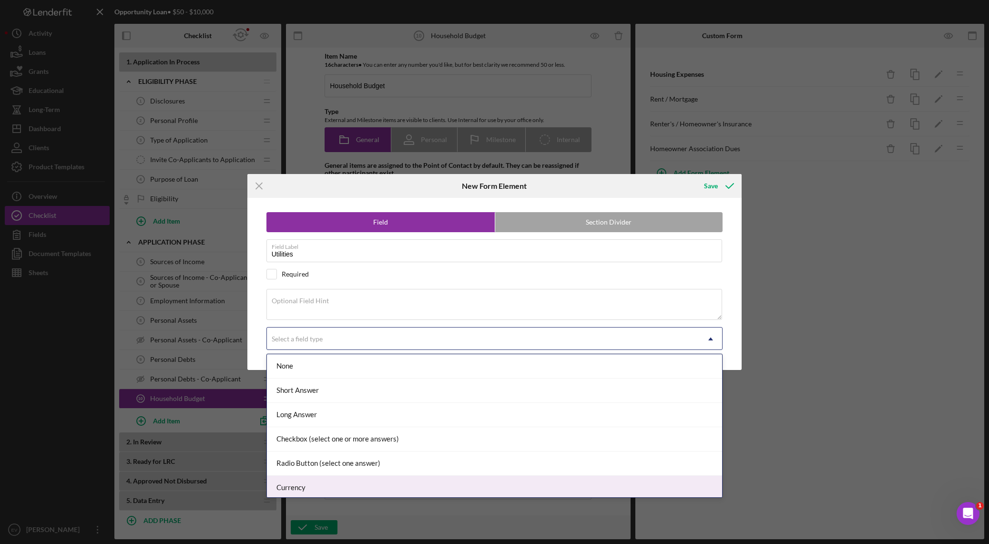
click at [362, 381] on div "Currency" at bounding box center [494, 488] width 455 height 24
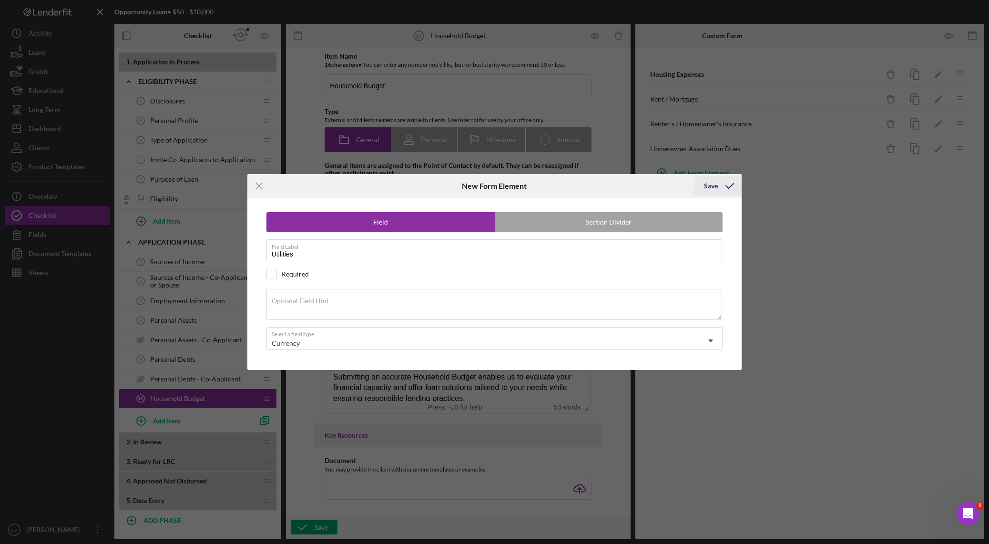
click at [669, 188] on div "Save" at bounding box center [711, 185] width 14 height 19
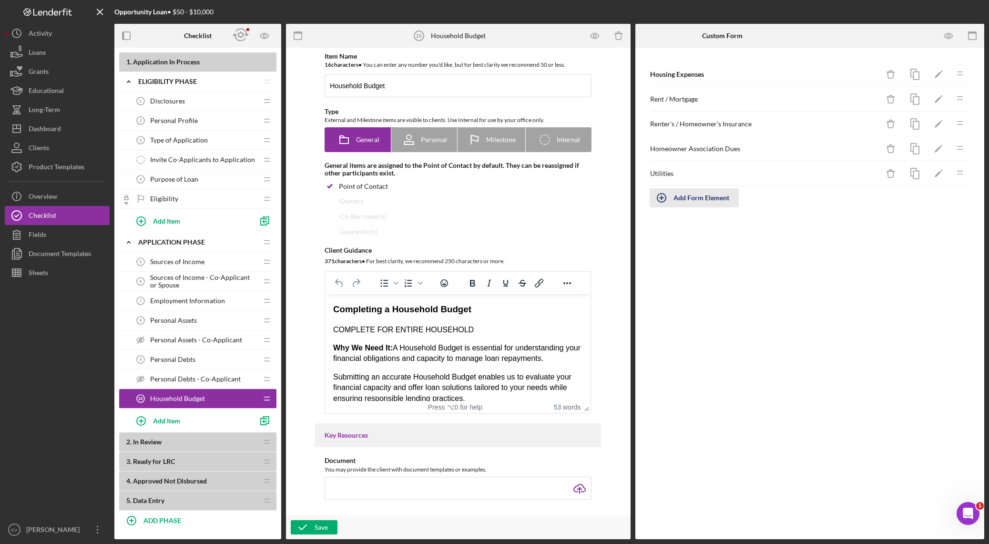
click at [666, 200] on icon "button" at bounding box center [661, 198] width 24 height 24
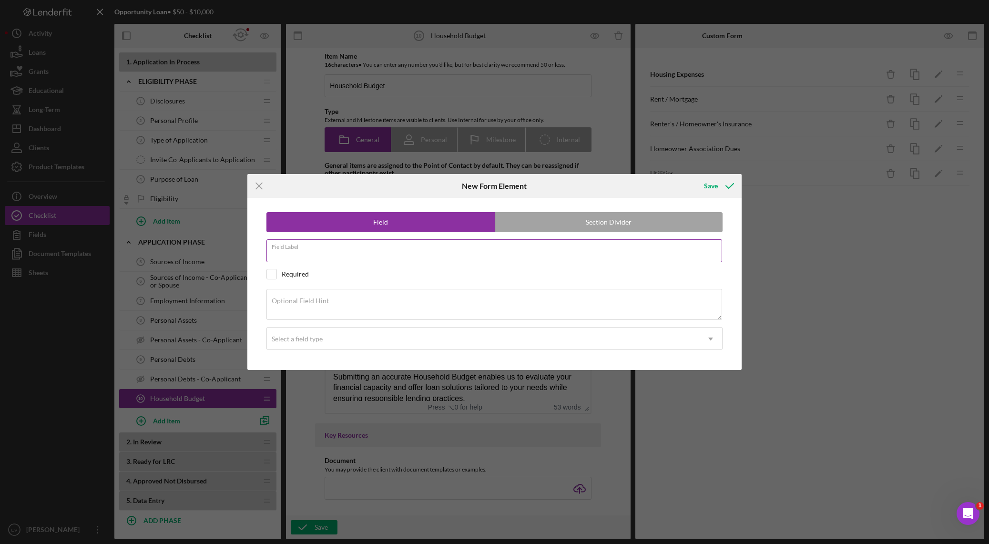
click at [447, 250] on div "Field Label" at bounding box center [494, 251] width 456 height 24
type input "P"
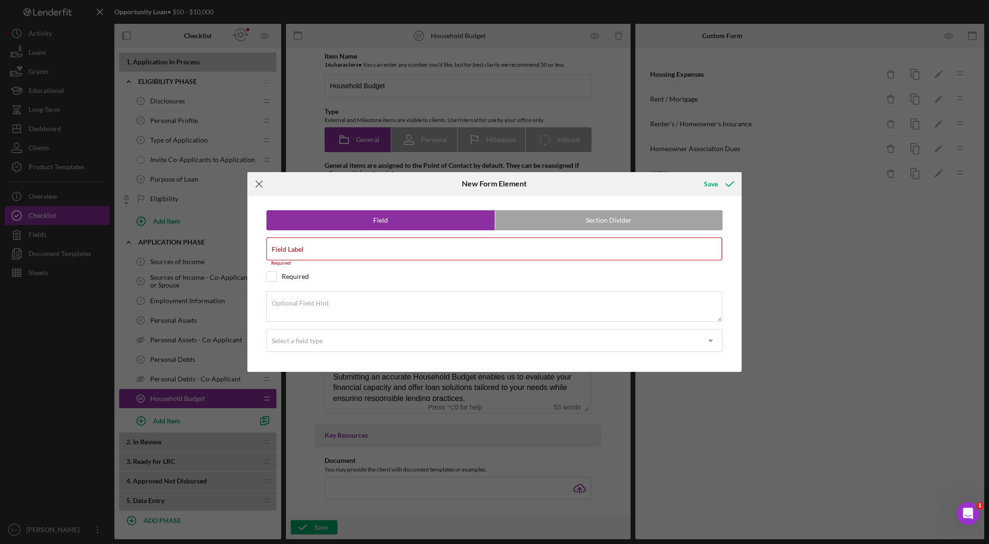
click at [261, 183] on icon "Icon/Menu Close" at bounding box center [259, 184] width 24 height 24
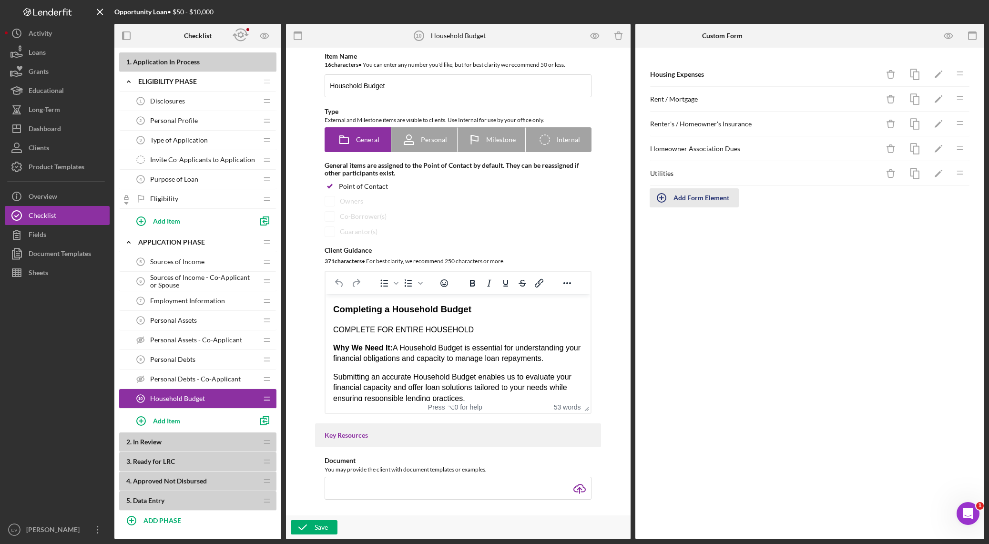
click at [662, 199] on icon "button" at bounding box center [661, 198] width 24 height 24
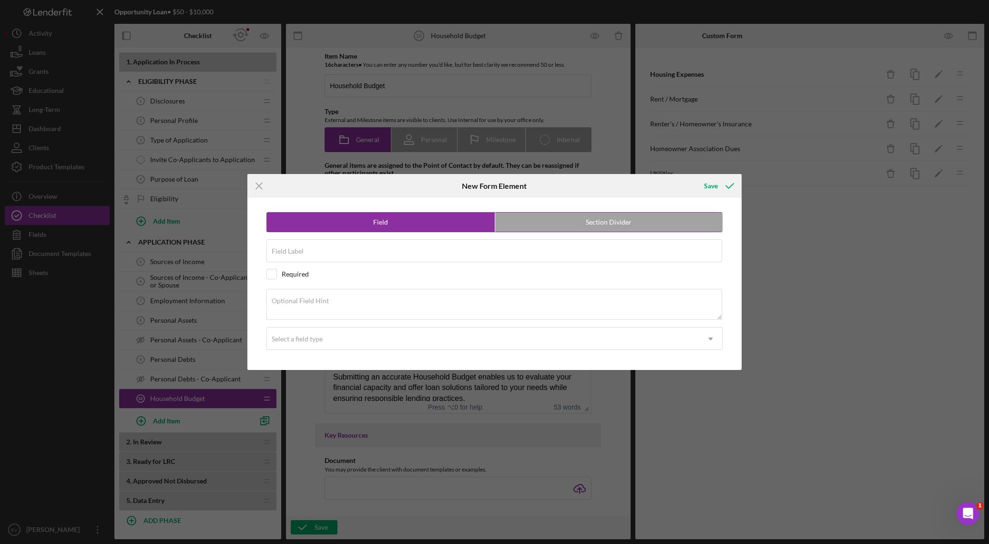
click at [604, 223] on label "Section Divider" at bounding box center [609, 222] width 228 height 19
radio input "false"
radio input "true"
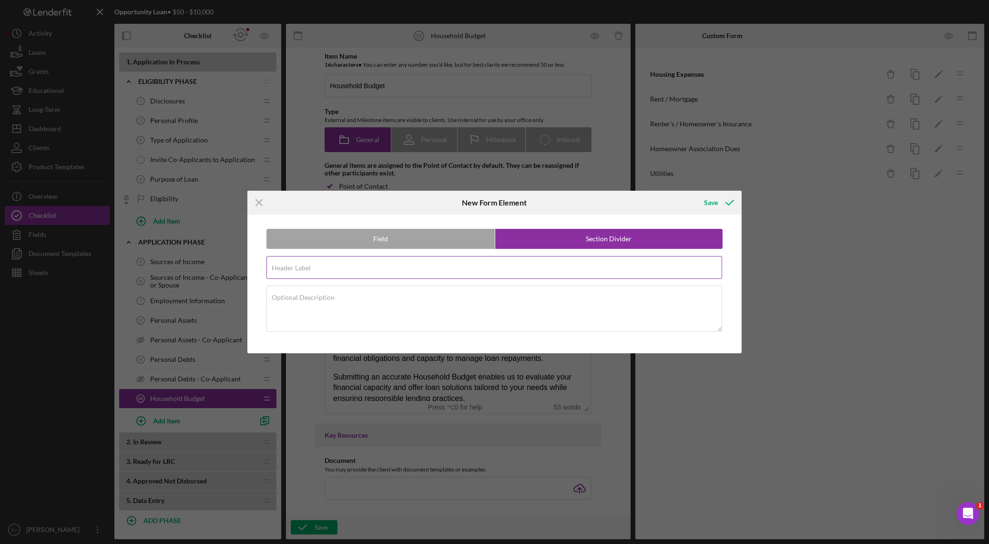
click at [524, 266] on div "Header Label Required" at bounding box center [494, 268] width 456 height 24
click at [303, 267] on input "Header Label" at bounding box center [494, 267] width 456 height 23
type input "Communication Expenses"
click at [669, 209] on div "Save" at bounding box center [711, 202] width 14 height 19
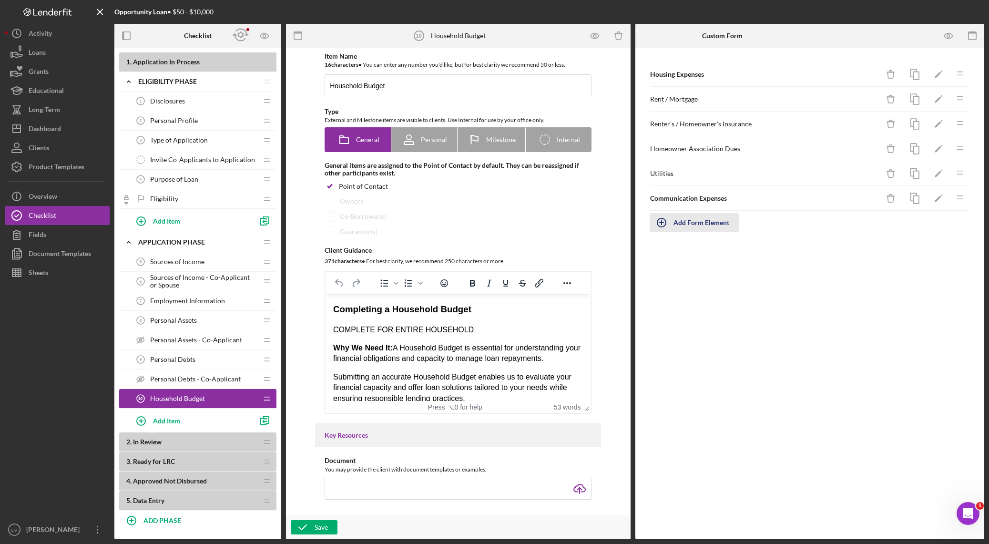
click at [669, 227] on icon "button" at bounding box center [661, 223] width 24 height 24
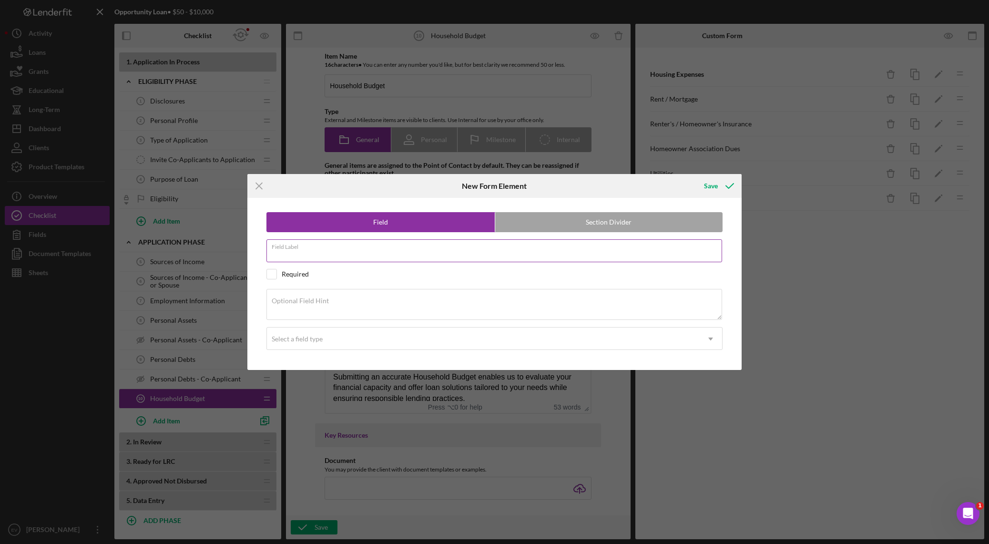
click at [310, 253] on input "Field Label" at bounding box center [494, 250] width 456 height 23
type input "Cell Phone"
click at [332, 342] on div "Select a field type" at bounding box center [483, 339] width 433 height 22
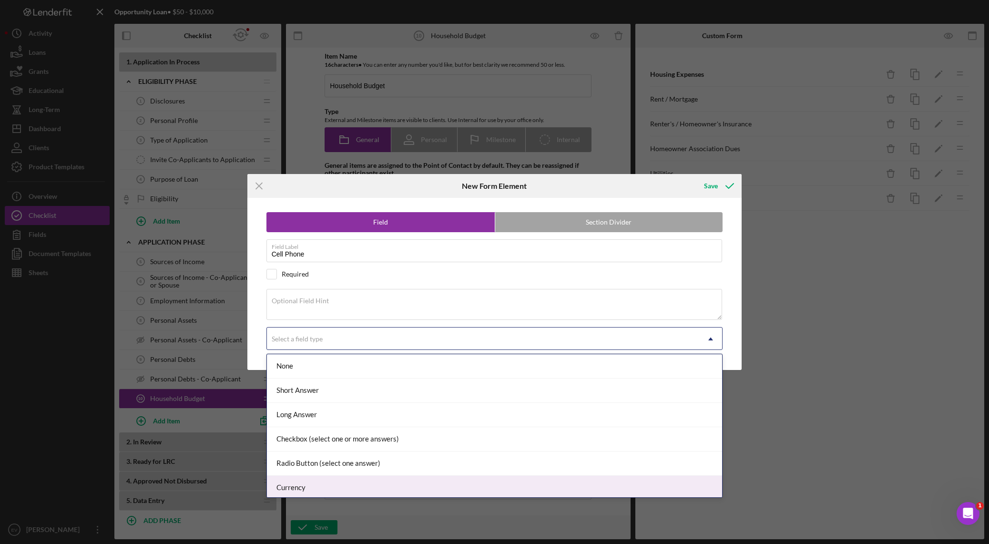
click at [348, 381] on div "Currency" at bounding box center [494, 488] width 455 height 24
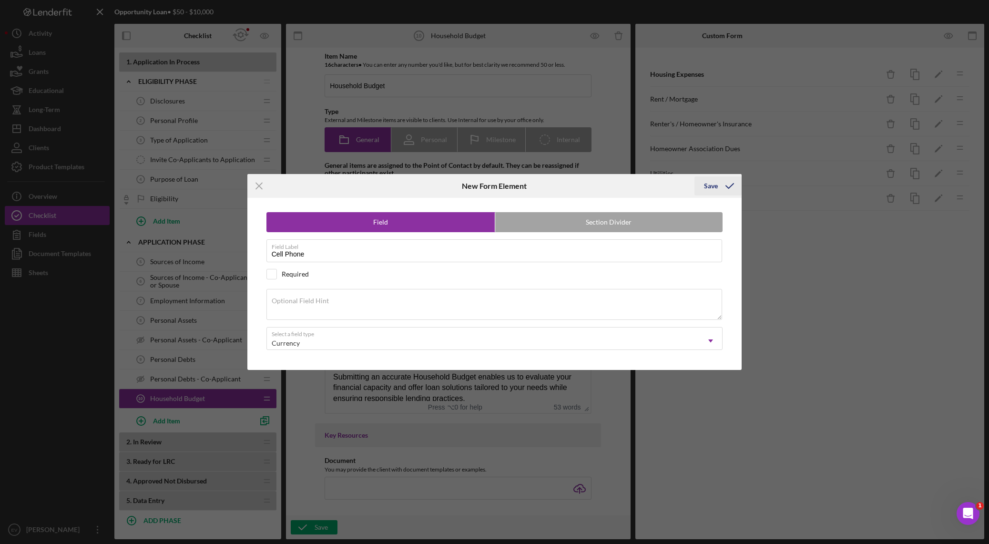
click at [669, 182] on div "Save" at bounding box center [711, 185] width 14 height 19
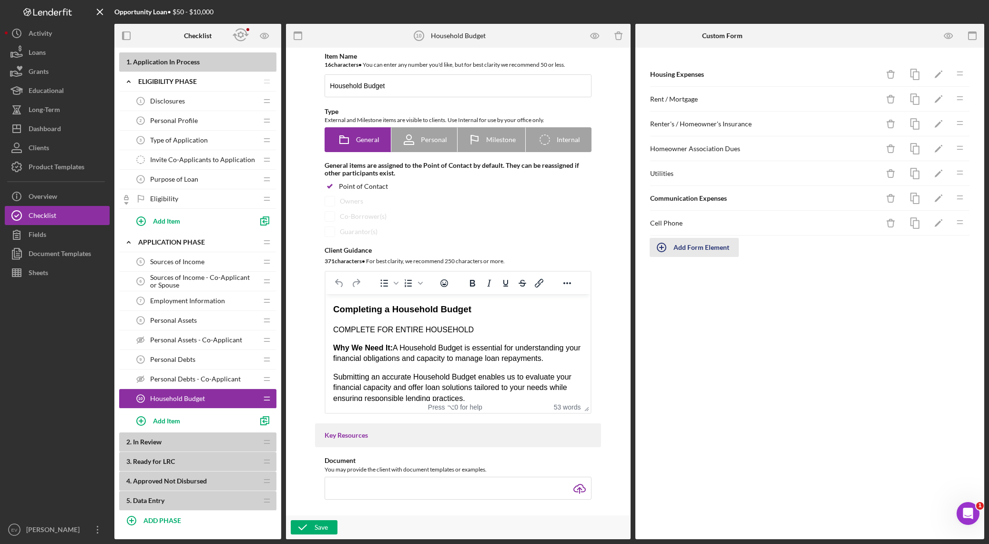
click at [669, 248] on icon "button" at bounding box center [661, 247] width 24 height 24
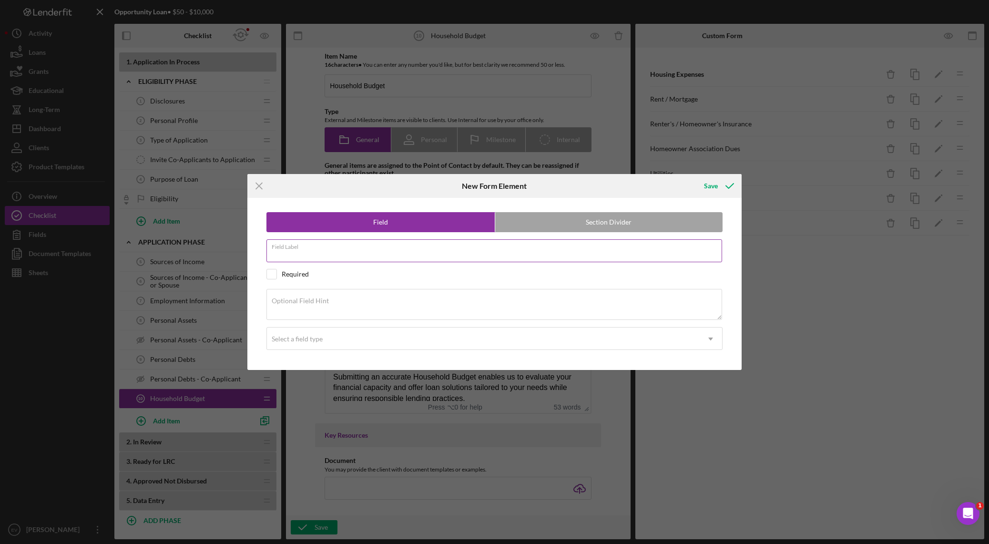
click at [347, 252] on input "Field Label" at bounding box center [494, 250] width 456 height 23
type input "Internet"
click at [368, 332] on div "Select a field type" at bounding box center [483, 339] width 433 height 22
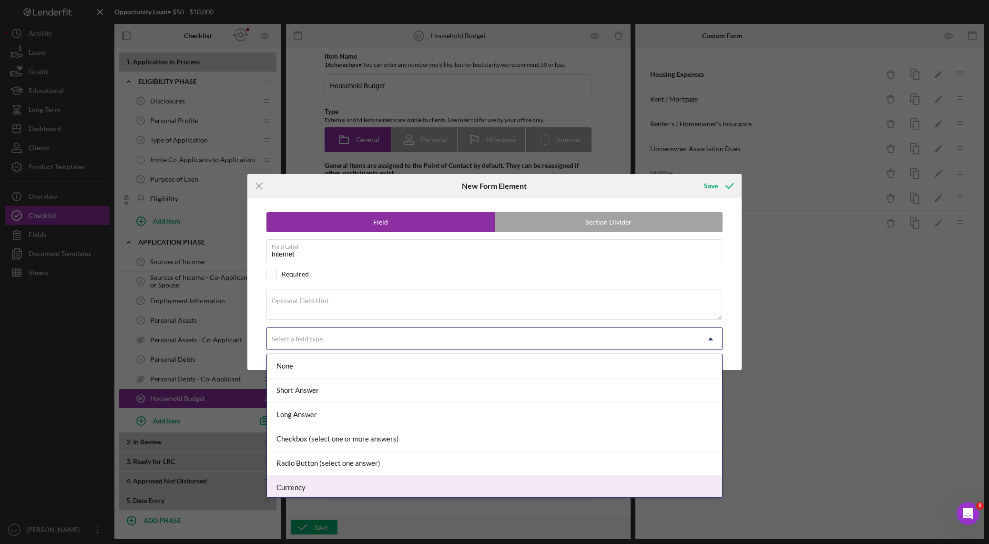
click at [361, 381] on div "Currency" at bounding box center [494, 488] width 455 height 24
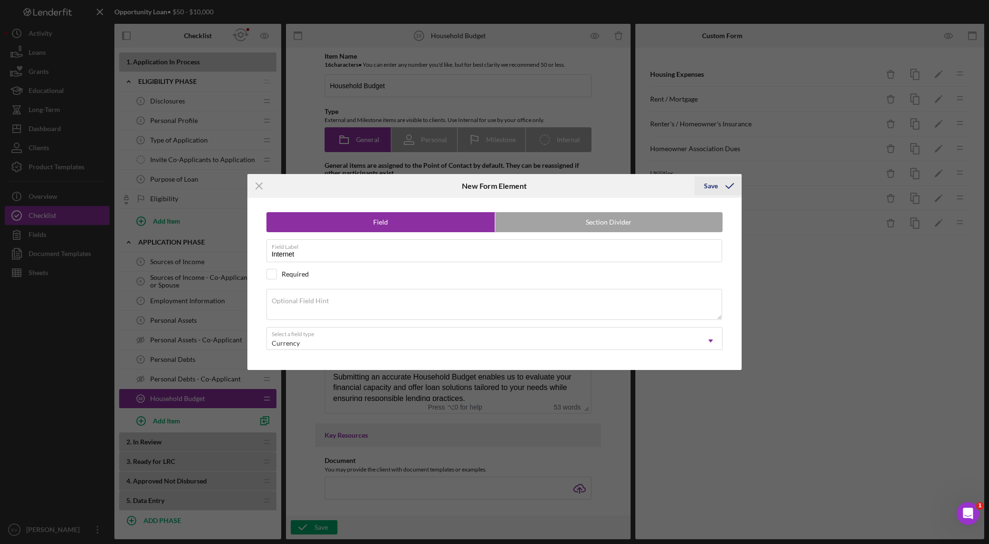
click at [669, 185] on div "Save" at bounding box center [711, 185] width 14 height 19
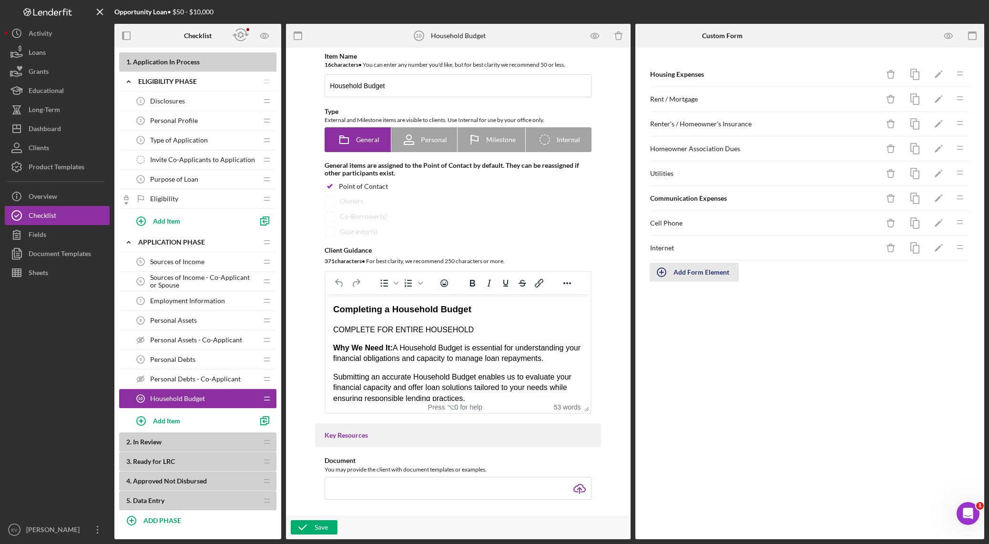
click at [669, 275] on button "Add Form Element" at bounding box center [693, 272] width 89 height 19
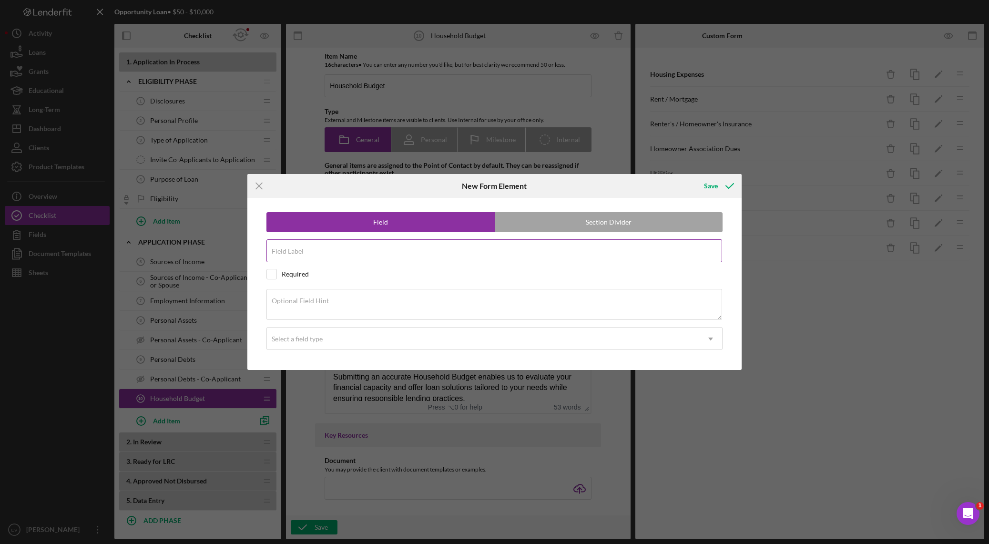
click at [314, 250] on input "Field Label" at bounding box center [494, 250] width 456 height 23
type input "Cable / Home Phone"
click at [343, 337] on div "Select a field type" at bounding box center [483, 339] width 433 height 22
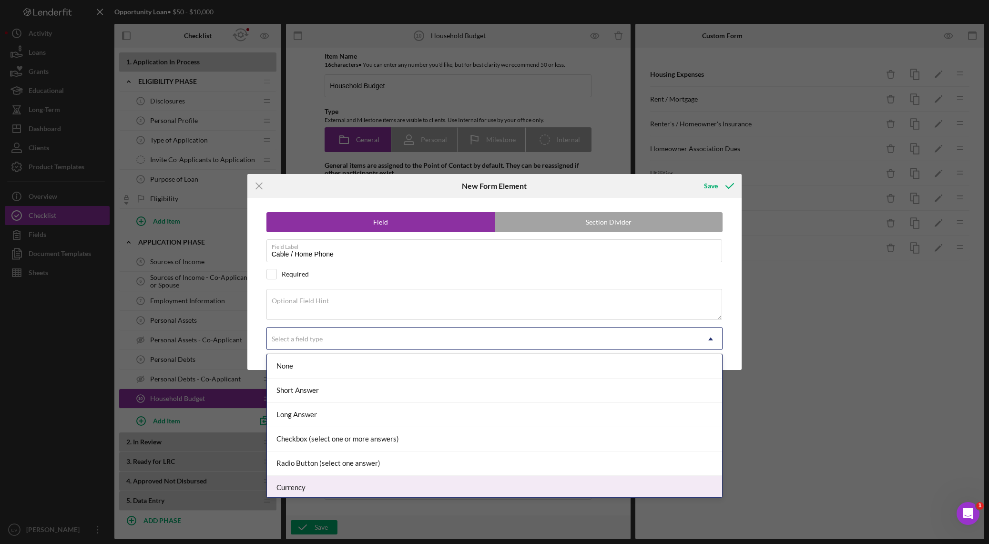
click at [357, 381] on div "Currency" at bounding box center [494, 488] width 455 height 24
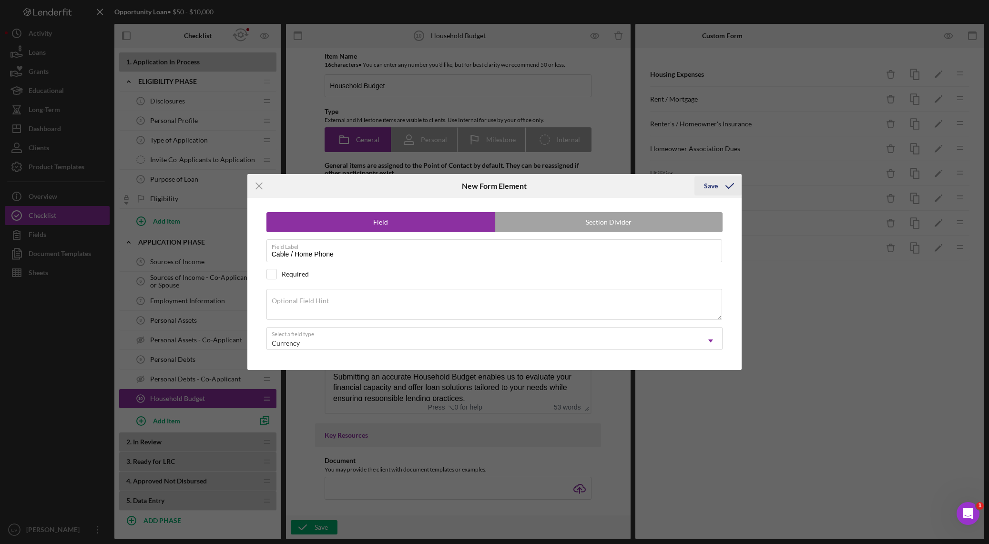
click at [669, 180] on icon "submit" at bounding box center [730, 186] width 24 height 24
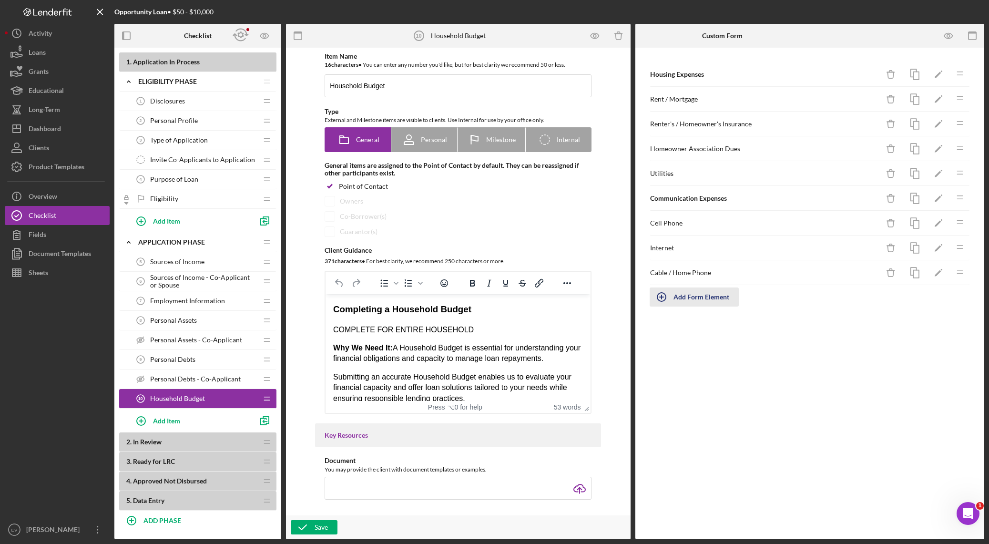
click at [669, 296] on div "Add Form Element" at bounding box center [701, 296] width 56 height 19
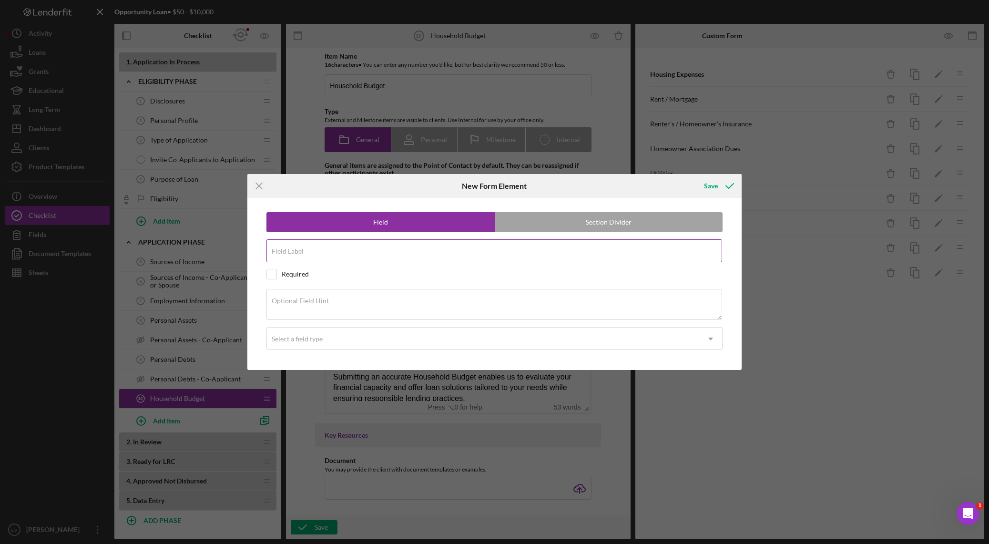
click at [521, 250] on input "Field Label" at bounding box center [494, 250] width 456 height 23
type input "Streaming Services"
click at [515, 336] on div "Select a field type" at bounding box center [483, 339] width 433 height 22
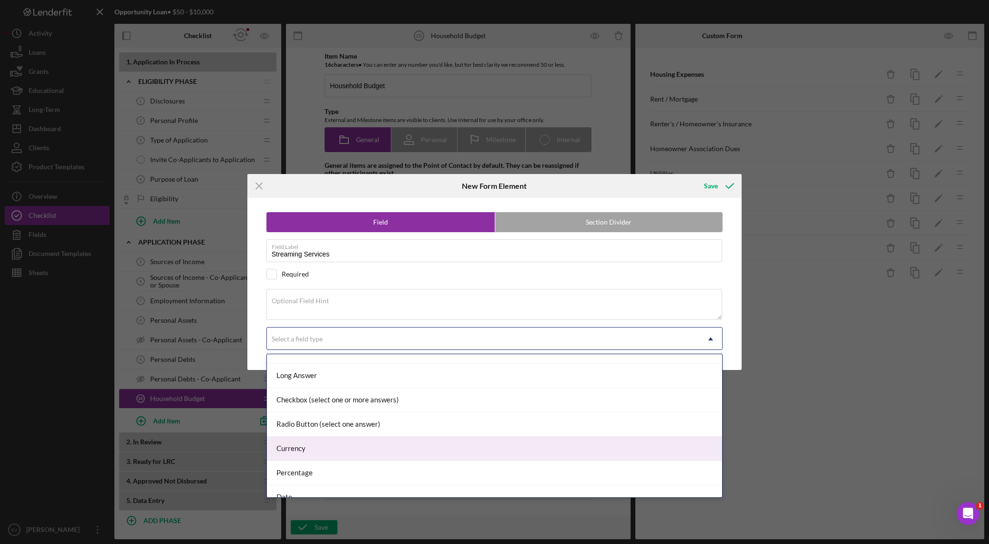
scroll to position [45, 0]
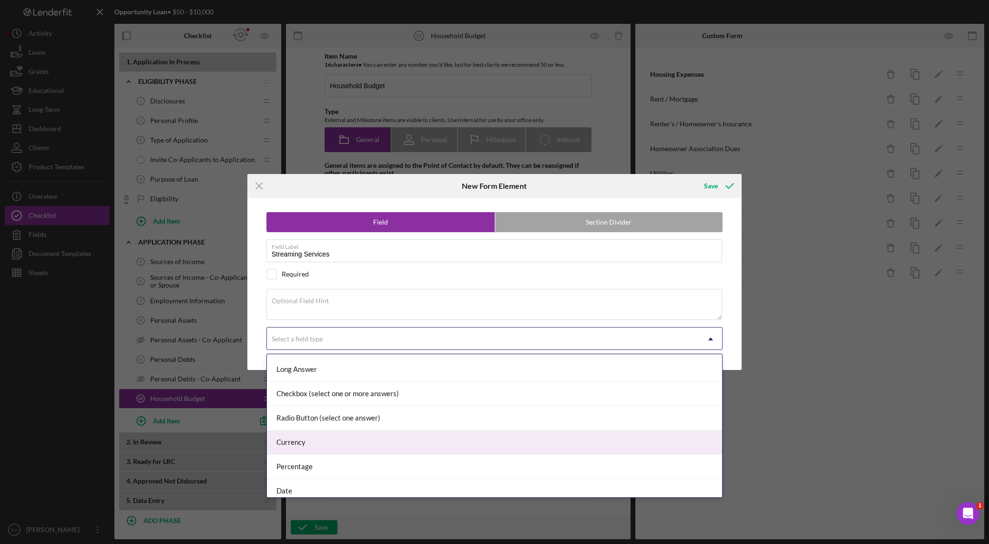
click at [486, 381] on div "Currency" at bounding box center [494, 442] width 455 height 24
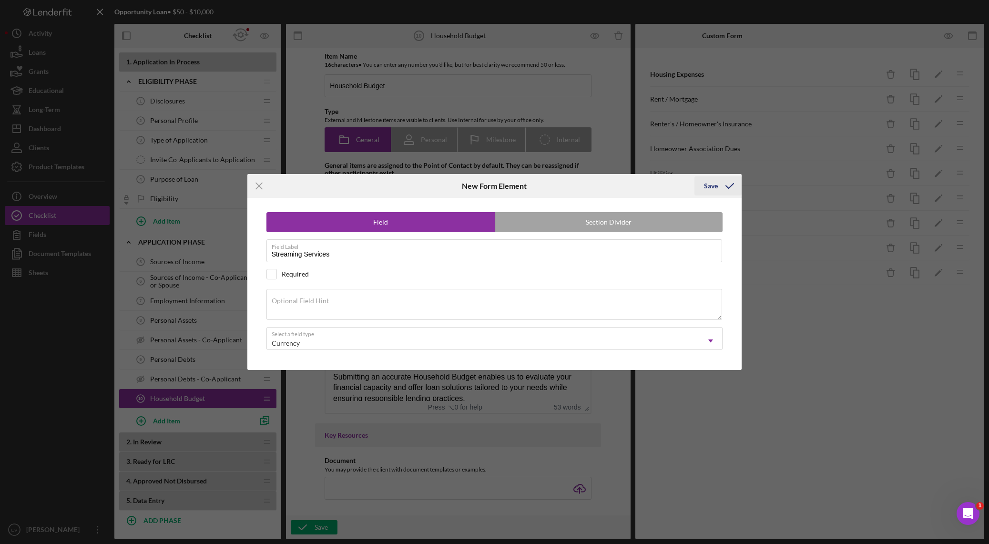
click at [669, 191] on div "Save" at bounding box center [711, 185] width 14 height 19
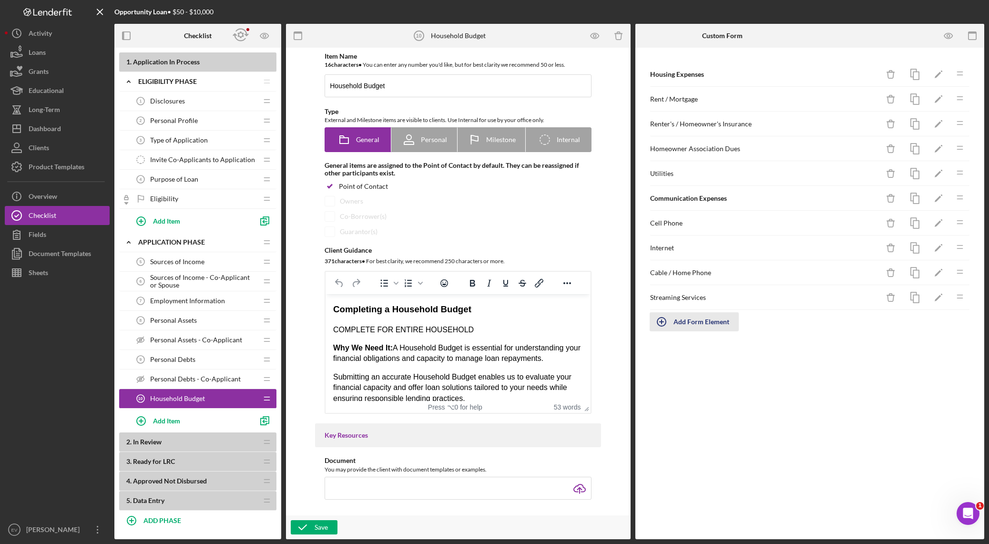
click at [669, 320] on div "Add Form Element" at bounding box center [701, 321] width 56 height 19
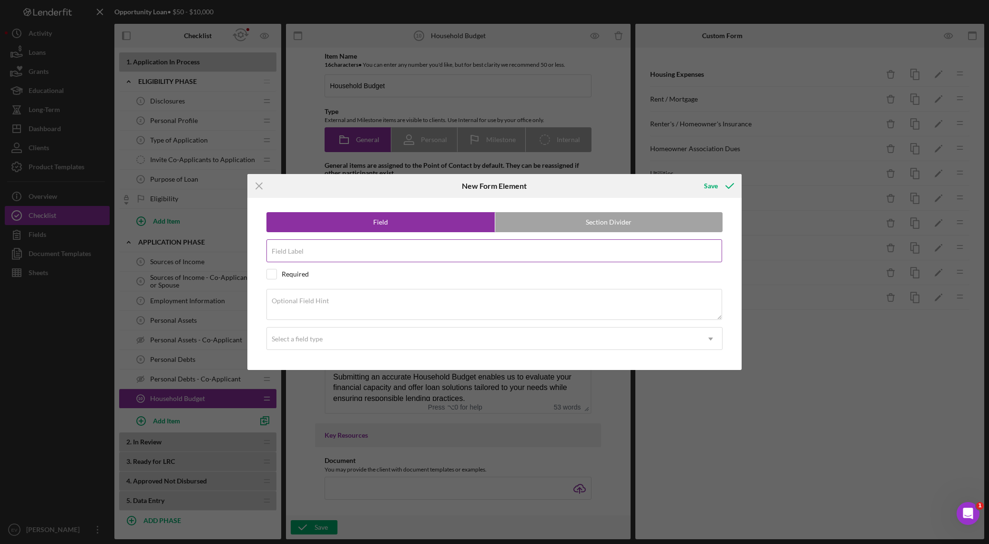
click at [361, 246] on div "Field Label" at bounding box center [494, 251] width 456 height 24
type input "Transportation"
click at [579, 221] on label "Section Divider" at bounding box center [609, 222] width 228 height 19
radio input "false"
radio input "true"
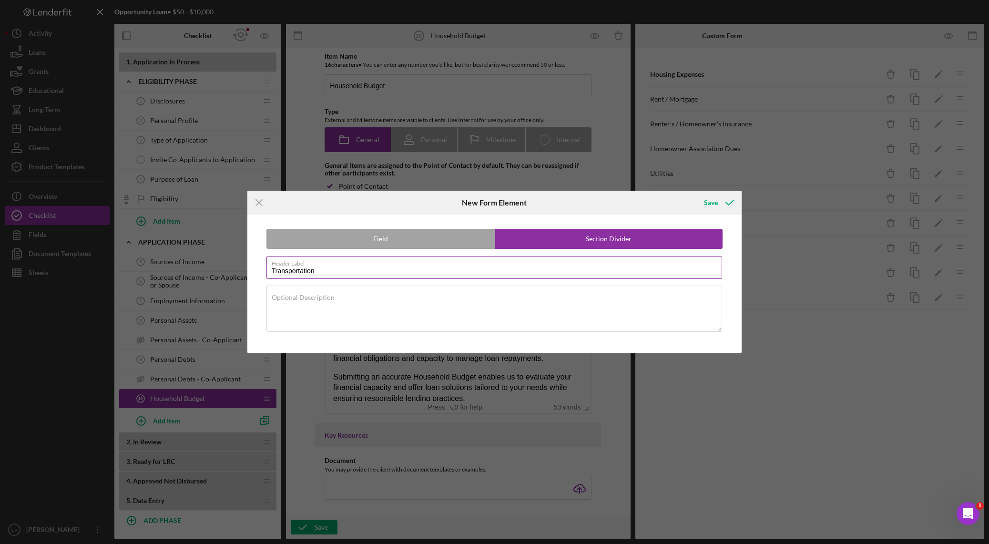
click at [415, 270] on input "Transportation" at bounding box center [494, 267] width 456 height 23
type input "Transportation Expenses"
click at [669, 201] on icon "submit" at bounding box center [730, 203] width 24 height 24
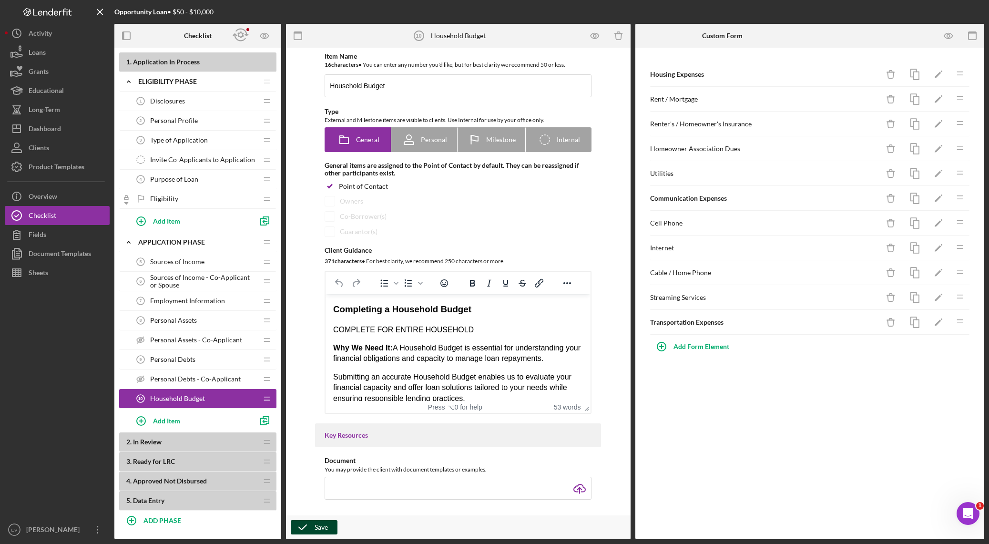
click at [325, 381] on div "Save" at bounding box center [320, 527] width 13 height 14
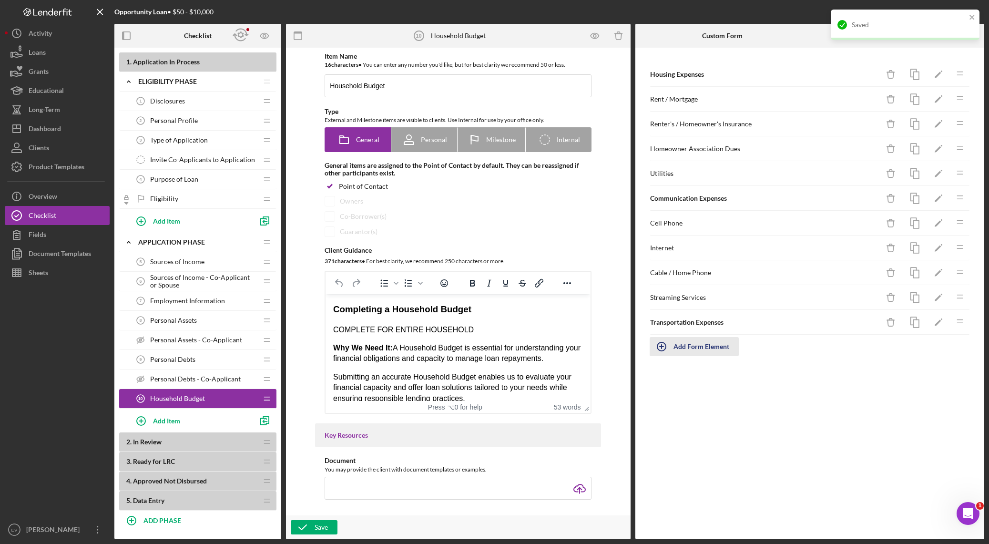
click at [665, 347] on icon "button" at bounding box center [661, 346] width 24 height 24
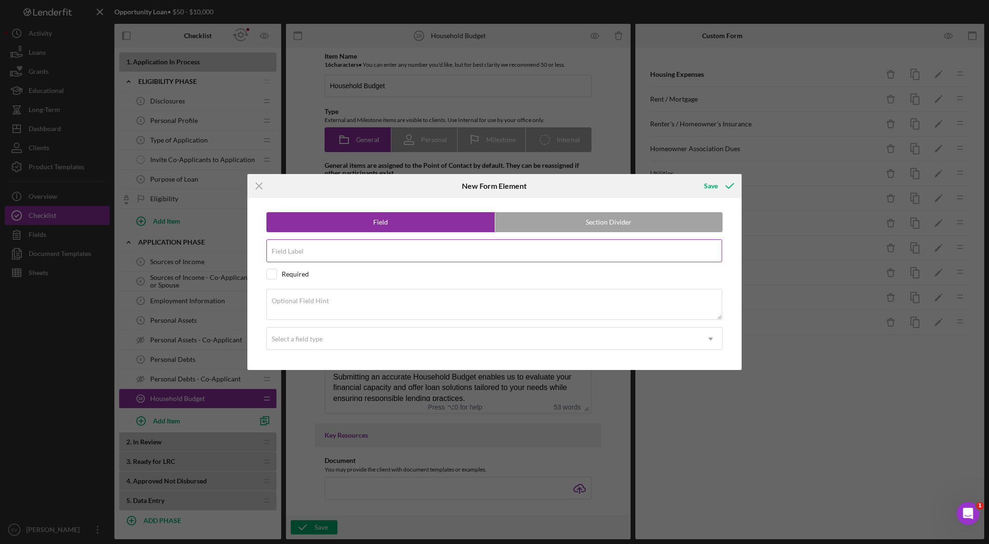
click at [342, 251] on div "Field Label" at bounding box center [494, 251] width 456 height 24
type input "Car Payment"
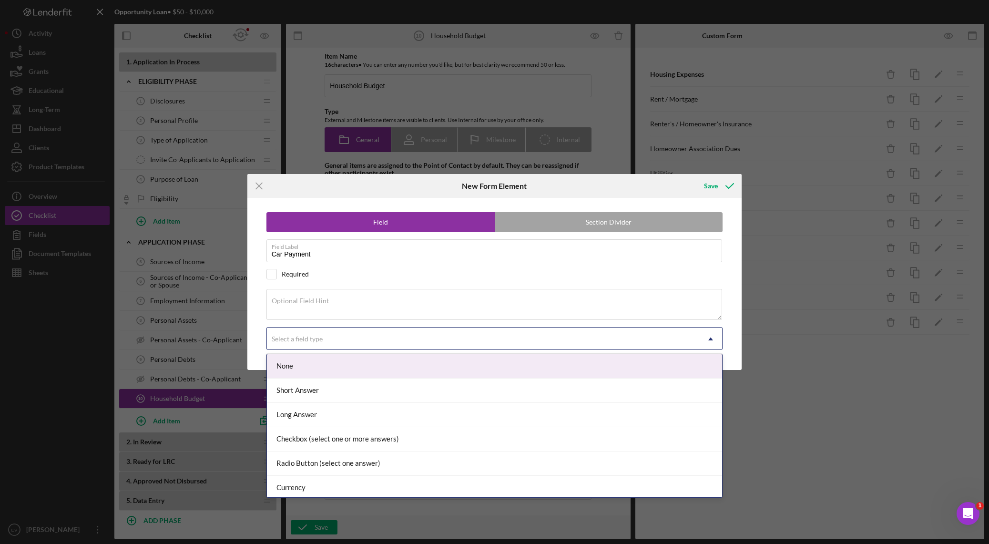
click at [352, 345] on div "Select a field type" at bounding box center [483, 339] width 433 height 22
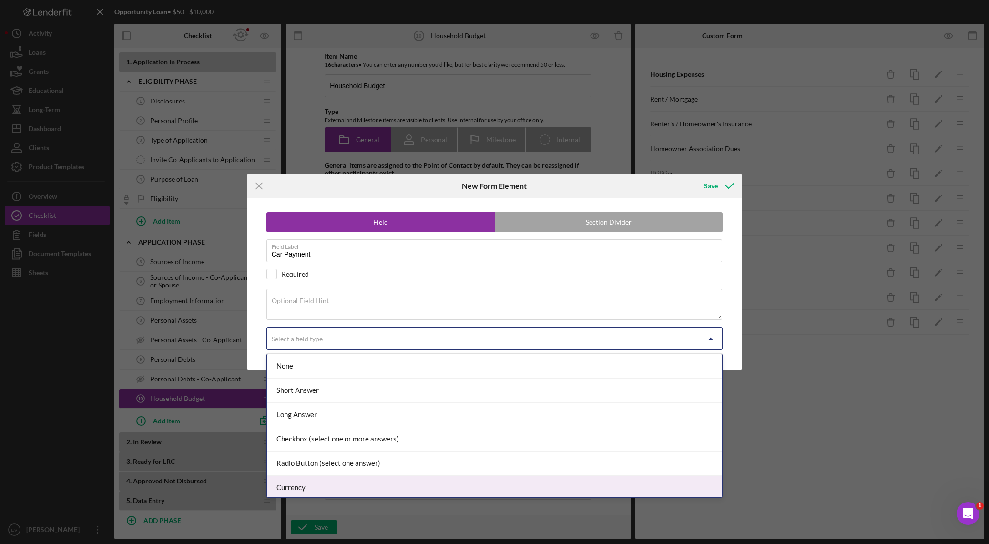
click at [353, 381] on div "Currency" at bounding box center [494, 488] width 455 height 24
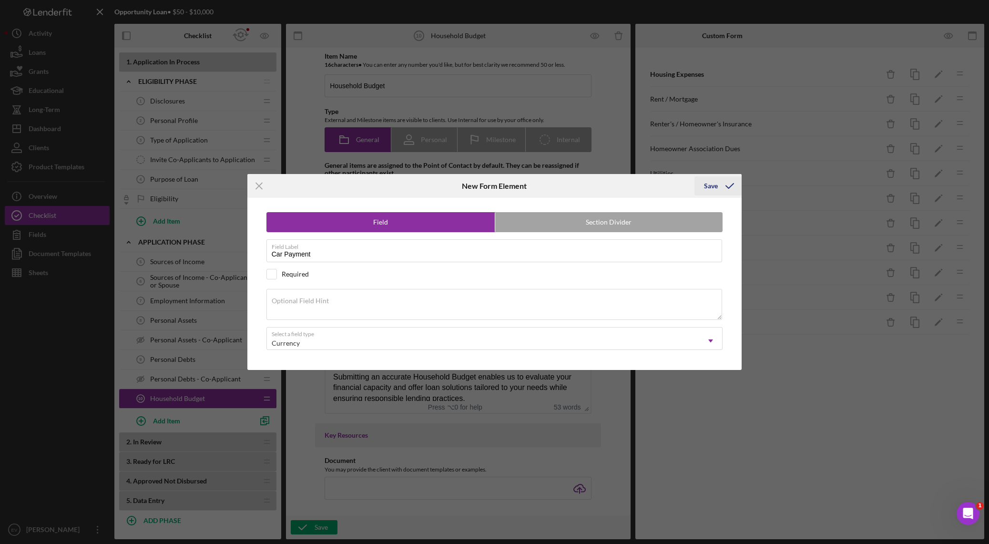
click at [669, 184] on div "Save" at bounding box center [711, 185] width 14 height 19
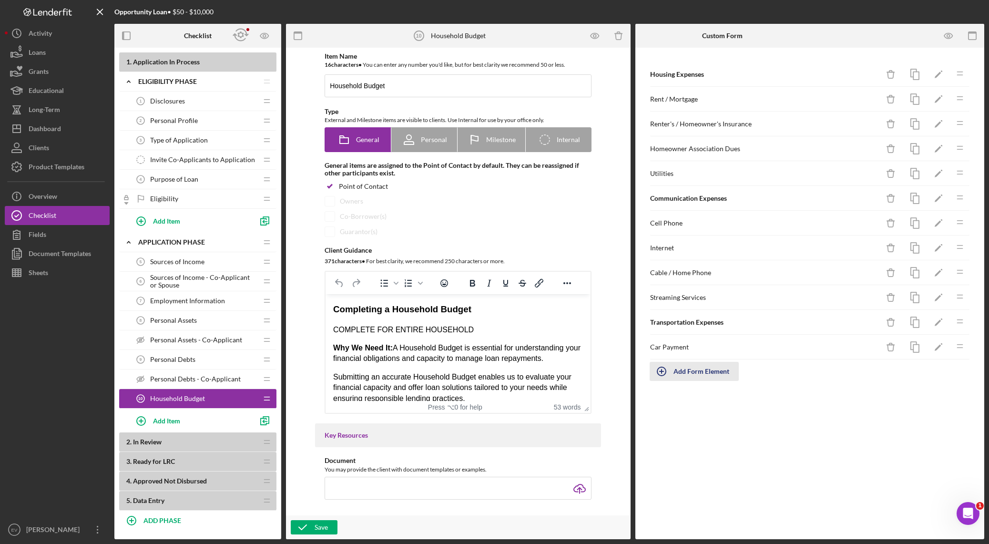
click at [669, 365] on div "Add Form Element" at bounding box center [701, 371] width 56 height 19
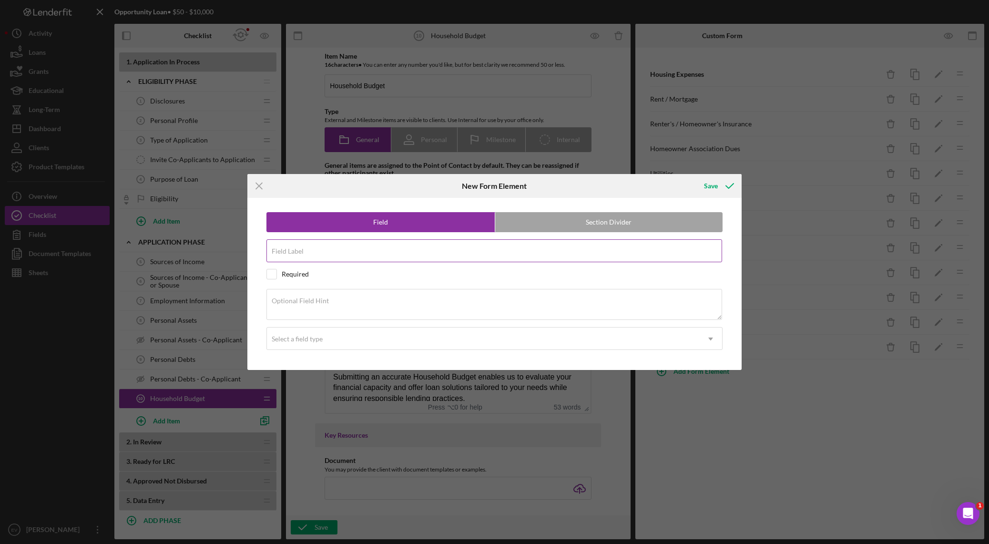
click at [334, 258] on input "Field Label" at bounding box center [494, 250] width 456 height 23
type input "Car Repairs / Maintenance / Gas"
drag, startPoint x: 327, startPoint y: 337, endPoint x: 331, endPoint y: 347, distance: 11.2
click at [326, 338] on div "Select a field type" at bounding box center [483, 339] width 433 height 22
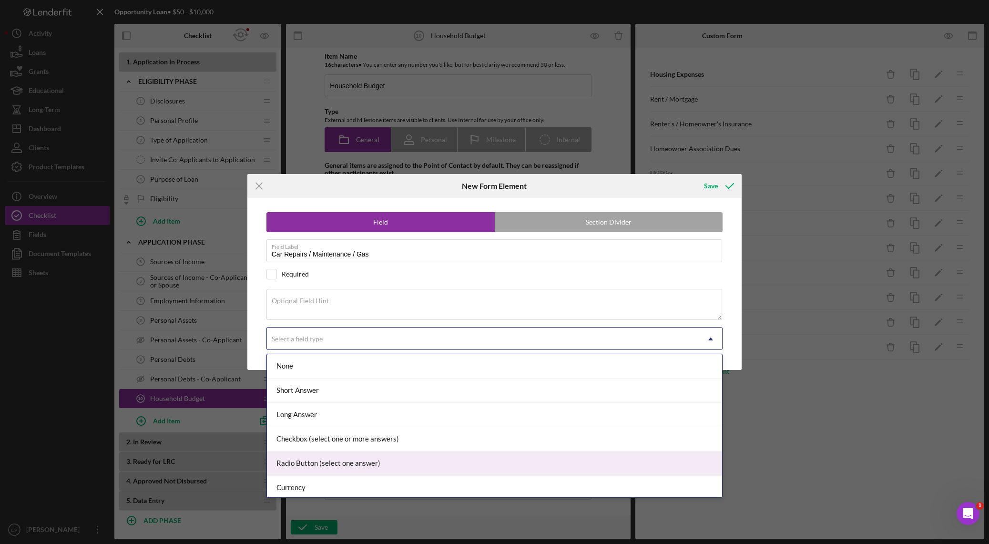
drag, startPoint x: 358, startPoint y: 441, endPoint x: 359, endPoint y: 477, distance: 35.7
click at [359, 381] on div "None Short Answer Long Answer Checkbox (select one or more answers) Radio Butto…" at bounding box center [494, 425] width 455 height 143
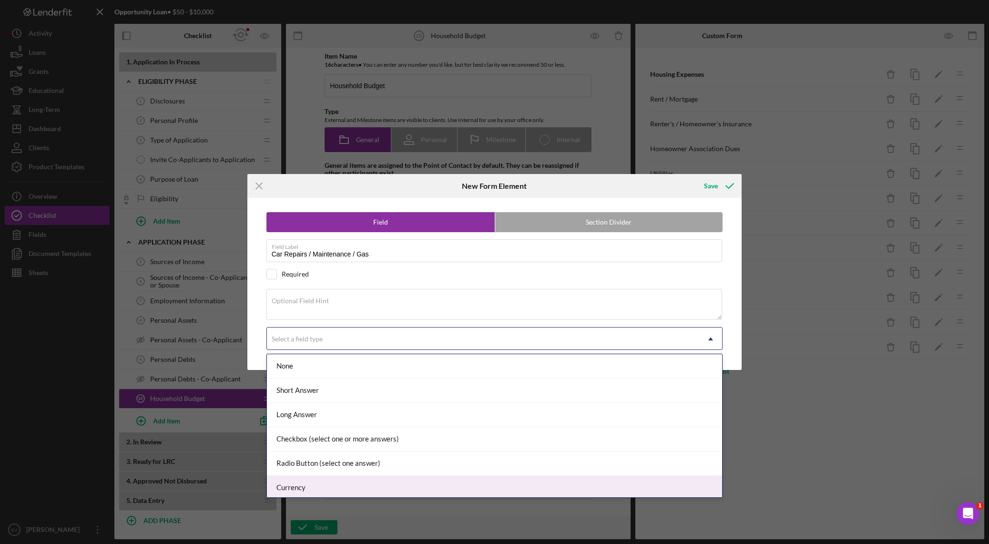
click at [359, 381] on div "Currency" at bounding box center [494, 488] width 455 height 24
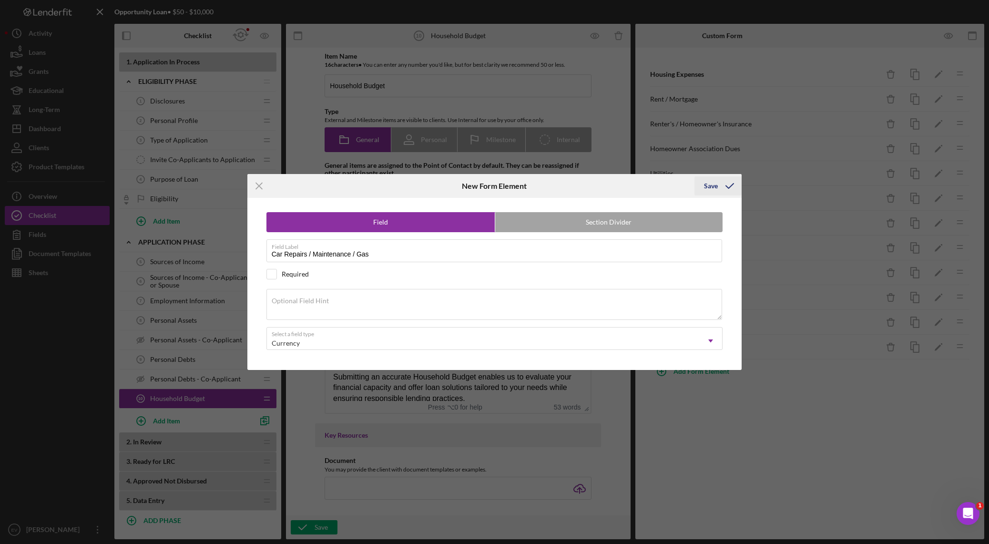
click at [669, 187] on icon "submit" at bounding box center [730, 186] width 24 height 24
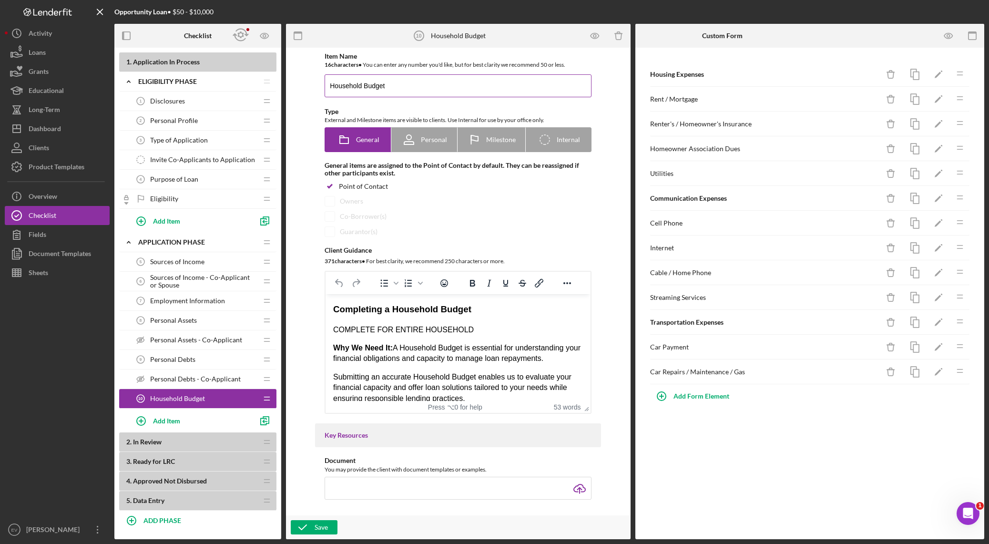
click at [326, 87] on input "Household Budget" at bounding box center [457, 85] width 267 height 23
type input "Monthly Household Budget"
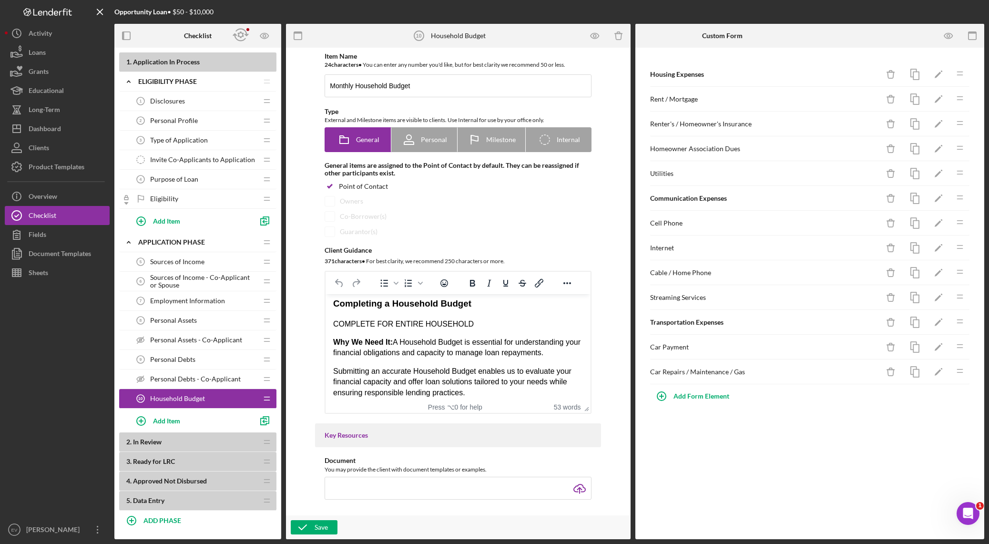
scroll to position [10, 0]
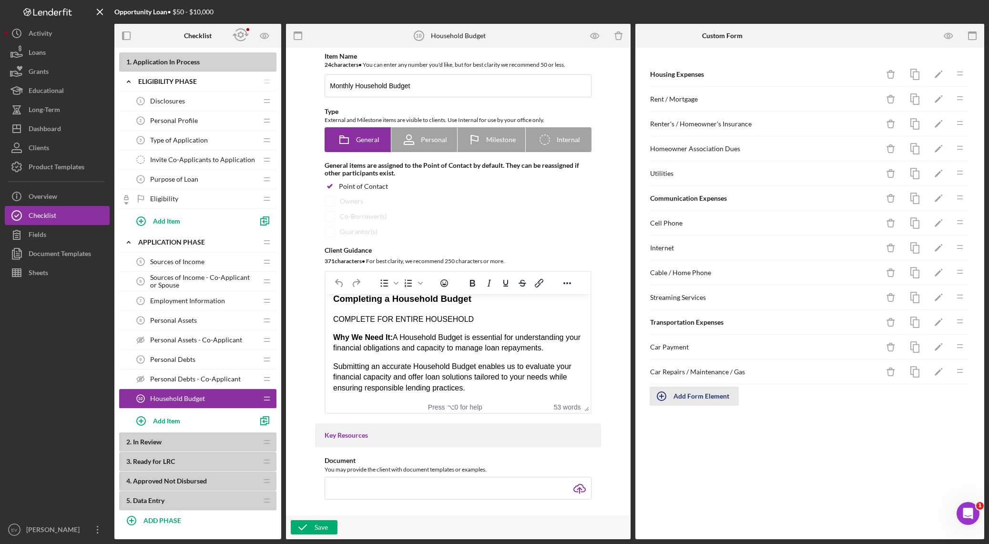
click at [669, 381] on div "Add Form Element" at bounding box center [701, 395] width 56 height 19
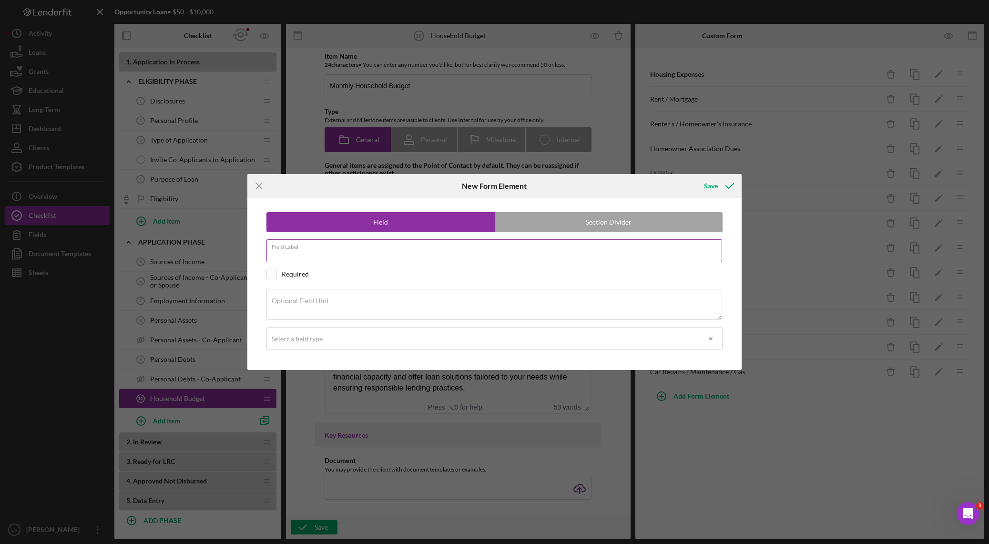
click at [345, 251] on input "Field Label" at bounding box center [494, 250] width 456 height 23
type input "Car Insurance"
click at [359, 346] on div "Select a field type" at bounding box center [483, 339] width 433 height 22
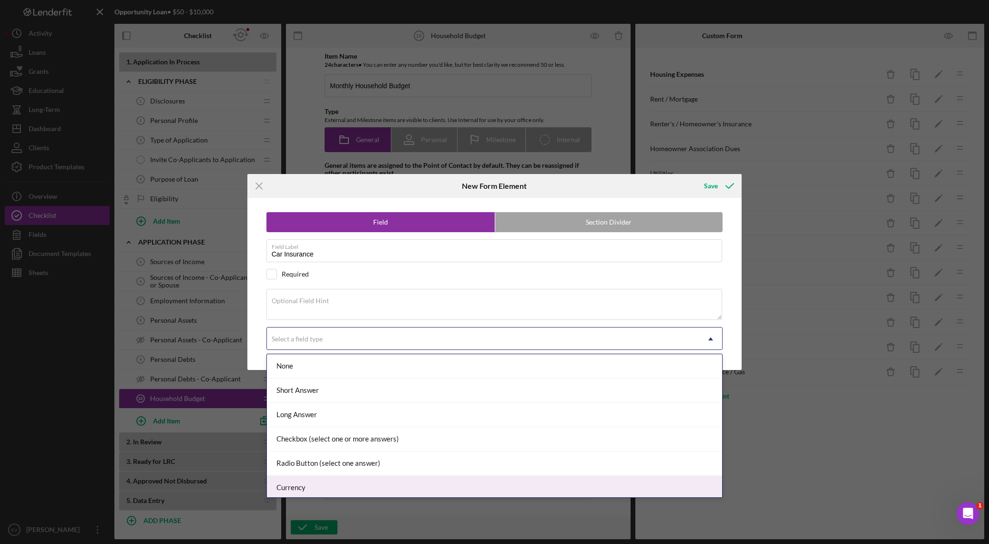
click at [366, 381] on div "Currency" at bounding box center [494, 488] width 455 height 24
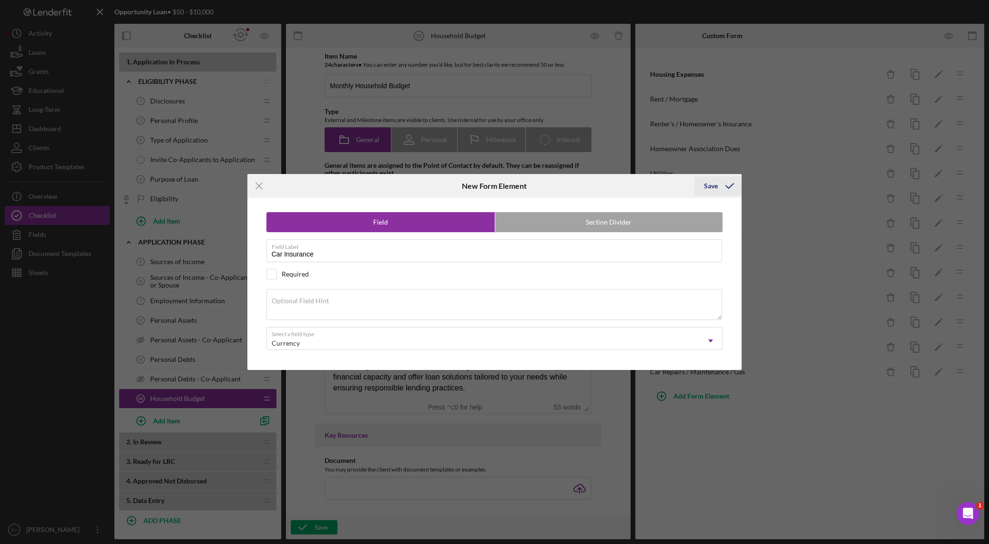
click at [669, 188] on icon "submit" at bounding box center [730, 186] width 24 height 24
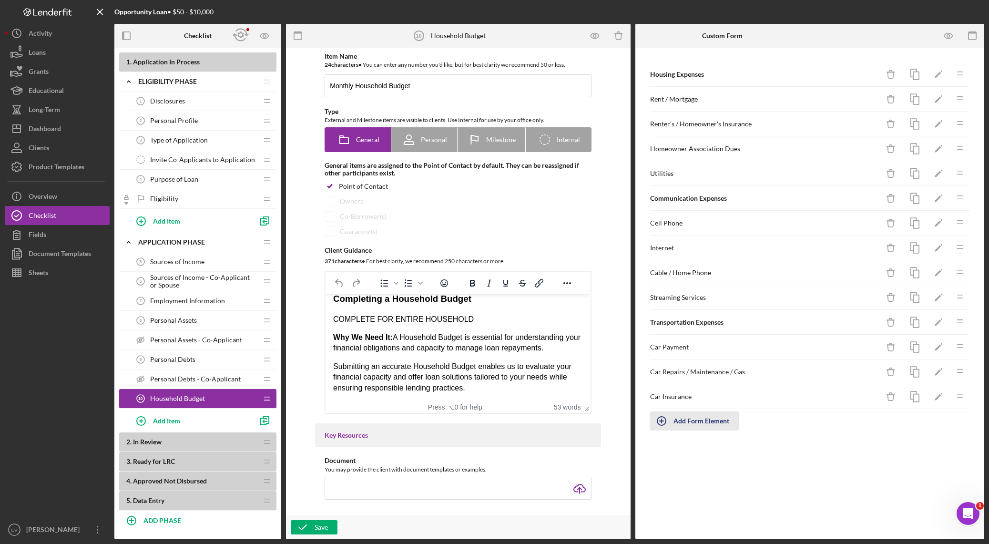
click at [669, 381] on div "Add Form Element" at bounding box center [701, 420] width 56 height 19
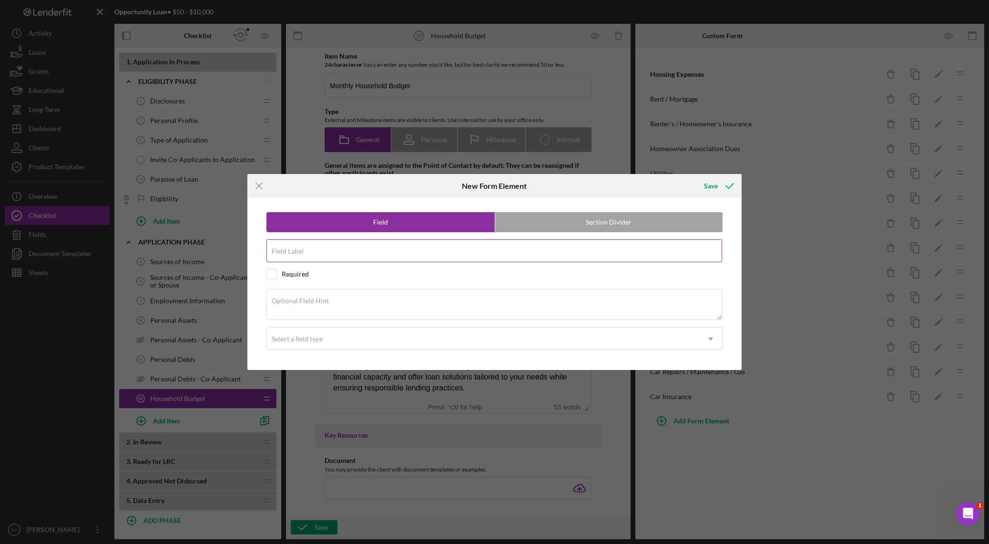
click at [337, 258] on input "Field Label" at bounding box center [494, 250] width 456 height 23
type input "Public Transportation"
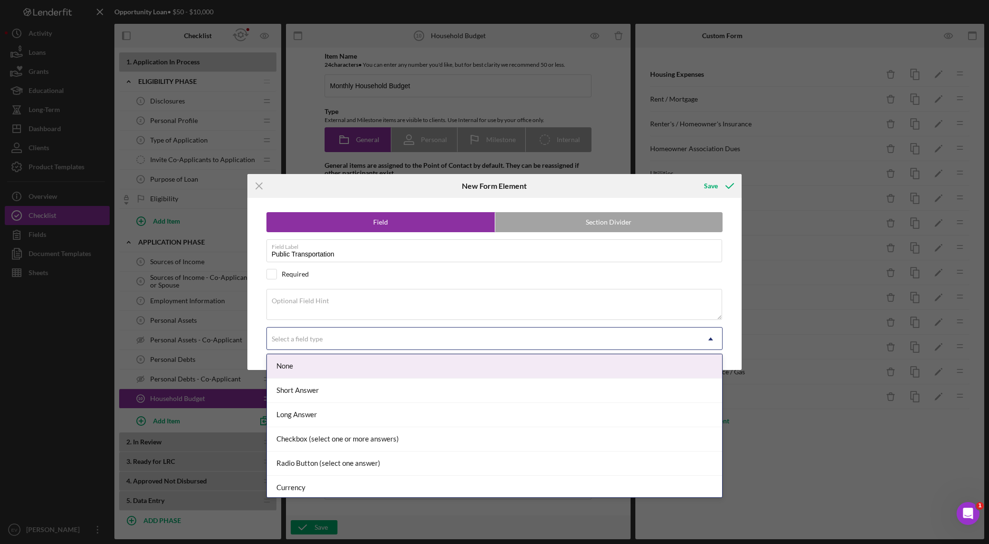
click at [323, 339] on div "Select a field type" at bounding box center [297, 339] width 53 height 8
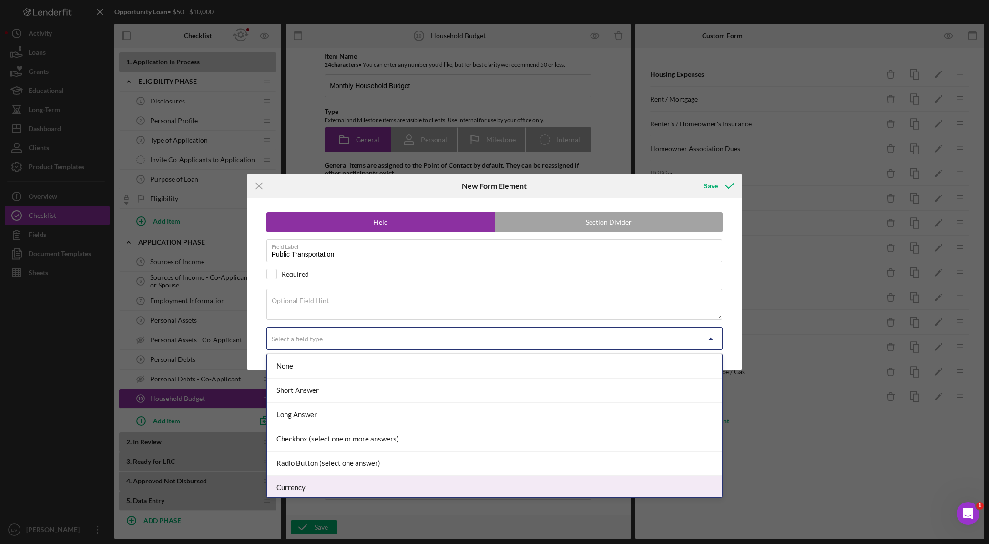
click at [370, 381] on div "Currency" at bounding box center [494, 488] width 455 height 24
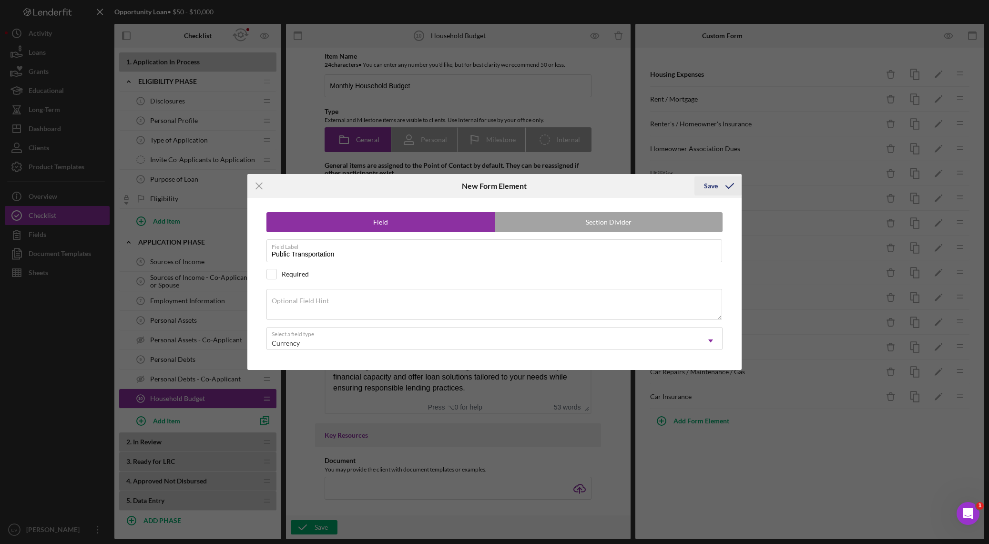
click at [669, 184] on div "Save" at bounding box center [711, 185] width 14 height 19
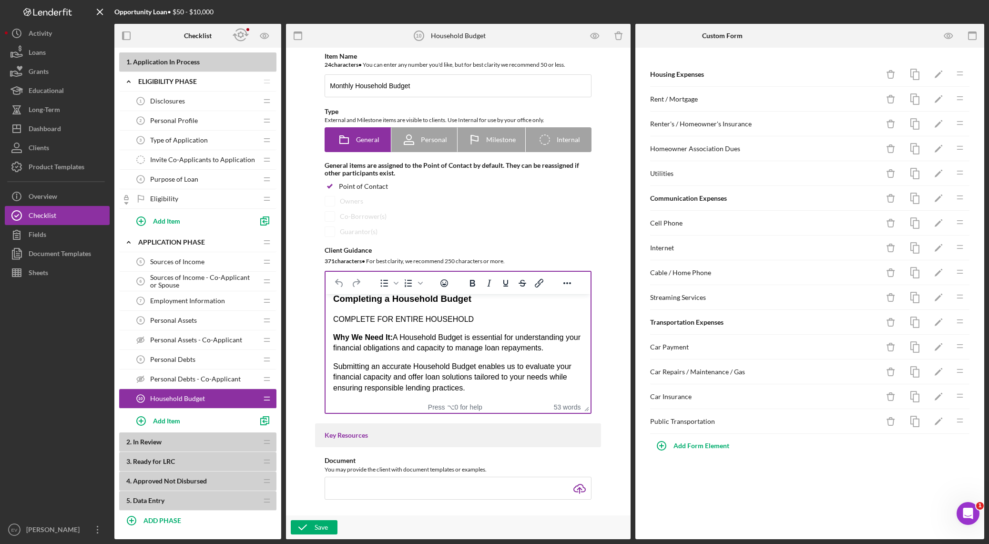
scroll to position [0, 0]
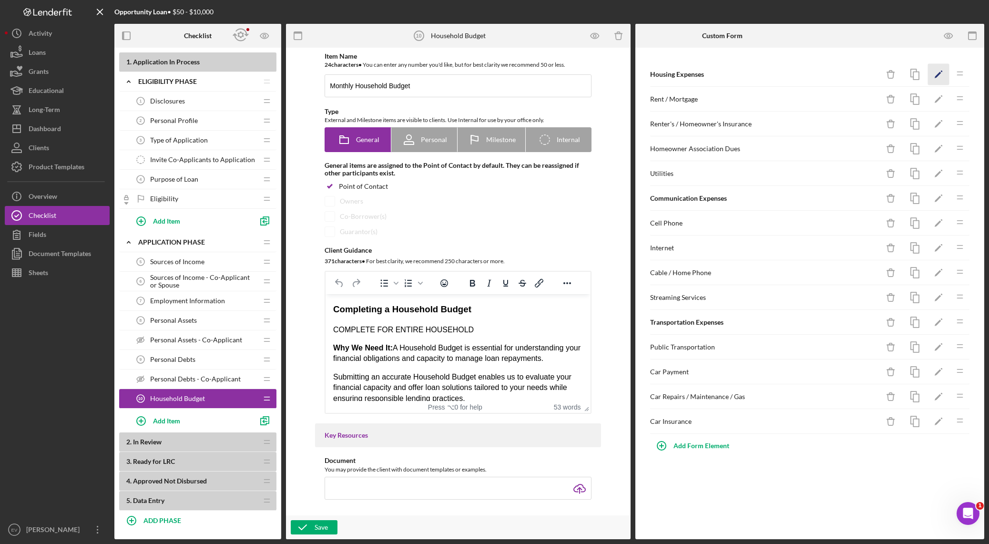
click at [669, 72] on icon "Icon/Edit" at bounding box center [938, 74] width 21 height 21
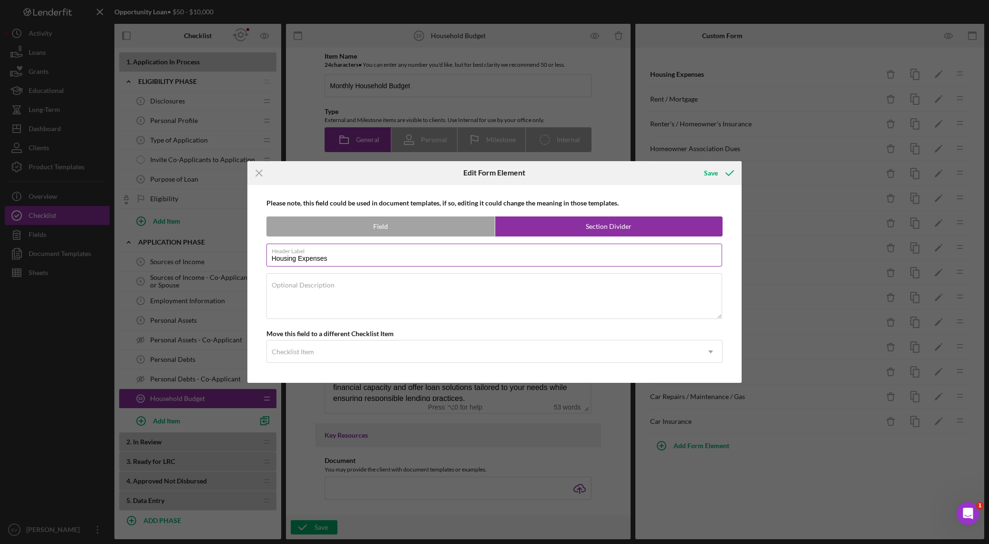
click at [271, 258] on input "Housing Expenses" at bounding box center [494, 254] width 456 height 23
drag, startPoint x: 298, startPoint y: 258, endPoint x: 254, endPoint y: 253, distance: 43.6
click at [258, 253] on div "Please note, this field could be used in document templates, if so, editing it …" at bounding box center [494, 284] width 485 height 198
type input "Monthly Housing Expenses"
click at [669, 169] on icon "submit" at bounding box center [730, 173] width 24 height 24
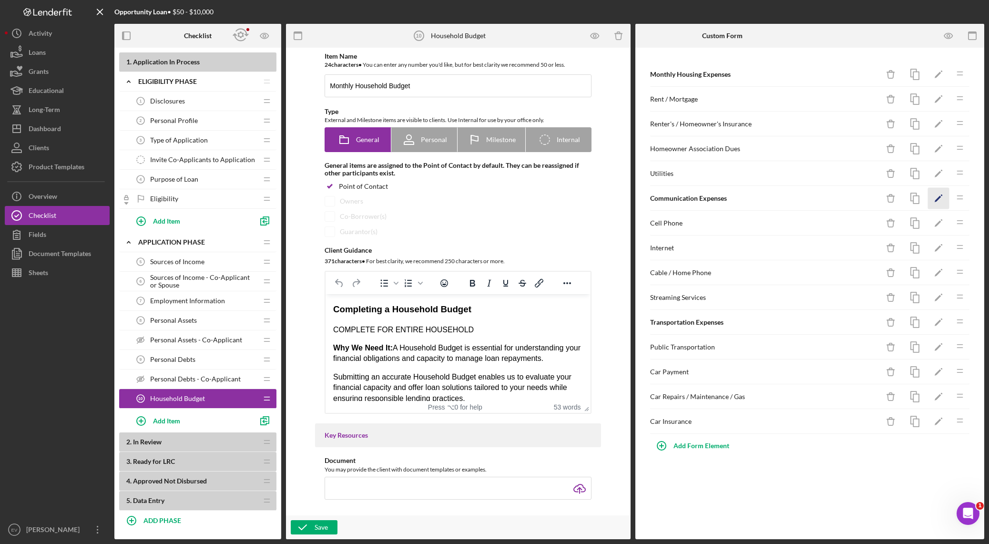
click at [669, 198] on icon "Icon/Edit" at bounding box center [938, 198] width 21 height 21
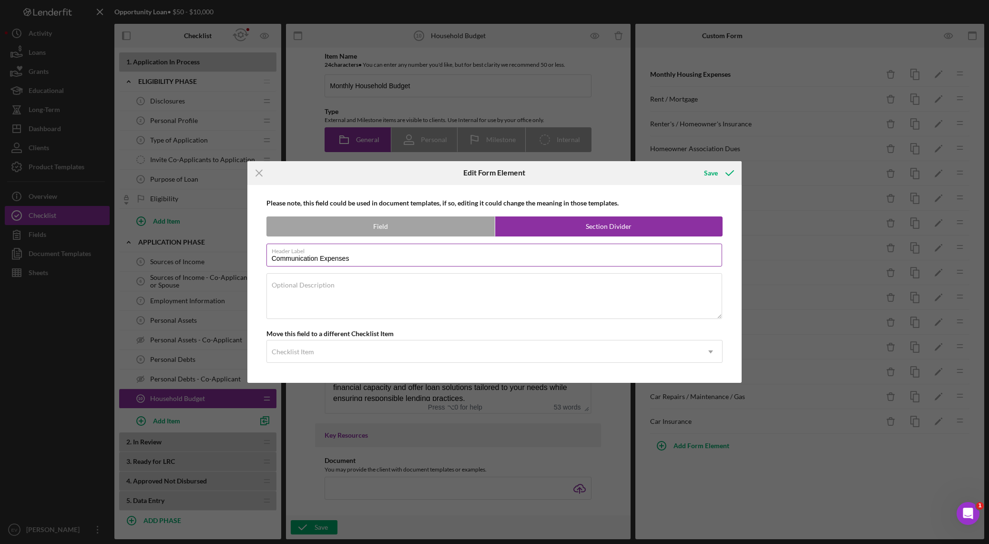
click at [269, 258] on input "Communication Expenses" at bounding box center [494, 254] width 456 height 23
paste input "Monthly"
type input "Monthly Communication Expenses"
click at [669, 171] on div "Save" at bounding box center [711, 172] width 14 height 19
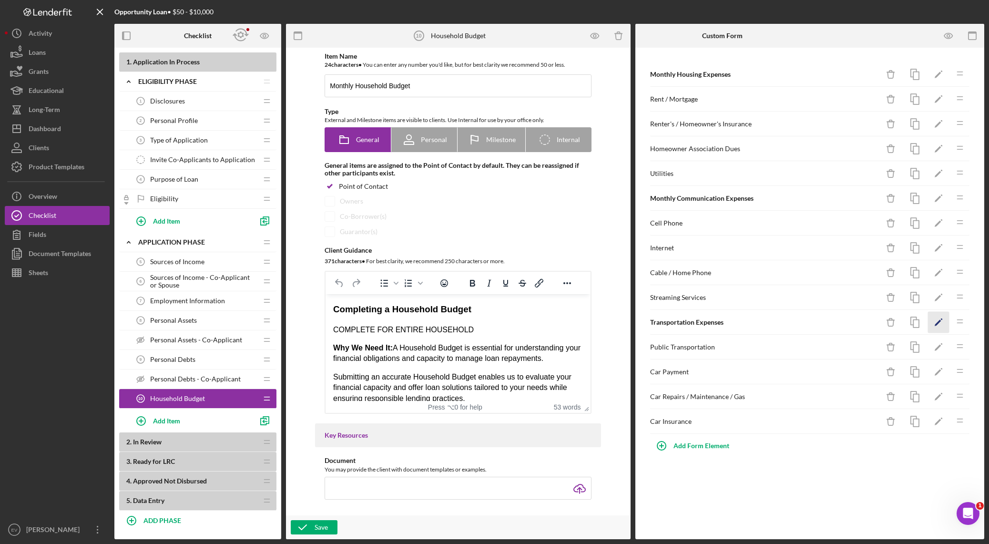
click at [669, 318] on icon "Icon/Edit" at bounding box center [938, 322] width 21 height 21
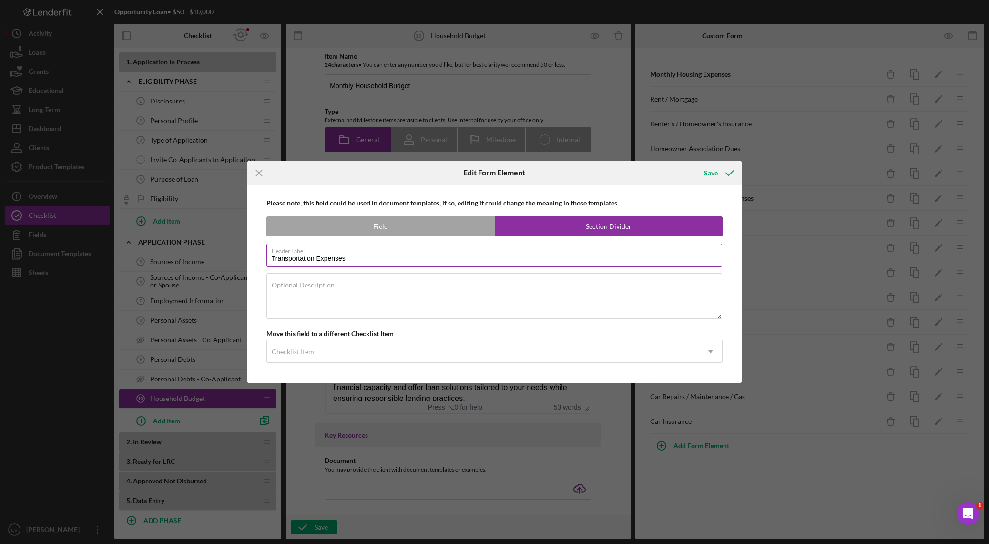
click at [271, 259] on input "Transportation Expenses" at bounding box center [494, 254] width 456 height 23
paste input "Monthly"
type input "Monthly Transportation Expenses"
click at [669, 175] on div "Save" at bounding box center [711, 172] width 14 height 19
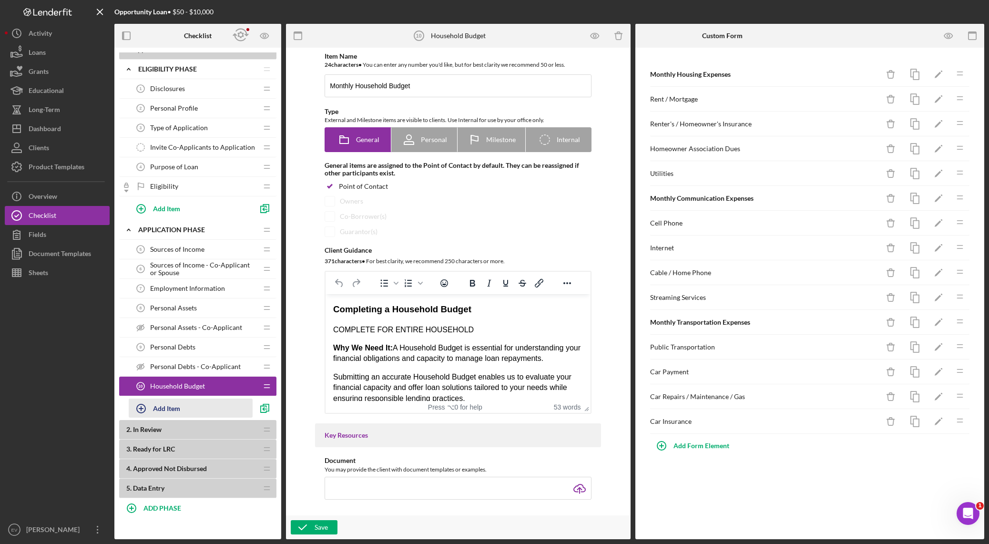
scroll to position [19, 0]
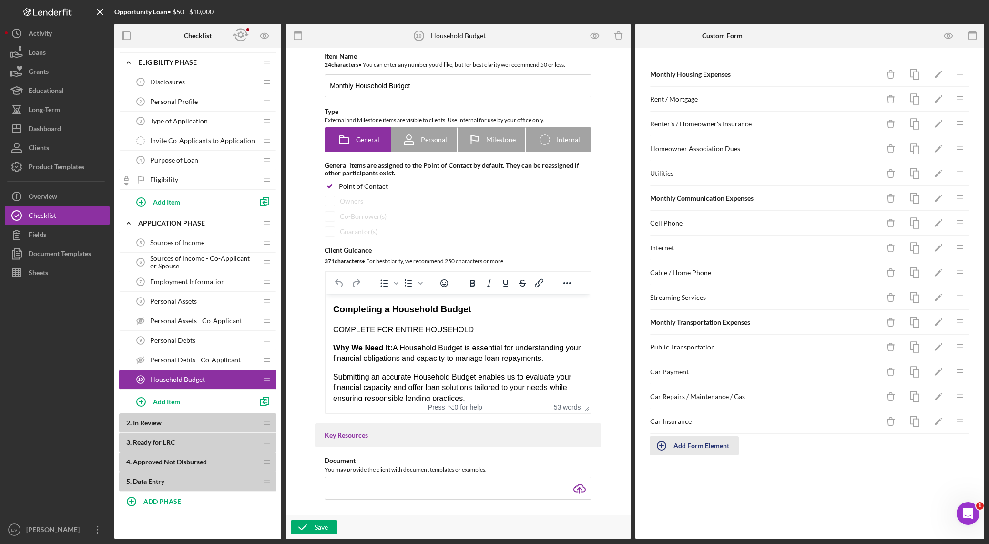
click at [669, 381] on div "Add Form Element" at bounding box center [701, 445] width 56 height 19
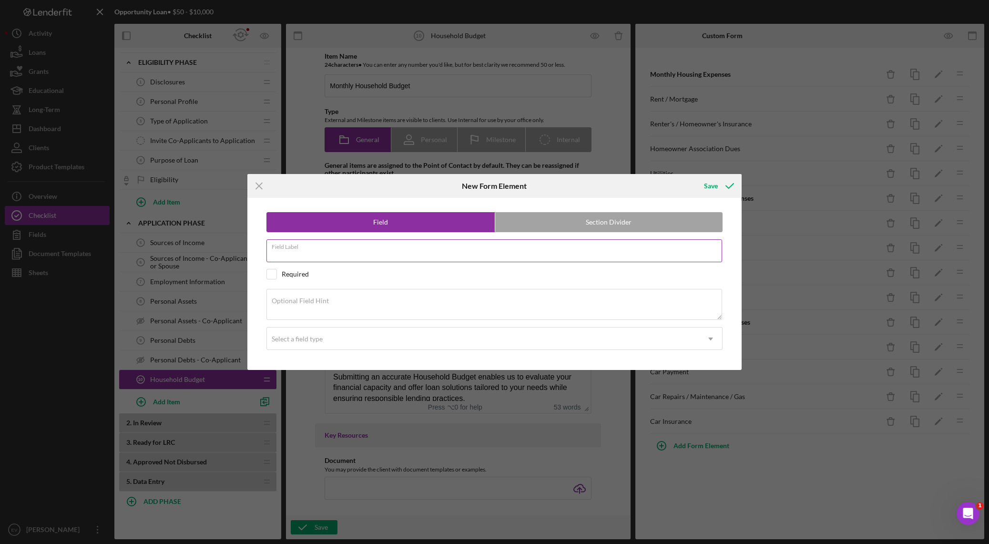
click at [371, 252] on input "Field Label" at bounding box center [494, 250] width 456 height 23
type input "Essential Expenses"
click at [586, 224] on label "Section Divider" at bounding box center [609, 222] width 228 height 19
radio input "false"
radio input "true"
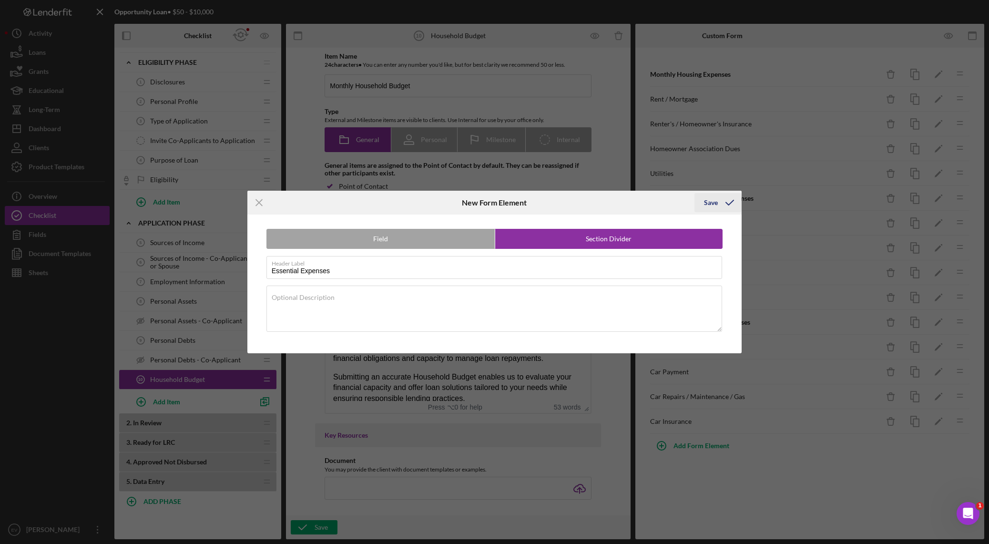
click at [669, 202] on div "Save" at bounding box center [711, 202] width 14 height 19
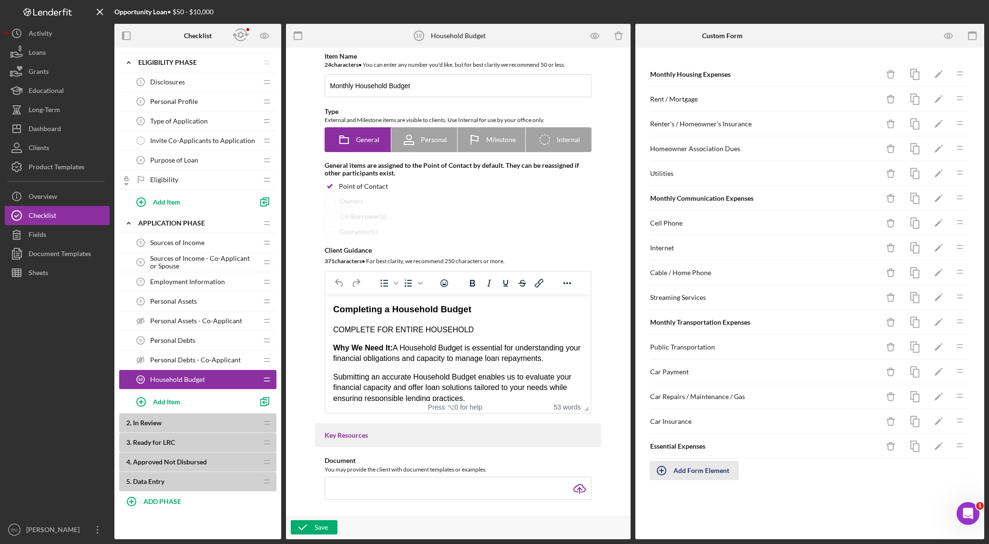
click at [669, 381] on div "Add Form Element" at bounding box center [701, 470] width 56 height 19
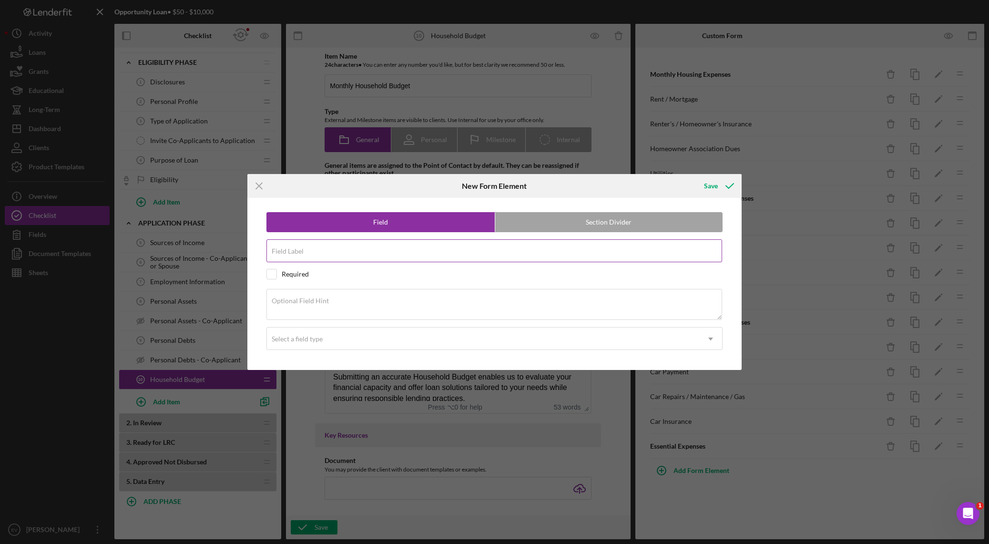
click at [278, 249] on label "Field Label" at bounding box center [288, 251] width 32 height 8
click at [278, 249] on input "Field Label" at bounding box center [494, 250] width 456 height 23
type input "Groceries"
click at [297, 343] on div "Select a field type" at bounding box center [483, 339] width 433 height 22
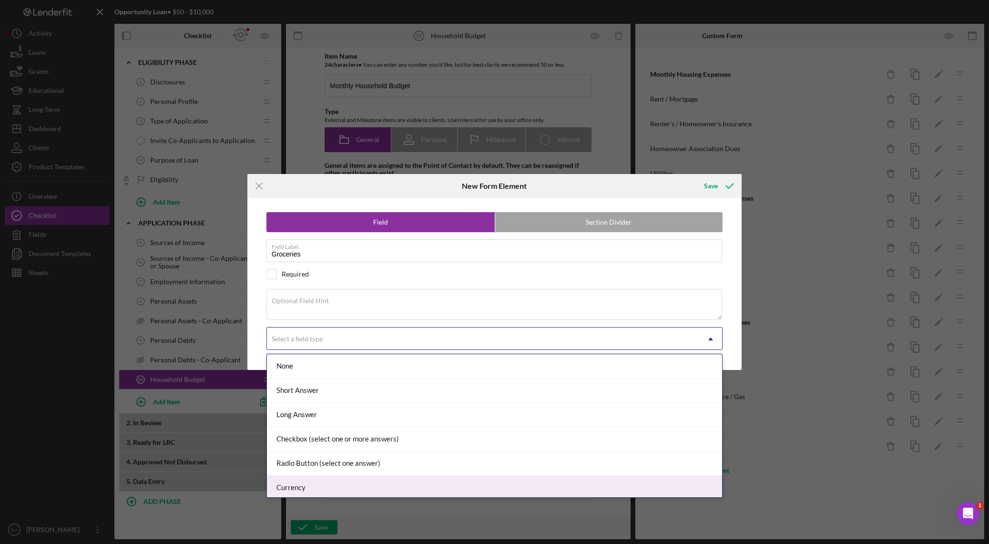
click at [338, 381] on div "Currency" at bounding box center [494, 488] width 455 height 24
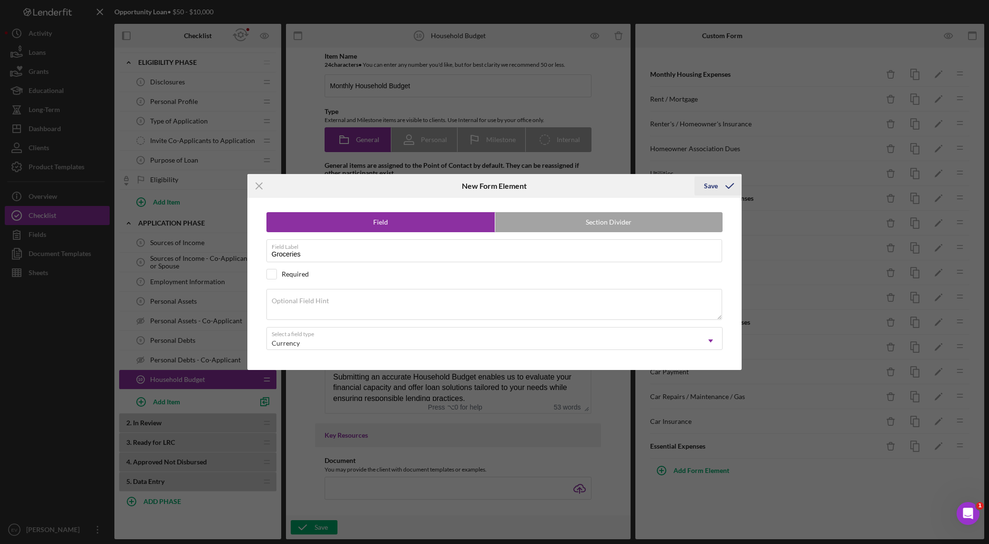
click at [669, 182] on icon "submit" at bounding box center [730, 186] width 24 height 24
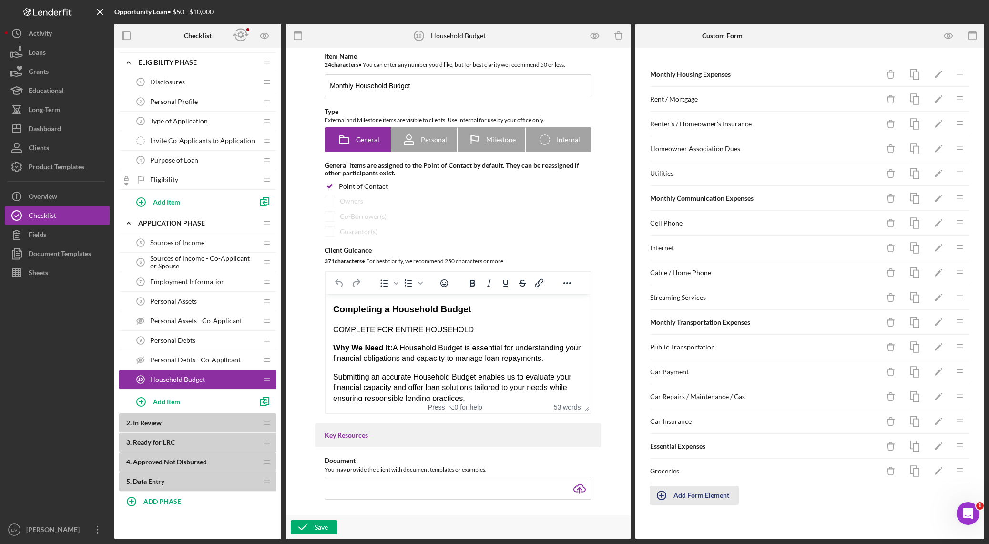
click at [669, 381] on div "Add Form Element" at bounding box center [701, 495] width 56 height 19
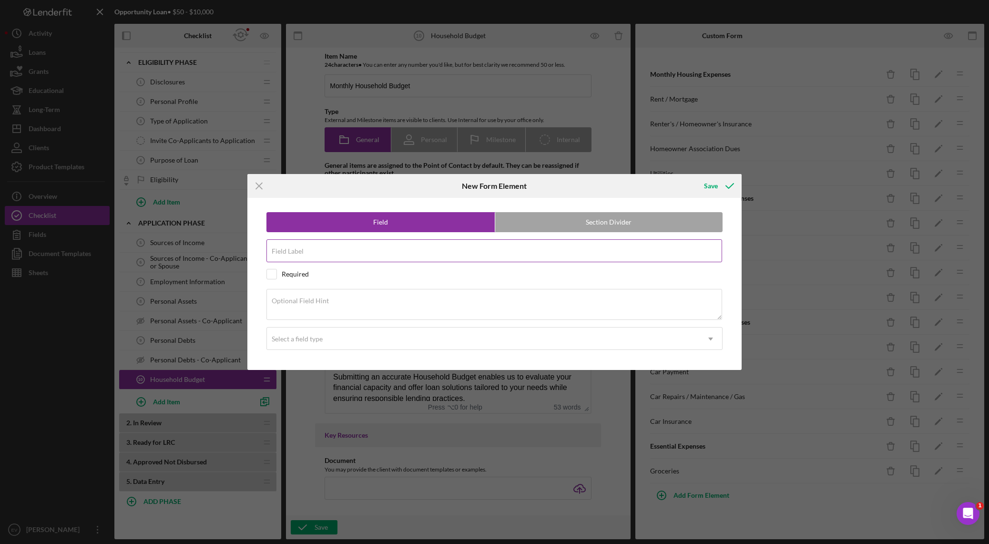
click at [396, 260] on input "Field Label" at bounding box center [494, 250] width 456 height 23
paste input "Household Products (toiletries, cleaning supplies, etc.)"
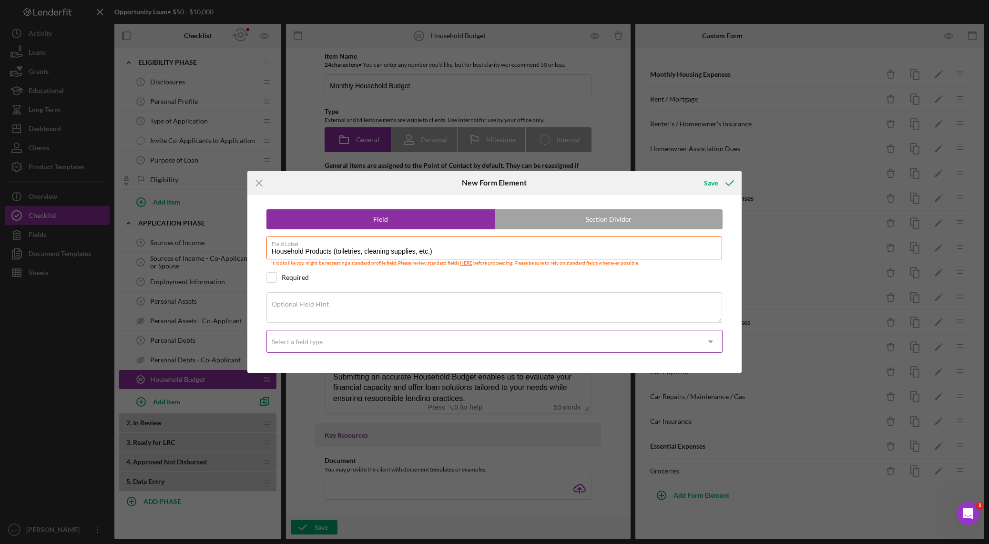
click at [411, 351] on div "Select a field type" at bounding box center [483, 342] width 433 height 22
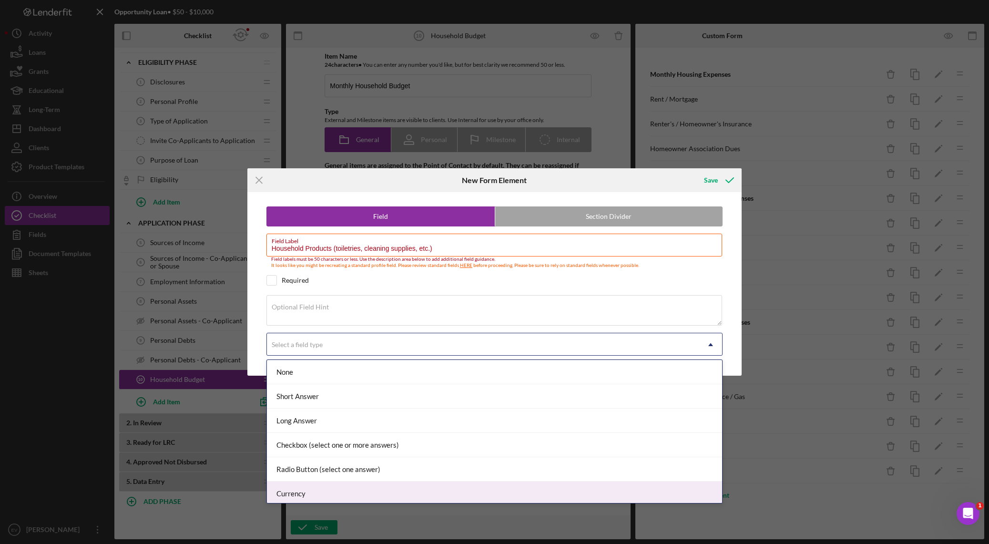
click at [415, 381] on div "Currency" at bounding box center [494, 493] width 455 height 24
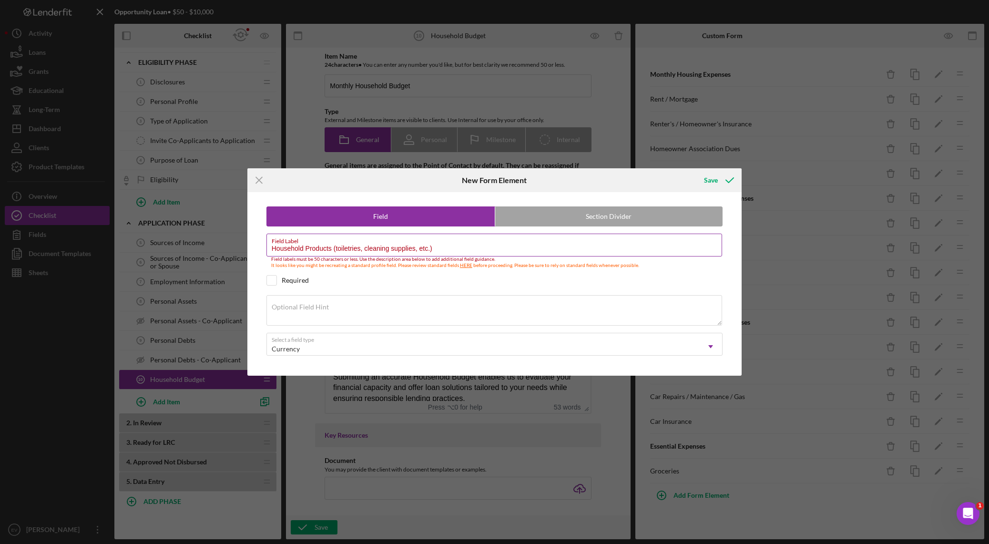
drag, startPoint x: 332, startPoint y: 245, endPoint x: 455, endPoint y: 245, distance: 122.9
click at [455, 245] on input "Household Products (toiletries, cleaning supplies, etc.)" at bounding box center [494, 244] width 456 height 23
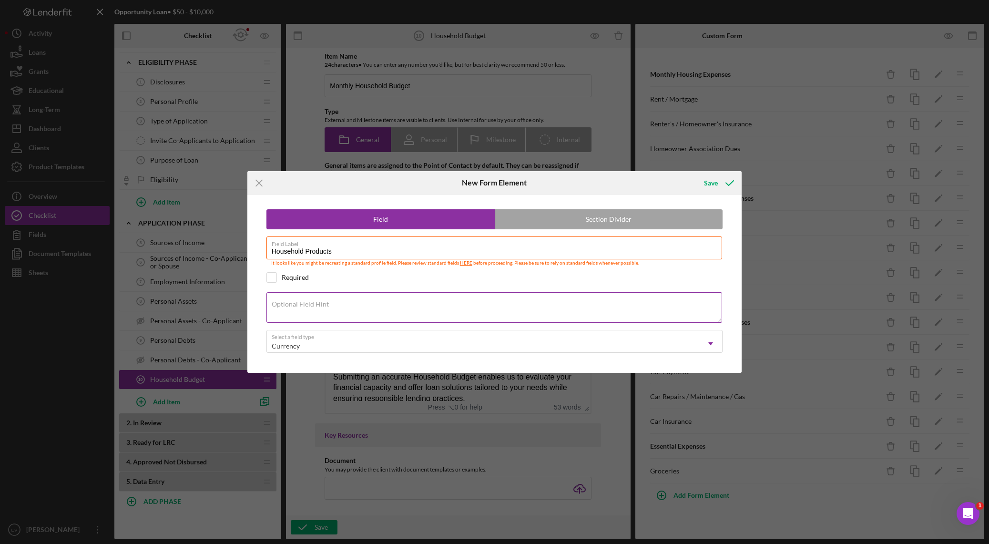
type input "Household Products"
click at [344, 305] on textarea "Optional Field Hint" at bounding box center [494, 307] width 456 height 30
click at [394, 304] on textarea "For example toileteries," at bounding box center [494, 307] width 456 height 30
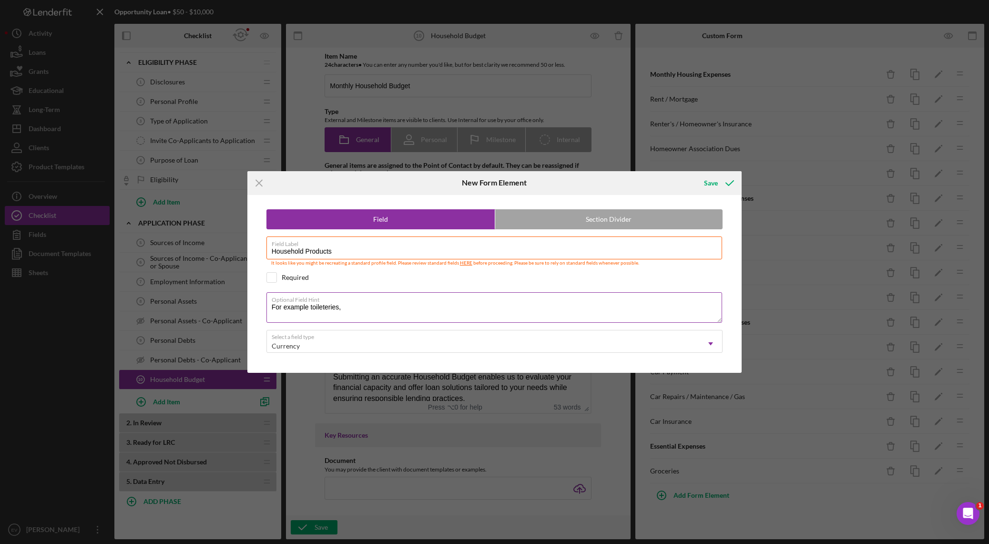
paste textarea "Including toiletries, cleaning supplies, etc"
type textarea "Including toiletries, cleaning supplies, etc"
click at [669, 178] on div "Save" at bounding box center [711, 182] width 14 height 19
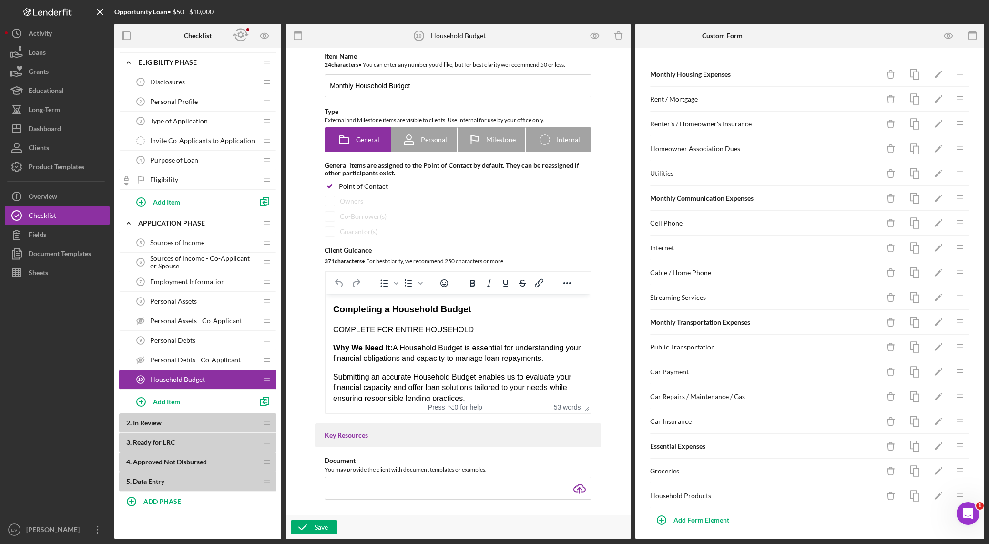
scroll to position [5, 0]
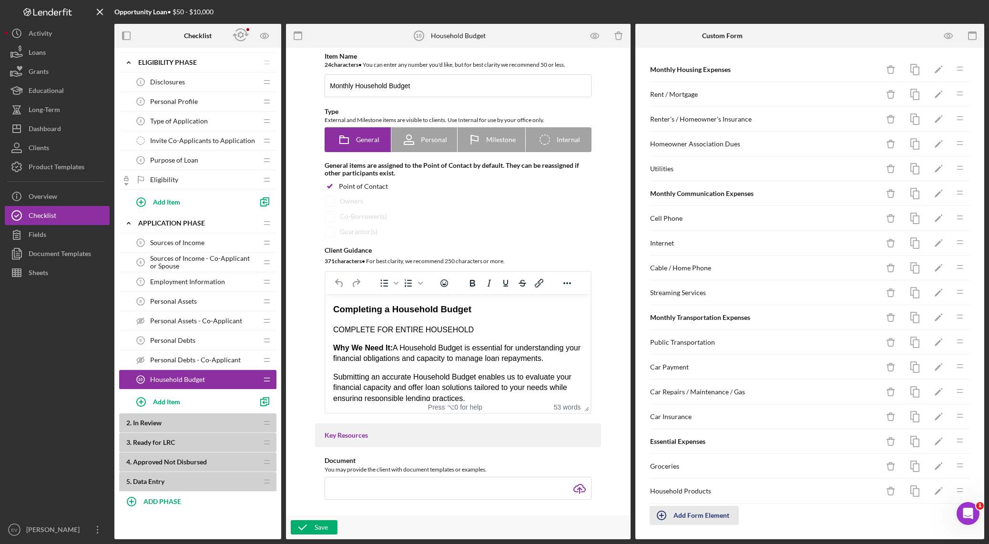
click at [669, 381] on div "Add Form Element" at bounding box center [701, 515] width 56 height 19
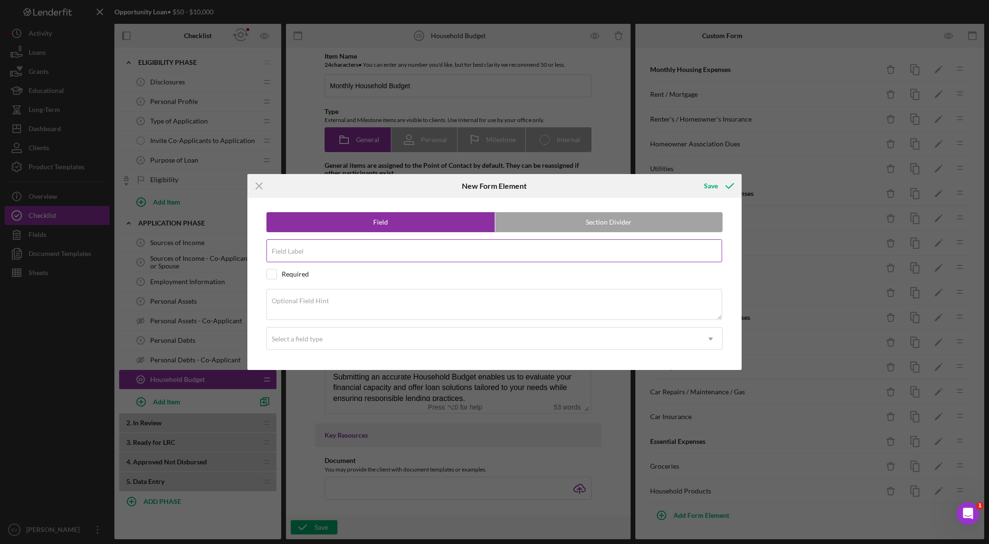
click at [346, 250] on div "Field Label" at bounding box center [494, 251] width 456 height 24
type input "Clothing"
click at [334, 335] on div "Select a field type" at bounding box center [483, 339] width 433 height 22
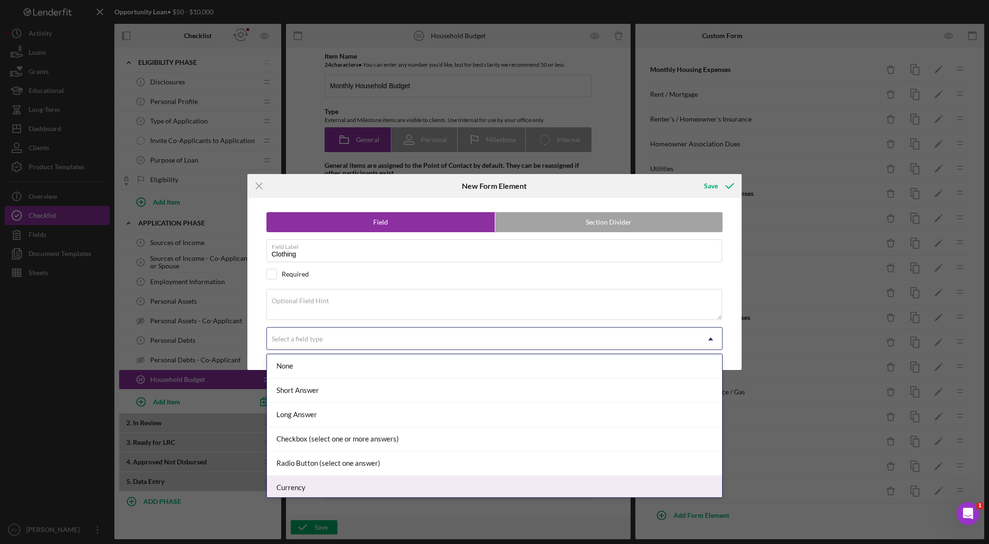
click at [369, 381] on div "Currency" at bounding box center [494, 488] width 455 height 24
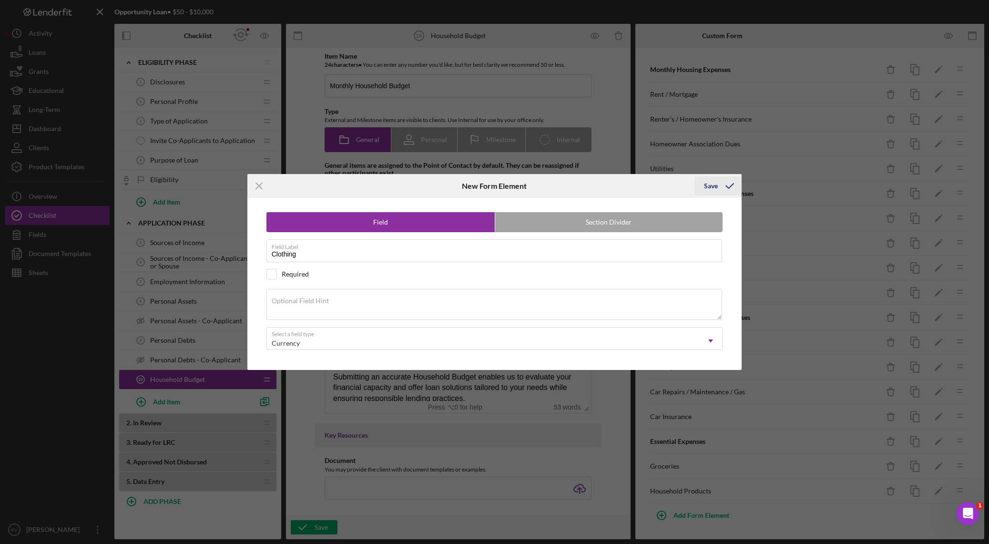
click at [669, 185] on icon "submit" at bounding box center [730, 186] width 24 height 24
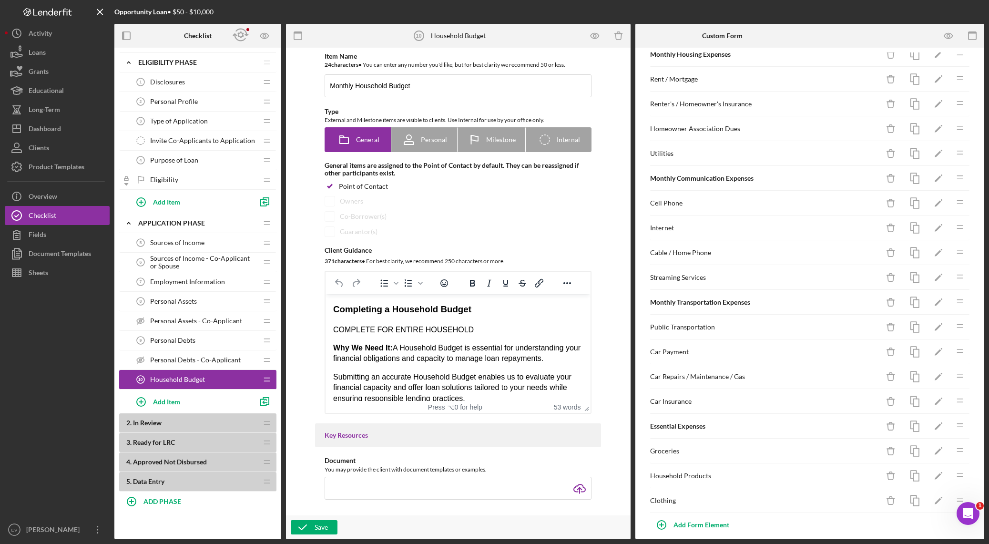
scroll to position [30, 0]
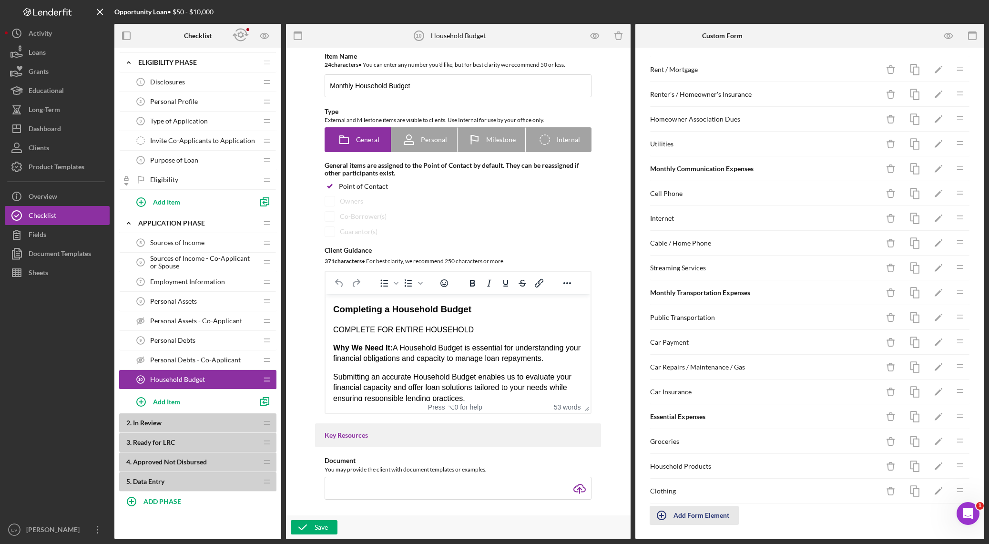
click at [669, 381] on div "Add Form Element" at bounding box center [701, 515] width 56 height 19
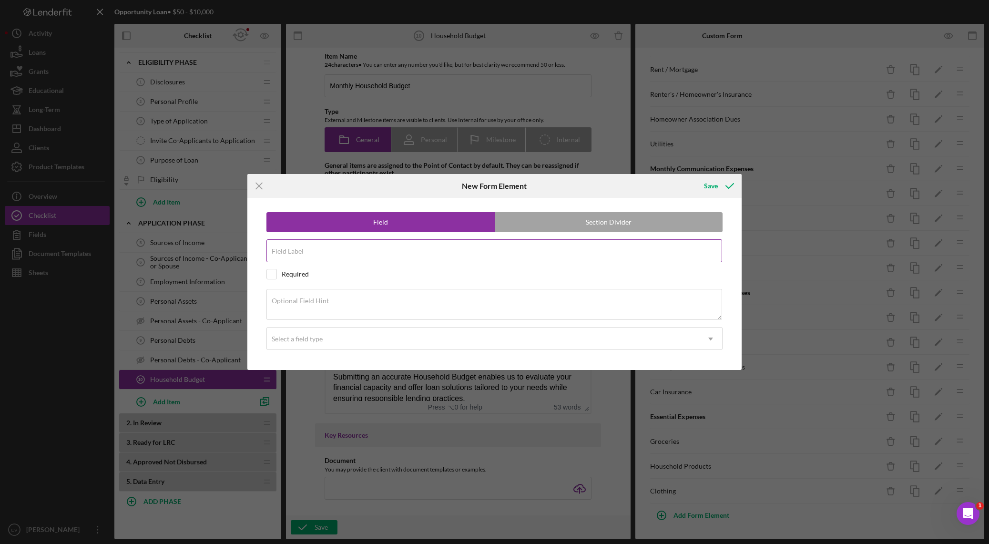
click at [320, 248] on div "Field Label" at bounding box center [494, 251] width 456 height 24
type input "Haircuts"
click at [355, 343] on div "Select a field type" at bounding box center [483, 339] width 433 height 22
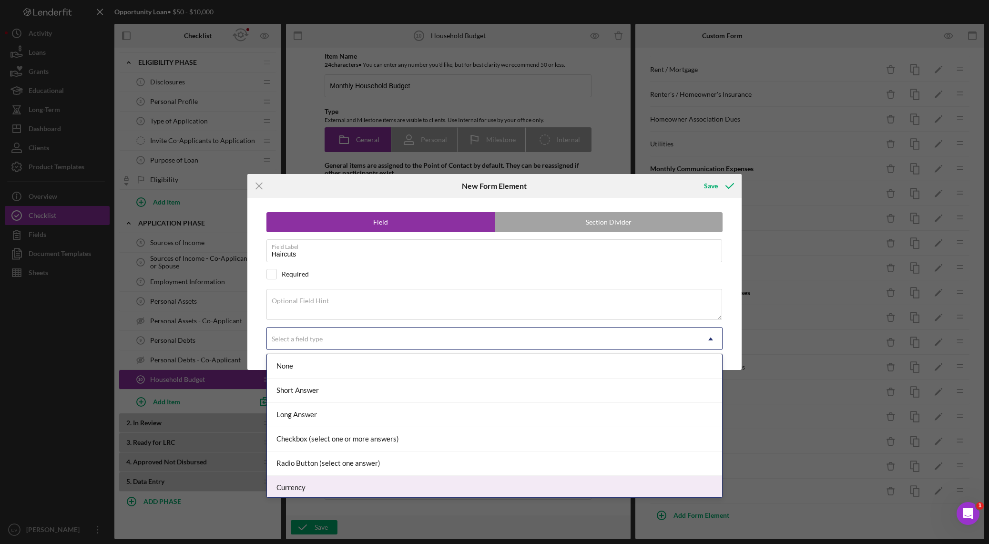
click at [390, 381] on div "Currency" at bounding box center [494, 488] width 455 height 24
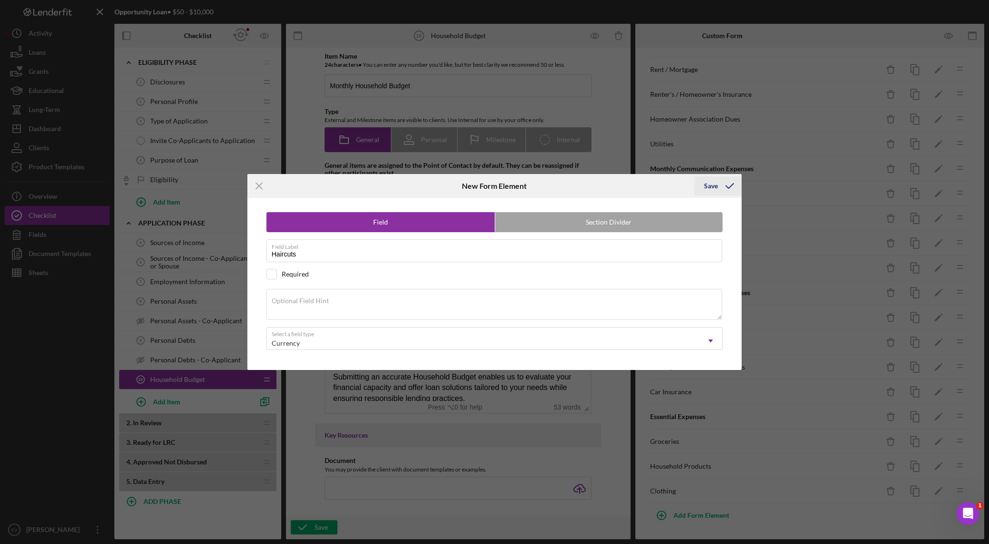
click at [669, 182] on icon "submit" at bounding box center [730, 186] width 24 height 24
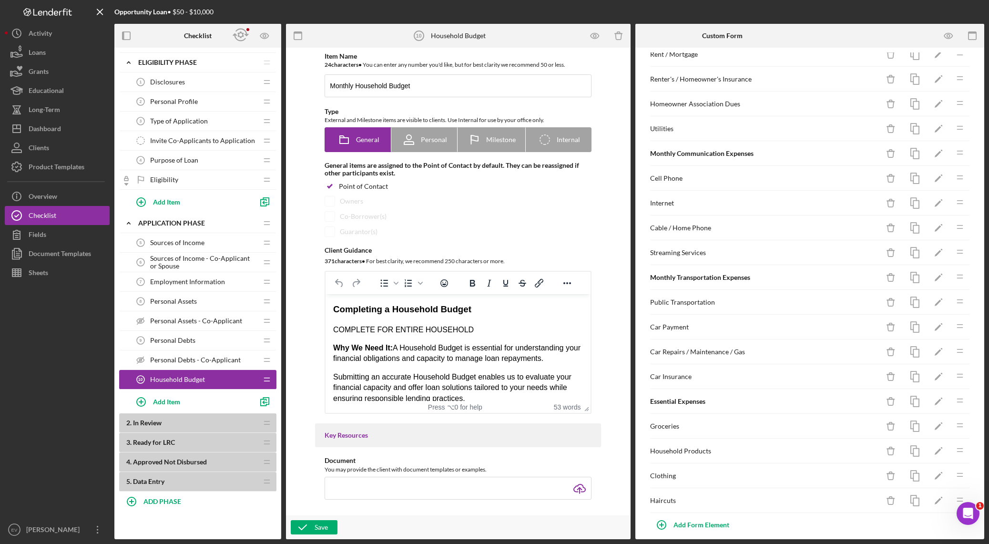
scroll to position [54, 0]
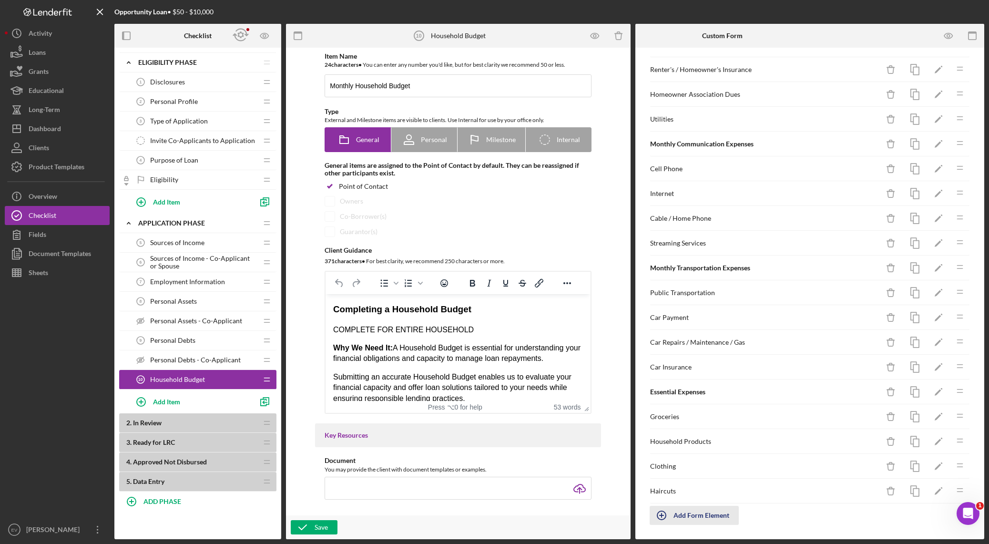
click at [669, 381] on div "Add Form Element" at bounding box center [701, 515] width 56 height 19
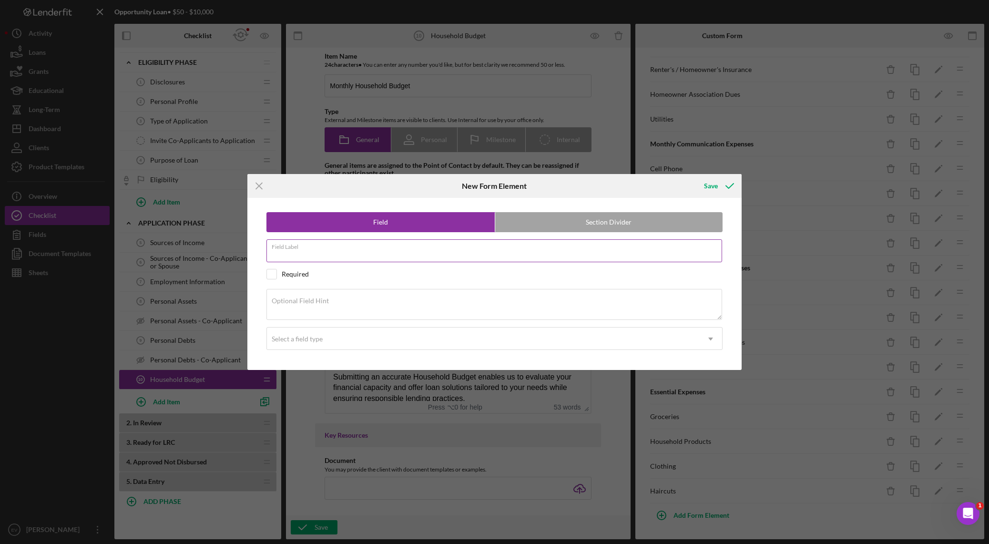
click at [307, 246] on div "Field Label" at bounding box center [494, 251] width 456 height 24
type input "Child Care"
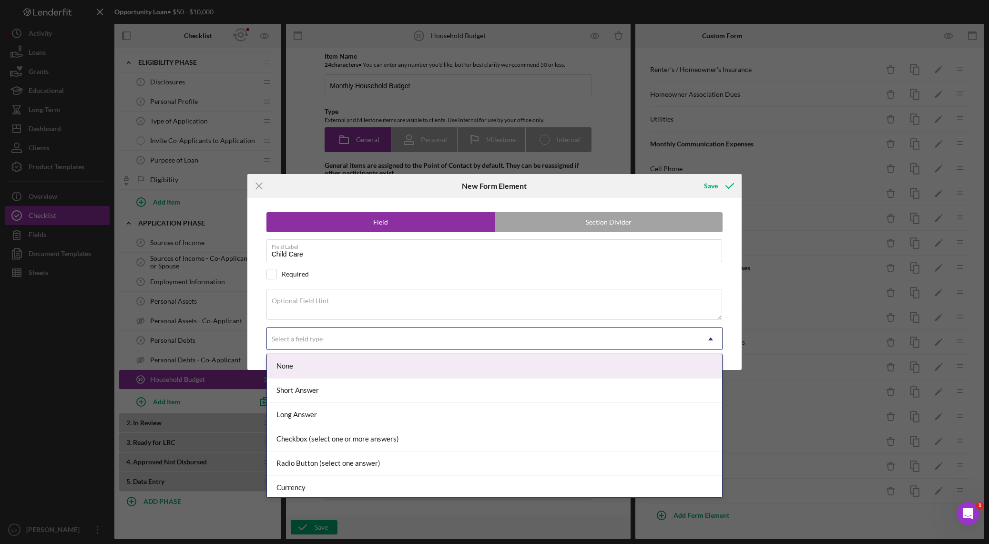
click at [534, 330] on div "Select a field type" at bounding box center [483, 339] width 433 height 22
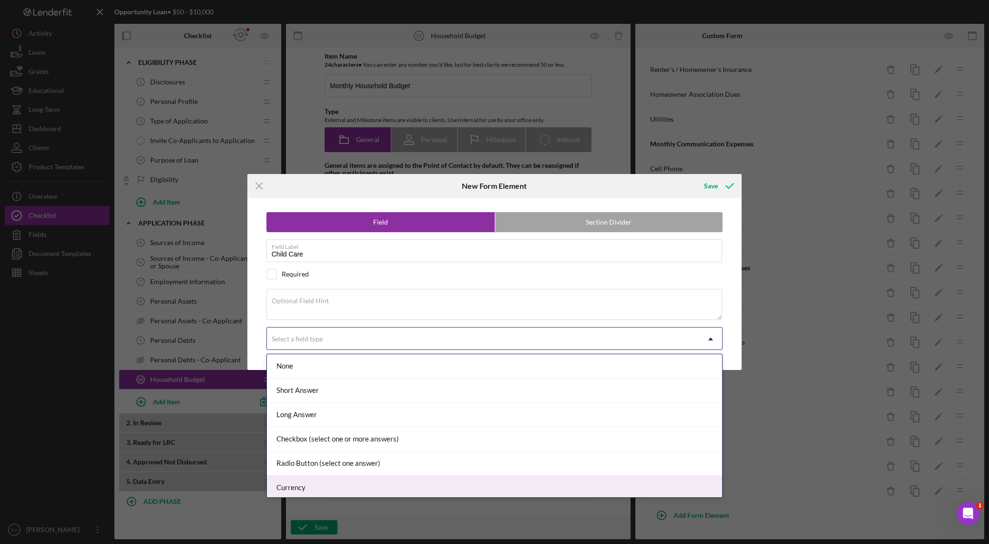
click at [361, 381] on div "Currency" at bounding box center [494, 488] width 455 height 24
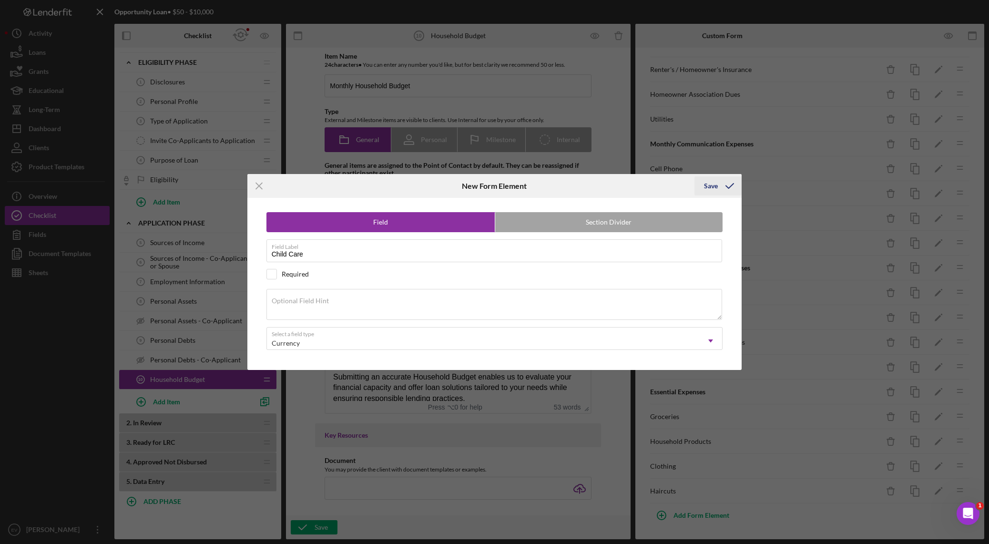
click at [669, 187] on icon "submit" at bounding box center [730, 186] width 24 height 24
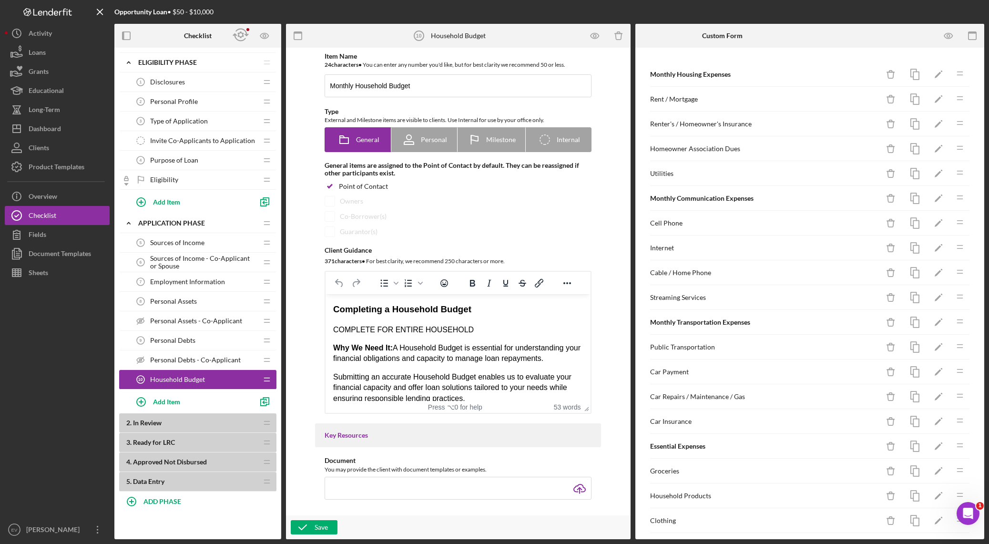
scroll to position [79, 0]
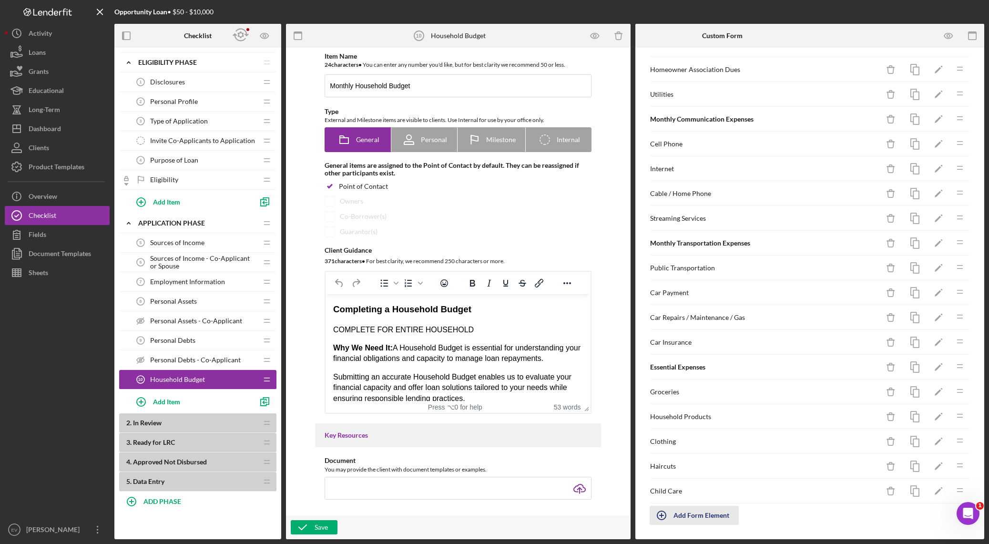
click at [669, 381] on div "Add Form Element" at bounding box center [701, 515] width 56 height 19
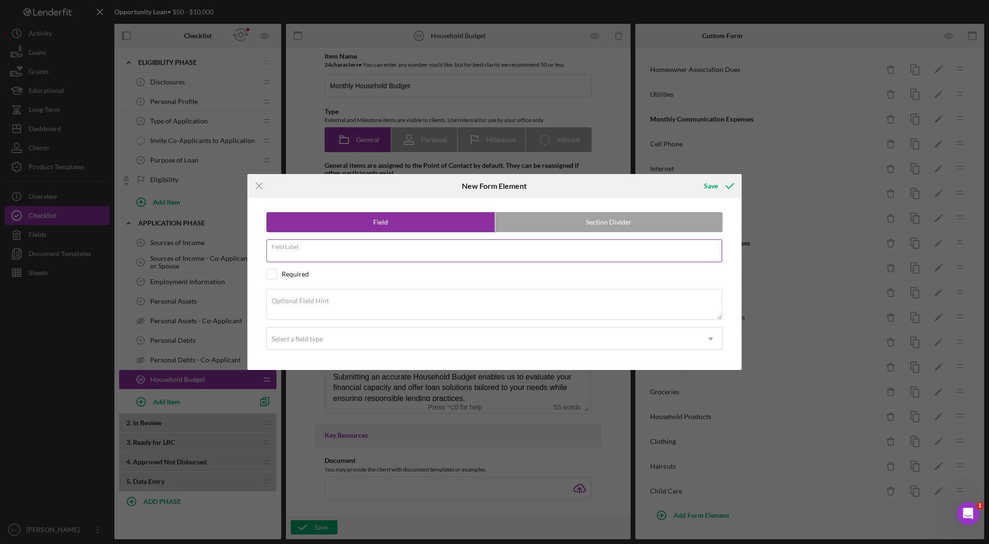
click at [323, 246] on div "Field Label" at bounding box center [494, 251] width 456 height 24
type input "Medical/Insurance Expenses"
click at [324, 345] on div "Select a field type" at bounding box center [483, 339] width 433 height 22
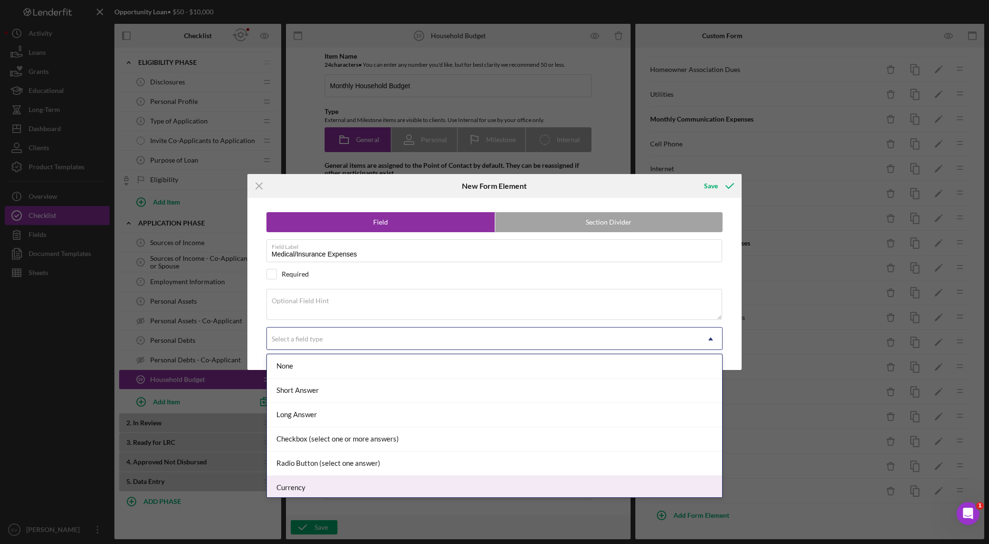
click at [346, 381] on div "Currency" at bounding box center [494, 488] width 455 height 24
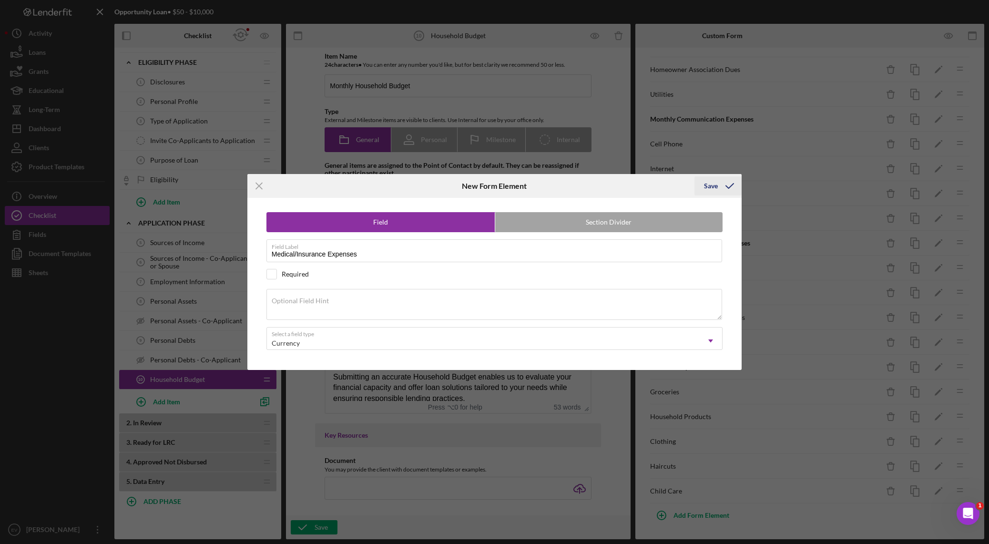
click at [669, 185] on icon "submit" at bounding box center [730, 186] width 24 height 24
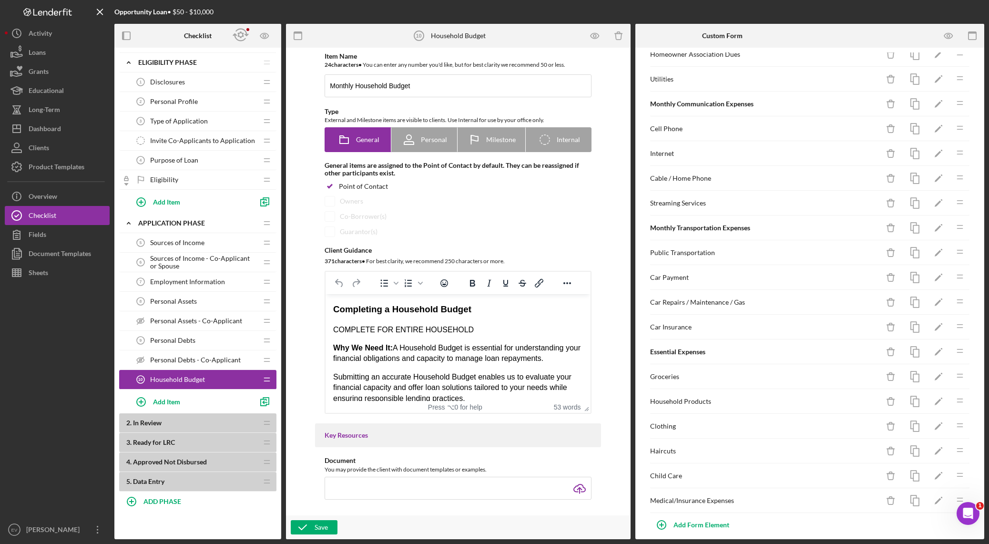
scroll to position [104, 0]
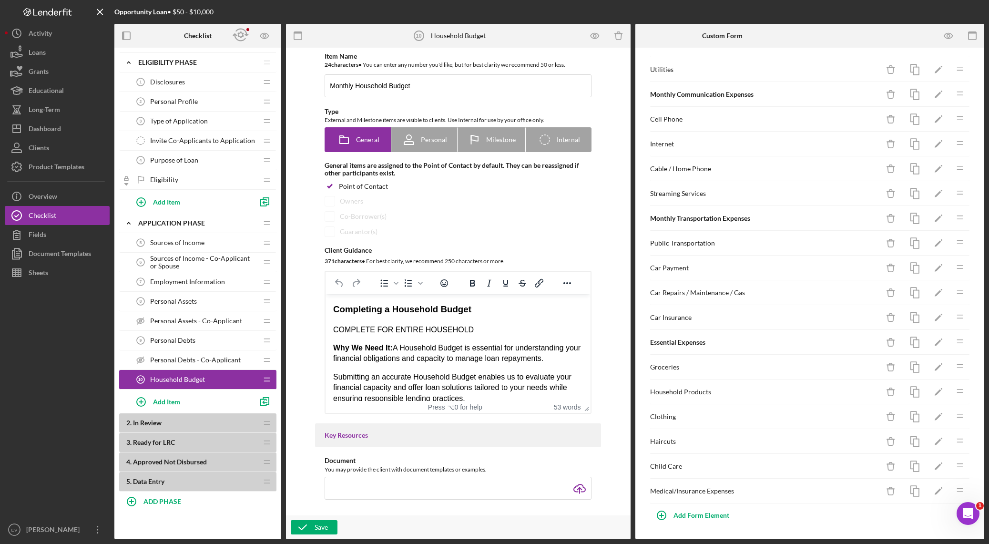
click at [669, 381] on div "Medical/Insurance Expenses" at bounding box center [764, 491] width 229 height 8
click at [669, 381] on div "Medical/Insurance Expenses Icon/Delete Icon/Edit Icon/Drag" at bounding box center [809, 490] width 321 height 25
click at [669, 381] on polygon "button" at bounding box center [937, 491] width 7 height 7
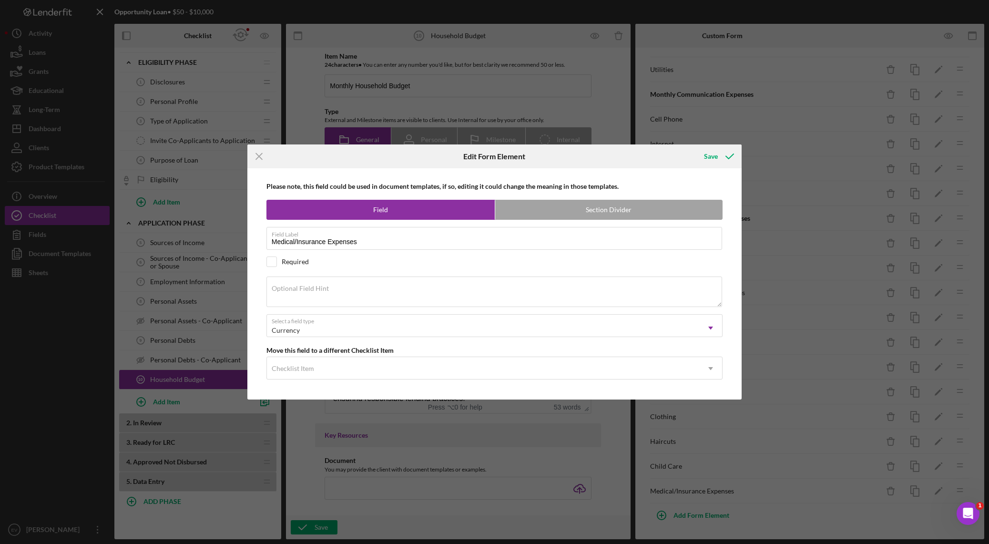
drag, startPoint x: 554, startPoint y: 211, endPoint x: 628, endPoint y: 213, distance: 74.4
click at [554, 211] on label "Section Divider" at bounding box center [609, 209] width 228 height 19
radio input "false"
radio input "true"
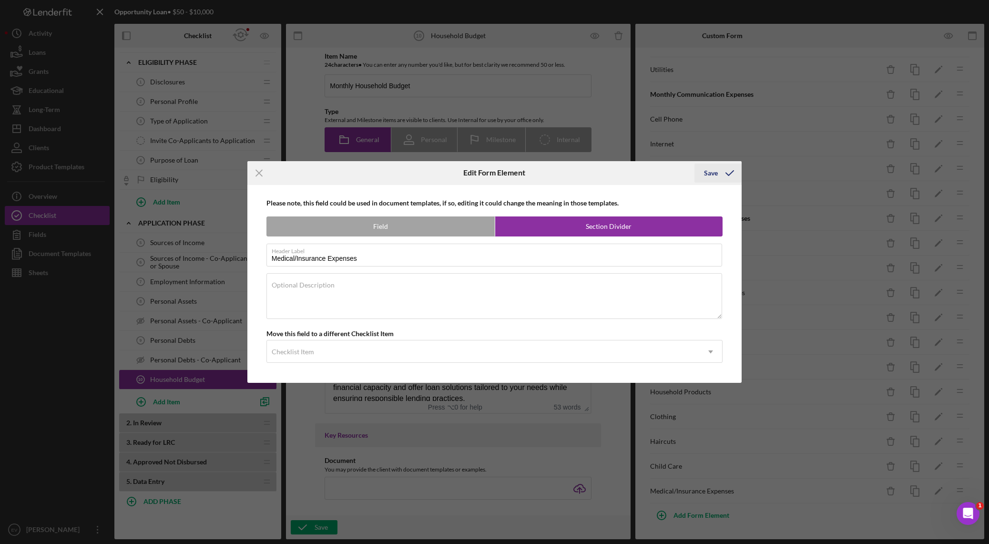
click at [669, 173] on icon "submit" at bounding box center [730, 173] width 24 height 24
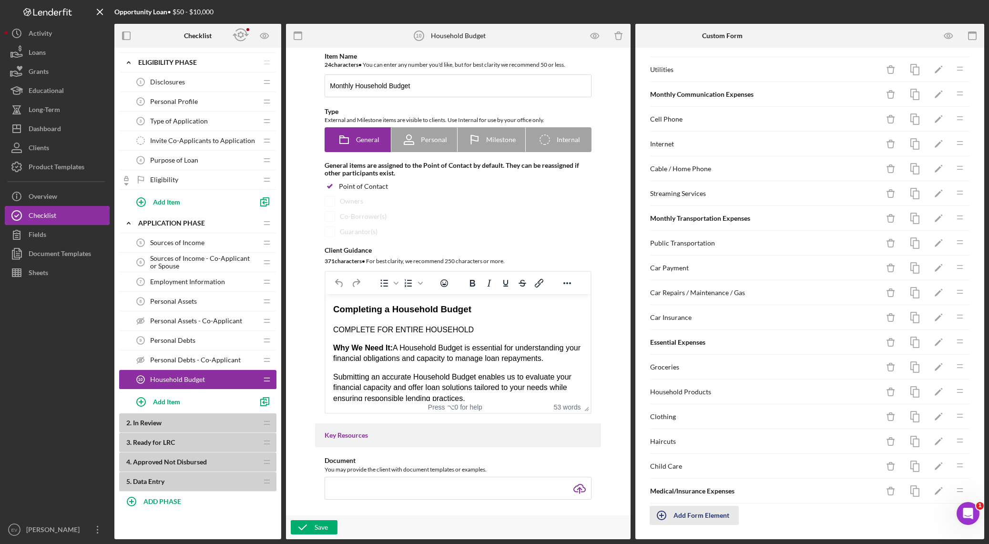
click at [669, 381] on div "Add Form Element" at bounding box center [701, 515] width 56 height 19
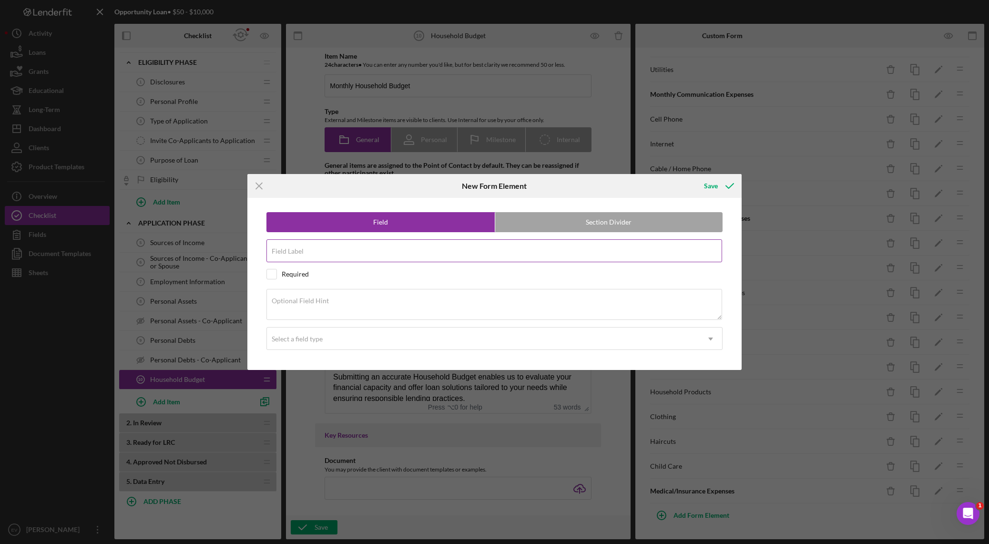
click at [300, 250] on label "Field Label" at bounding box center [288, 251] width 32 height 8
click at [300, 250] on input "Field Label" at bounding box center [494, 250] width 456 height 23
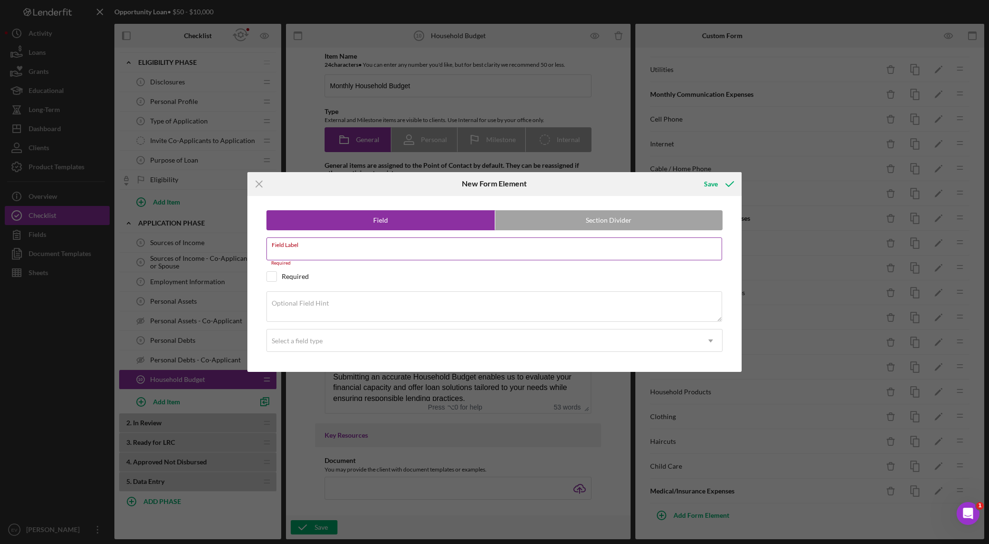
click at [420, 248] on input "Field Label" at bounding box center [494, 248] width 456 height 23
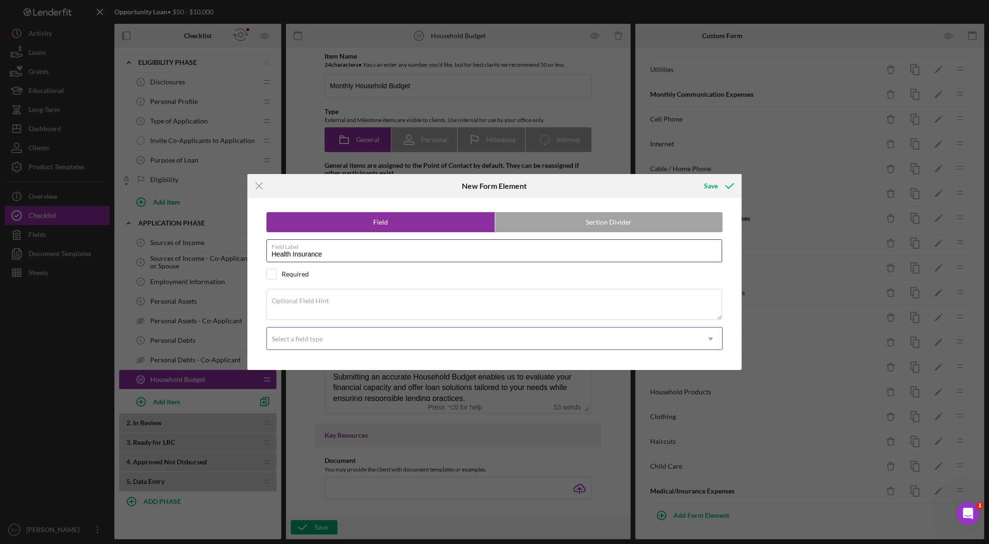
type input "Health Insurance"
click at [368, 329] on div "Select a field type" at bounding box center [483, 339] width 433 height 22
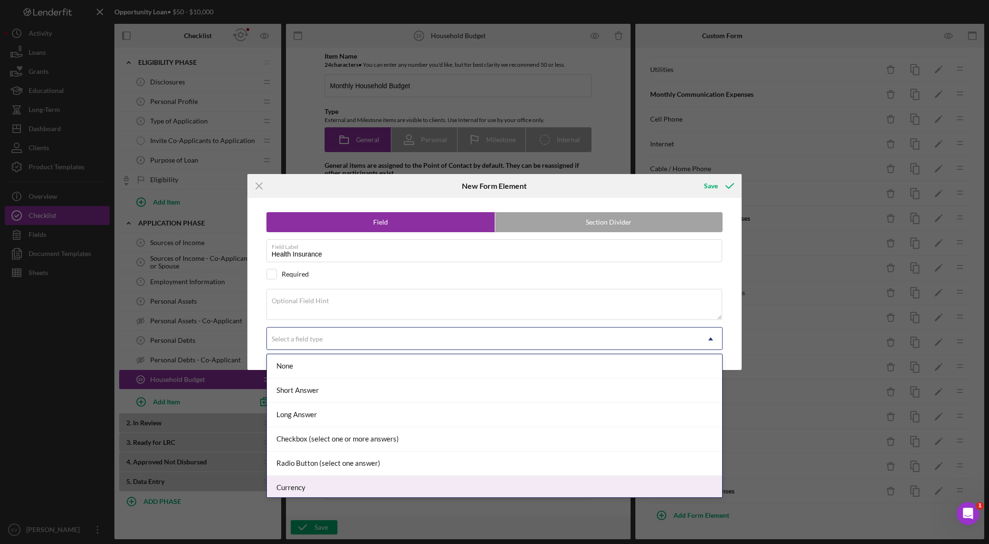
drag, startPoint x: 344, startPoint y: 486, endPoint x: 446, endPoint y: 447, distance: 108.9
click at [344, 381] on div "Currency" at bounding box center [494, 488] width 455 height 24
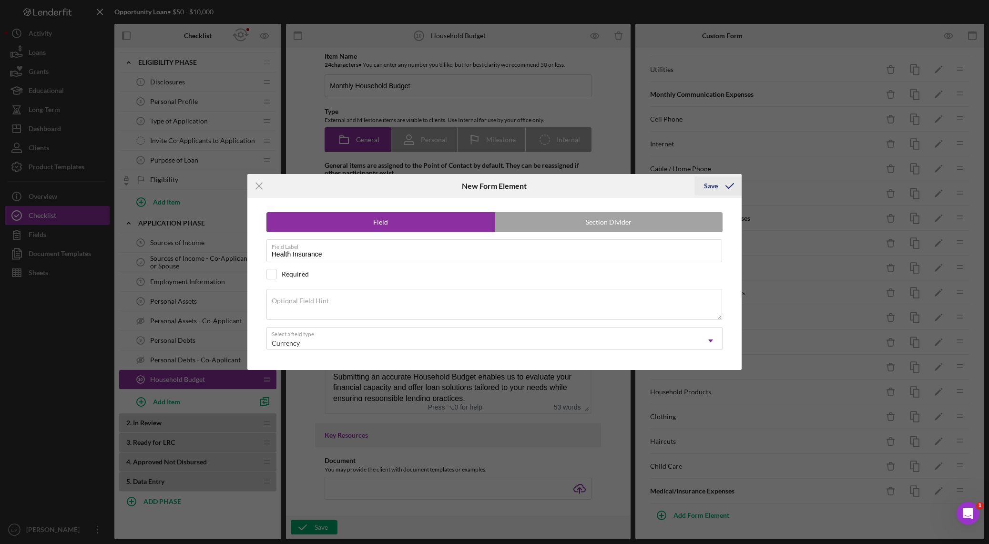
click at [669, 182] on div "Save" at bounding box center [711, 185] width 14 height 19
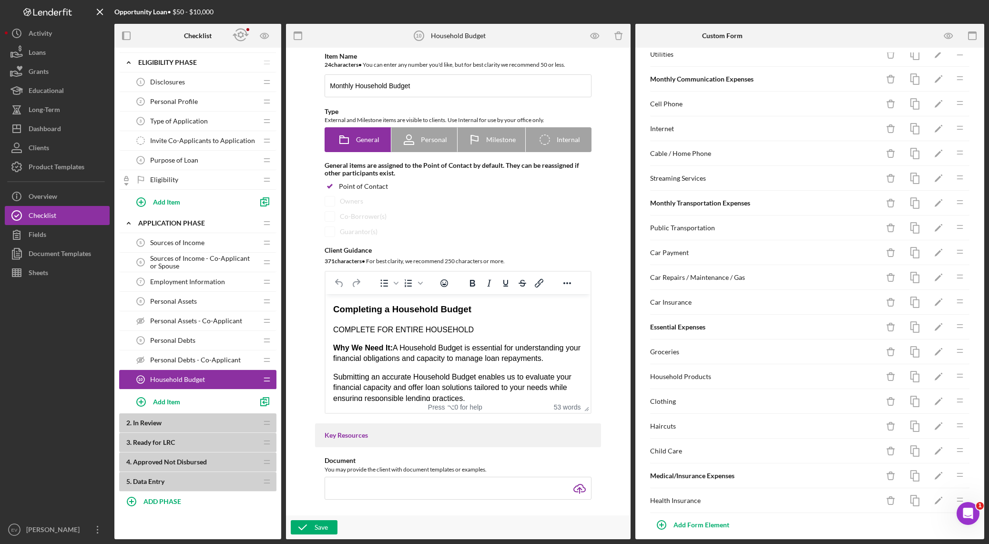
scroll to position [129, 0]
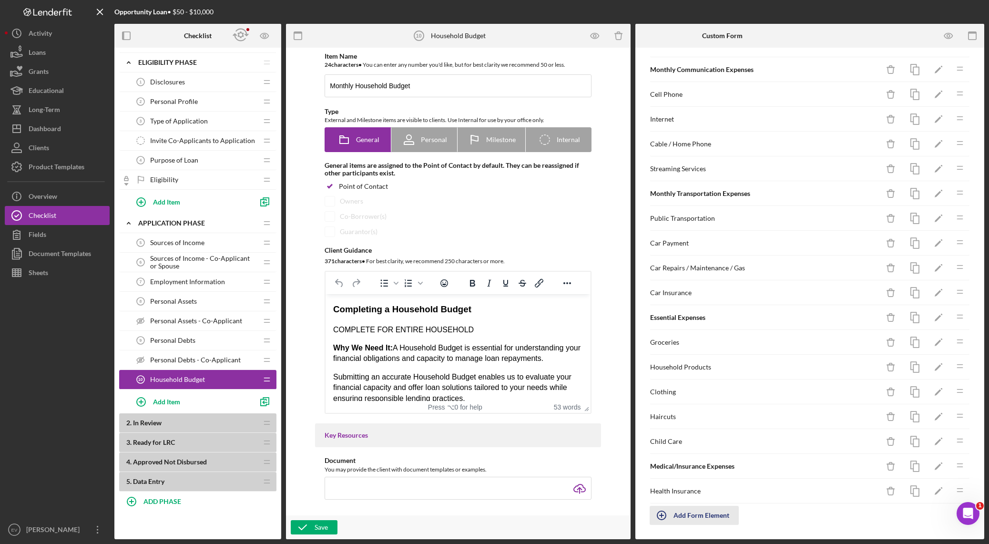
click at [669, 381] on div "Add Form Element" at bounding box center [701, 515] width 56 height 19
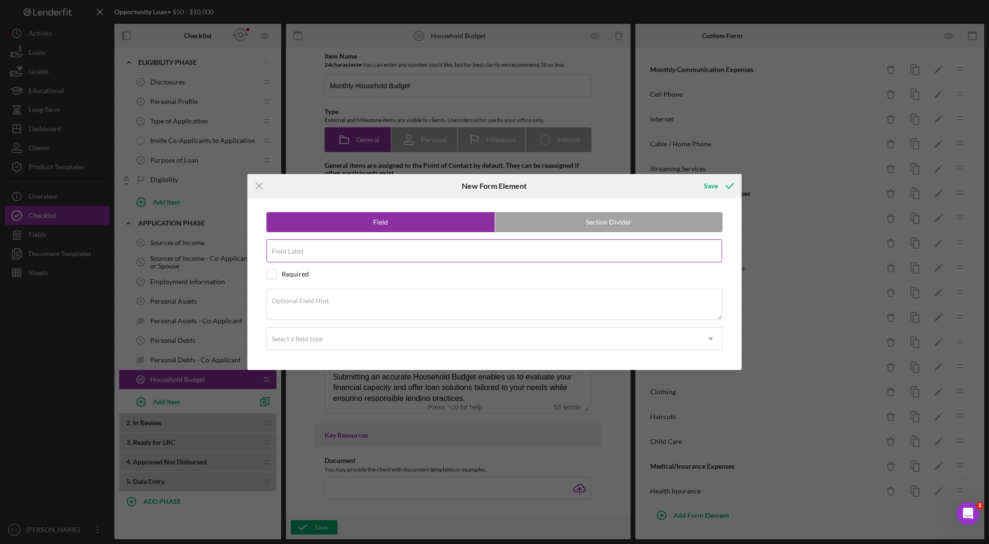
click at [311, 252] on input "Field Label" at bounding box center [494, 250] width 456 height 23
type input "Life Insurance"
click at [340, 347] on div "Select a field type" at bounding box center [483, 339] width 433 height 22
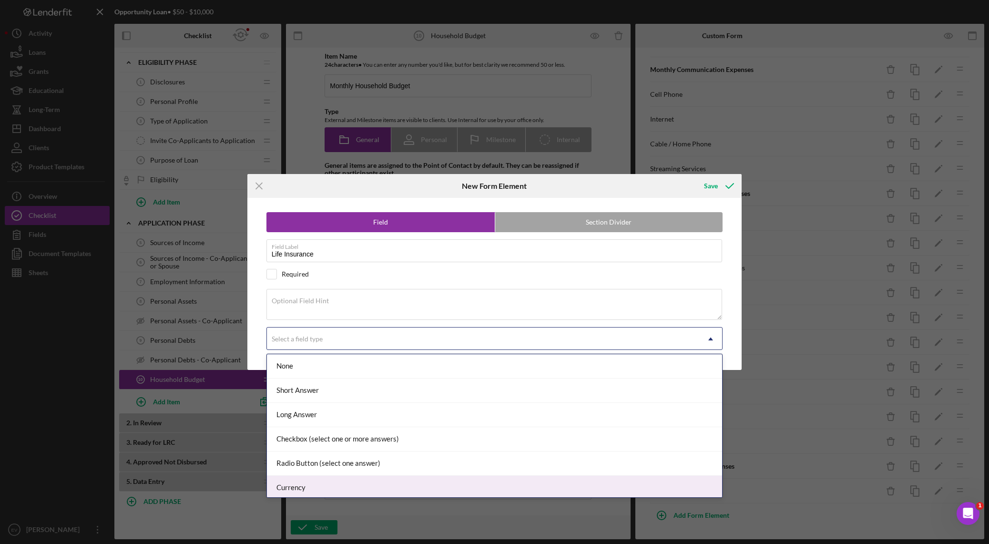
click at [353, 381] on div "Currency" at bounding box center [494, 488] width 455 height 24
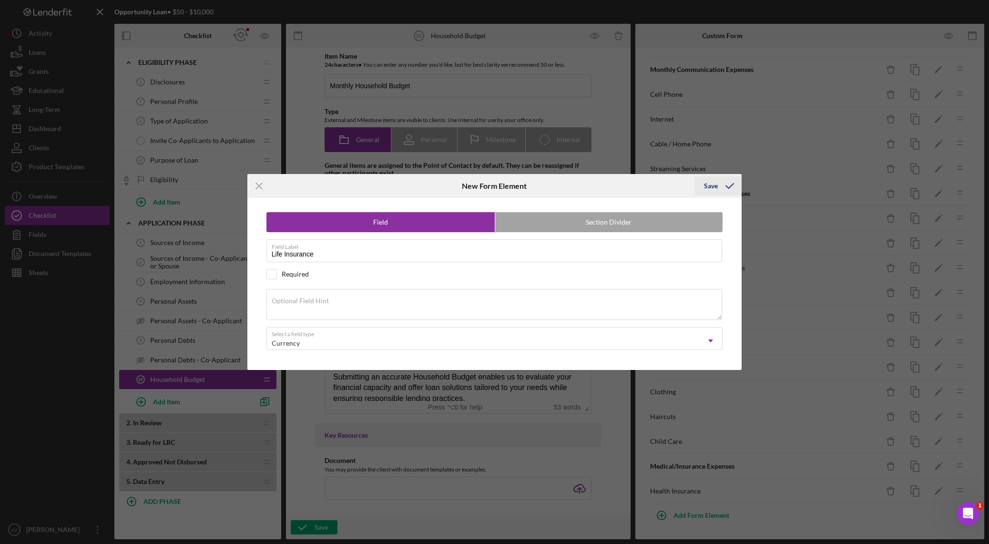
click at [669, 186] on icon "submit" at bounding box center [730, 186] width 24 height 24
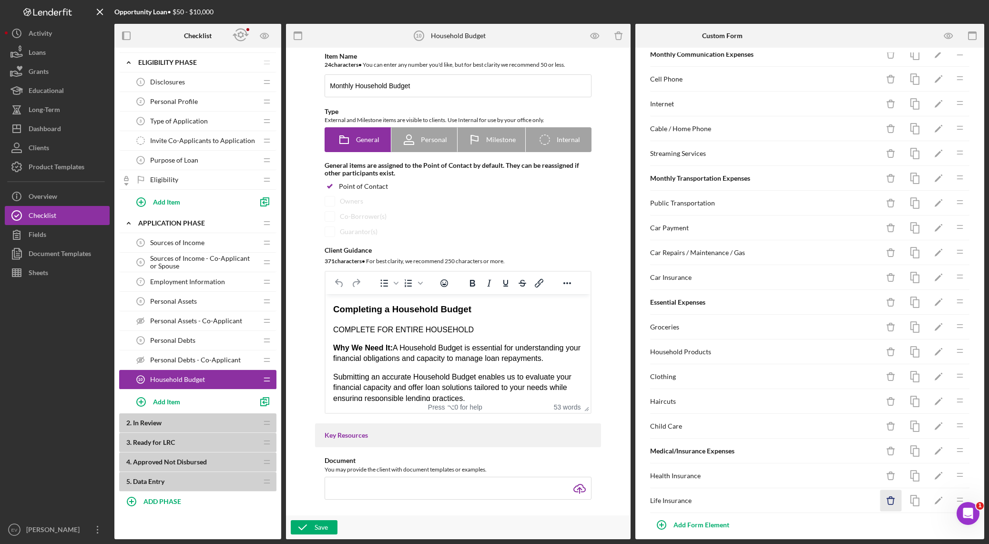
click at [669, 381] on icon "Icon/Delete" at bounding box center [890, 500] width 21 height 21
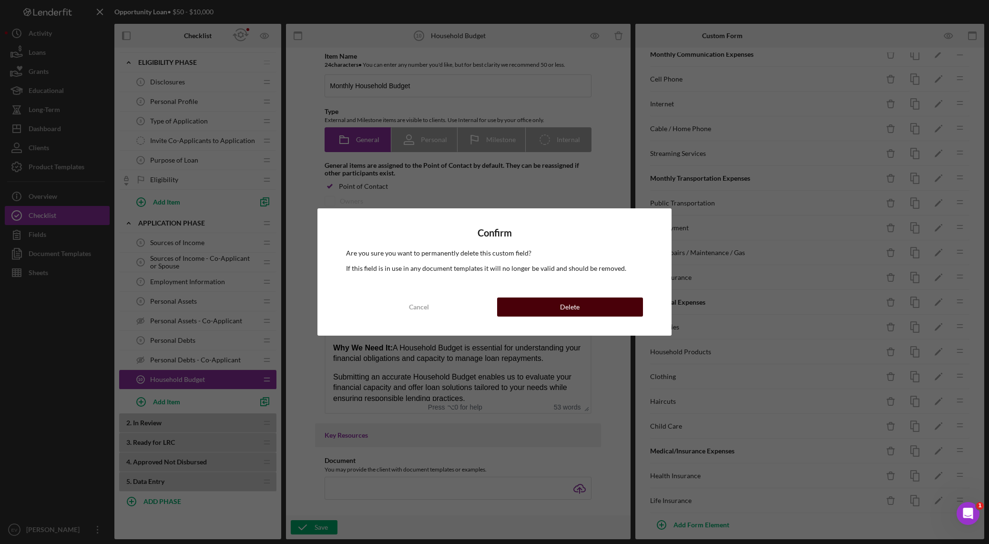
click at [581, 309] on button "Delete" at bounding box center [570, 306] width 146 height 19
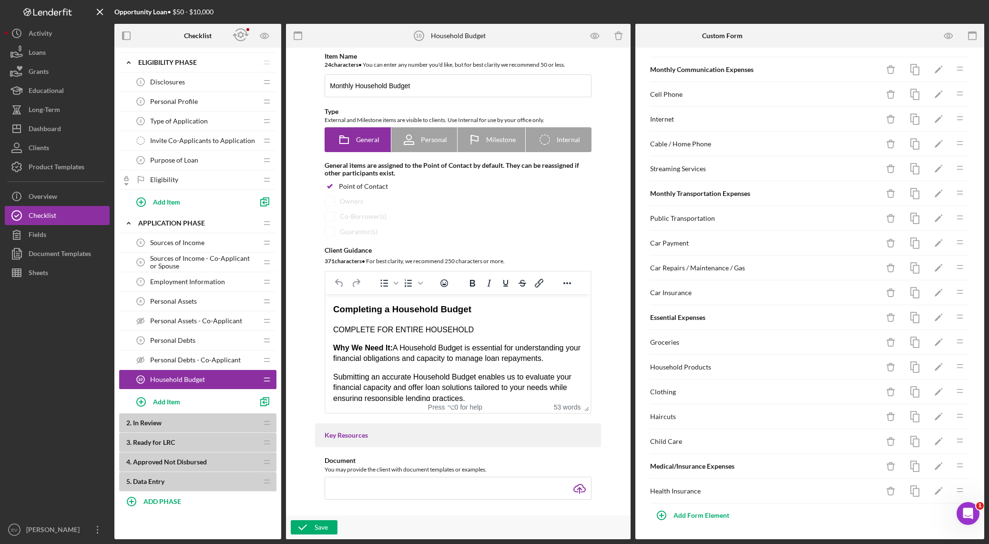
scroll to position [129, 0]
click at [669, 381] on div "Add Form Element" at bounding box center [701, 515] width 56 height 19
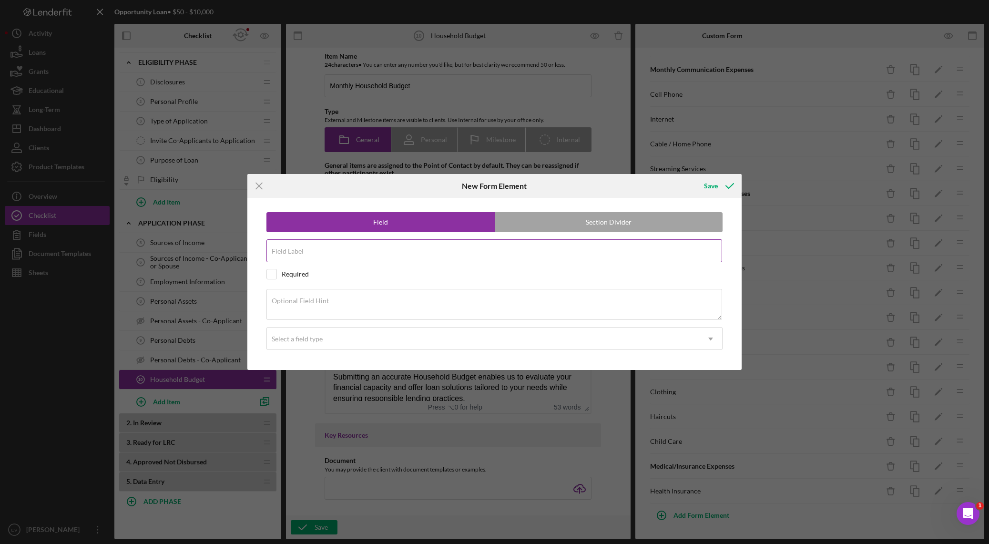
click at [352, 251] on input "Field Label" at bounding box center [494, 250] width 456 height 23
type input "Dental Insurance / Expenses"
click at [450, 342] on div "Select a field type" at bounding box center [483, 339] width 433 height 22
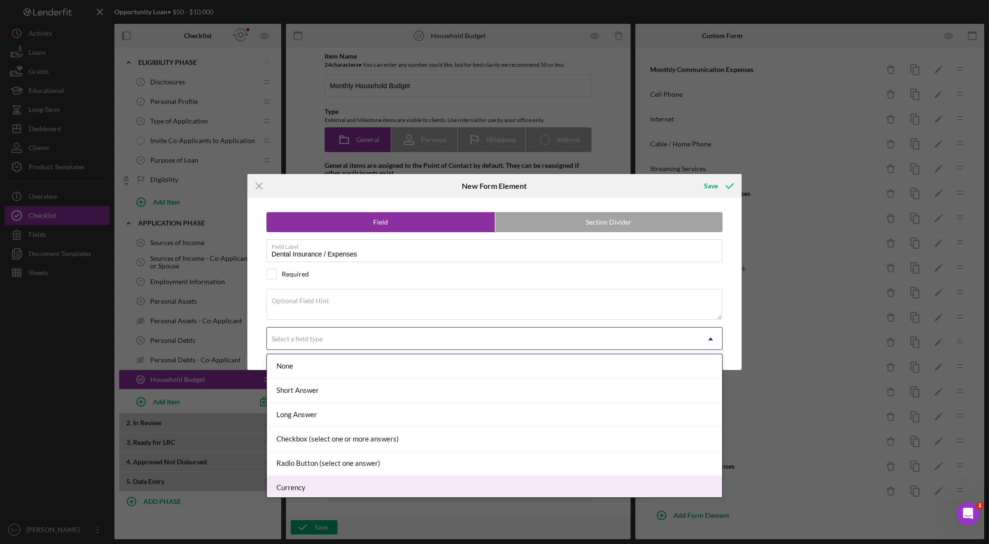
click at [442, 381] on div "Currency" at bounding box center [494, 488] width 455 height 24
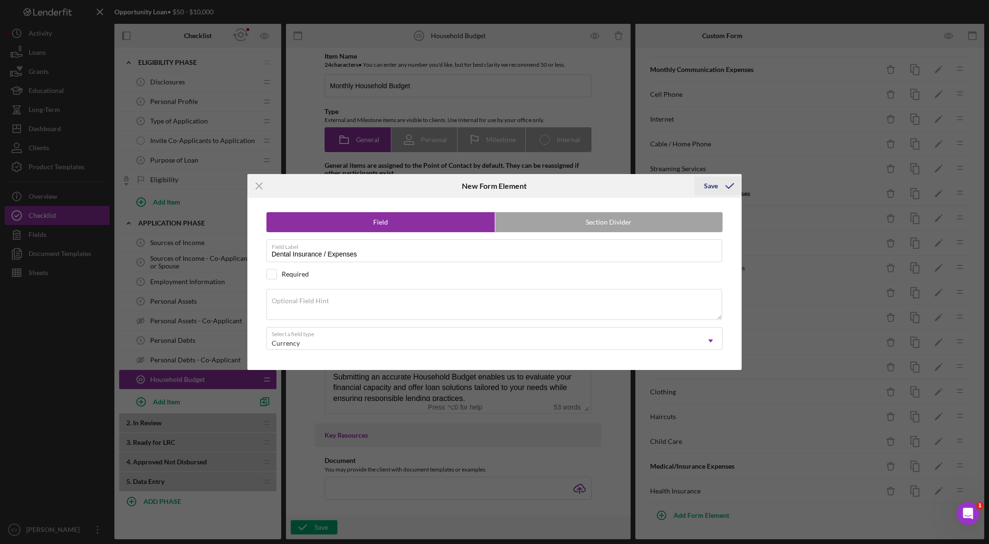
click at [669, 183] on div "Save" at bounding box center [711, 185] width 14 height 19
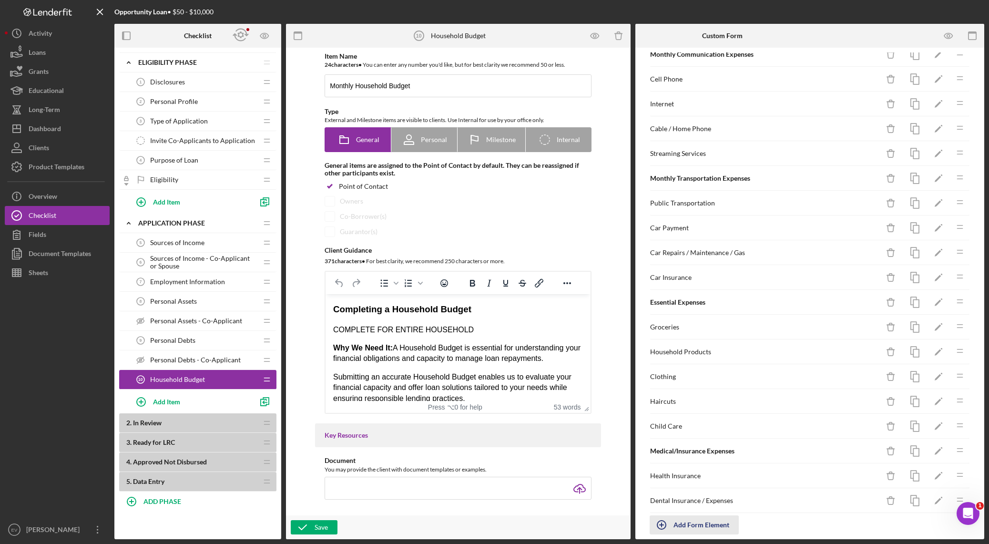
click at [669, 381] on div "Add Form Element" at bounding box center [701, 524] width 56 height 19
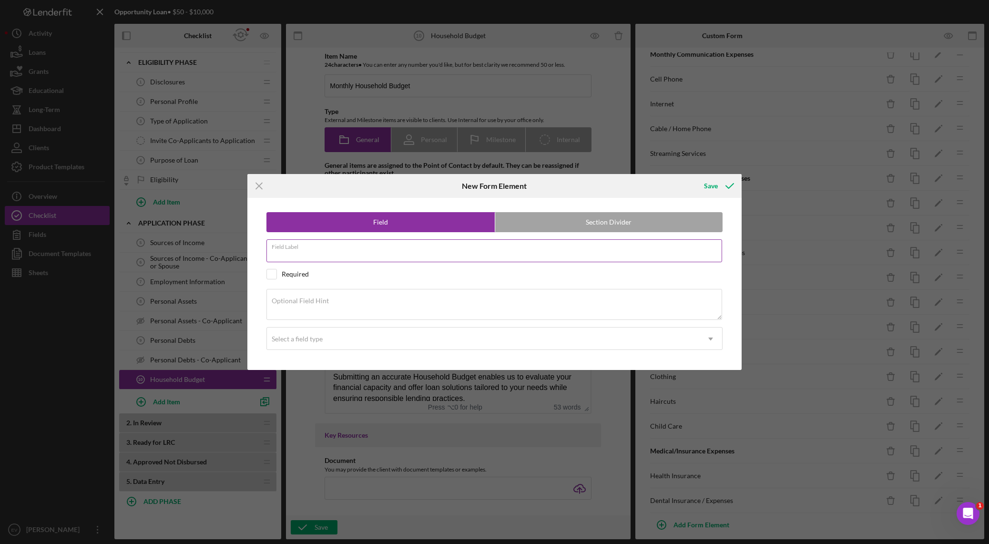
click at [347, 253] on input "Field Label" at bounding box center [494, 250] width 456 height 23
type input "Medications / Prescriptions"
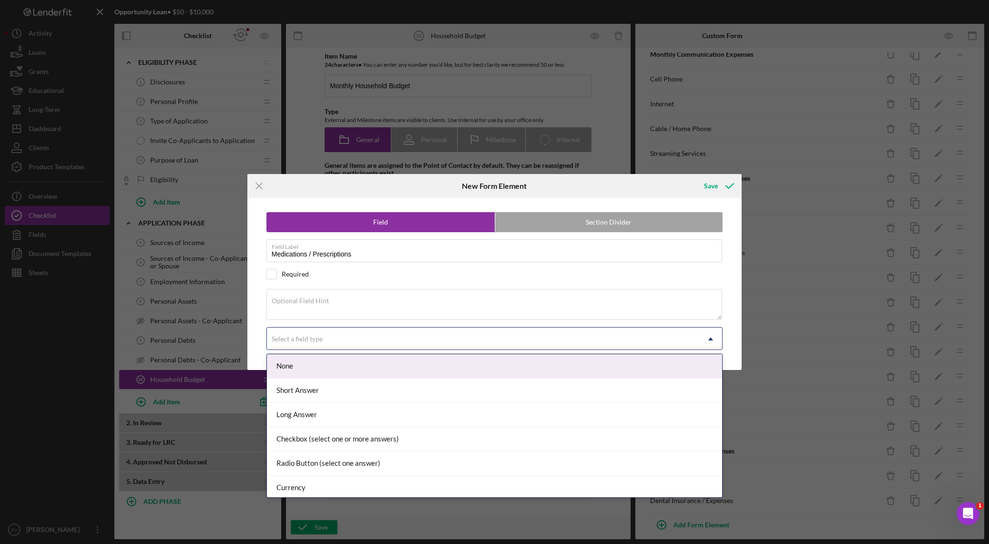
click at [338, 335] on div "Select a field type" at bounding box center [483, 339] width 433 height 22
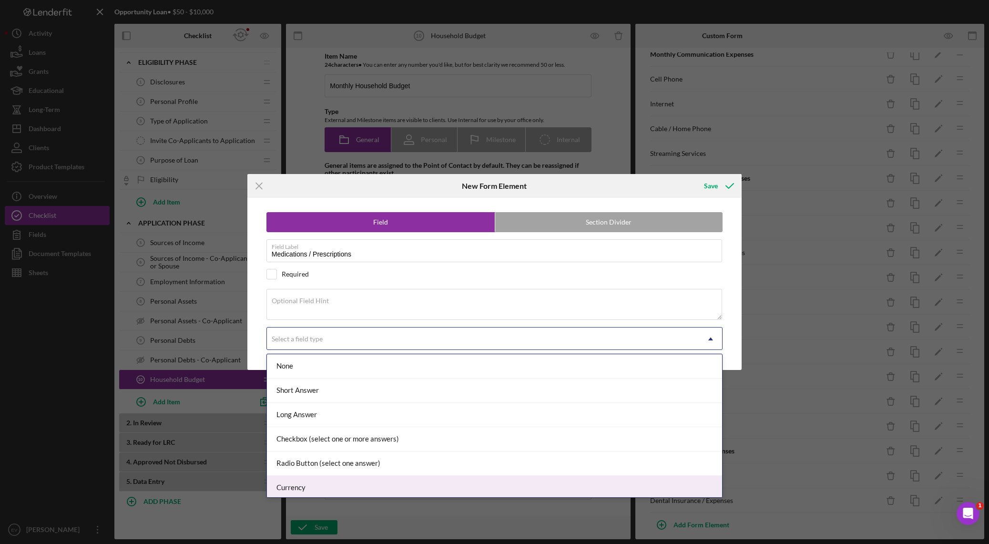
click at [342, 381] on div "Currency" at bounding box center [494, 488] width 455 height 24
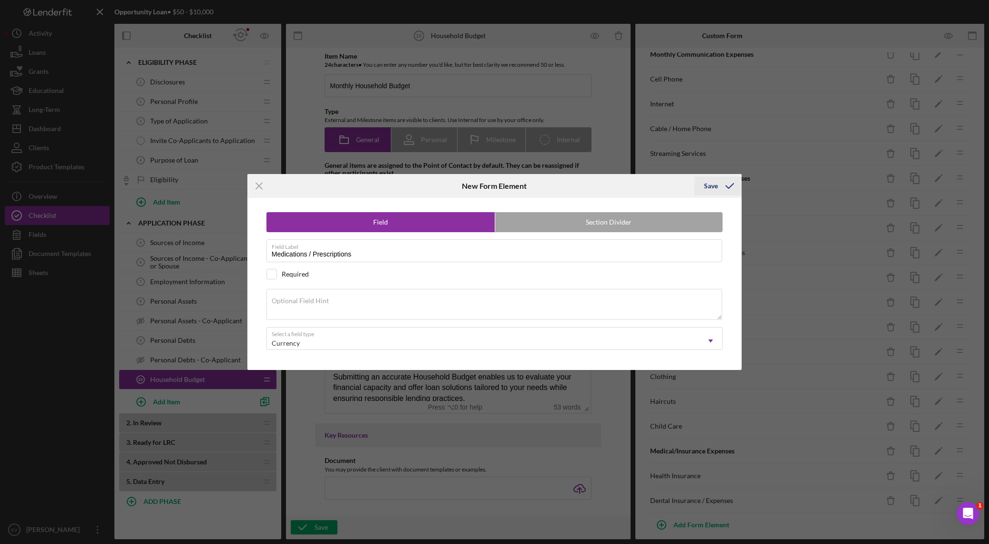
click at [669, 190] on icon "submit" at bounding box center [730, 186] width 24 height 24
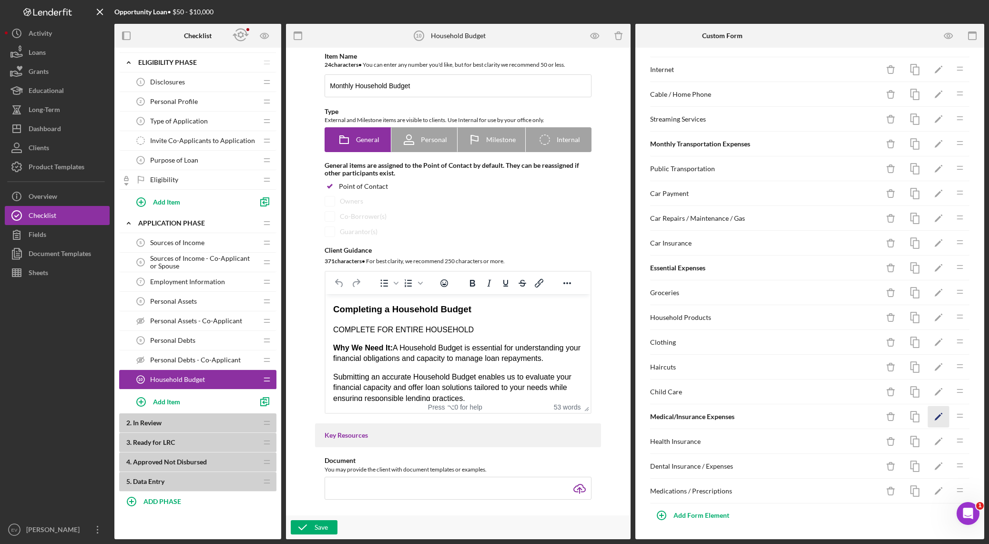
click at [669, 381] on polygon "button" at bounding box center [937, 417] width 7 height 7
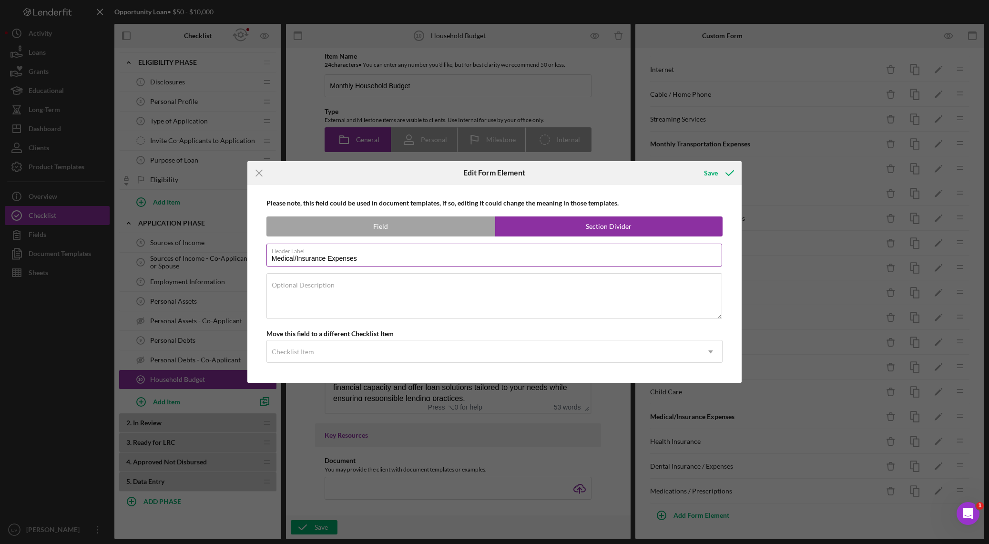
click at [274, 259] on input "Medical/Insurance Expenses" at bounding box center [494, 254] width 456 height 23
click at [270, 259] on input "Medical/Insurance Expenses" at bounding box center [494, 254] width 456 height 23
paste input "Including toiletries, cleaning supplies, etc"
type input "Monthly Medical/Insurance Expenses"
click at [669, 174] on div "Save" at bounding box center [711, 172] width 14 height 19
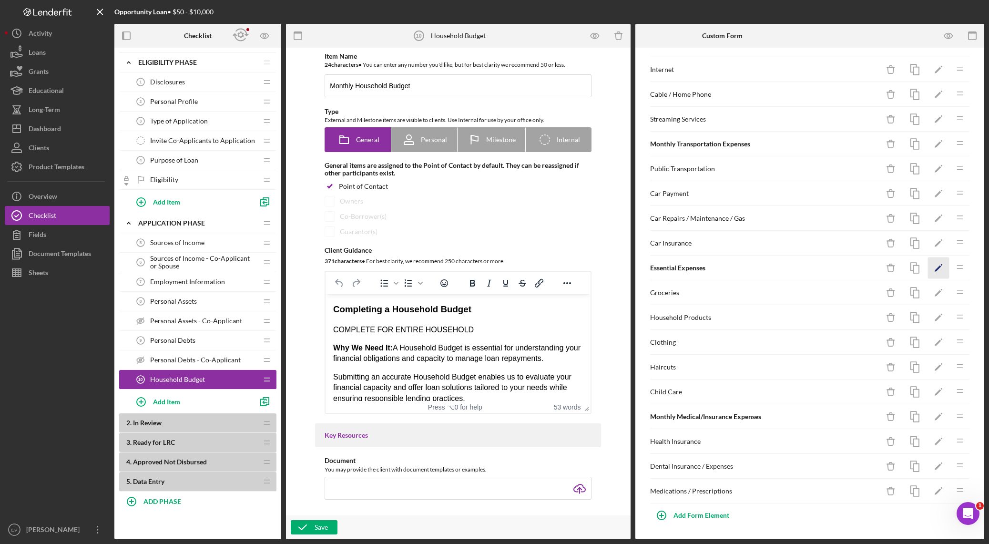
click at [669, 267] on icon "Icon/Edit" at bounding box center [938, 267] width 21 height 21
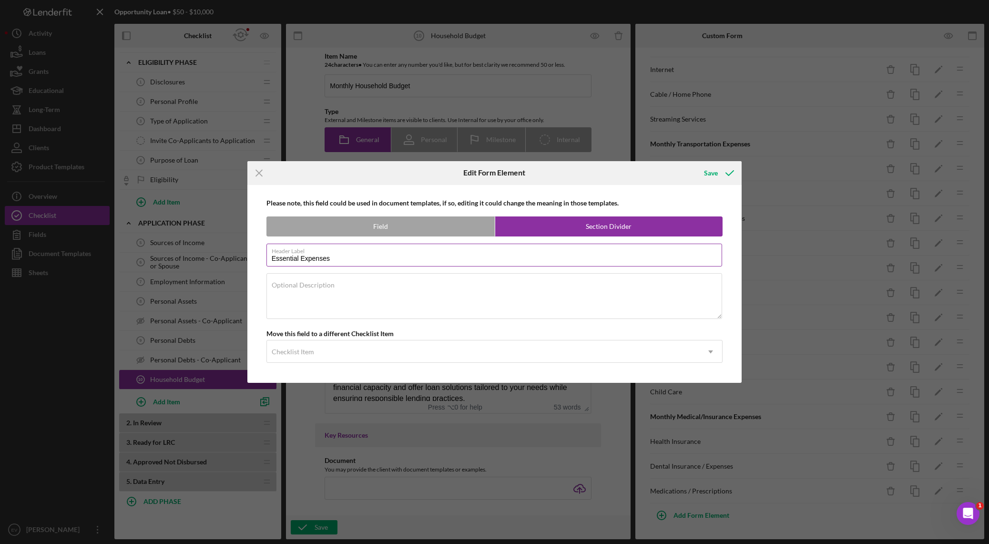
click at [273, 259] on input "Essential Expenses" at bounding box center [494, 254] width 456 height 23
type input "Monthly Essential Expenses"
click at [669, 171] on div "Save" at bounding box center [711, 172] width 14 height 19
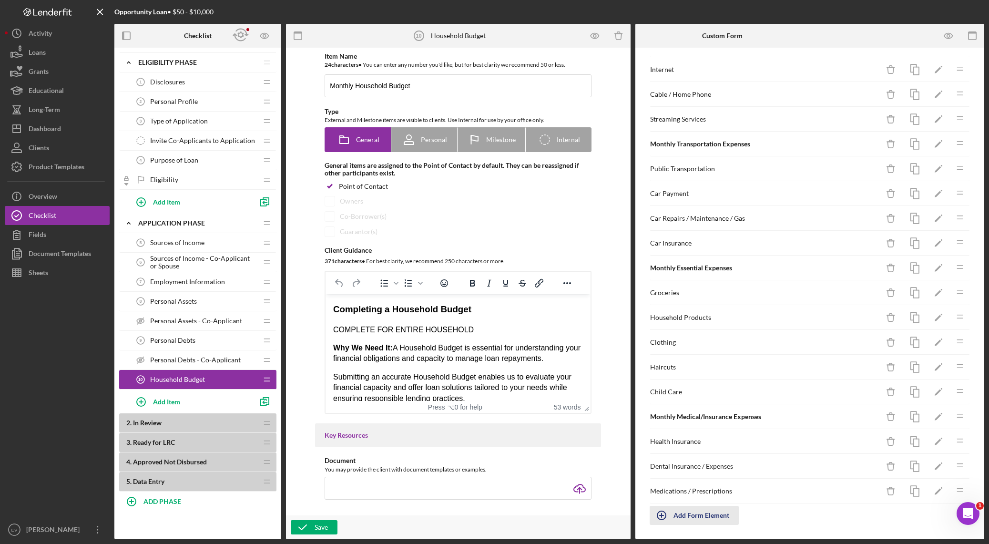
click at [669, 381] on div "Add Form Element" at bounding box center [701, 515] width 56 height 19
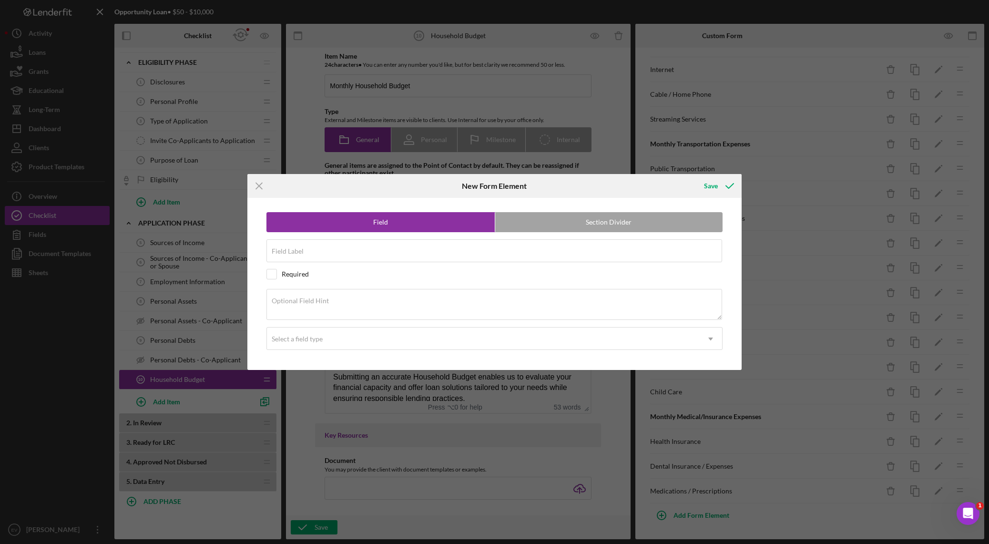
click at [567, 233] on div "Field Section Divider Field Label Required Optional Field Hint Select a field t…" at bounding box center [494, 284] width 485 height 172
click at [571, 226] on label "Section Divider" at bounding box center [609, 222] width 228 height 19
radio input "false"
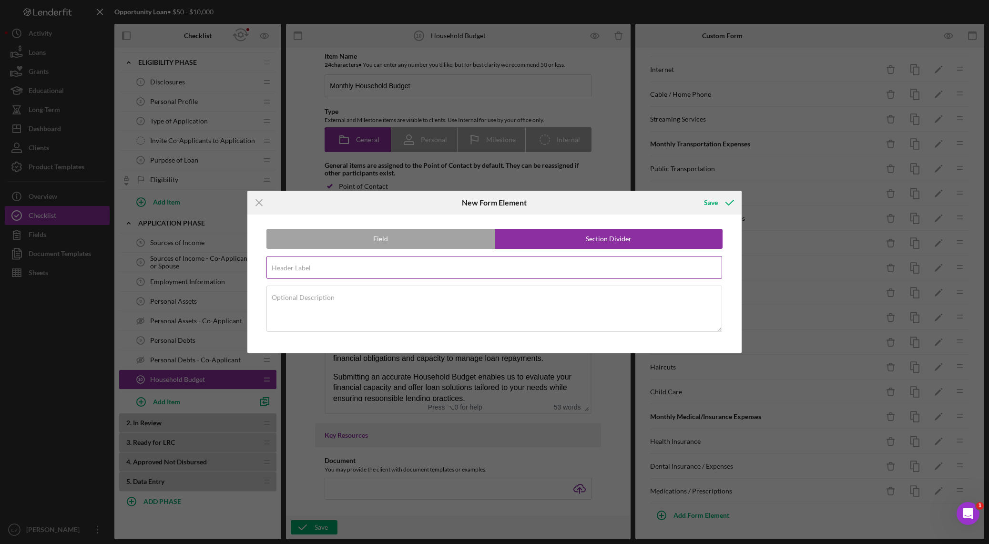
click at [500, 261] on div "Header Label Required" at bounding box center [494, 268] width 456 height 24
click at [669, 200] on div "Save" at bounding box center [711, 202] width 14 height 19
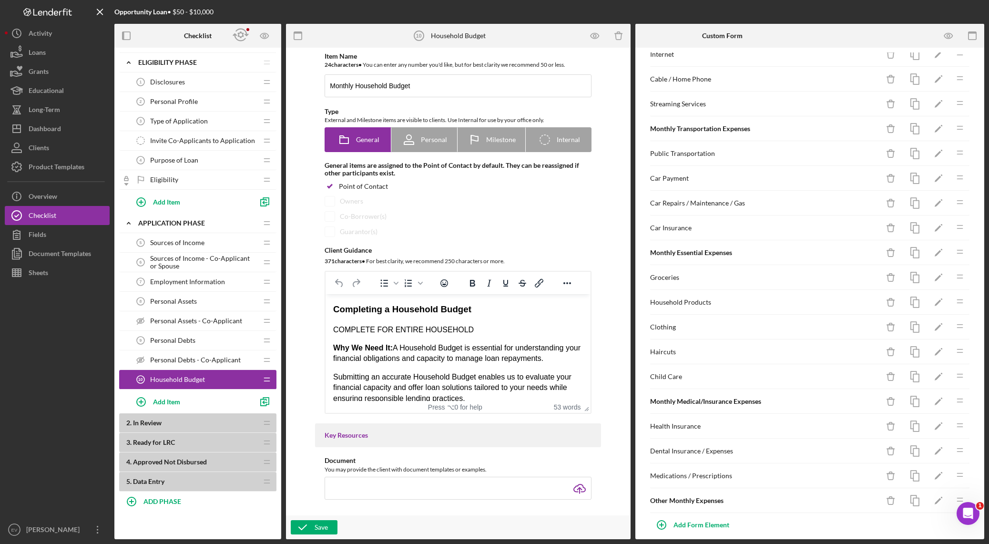
scroll to position [203, 0]
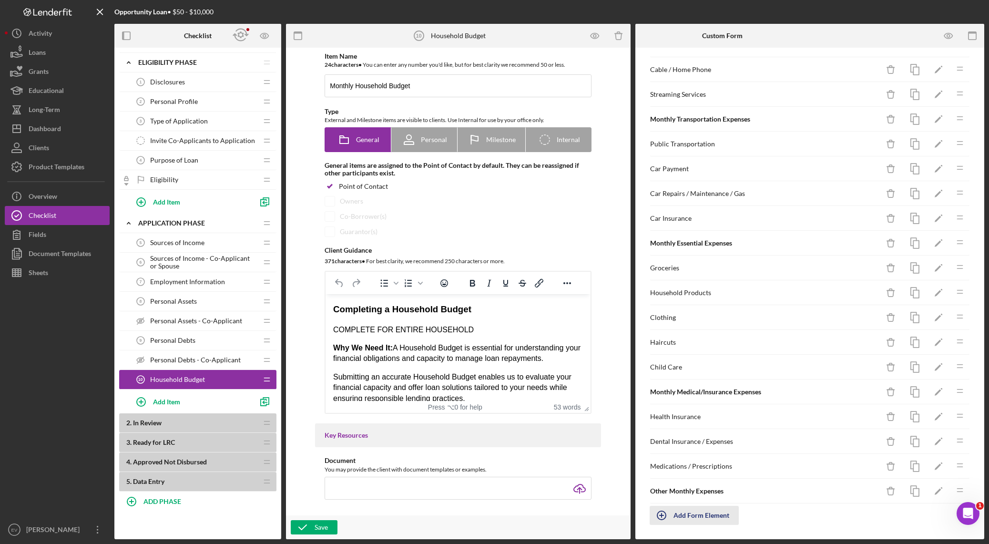
click at [669, 381] on div "Add Form Element" at bounding box center [701, 515] width 56 height 19
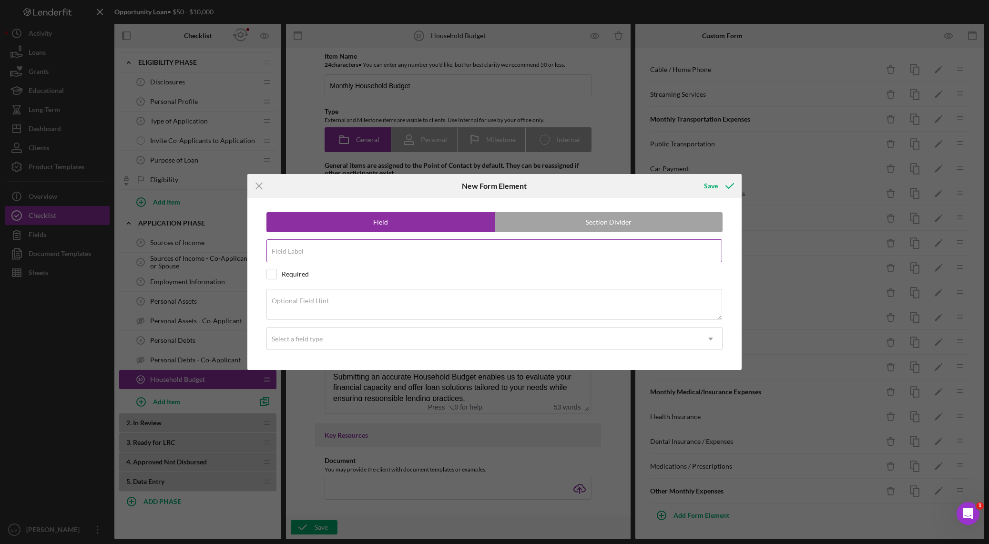
click at [338, 251] on input "Field Label" at bounding box center [494, 250] width 456 height 23
click at [320, 336] on div "Select a field type" at bounding box center [297, 339] width 51 height 8
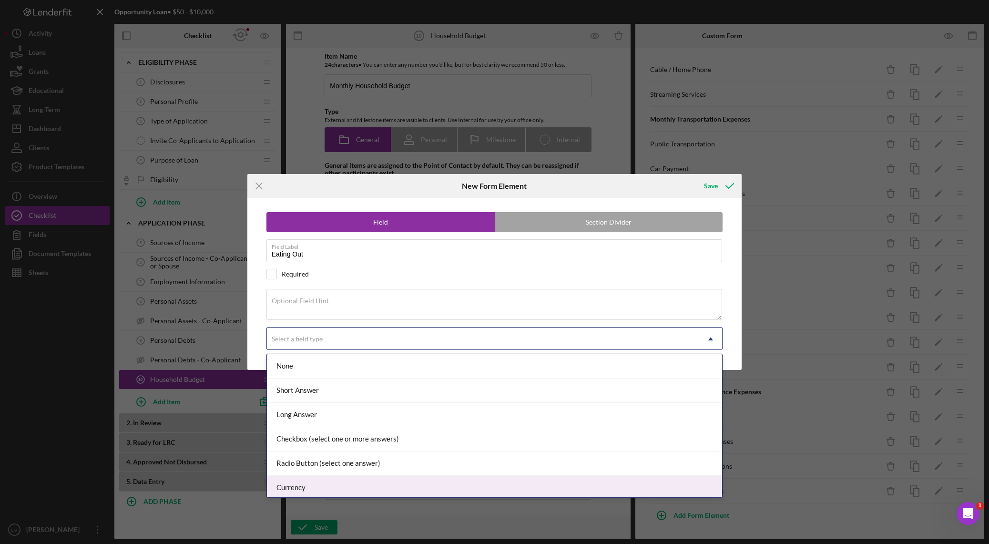
click at [347, 381] on div "Currency" at bounding box center [494, 488] width 455 height 24
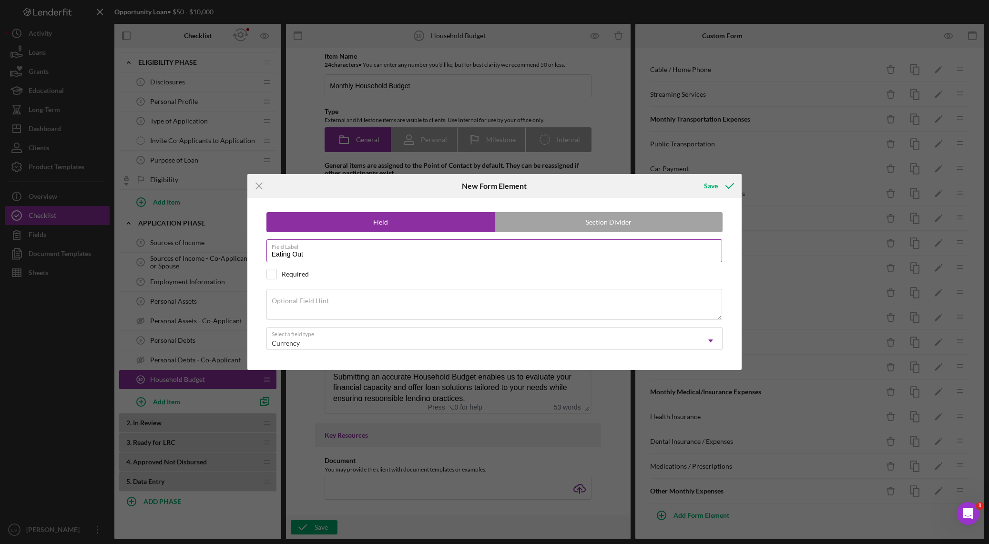
click at [327, 258] on input "Eating Out" at bounding box center [494, 250] width 456 height 23
click at [669, 186] on icon "submit" at bounding box center [730, 186] width 24 height 24
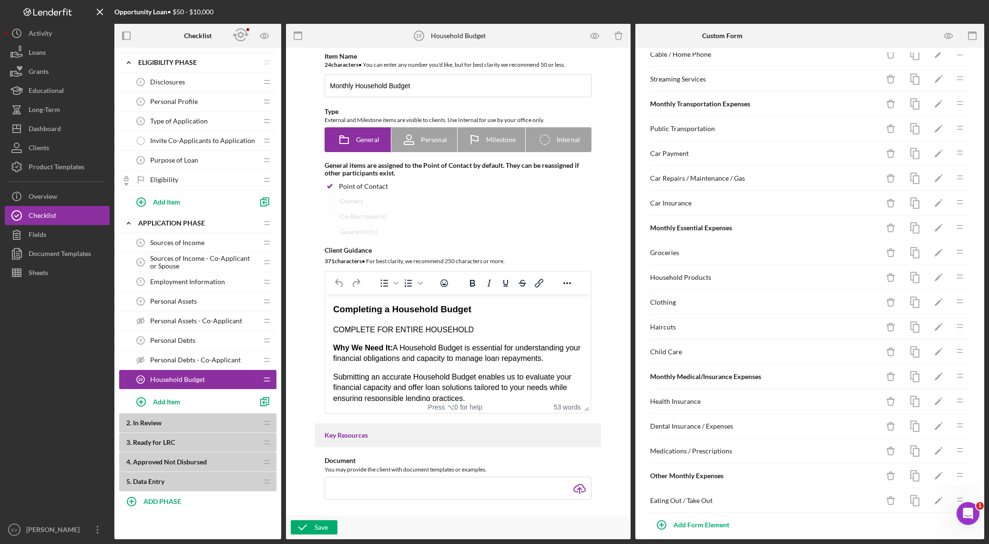
scroll to position [228, 0]
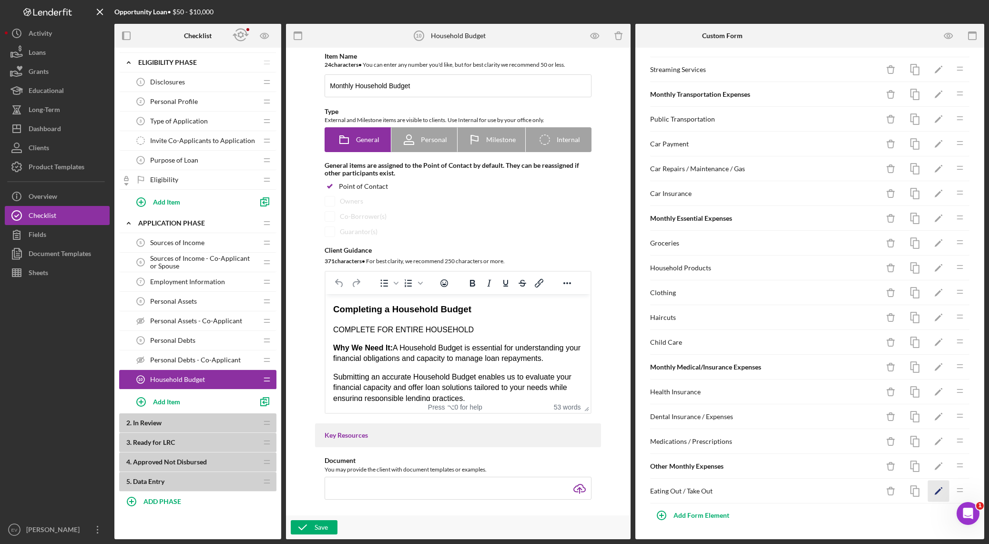
click at [669, 381] on icon "Icon/Edit" at bounding box center [938, 490] width 21 height 21
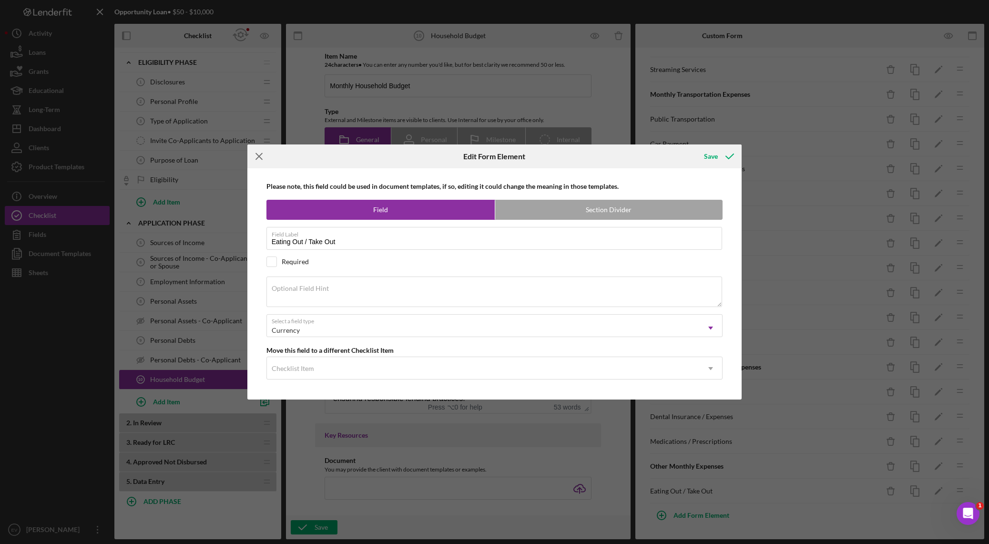
click at [259, 158] on icon "Icon/Menu Close" at bounding box center [259, 156] width 24 height 24
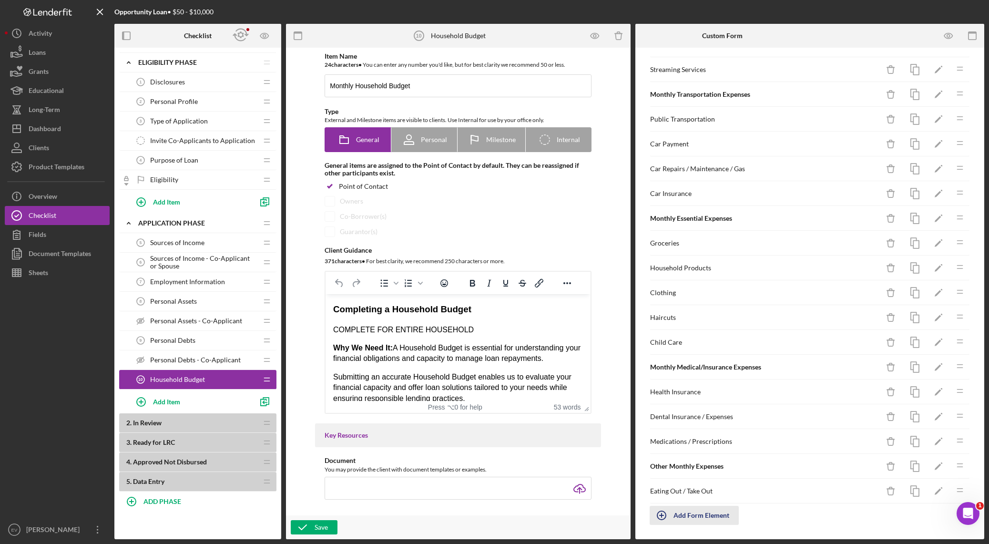
click at [669, 381] on div "Add Form Element" at bounding box center [701, 515] width 56 height 19
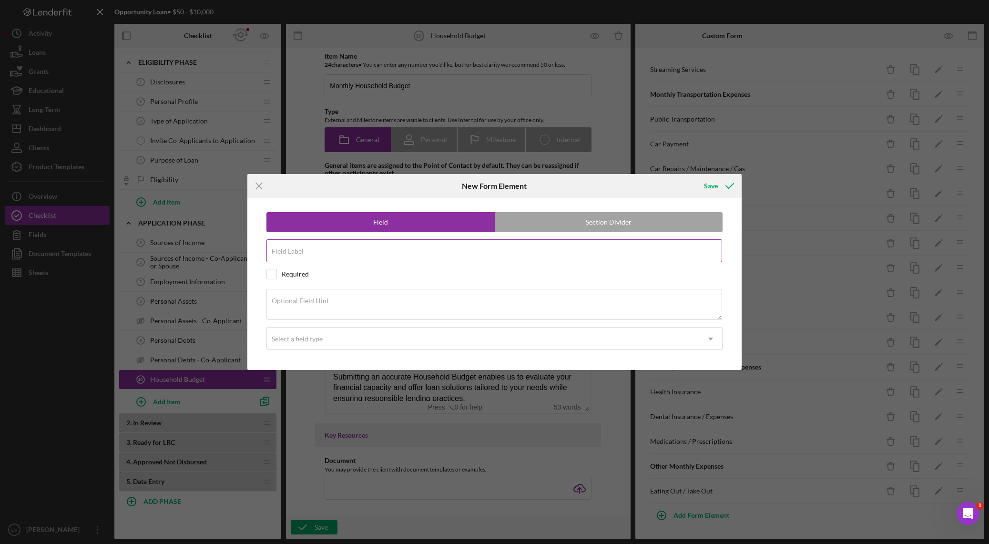
click at [310, 251] on input "Field Label" at bounding box center [494, 250] width 456 height 23
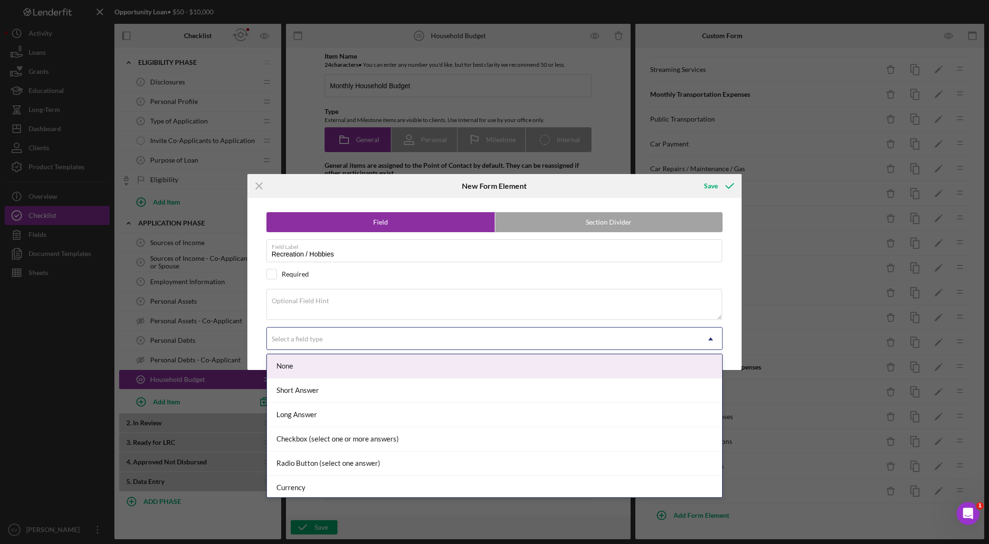
click at [346, 336] on div "Select a field type" at bounding box center [483, 339] width 433 height 22
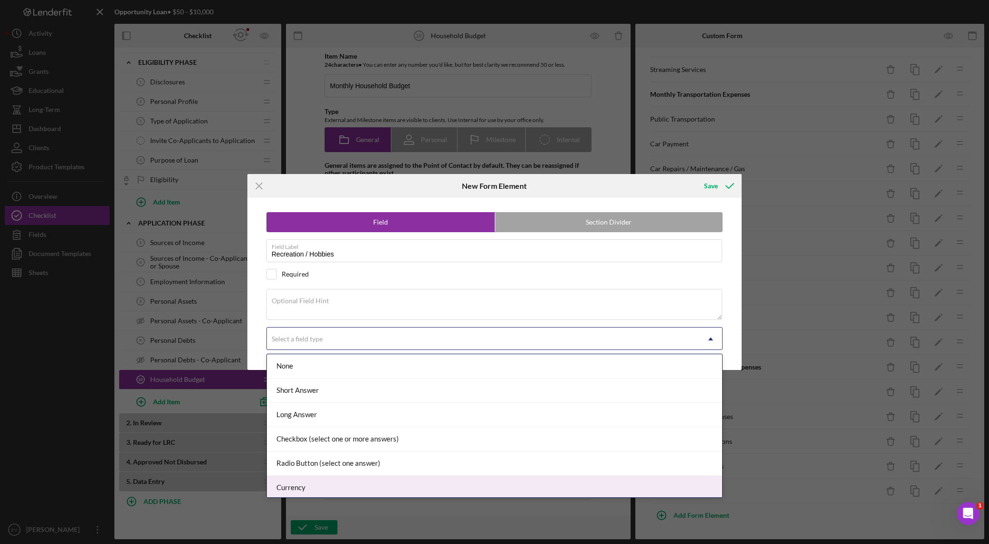
click at [376, 381] on div "Currency" at bounding box center [494, 488] width 455 height 24
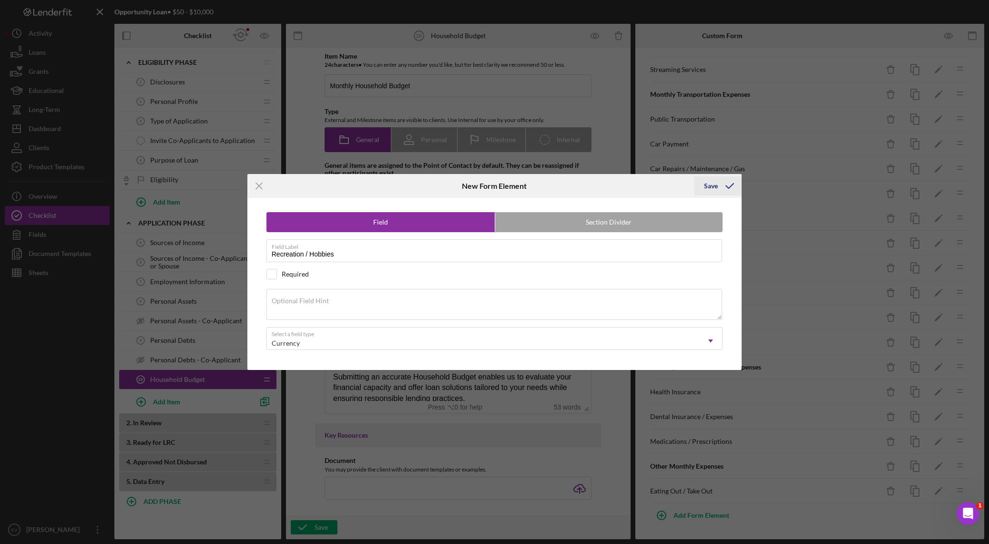
click at [669, 188] on div "Save" at bounding box center [711, 185] width 14 height 19
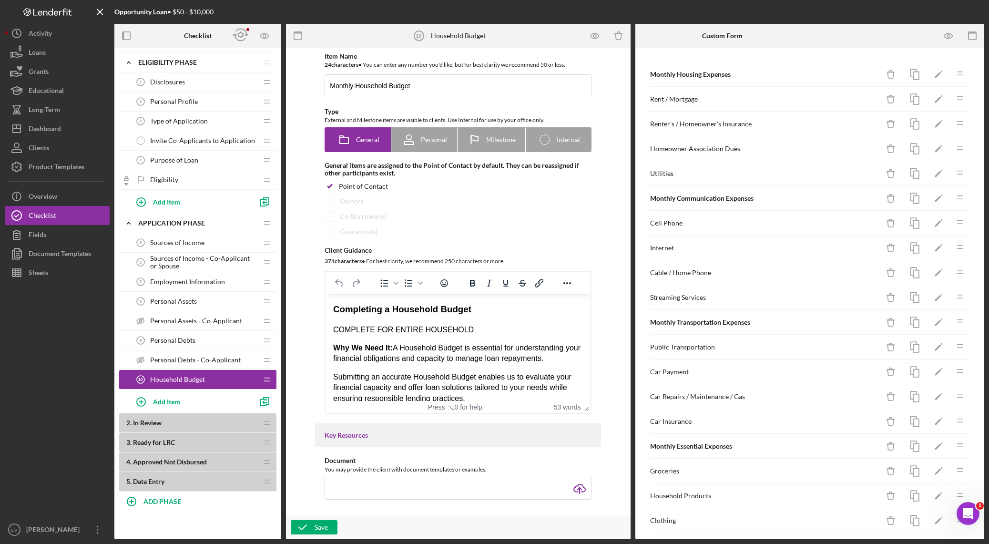
scroll to position [253, 0]
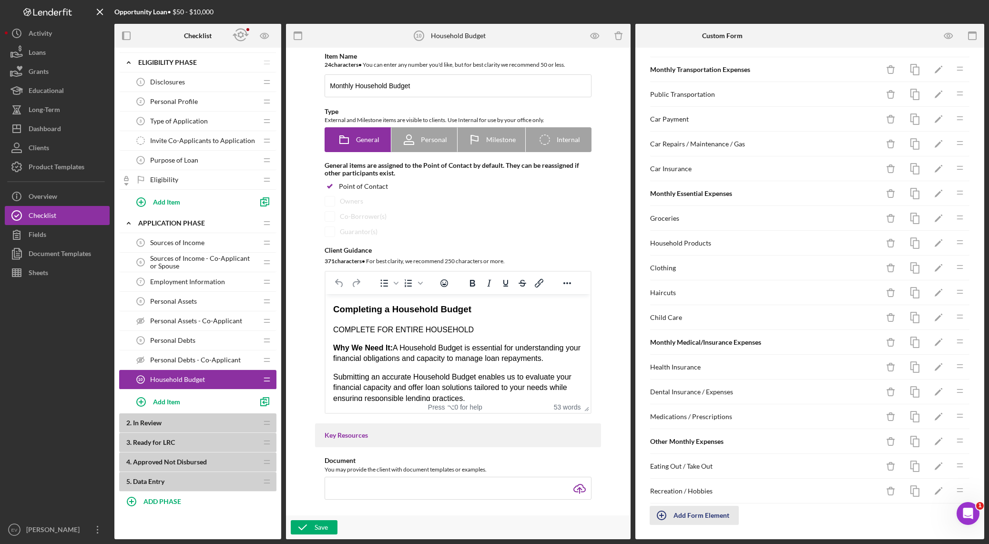
click at [669, 381] on div "Add Form Element" at bounding box center [701, 515] width 56 height 19
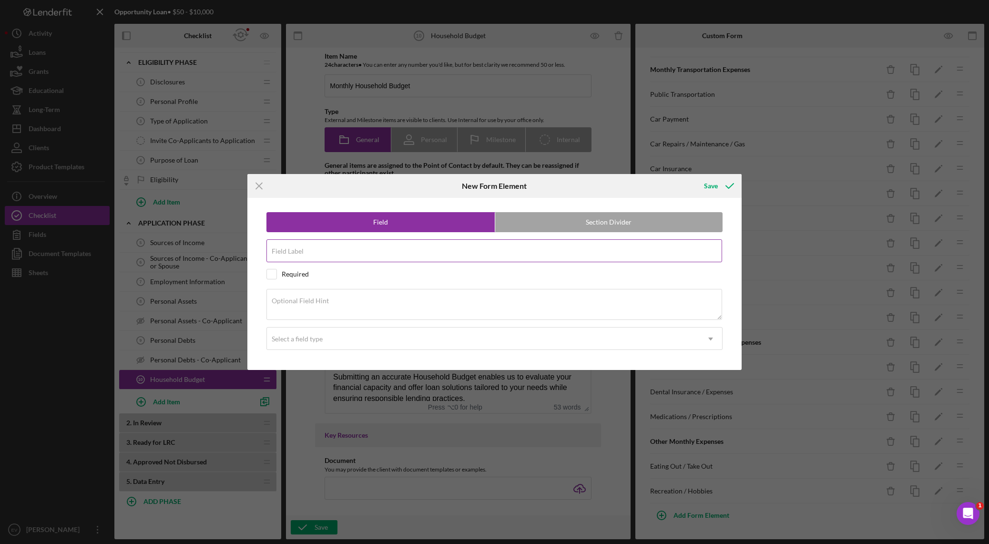
click at [300, 247] on div "Field Label" at bounding box center [494, 251] width 456 height 24
click at [352, 346] on div "Select a field type" at bounding box center [483, 339] width 433 height 22
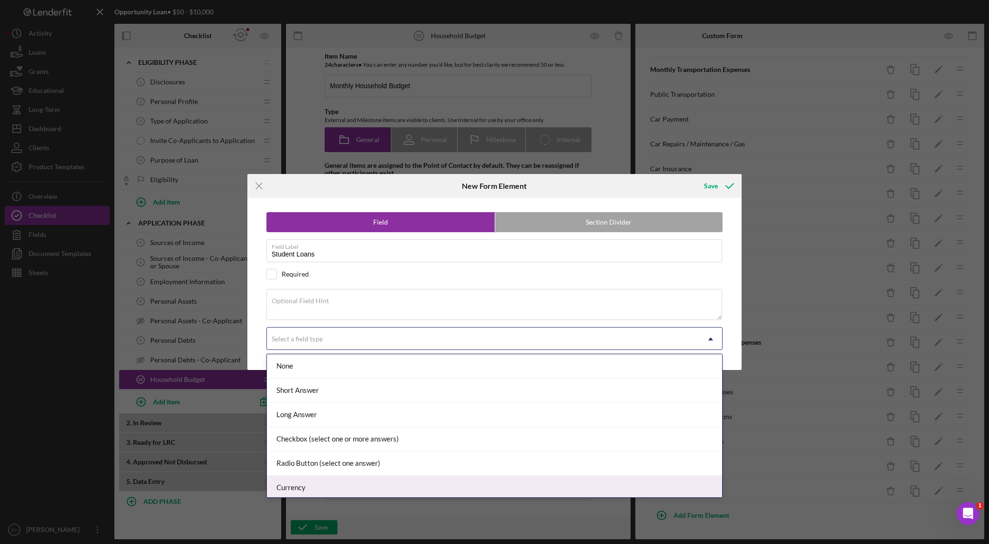
click at [335, 381] on div "Currency" at bounding box center [494, 488] width 455 height 24
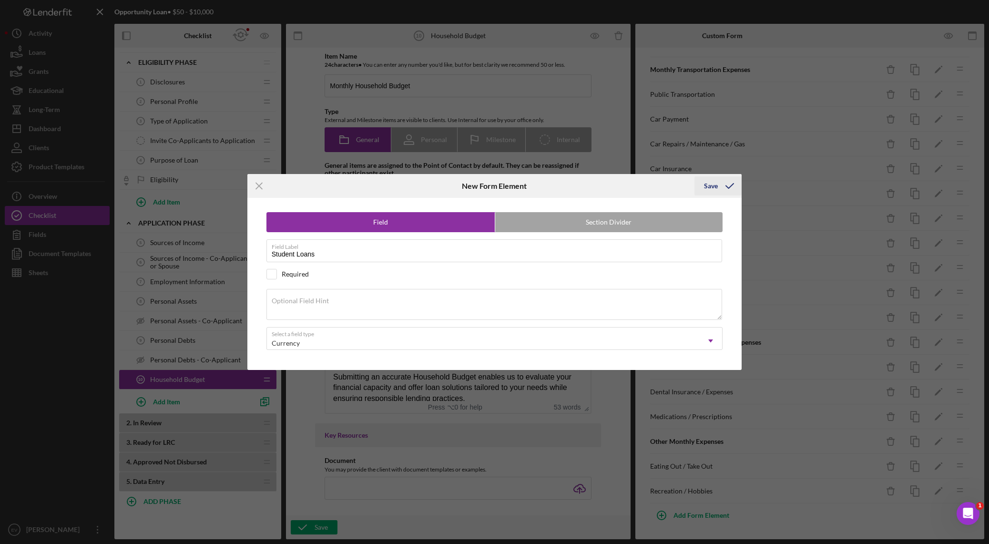
click at [669, 182] on div "Save" at bounding box center [711, 185] width 14 height 19
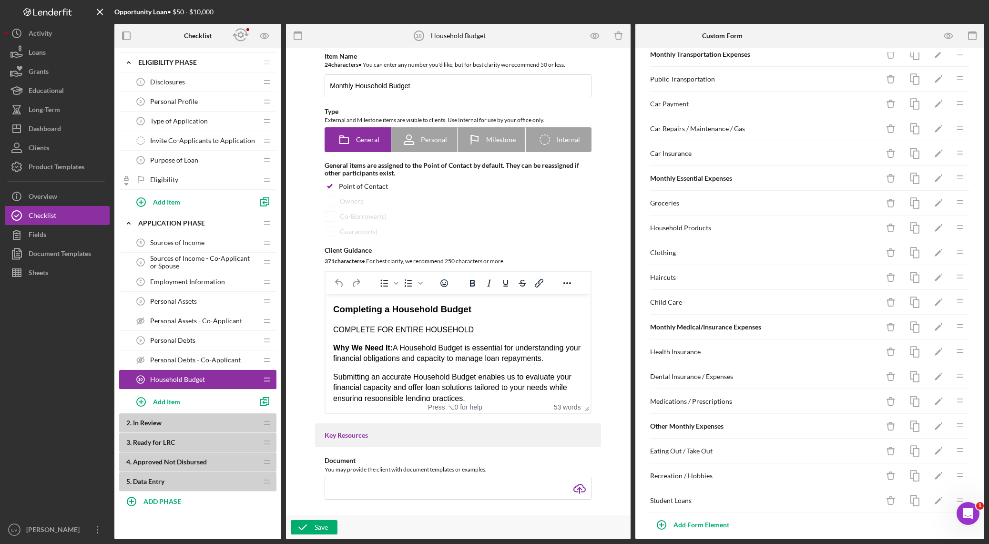
scroll to position [277, 0]
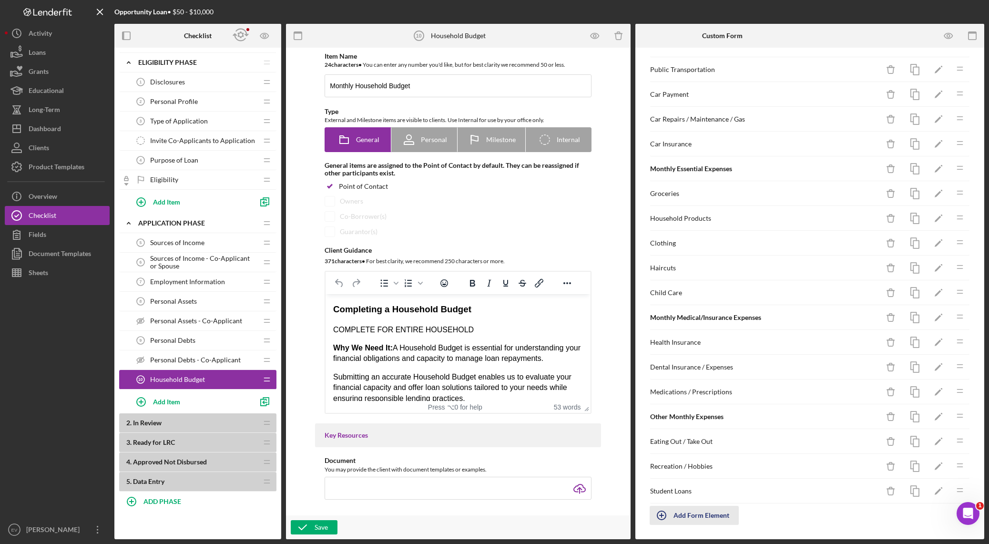
click at [662, 381] on icon "button" at bounding box center [661, 515] width 24 height 24
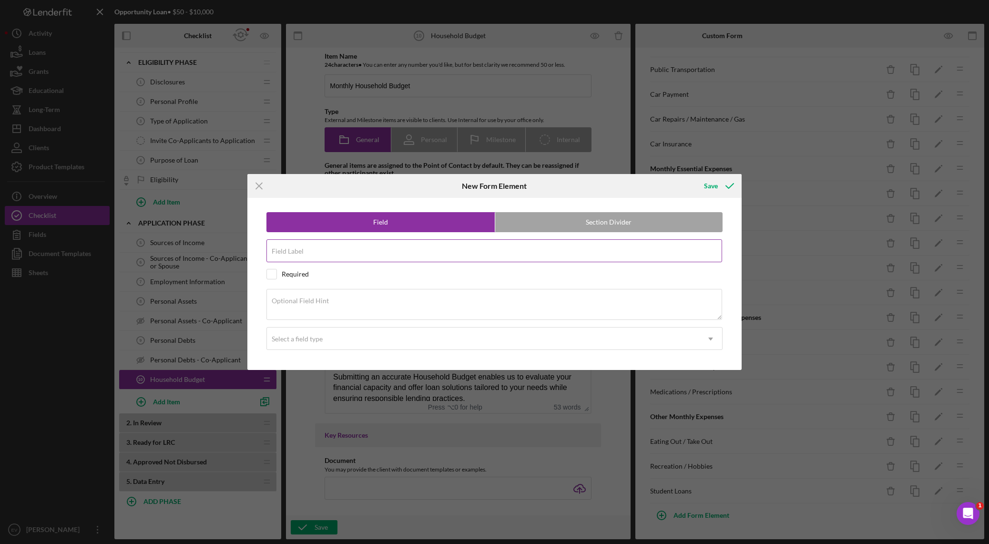
click at [334, 253] on input "Field Label" at bounding box center [494, 250] width 456 height 23
click at [350, 332] on div "Select a field type" at bounding box center [483, 339] width 433 height 22
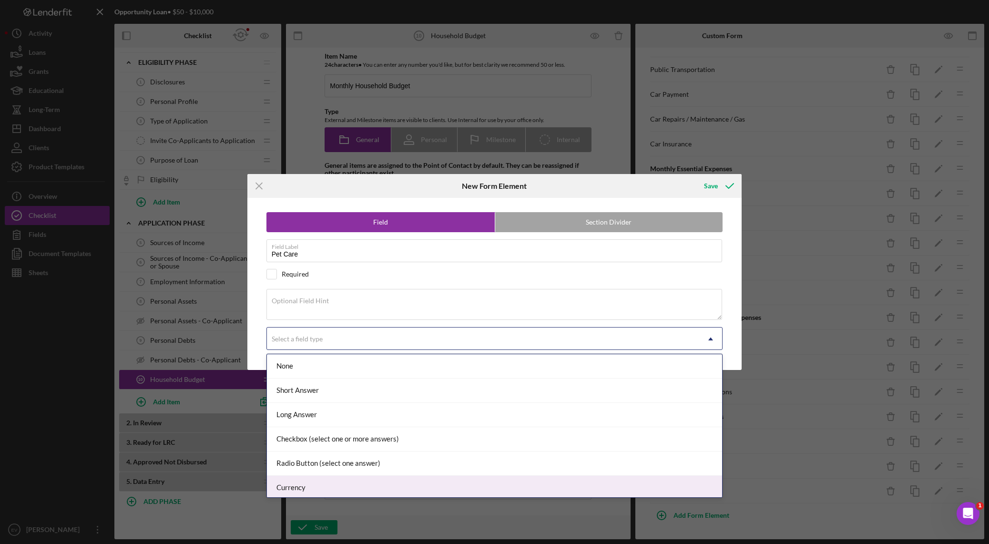
click at [330, 381] on div "Currency" at bounding box center [494, 488] width 455 height 24
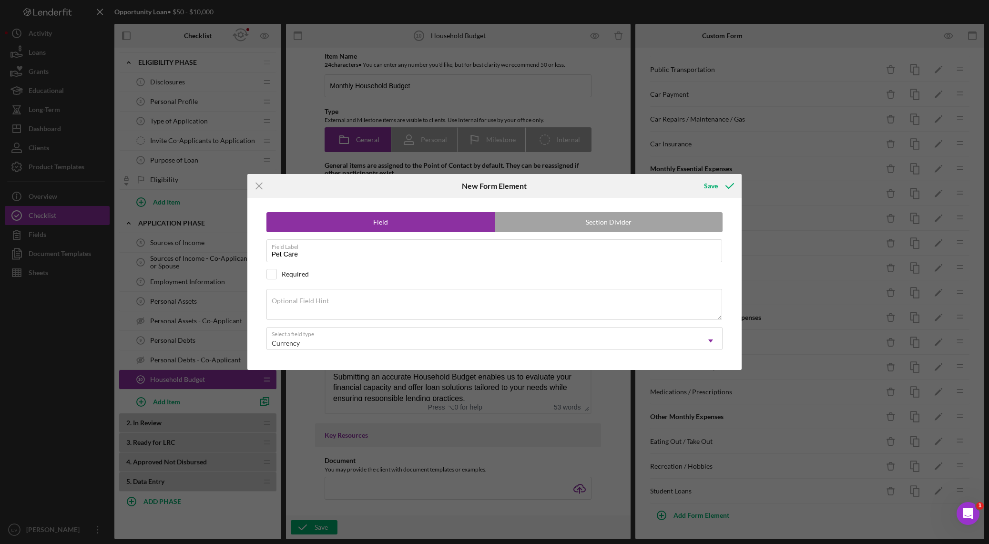
drag, startPoint x: 721, startPoint y: 184, endPoint x: 730, endPoint y: 198, distance: 16.5
click at [669, 184] on icon "submit" at bounding box center [730, 186] width 24 height 24
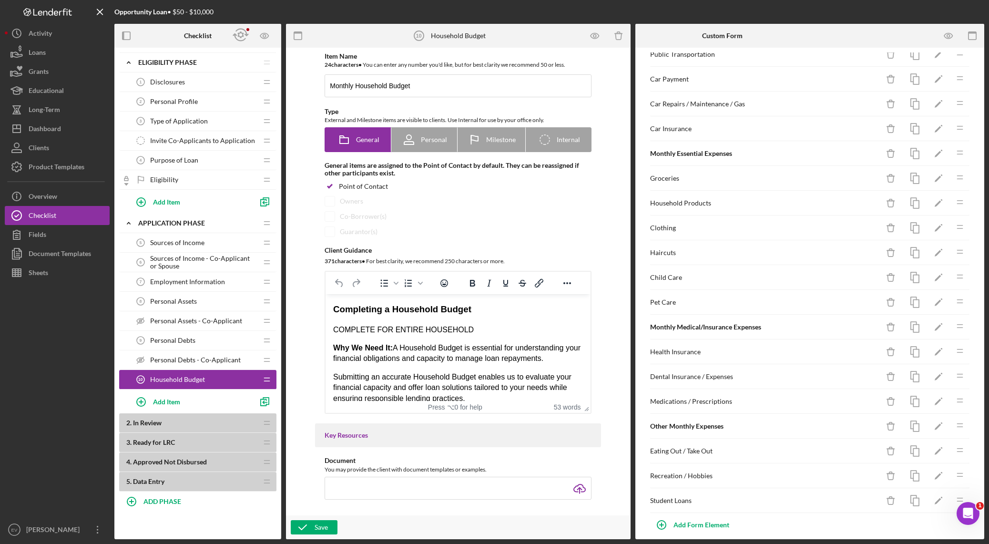
scroll to position [302, 0]
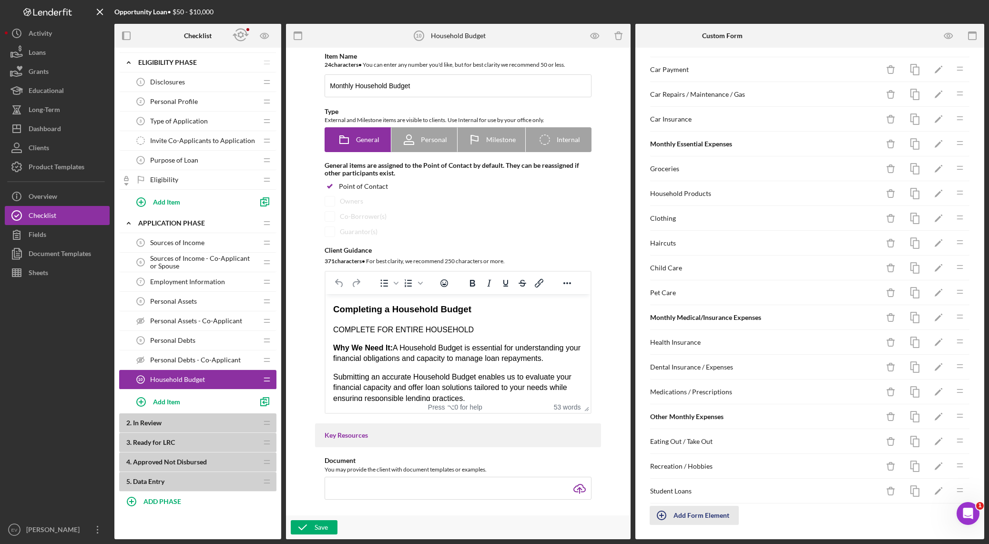
click at [662, 381] on icon "button" at bounding box center [661, 515] width 24 height 24
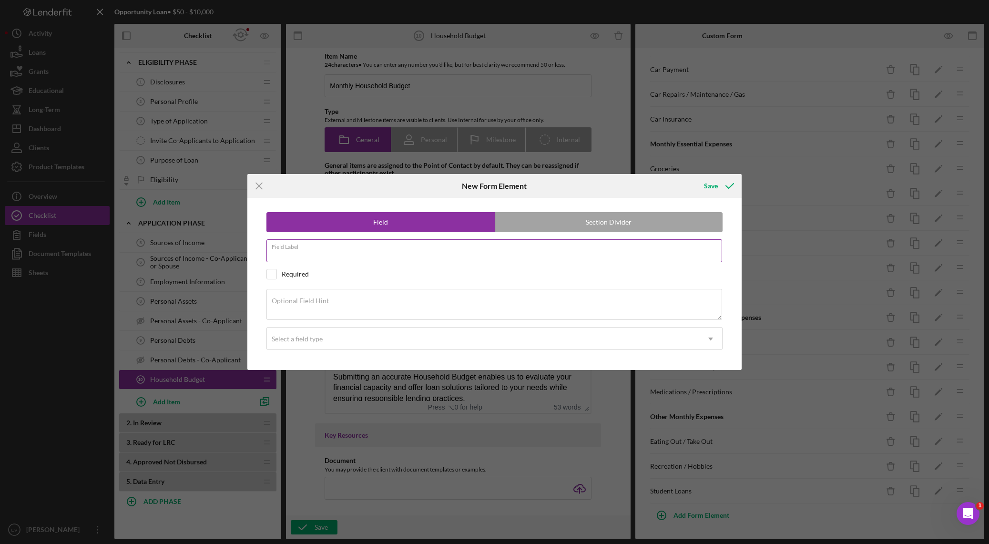
click at [429, 242] on div "Field Label" at bounding box center [494, 251] width 456 height 24
click at [448, 338] on div "Select a field type" at bounding box center [483, 339] width 433 height 22
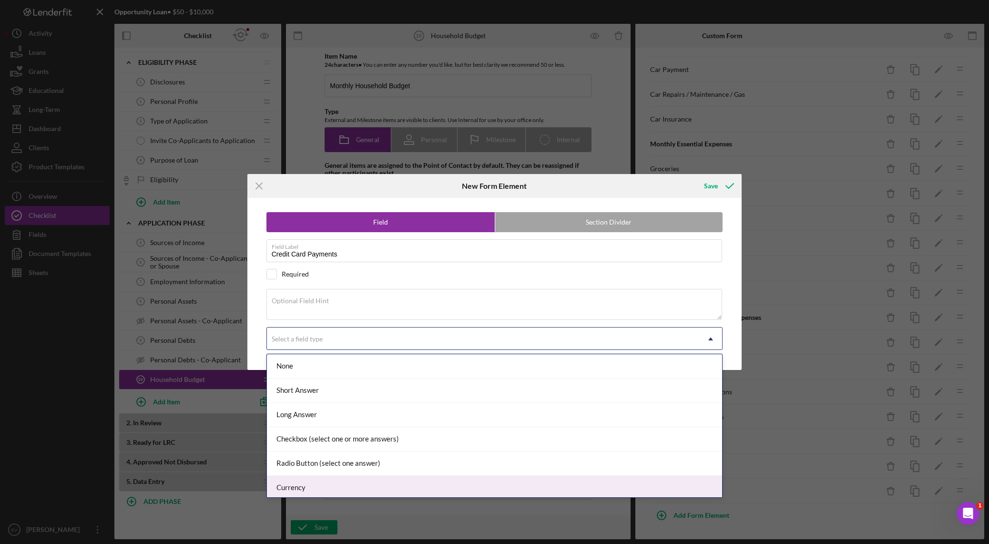
click at [410, 381] on div "Currency" at bounding box center [494, 488] width 455 height 24
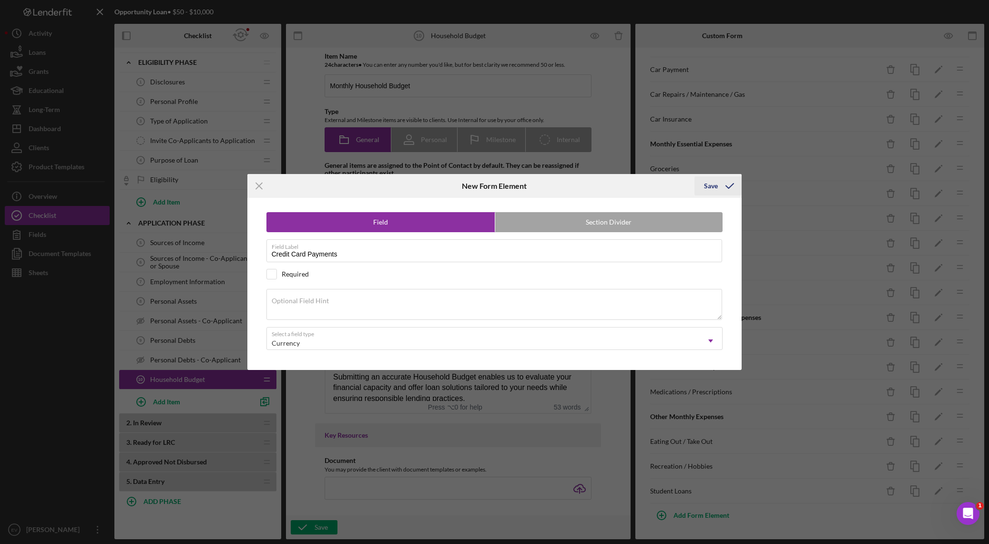
click at [669, 182] on icon "submit" at bounding box center [730, 186] width 24 height 24
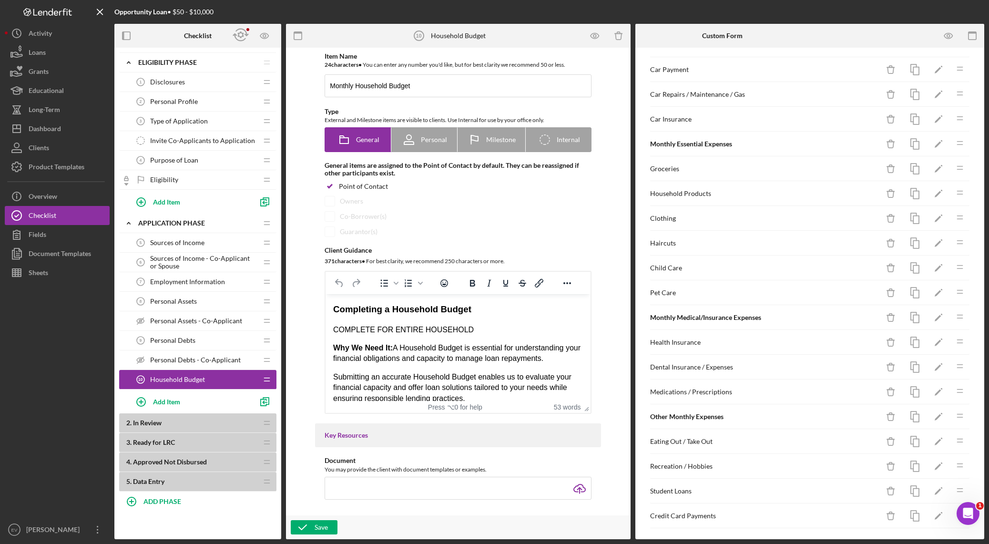
scroll to position [317, 0]
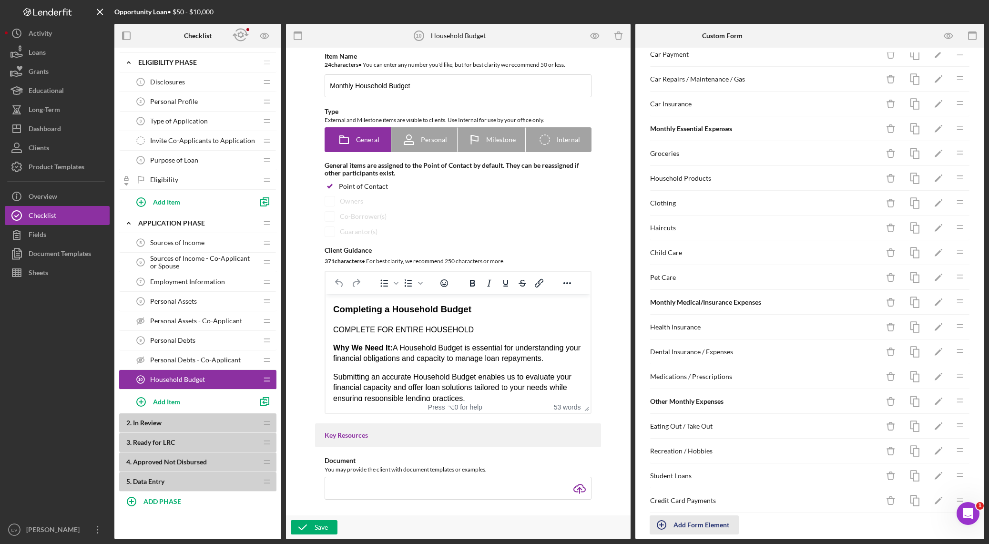
click at [669, 381] on div "Add Form Element" at bounding box center [701, 524] width 56 height 19
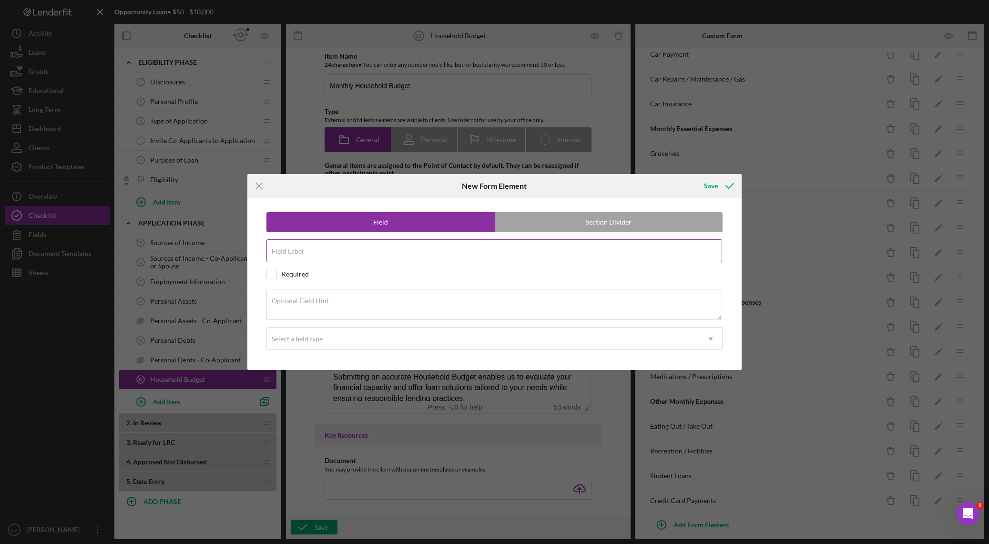
click at [447, 243] on div "Field Label" at bounding box center [494, 251] width 456 height 24
click at [435, 351] on div "Field Section Divider Field Label Life Insurance Required Optional Field Hint S…" at bounding box center [494, 284] width 485 height 172
click at [435, 342] on div "Select a field type" at bounding box center [483, 339] width 433 height 22
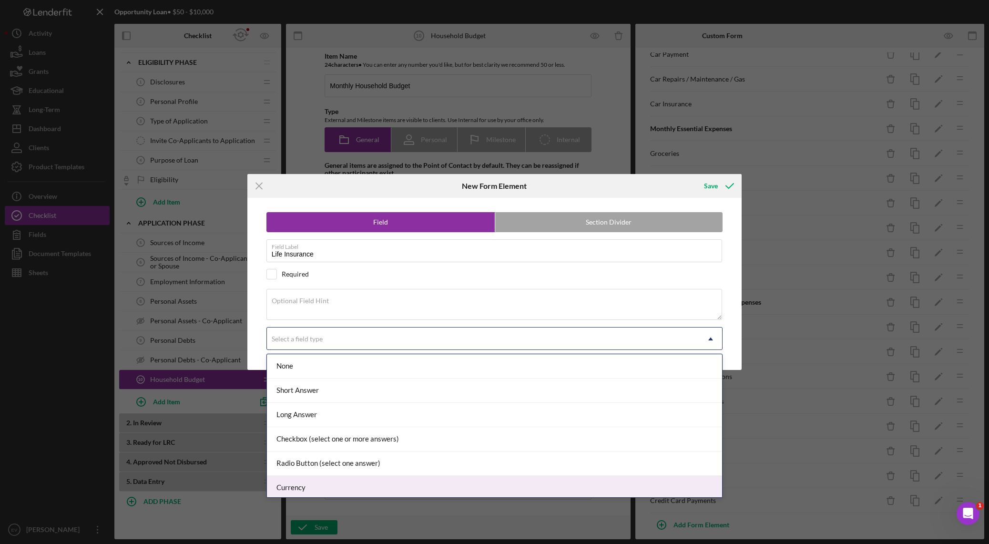
click at [429, 381] on div "Currency" at bounding box center [494, 488] width 455 height 24
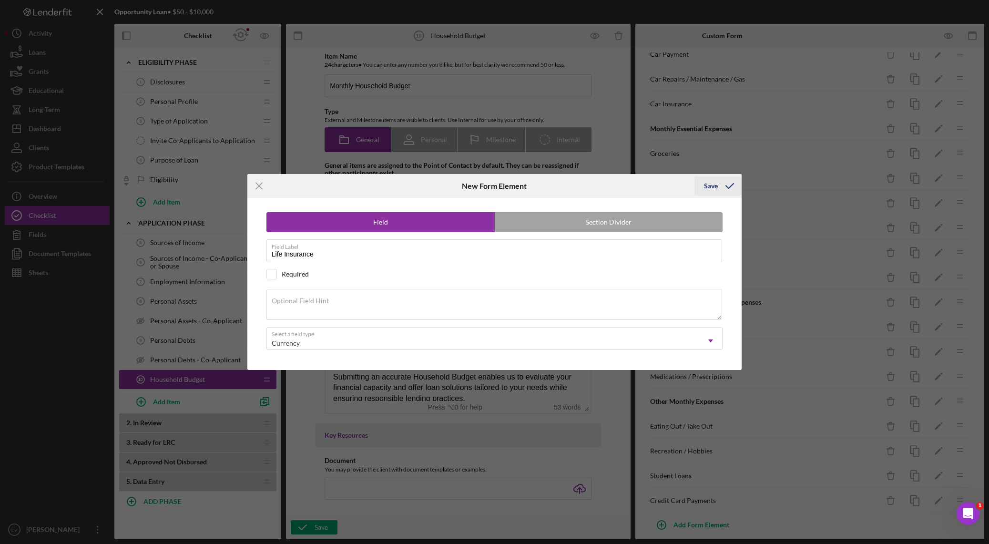
click at [669, 183] on div "Save" at bounding box center [711, 185] width 14 height 19
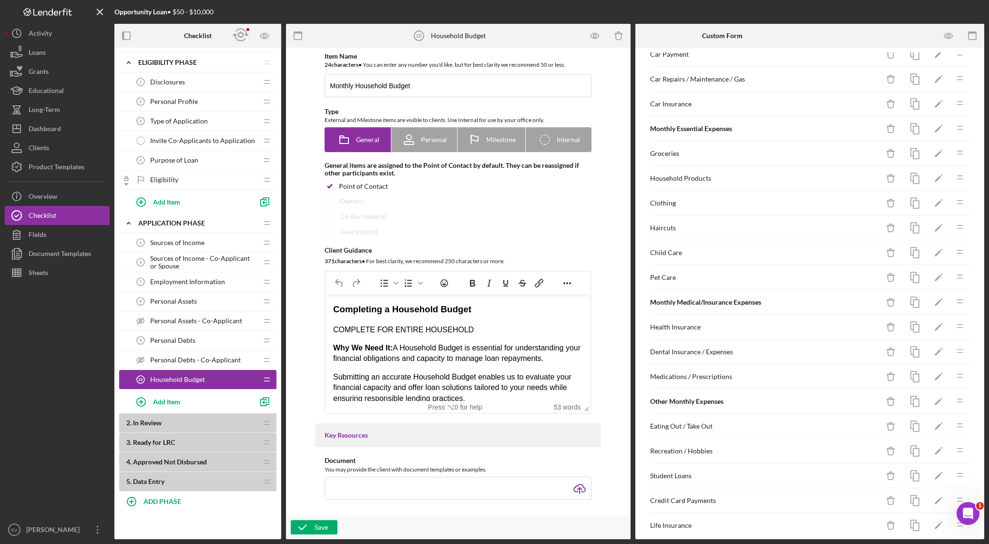
scroll to position [352, 0]
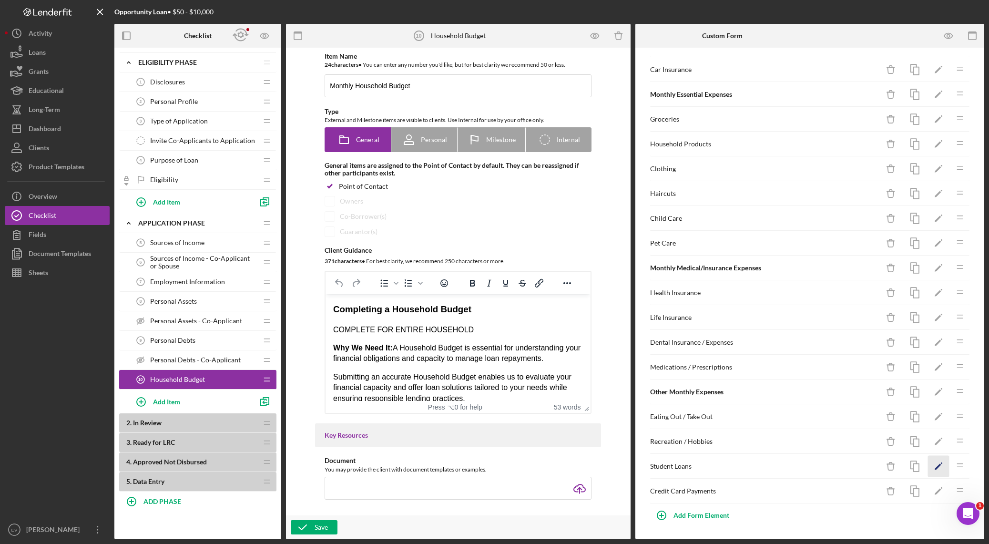
click at [669, 381] on icon "Icon/Edit" at bounding box center [938, 465] width 21 height 21
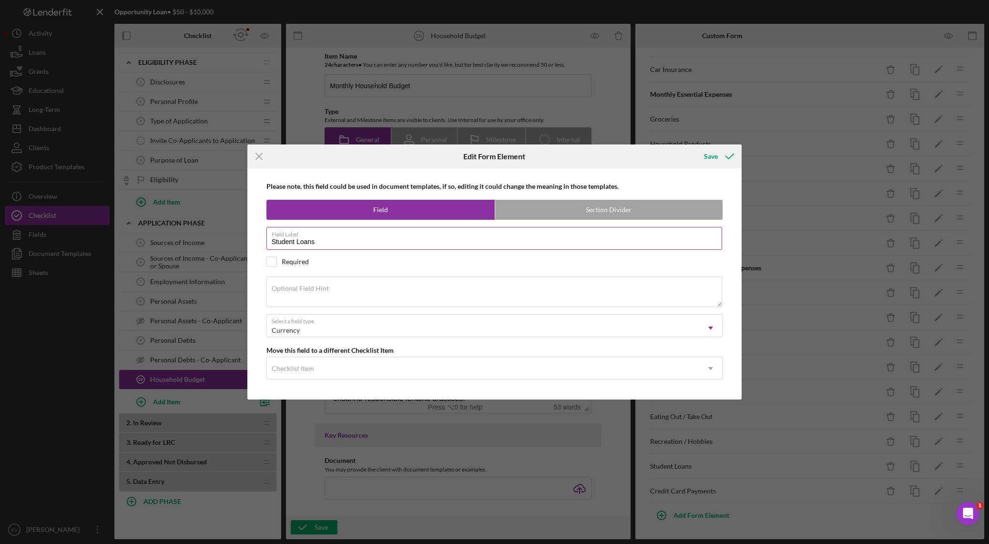
click at [340, 242] on input "Student Loans" at bounding box center [494, 238] width 456 height 23
click at [669, 158] on div "Save" at bounding box center [711, 156] width 14 height 19
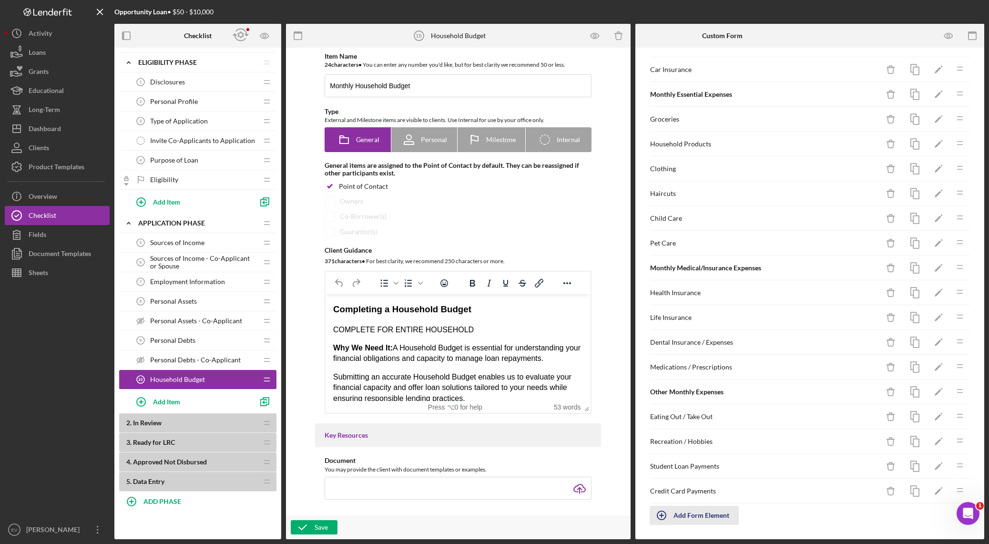
click at [669, 381] on div "Add Form Element" at bounding box center [701, 515] width 56 height 19
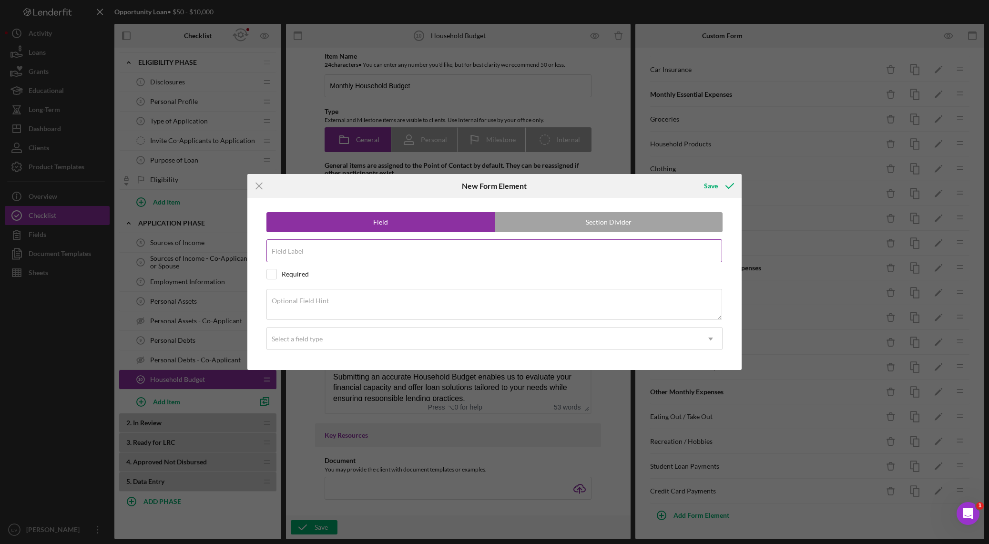
click at [383, 247] on div "Field Label" at bounding box center [494, 251] width 456 height 24
click at [373, 344] on div "Select a field type" at bounding box center [483, 339] width 433 height 22
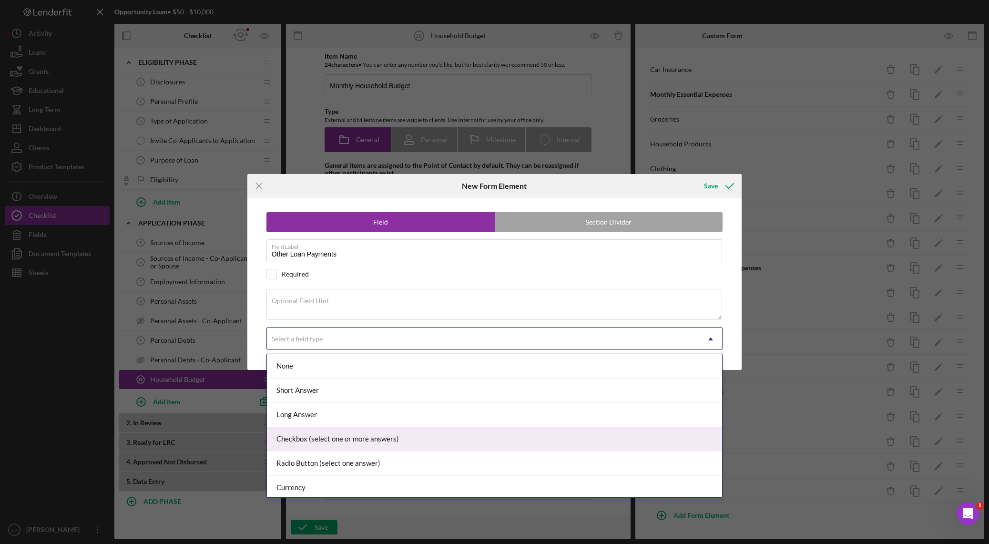
click at [344, 381] on div "Checkbox (select one or more answers)" at bounding box center [494, 439] width 455 height 24
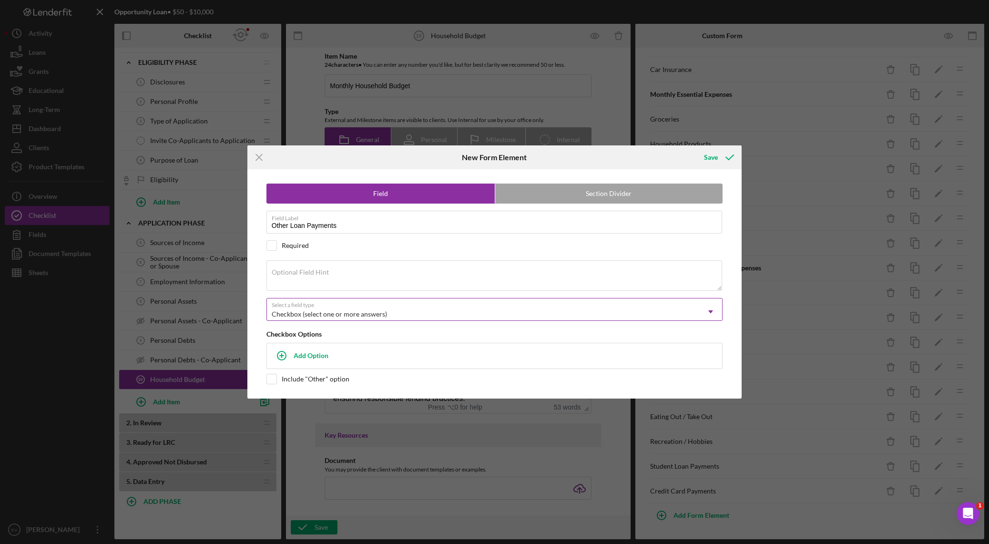
click at [314, 312] on div "Checkbox (select one or more answers)" at bounding box center [329, 314] width 115 height 8
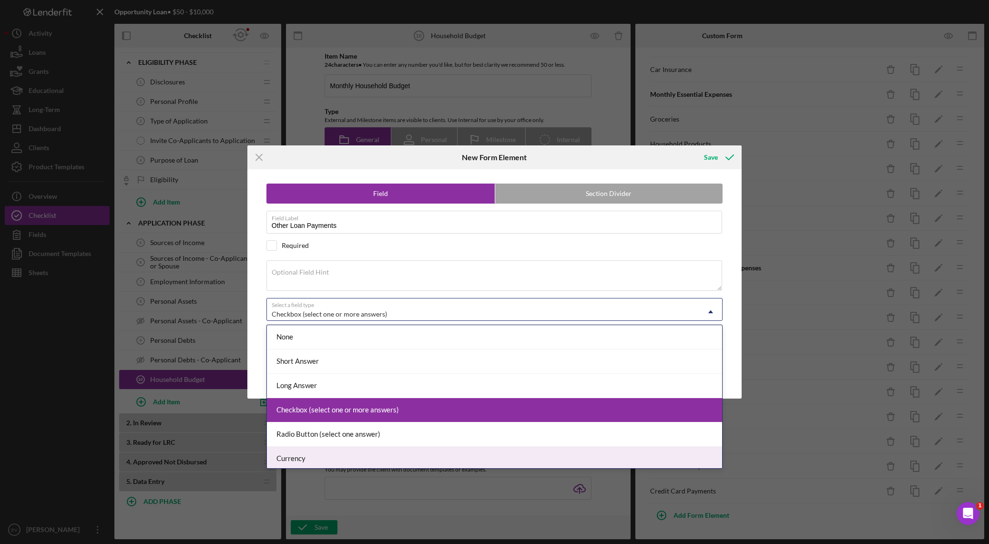
click at [334, 381] on div "Currency" at bounding box center [494, 458] width 455 height 24
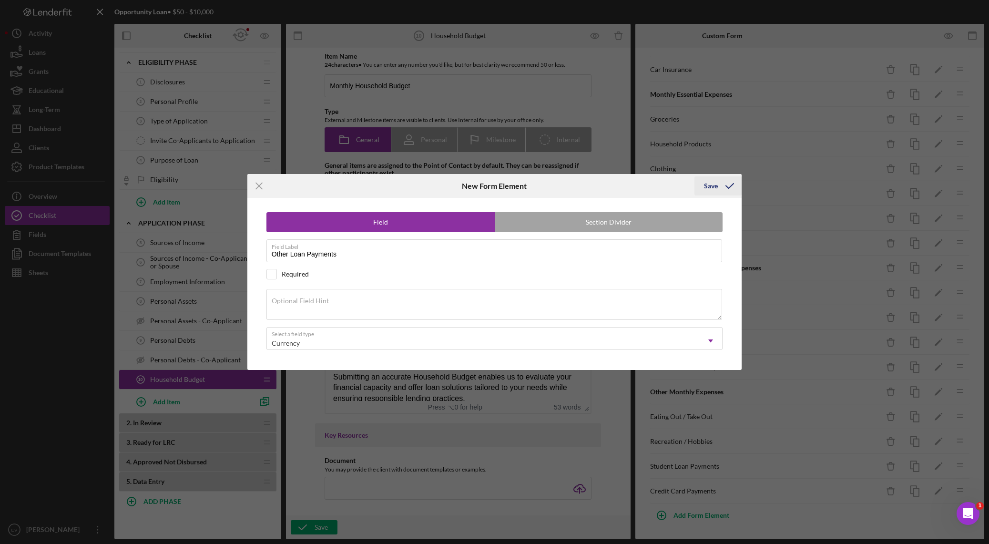
click at [669, 183] on div "Save" at bounding box center [711, 185] width 14 height 19
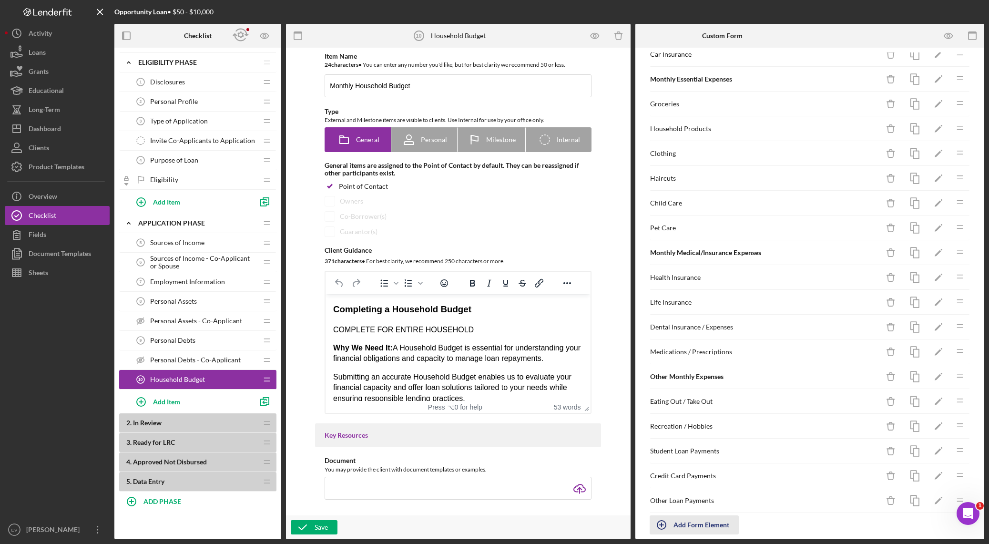
click at [669, 381] on div "Add Form Element" at bounding box center [701, 524] width 56 height 19
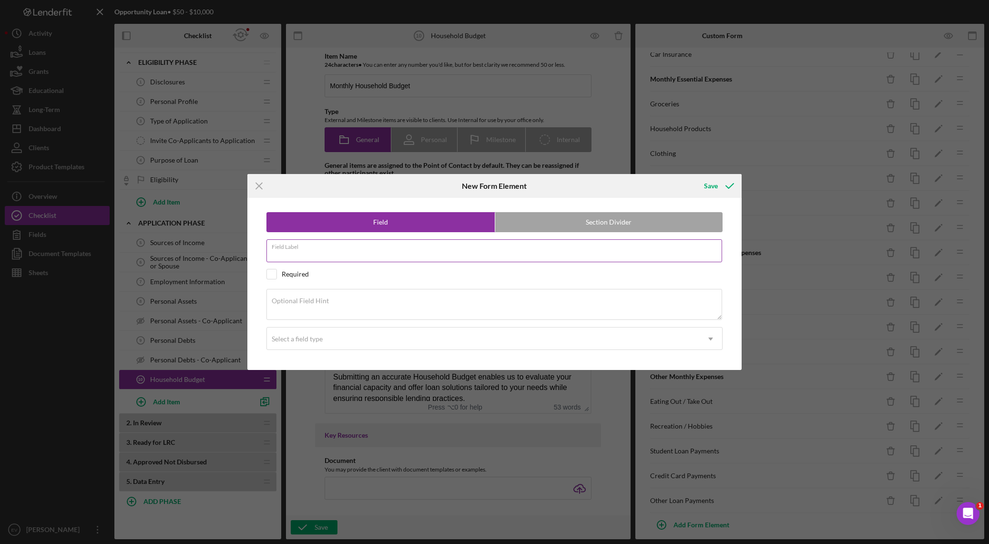
click at [303, 248] on div "Field Label" at bounding box center [494, 251] width 456 height 24
click at [319, 346] on div "Select a field type" at bounding box center [483, 339] width 433 height 22
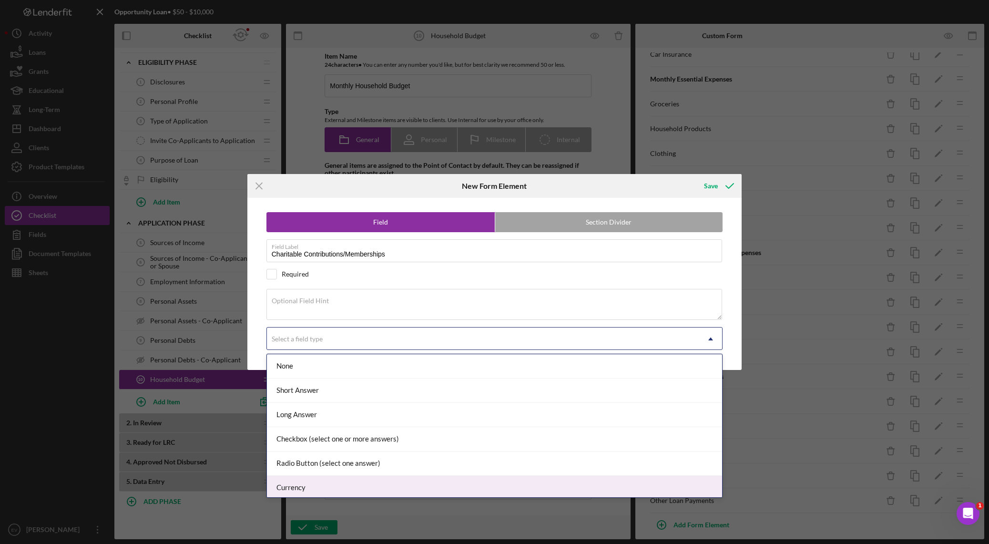
click at [345, 381] on div "Currency" at bounding box center [494, 488] width 455 height 24
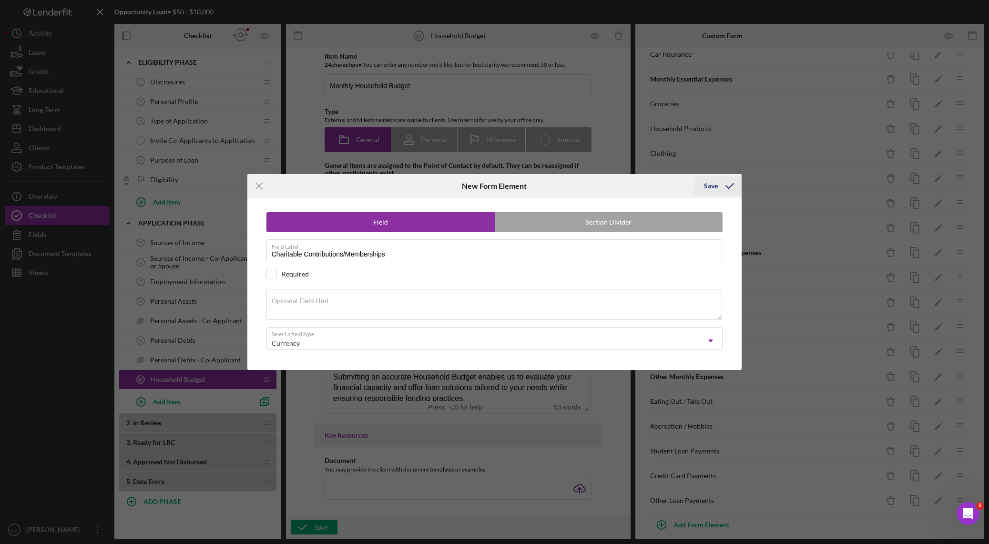
click at [669, 184] on icon "submit" at bounding box center [730, 186] width 24 height 24
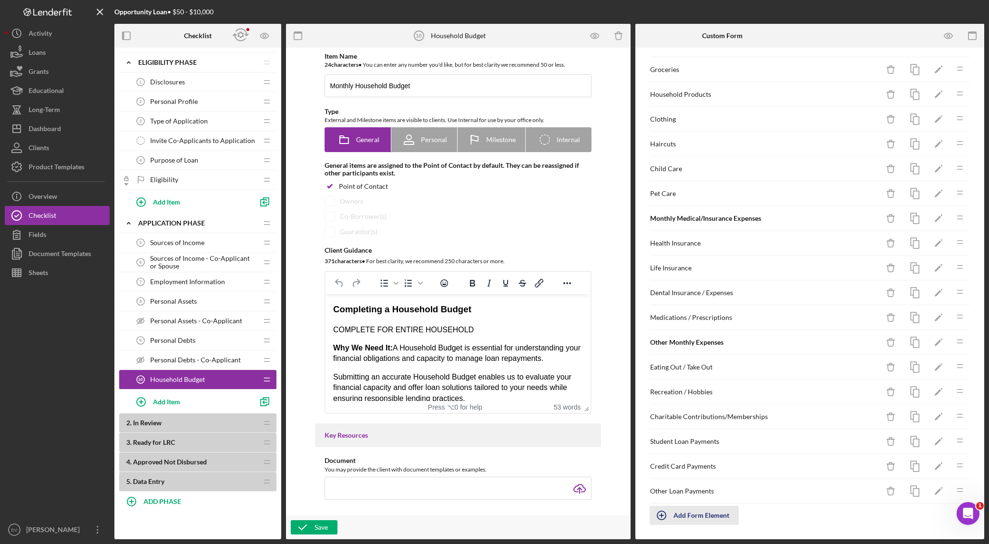
click at [669, 381] on icon "button" at bounding box center [661, 515] width 24 height 24
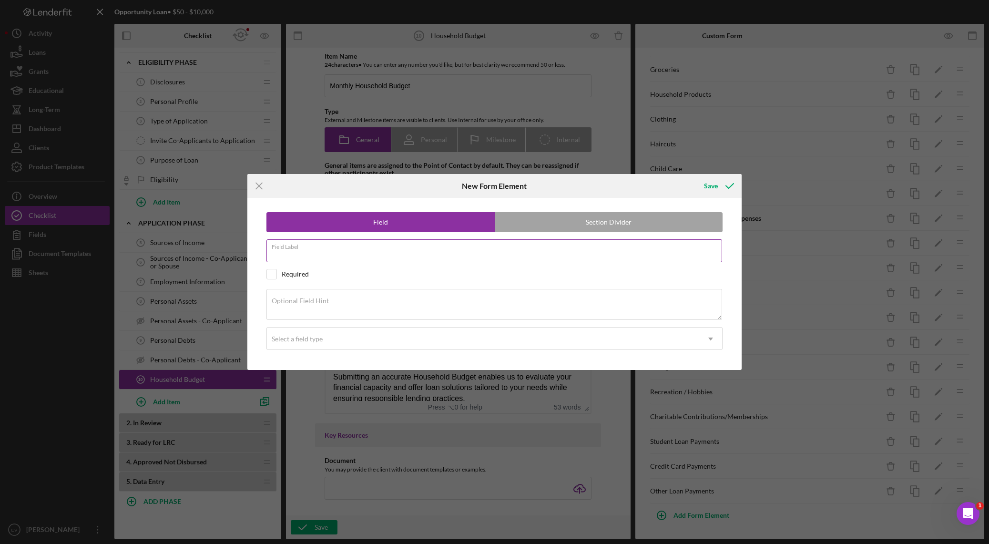
click at [312, 250] on div "Field Label" at bounding box center [494, 251] width 456 height 24
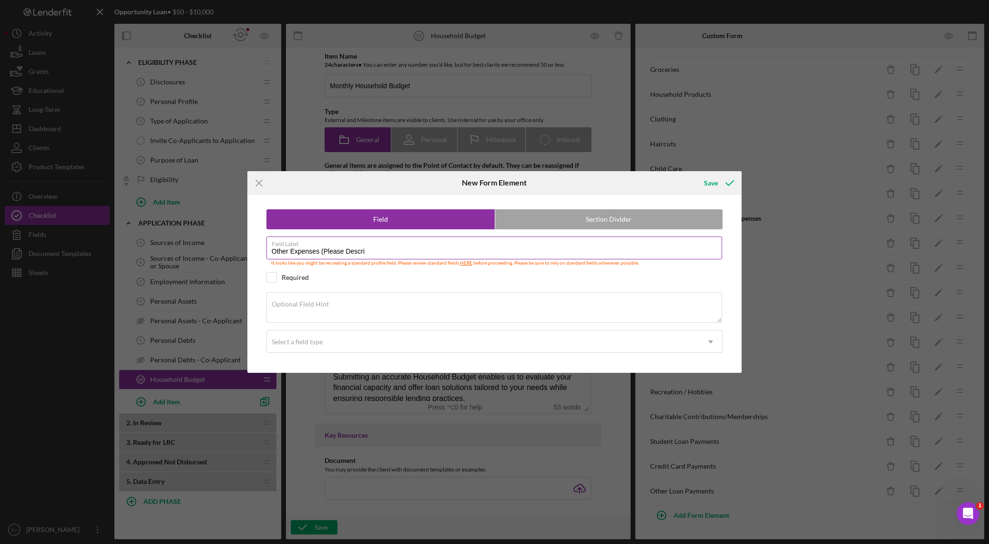
drag, startPoint x: 372, startPoint y: 254, endPoint x: 321, endPoint y: 251, distance: 50.6
click at [321, 251] on input "Other Expenses (Please Descri" at bounding box center [494, 247] width 456 height 23
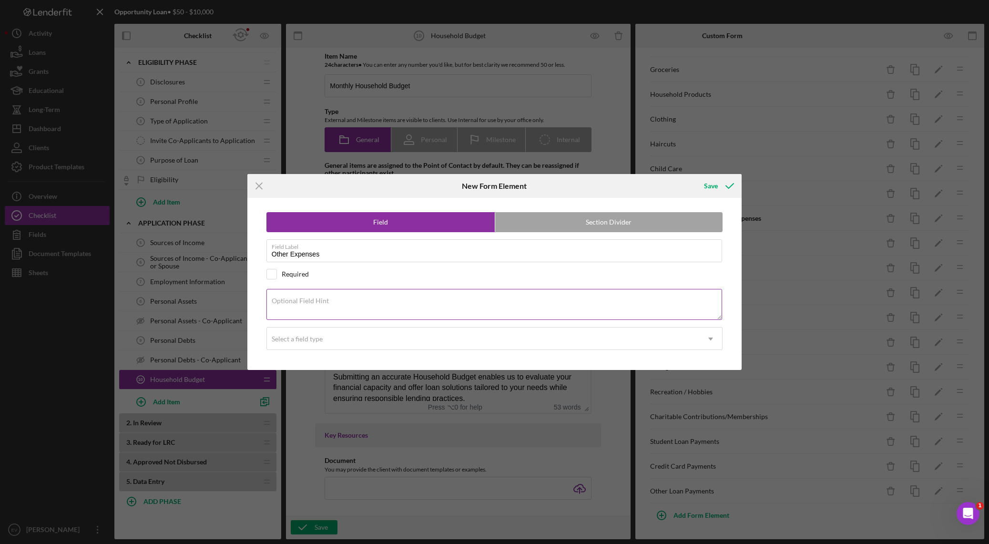
click at [311, 297] on label "Optional Field Hint" at bounding box center [300, 301] width 57 height 8
click at [311, 296] on textarea "Optional Field Hint" at bounding box center [494, 304] width 456 height 30
paste textarea "(Please Descri"
drag, startPoint x: 317, startPoint y: 303, endPoint x: 254, endPoint y: 298, distance: 63.1
click at [270, 300] on textarea "(Please Descri" at bounding box center [494, 304] width 456 height 30
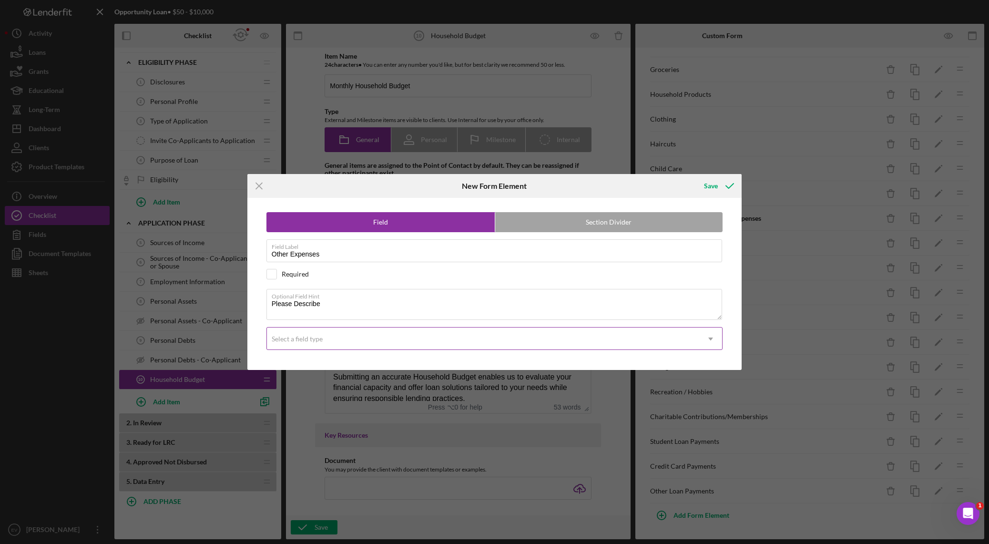
click at [279, 330] on div "Select a field type" at bounding box center [483, 339] width 433 height 22
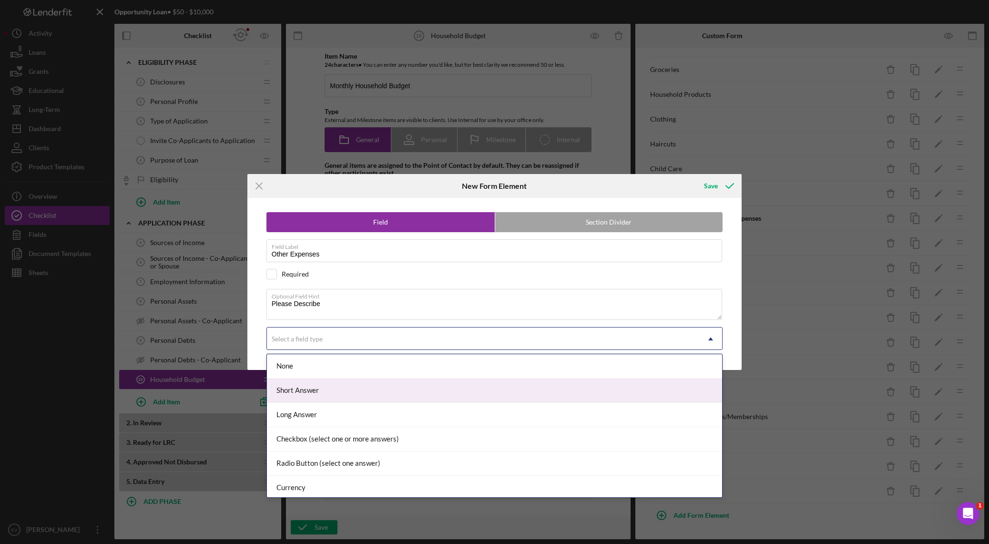
click at [325, 381] on div "Short Answer" at bounding box center [494, 390] width 455 height 24
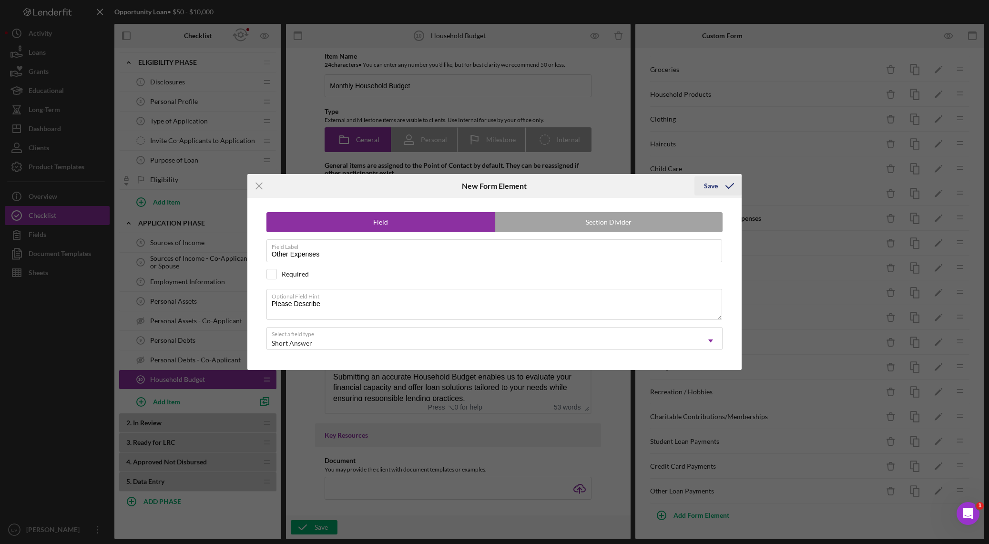
click at [669, 182] on icon "submit" at bounding box center [730, 186] width 24 height 24
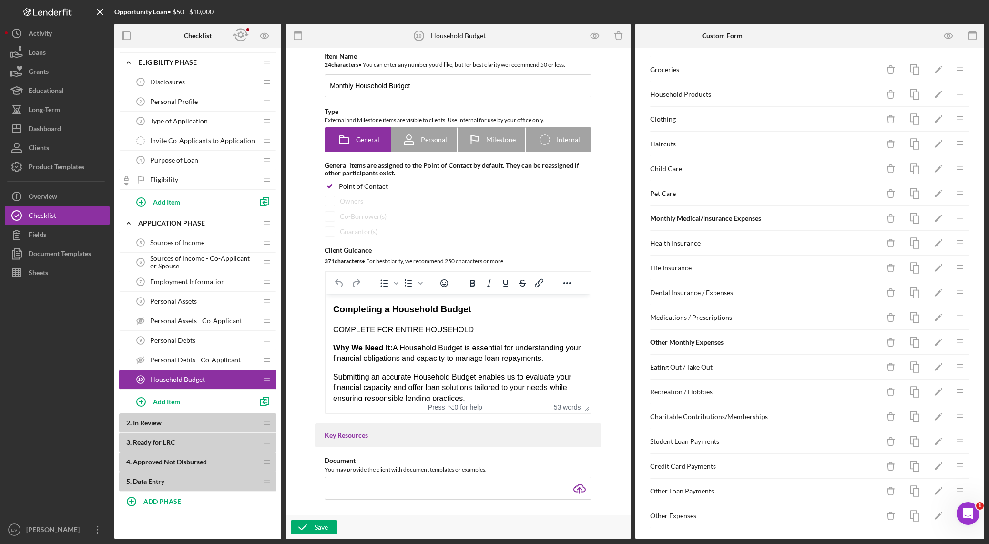
scroll to position [416, 0]
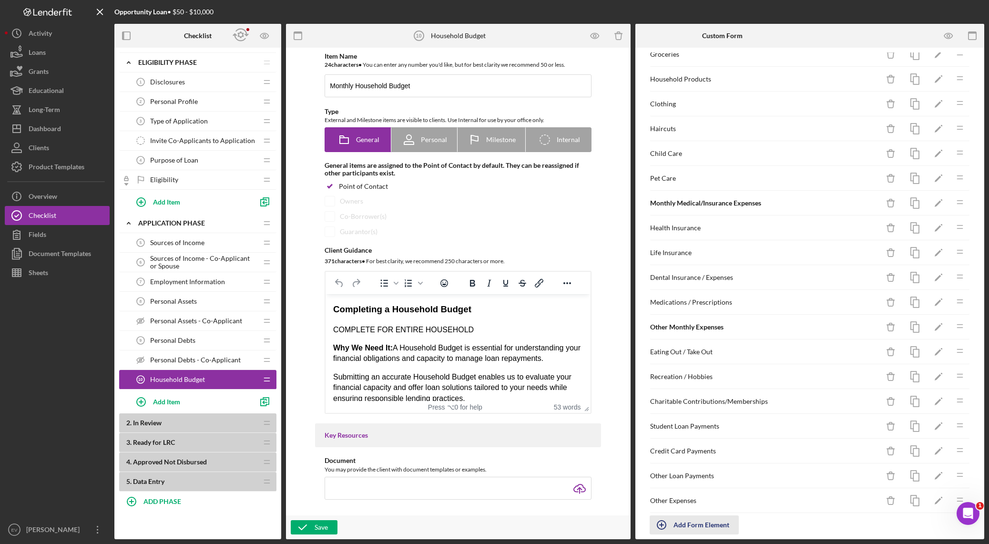
click at [669, 381] on div "Add Form Element" at bounding box center [701, 524] width 56 height 19
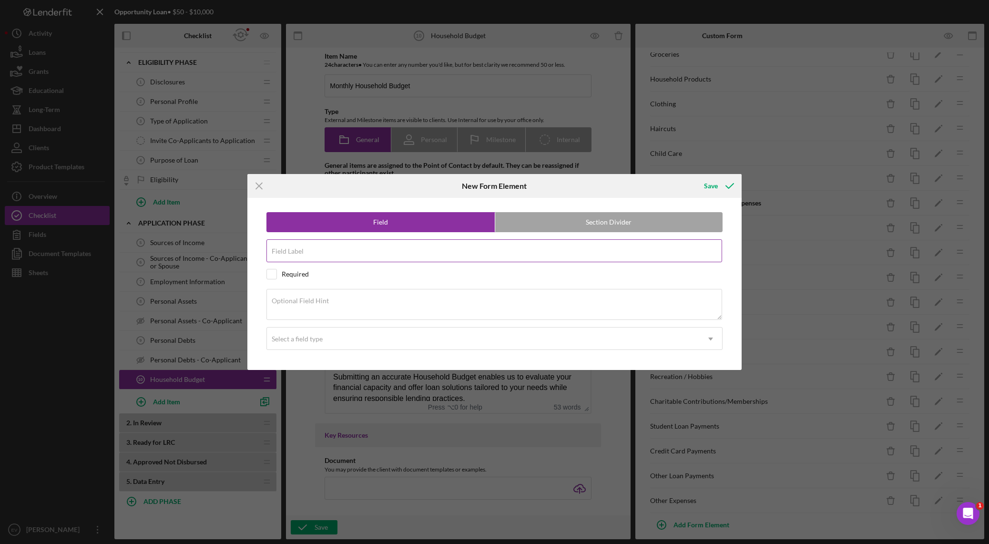
click at [311, 253] on input "Field Label" at bounding box center [494, 250] width 456 height 23
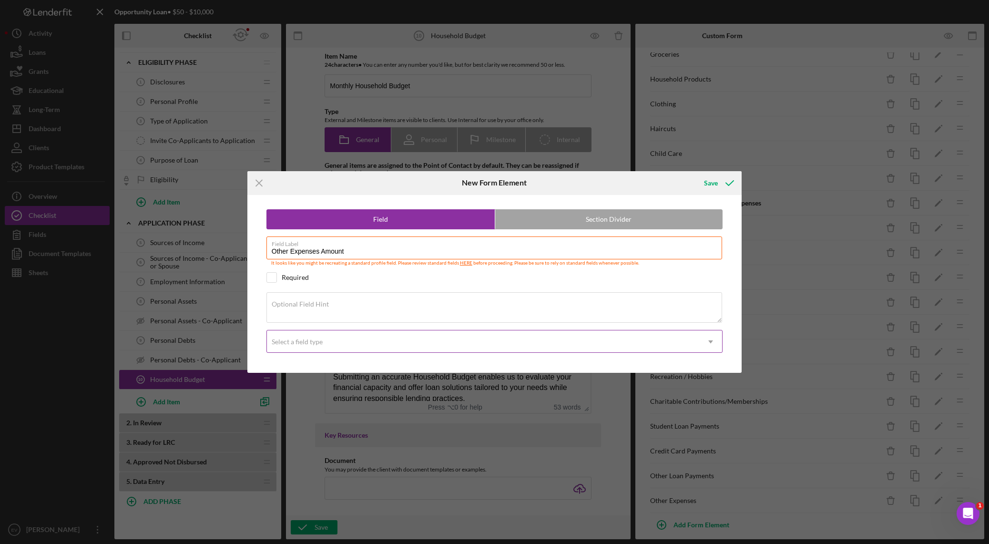
click at [344, 336] on div "Select a field type" at bounding box center [483, 342] width 433 height 22
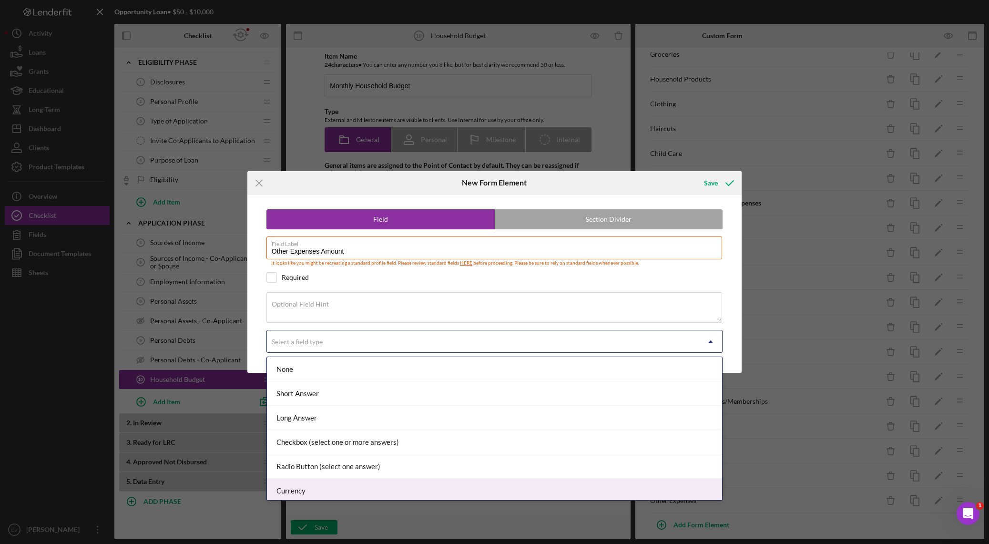
click at [337, 381] on div "Currency" at bounding box center [494, 490] width 455 height 24
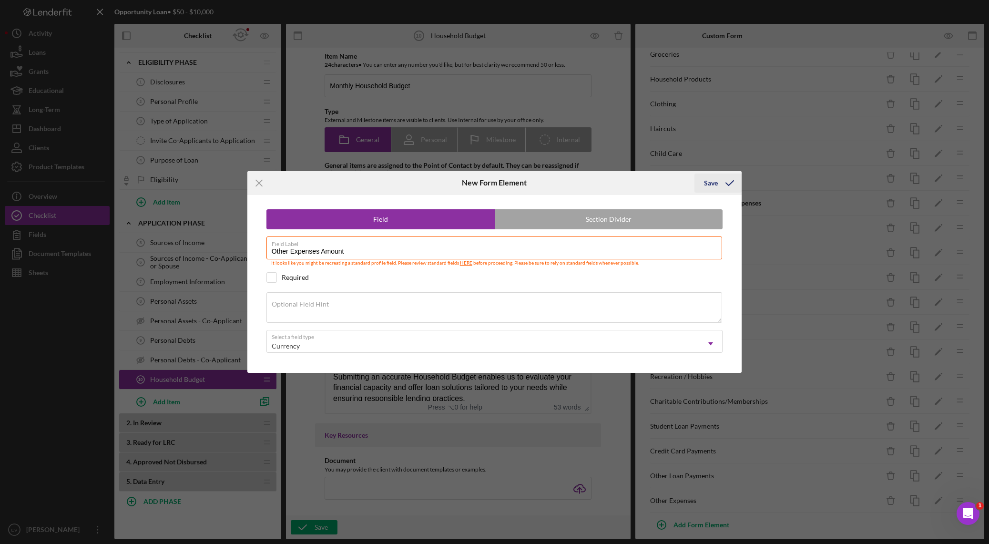
click at [669, 186] on icon "submit" at bounding box center [730, 183] width 24 height 24
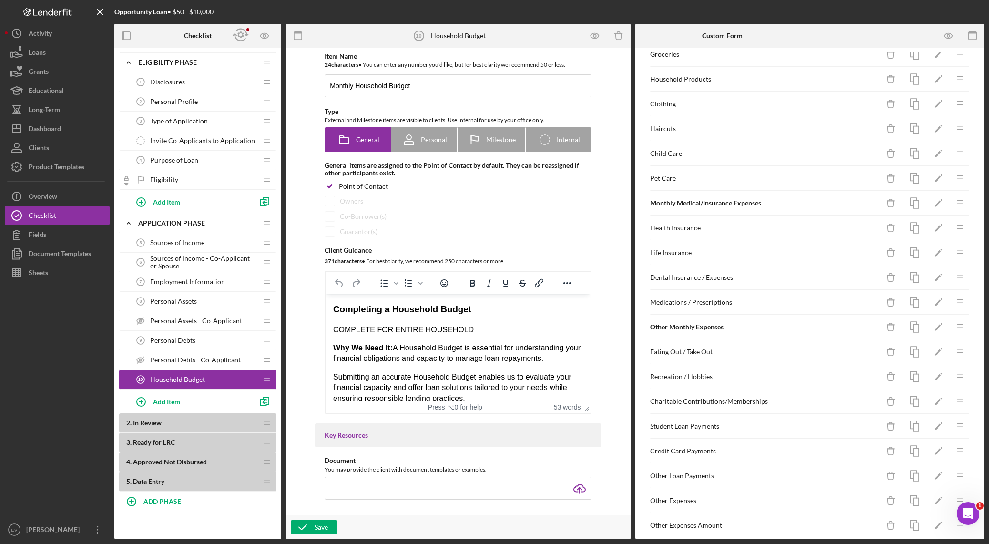
scroll to position [451, 0]
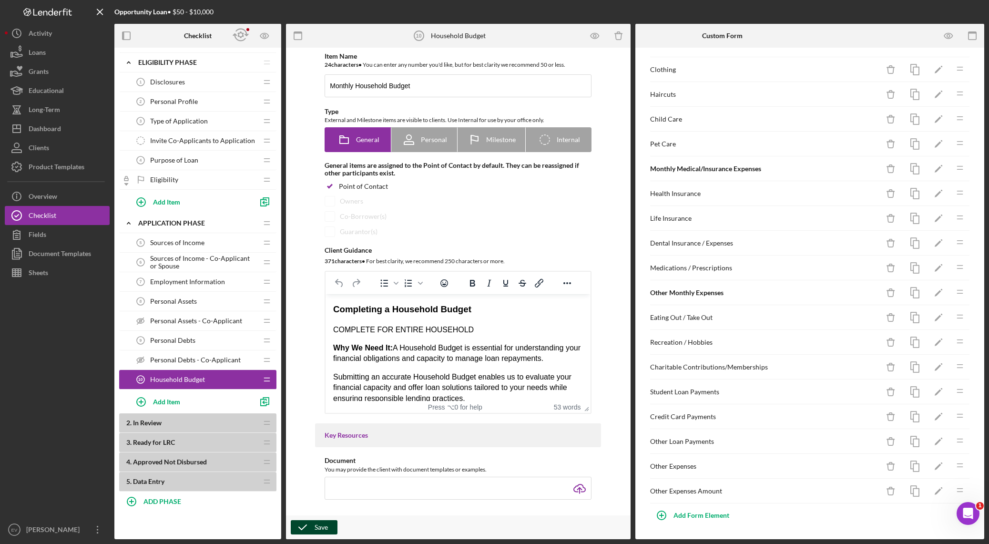
click at [311, 381] on icon "button" at bounding box center [303, 527] width 24 height 24
click at [264, 381] on icon "button" at bounding box center [264, 401] width 21 height 21
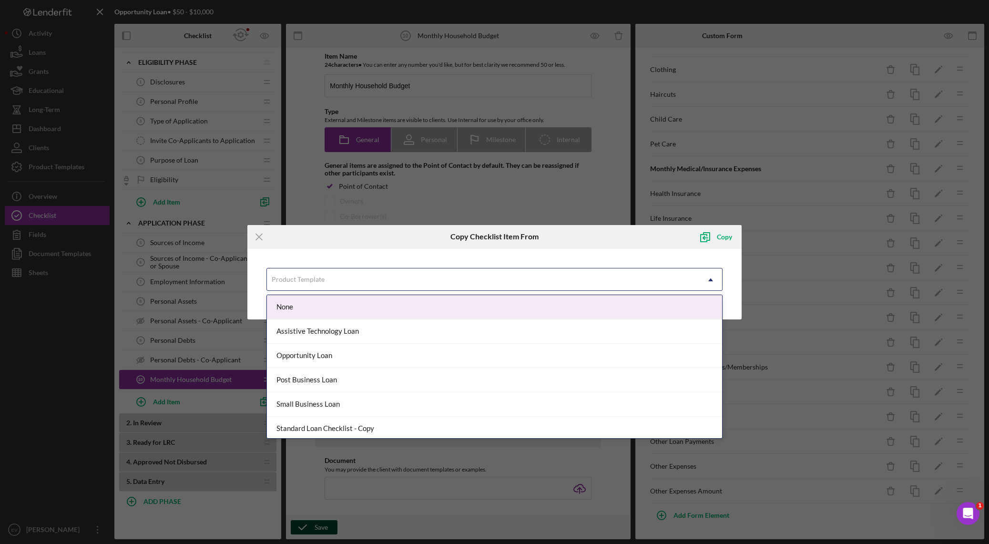
click at [332, 282] on div "Product Template" at bounding box center [483, 280] width 433 height 22
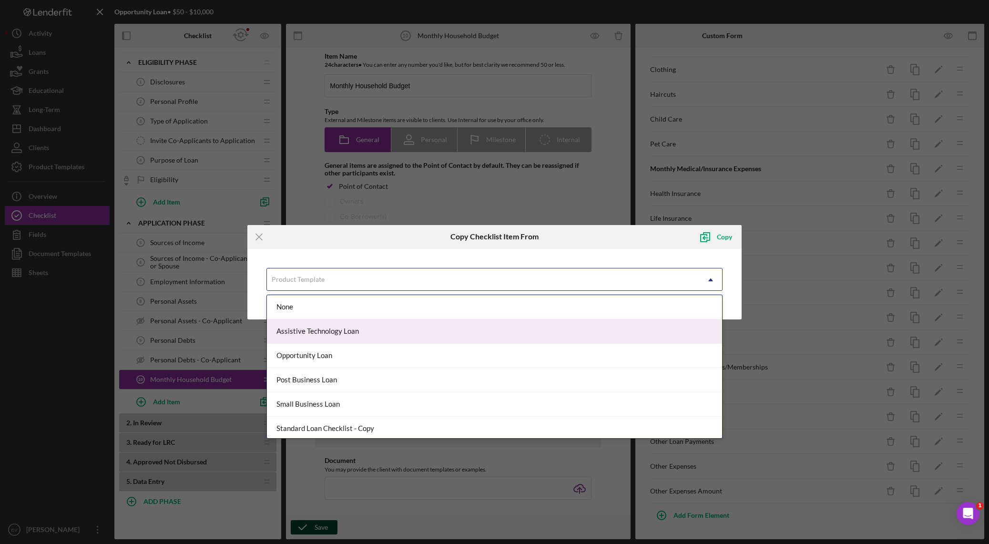
click at [329, 323] on div "Assistive Technology Loan" at bounding box center [494, 331] width 455 height 24
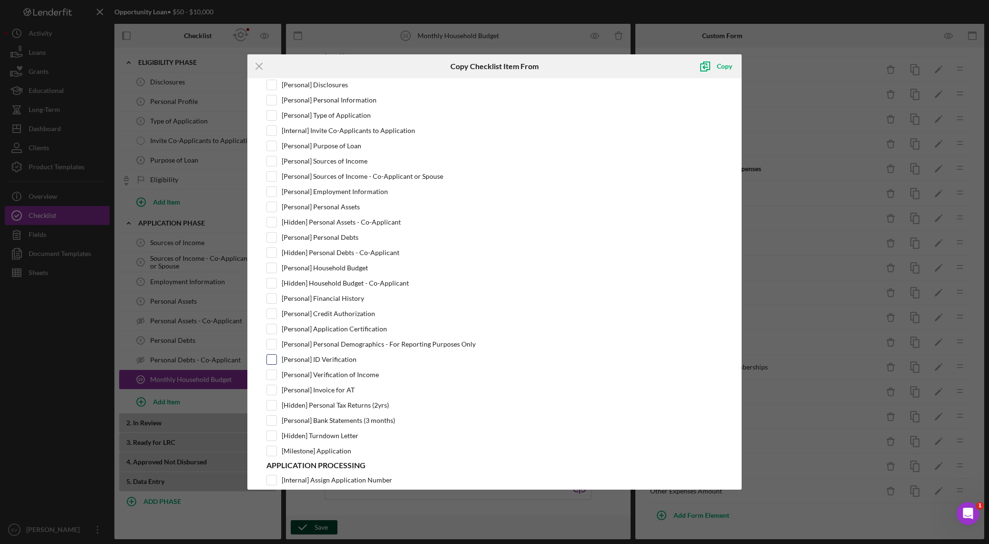
scroll to position [88, 0]
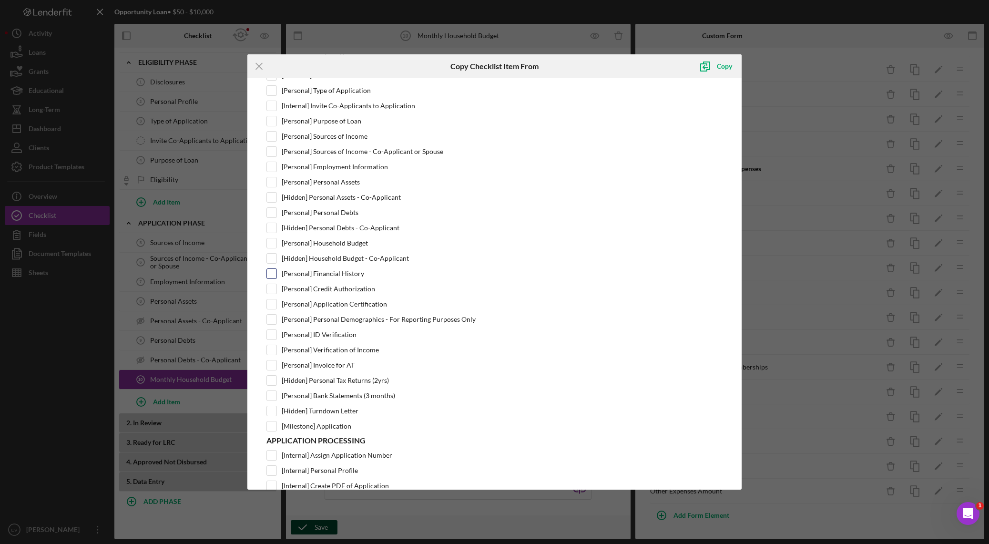
click at [324, 278] on label "[Personal] Financial History" at bounding box center [323, 274] width 82 height 10
click at [276, 278] on input "[Personal] Financial History" at bounding box center [272, 274] width 10 height 10
click at [325, 317] on label "[Personal] Personal Demographics - For Reporting Purposes Only" at bounding box center [379, 319] width 194 height 10
click at [276, 317] on input "[Personal] Personal Demographics - For Reporting Purposes Only" at bounding box center [272, 319] width 10 height 10
click at [669, 64] on icon "submit" at bounding box center [705, 66] width 24 height 24
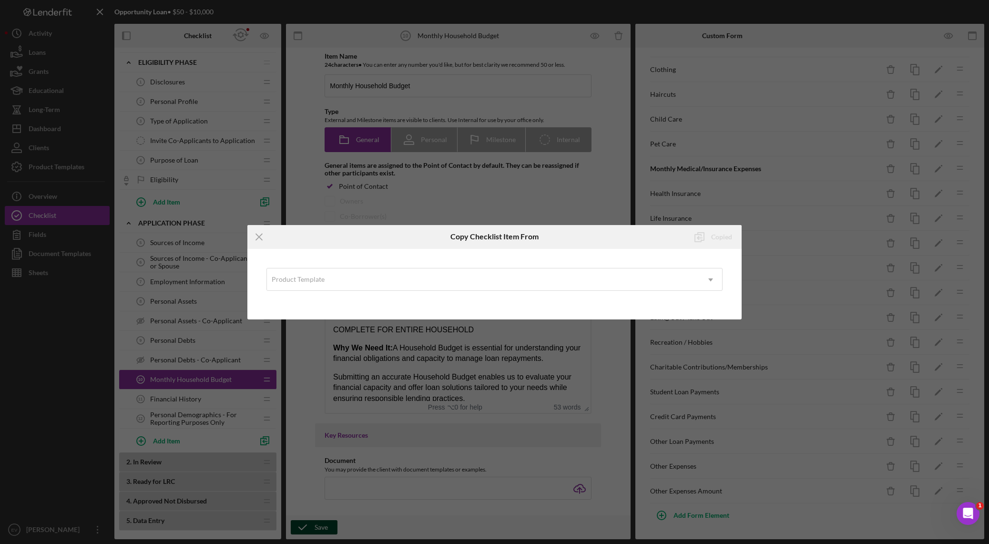
scroll to position [0, 0]
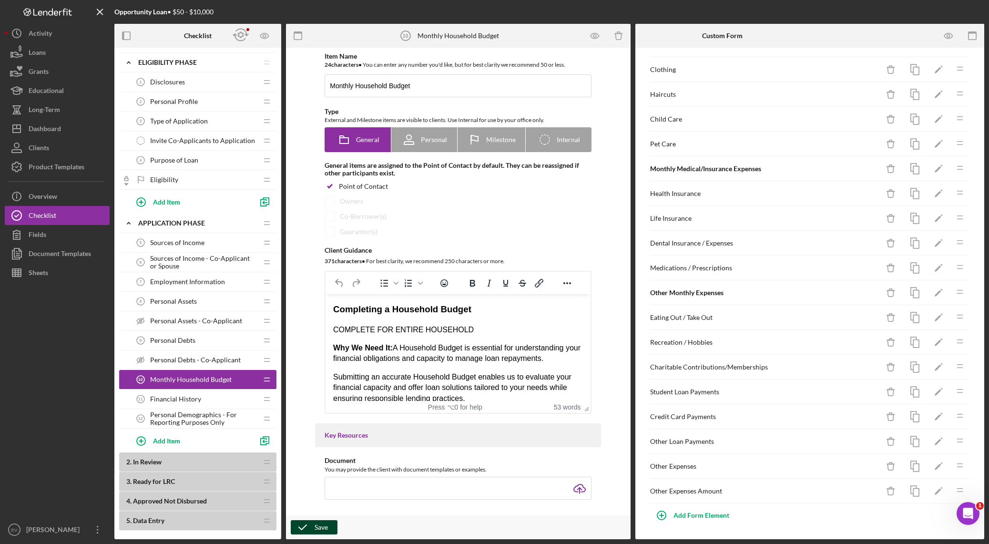
click at [195, 381] on span "Financial History" at bounding box center [175, 399] width 51 height 8
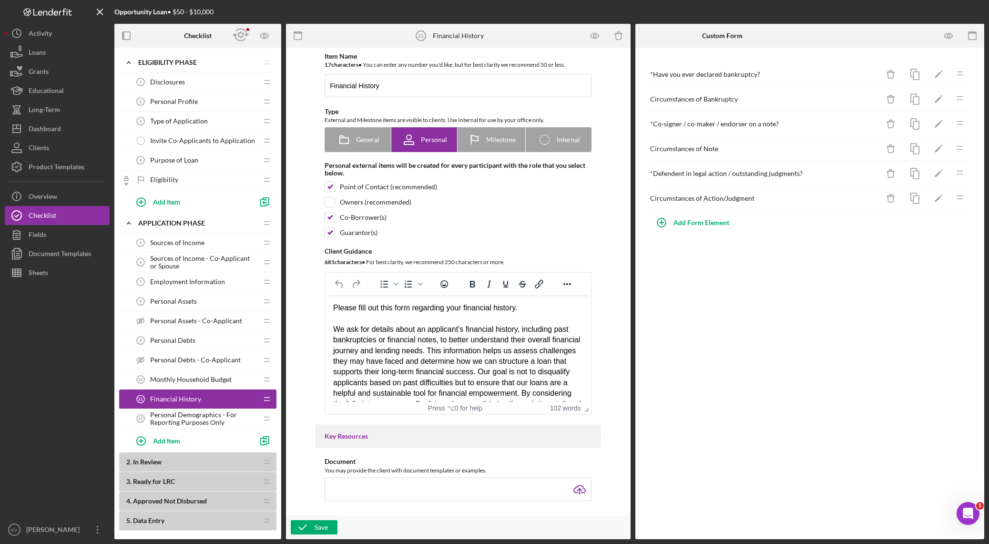
click at [200, 381] on span "Personal Demographics - For Reporting Purposes Only" at bounding box center [203, 418] width 107 height 15
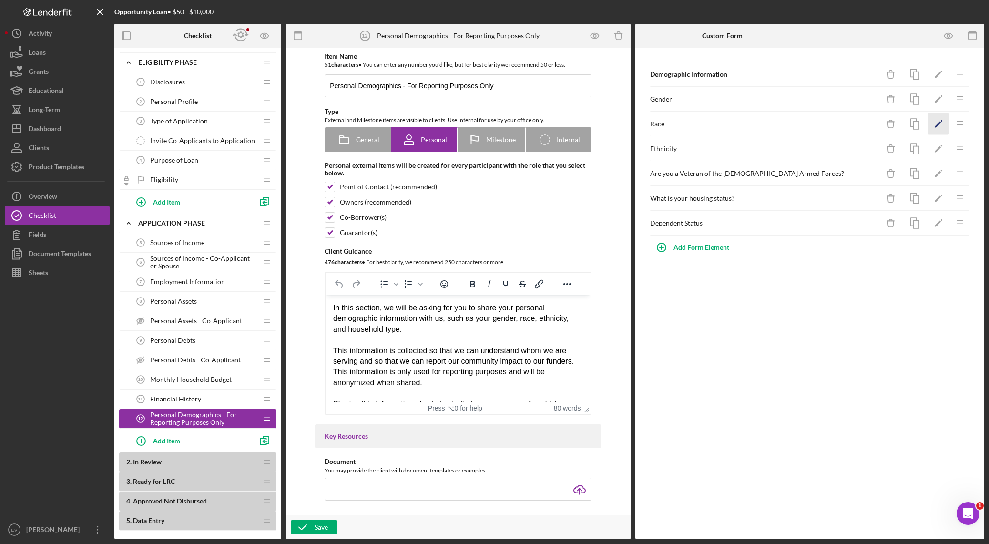
click at [669, 122] on icon "Icon/Edit" at bounding box center [938, 123] width 21 height 21
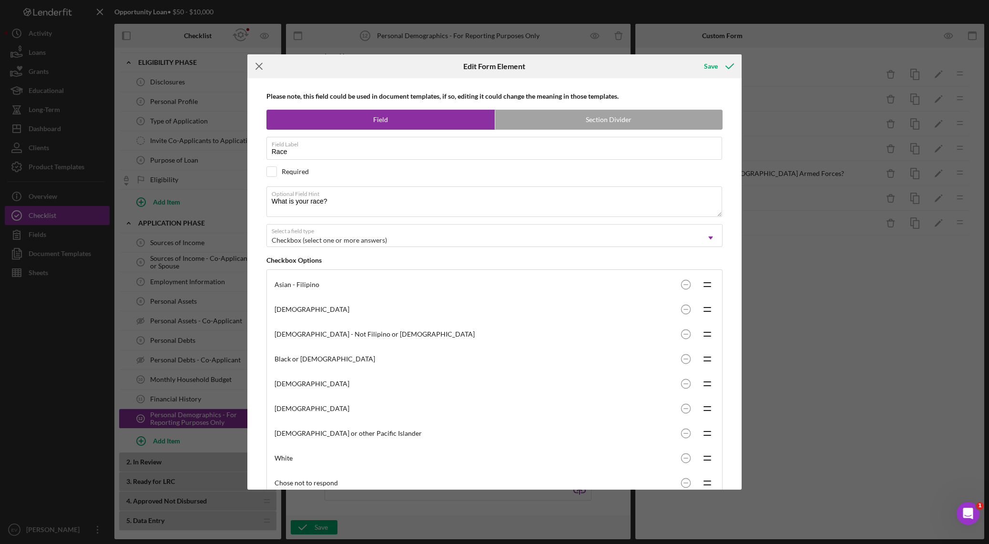
click at [266, 71] on icon "Icon/Menu Close" at bounding box center [259, 66] width 24 height 24
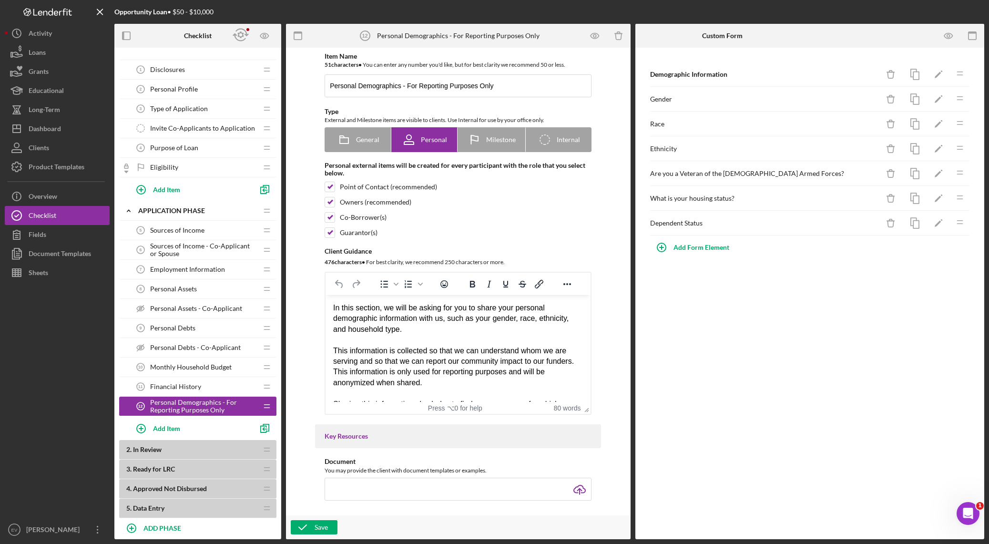
scroll to position [44, 0]
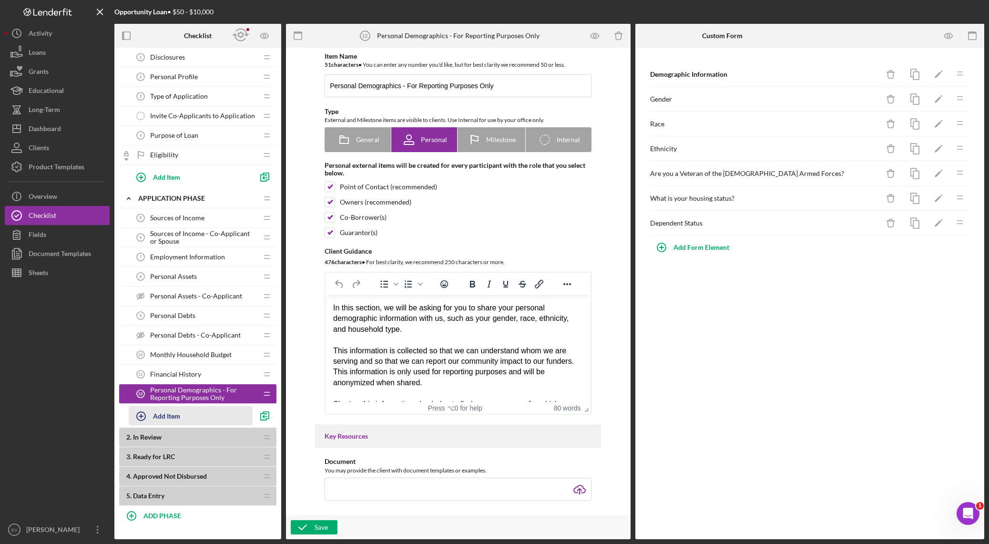
click at [151, 381] on icon "button" at bounding box center [141, 416] width 24 height 24
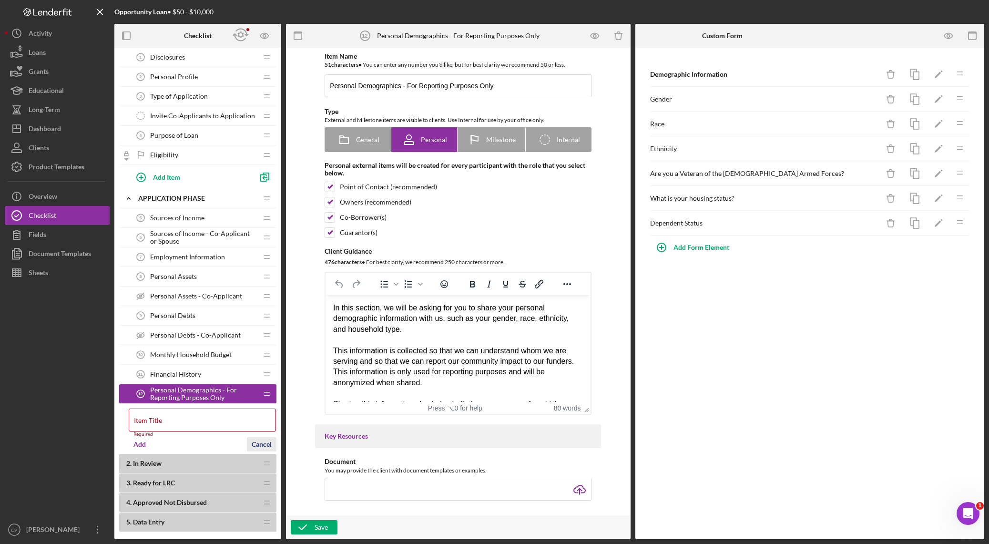
click at [271, 381] on form "Item Title Required Add Cancel" at bounding box center [203, 429] width 148 height 50
click at [260, 178] on icon "button" at bounding box center [264, 176] width 21 height 21
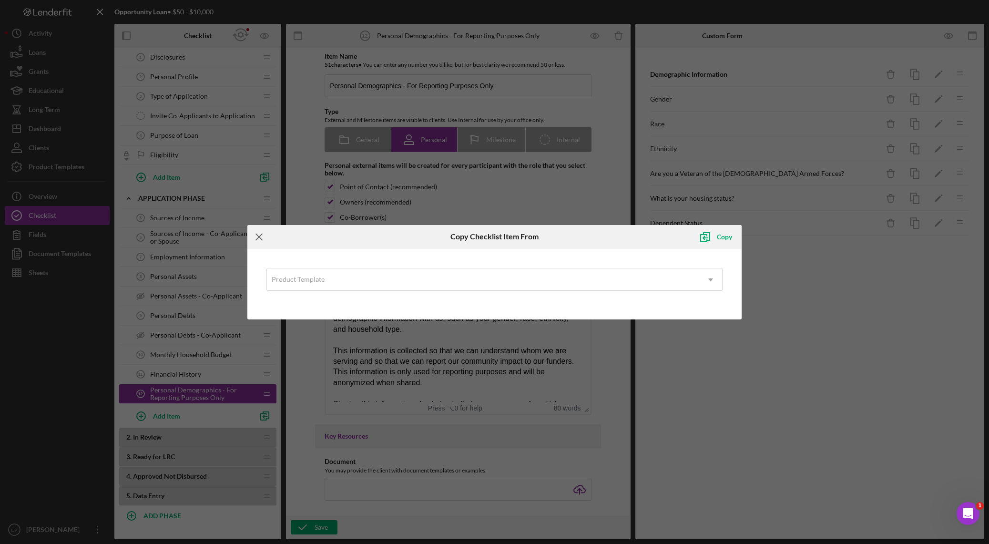
click at [259, 239] on icon "Icon/Menu Close" at bounding box center [259, 237] width 24 height 24
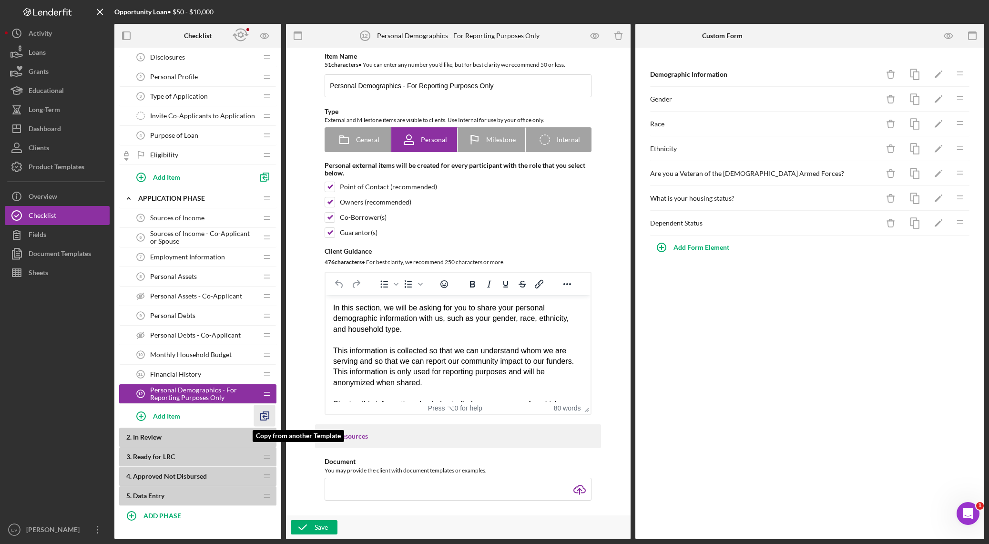
click at [265, 381] on icon "button" at bounding box center [264, 415] width 21 height 21
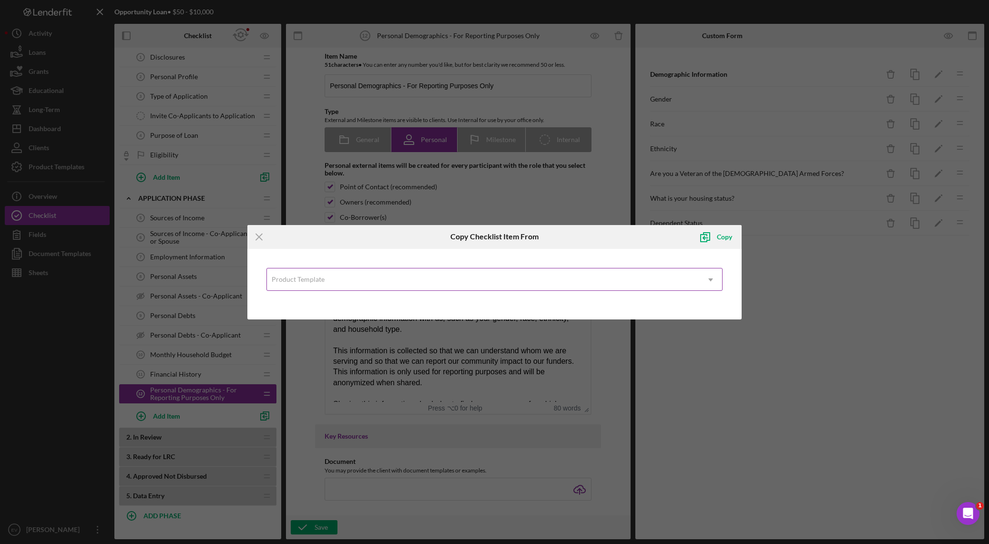
click at [331, 274] on div "Product Template" at bounding box center [483, 280] width 433 height 22
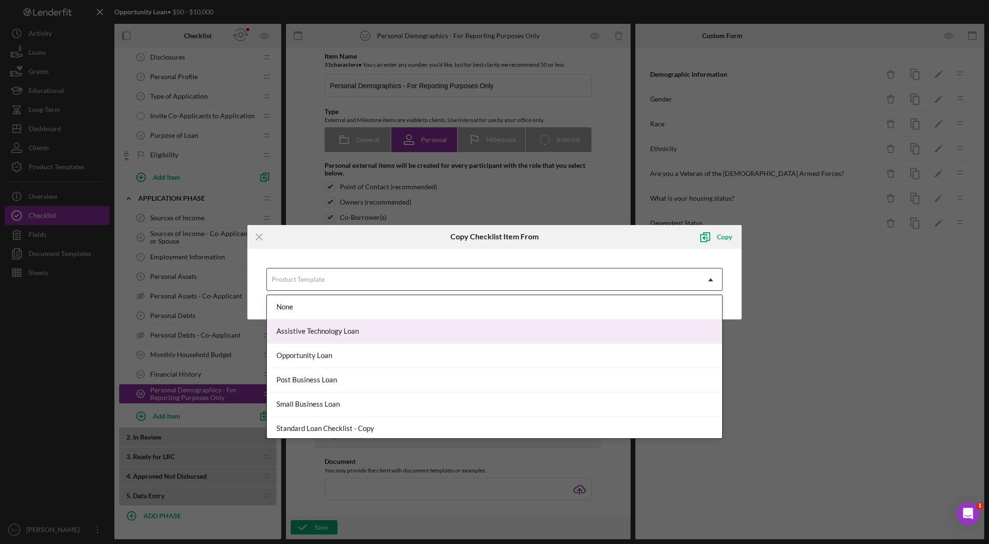
click at [308, 334] on div "Assistive Technology Loan" at bounding box center [494, 331] width 455 height 24
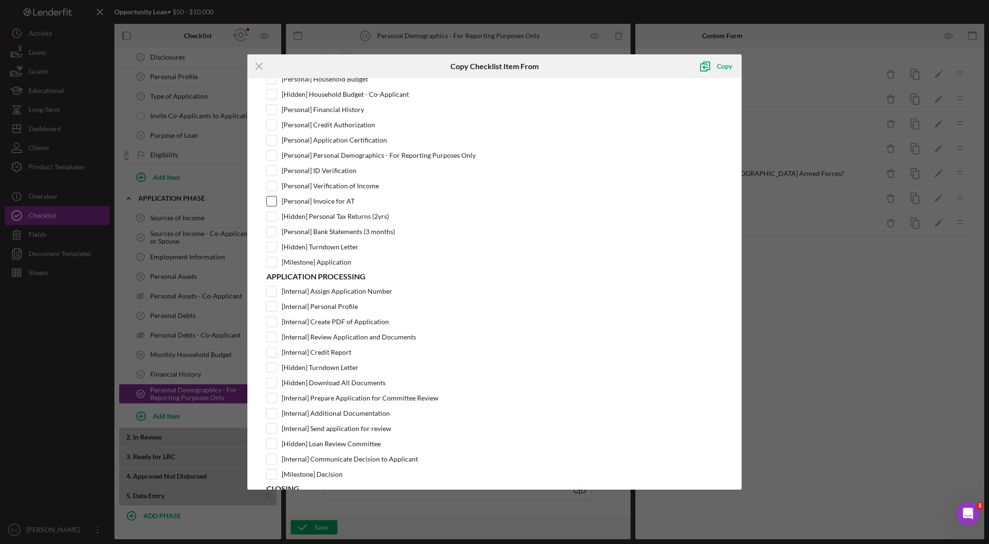
scroll to position [135, 0]
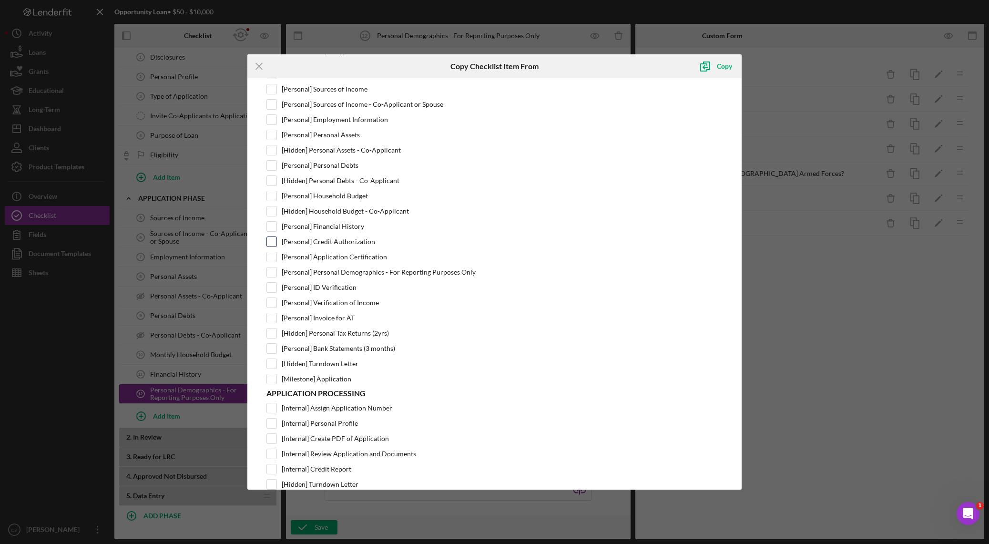
click at [269, 241] on input "[Personal] Credit Authorization" at bounding box center [272, 242] width 10 height 10
click at [272, 264] on div "Application [Personal] Disclosures [Personal] Personal Information [Personal] T…" at bounding box center [494, 189] width 456 height 390
click at [273, 259] on input "[Personal] Application Certification" at bounding box center [272, 257] width 10 height 10
click at [669, 66] on div "Copy" at bounding box center [724, 66] width 15 height 19
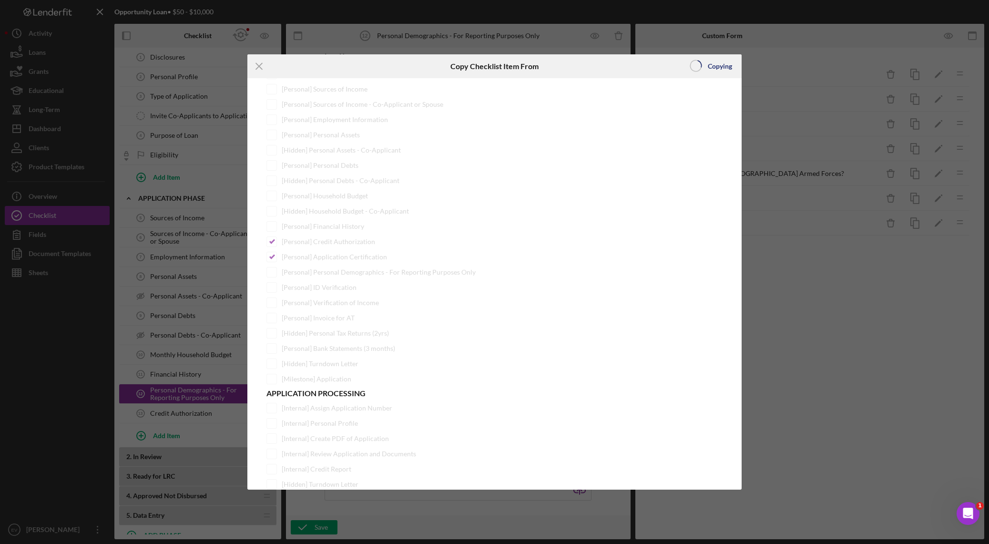
scroll to position [0, 0]
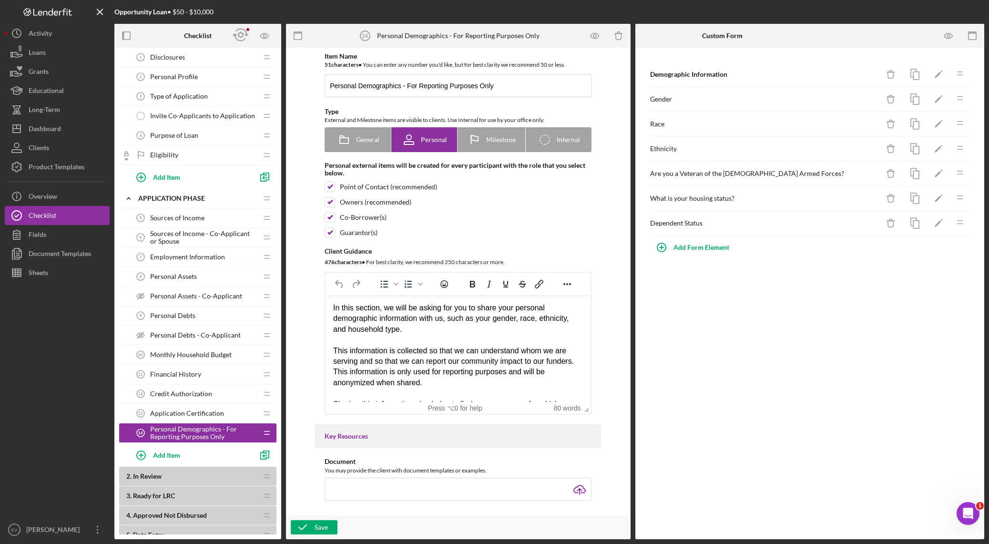
click at [192, 381] on span "Credit Authorization" at bounding box center [181, 394] width 62 height 8
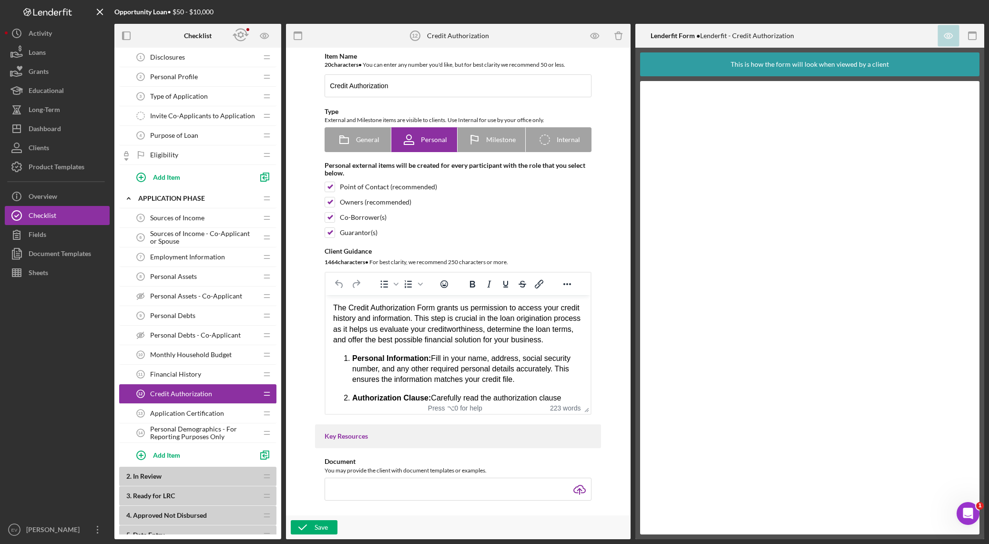
click at [191, 381] on span "Application Certification" at bounding box center [187, 413] width 74 height 8
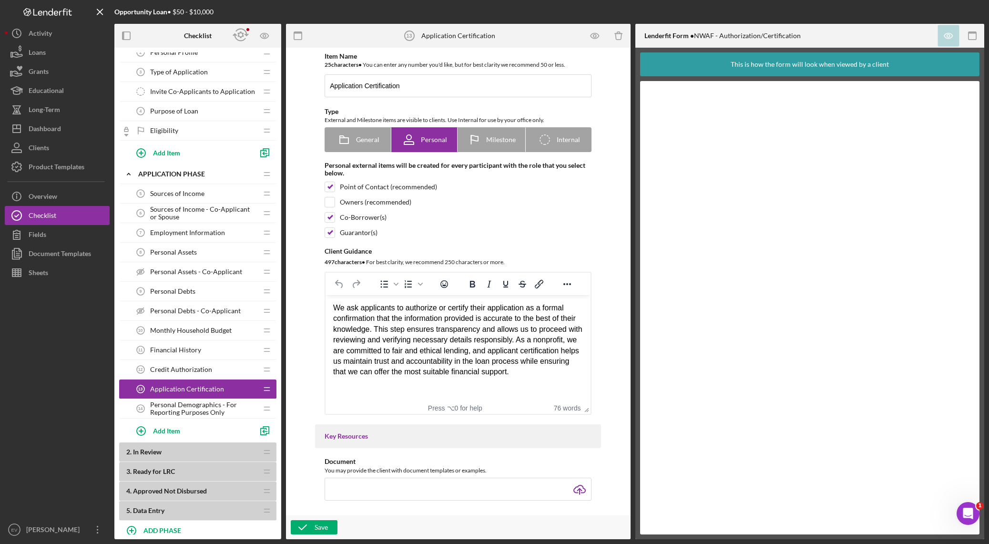
scroll to position [74, 0]
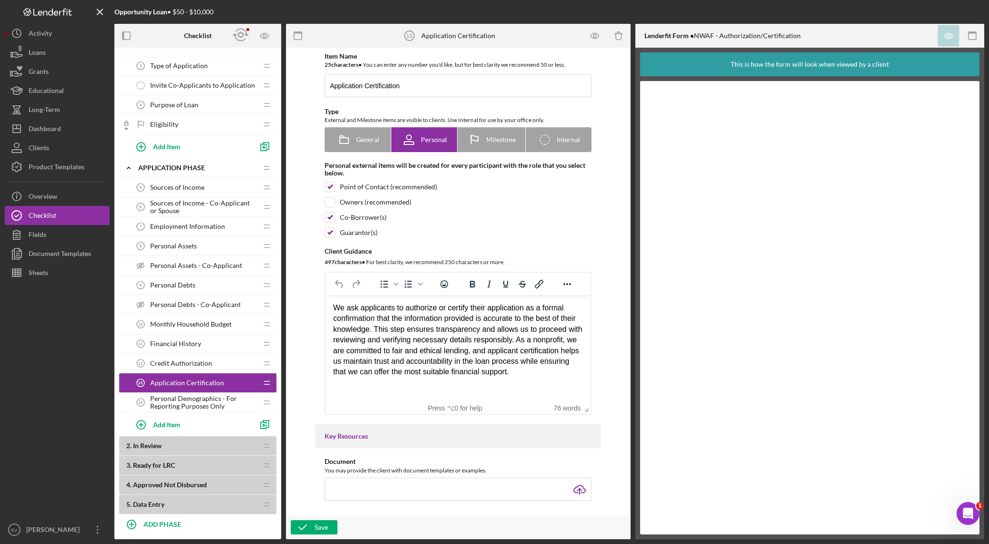
click at [179, 381] on span "Personal Demographics - For Reporting Purposes Only" at bounding box center [203, 402] width 107 height 15
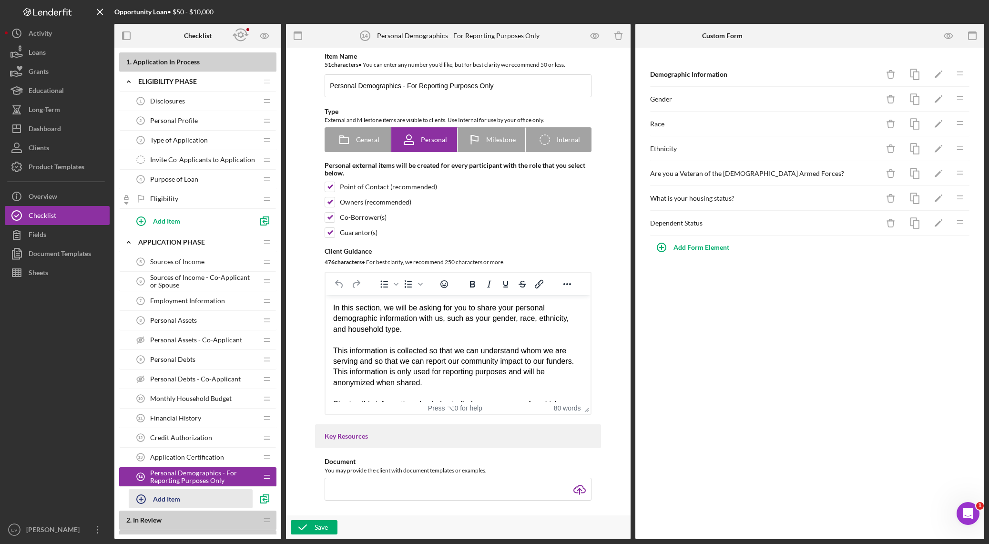
click at [166, 381] on div "Add Item" at bounding box center [166, 498] width 27 height 18
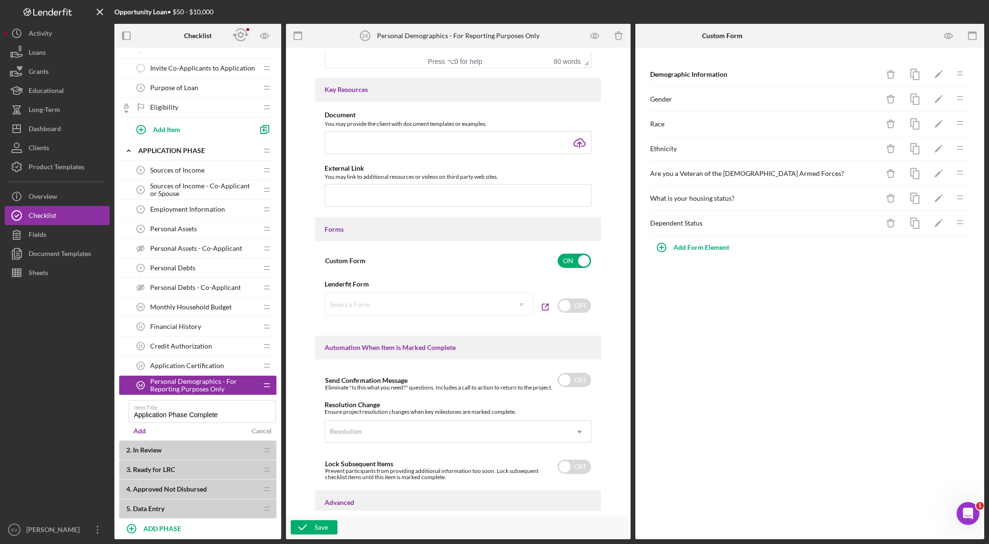
scroll to position [424, 0]
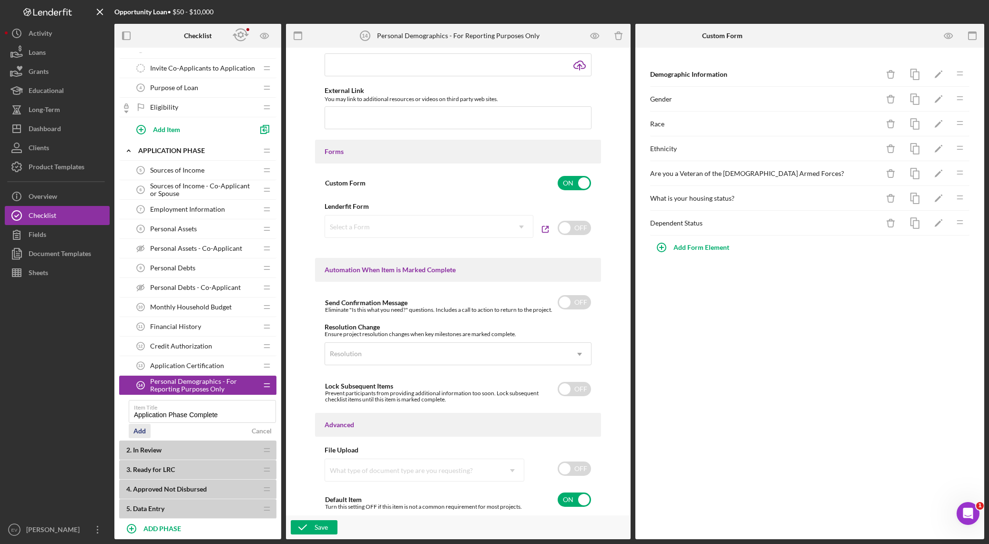
click at [138, 381] on div "Add" at bounding box center [139, 431] width 12 height 14
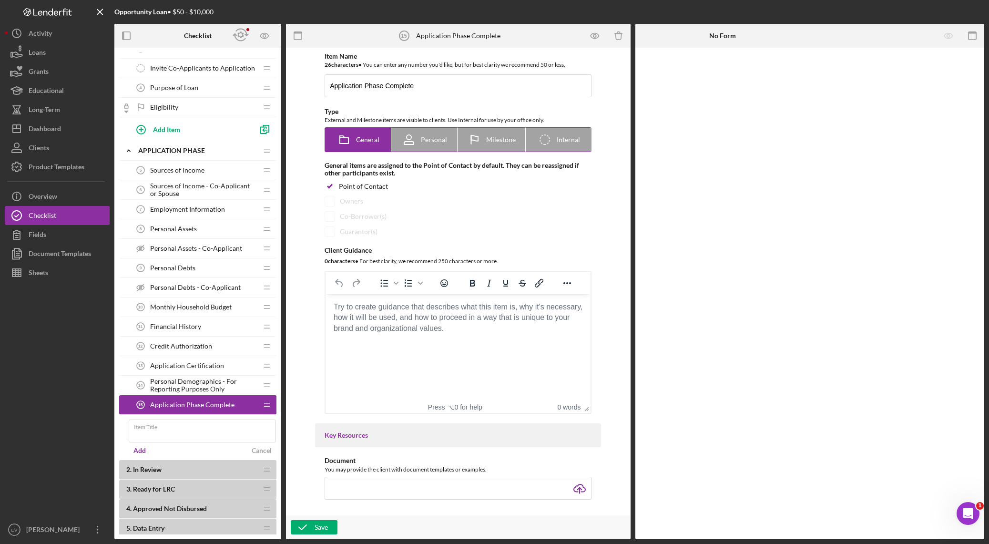
click at [482, 141] on icon at bounding box center [474, 140] width 24 height 24
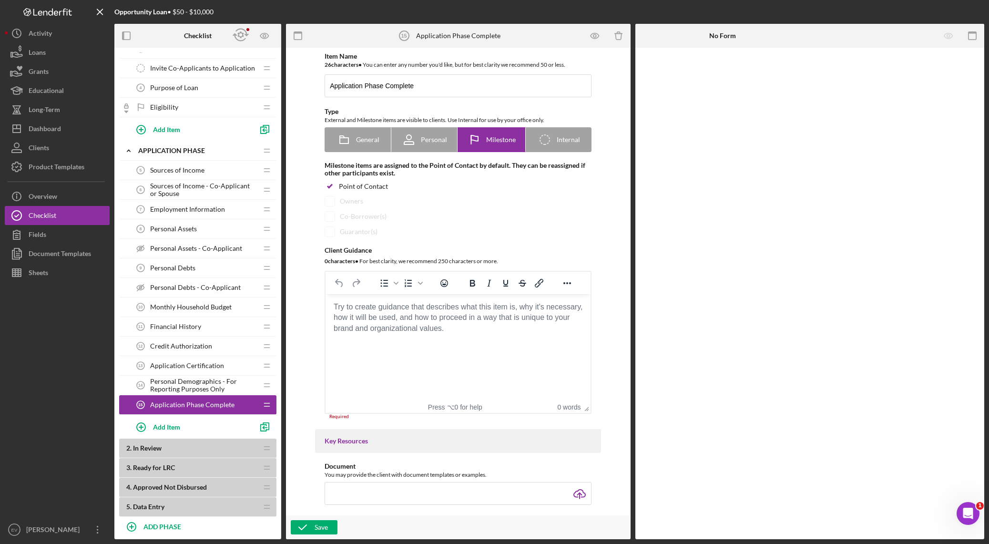
click at [430, 320] on html at bounding box center [457, 307] width 265 height 26
click at [358, 312] on body "Rich Text Area. Press ALT-0 for help." at bounding box center [458, 307] width 250 height 10
click at [311, 381] on icon "button" at bounding box center [303, 527] width 24 height 24
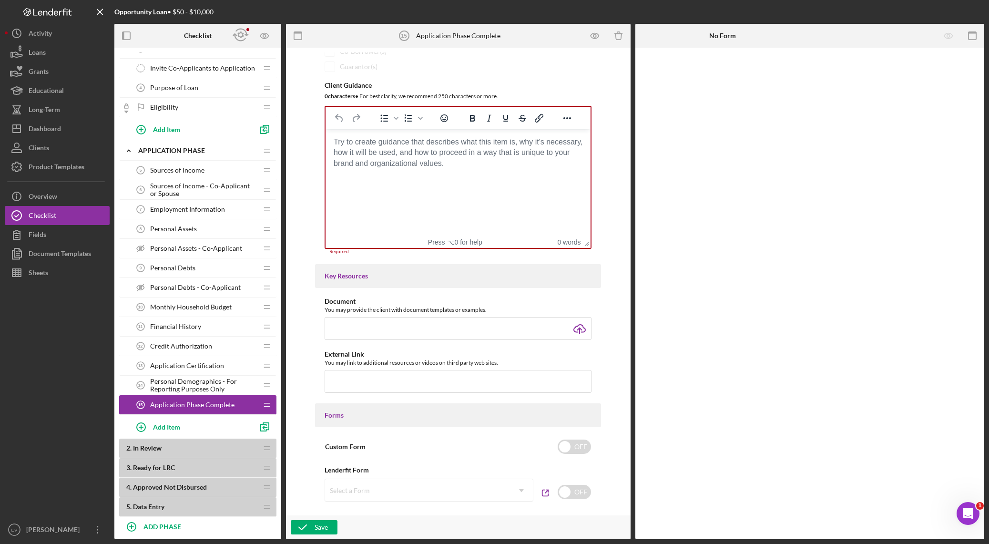
scroll to position [110, 0]
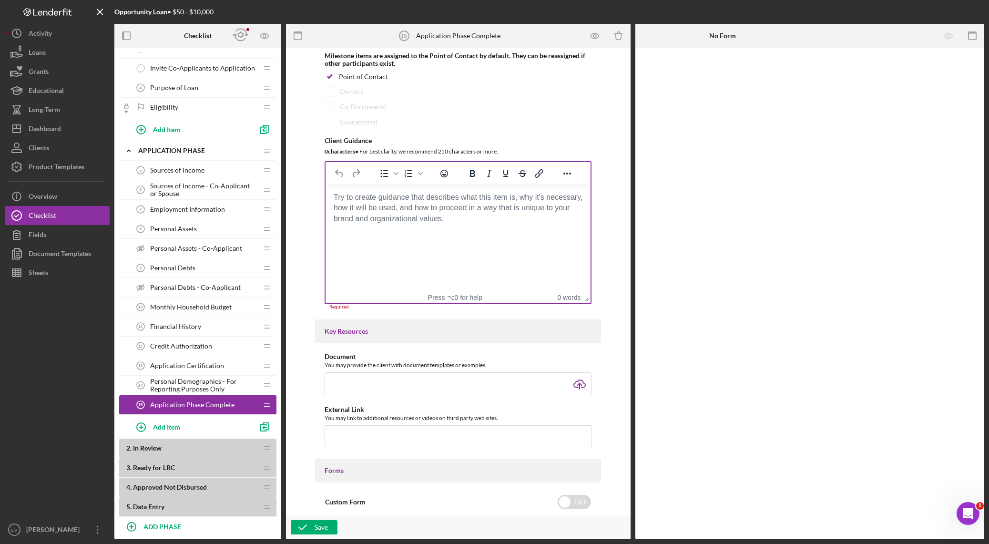
click at [422, 210] on html at bounding box center [457, 197] width 265 height 26
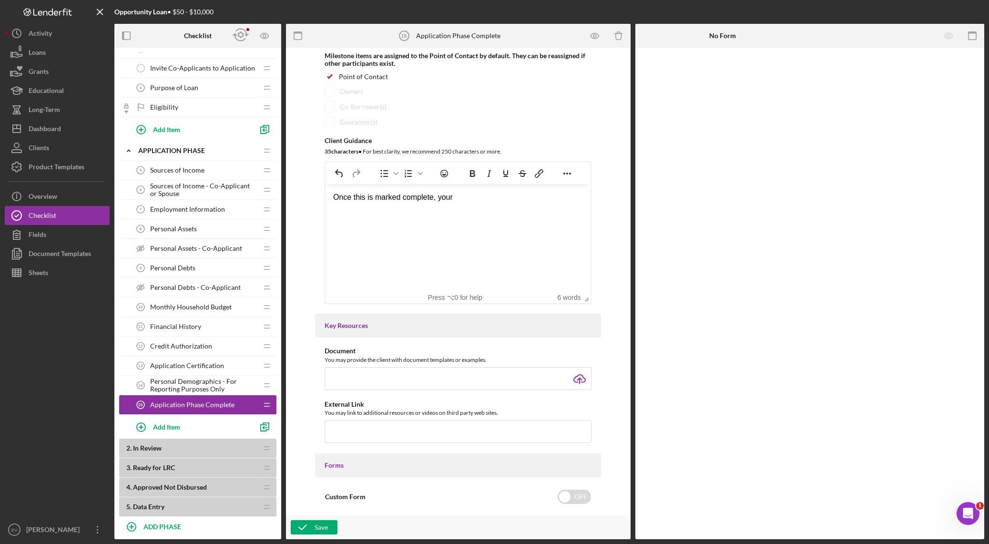
click at [468, 193] on div "Once this is marked complete, your" at bounding box center [458, 197] width 250 height 10
drag, startPoint x: 459, startPoint y: 199, endPoint x: 452, endPoint y: 198, distance: 7.8
click at [452, 198] on div "Once this is marked complete, your" at bounding box center [458, 197] width 250 height 10
drag, startPoint x: 399, startPoint y: 224, endPoint x: 329, endPoint y: 194, distance: 76.2
click at [329, 194] on html "Once this is marked complete, you have completed the required information for t…" at bounding box center [457, 207] width 265 height 47
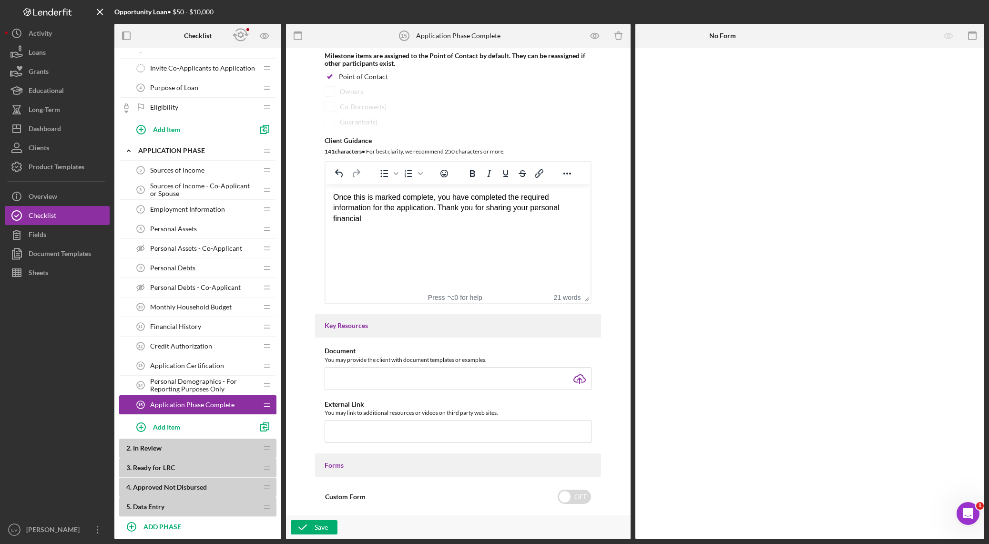
click at [382, 209] on div "Once this is marked complete, you have completed the required information for t…" at bounding box center [458, 208] width 250 height 32
click at [429, 206] on div "When this item is marked as complete, it means that you have completed the Appl…" at bounding box center [458, 202] width 250 height 21
click at [322, 381] on div "Save" at bounding box center [320, 527] width 13 height 14
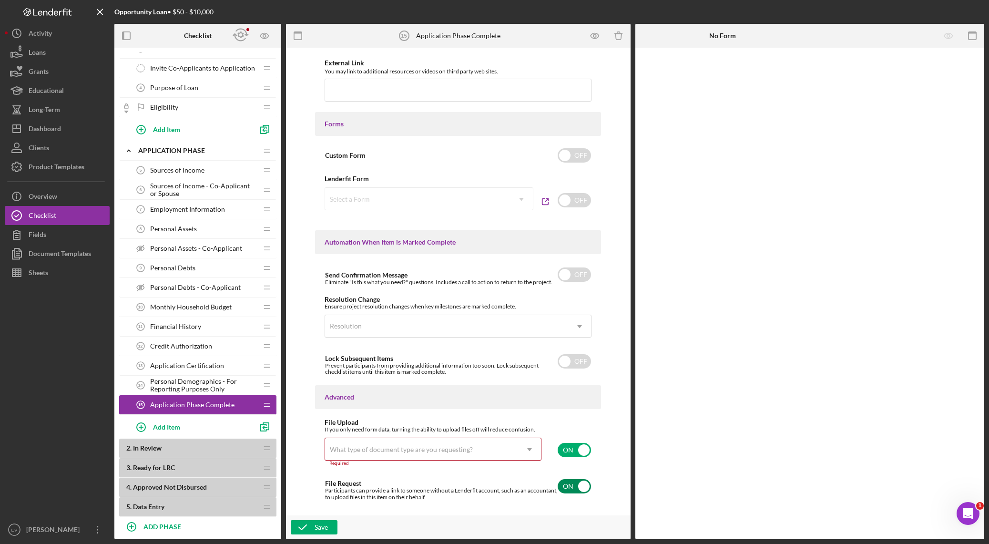
scroll to position [473, 0]
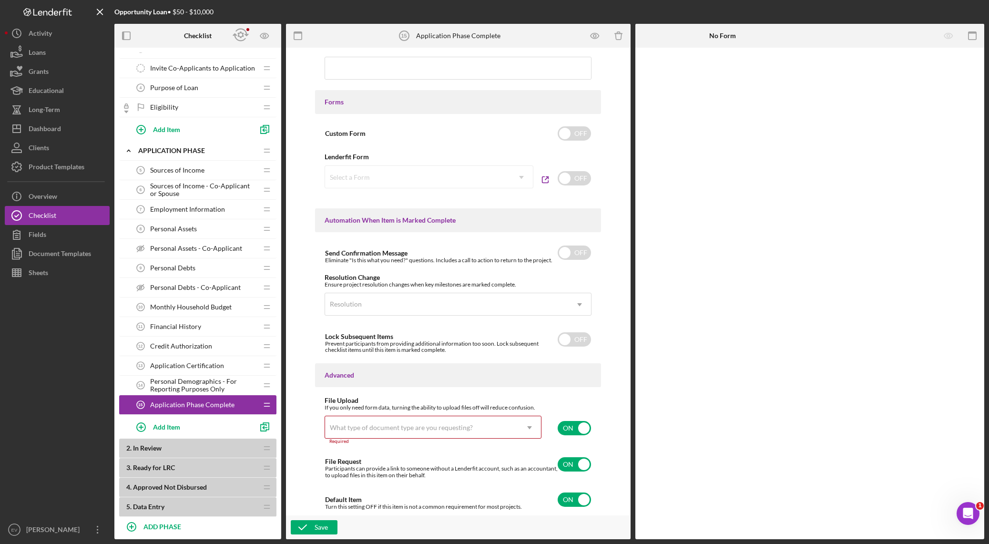
click at [566, 381] on input "checkbox" at bounding box center [573, 428] width 33 height 14
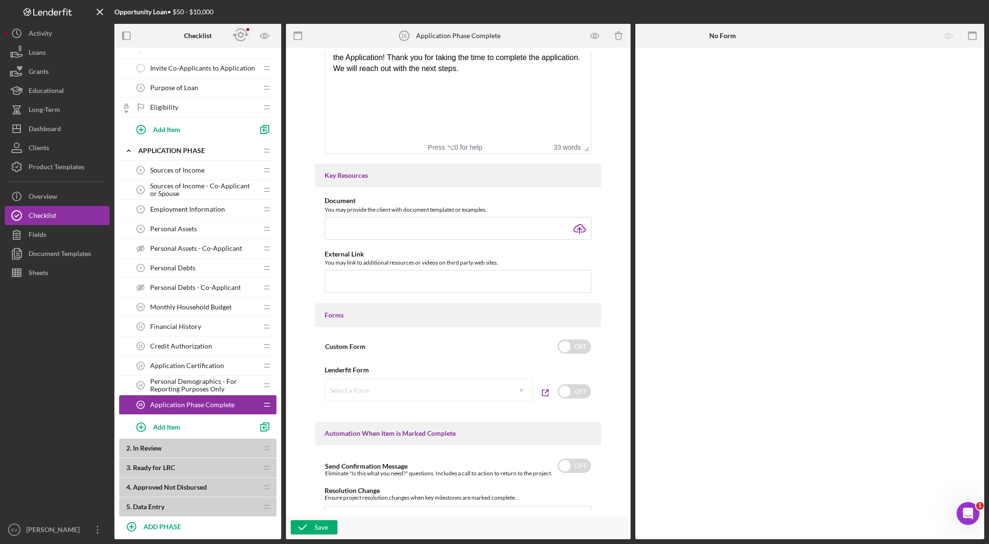
scroll to position [0, 0]
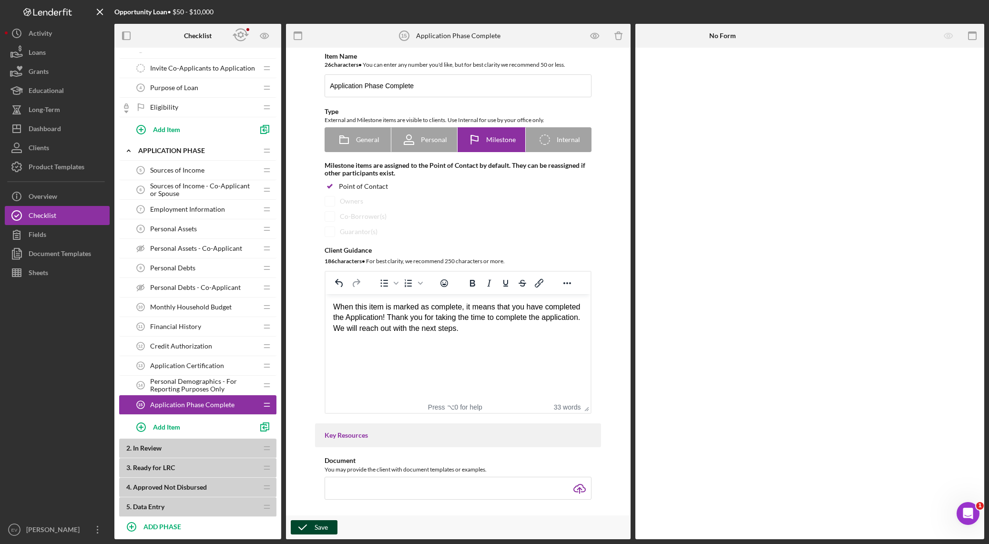
click at [315, 381] on div "Save" at bounding box center [320, 527] width 13 height 14
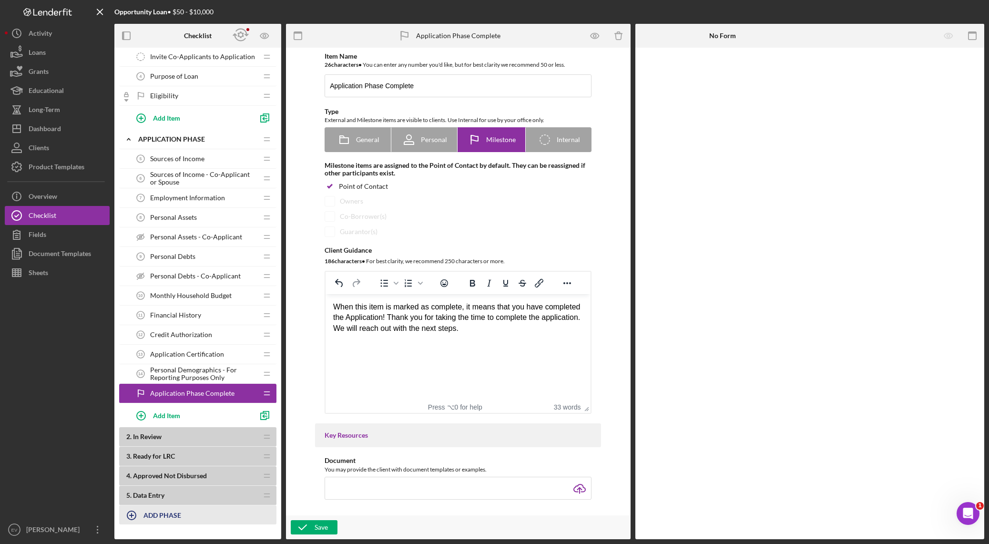
click at [148, 381] on b "ADD PHASE" at bounding box center [162, 515] width 38 height 8
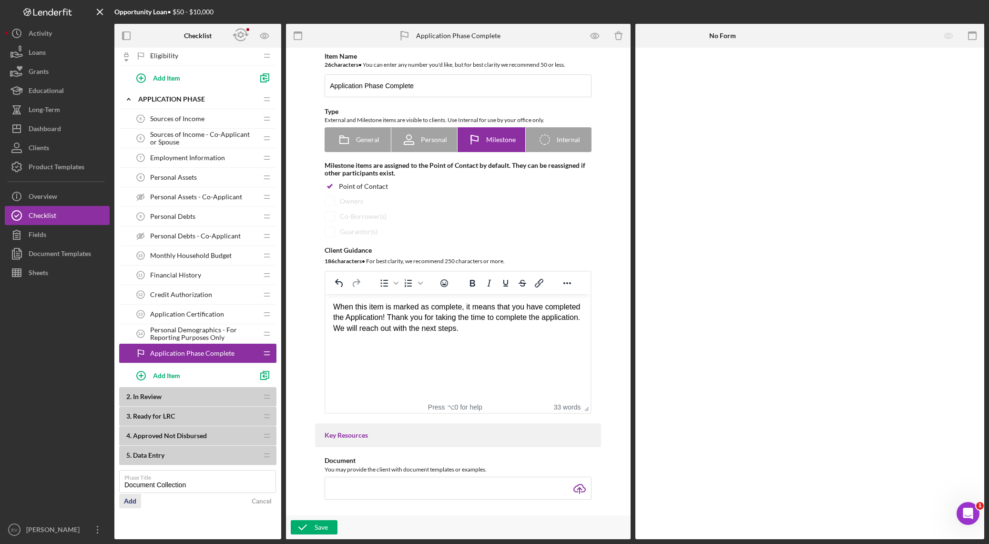
click at [127, 381] on div "Add" at bounding box center [130, 501] width 12 height 14
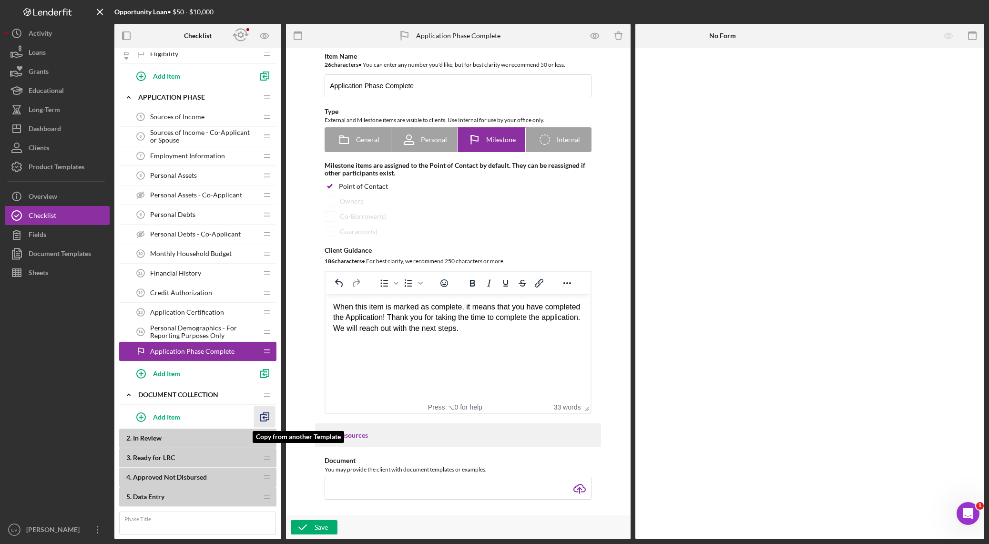
click at [263, 381] on line "button" at bounding box center [265, 417] width 4 height 0
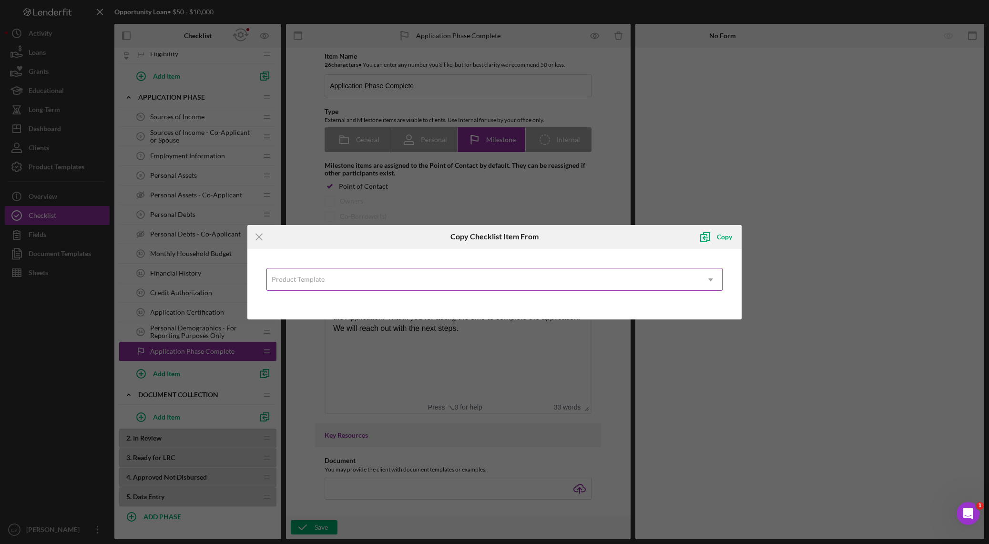
click at [344, 283] on div "Product Template" at bounding box center [483, 280] width 433 height 22
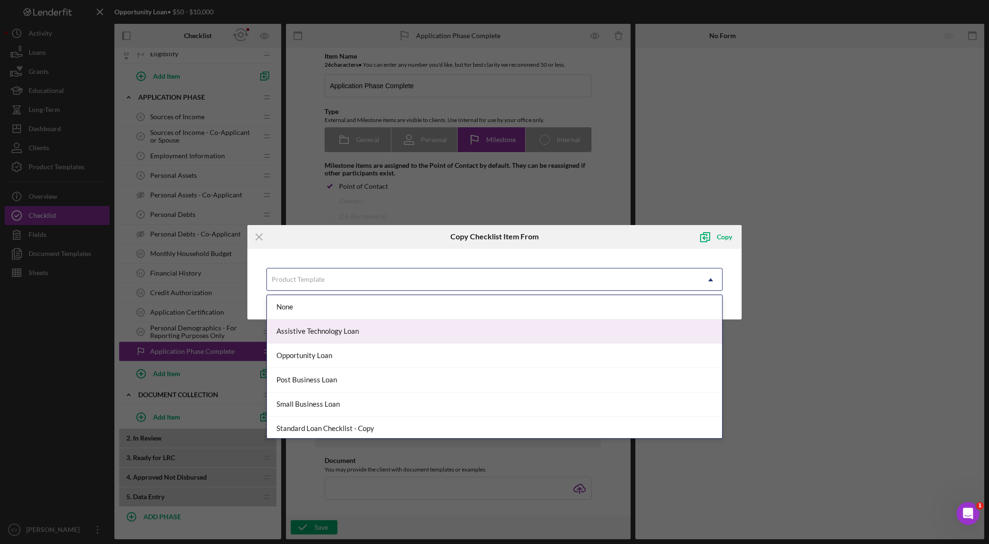
click at [326, 327] on div "Assistive Technology Loan" at bounding box center [494, 331] width 455 height 24
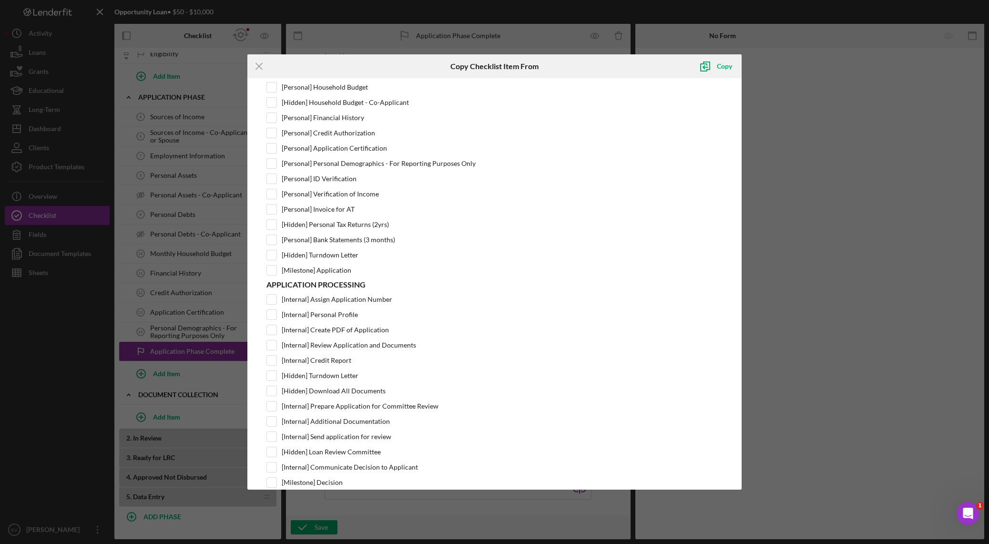
scroll to position [222, 0]
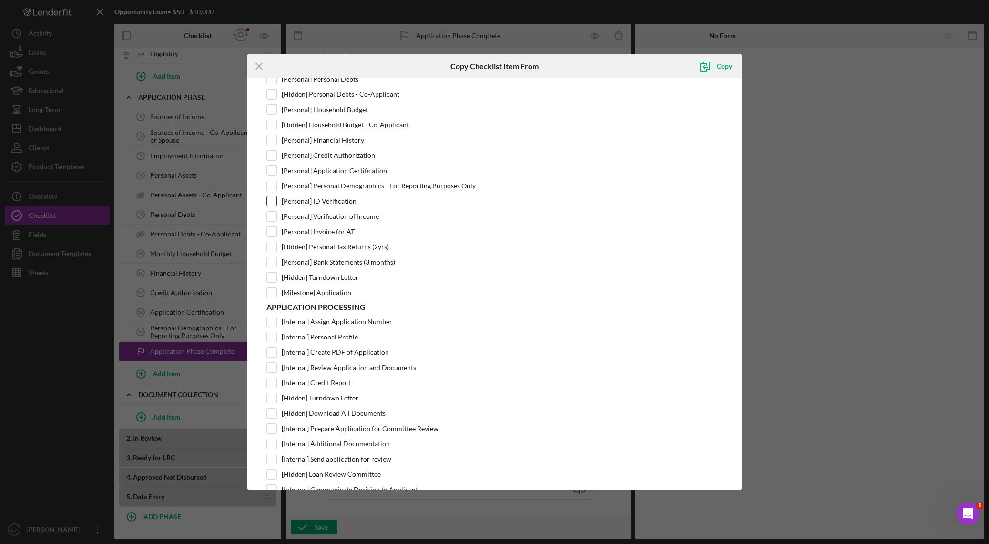
click at [268, 201] on input "[Personal] ID Verification" at bounding box center [272, 201] width 10 height 10
click at [270, 217] on input "[Personal] Verification of Income" at bounding box center [272, 217] width 10 height 10
click at [271, 229] on input "[Personal] Invoice for AT" at bounding box center [272, 232] width 10 height 10
click at [273, 261] on input "[Personal] Bank Statements (3 months)" at bounding box center [272, 262] width 10 height 10
click at [669, 65] on div "Copy" at bounding box center [724, 66] width 15 height 19
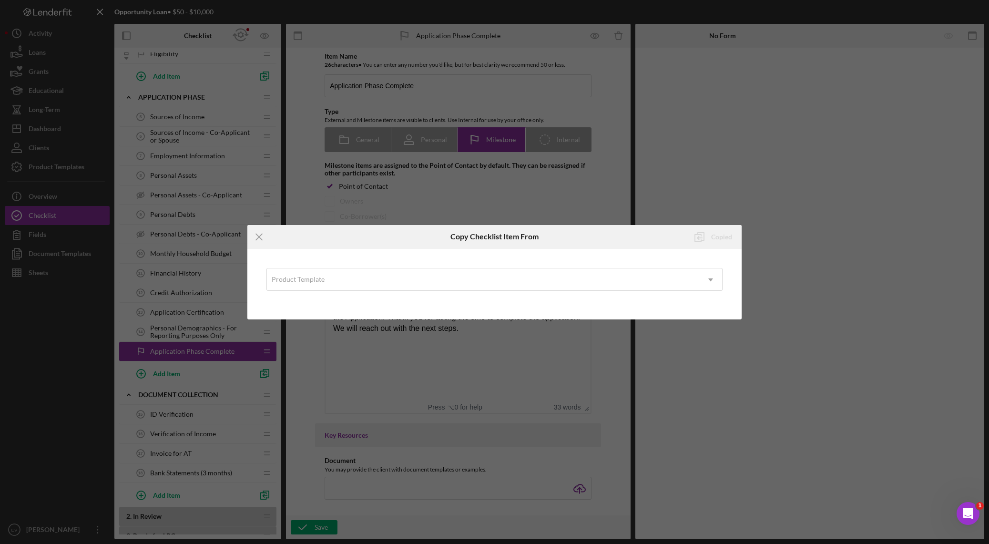
scroll to position [0, 0]
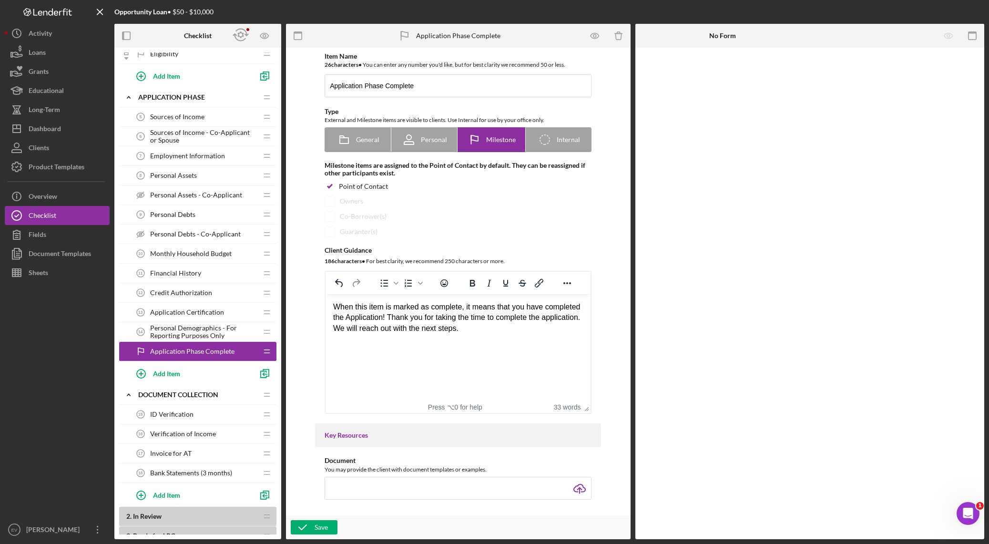
click at [182, 381] on span "ID Verification" at bounding box center [171, 414] width 43 height 8
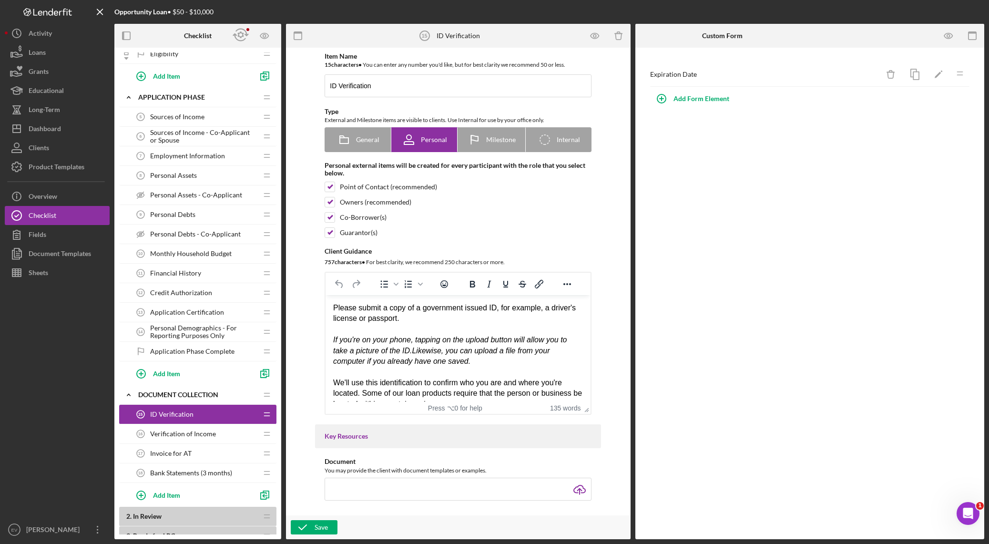
click at [182, 381] on span "Verification of Income" at bounding box center [183, 434] width 66 height 8
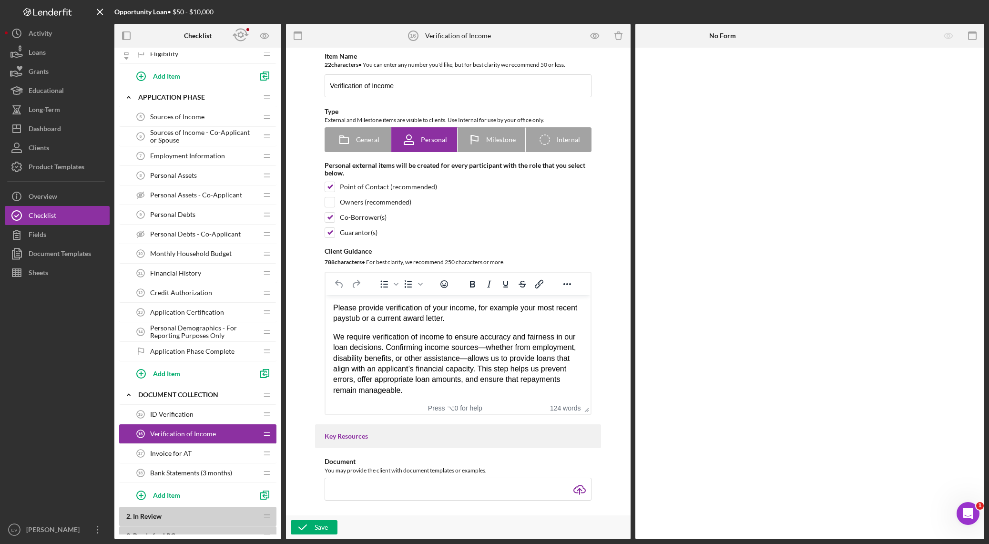
click at [188, 381] on span "Invoice for AT" at bounding box center [170, 453] width 41 height 8
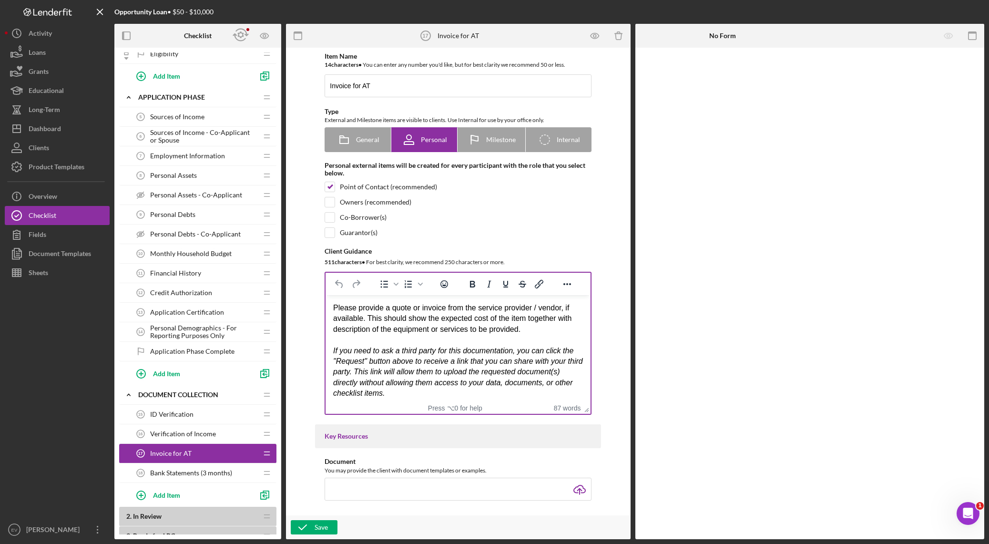
click at [385, 308] on div "Please provide a quote or invoice from the service provider / vendor, if availa…" at bounding box center [458, 319] width 250 height 32
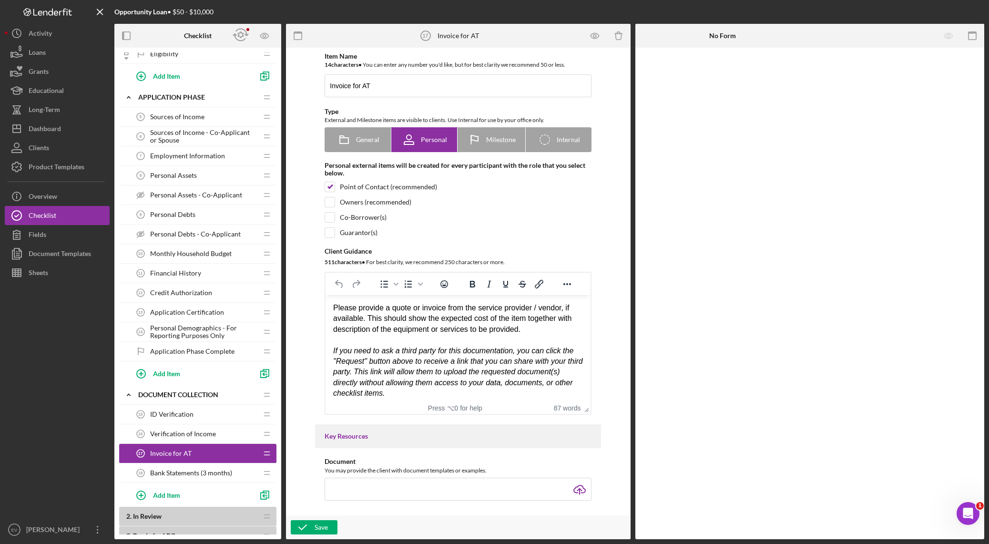
click at [385, 308] on div "Please provide a quote or invoice from the service provider / vendor, if availa…" at bounding box center [458, 319] width 250 height 32
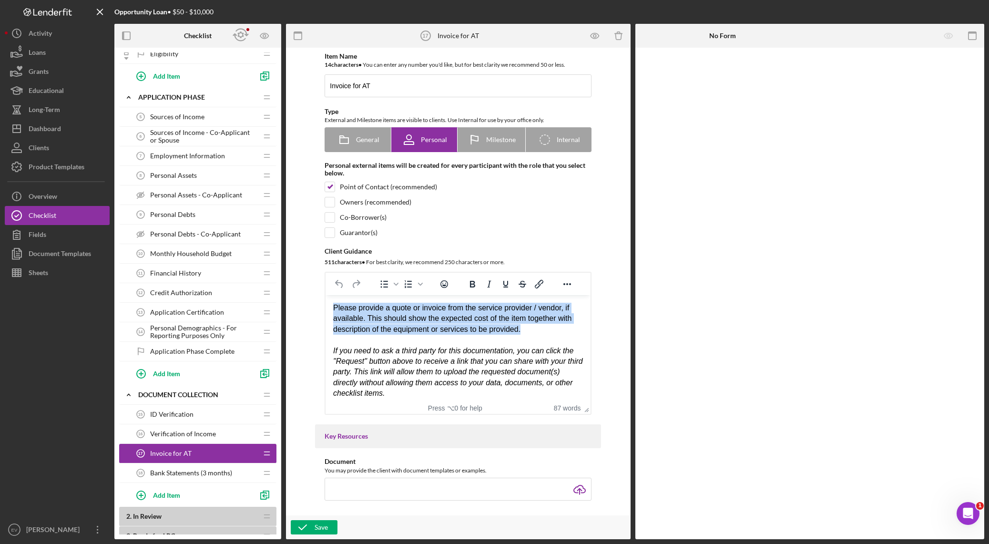
drag, startPoint x: 385, startPoint y: 308, endPoint x: 453, endPoint y: 331, distance: 71.9
click at [453, 331] on div "Please provide a quote or invoice from the service provider / vendor, if availa…" at bounding box center [458, 319] width 250 height 32
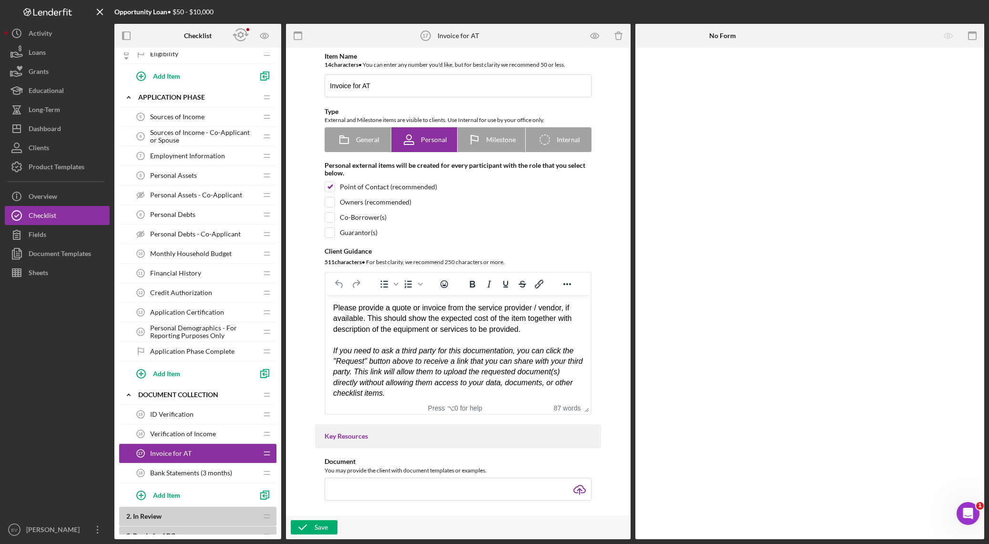
click at [395, 311] on div "Please provide a quote or invoice from the service provider / vendor, if availa…" at bounding box center [458, 319] width 250 height 32
drag, startPoint x: 364, startPoint y: 320, endPoint x: 517, endPoint y: 319, distance: 152.5
click at [517, 319] on div "Please provide a quote or invoice from the service provider / vendor, if availa…" at bounding box center [458, 319] width 250 height 32
drag, startPoint x: 517, startPoint y: 319, endPoint x: 504, endPoint y: 320, distance: 13.4
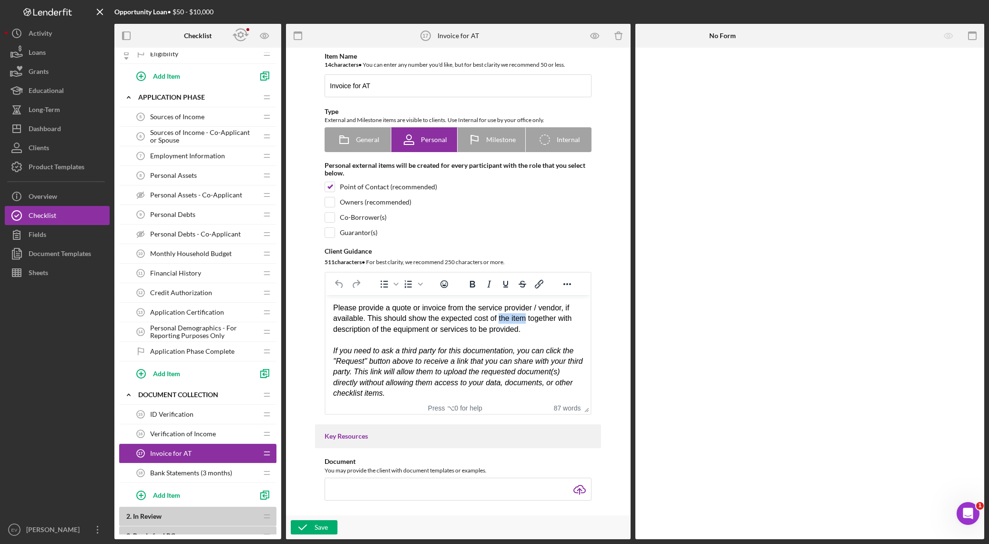
click at [504, 320] on div "Please provide a quote or invoice from the service provider / vendor, if availa…" at bounding box center [458, 319] width 250 height 32
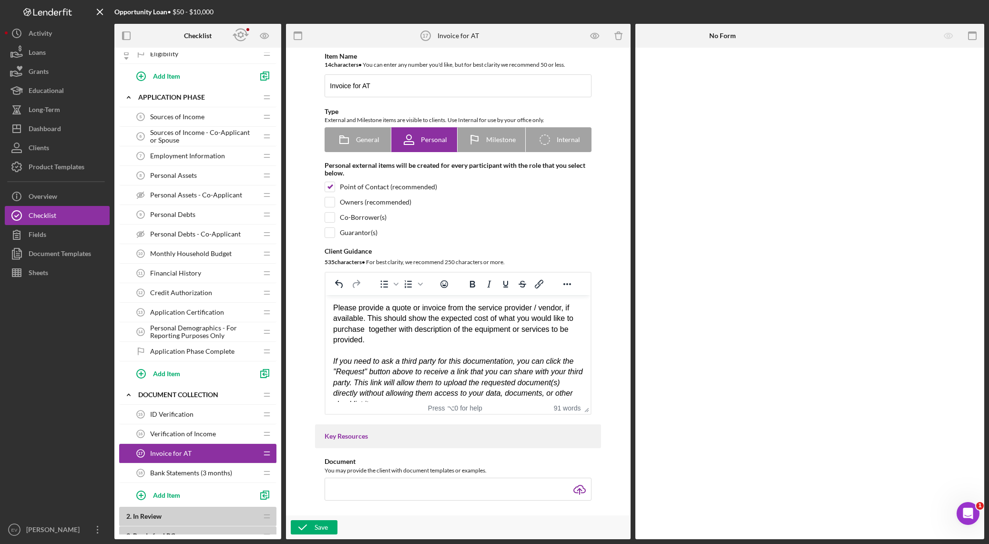
click at [405, 346] on div "Rich Text Area. Press ALT-0 for help." at bounding box center [458, 350] width 250 height 10
click at [350, 86] on input "Invoice for AT" at bounding box center [457, 85] width 267 height 23
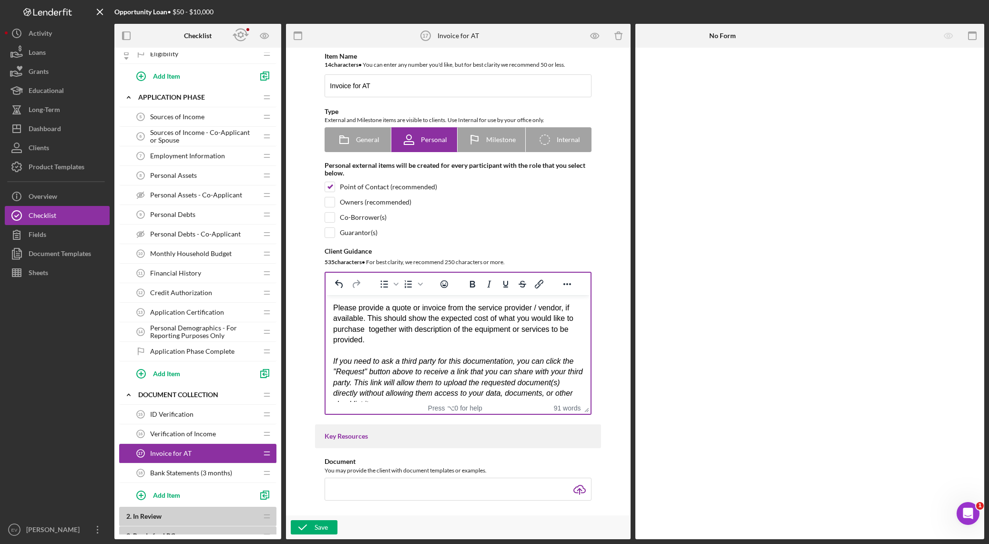
click at [379, 311] on div "Please provide a quote or invoice from the service provider / vendor, if availa…" at bounding box center [458, 324] width 250 height 43
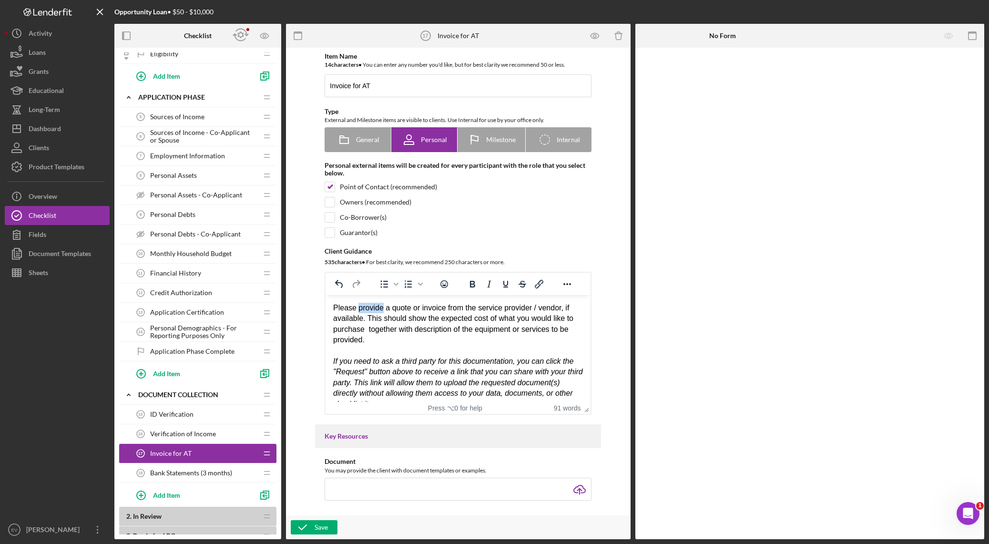
click at [379, 311] on div "Please provide a quote or invoice from the service provider / vendor, if availa…" at bounding box center [458, 324] width 250 height 43
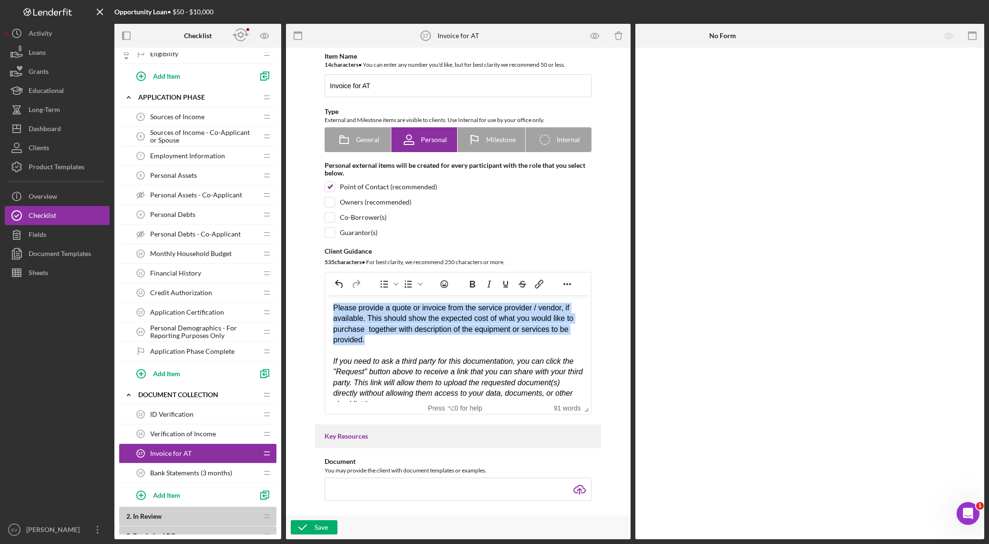
click at [379, 311] on div "Please provide a quote or invoice from the service provider / vendor, if availa…" at bounding box center [458, 324] width 250 height 43
drag, startPoint x: 379, startPoint y: 311, endPoint x: 389, endPoint y: 332, distance: 23.5
click at [383, 321] on div "Please provide a quote or invoice from the service provider / vendor, if availa…" at bounding box center [458, 324] width 250 height 43
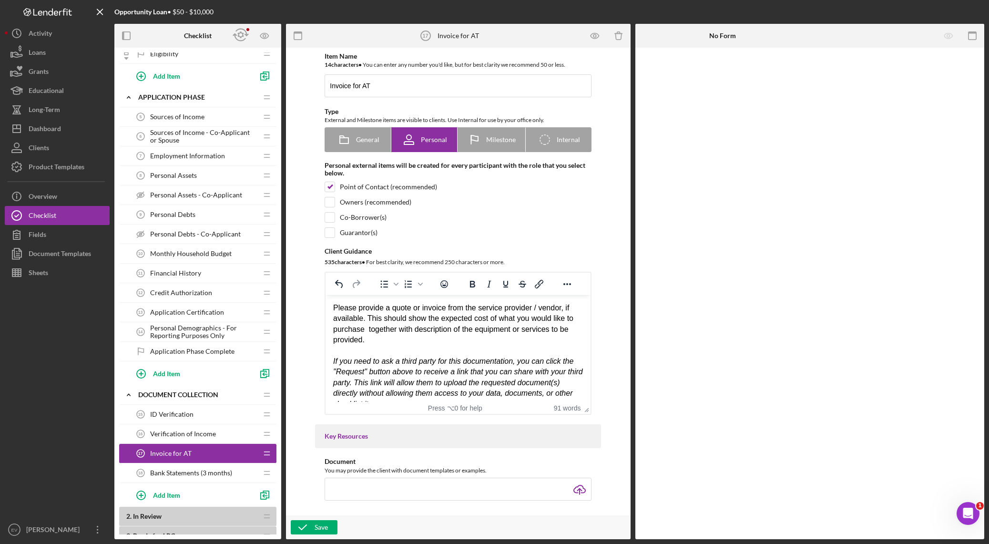
click at [393, 346] on div "Rich Text Area. Press ALT-0 for help." at bounding box center [458, 350] width 250 height 10
click at [348, 318] on div "Please provide a quote or invoice from the service provider / vendor, if availa…" at bounding box center [458, 324] width 250 height 43
click at [349, 318] on div "Please provide a quote or invoice from the service provider / vendor, if availa…" at bounding box center [458, 324] width 250 height 43
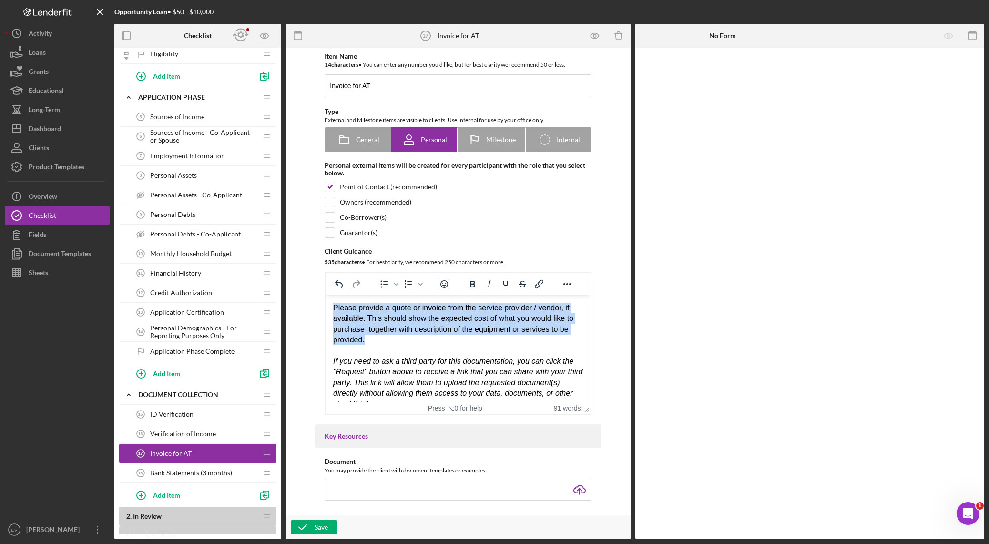
drag, startPoint x: 349, startPoint y: 318, endPoint x: 428, endPoint y: 406, distance: 117.8
click at [428, 381] on html "Please provide a quote or invoice from the service provider / vendor, if availa…" at bounding box center [457, 356] width 265 height 122
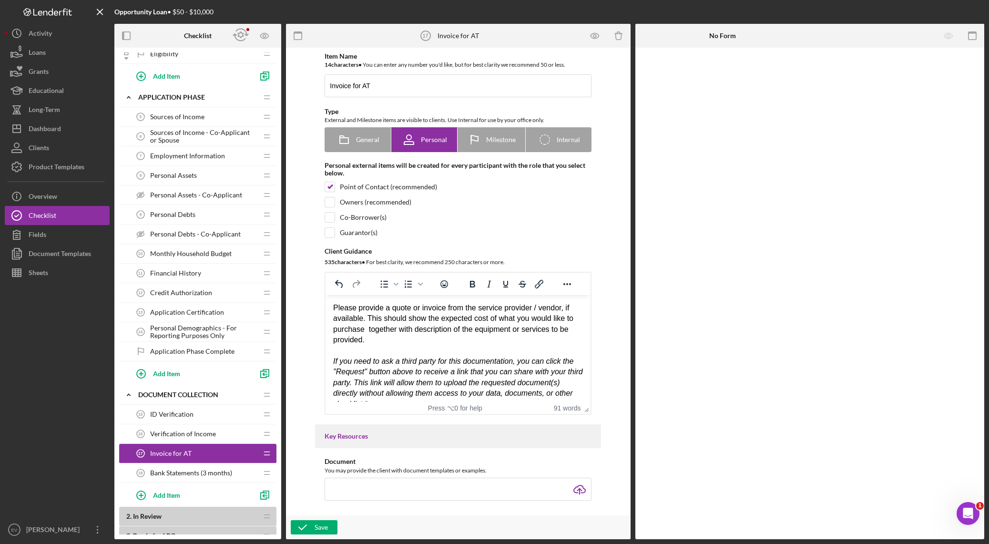
click at [432, 346] on div "Rich Text Area. Press ALT-0 for help." at bounding box center [458, 350] width 250 height 10
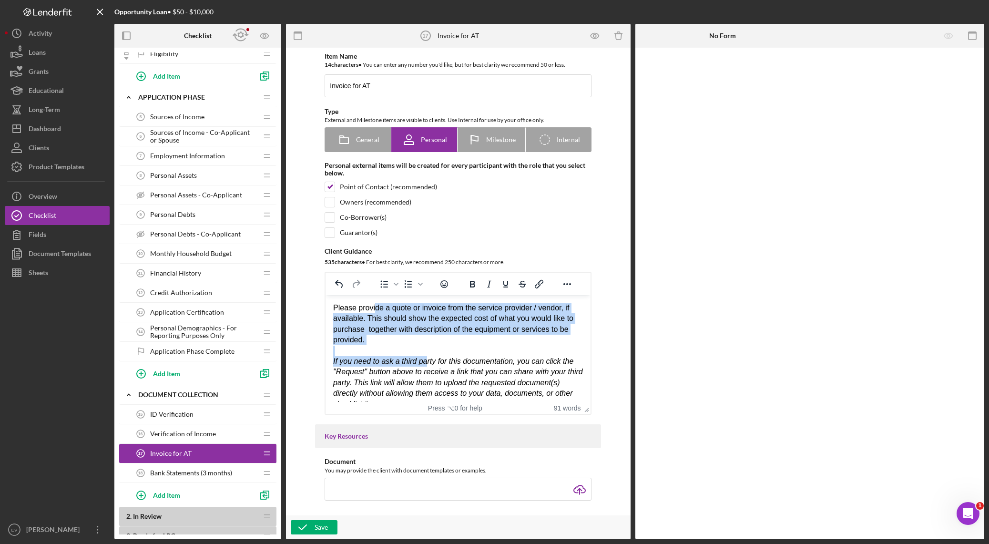
drag, startPoint x: 418, startPoint y: 354, endPoint x: 376, endPoint y: 312, distance: 59.3
click at [376, 312] on body "Please provide a quote or invoice from the service provider / vendor, if availa…" at bounding box center [458, 356] width 250 height 107
click at [376, 312] on div "Please provide a quote or invoice from the service provider / vendor, if availa…" at bounding box center [458, 324] width 250 height 43
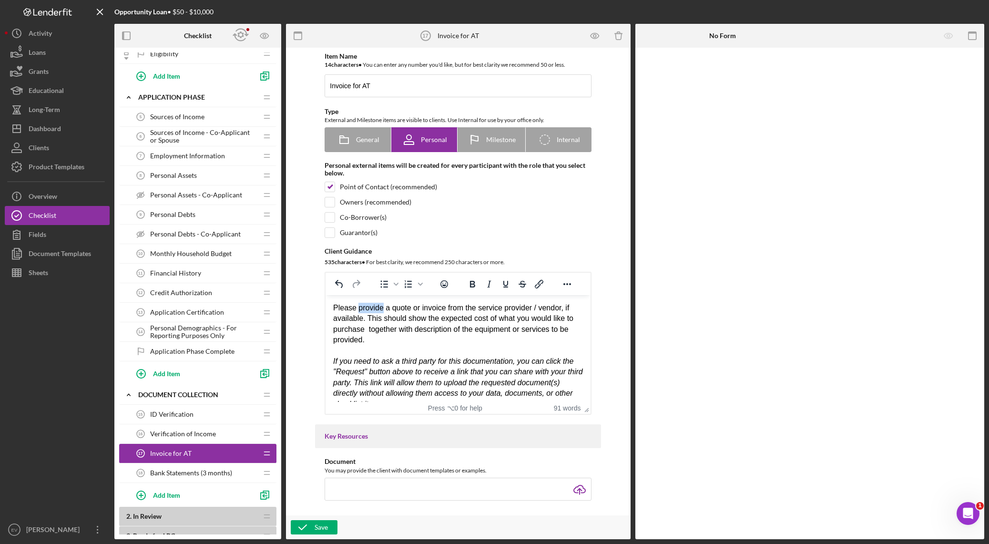
click at [376, 312] on div "Please provide a quote or invoice from the service provider / vendor, if availa…" at bounding box center [458, 324] width 250 height 43
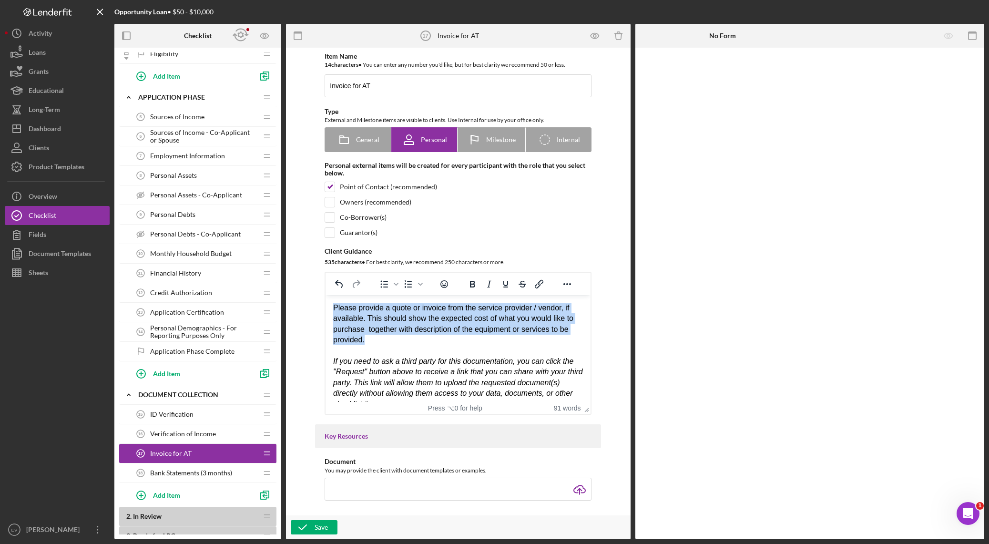
drag, startPoint x: 376, startPoint y: 312, endPoint x: 468, endPoint y: 402, distance: 128.7
click at [468, 381] on html "Please provide a quote or invoice from the service provider / vendor, if availa…" at bounding box center [457, 356] width 265 height 122
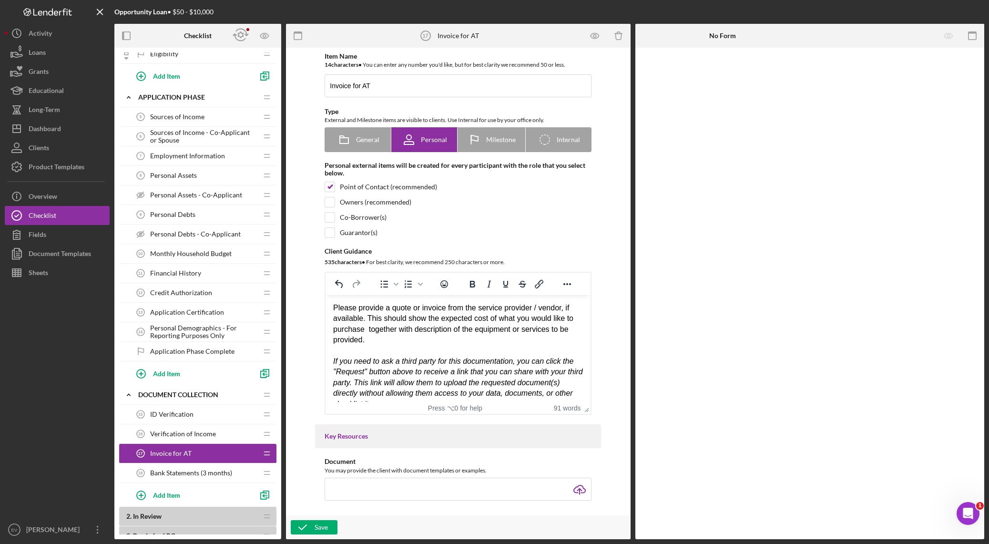
click at [457, 381] on em "If you need to ask a third party for this documentation, you can click the "Req…" at bounding box center [458, 382] width 250 height 51
drag, startPoint x: 457, startPoint y: 384, endPoint x: 395, endPoint y: 327, distance: 83.7
click at [399, 334] on body "Please provide a quote or invoice from the service provider / vendor, if availa…" at bounding box center [458, 356] width 250 height 107
click at [394, 326] on div "Please provide a quote or invoice from the service provider / vendor, if availa…" at bounding box center [458, 324] width 250 height 43
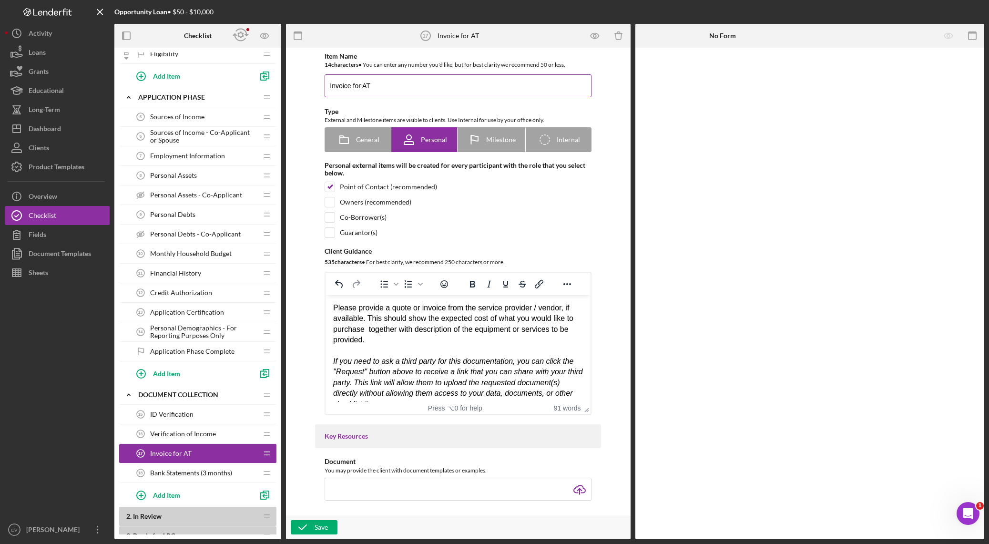
click at [390, 82] on input "Invoice for AT" at bounding box center [457, 85] width 267 height 23
click at [615, 36] on icon "button" at bounding box center [618, 36] width 6 height 6
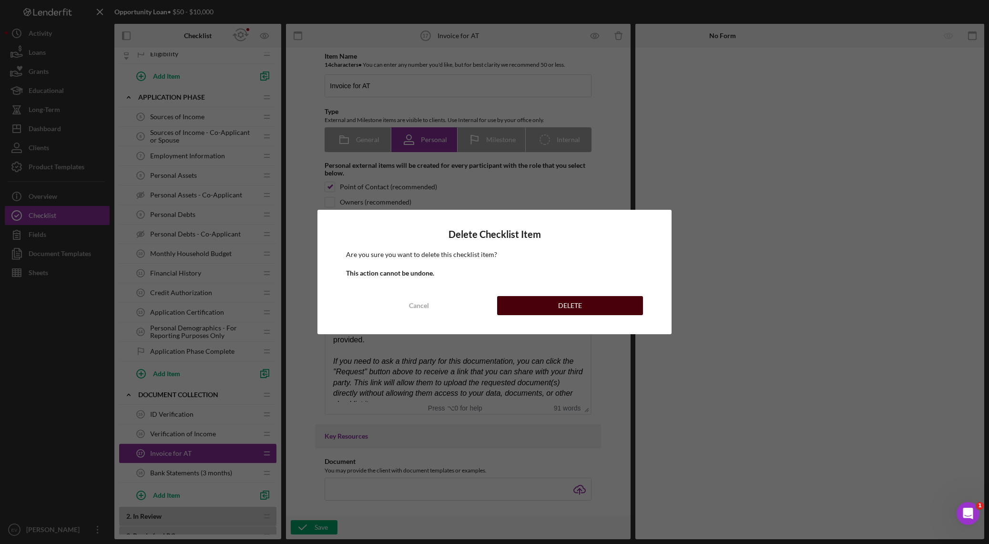
click at [561, 306] on div "DELETE" at bounding box center [570, 305] width 24 height 19
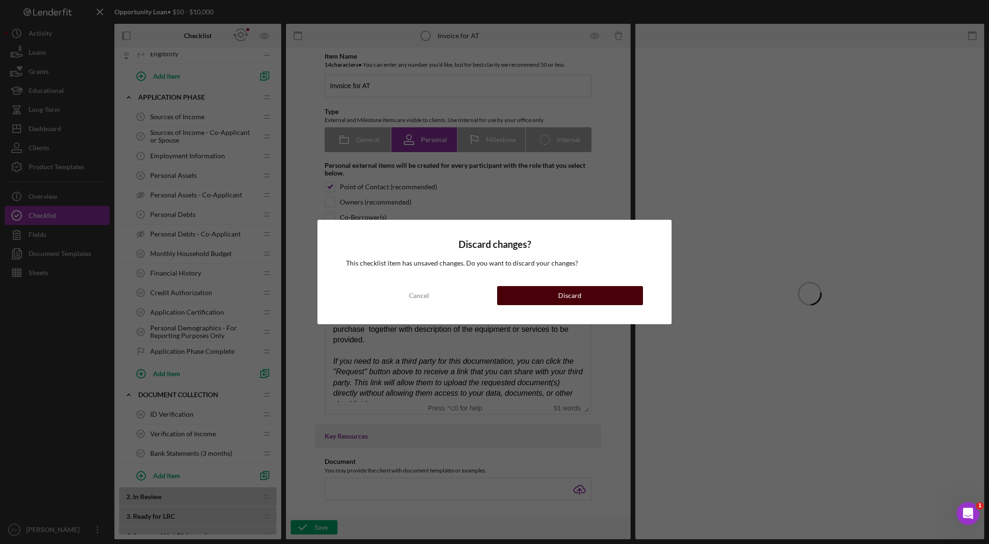
click at [560, 296] on div "Discard" at bounding box center [569, 295] width 23 height 19
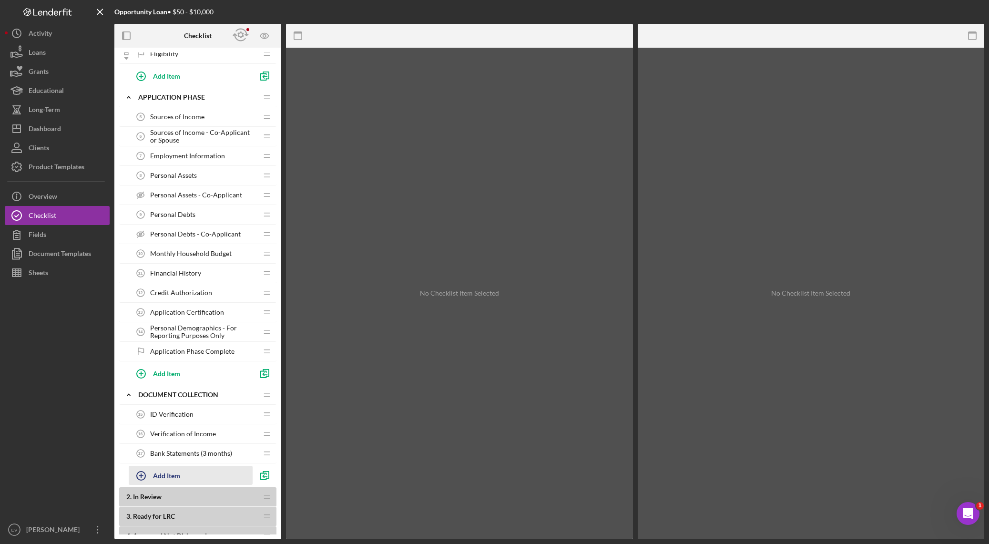
click at [184, 381] on button "Add Item" at bounding box center [191, 475] width 124 height 19
click at [180, 381] on input "Item Title" at bounding box center [202, 479] width 147 height 23
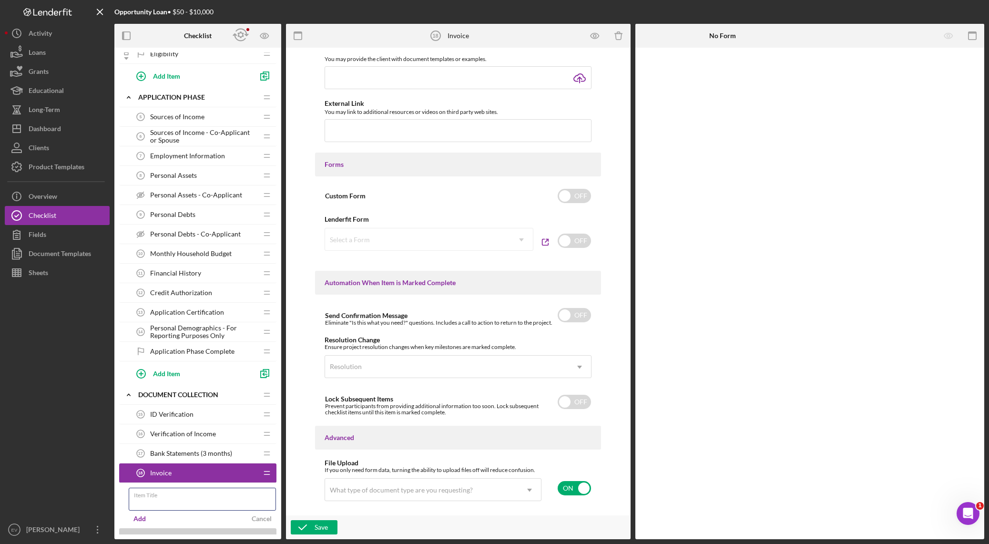
scroll to position [468, 0]
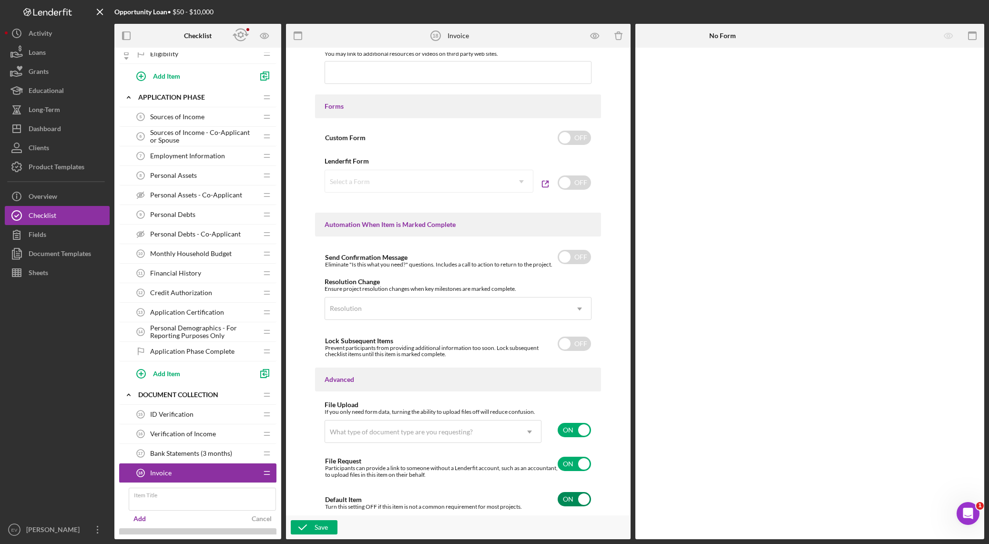
click at [573, 381] on input "checkbox" at bounding box center [573, 499] width 33 height 14
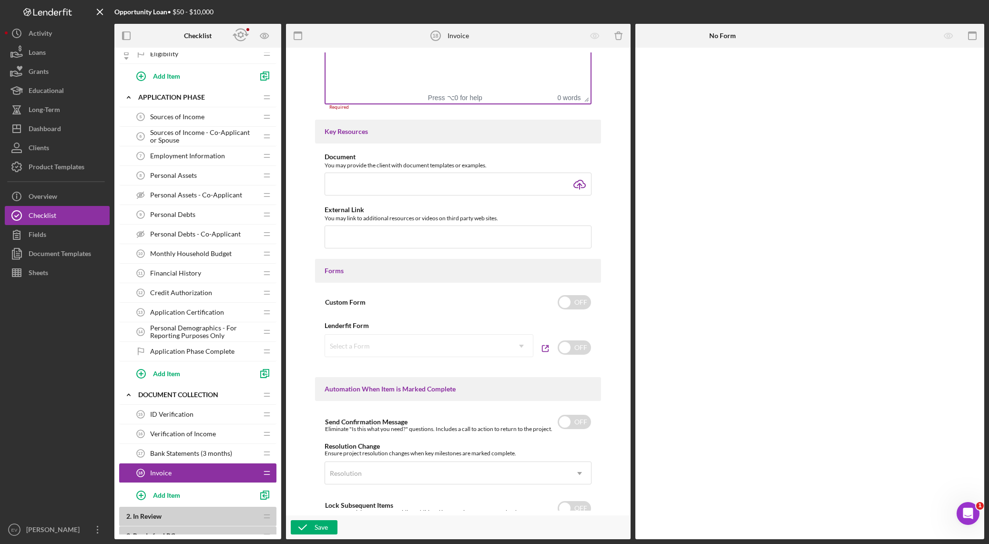
scroll to position [0, 0]
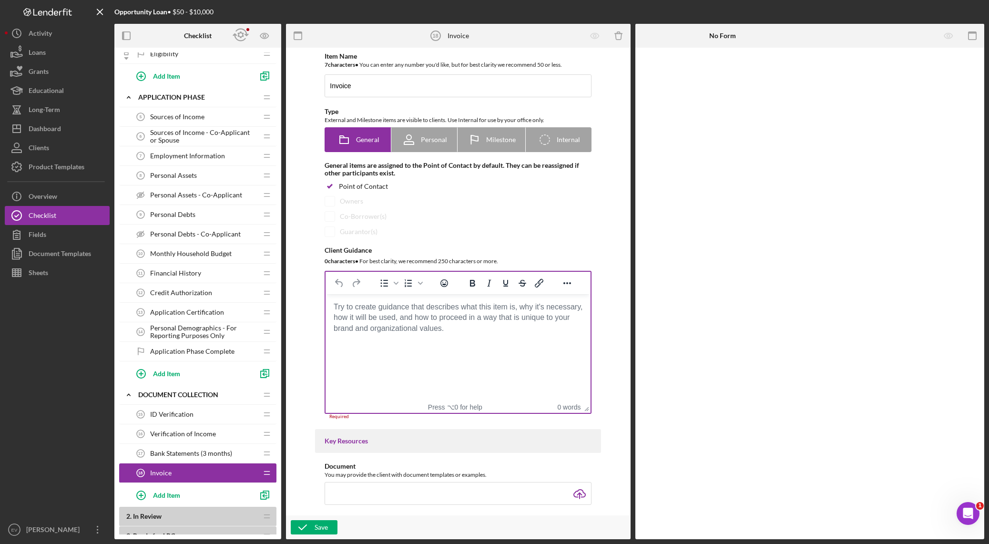
click at [397, 320] on html at bounding box center [457, 307] width 265 height 26
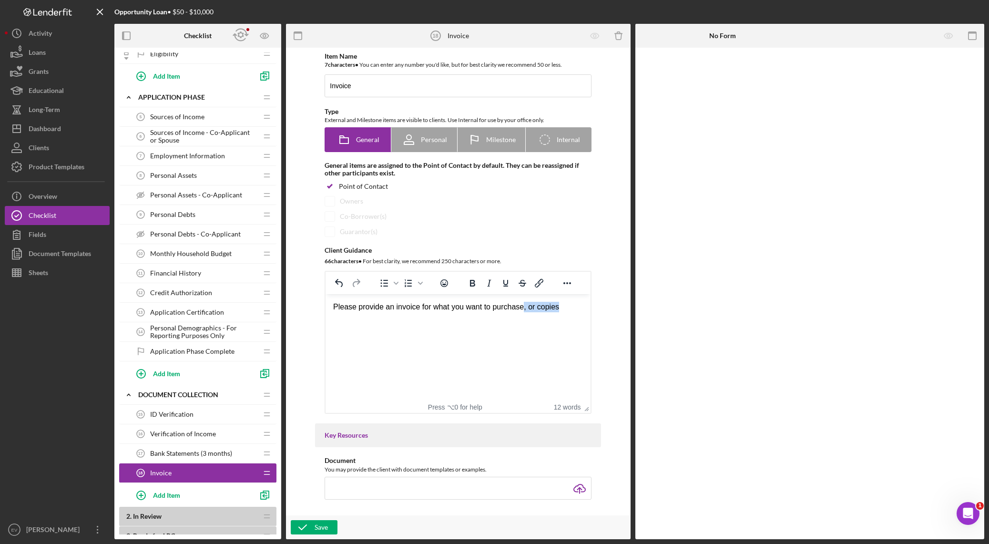
drag, startPoint x: 569, startPoint y: 305, endPoint x: 527, endPoint y: 305, distance: 41.9
click at [527, 305] on div "Please provide an invoice for what you want to purchase, or copies" at bounding box center [458, 307] width 250 height 10
click at [303, 381] on icon "button" at bounding box center [303, 527] width 24 height 24
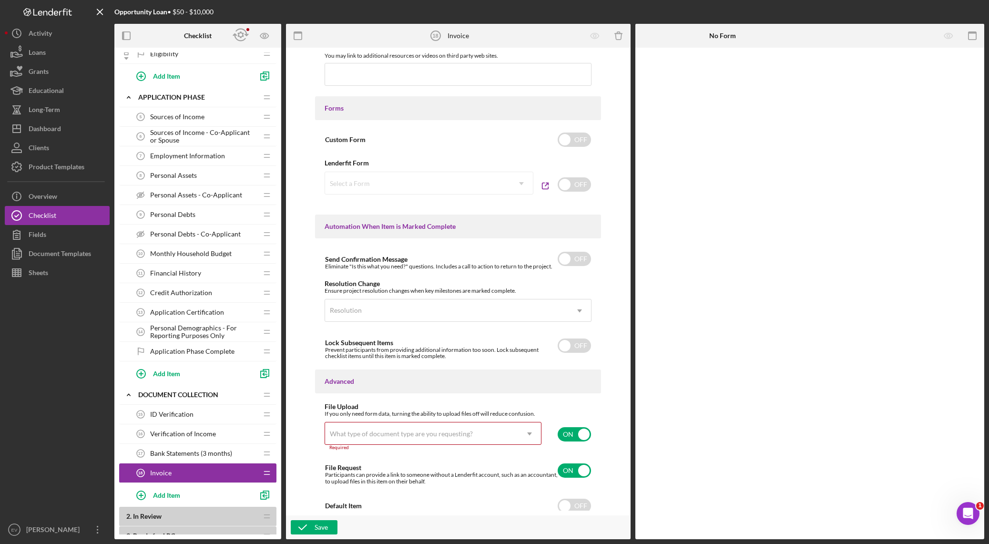
scroll to position [473, 0]
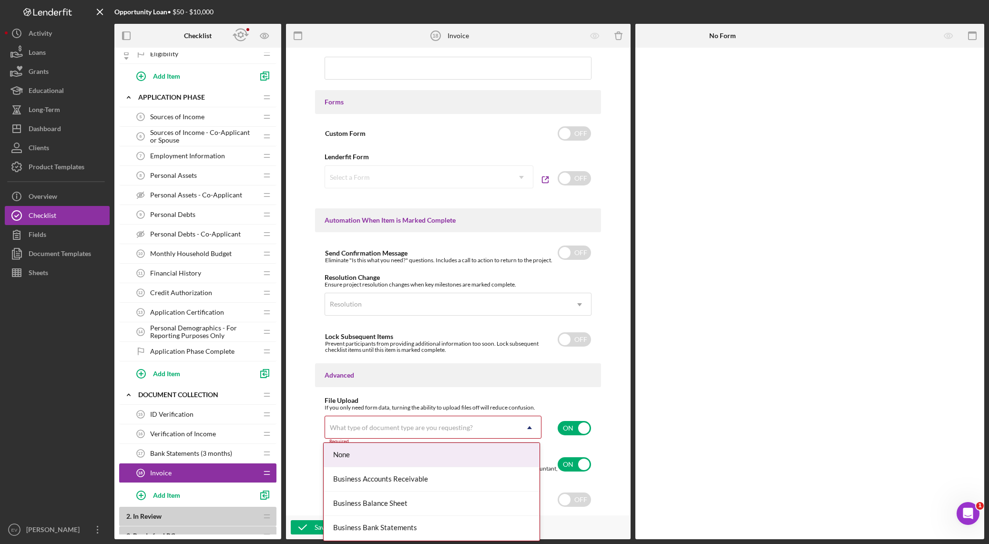
click at [463, 381] on div "What type of document type are you requesting?" at bounding box center [401, 428] width 143 height 8
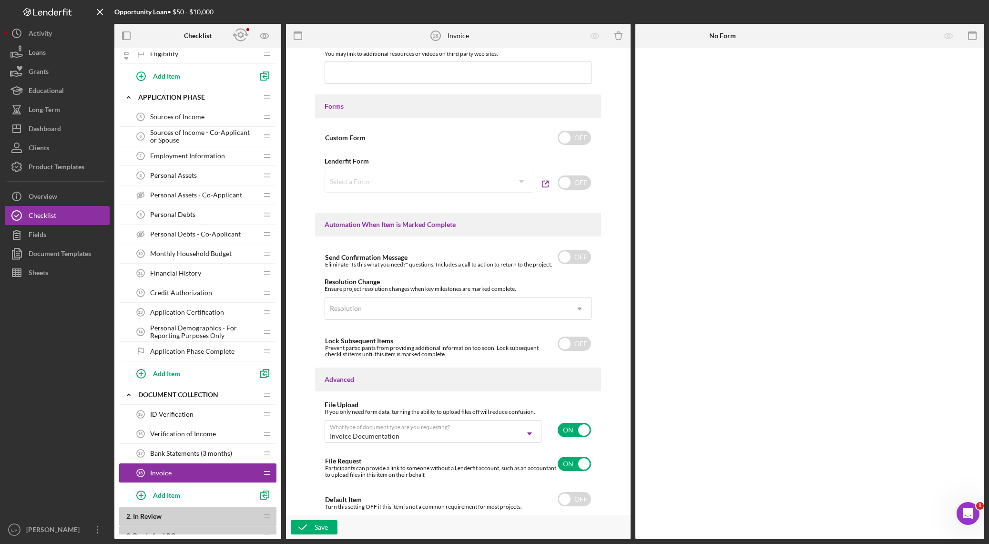
scroll to position [468, 0]
click at [318, 381] on div "Save" at bounding box center [320, 527] width 13 height 14
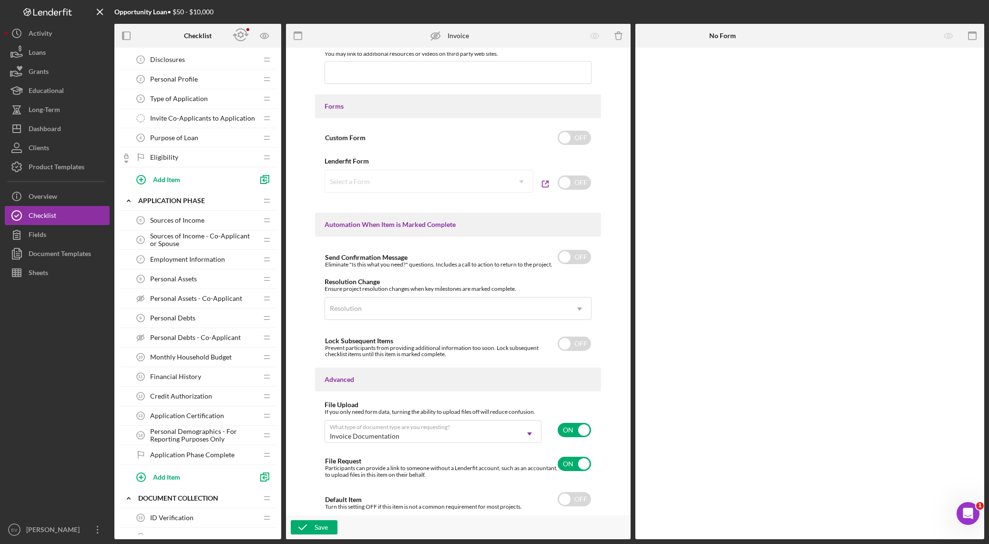
scroll to position [0, 0]
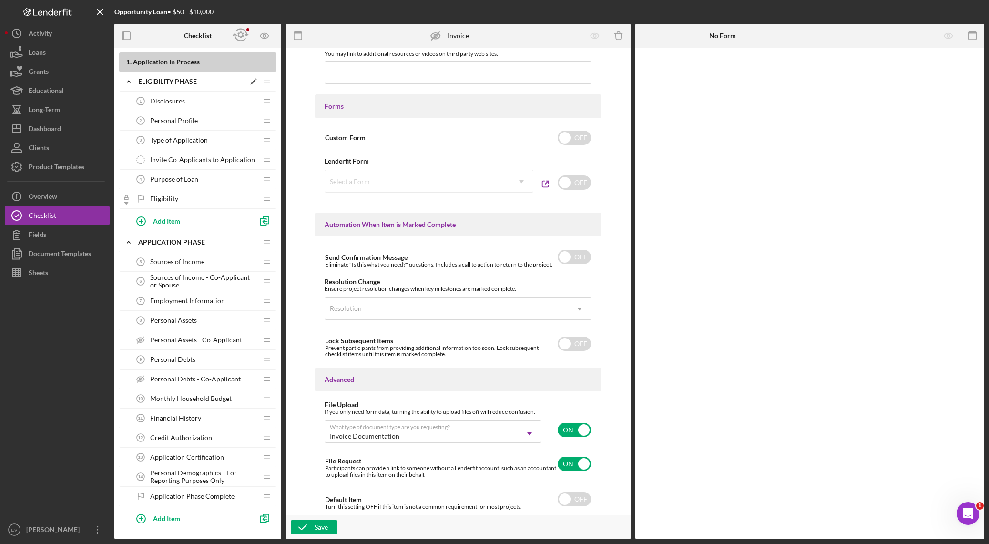
click at [125, 81] on icon "Icon/Expander" at bounding box center [128, 81] width 19 height 19
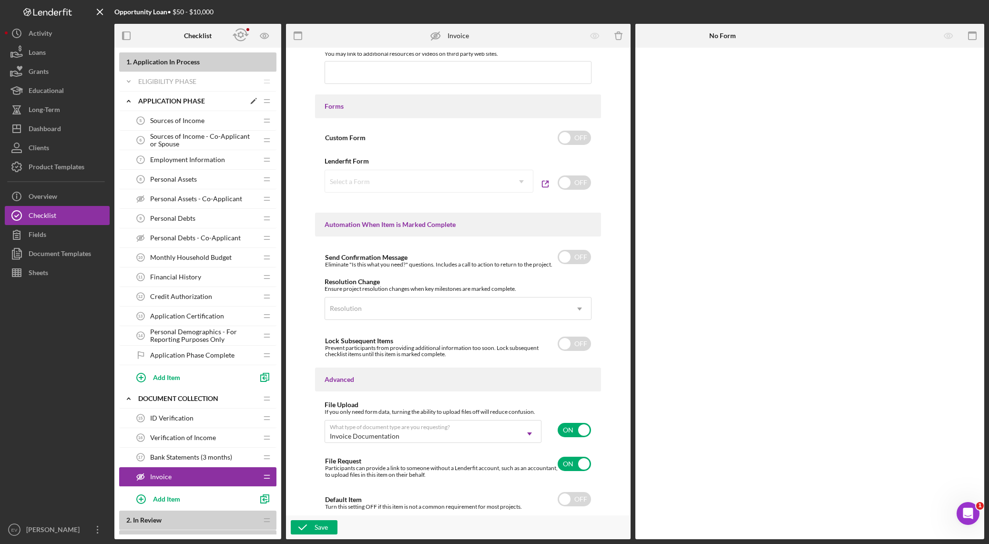
click at [128, 98] on icon "Icon/Expander" at bounding box center [128, 100] width 19 height 19
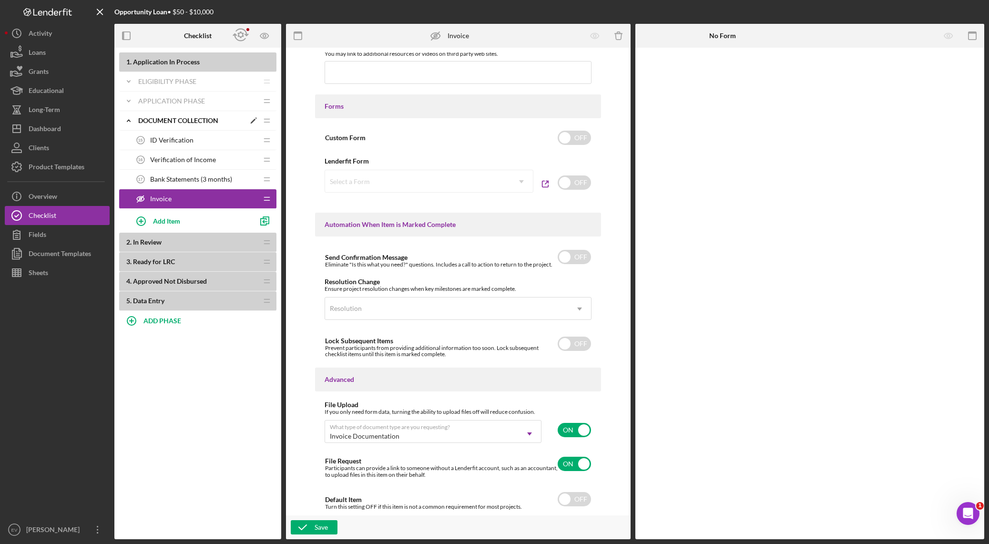
click at [129, 121] on icon "Icon/Expander" at bounding box center [128, 120] width 19 height 19
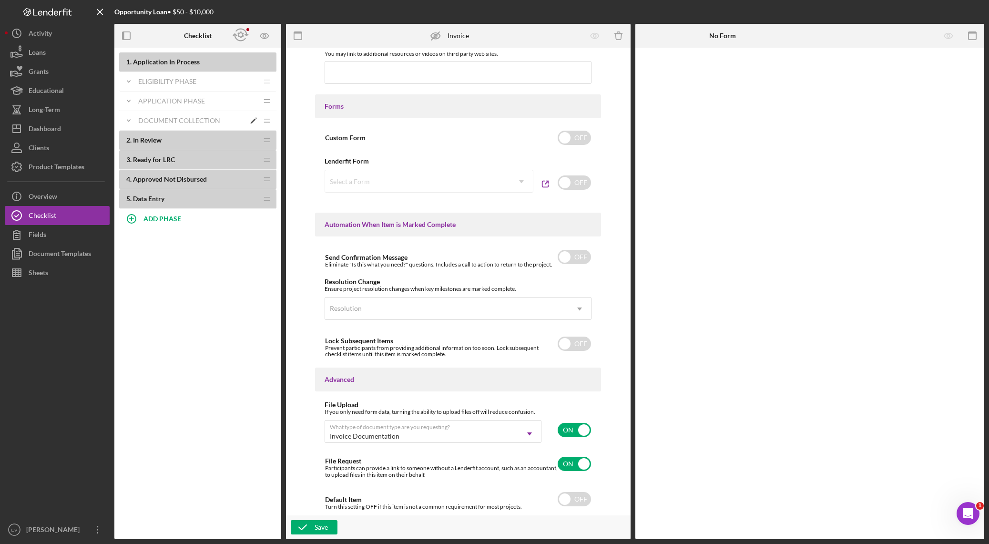
click at [133, 123] on icon "Icon/Expander" at bounding box center [128, 120] width 19 height 19
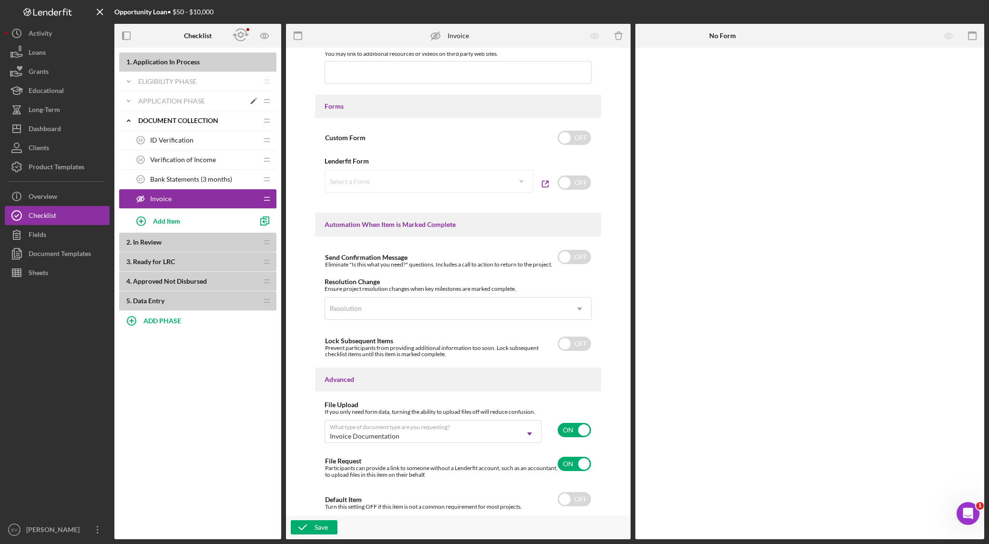
click at [127, 98] on icon "Icon/Expander" at bounding box center [128, 100] width 19 height 19
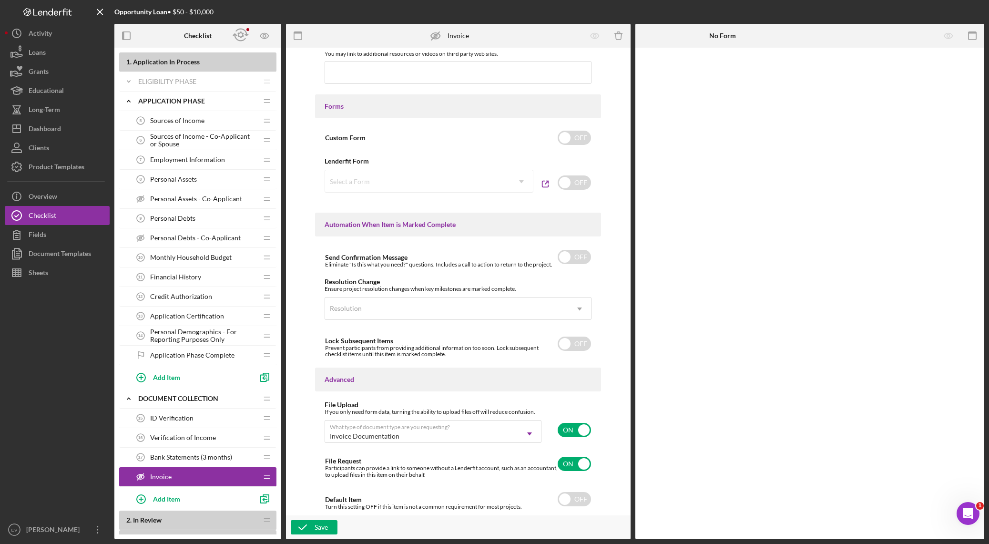
scroll to position [75, 0]
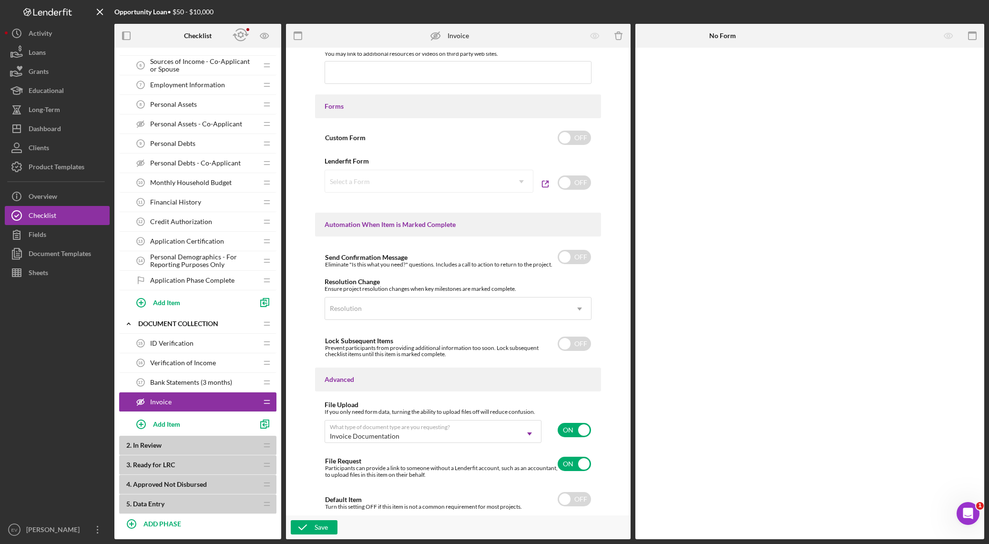
click at [163, 381] on b "2 . In Review" at bounding box center [191, 445] width 131 height 8
click at [195, 381] on b "2 . In Review" at bounding box center [191, 445] width 131 height 8
click at [177, 381] on div "Add Item" at bounding box center [166, 424] width 27 height 18
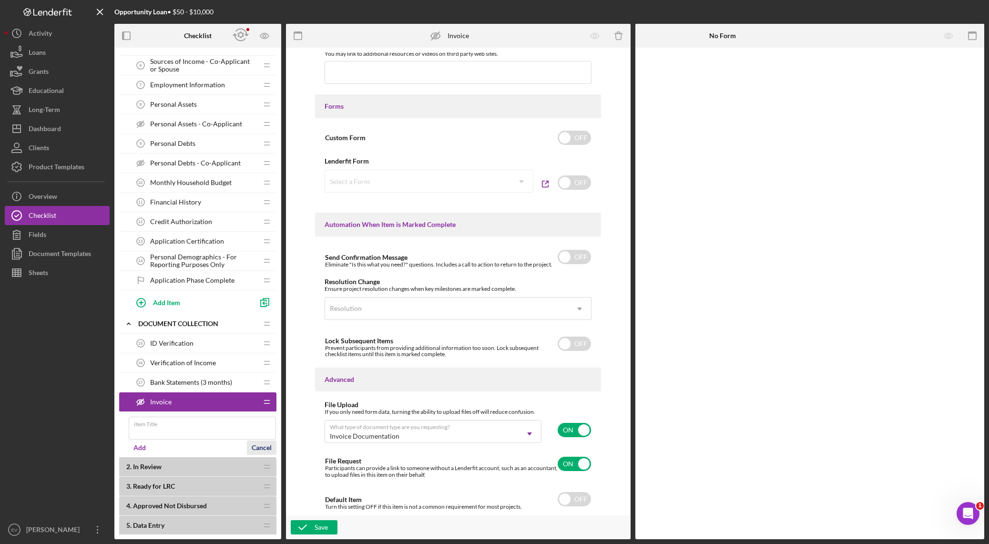
click at [263, 381] on form "Item Title Add Cancel" at bounding box center [203, 434] width 148 height 45
click at [263, 381] on div "Cancel" at bounding box center [262, 452] width 20 height 14
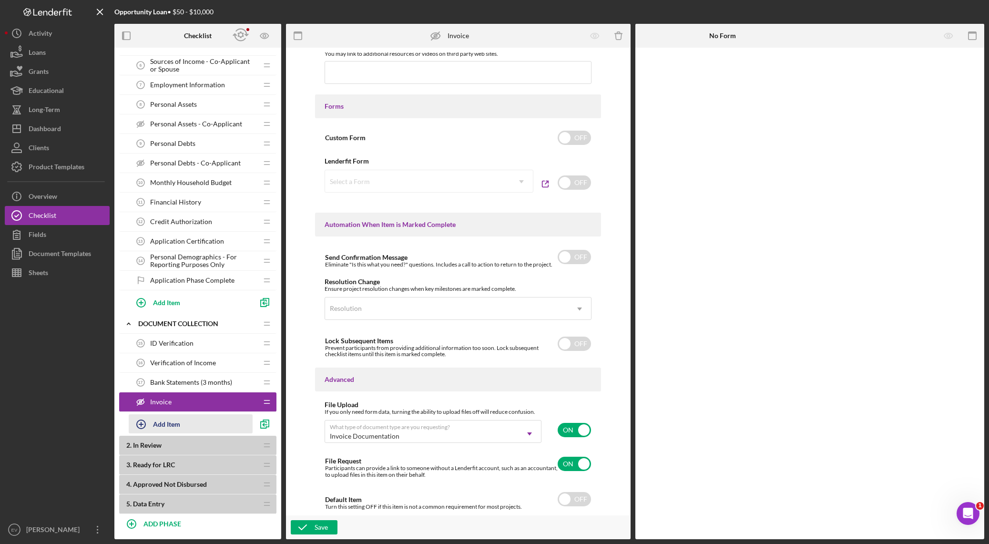
click at [177, 381] on div "Add Item" at bounding box center [166, 424] width 27 height 18
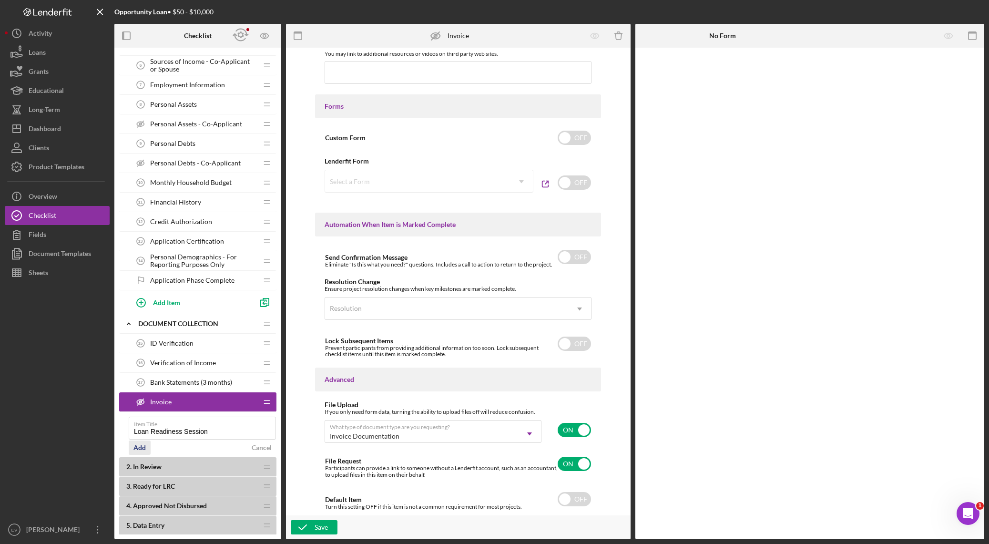
click at [140, 381] on div "Add" at bounding box center [139, 447] width 12 height 14
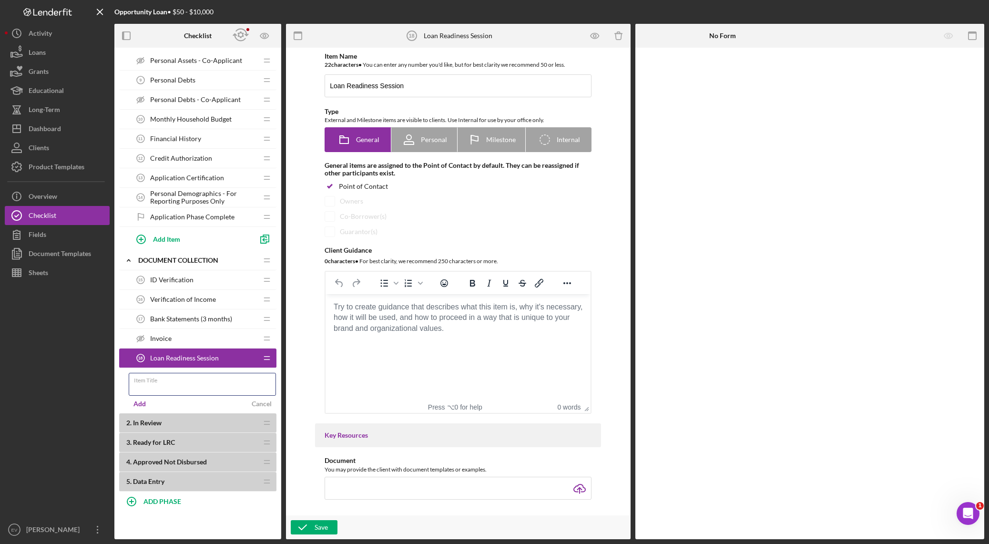
scroll to position [468, 0]
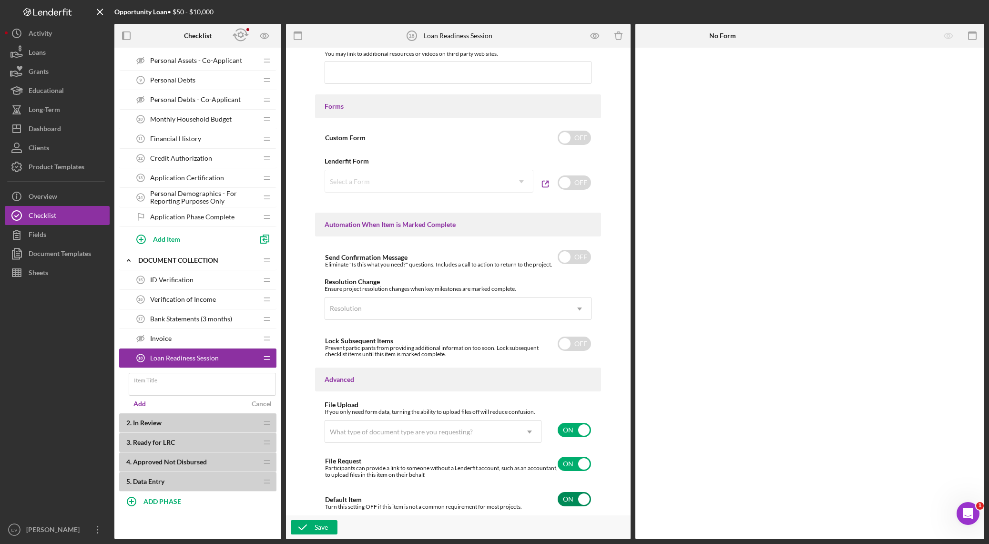
click at [574, 381] on input "checkbox" at bounding box center [573, 499] width 33 height 14
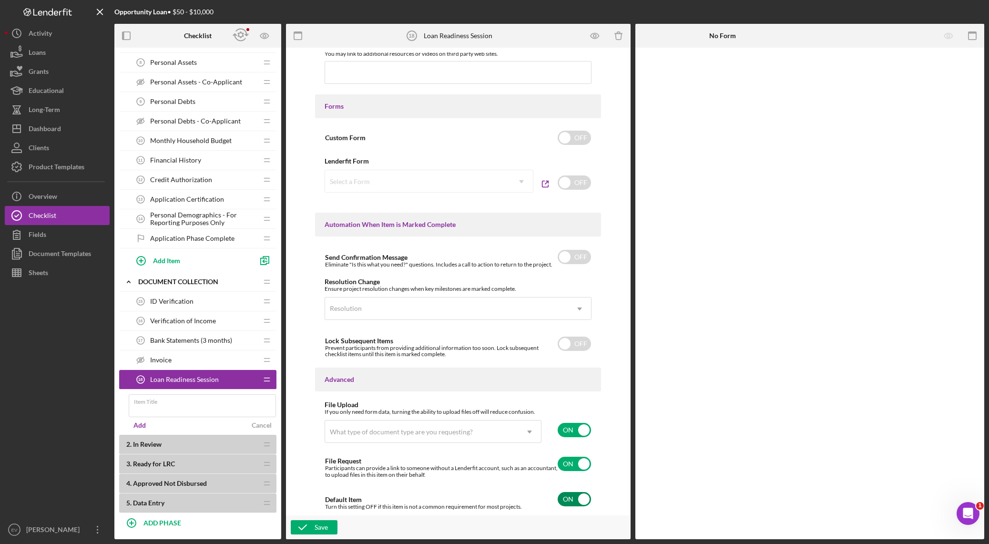
scroll to position [474, 0]
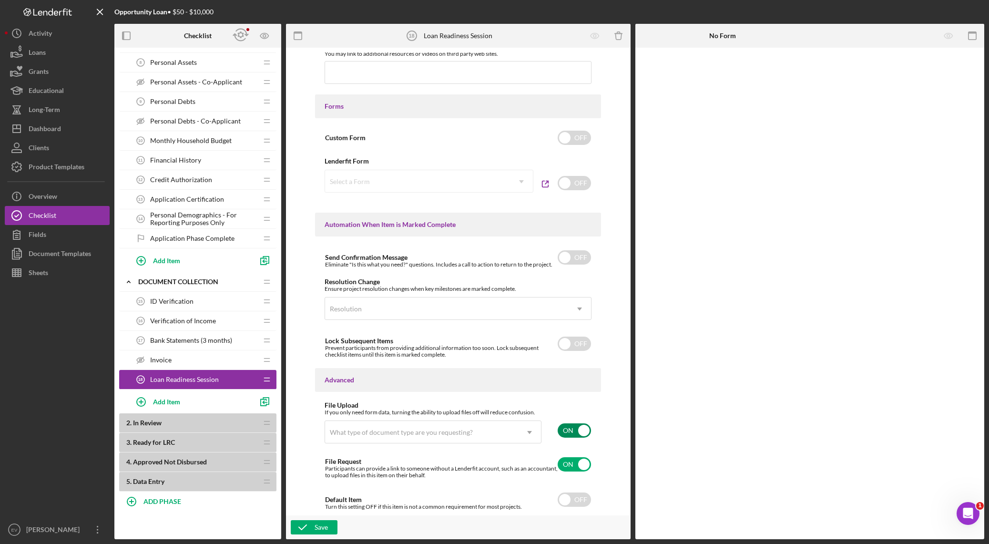
click at [572, 381] on input "checkbox" at bounding box center [573, 430] width 33 height 14
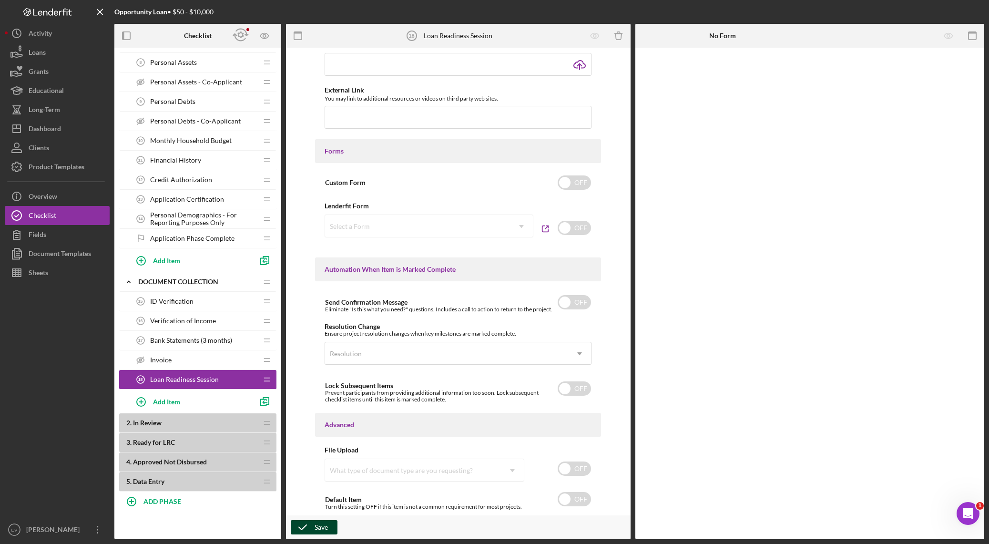
click at [321, 381] on div "Save" at bounding box center [320, 527] width 13 height 14
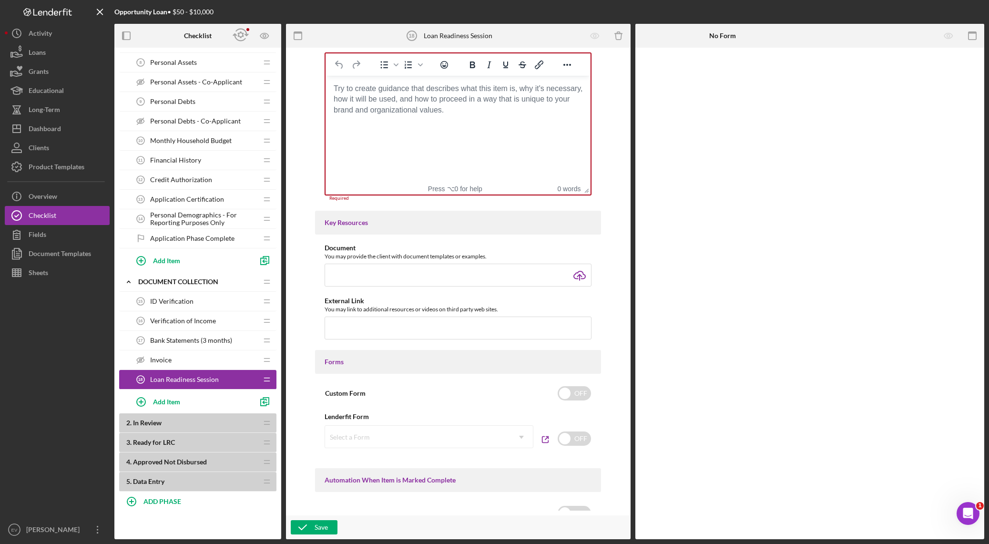
scroll to position [0, 0]
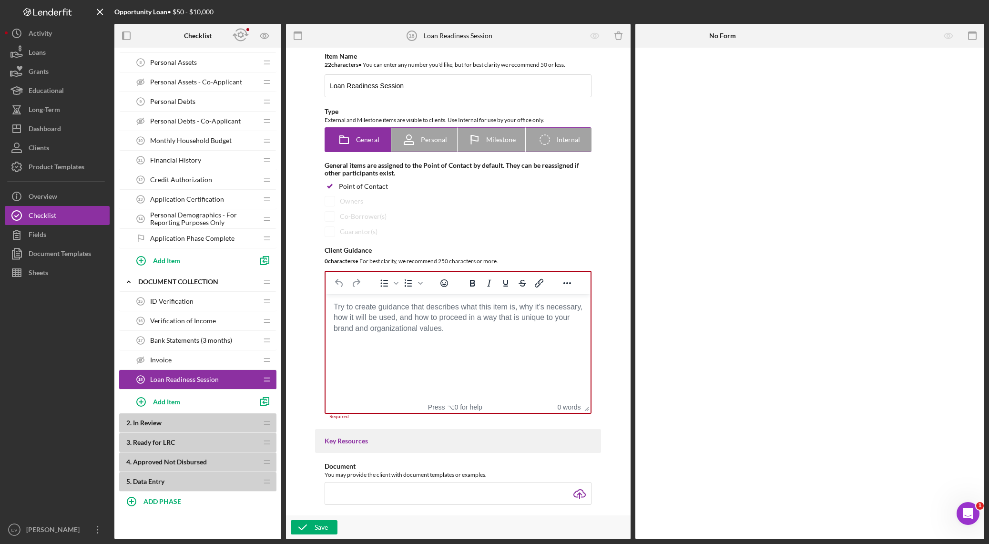
click at [567, 146] on div "Icon/Checklist Item Internal Internal" at bounding box center [558, 140] width 42 height 24
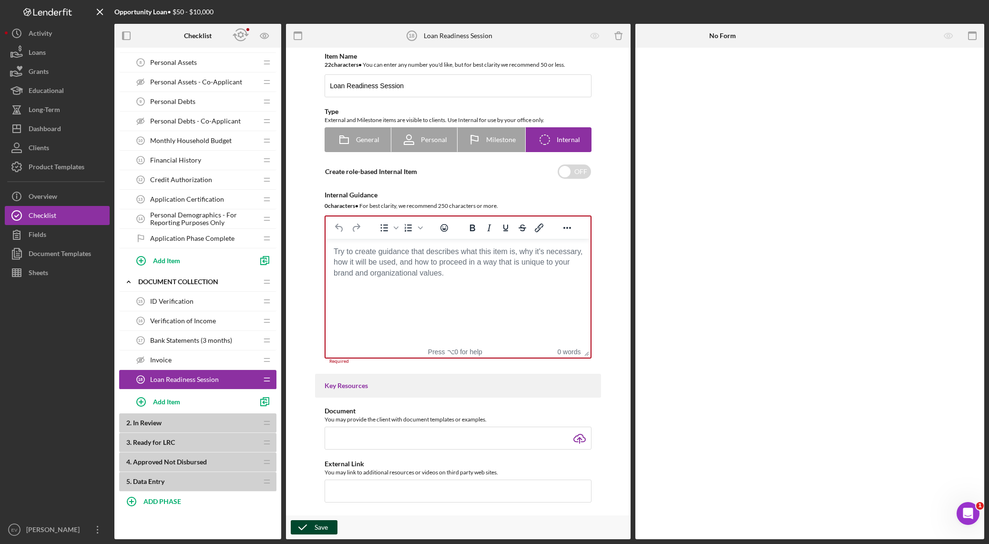
click at [329, 381] on button "Save" at bounding box center [314, 527] width 47 height 14
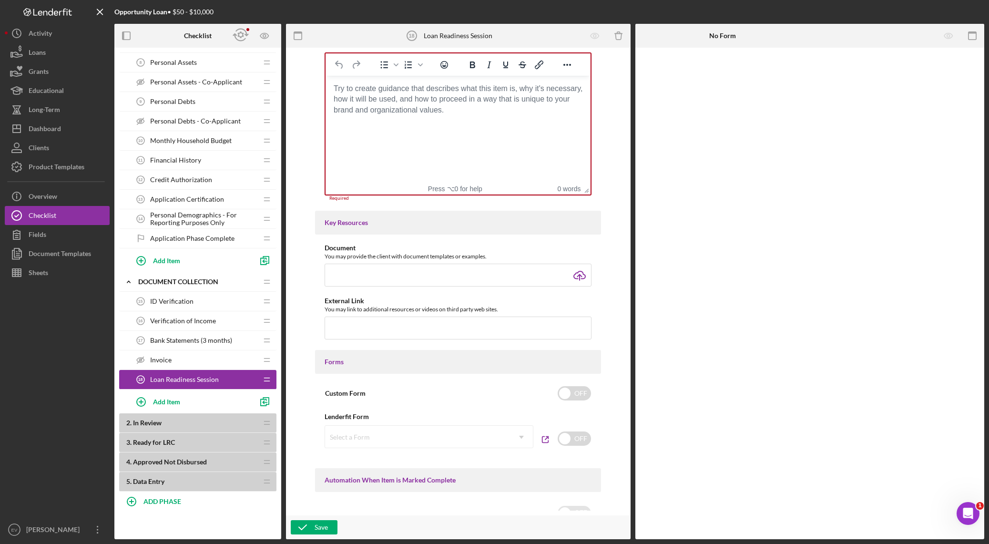
scroll to position [61, 0]
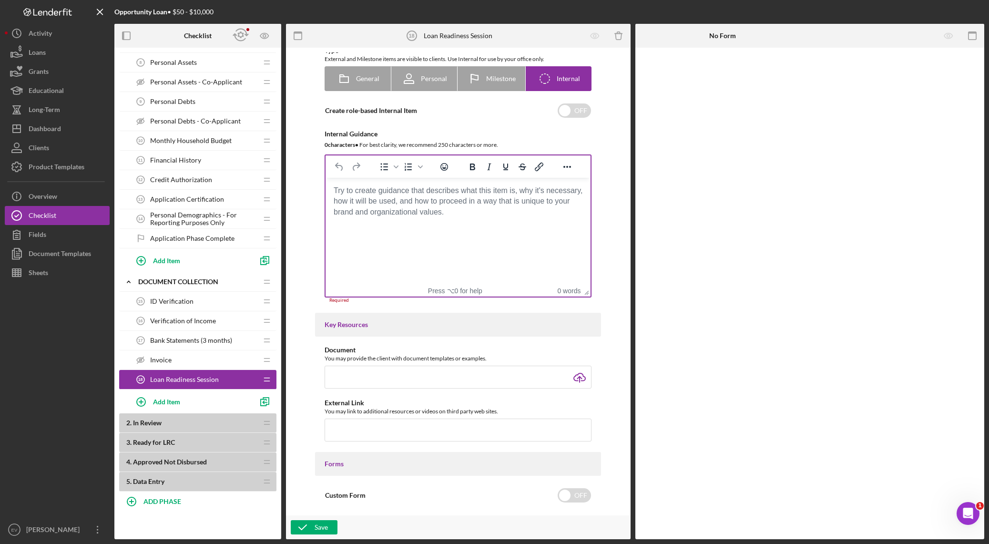
click at [449, 196] on body "Rich Text Area. Press ALT-0 for help." at bounding box center [458, 190] width 250 height 10
click at [427, 90] on div "Personal" at bounding box center [424, 79] width 45 height 24
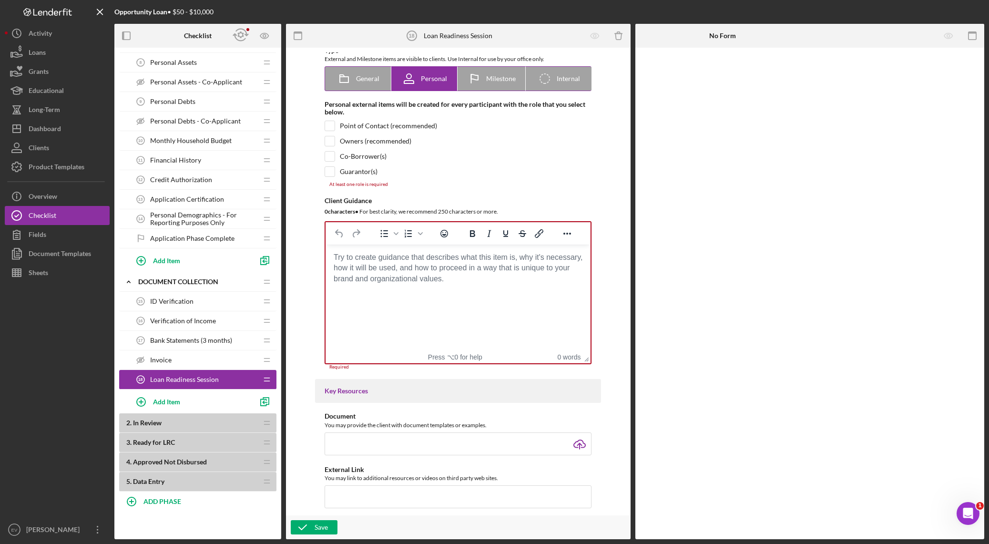
click at [435, 86] on div "Personal" at bounding box center [424, 79] width 45 height 24
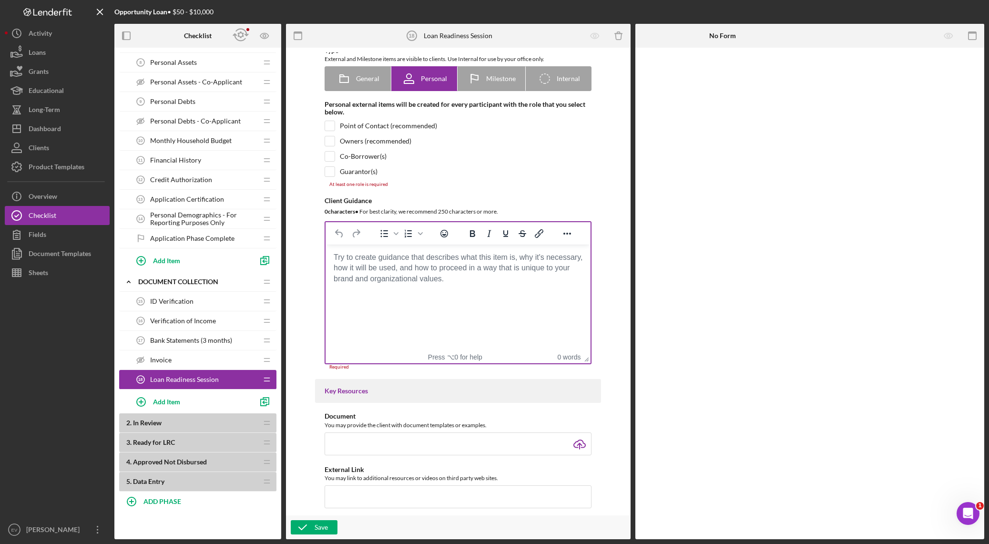
click at [435, 351] on div "Press ⌥0 for help 0 words" at bounding box center [457, 357] width 265 height 12
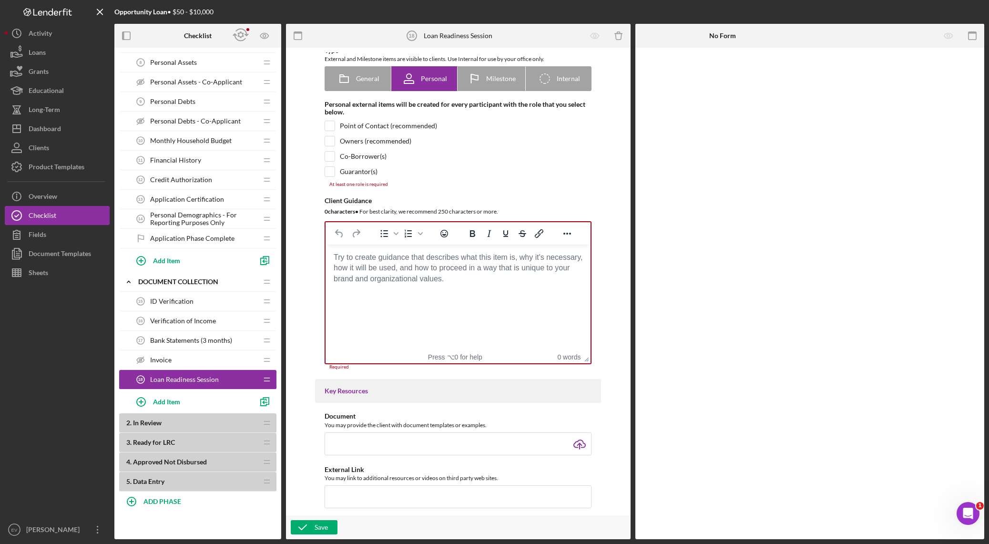
click at [409, 270] on html at bounding box center [457, 257] width 265 height 26
click at [331, 123] on input "checkbox" at bounding box center [330, 126] width 10 height 10
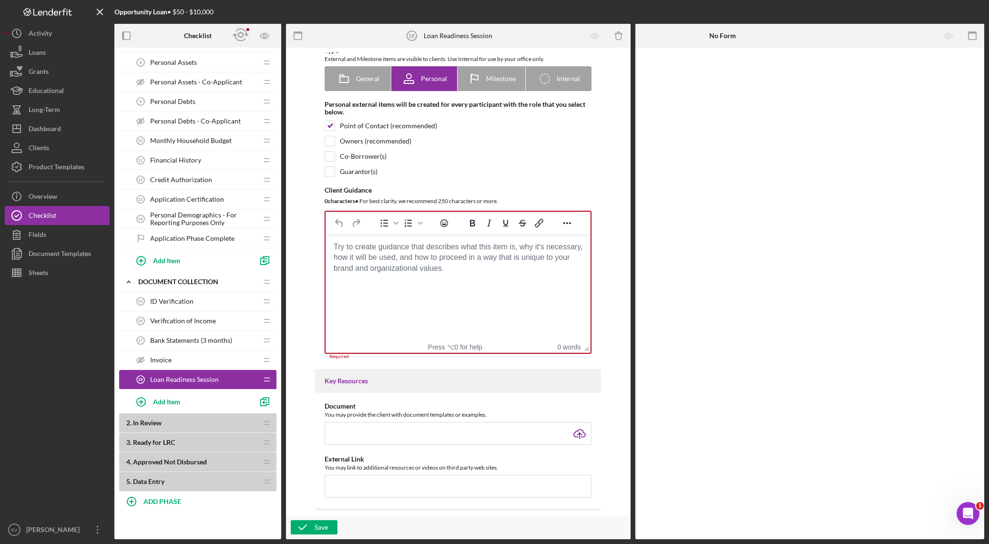
click at [381, 260] on html at bounding box center [457, 247] width 265 height 26
click at [375, 252] on body "Rich Text Area. Press ALT-0 for help." at bounding box center [458, 247] width 250 height 10
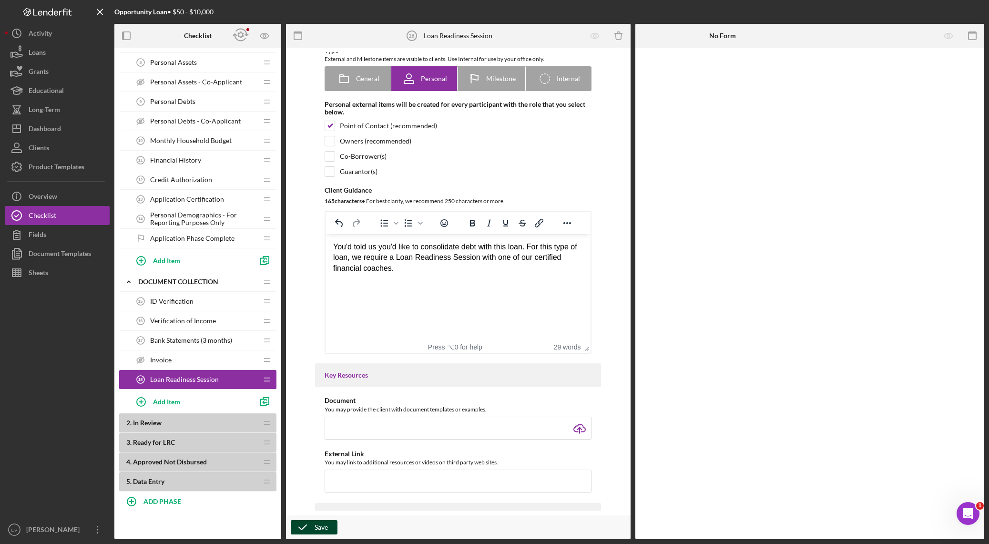
click at [318, 381] on div "Save" at bounding box center [320, 527] width 13 height 14
click at [170, 381] on div "ADD PHASE" at bounding box center [162, 501] width 38 height 18
click at [132, 381] on div "Add" at bounding box center [130, 527] width 12 height 14
click at [259, 381] on div "Cancel" at bounding box center [262, 532] width 20 height 14
click at [270, 381] on icon "button" at bounding box center [264, 401] width 21 height 21
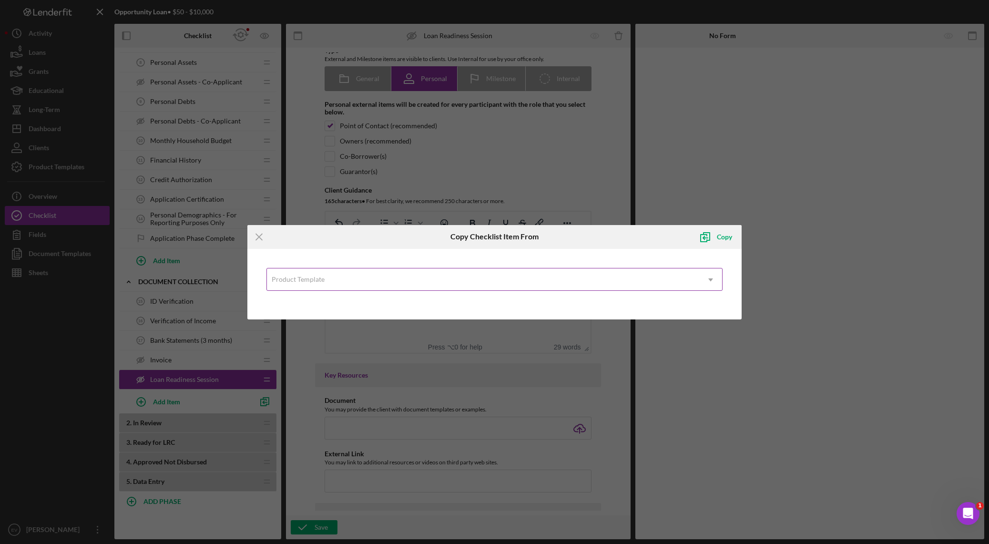
click at [429, 273] on div "Product Template" at bounding box center [483, 280] width 433 height 22
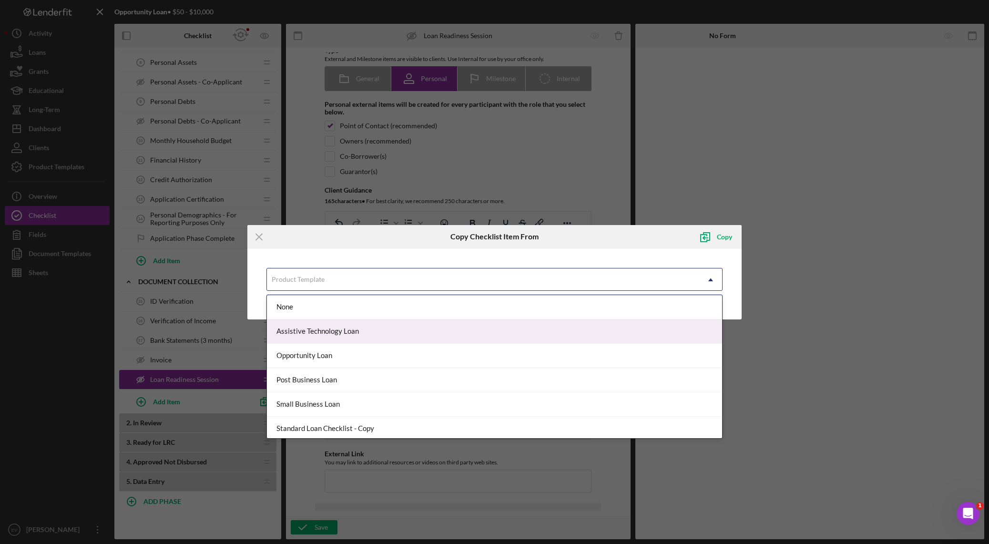
click at [348, 328] on div "Assistive Technology Loan" at bounding box center [494, 331] width 455 height 24
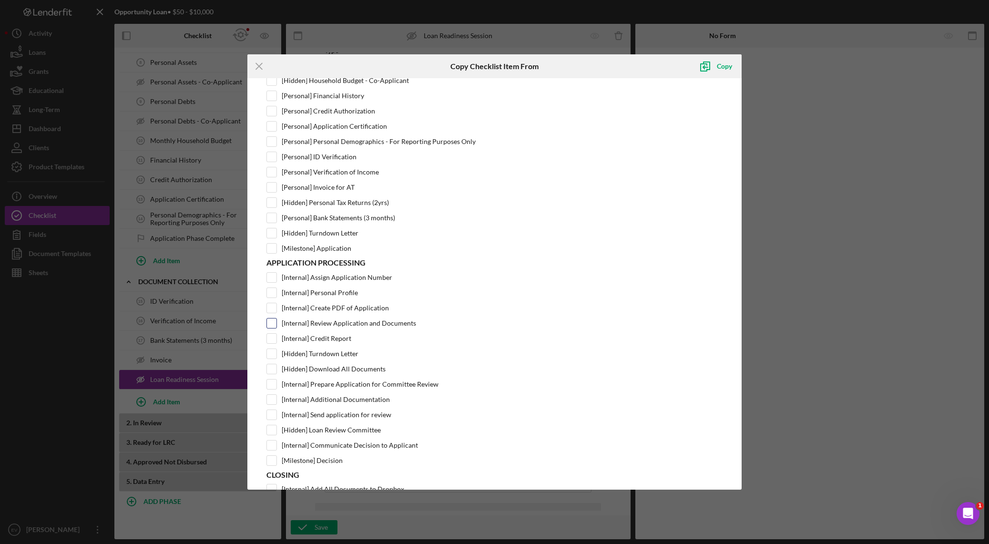
scroll to position [285, 0]
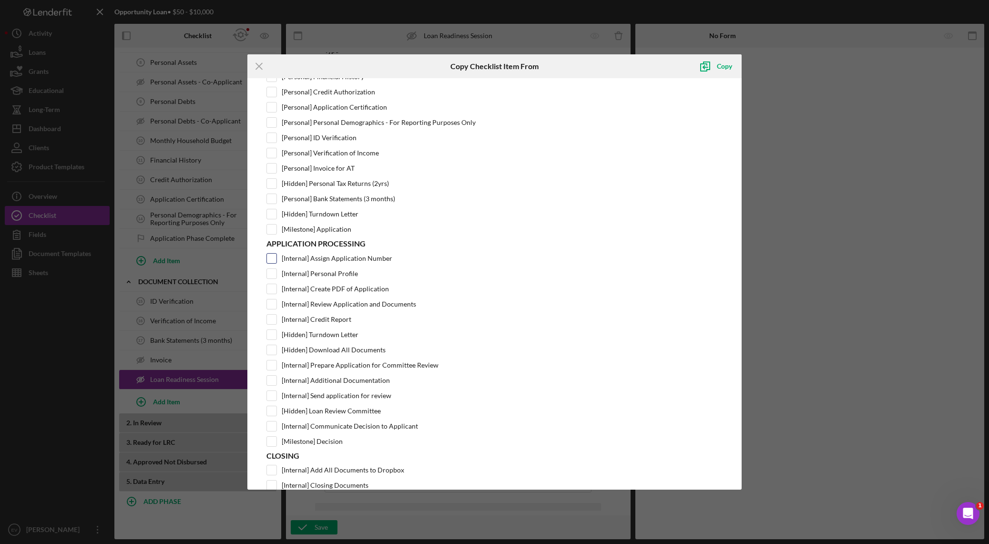
click at [341, 258] on label "[Internal] Assign Application Number" at bounding box center [337, 258] width 111 height 10
click at [276, 258] on input "[Internal] Assign Application Number" at bounding box center [272, 258] width 10 height 10
click at [334, 291] on label "[Internal] Create PDF of Application" at bounding box center [335, 289] width 107 height 10
click at [276, 291] on input "[Internal] Create PDF of Application" at bounding box center [272, 289] width 10 height 10
click at [330, 303] on label "[Internal] Review Application and Documents" at bounding box center [349, 304] width 134 height 10
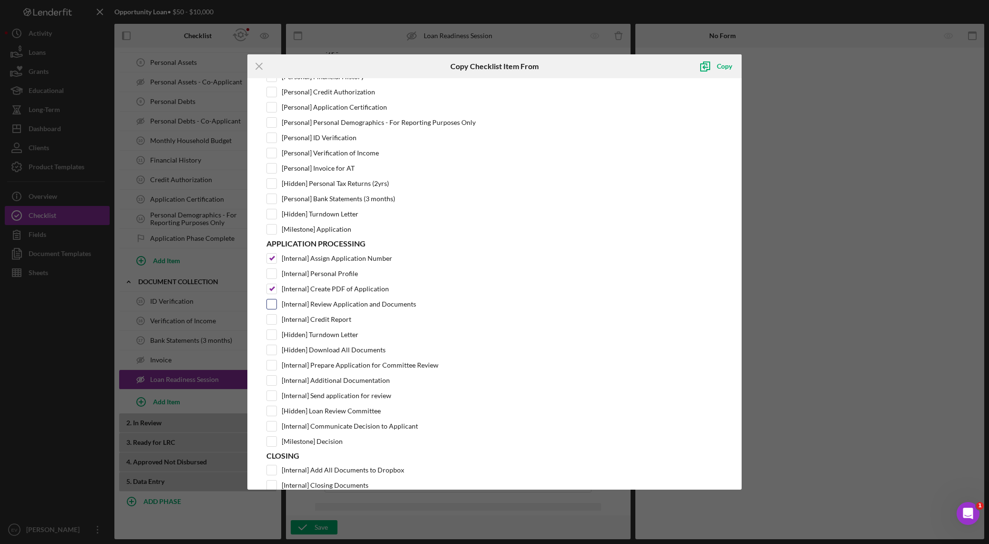
click at [276, 303] on input "[Internal] Review Application and Documents" at bounding box center [272, 304] width 10 height 10
click at [330, 304] on label "[Internal] Review Application and Documents" at bounding box center [349, 304] width 134 height 10
click at [276, 304] on input "[Internal] Review Application and Documents" at bounding box center [272, 304] width 10 height 10
click at [328, 321] on label "[Internal] Credit Report" at bounding box center [317, 319] width 70 height 10
click at [276, 321] on input "[Internal] Credit Report" at bounding box center [272, 319] width 10 height 10
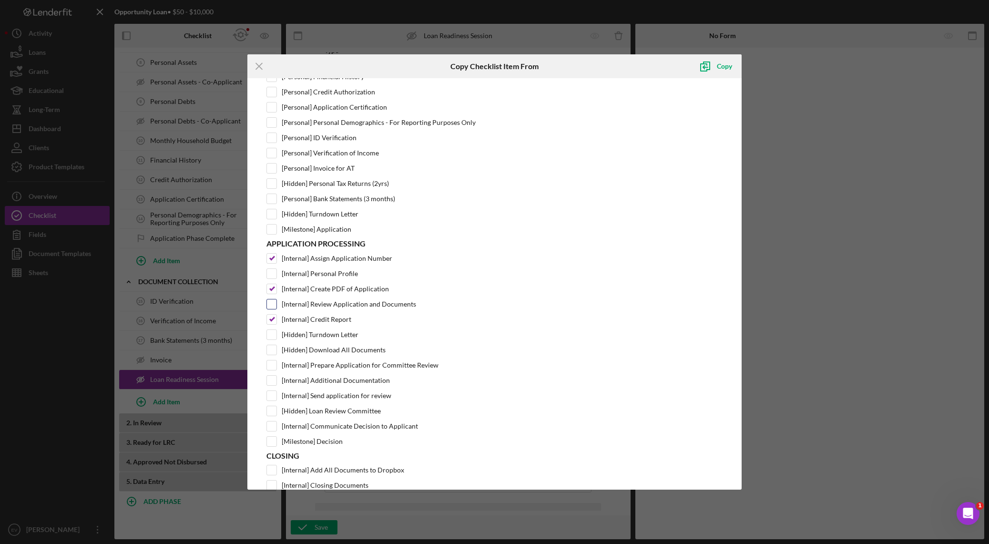
click at [334, 305] on label "[Internal] Review Application and Documents" at bounding box center [349, 304] width 134 height 10
click at [276, 305] on input "[Internal] Review Application and Documents" at bounding box center [272, 304] width 10 height 10
click at [330, 367] on label "[Internal] Prepare Application for Committee Review" at bounding box center [360, 365] width 157 height 10
click at [276, 367] on input "[Internal] Prepare Application for Committee Review" at bounding box center [272, 365] width 10 height 10
click at [329, 381] on label "[Internal] Additional Documentation" at bounding box center [336, 380] width 108 height 10
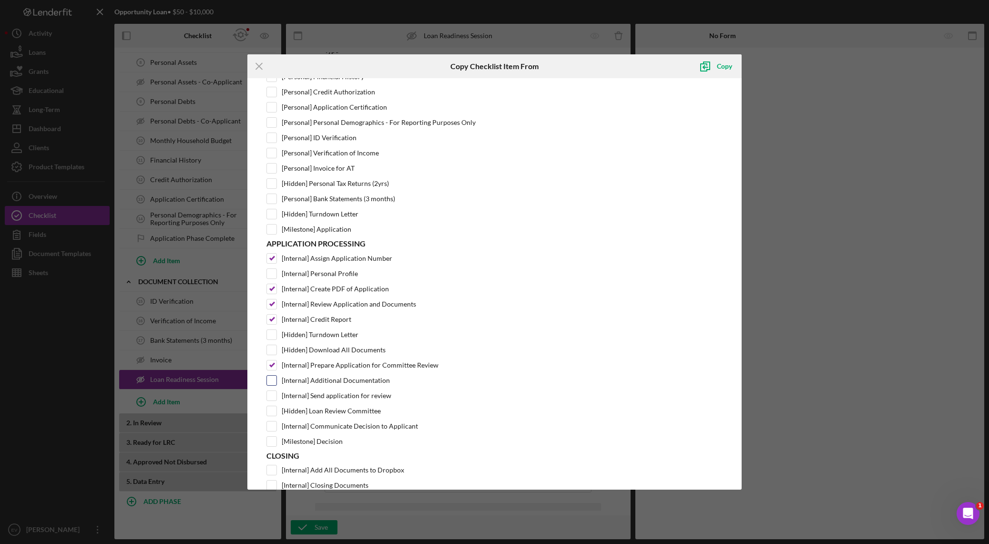
click at [276, 381] on input "[Internal] Additional Documentation" at bounding box center [272, 380] width 10 height 10
click at [327, 381] on label "[Internal] Send application for review" at bounding box center [337, 396] width 110 height 10
click at [276, 381] on input "[Internal] Send application for review" at bounding box center [272, 396] width 10 height 10
click at [669, 62] on div "Copy" at bounding box center [724, 66] width 15 height 19
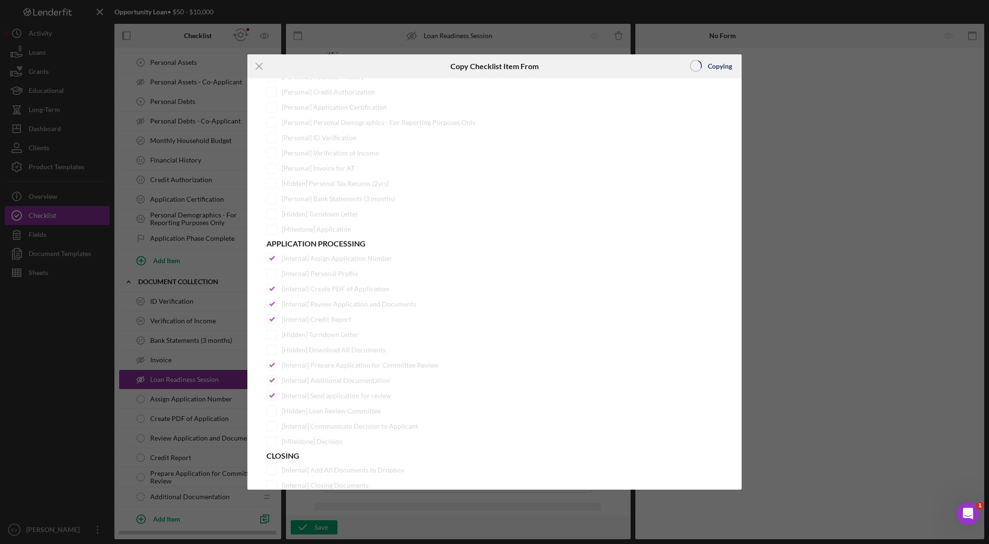
scroll to position [0, 0]
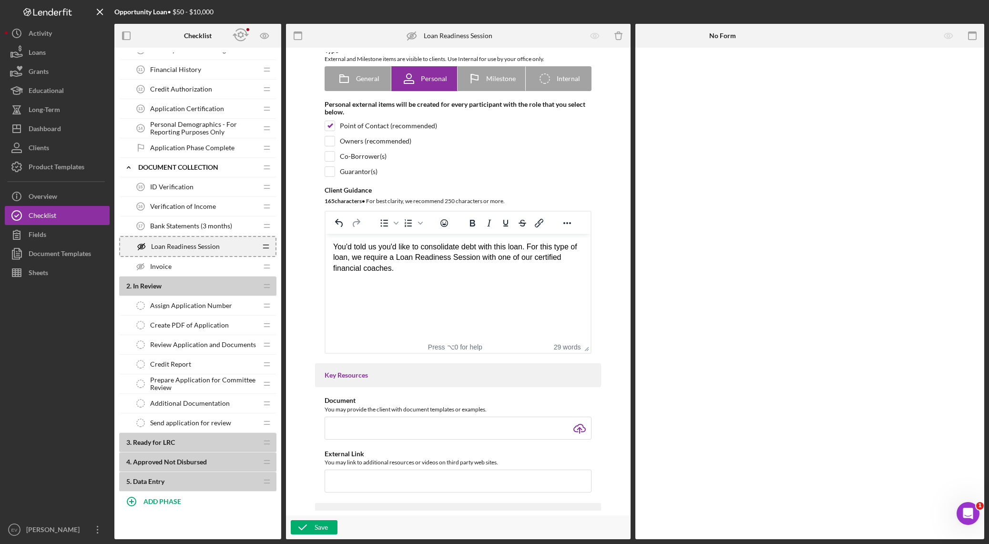
scroll to position [253, 0]
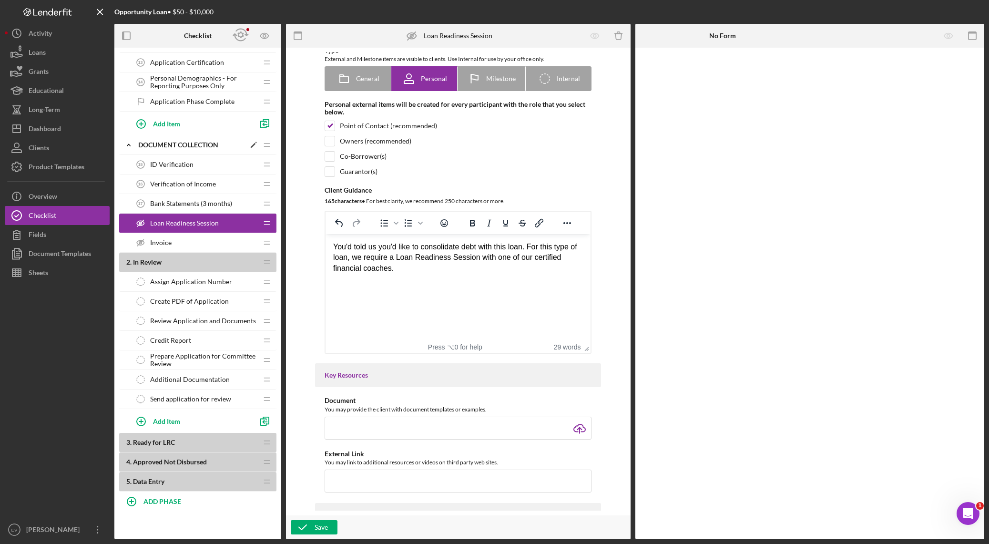
click at [253, 145] on polygon at bounding box center [253, 145] width 5 height 5
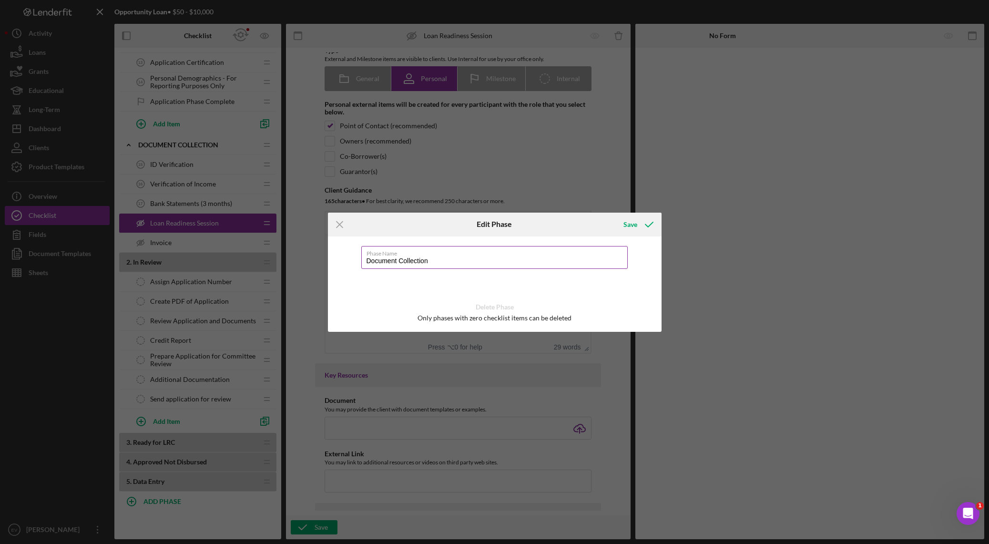
click at [384, 256] on input "Document Collection" at bounding box center [494, 257] width 266 height 23
click at [638, 223] on icon "submit" at bounding box center [649, 225] width 24 height 24
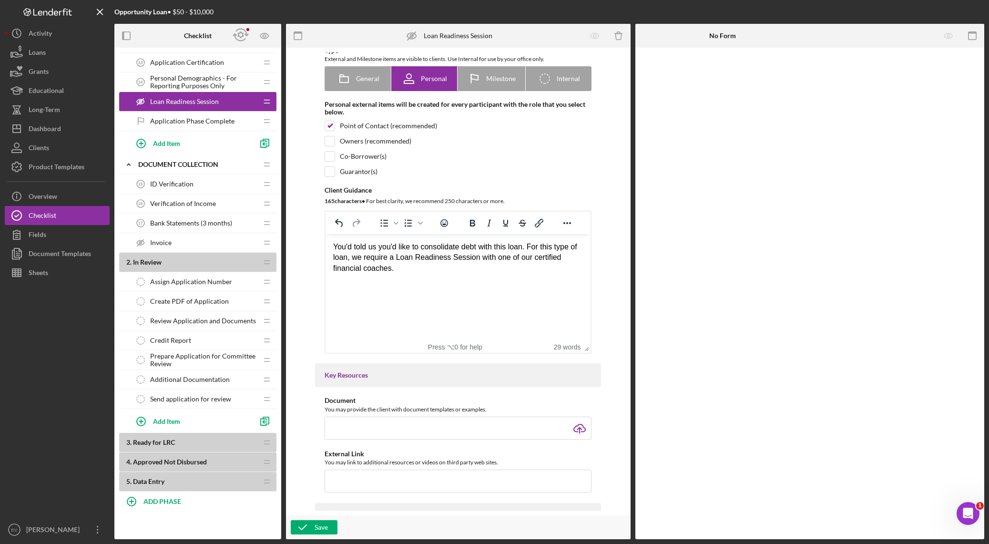
click at [198, 288] on div "Assign Application Number Assign Application Number" at bounding box center [194, 281] width 126 height 19
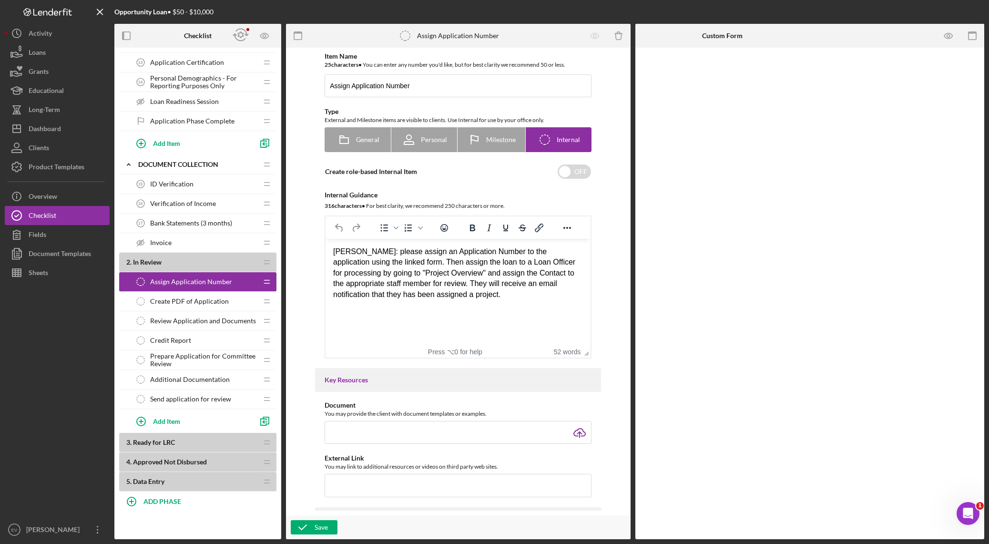
click at [196, 302] on span "Create PDF of Application" at bounding box center [189, 301] width 79 height 8
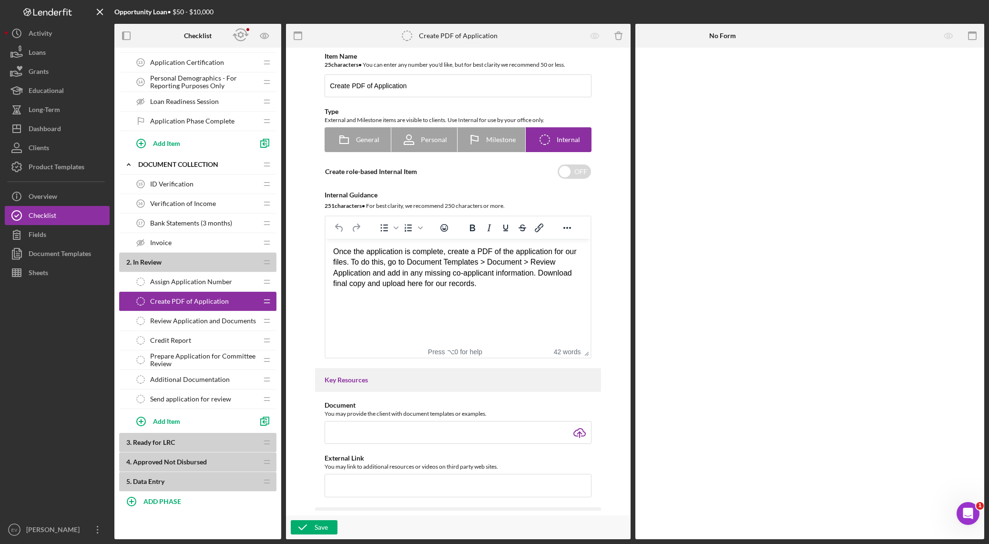
click at [200, 320] on span "Review Application and Documents" at bounding box center [203, 321] width 106 height 8
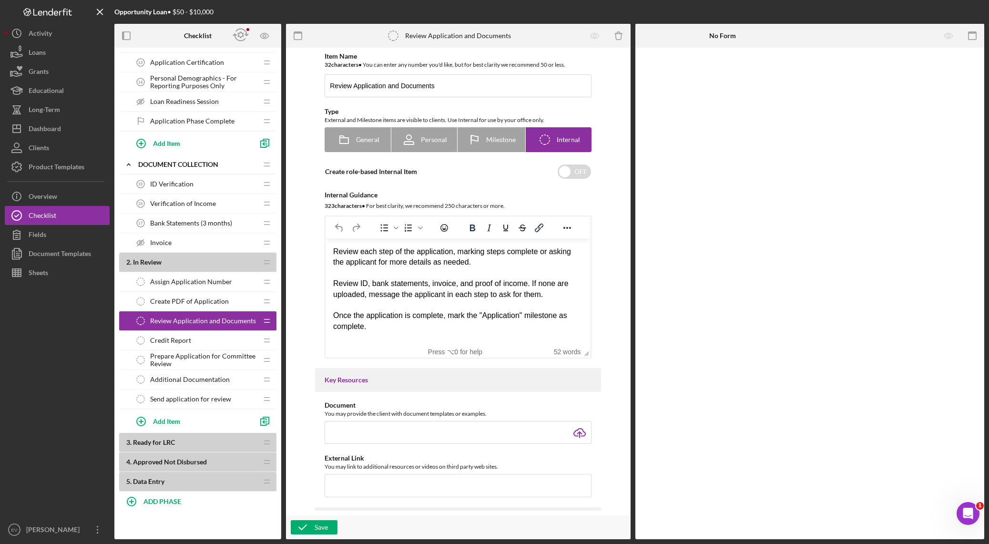
click at [198, 341] on div "Credit Report Credit Report" at bounding box center [194, 340] width 126 height 19
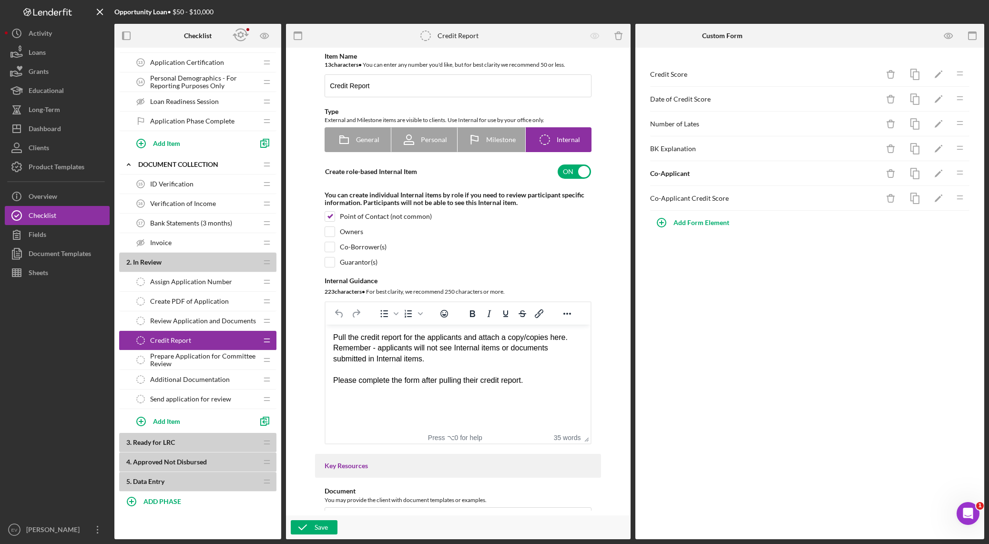
click at [205, 306] on div "Create PDF of Application Create PDF of Application" at bounding box center [194, 301] width 126 height 19
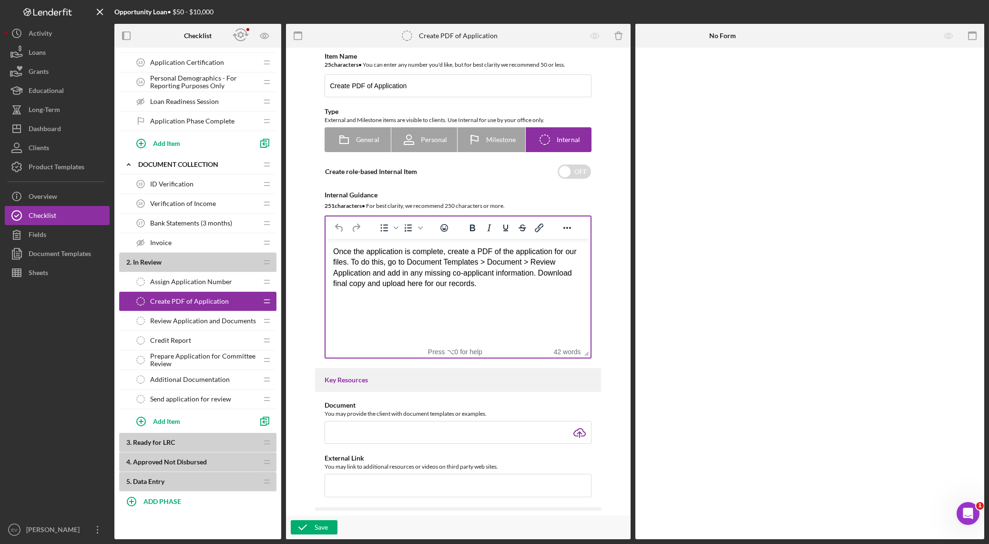
click at [550, 263] on div "Once the application is complete, create a PDF of the application for our files…" at bounding box center [458, 267] width 250 height 43
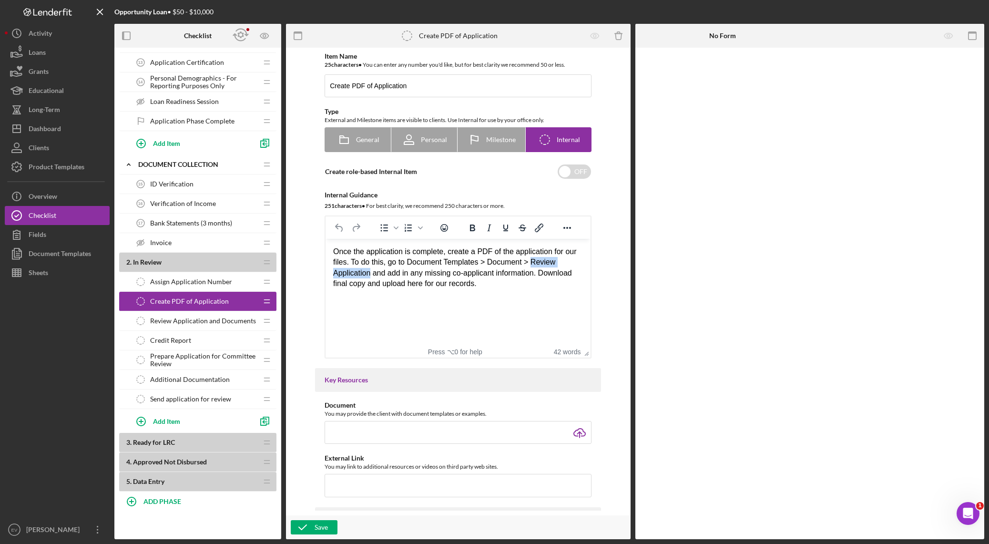
drag, startPoint x: 550, startPoint y: 263, endPoint x: 324, endPoint y: 272, distance: 227.0
click at [325, 272] on html "Once the application is complete, create a PDF of the application for our files…" at bounding box center [457, 268] width 265 height 58
click at [403, 277] on div "Once the application is complete, create a PDF of the application for our files…" at bounding box center [458, 267] width 250 height 43
click at [186, 328] on div "Review Application and Documents Review Application and Documents" at bounding box center [194, 320] width 126 height 19
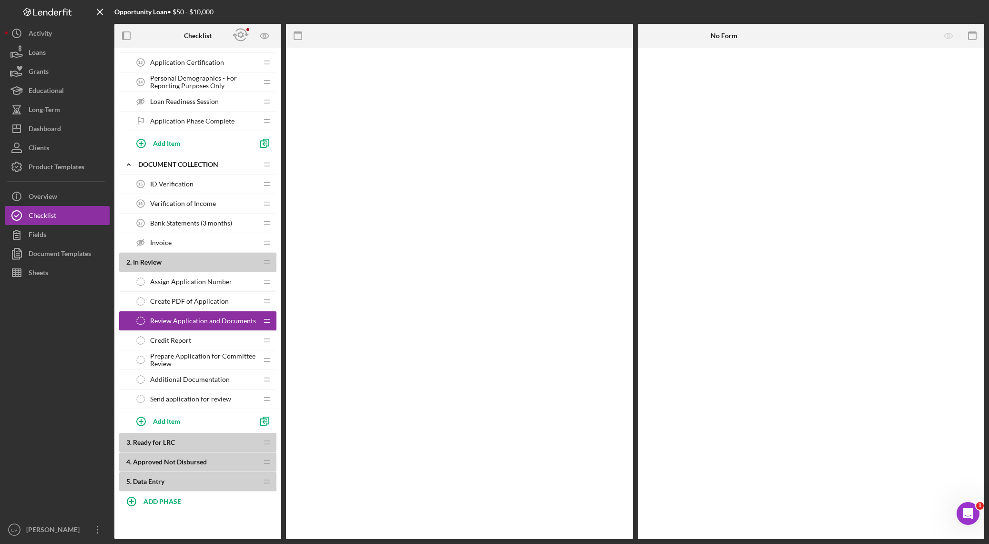
click at [190, 343] on span "Credit Report" at bounding box center [170, 340] width 41 height 8
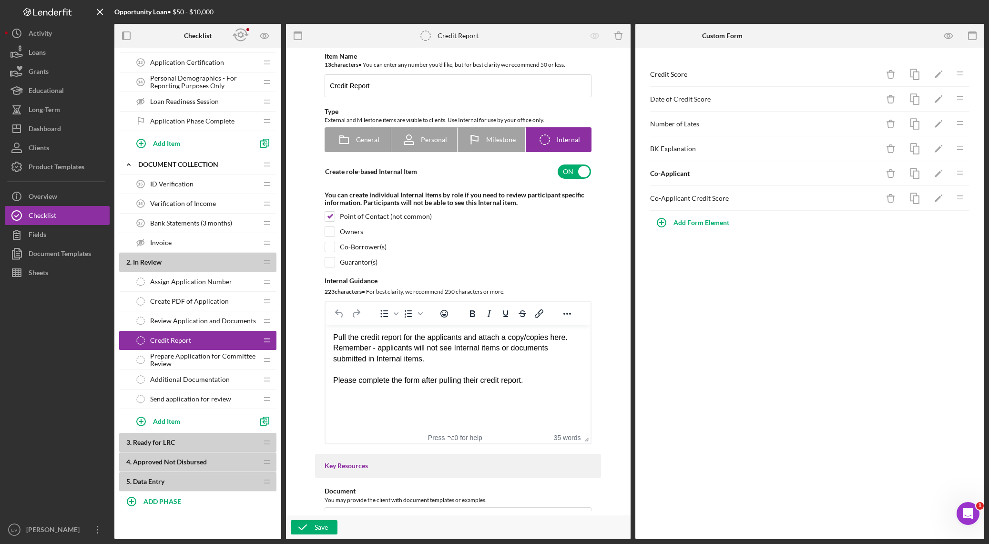
click at [199, 362] on span "Prepare Application for Committee Review" at bounding box center [203, 359] width 107 height 15
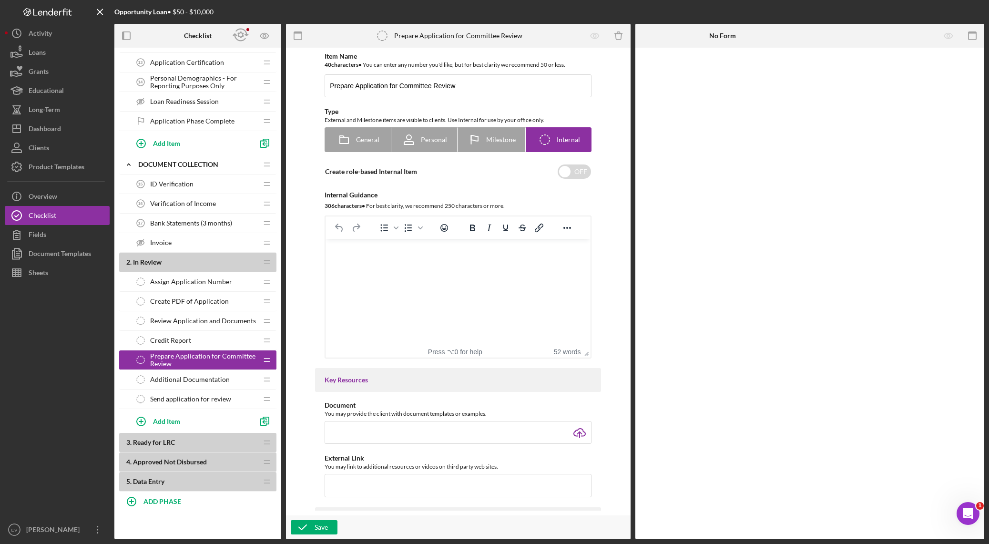
click at [192, 318] on span "Review Application and Documents" at bounding box center [203, 321] width 106 height 8
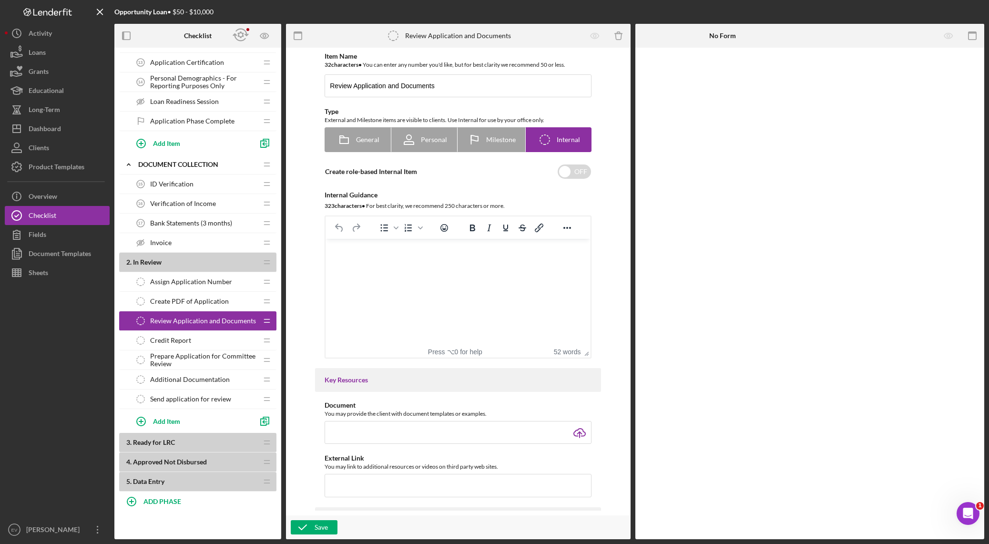
click at [196, 303] on span "Create PDF of Application" at bounding box center [189, 301] width 79 height 8
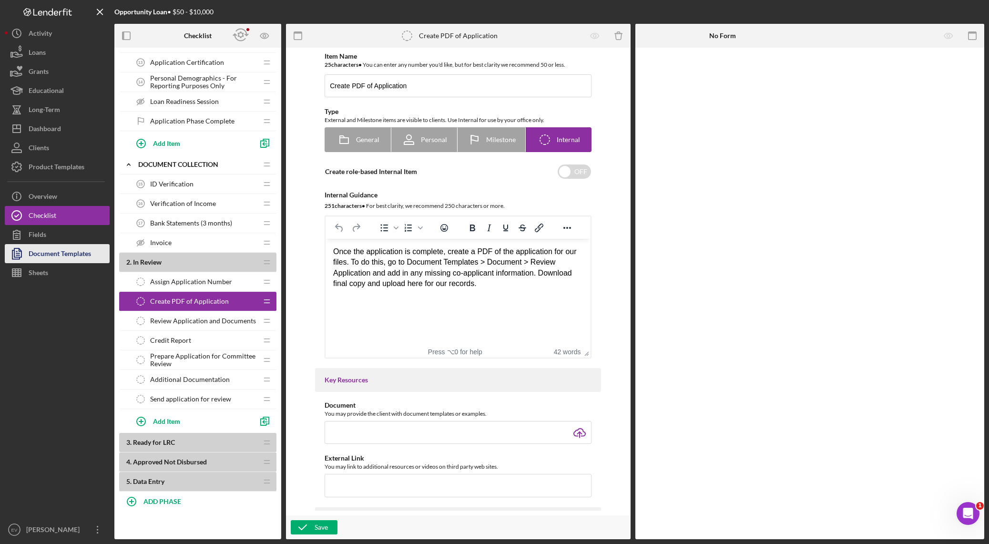
click at [67, 256] on div "Document Templates" at bounding box center [60, 254] width 62 height 21
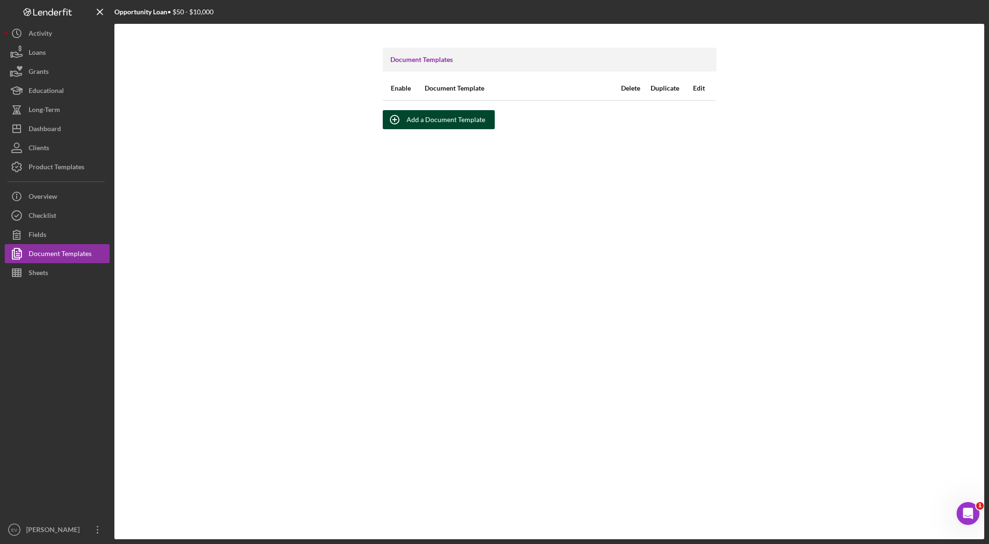
click at [416, 110] on div "Add a Document Template" at bounding box center [445, 119] width 79 height 19
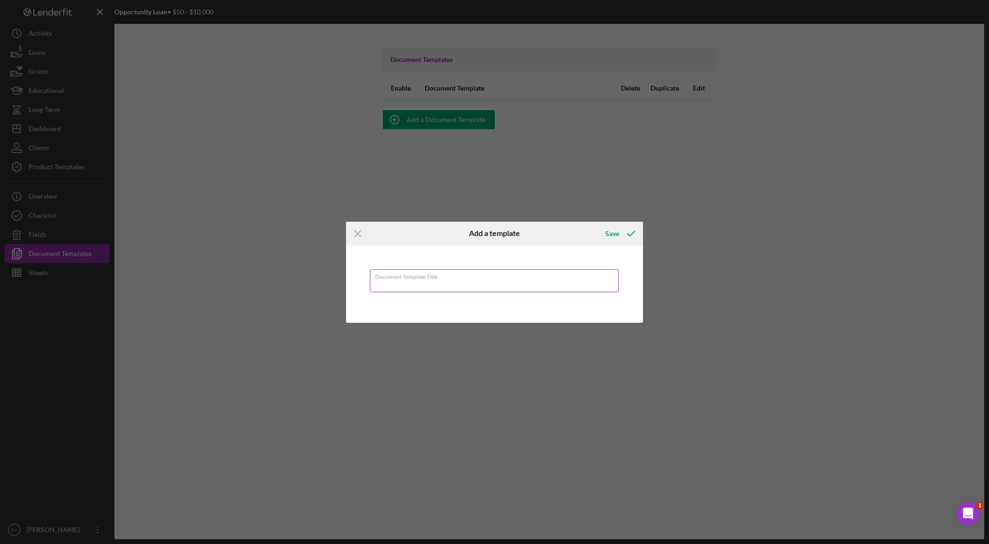
click at [401, 282] on input "Document Template Title" at bounding box center [494, 280] width 249 height 23
click at [608, 235] on div "Save" at bounding box center [612, 233] width 14 height 19
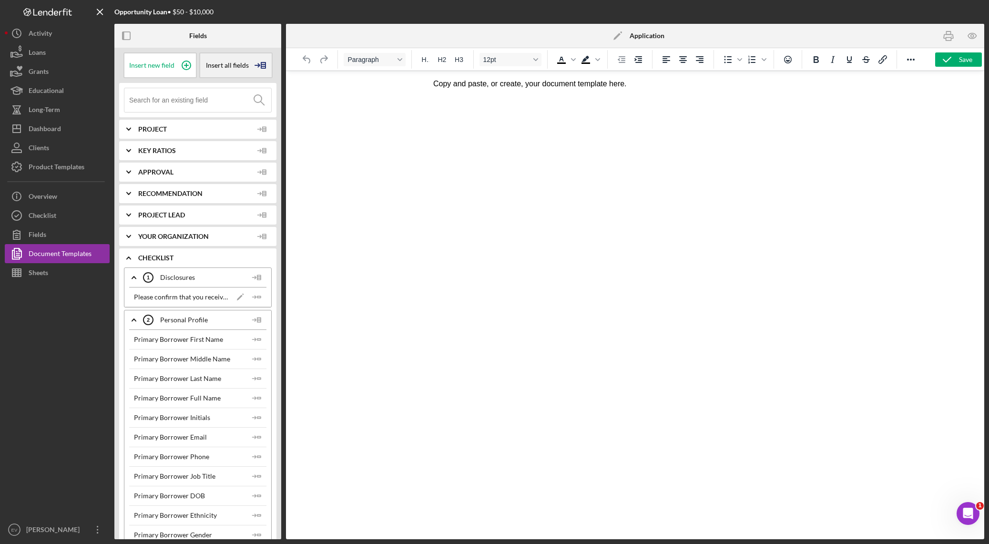
click at [221, 68] on span "Insert all fields" at bounding box center [227, 65] width 43 height 8
click at [229, 111] on div "Insert Table" at bounding box center [234, 112] width 65 height 19
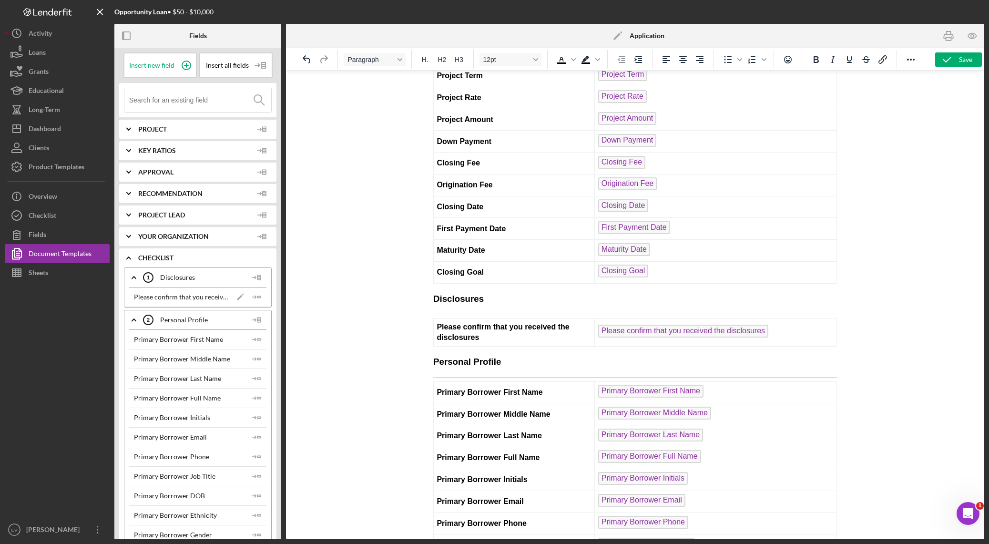
scroll to position [2347, 0]
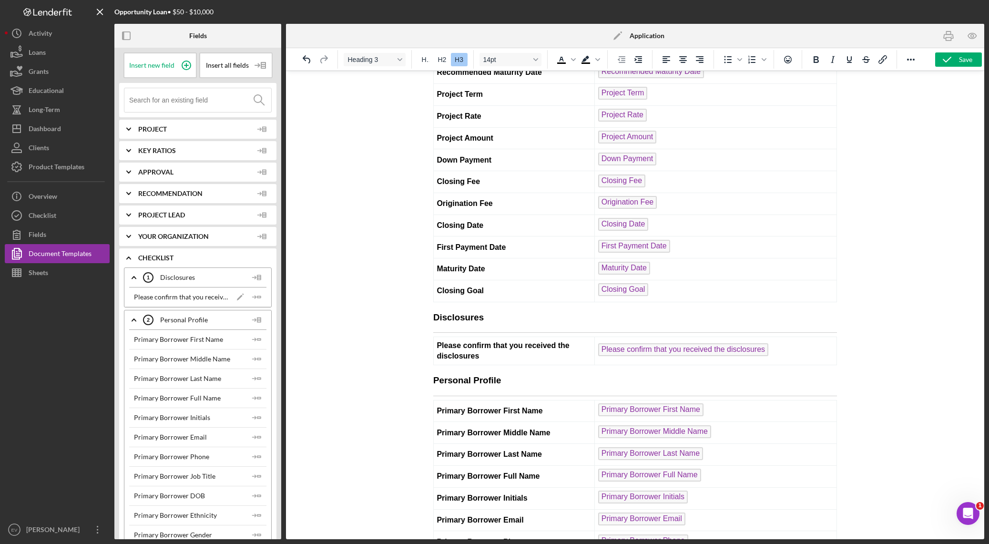
drag, startPoint x: 432, startPoint y: 304, endPoint x: 428, endPoint y: 264, distance: 40.2
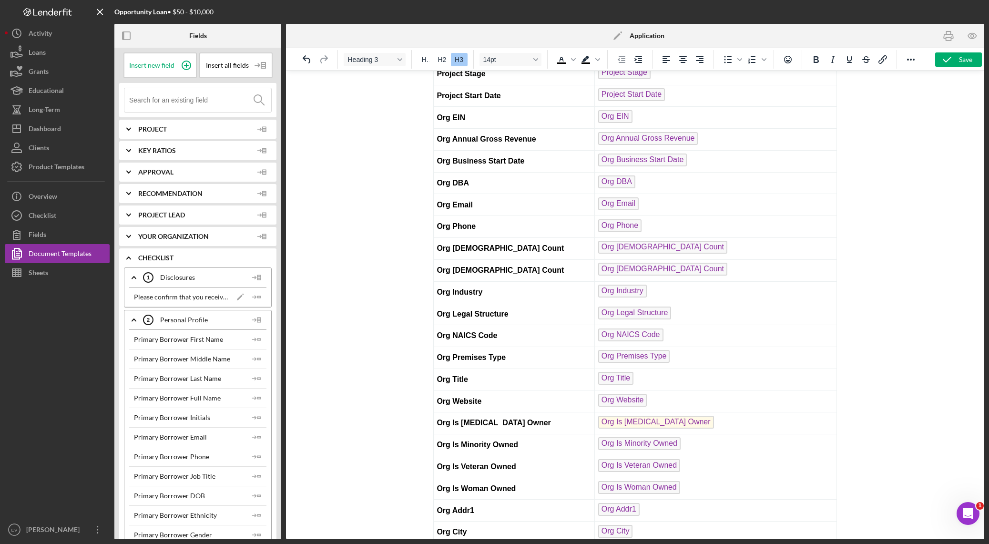
scroll to position [0, 0]
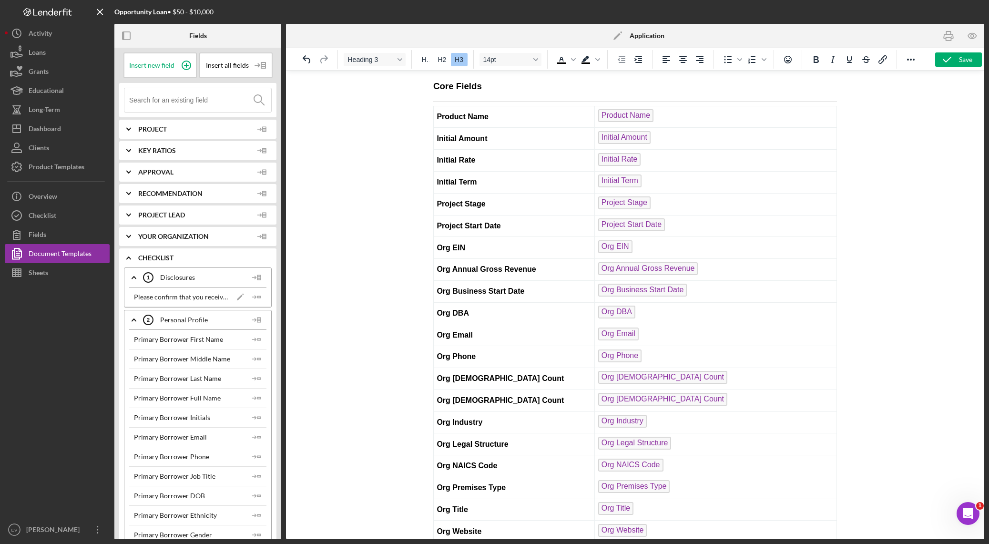
drag, startPoint x: 432, startPoint y: 84, endPoint x: 459, endPoint y: 101, distance: 31.2
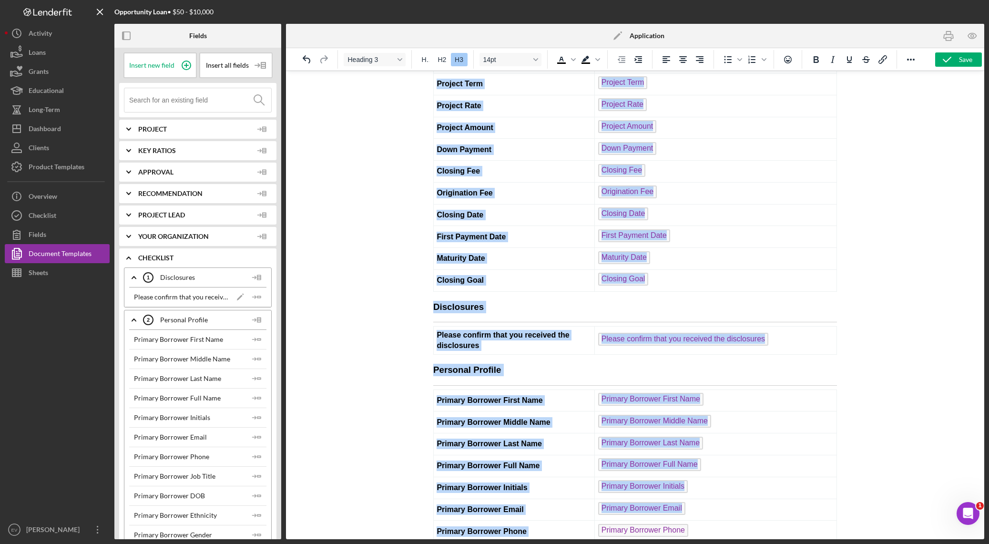
scroll to position [2393, 0]
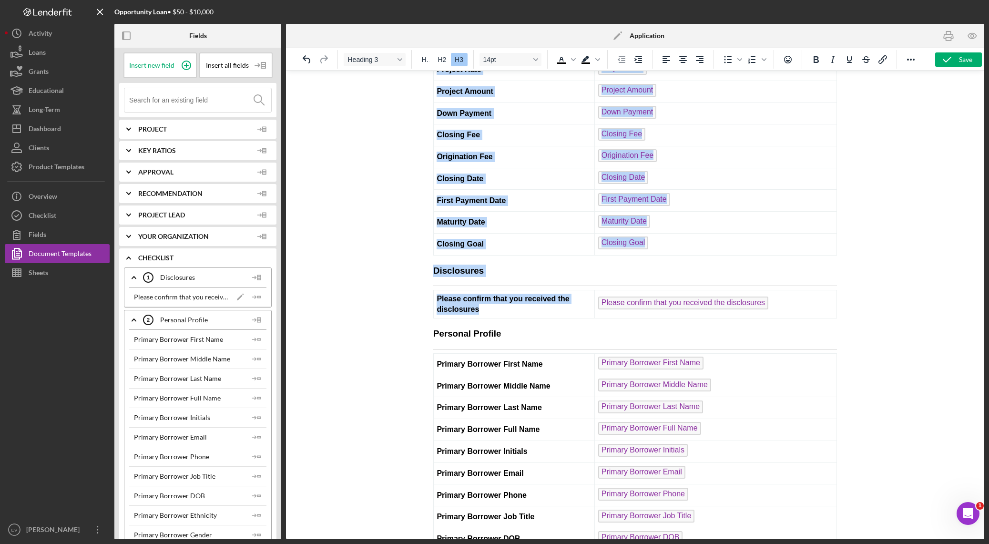
drag, startPoint x: 435, startPoint y: 87, endPoint x: 794, endPoint y: 307, distance: 420.7
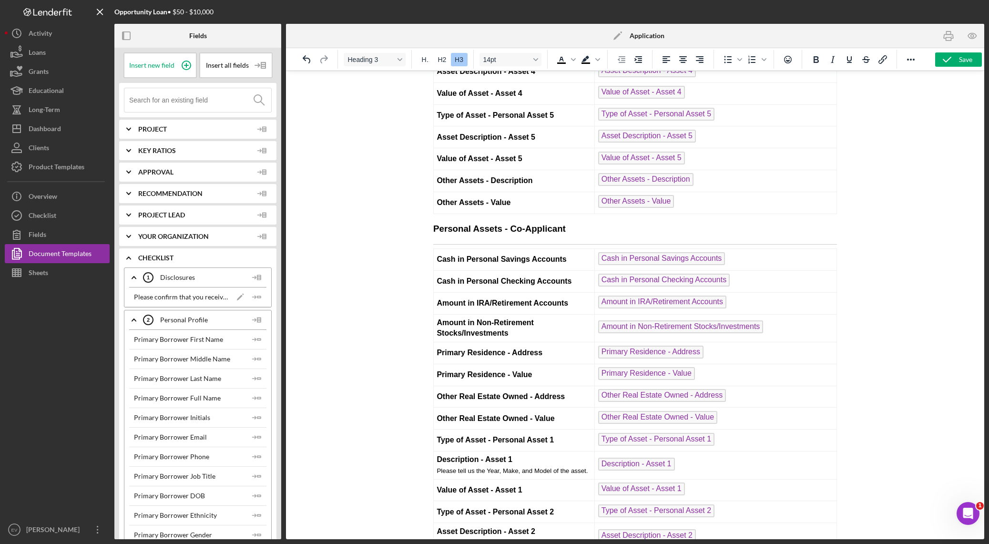
scroll to position [0, 0]
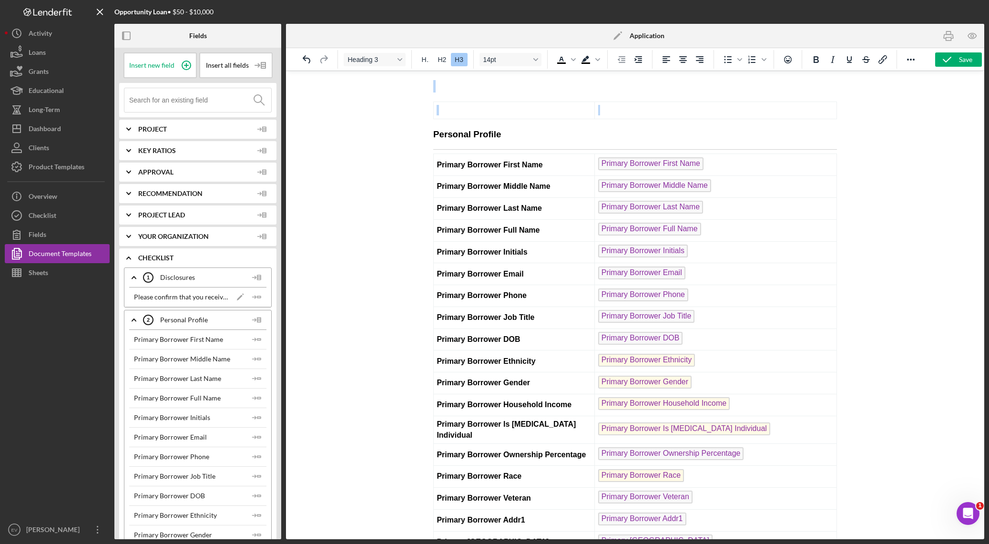
drag, startPoint x: 516, startPoint y: 88, endPoint x: 540, endPoint y: 123, distance: 42.9
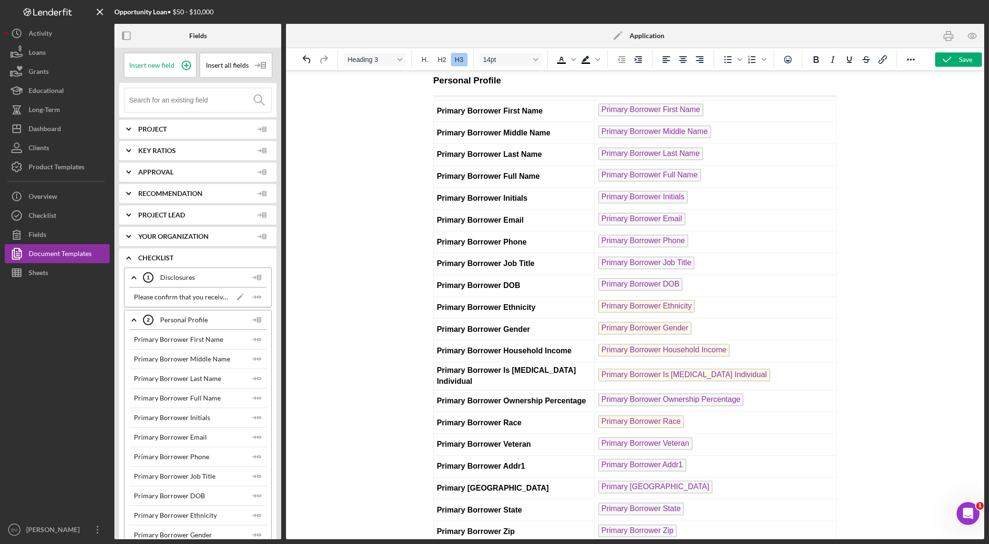
scroll to position [12, 0]
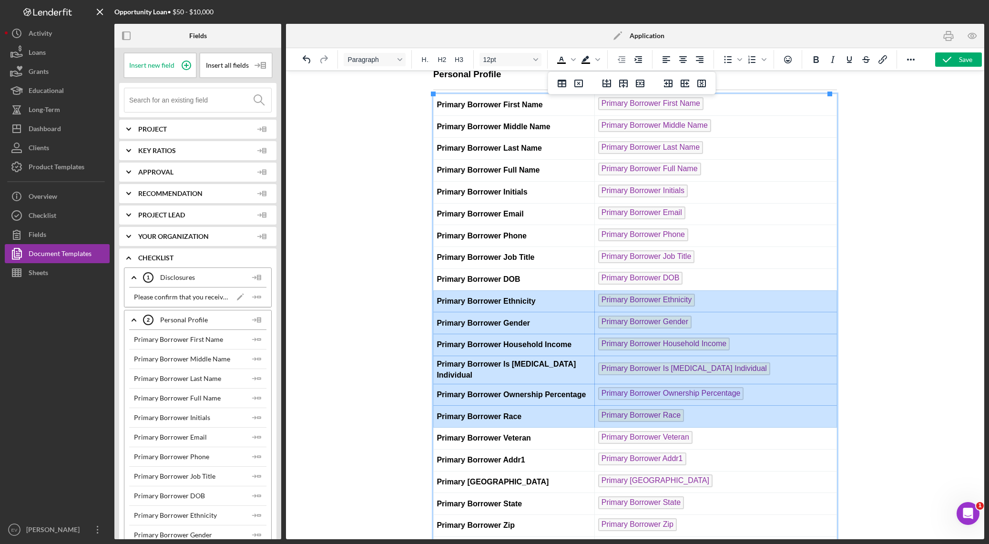
drag, startPoint x: 436, startPoint y: 299, endPoint x: 765, endPoint y: 413, distance: 347.5
click at [669, 381] on tbody "Primary Borrower First Name Primary Borrower First Name Primary Borrower Middle…" at bounding box center [635, 337] width 403 height 486
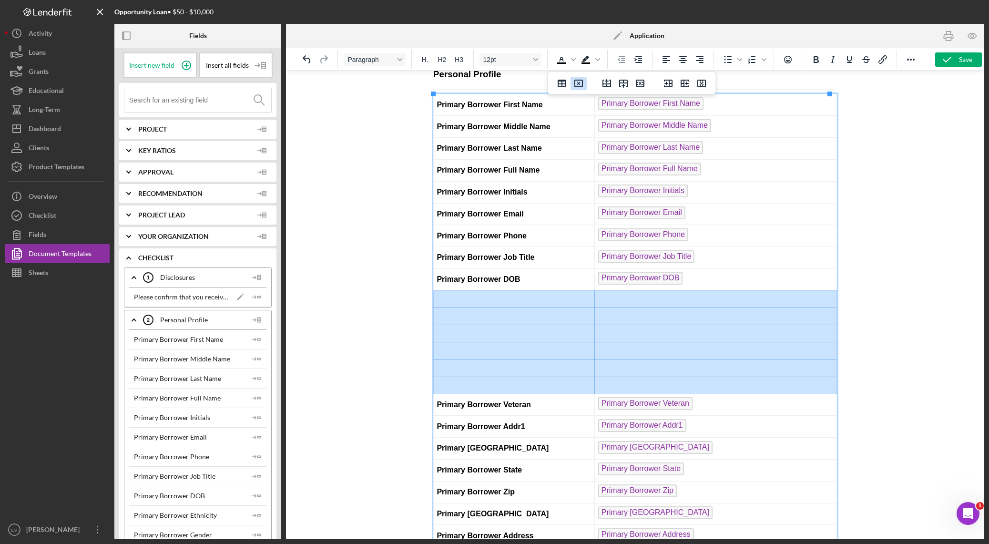
click at [575, 84] on icon "Delete table" at bounding box center [578, 83] width 11 height 11
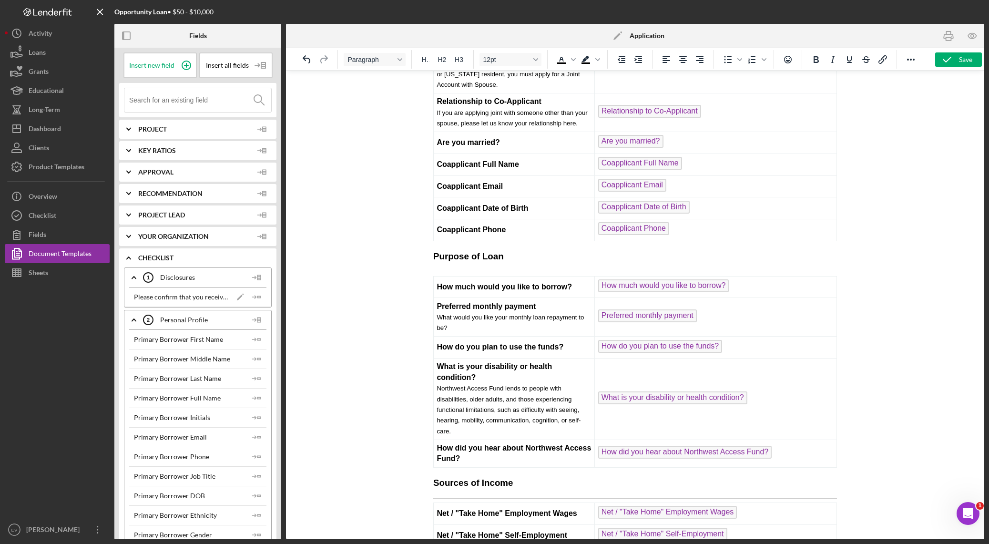
scroll to position [0, 0]
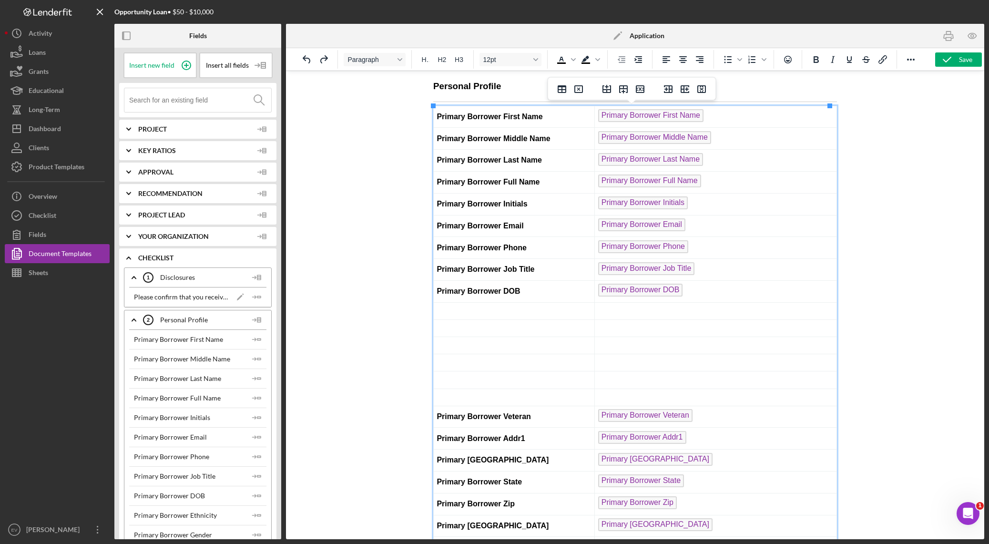
click at [571, 314] on td "Rich Text Area. Press ALT-0 for help." at bounding box center [514, 310] width 161 height 17
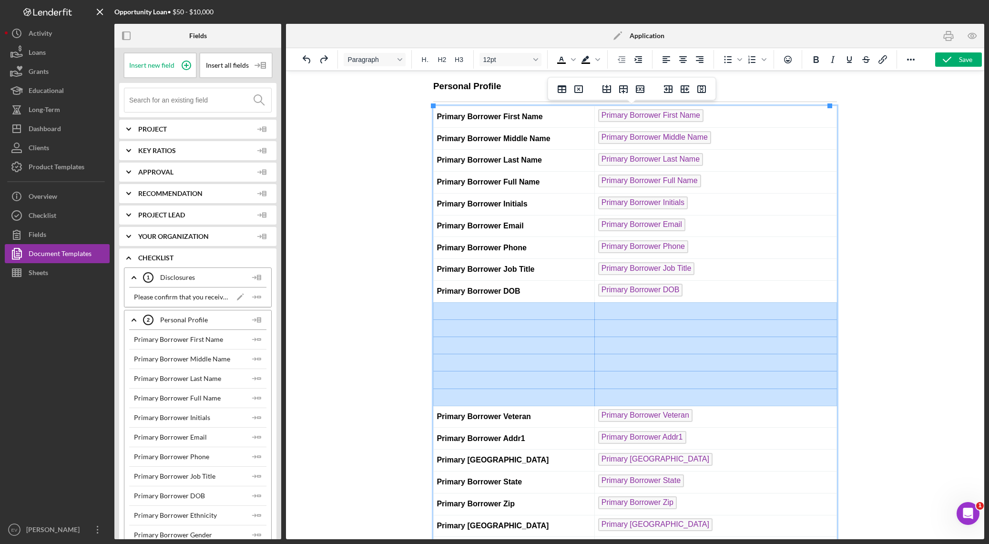
drag, startPoint x: 524, startPoint y: 314, endPoint x: 653, endPoint y: 404, distance: 157.7
click at [639, 89] on icon "Delete row" at bounding box center [640, 89] width 9 height 8
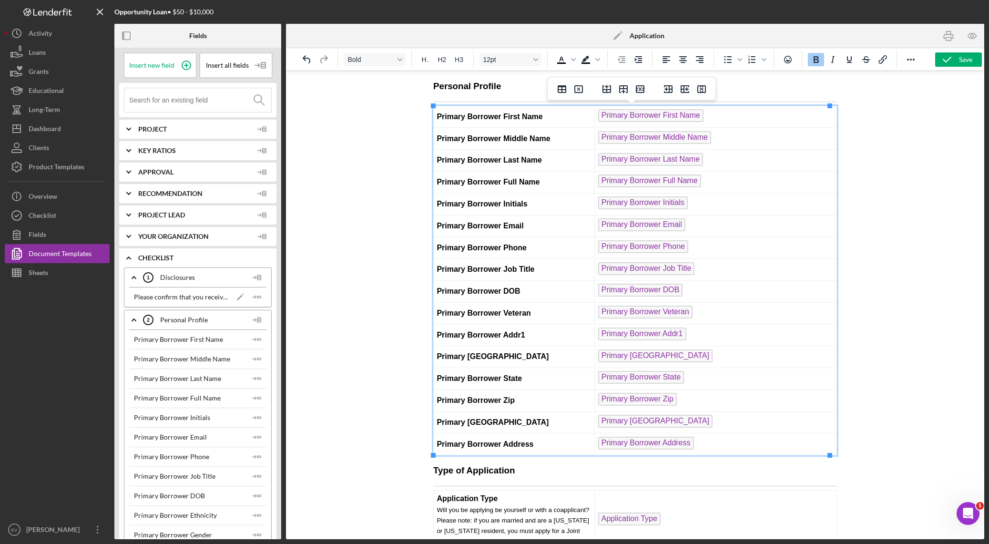
click at [401, 352] on div at bounding box center [635, 305] width 698 height 468
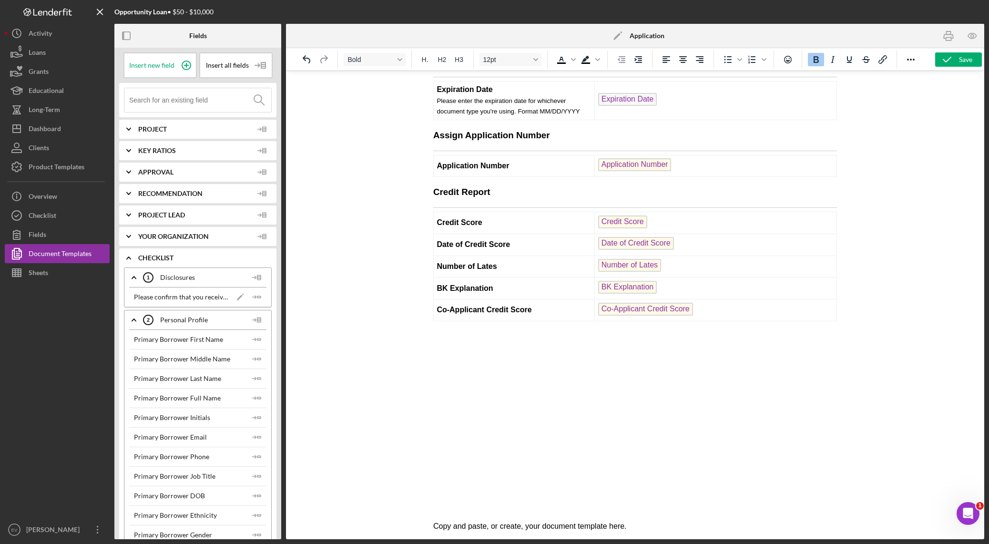
scroll to position [5613, 0]
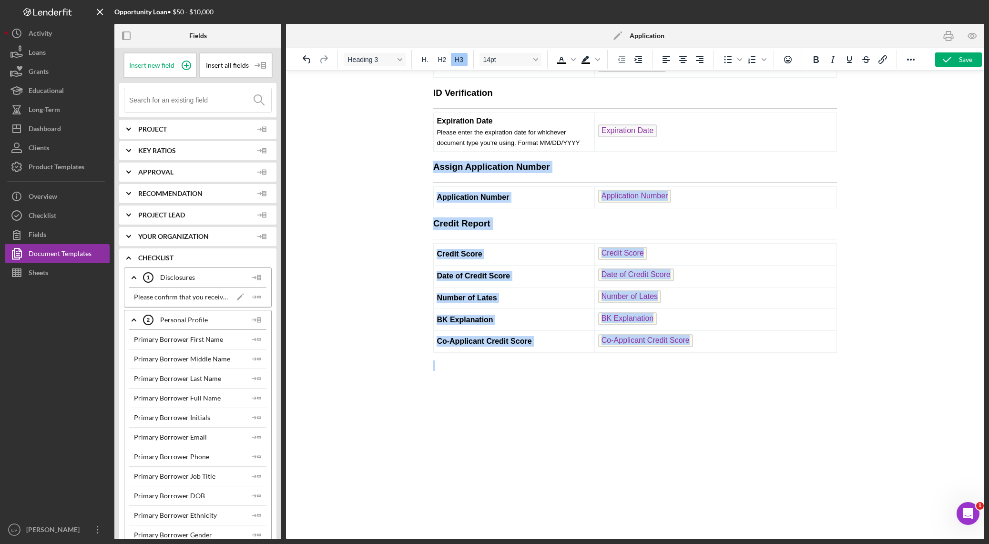
drag, startPoint x: 434, startPoint y: 270, endPoint x: 718, endPoint y: 465, distance: 344.8
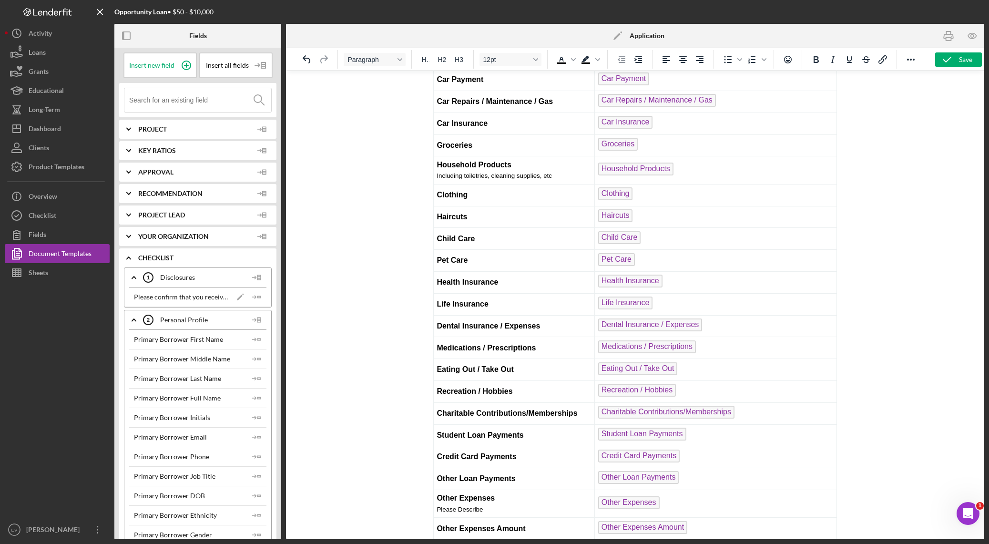
scroll to position [5535, 0]
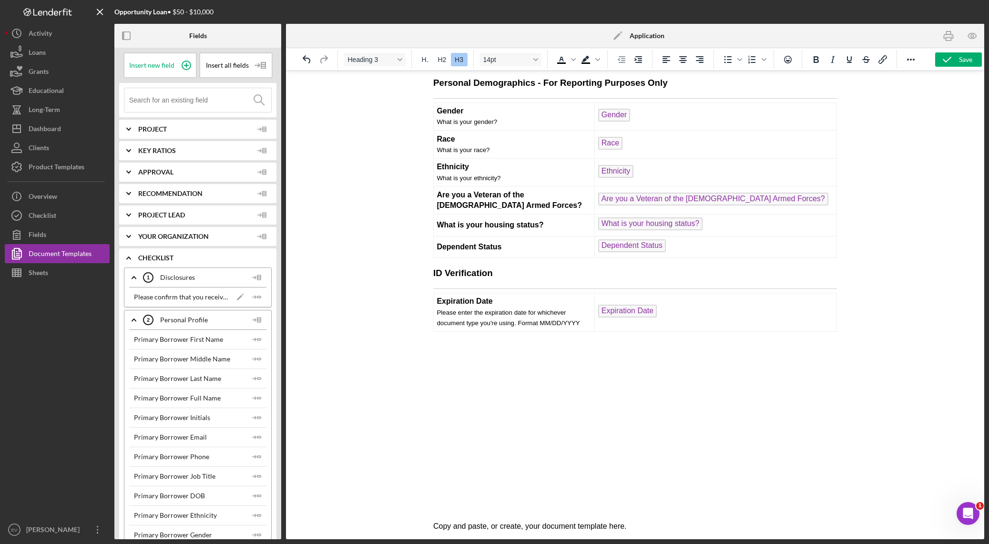
drag, startPoint x: 433, startPoint y: 273, endPoint x: 686, endPoint y: 339, distance: 261.4
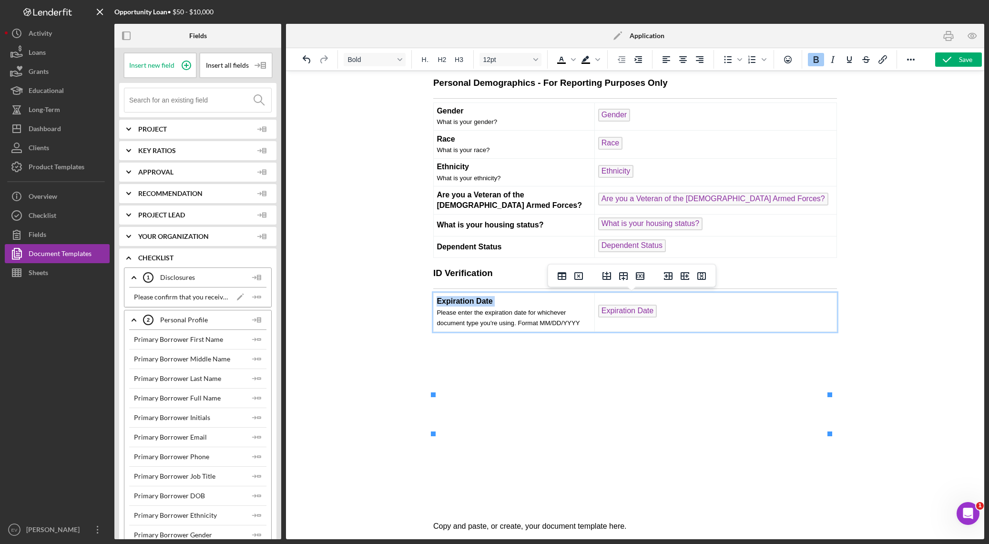
drag, startPoint x: 678, startPoint y: 313, endPoint x: 433, endPoint y: 269, distance: 248.8
click at [433, 269] on h3 "ID Verification" at bounding box center [635, 273] width 404 height 12
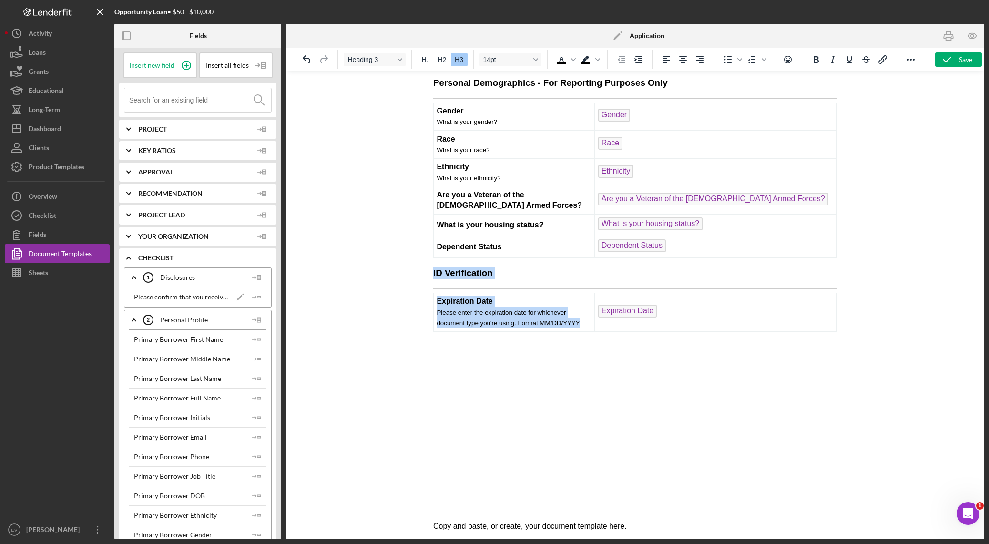
drag, startPoint x: 433, startPoint y: 269, endPoint x: 682, endPoint y: 312, distance: 252.8
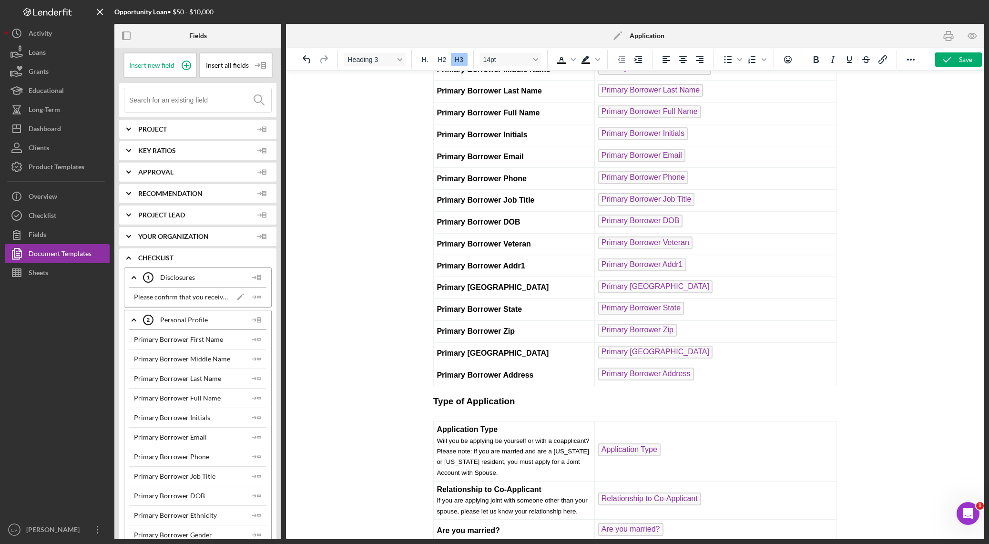
scroll to position [0, 0]
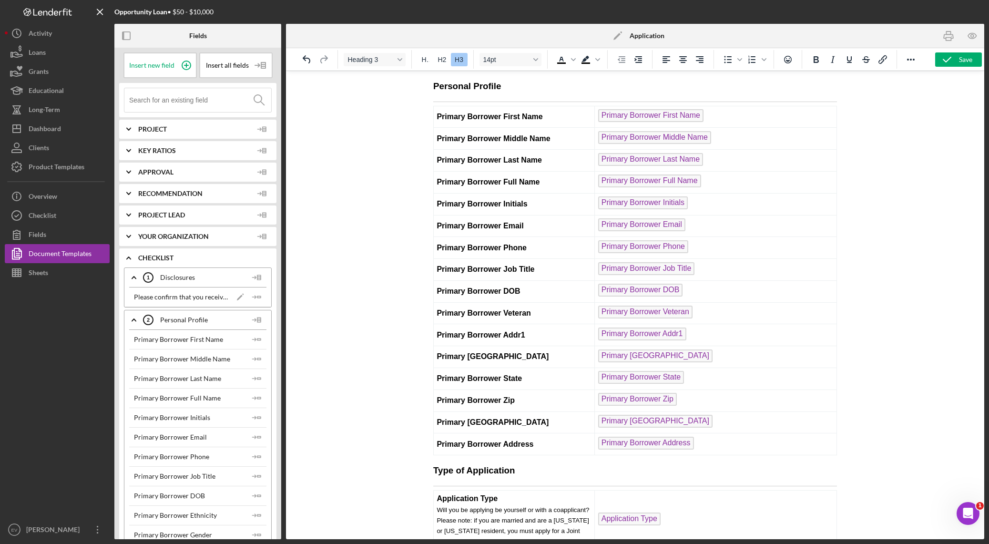
click at [424, 84] on div at bounding box center [635, 305] width 698 height 468
drag, startPoint x: 431, startPoint y: 86, endPoint x: 437, endPoint y: 87, distance: 5.8
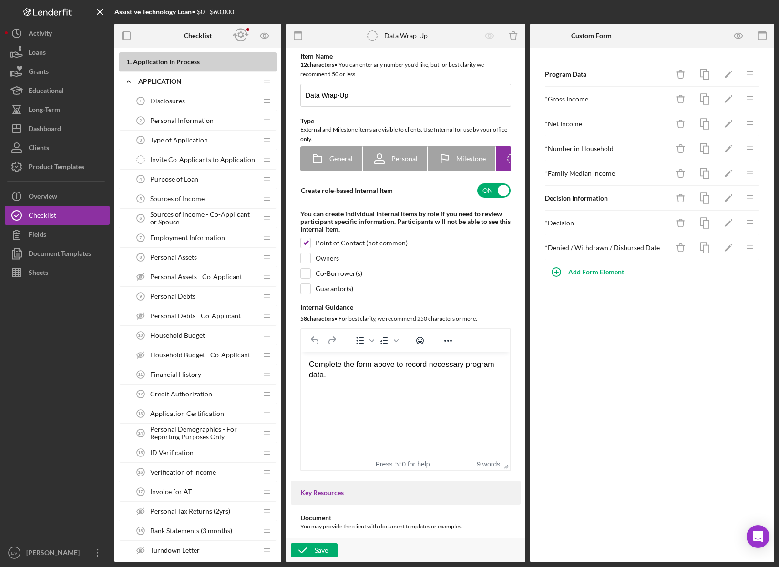
drag, startPoint x: 376, startPoint y: 398, endPoint x: 292, endPoint y: 342, distance: 101.4
click at [301, 351] on html "Complete the form above to record necessary program data." at bounding box center [405, 369] width 209 height 37
click at [345, 379] on div "Complete the form above to record necessary program data." at bounding box center [405, 369] width 193 height 21
click at [338, 368] on div "Complete the form above to record necessary program data." at bounding box center [405, 369] width 193 height 21
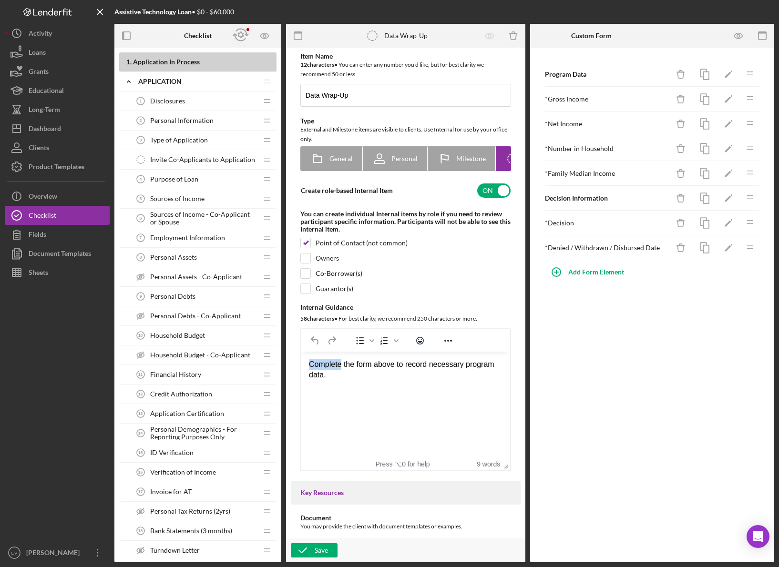
click at [338, 368] on div "Complete the form above to record necessary program data." at bounding box center [405, 369] width 193 height 21
copy div "Complete the form above to record necessary program data."
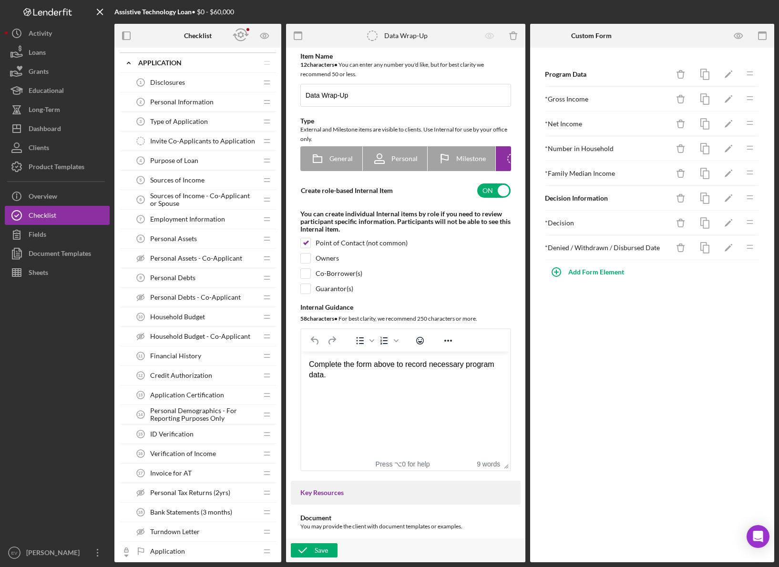
scroll to position [25, 0]
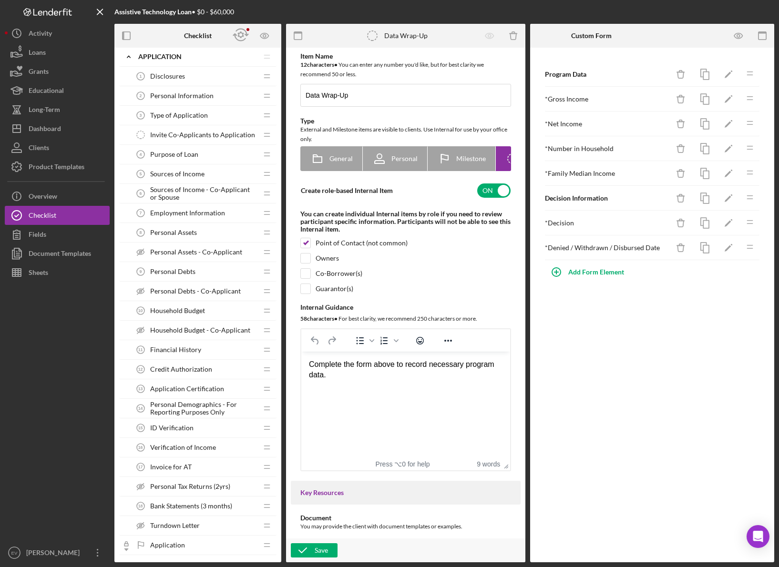
click at [191, 151] on span "Purpose of Loan" at bounding box center [174, 155] width 48 height 8
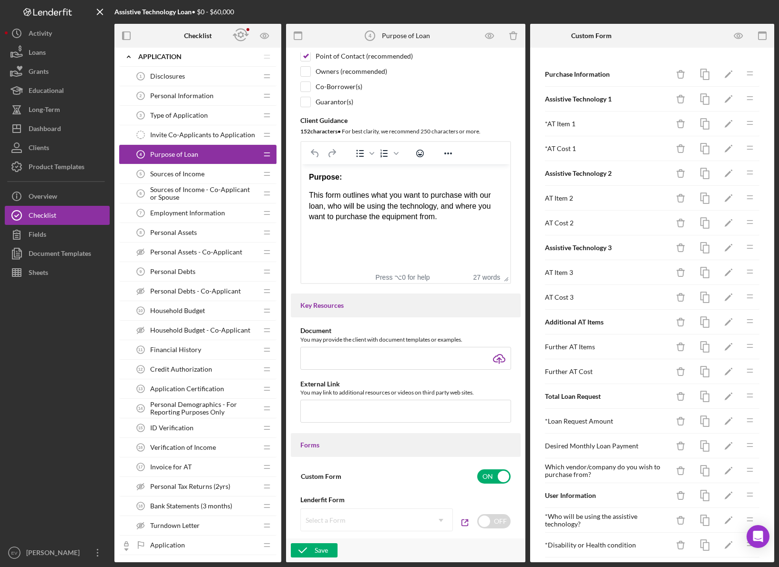
scroll to position [143, 0]
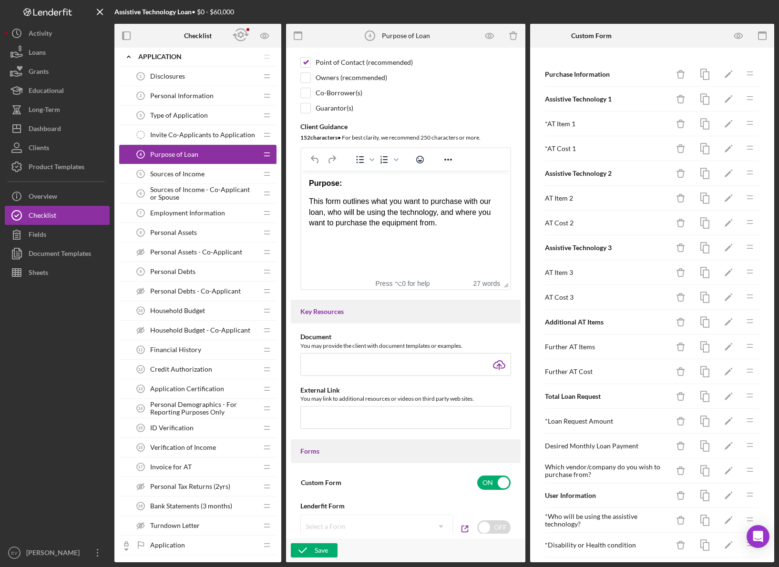
drag, startPoint x: 473, startPoint y: 231, endPoint x: 277, endPoint y: 160, distance: 208.0
click at [301, 171] on html "Purpose: This form outlines what you want to purchase with our loan, who will b…" at bounding box center [405, 204] width 209 height 66
drag, startPoint x: 456, startPoint y: 230, endPoint x: 331, endPoint y: 182, distance: 134.2
click at [331, 182] on html "Purpose: This form outlines what you want to purchase with our loan, who will b…" at bounding box center [405, 204] width 209 height 66
click at [312, 185] on strong "Purpose:" at bounding box center [325, 183] width 33 height 8
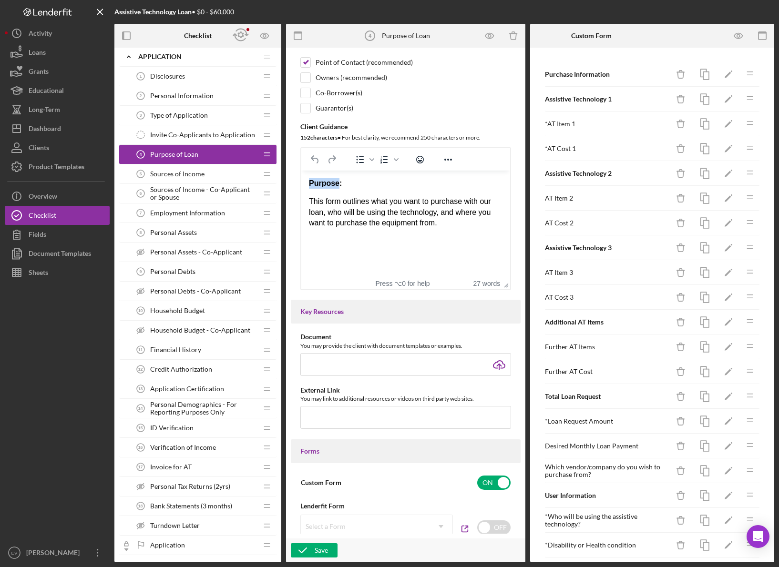
click at [312, 185] on strong "Purpose:" at bounding box center [325, 183] width 33 height 8
drag, startPoint x: 312, startPoint y: 185, endPoint x: 438, endPoint y: 239, distance: 137.3
click at [438, 236] on html "Purpose: This form outlines what you want to purchase with our loan, who will b…" at bounding box center [405, 204] width 209 height 66
click at [451, 227] on p "This form outlines what you want to purchase with our loan, who will be using t…" at bounding box center [405, 212] width 193 height 32
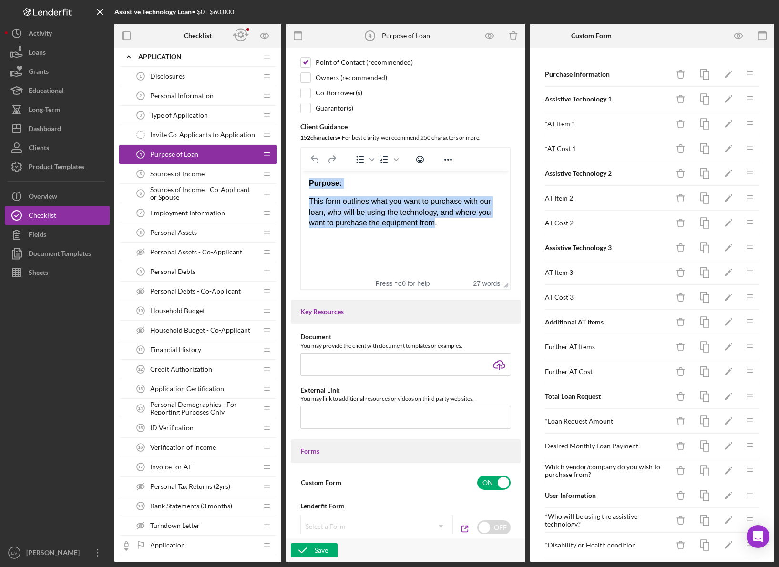
drag, startPoint x: 431, startPoint y: 222, endPoint x: 303, endPoint y: 178, distance: 136.1
click at [303, 178] on html "Purpose: This form outlines what you want to purchase with our loan, who will b…" at bounding box center [405, 204] width 209 height 66
click at [320, 186] on strong "Purpose:" at bounding box center [325, 183] width 33 height 8
drag, startPoint x: 320, startPoint y: 186, endPoint x: 457, endPoint y: 229, distance: 144.2
click at [457, 229] on html "Purpose: This form outlines what you want to purchase with our loan, who will b…" at bounding box center [405, 204] width 209 height 66
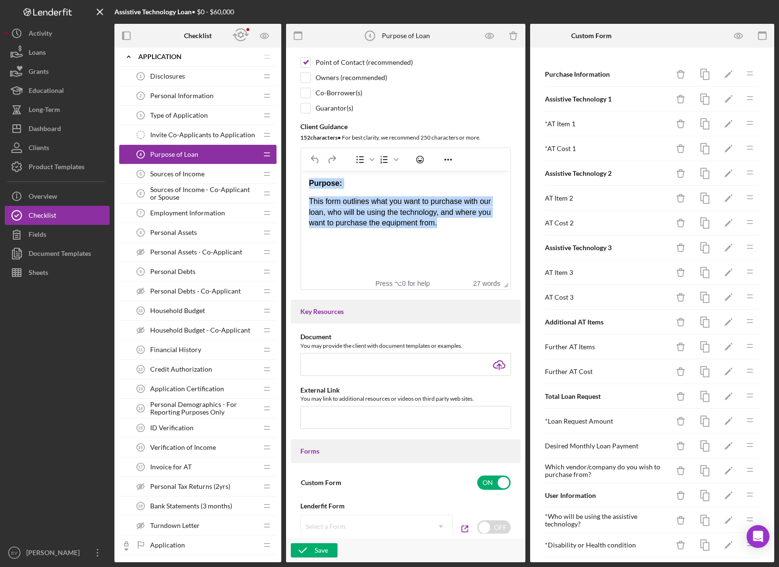
copy div "Purpose: This form outlines what you want to purchase with our loan, who will b…"
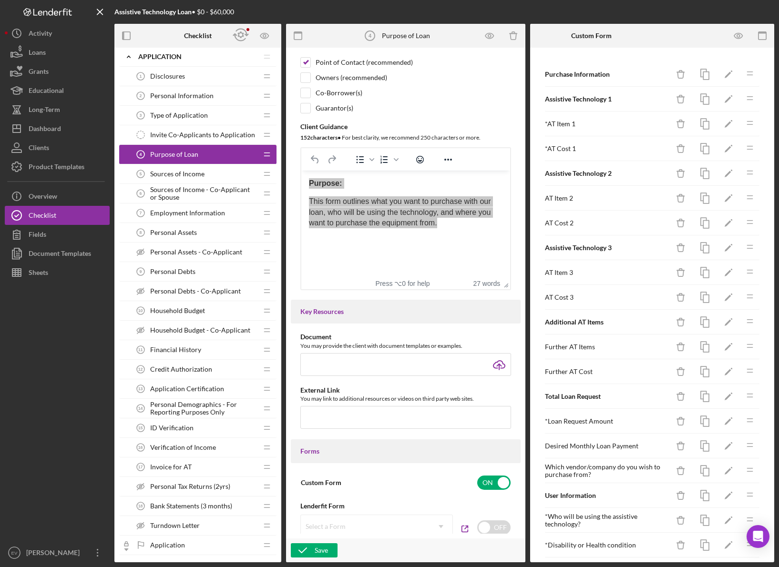
click at [185, 179] on div "Sources of Income 5 Sources of Income" at bounding box center [194, 173] width 126 height 19
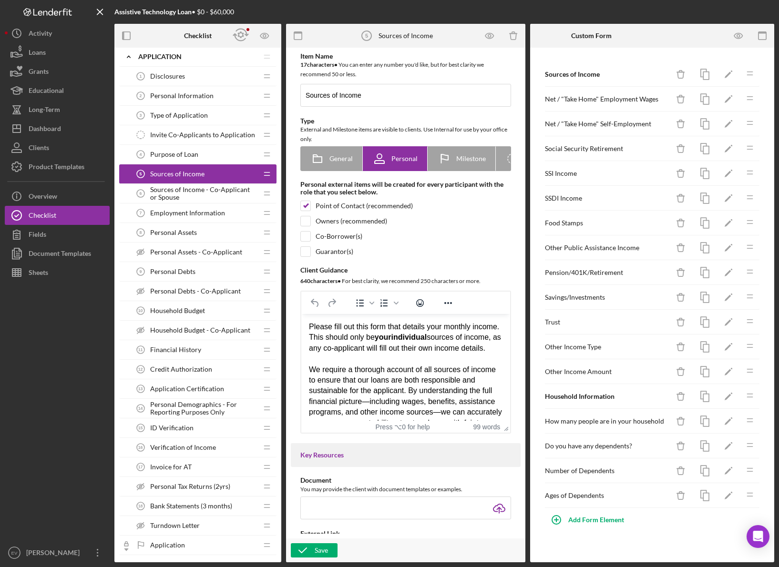
click at [202, 94] on span "Personal Information" at bounding box center [181, 96] width 63 height 8
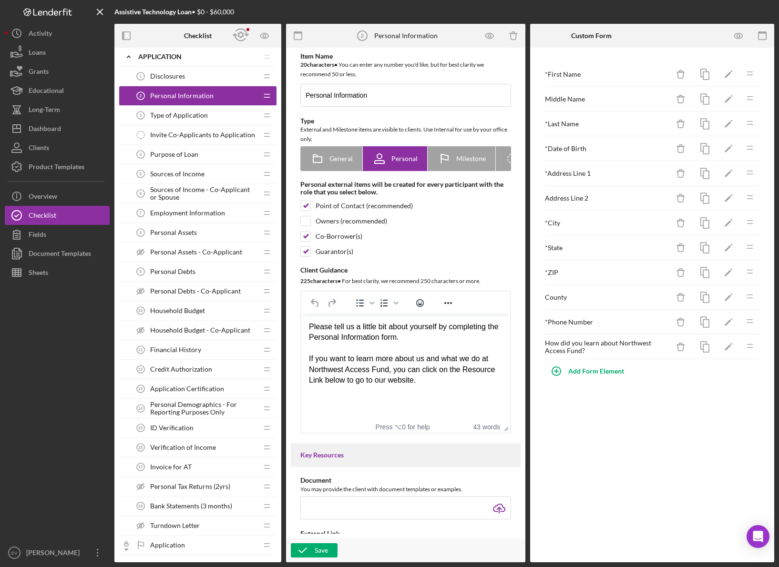
click at [370, 373] on div "If you want to learn more about us and what we do at Northwest Access Fund, you…" at bounding box center [405, 370] width 193 height 32
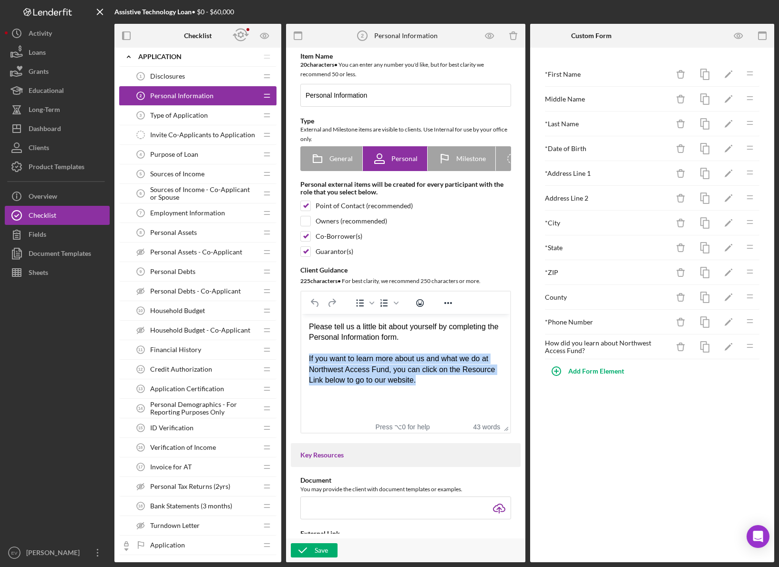
drag, startPoint x: 370, startPoint y: 373, endPoint x: 335, endPoint y: 332, distance: 53.4
click at [335, 332] on body "Please tell us a little bit about yourself by completing the Personal Informati…" at bounding box center [405, 354] width 193 height 64
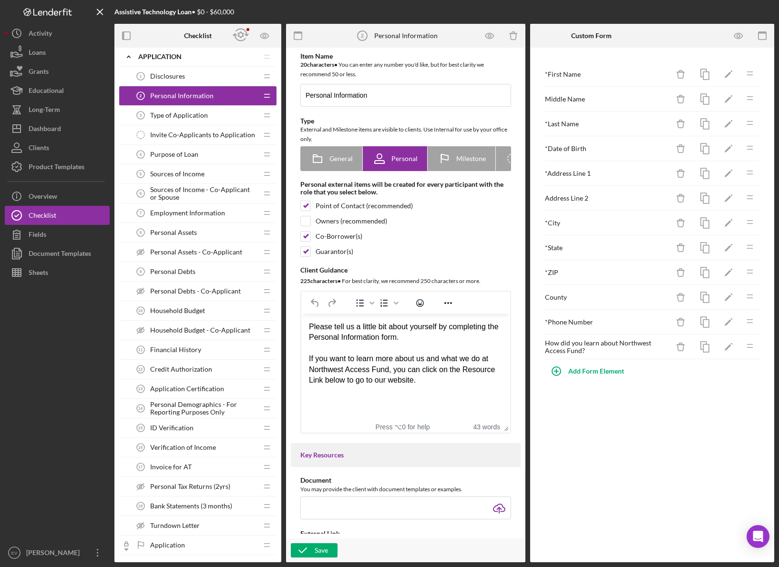
click at [335, 332] on div "Please tell us a little bit about yourself by completing the Personal Informati…" at bounding box center [405, 332] width 193 height 21
drag, startPoint x: 335, startPoint y: 332, endPoint x: 378, endPoint y: 383, distance: 66.6
click at [376, 380] on body "Please tell us a little bit about yourself by completing the Personal Informati…" at bounding box center [405, 354] width 193 height 64
click at [380, 384] on div "If you want to learn more about us and what we do at Northwest Access Fund, you…" at bounding box center [405, 370] width 193 height 32
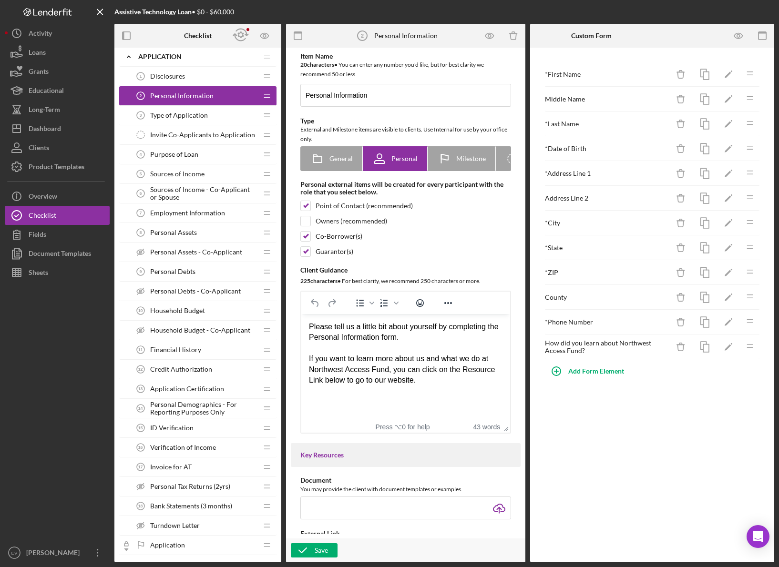
drag, startPoint x: 441, startPoint y: 380, endPoint x: 340, endPoint y: 310, distance: 122.9
click at [340, 314] on html "Please tell us a little bit about yourself by completing the Personal Informati…" at bounding box center [405, 353] width 209 height 79
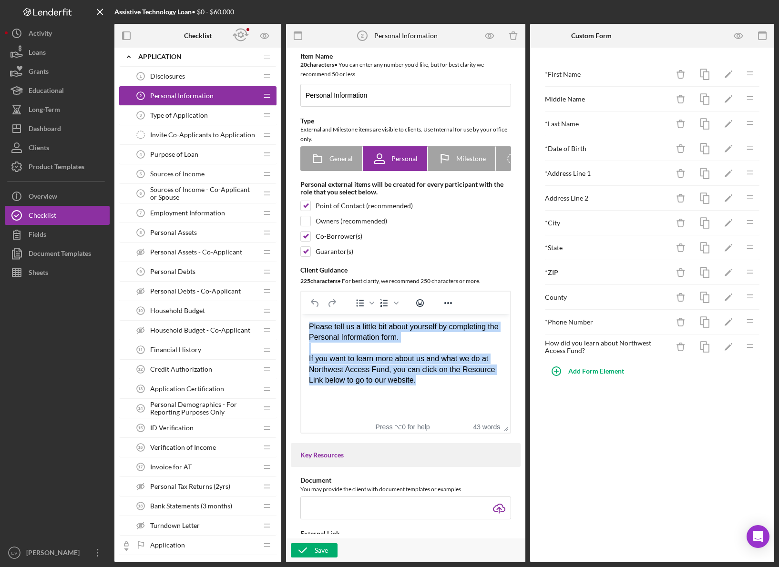
drag, startPoint x: 309, startPoint y: 325, endPoint x: 471, endPoint y: 388, distance: 173.3
click at [471, 388] on html "Please tell us a little bit about yourself by completing the Personal Informati…" at bounding box center [405, 353] width 209 height 79
copy body "Please tell us a little bit about yourself by completing the Personal Informati…"
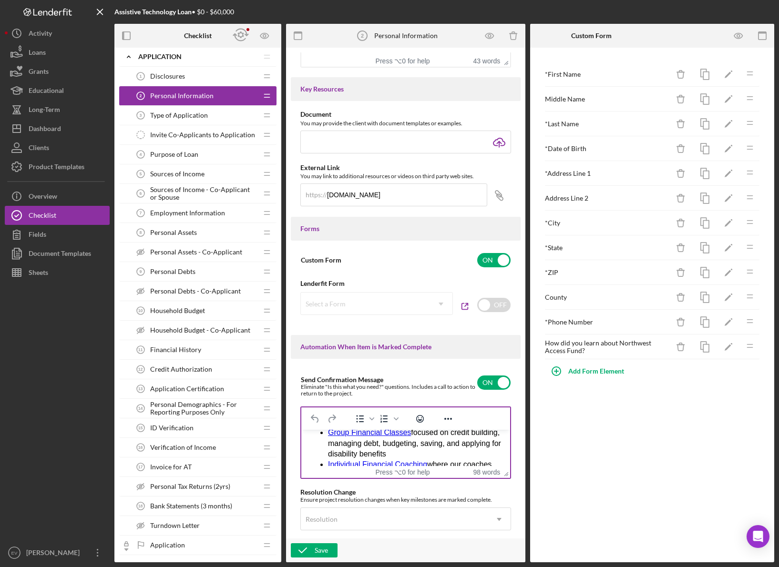
scroll to position [145, 0]
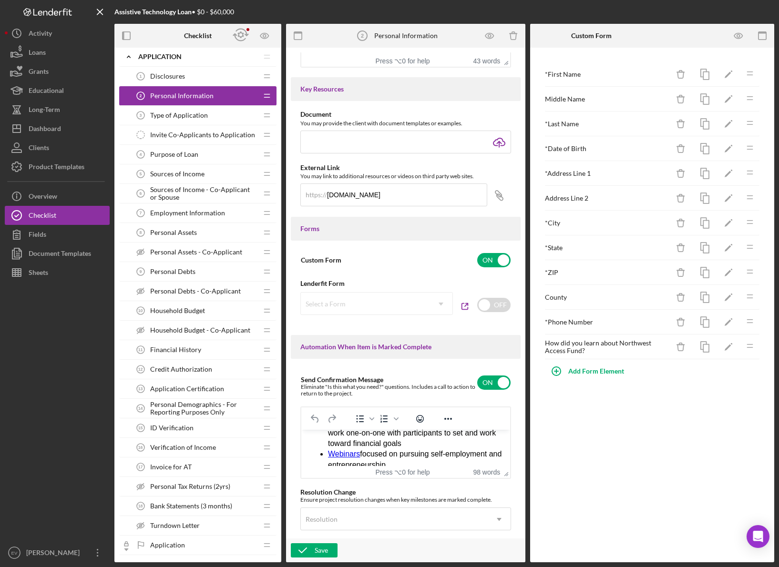
click at [190, 307] on span "Household Budget" at bounding box center [177, 311] width 55 height 8
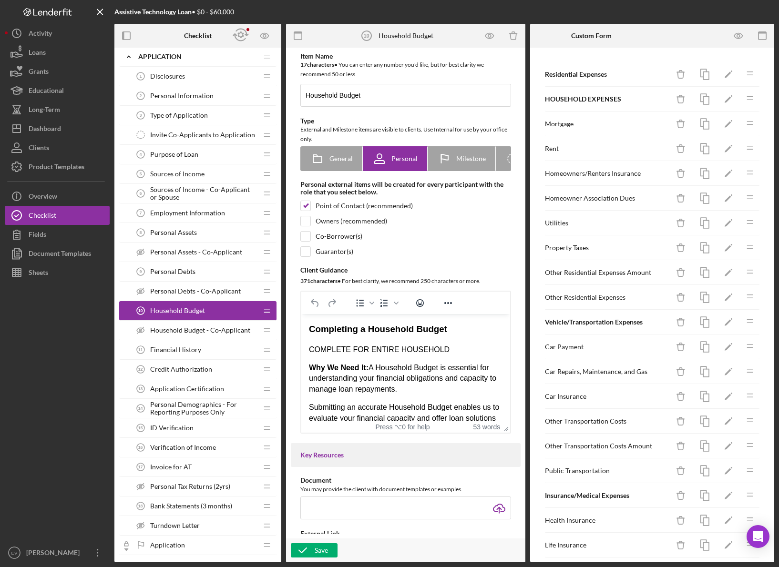
click at [388, 380] on p "Why We Need It: A Household Budget is essential for understanding your financia…" at bounding box center [405, 379] width 193 height 32
click at [49, 164] on div "Product Templates" at bounding box center [57, 167] width 56 height 21
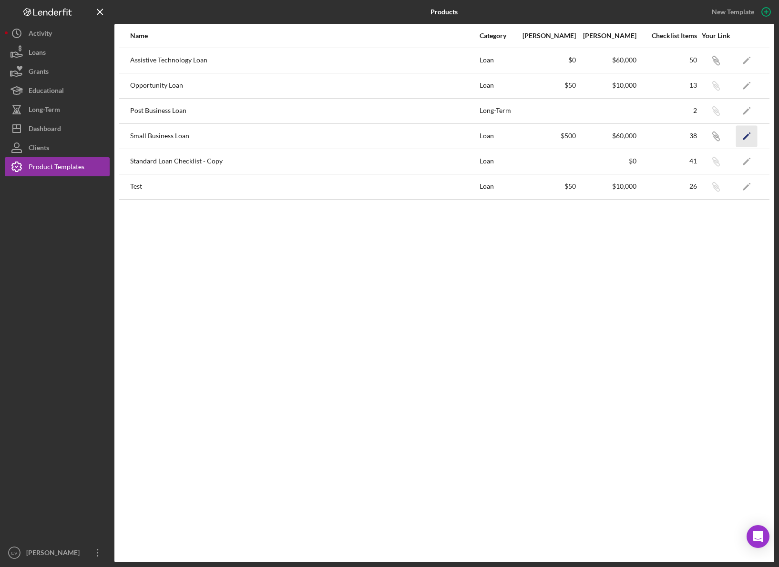
click at [746, 132] on icon "Icon/Edit" at bounding box center [746, 135] width 21 height 21
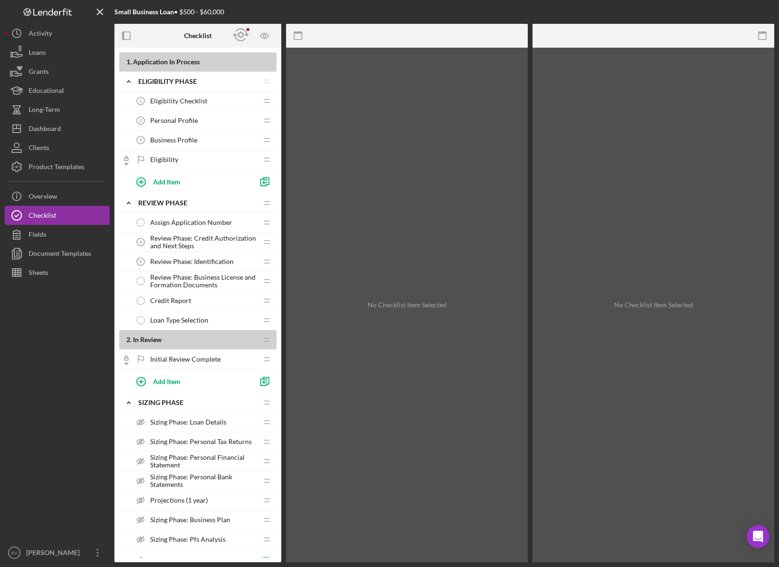
click at [190, 161] on div "Eligibility Eligibility" at bounding box center [194, 159] width 126 height 19
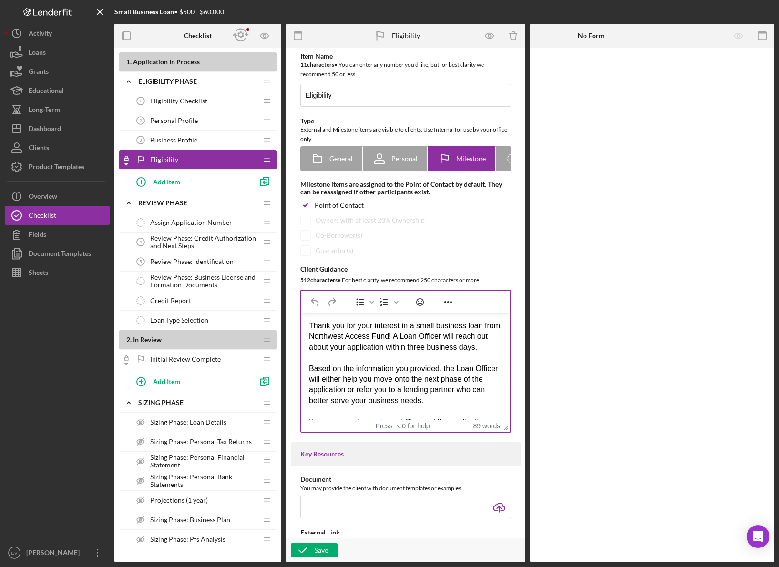
click at [364, 335] on div "Thank you for your interest in a small business loan from Northwest Access Fund…" at bounding box center [405, 337] width 193 height 32
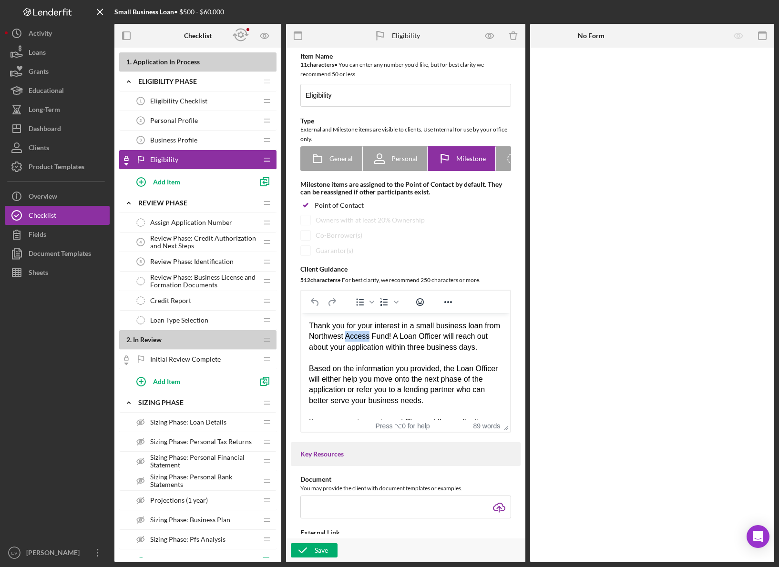
click at [364, 335] on div "Thank you for your interest in a small business loan from Northwest Access Fund…" at bounding box center [405, 337] width 193 height 32
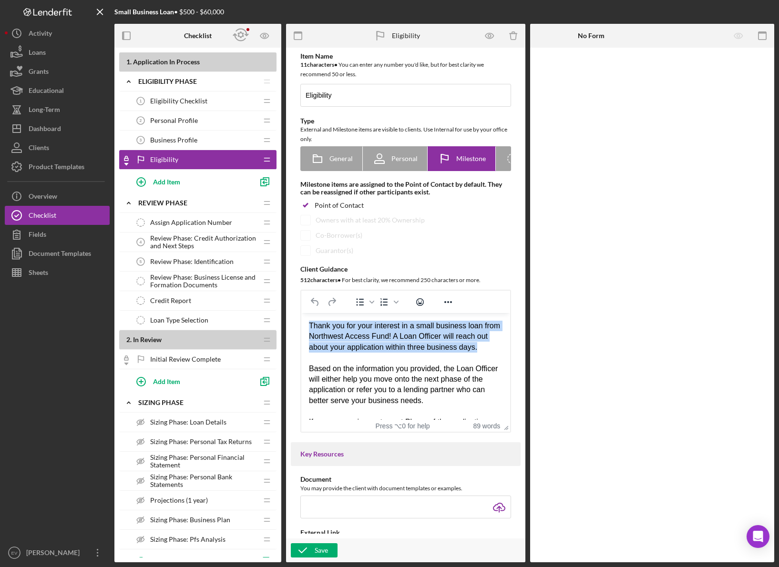
drag, startPoint x: 364, startPoint y: 335, endPoint x: 419, endPoint y: 421, distance: 101.6
click at [419, 421] on html "Thank you for your interest in a small business loan from Northwest Access Fund…" at bounding box center [405, 384] width 209 height 143
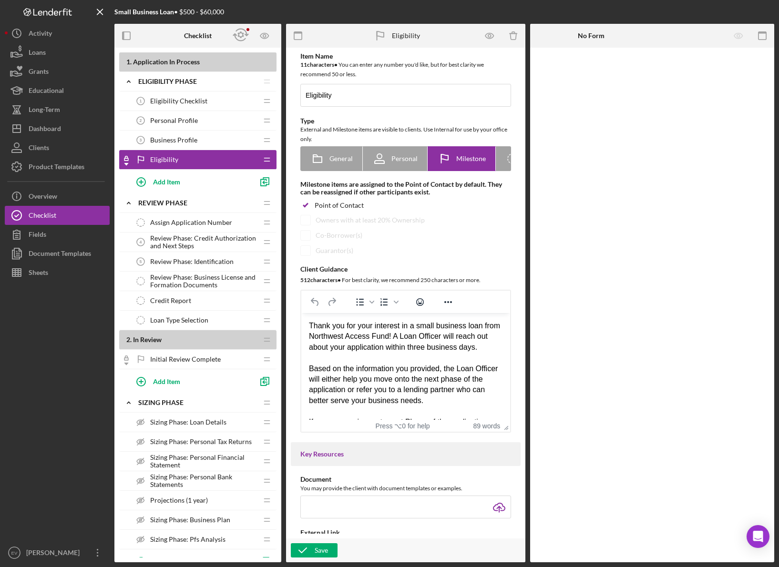
click at [411, 385] on div "Based on the information you provided, the Loan Officer will either help you mo…" at bounding box center [405, 385] width 193 height 43
drag, startPoint x: 411, startPoint y: 385, endPoint x: 344, endPoint y: 328, distance: 88.2
click at [344, 328] on body "Thank you for your interest in a small business loan from Northwest Access Fund…" at bounding box center [405, 385] width 193 height 128
click at [327, 340] on div "Thank you for your interest in a small business loan from Northwest Access Fund…" at bounding box center [405, 337] width 193 height 32
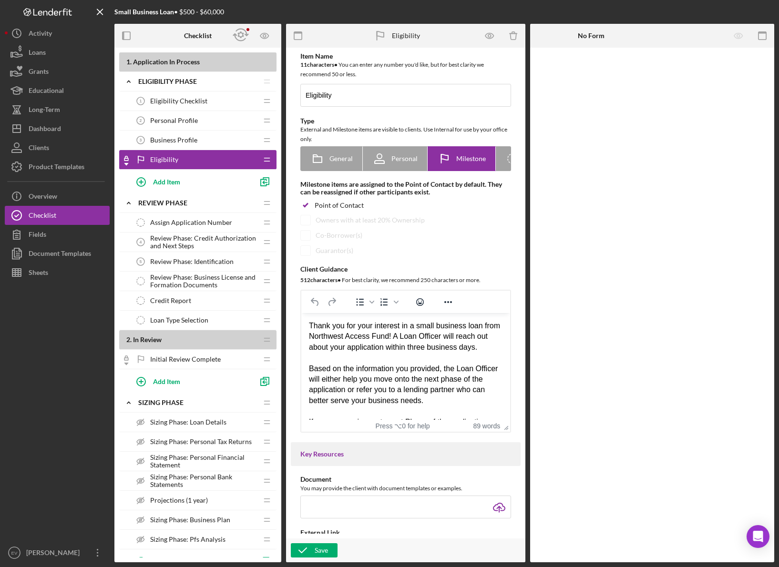
click at [341, 351] on div "Thank you for your interest in a small business loan from Northwest Access Fund…" at bounding box center [405, 337] width 193 height 32
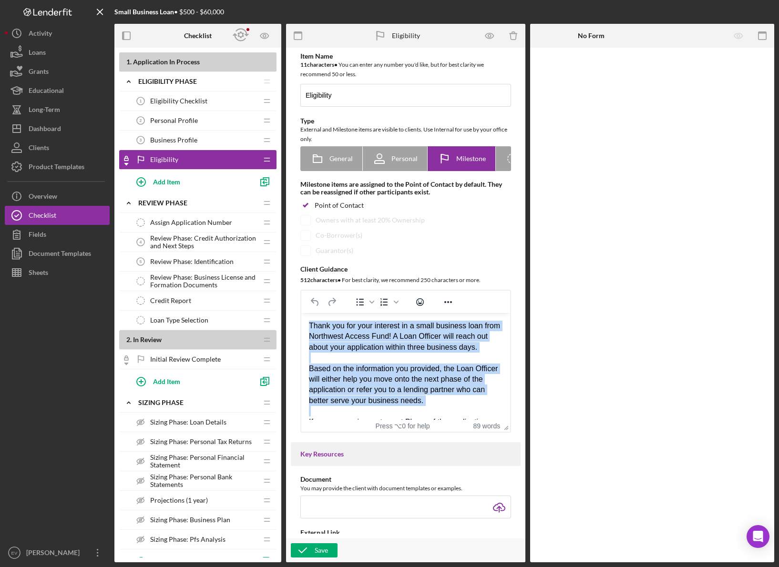
copy body "Thank you for your interest in a small business loan from Northwest Access Fund…"
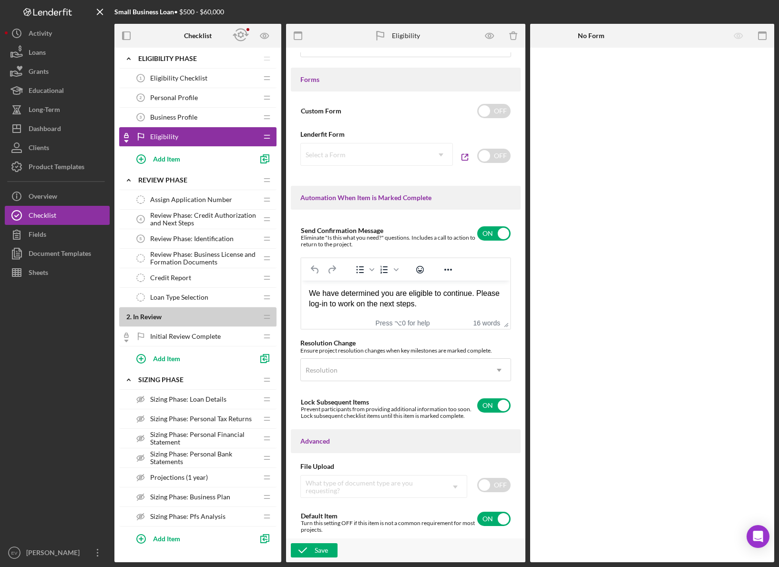
scroll to position [33, 0]
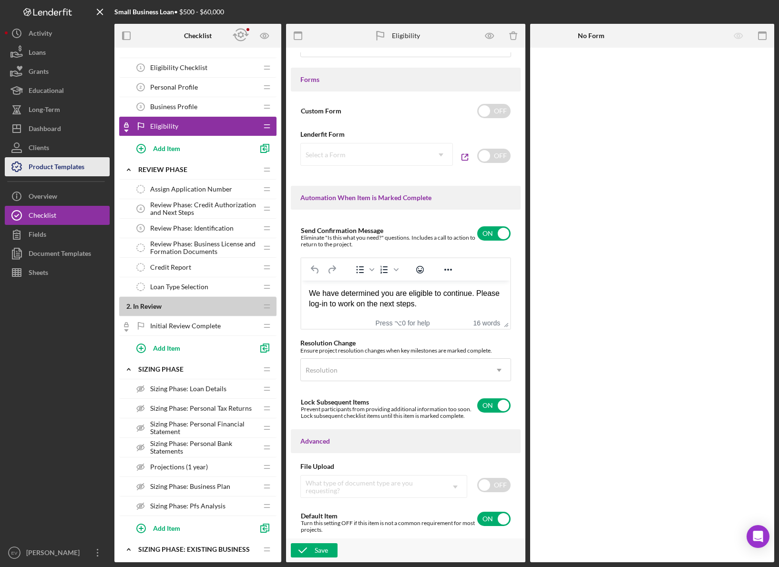
click at [71, 170] on div "Product Templates" at bounding box center [57, 167] width 56 height 21
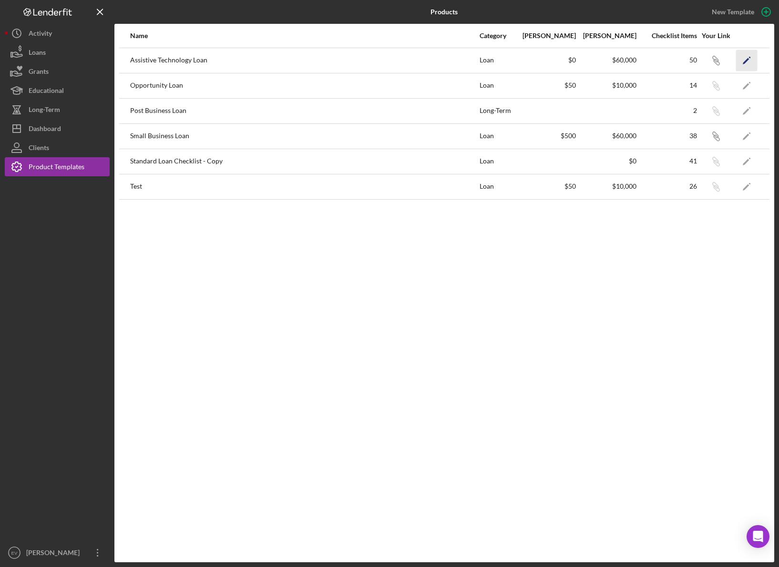
click at [748, 63] on icon "Icon/Edit" at bounding box center [746, 60] width 21 height 21
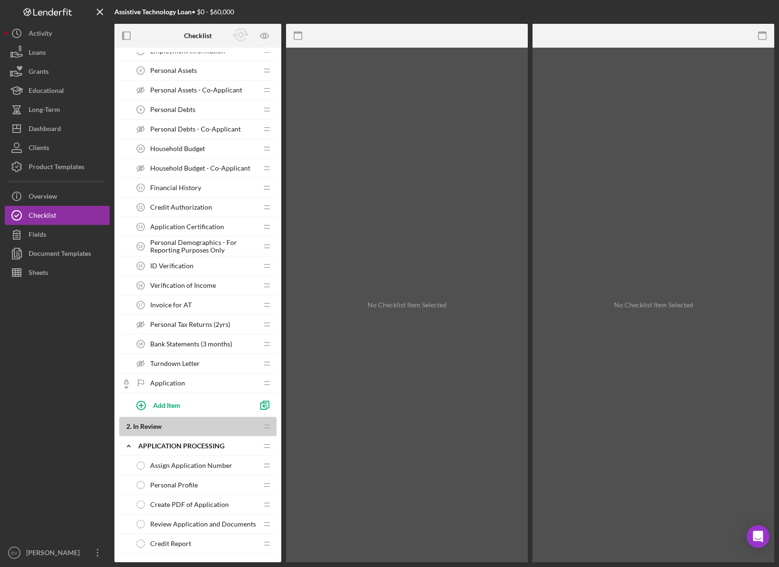
scroll to position [181, 0]
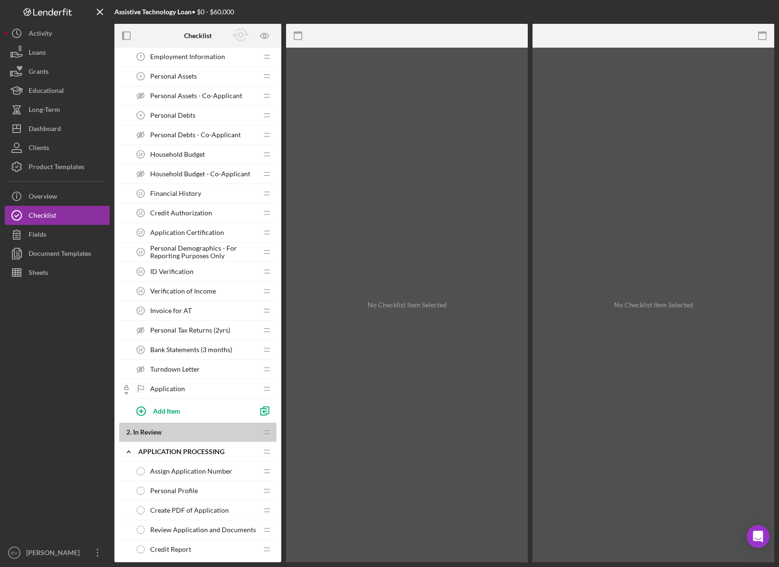
click at [186, 259] on span "Personal Demographics - For Reporting Purposes Only" at bounding box center [203, 251] width 107 height 15
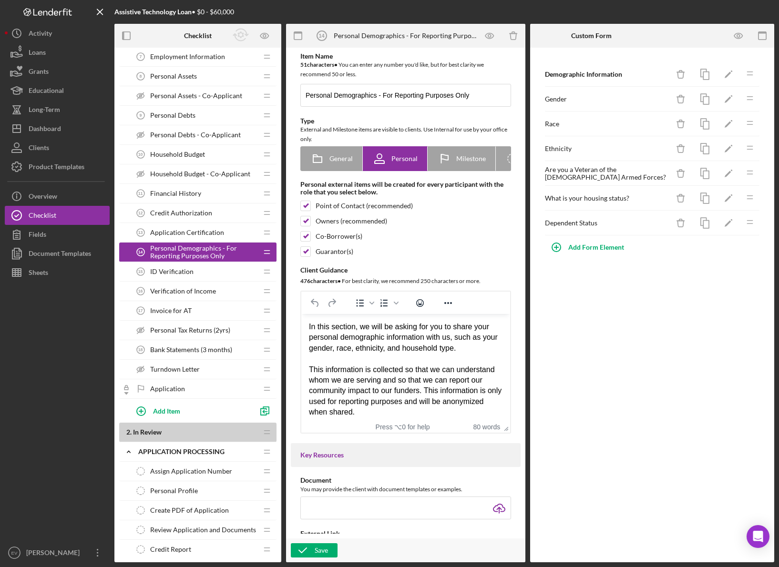
click at [185, 240] on div "Application Certification 13 Application Certification" at bounding box center [194, 232] width 126 height 19
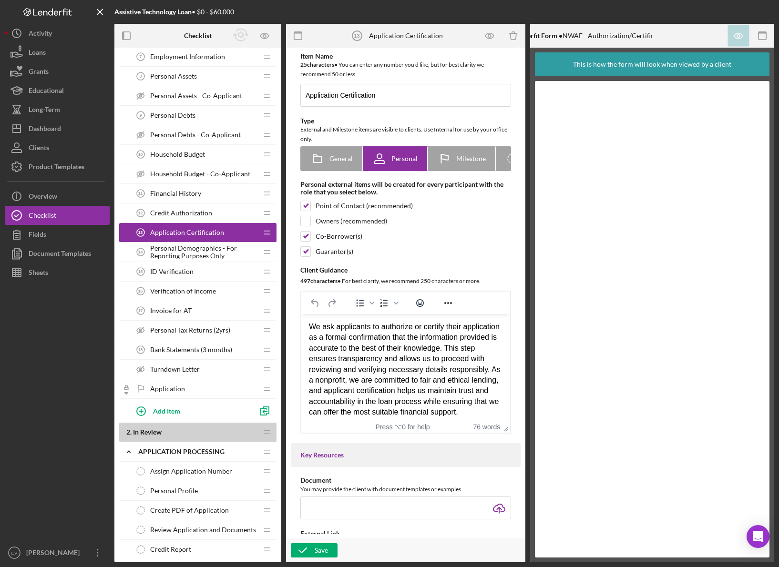
click at [184, 200] on div "Financial History 11 Financial History" at bounding box center [194, 193] width 126 height 19
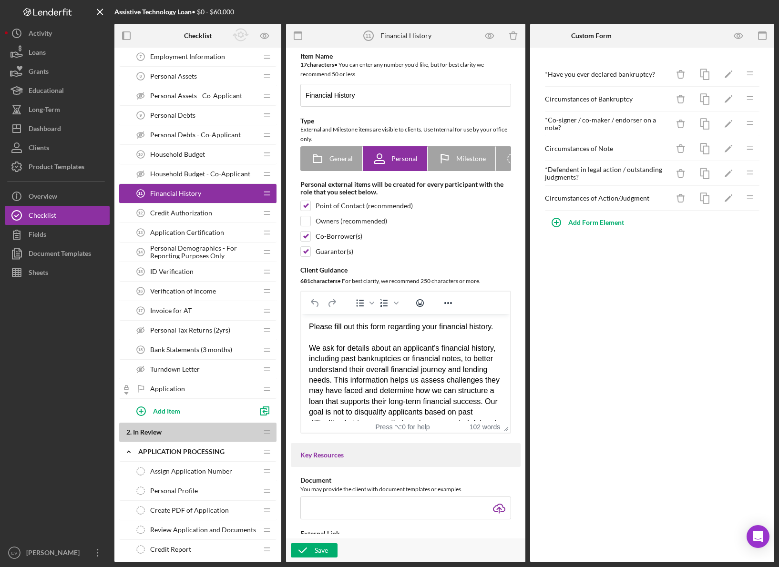
click at [206, 150] on div "Household Budget 10 Household Budget" at bounding box center [194, 154] width 126 height 19
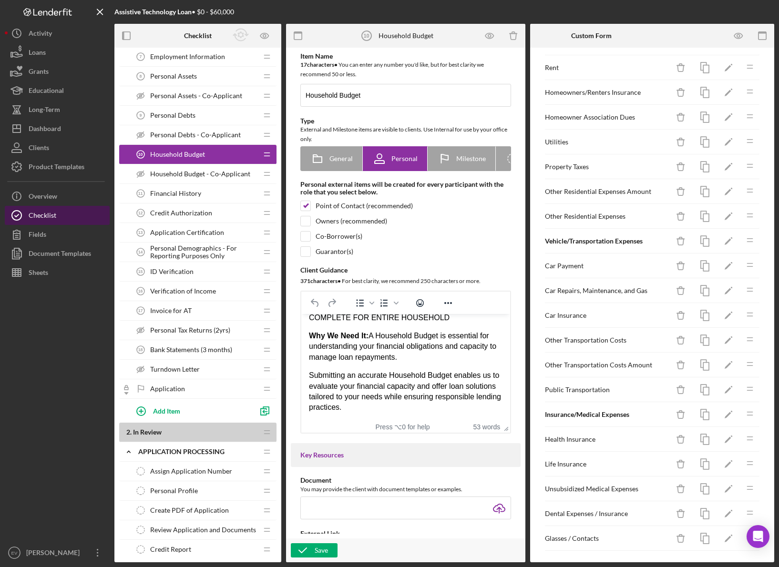
scroll to position [75, 0]
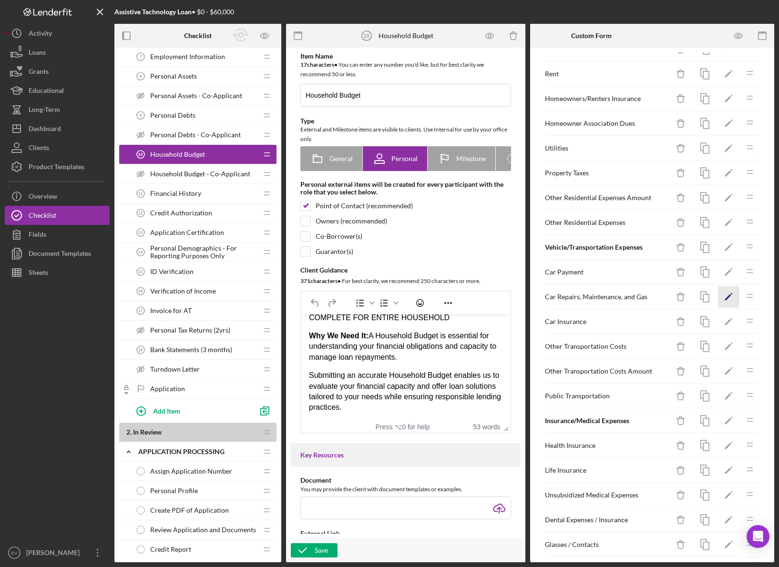
click at [721, 299] on icon "Icon/Edit" at bounding box center [728, 296] width 21 height 21
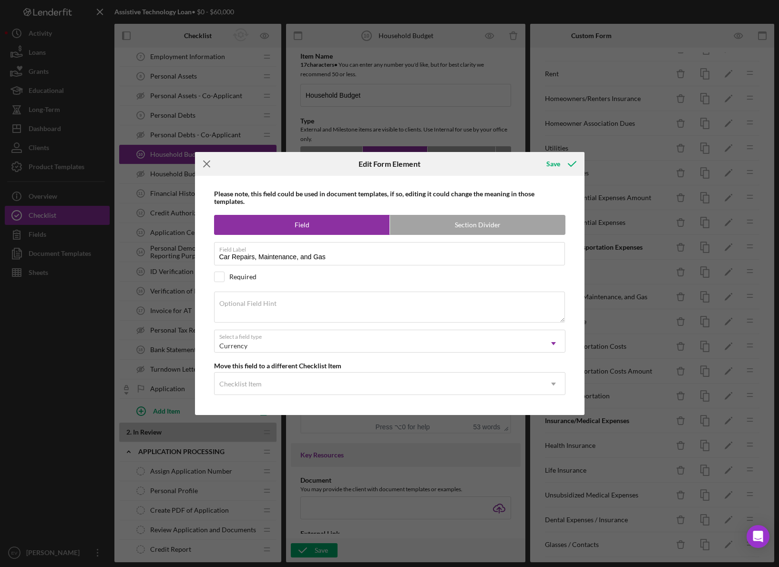
click at [208, 165] on line at bounding box center [206, 164] width 6 height 6
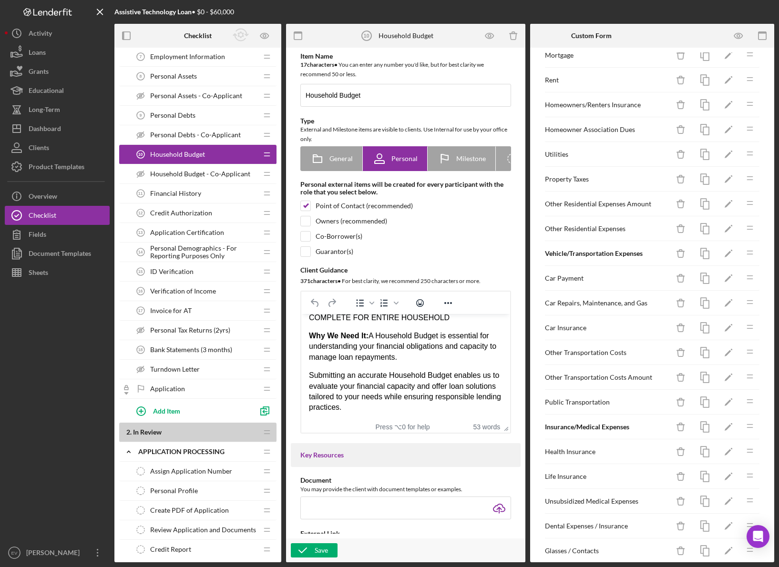
scroll to position [62, 0]
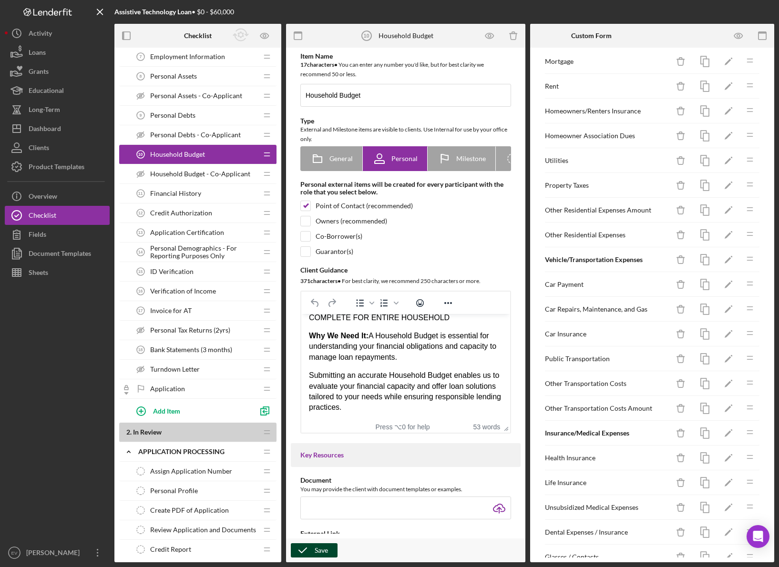
click at [319, 549] on div "Save" at bounding box center [320, 550] width 13 height 14
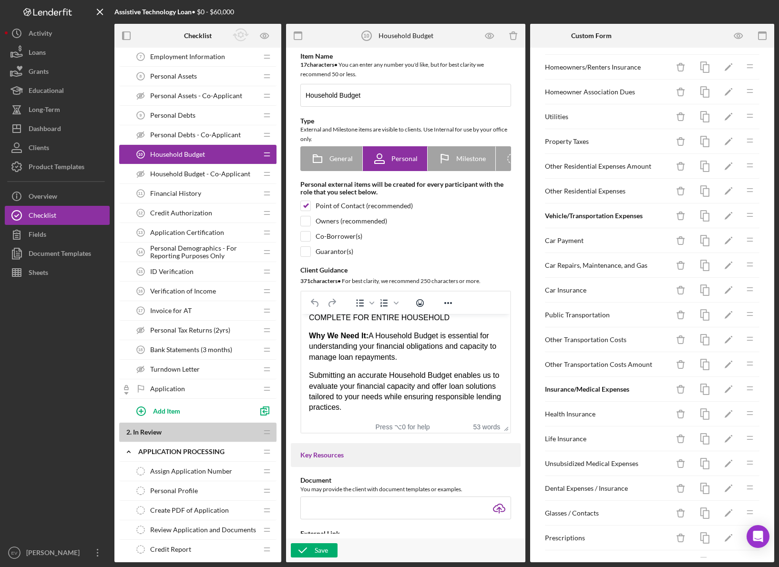
scroll to position [0, 0]
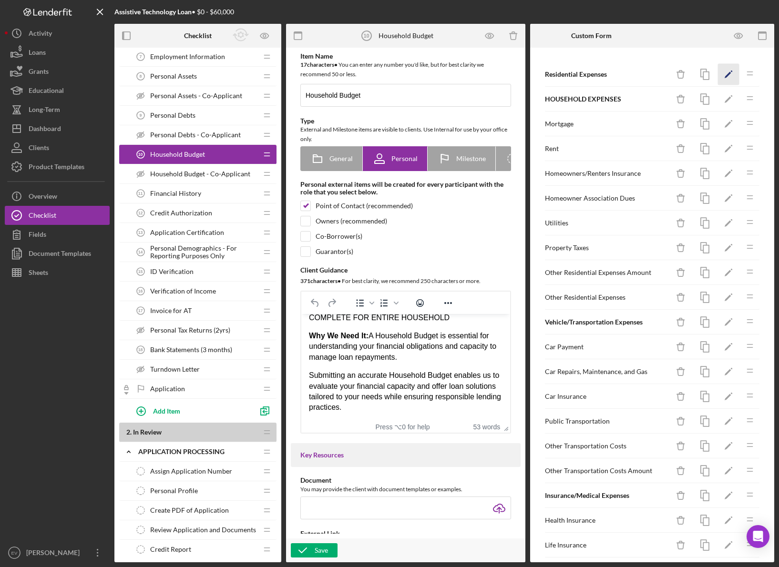
click at [719, 75] on icon "Icon/Edit" at bounding box center [728, 74] width 21 height 21
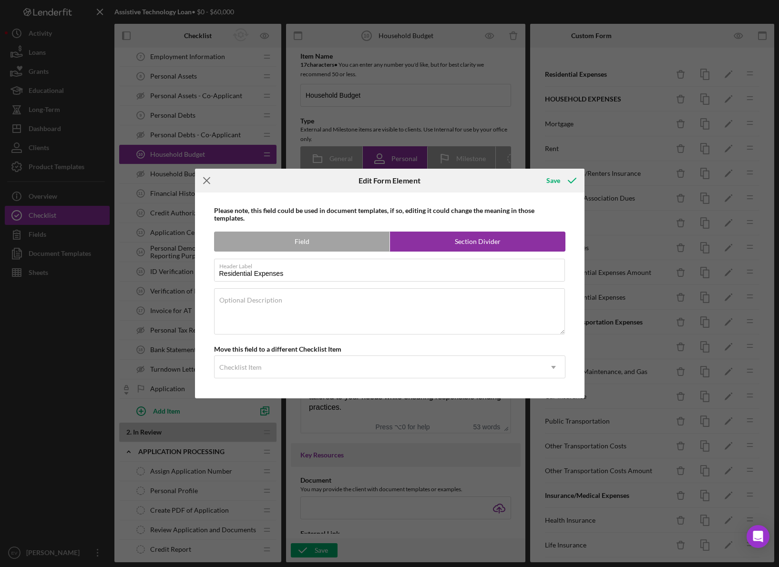
click at [205, 179] on line at bounding box center [206, 181] width 6 height 6
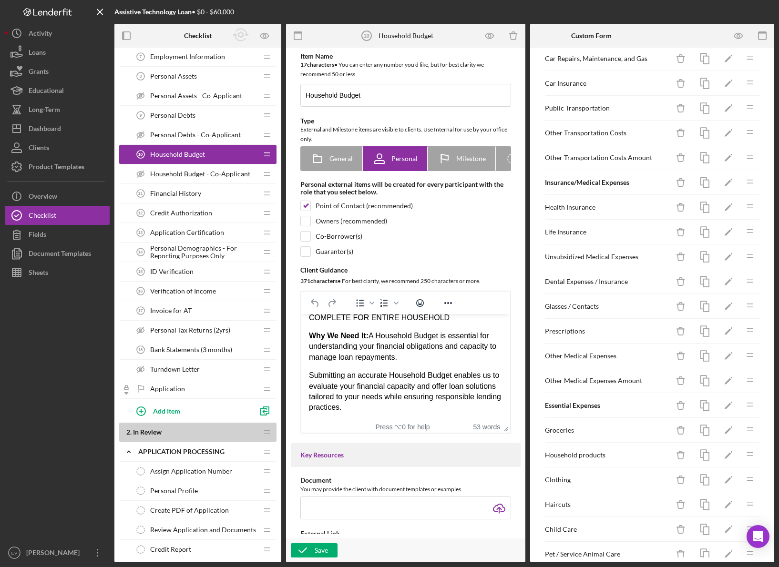
scroll to position [337, 0]
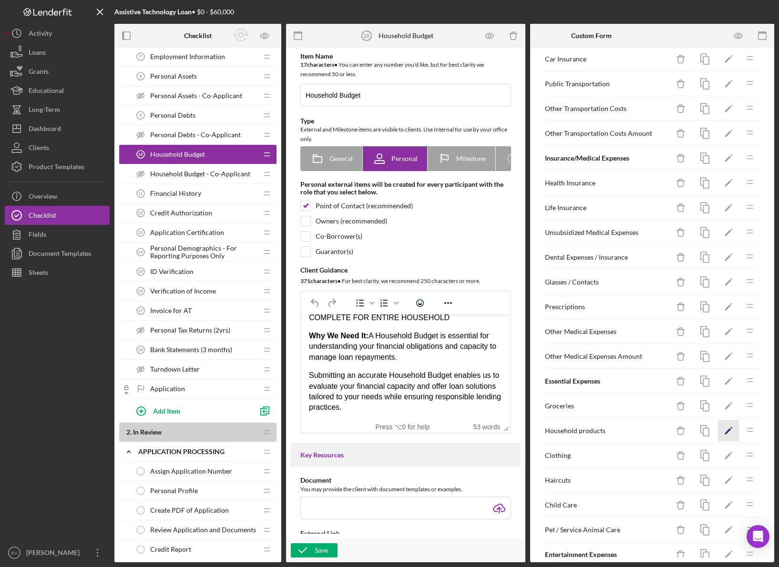
click at [718, 431] on icon "Icon/Edit" at bounding box center [728, 430] width 21 height 21
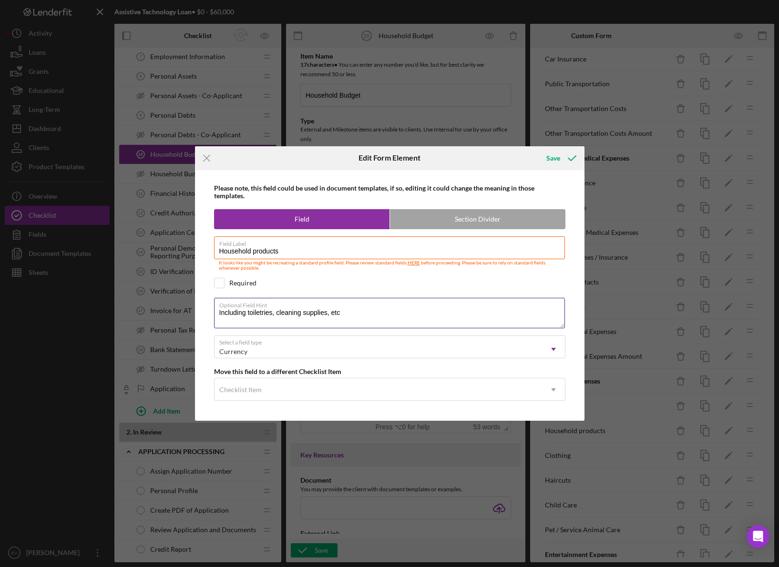
drag, startPoint x: 306, startPoint y: 311, endPoint x: 190, endPoint y: 307, distance: 116.8
click at [190, 307] on div "Icon/Menu Close Edit Form Element Save Please note, this field could be used in…" at bounding box center [389, 283] width 779 height 567
click at [205, 160] on line at bounding box center [206, 158] width 6 height 6
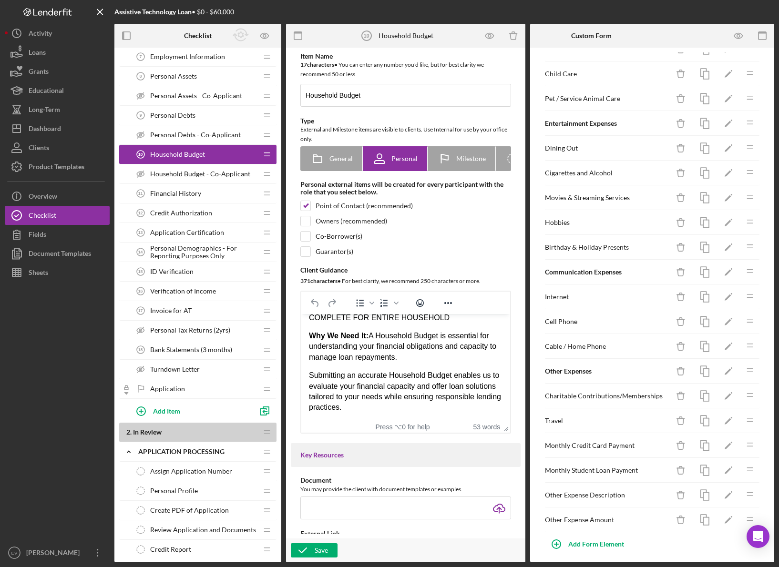
scroll to position [774, 0]
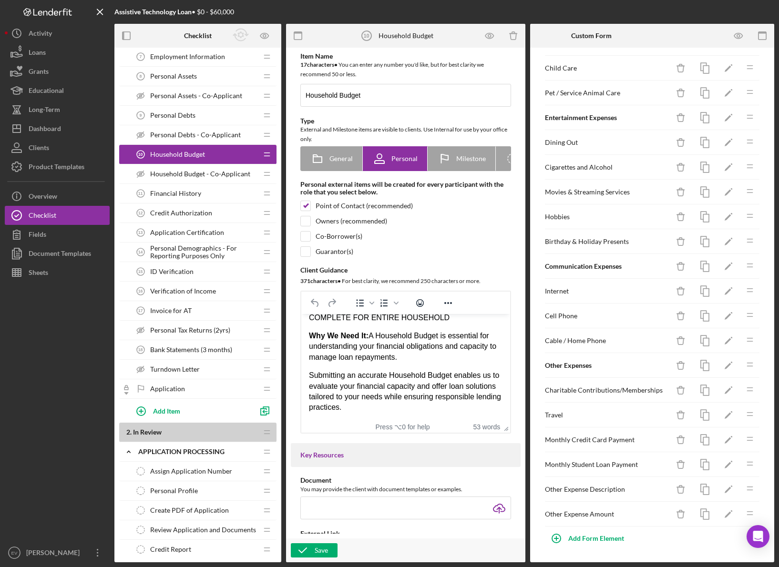
click at [180, 226] on div "Application Certification 13 Application Certification" at bounding box center [194, 232] width 126 height 19
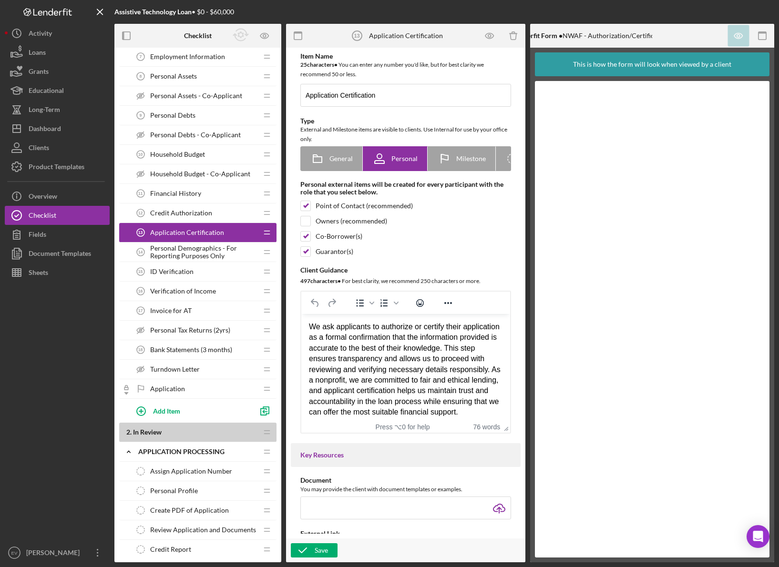
click at [176, 210] on span "Credit Authorization" at bounding box center [181, 213] width 62 height 8
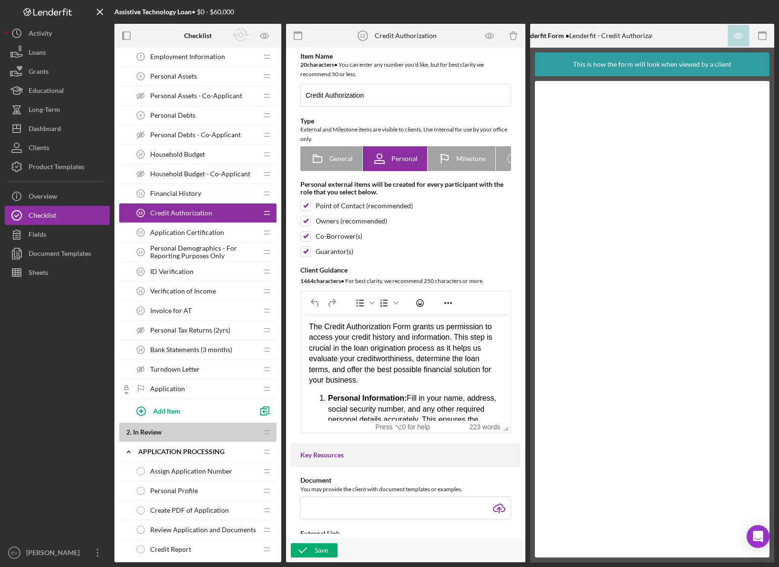
click at [175, 190] on span "Financial History" at bounding box center [175, 194] width 51 height 8
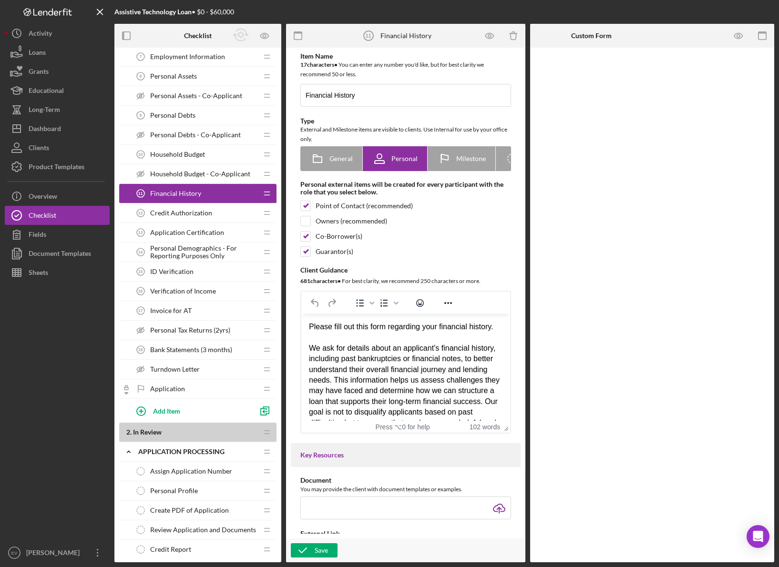
click at [177, 211] on span "Credit Authorization" at bounding box center [181, 213] width 62 height 8
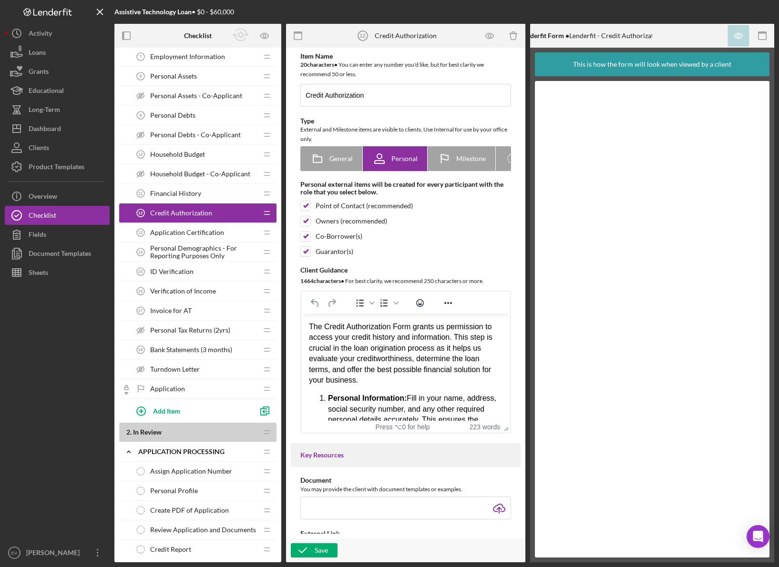
scroll to position [230, 0]
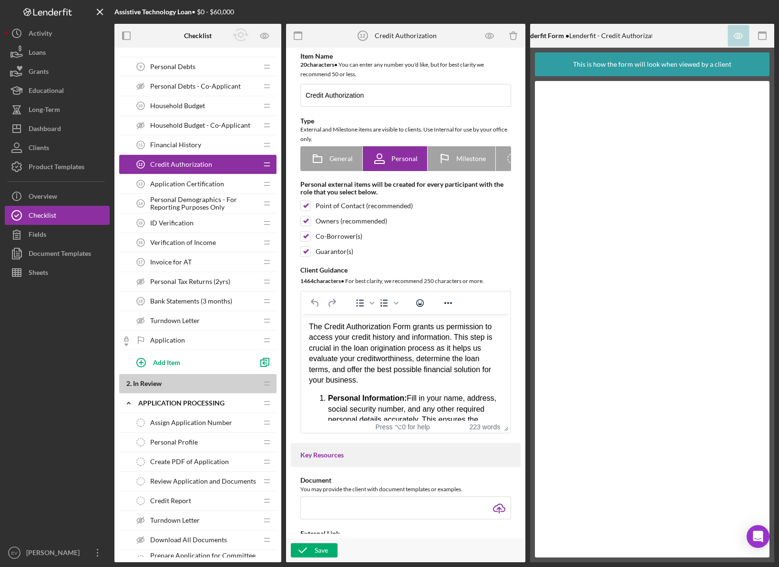
click at [170, 343] on span "Application" at bounding box center [167, 340] width 35 height 8
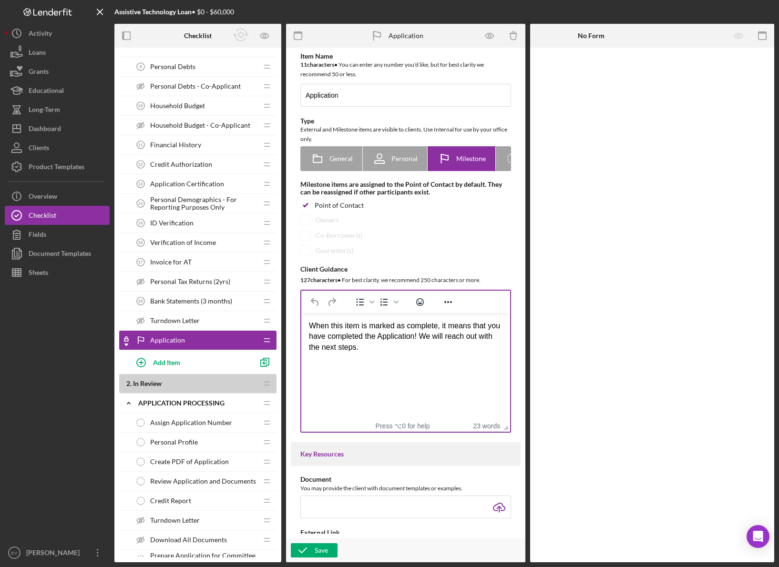
click at [386, 353] on html "When this item is marked as complete, it means that you have completed the Appl…" at bounding box center [405, 336] width 209 height 47
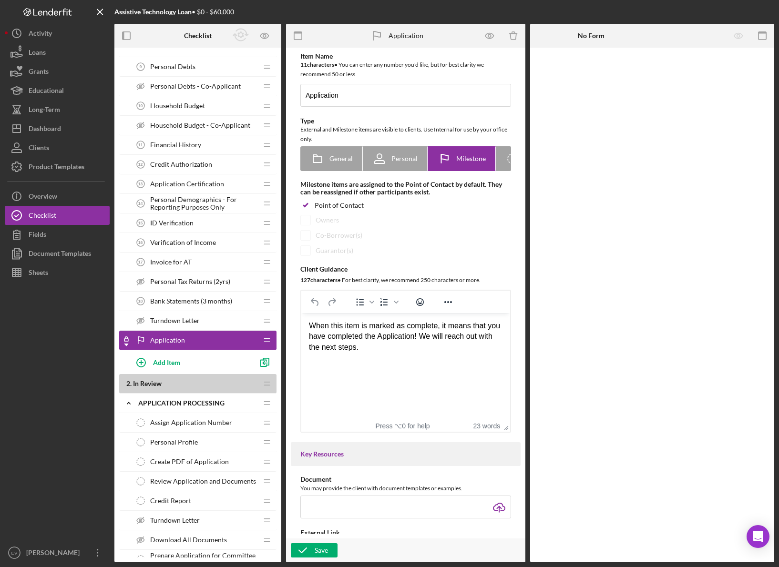
drag, startPoint x: 353, startPoint y: 341, endPoint x: 588, endPoint y: 637, distance: 377.4
click at [301, 321] on html "When this item is marked as complete, it means that you have completed the Appl…" at bounding box center [405, 336] width 209 height 47
copy div "When this item is marked as complete, it means that you have completed the Appl…"
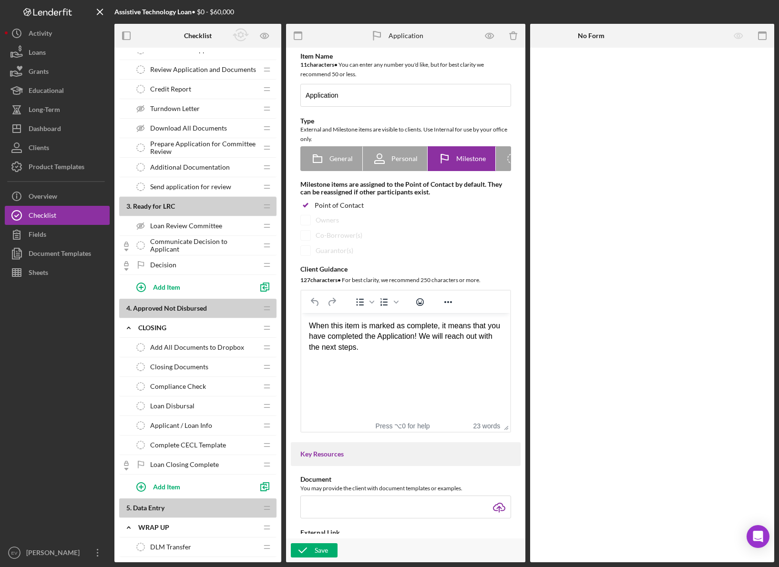
scroll to position [648, 0]
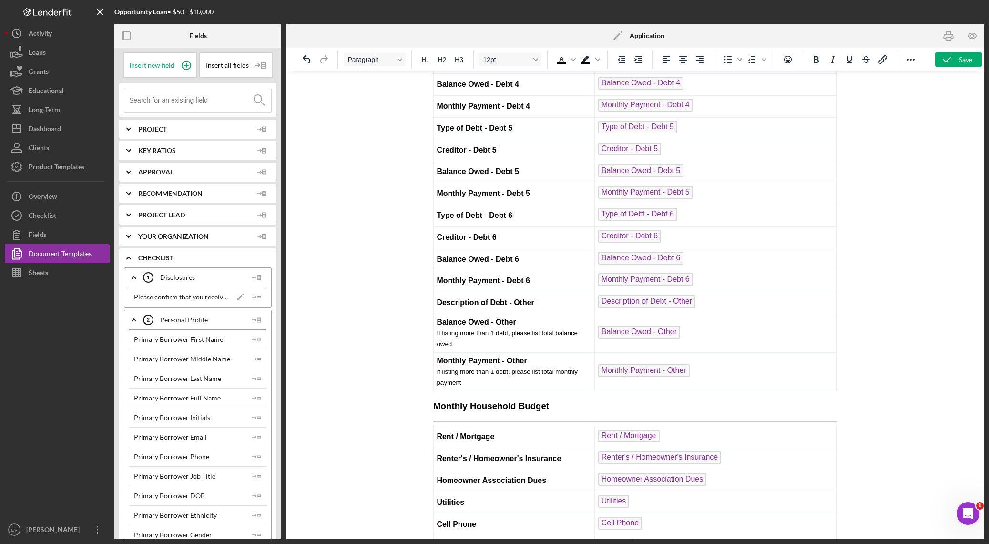
scroll to position [5510, 0]
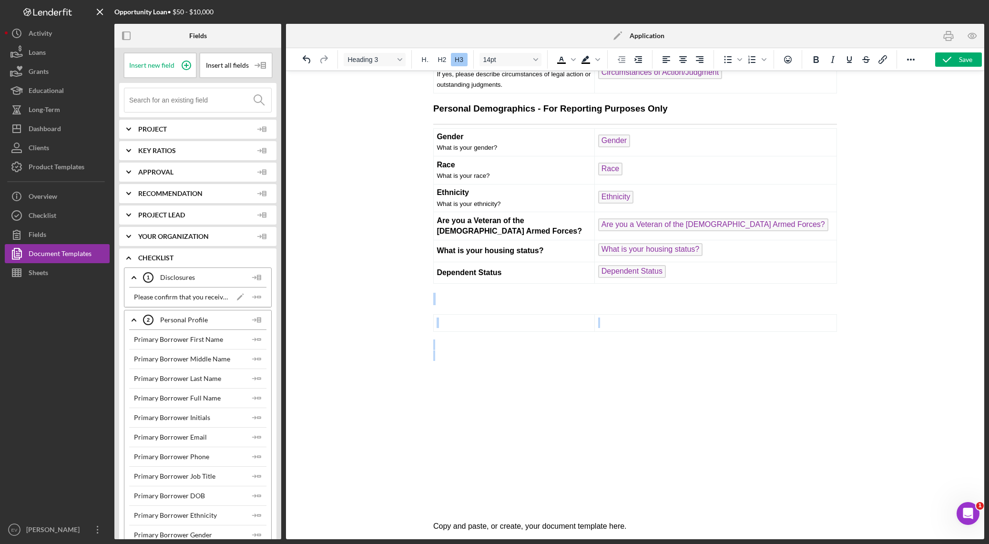
drag, startPoint x: 478, startPoint y: 302, endPoint x: 528, endPoint y: 365, distance: 80.7
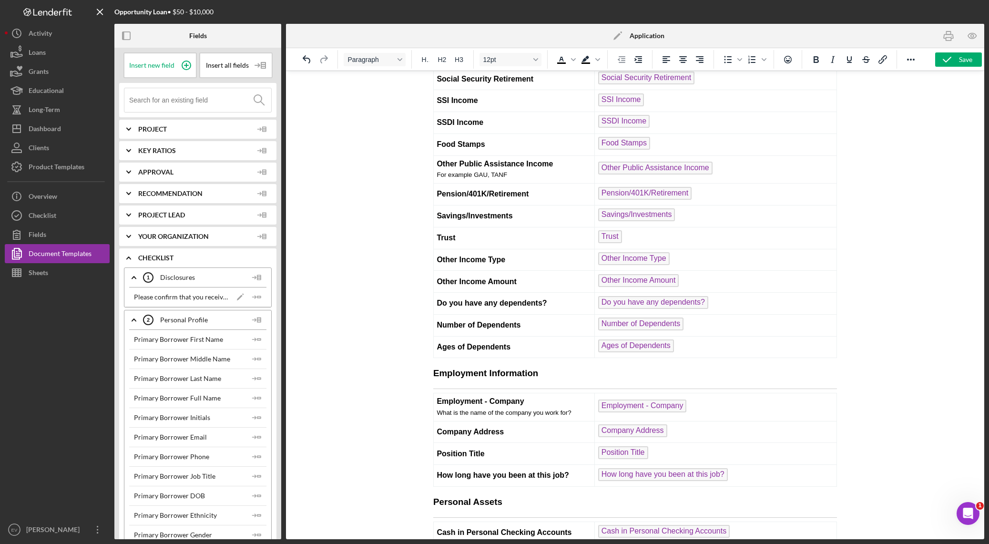
scroll to position [0, 0]
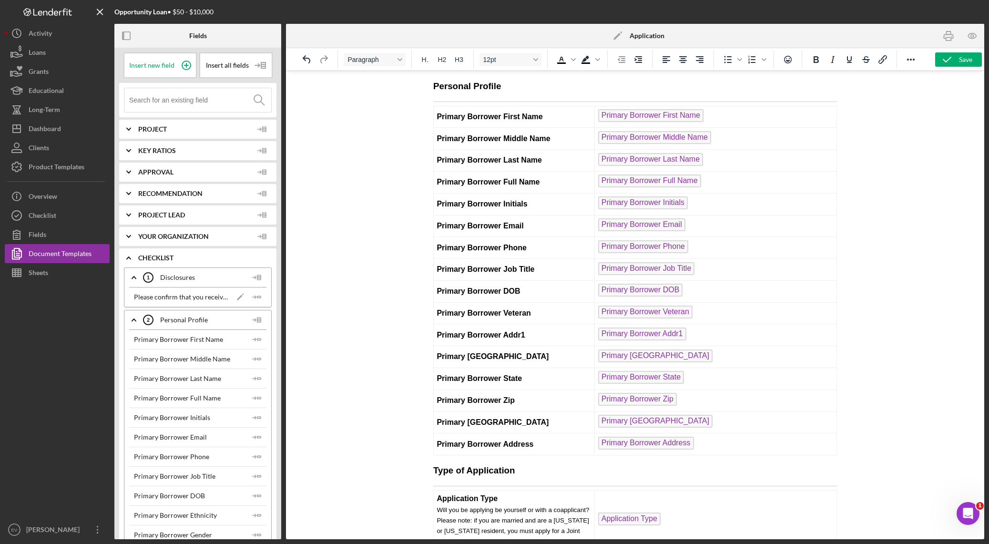
click at [433, 87] on h3 "Personal Profile" at bounding box center [635, 86] width 404 height 12
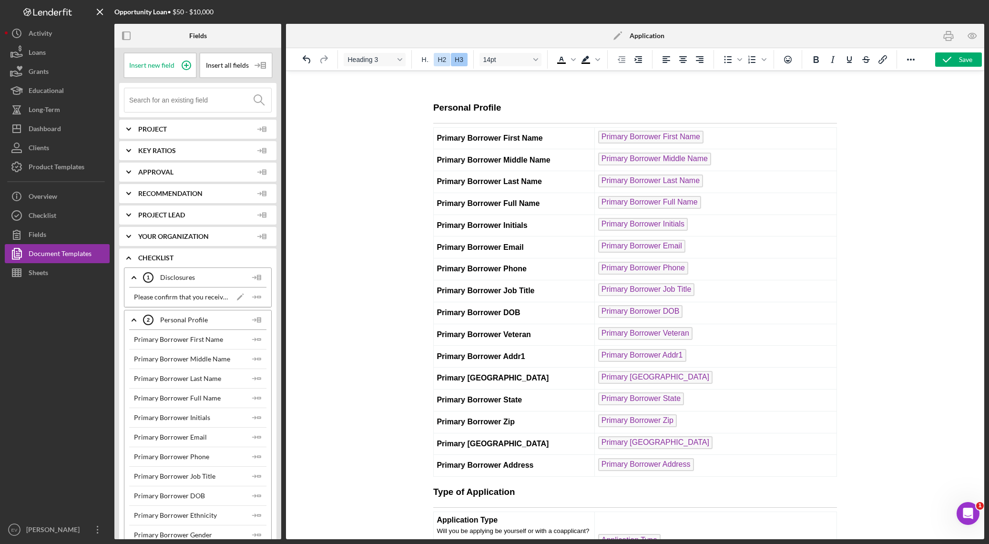
click at [437, 58] on span "H2" at bounding box center [441, 60] width 9 height 8
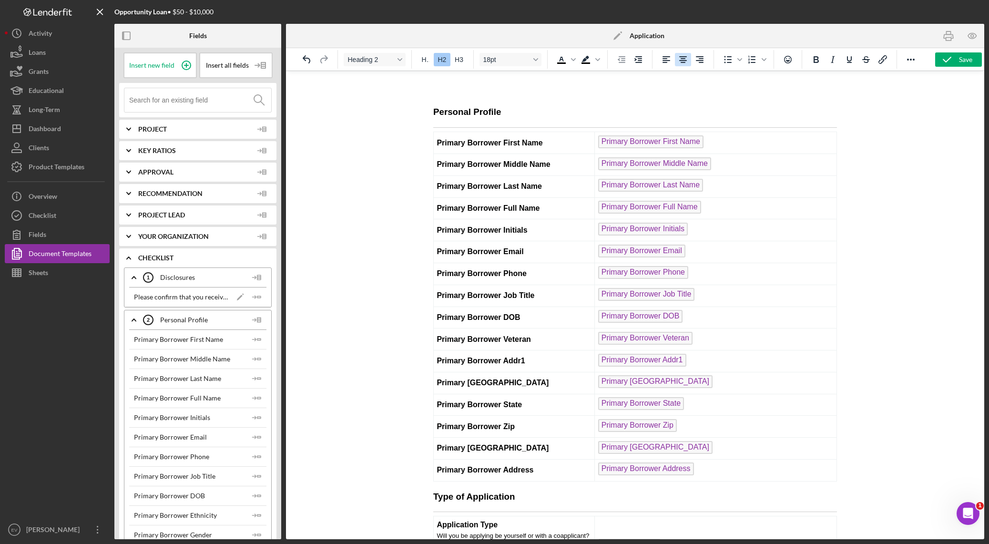
click at [683, 62] on icon "Align center" at bounding box center [683, 59] width 8 height 7
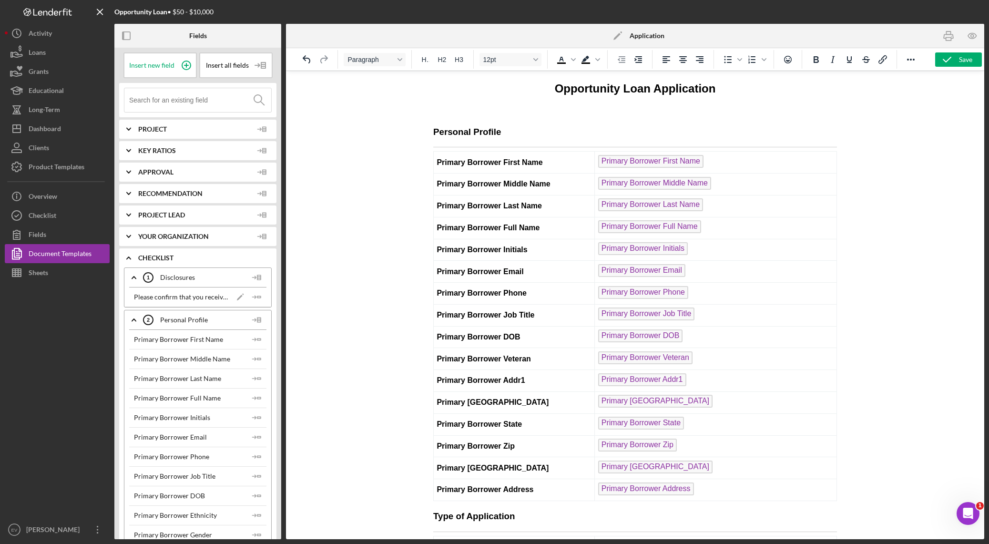
click at [726, 87] on h2 "Opportunity Loan Application" at bounding box center [635, 89] width 404 height 16
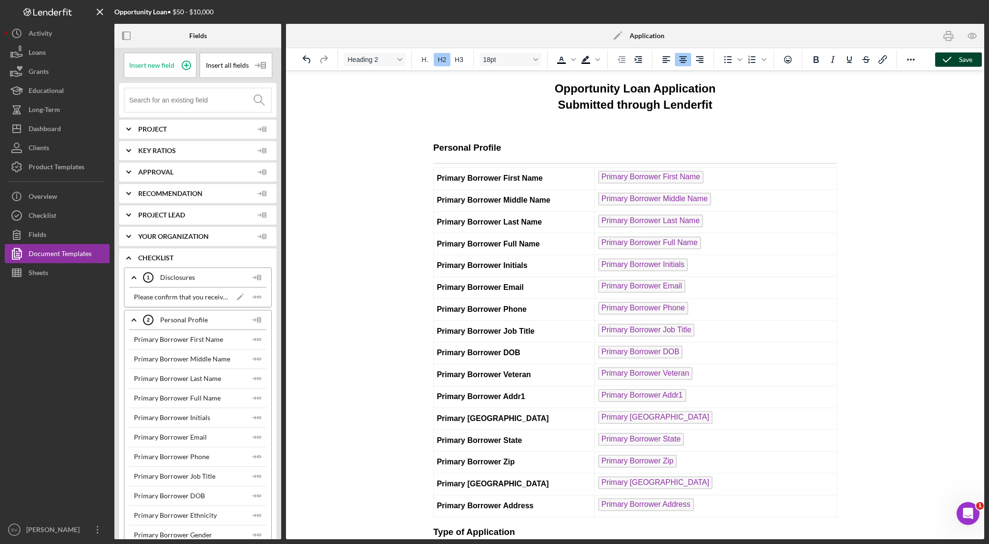
click at [960, 63] on div "Save" at bounding box center [965, 59] width 13 height 14
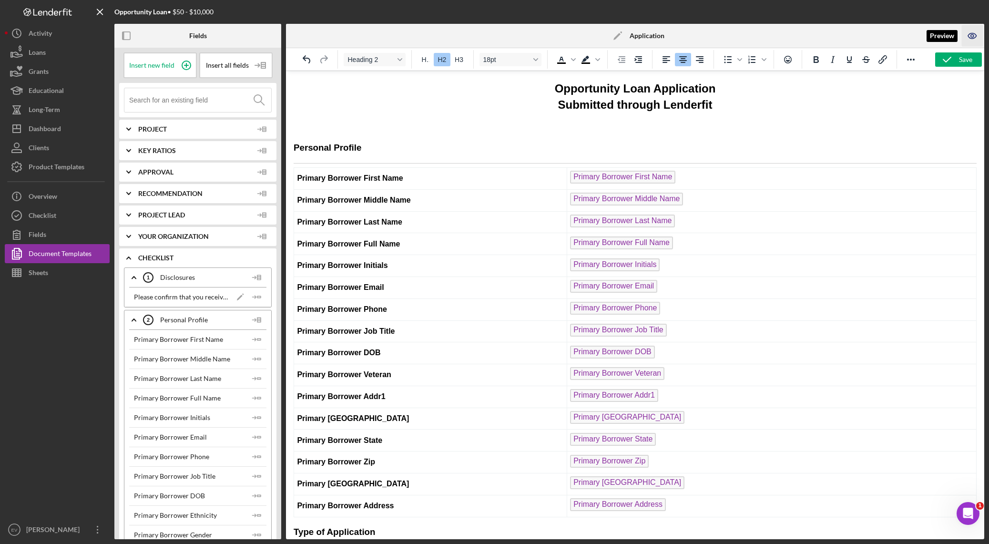
click at [970, 35] on icon "button" at bounding box center [971, 35] width 21 height 21
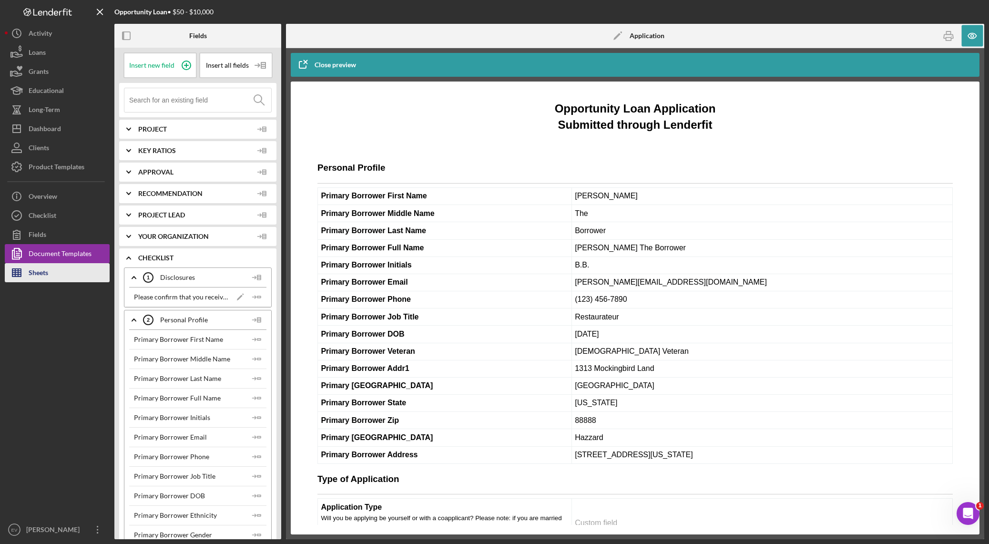
click at [58, 271] on button "Sheets" at bounding box center [57, 272] width 105 height 19
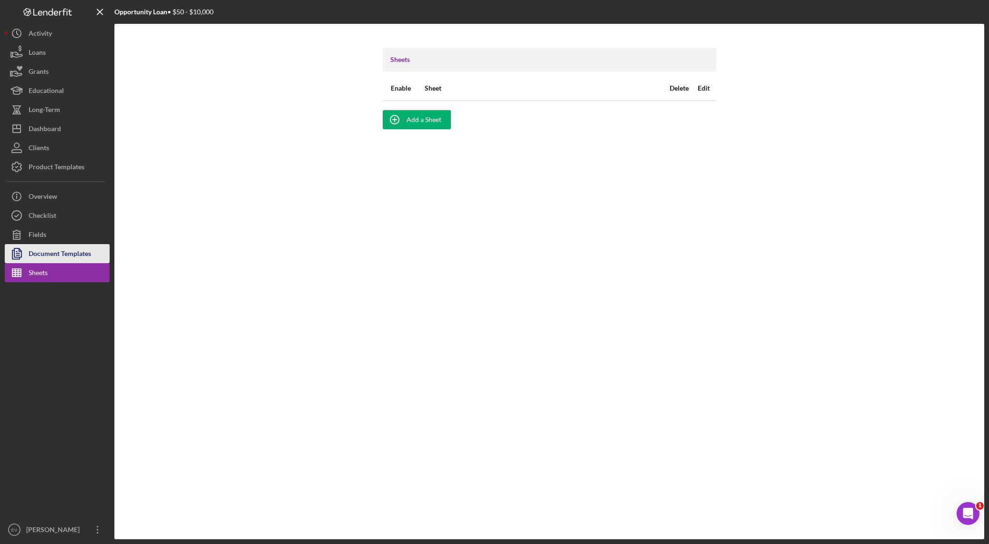
click at [58, 254] on div "Document Templates" at bounding box center [60, 254] width 62 height 21
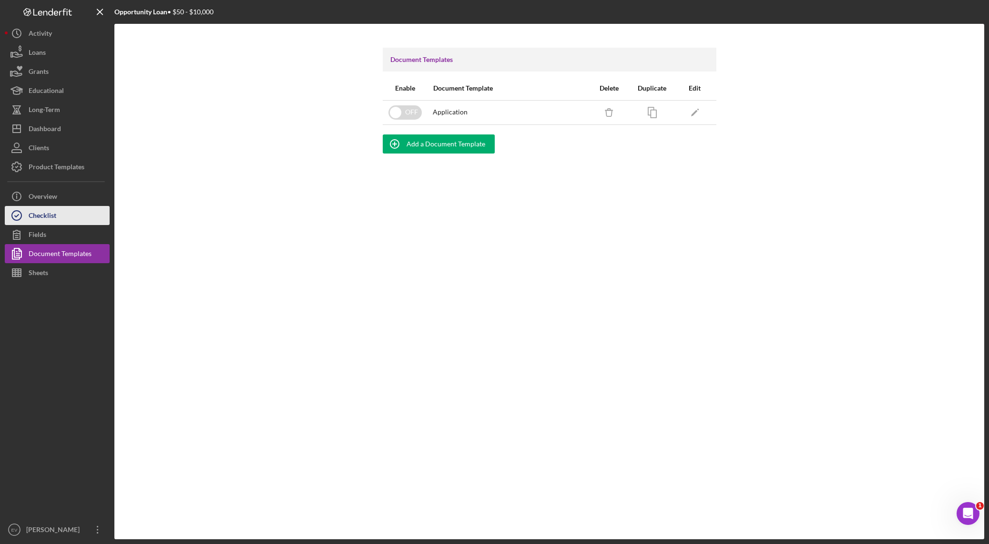
click at [60, 216] on button "Checklist" at bounding box center [57, 215] width 105 height 19
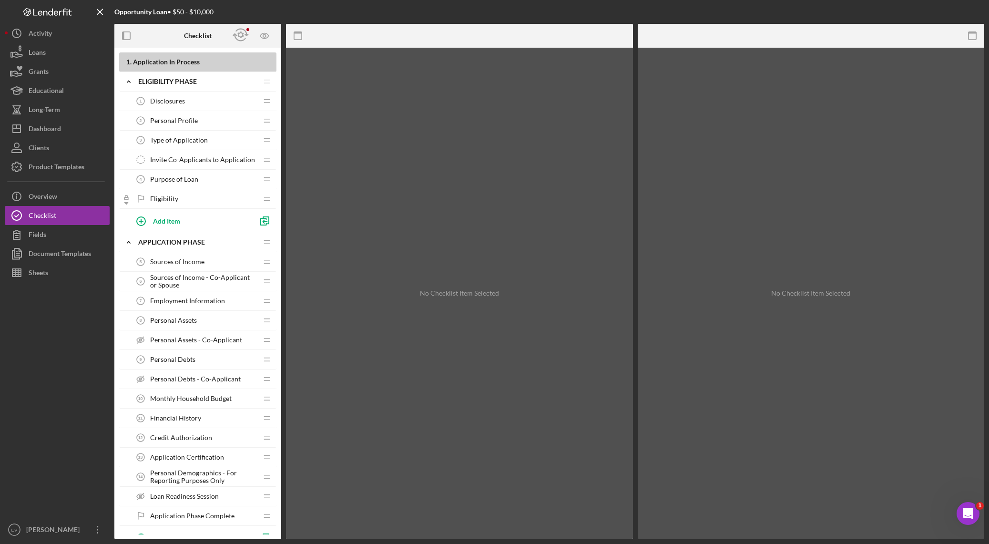
scroll to position [395, 0]
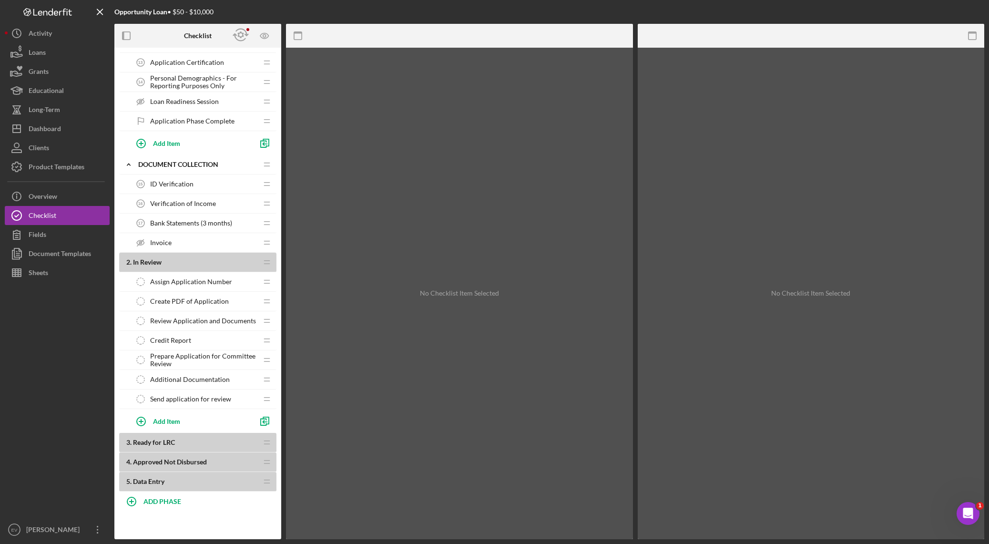
click at [186, 321] on span "Review Application and Documents" at bounding box center [203, 321] width 106 height 8
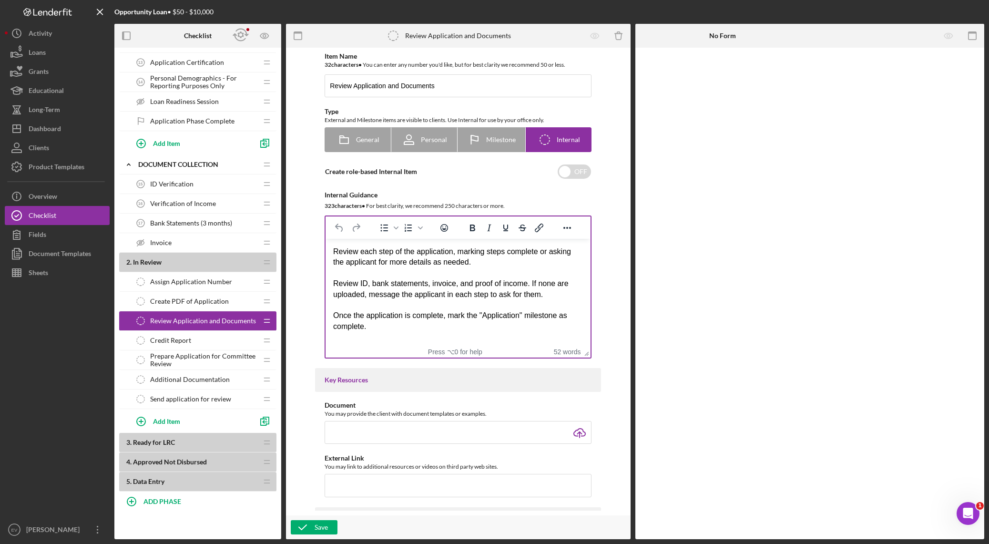
click at [444, 284] on div "Review ID, bank statements, invoice, and proof of income. If none are uploaded,…" at bounding box center [458, 288] width 250 height 21
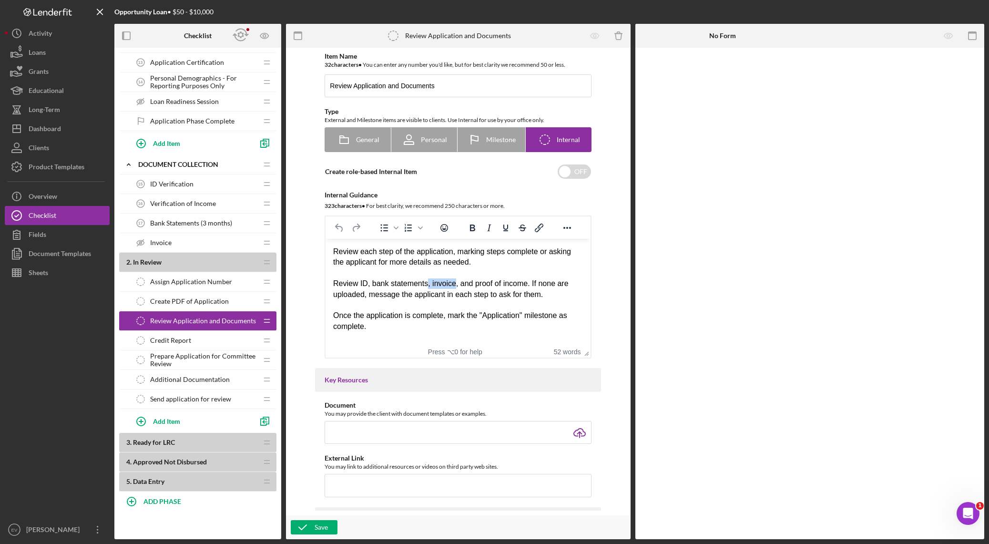
drag, startPoint x: 444, startPoint y: 284, endPoint x: 426, endPoint y: 285, distance: 17.2
click at [426, 285] on div "Review ID, bank statements, invoice, and proof of income. If none are uploaded,…" at bounding box center [458, 288] width 250 height 21
click at [455, 283] on div "Review ID, bank statements, invoice, and proof of income. If none are uploaded,…" at bounding box center [458, 288] width 250 height 21
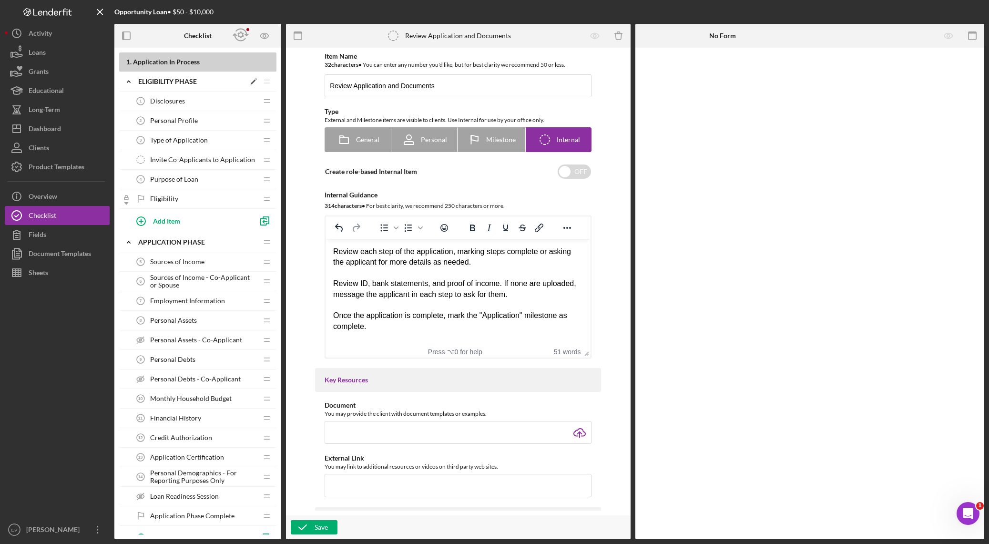
click at [128, 83] on icon "Icon/Expander" at bounding box center [128, 81] width 19 height 19
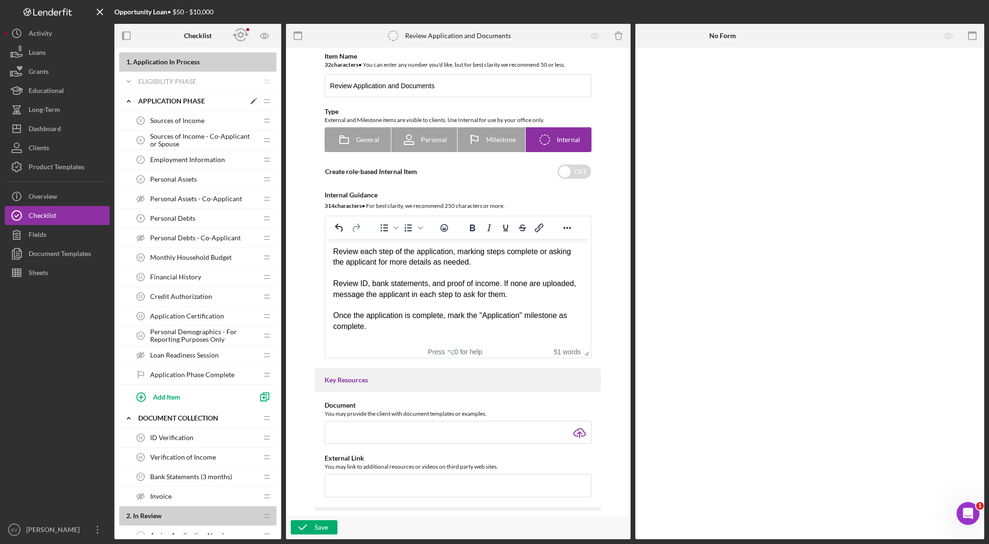
click at [126, 101] on icon "Icon/Expander" at bounding box center [128, 100] width 19 height 19
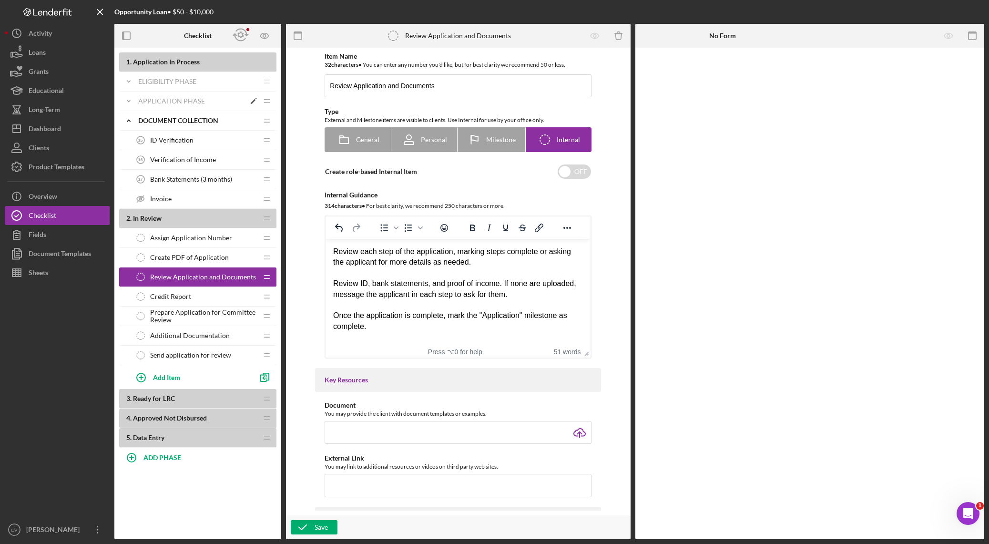
click at [126, 101] on icon "Icon/Expander" at bounding box center [128, 100] width 19 height 19
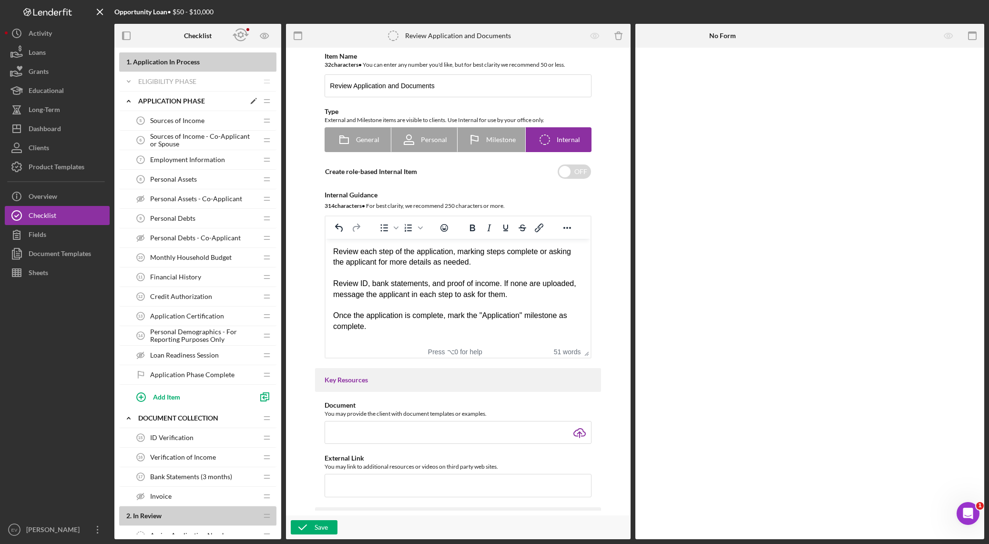
click at [126, 101] on icon "Icon/Expander" at bounding box center [128, 100] width 19 height 19
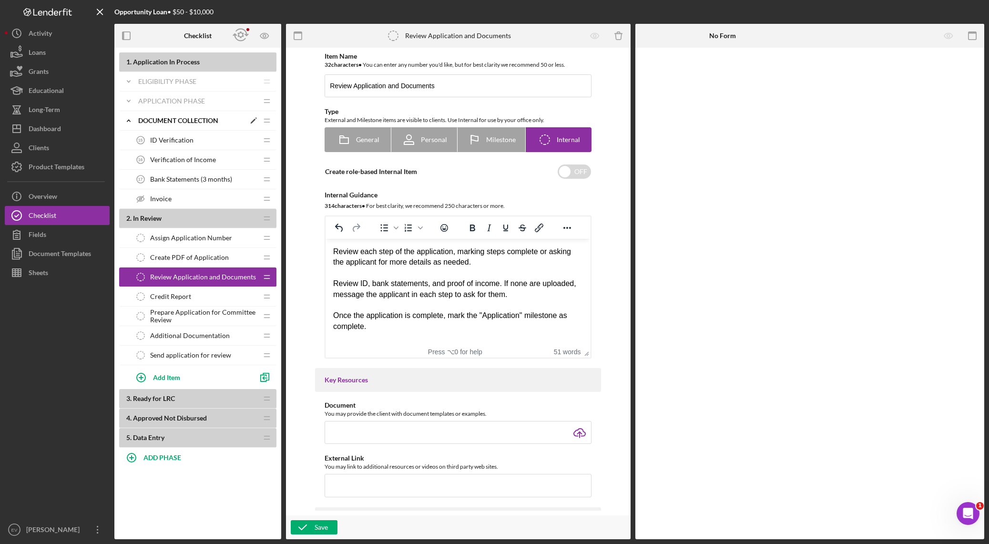
click at [125, 118] on icon "Icon/Expander" at bounding box center [128, 120] width 19 height 19
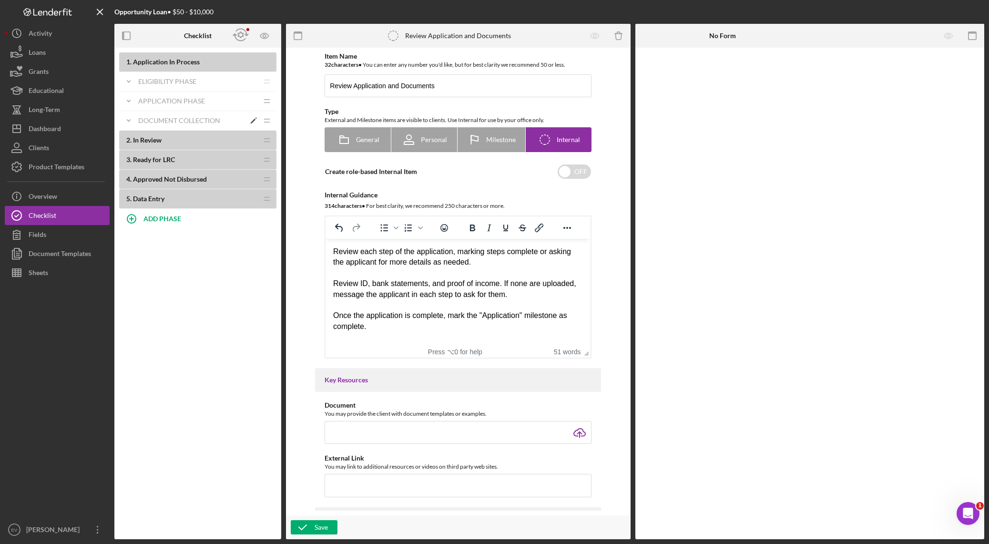
click at [125, 118] on icon "Icon/Expander" at bounding box center [128, 120] width 19 height 19
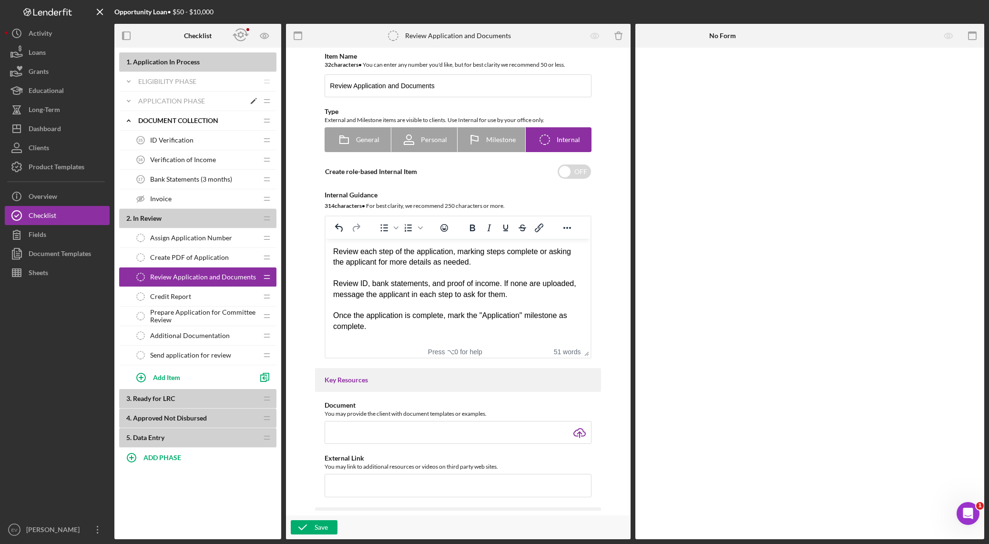
click at [130, 100] on polyline at bounding box center [128, 101] width 3 height 2
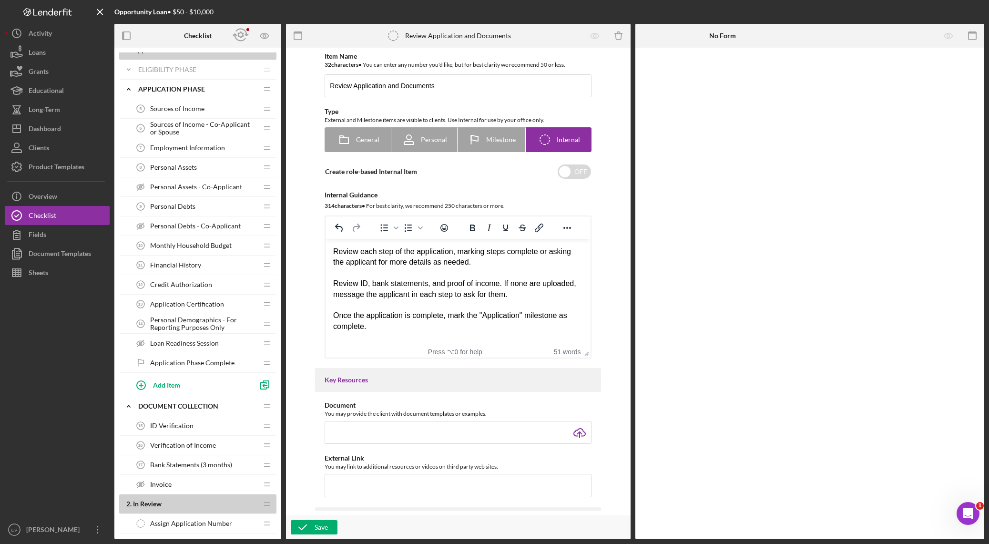
scroll to position [90, 0]
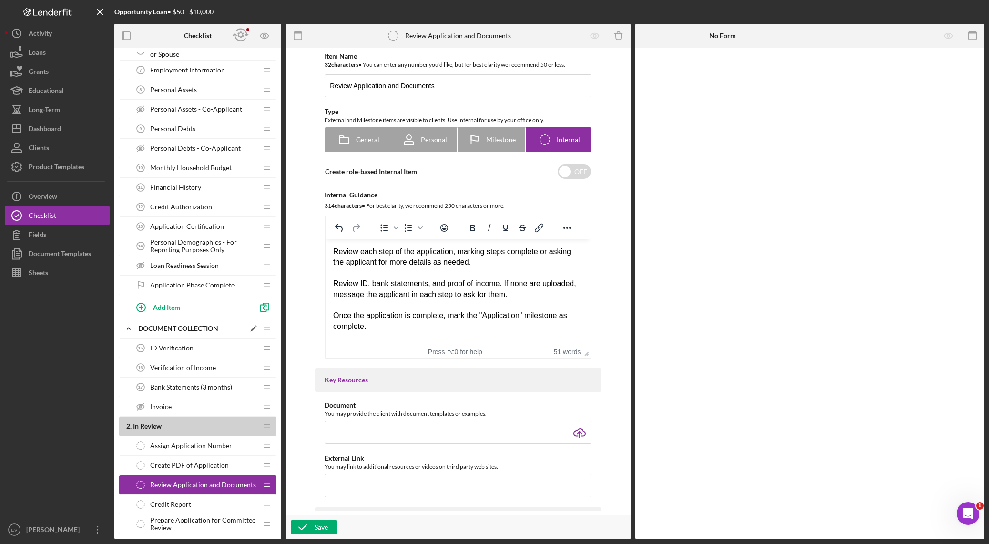
click at [253, 331] on icon "Icon/Edit" at bounding box center [253, 328] width 17 height 17
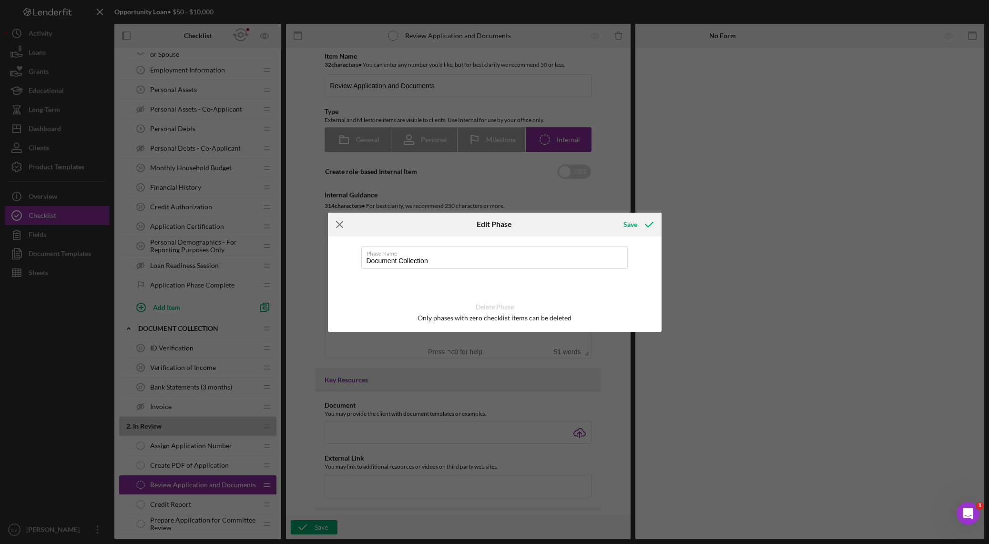
click at [344, 223] on icon "Icon/Menu Close" at bounding box center [340, 225] width 24 height 24
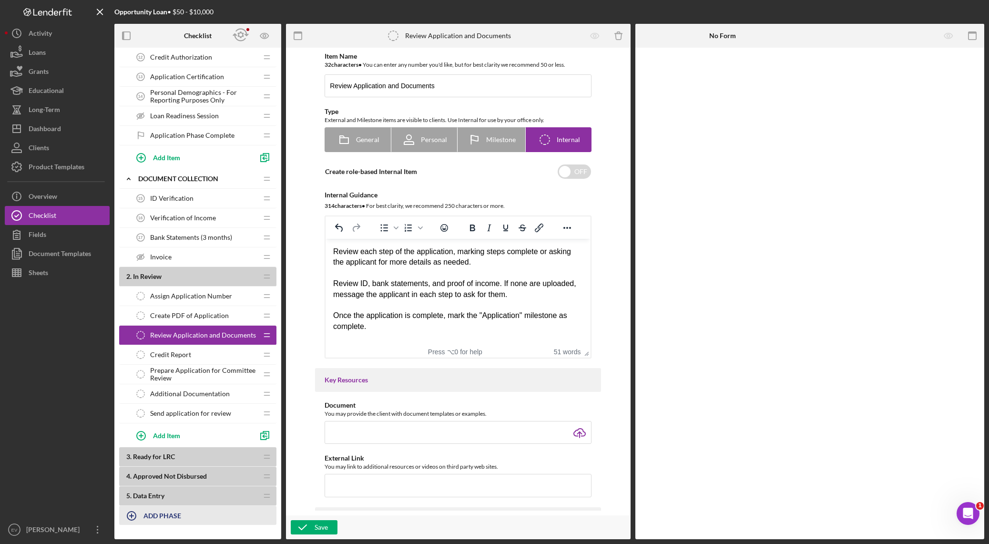
scroll to position [253, 0]
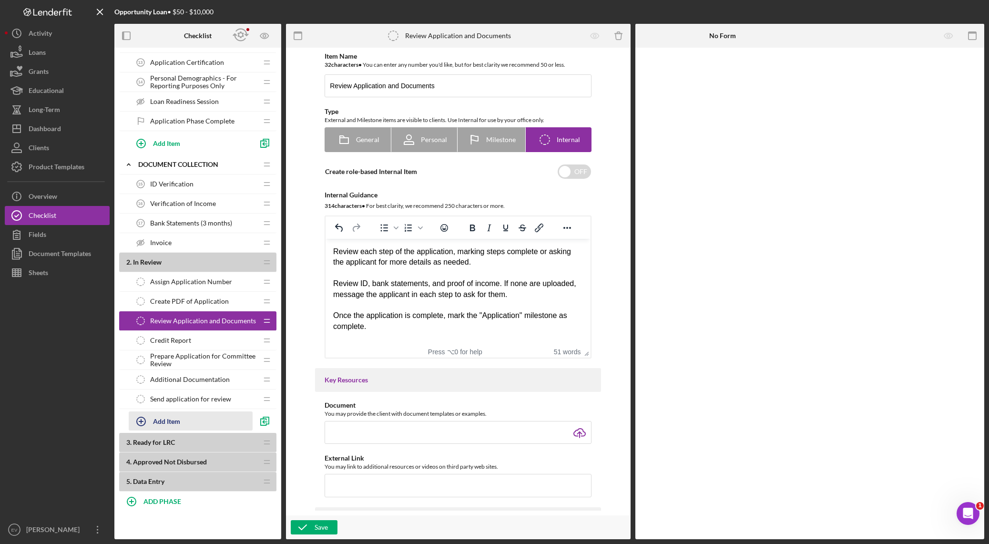
click at [172, 424] on div "Add Item" at bounding box center [166, 421] width 27 height 18
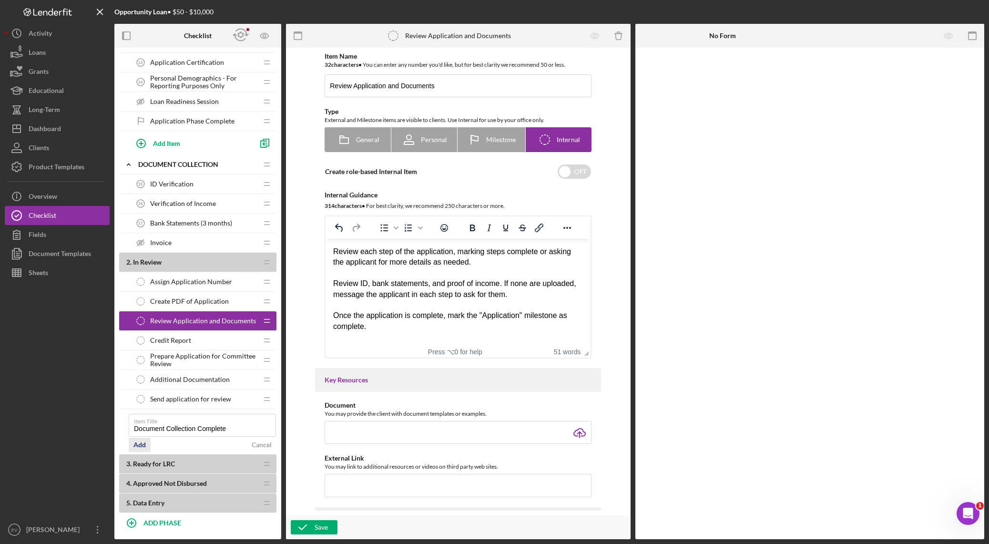
type input "Document Collection Complete"
click at [142, 446] on div "Add" at bounding box center [139, 444] width 12 height 14
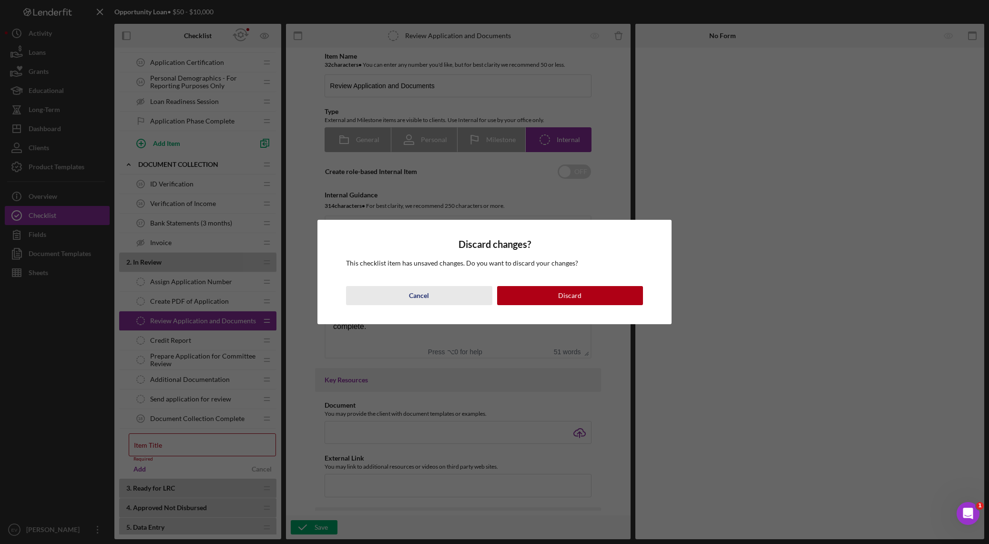
click at [434, 292] on button "Cancel" at bounding box center [419, 295] width 146 height 19
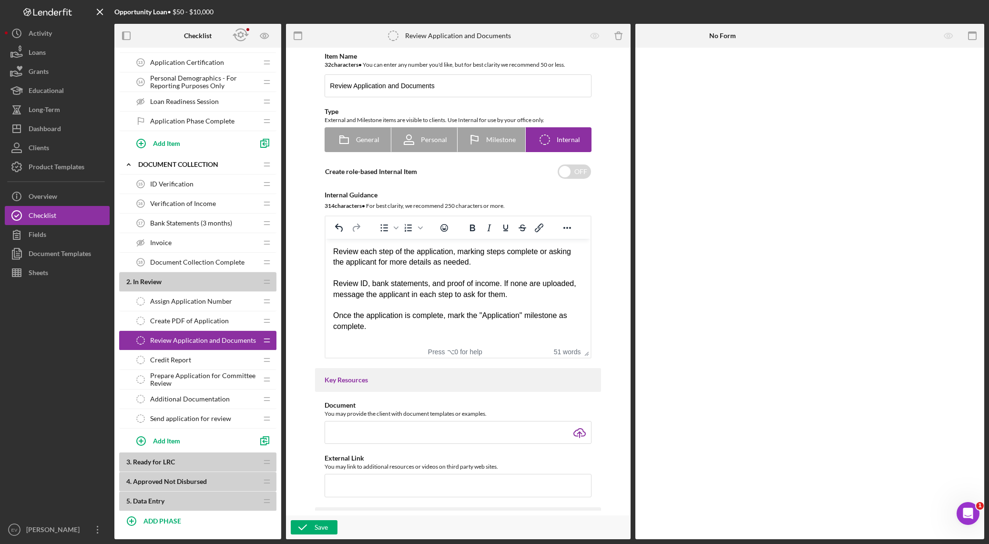
click at [232, 263] on span "Document Collection Complete" at bounding box center [197, 262] width 94 height 8
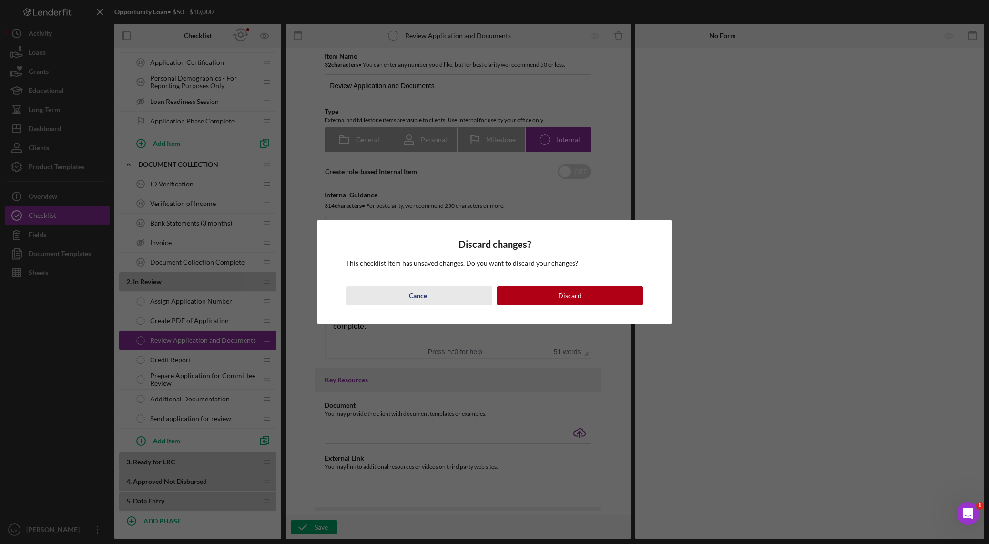
click at [428, 291] on div "Cancel" at bounding box center [419, 295] width 20 height 19
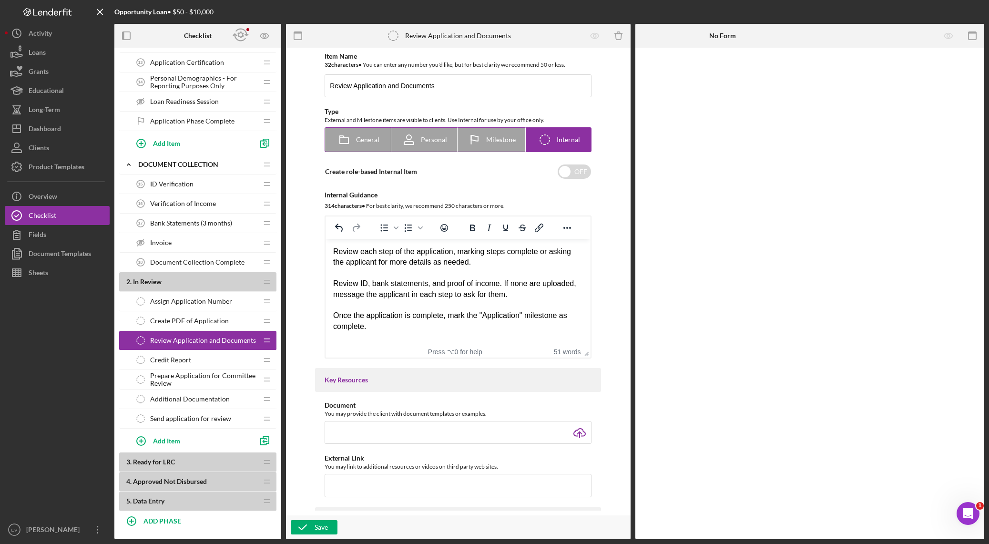
click at [496, 146] on div "Milestone" at bounding box center [491, 140] width 49 height 24
radio input "true"
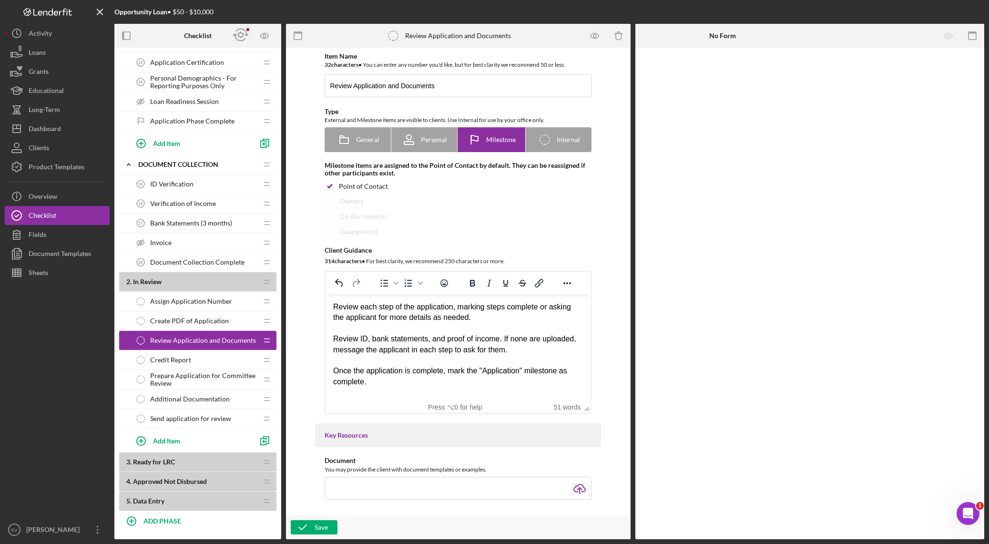
click at [179, 258] on span "Document Collection Complete" at bounding box center [197, 262] width 94 height 8
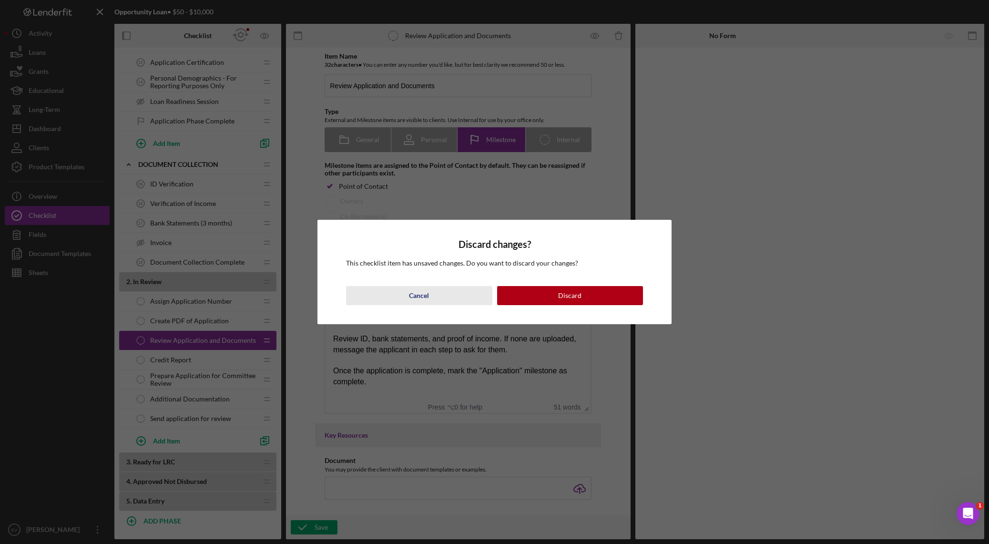
click at [421, 300] on div "Cancel" at bounding box center [419, 295] width 20 height 19
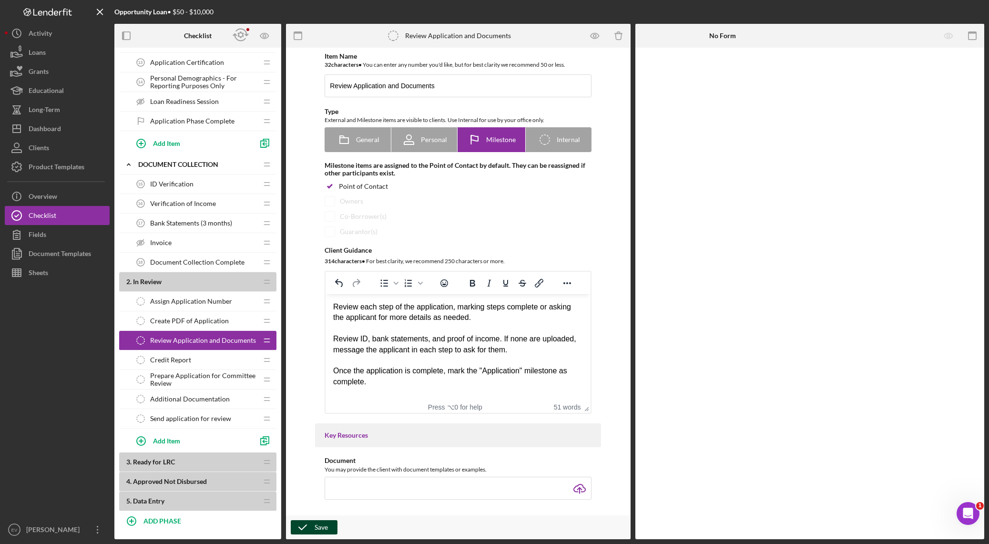
click at [306, 527] on icon "button" at bounding box center [303, 527] width 24 height 24
click at [186, 255] on div "Document Collection Complete 18 Document Collection Complete" at bounding box center [194, 262] width 126 height 19
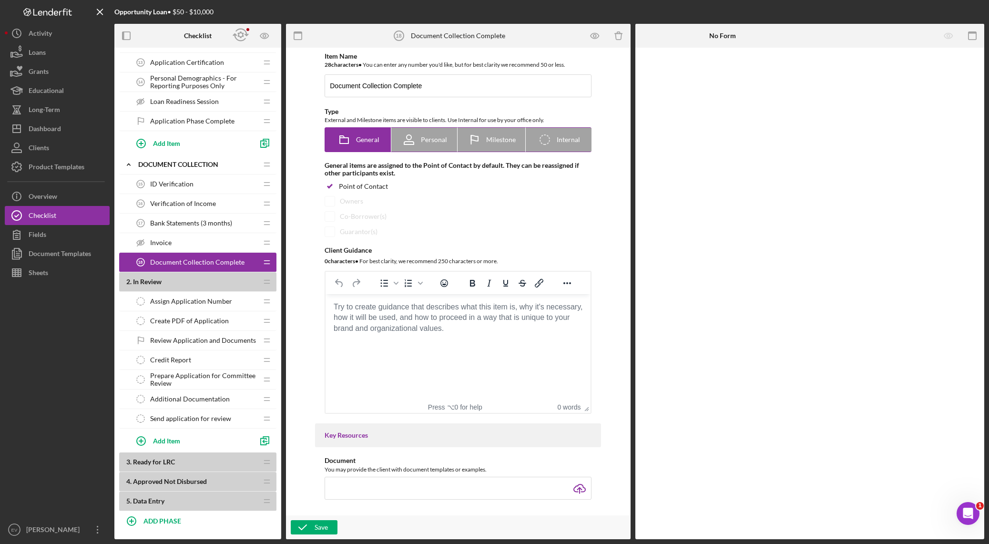
click at [490, 142] on span "Milestone" at bounding box center [501, 140] width 30 height 8
radio input "false"
radio input "true"
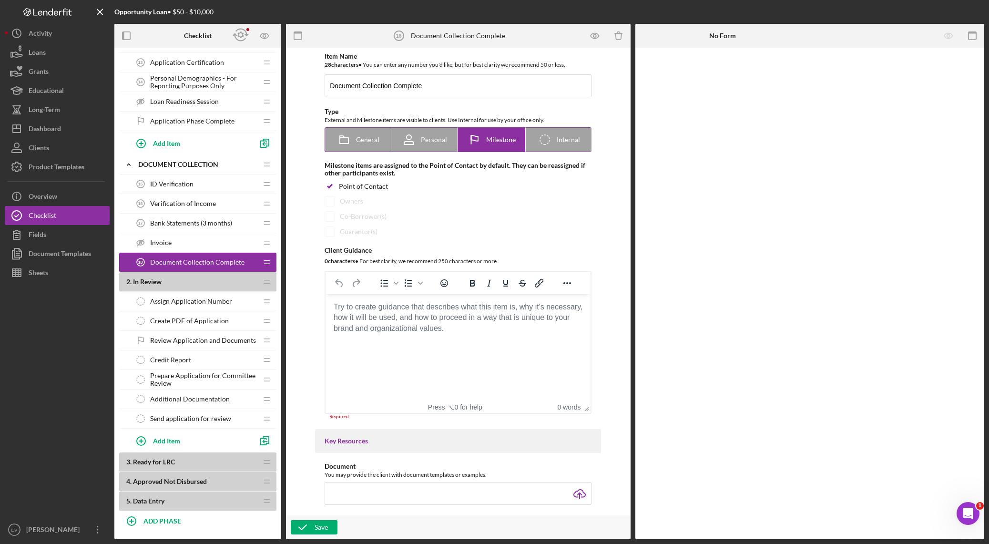
click at [490, 150] on div "Milestone" at bounding box center [491, 140] width 49 height 24
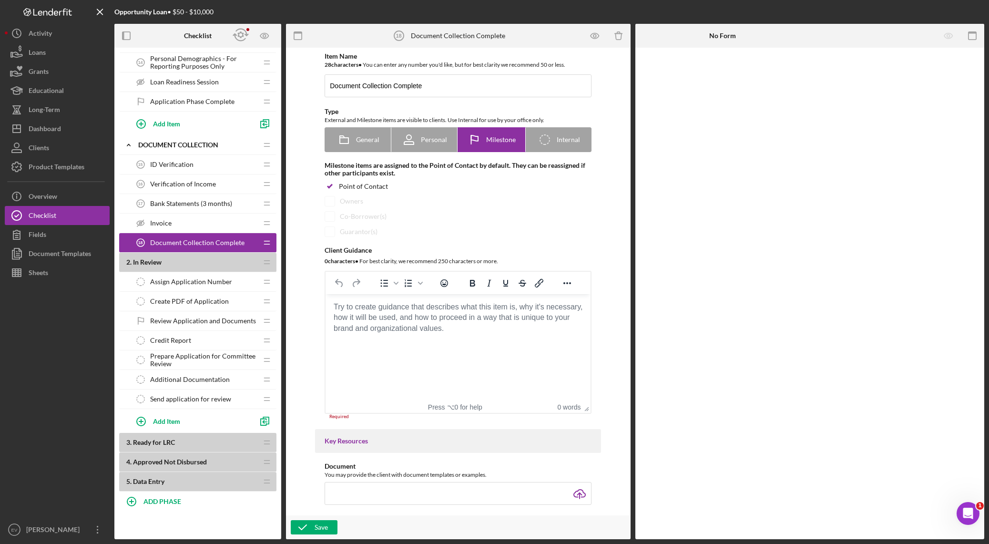
click at [160, 441] on span "Ready for LRC" at bounding box center [154, 442] width 42 height 8
click at [158, 443] on span "Ready for LRC" at bounding box center [154, 442] width 42 height 8
